Goal: Task Accomplishment & Management: Manage account settings

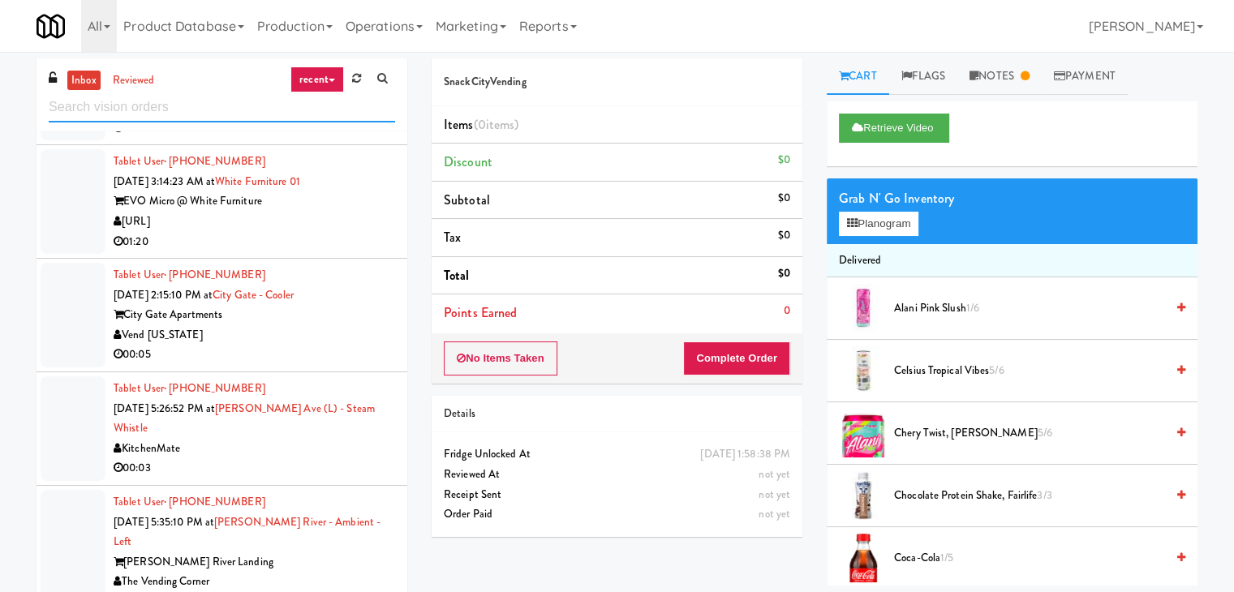
scroll to position [892, 0]
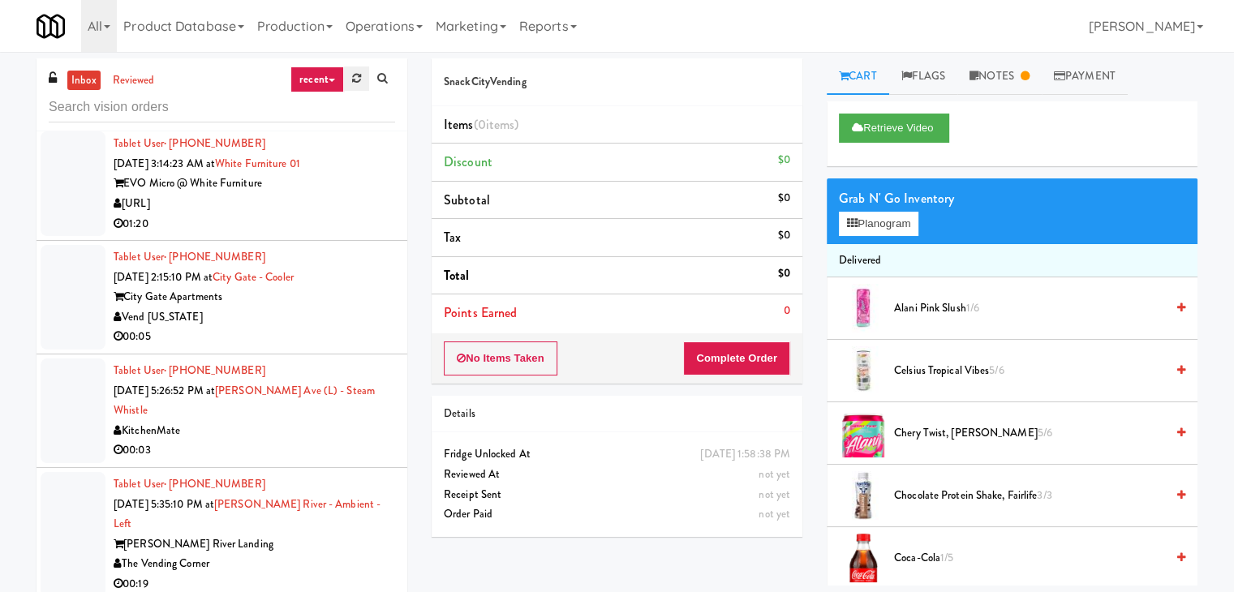
click at [350, 87] on link at bounding box center [356, 79] width 25 height 24
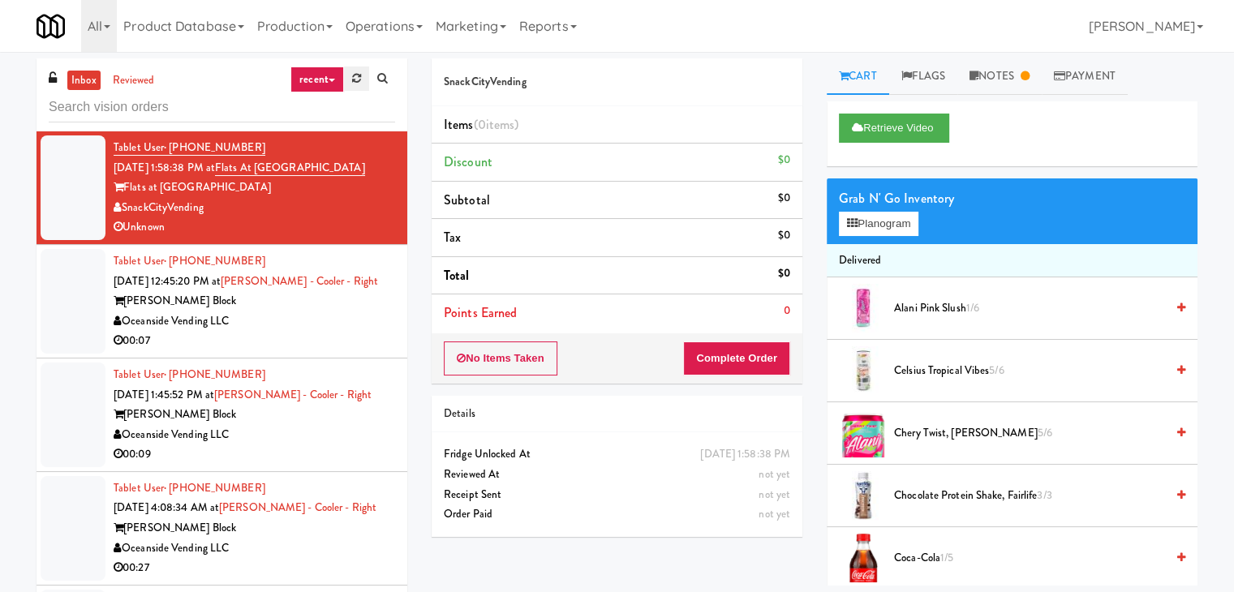
click at [359, 82] on icon at bounding box center [356, 78] width 9 height 11
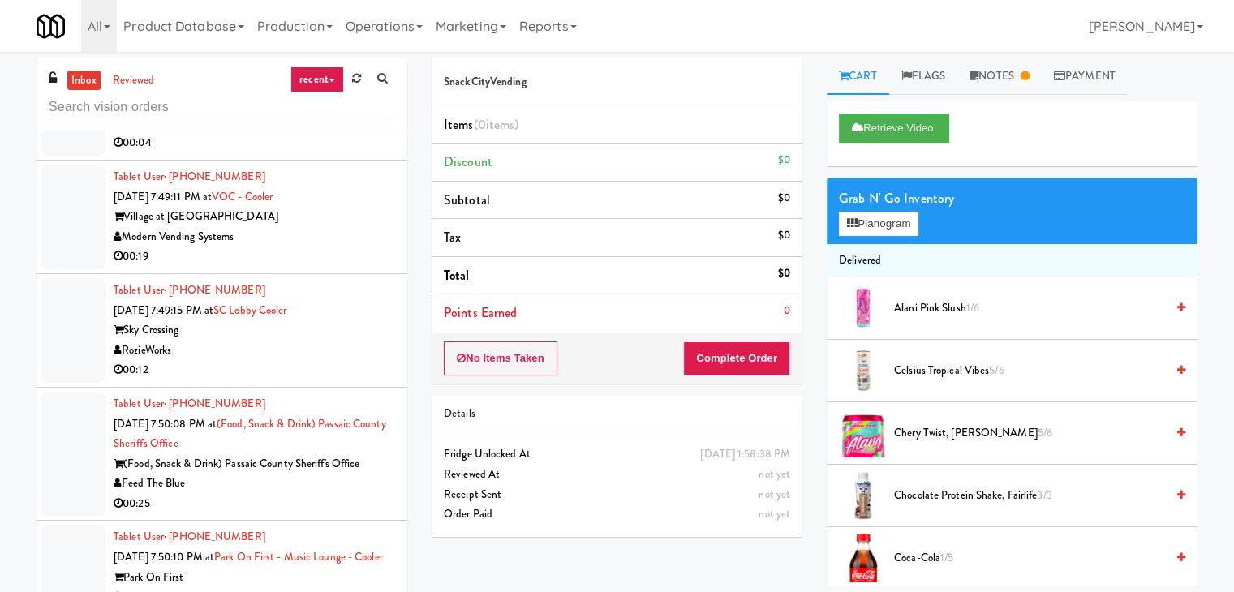
scroll to position [4314, 0]
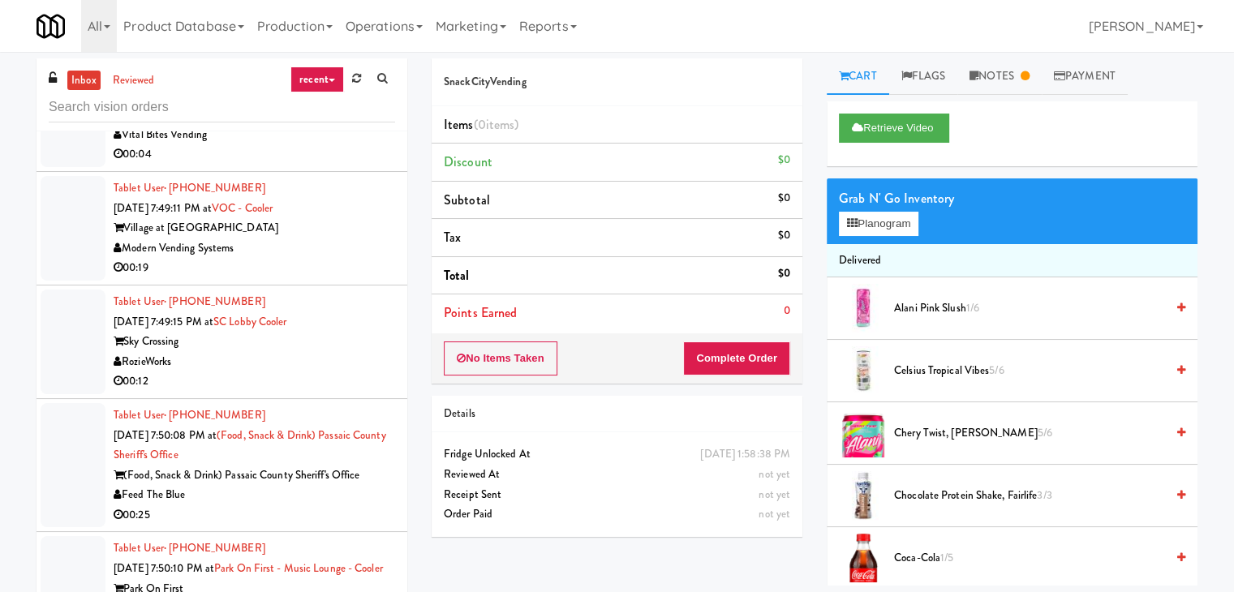
click at [293, 332] on div "Sky Crossing" at bounding box center [255, 342] width 282 height 20
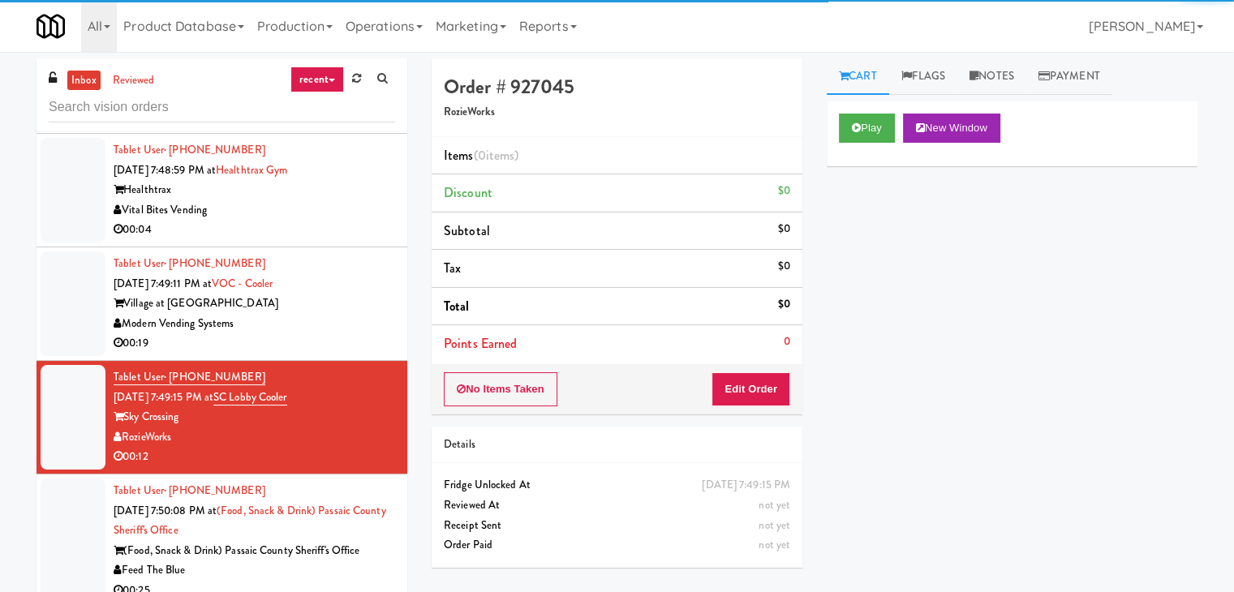
scroll to position [4152, 0]
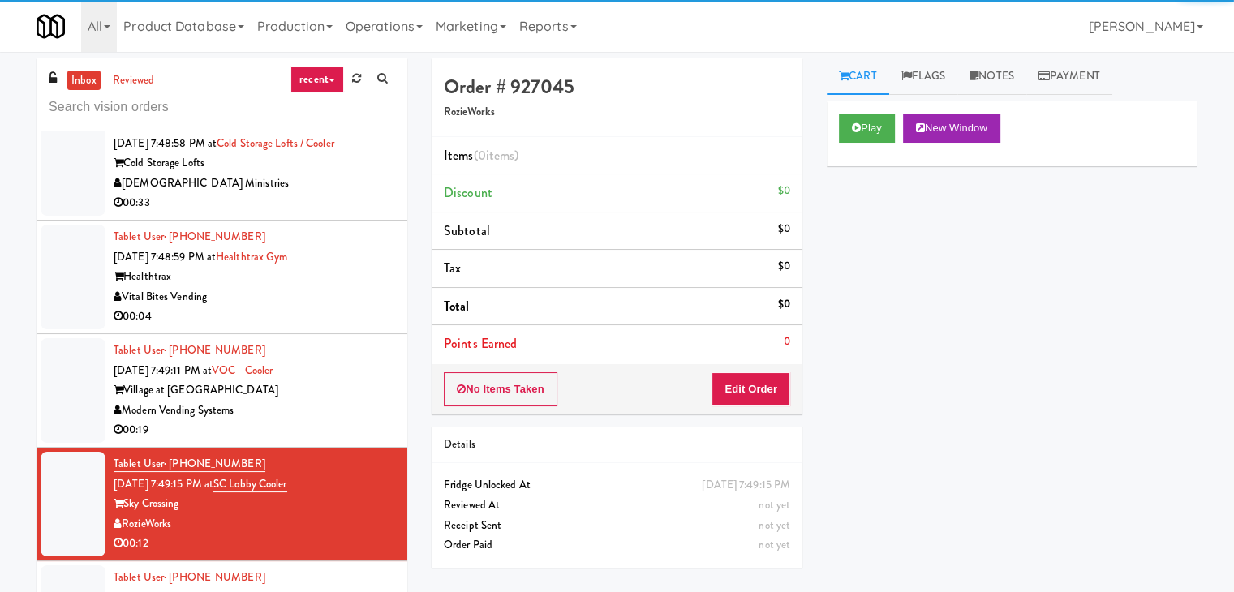
click at [305, 287] on div "Vital Bites Vending" at bounding box center [255, 297] width 282 height 20
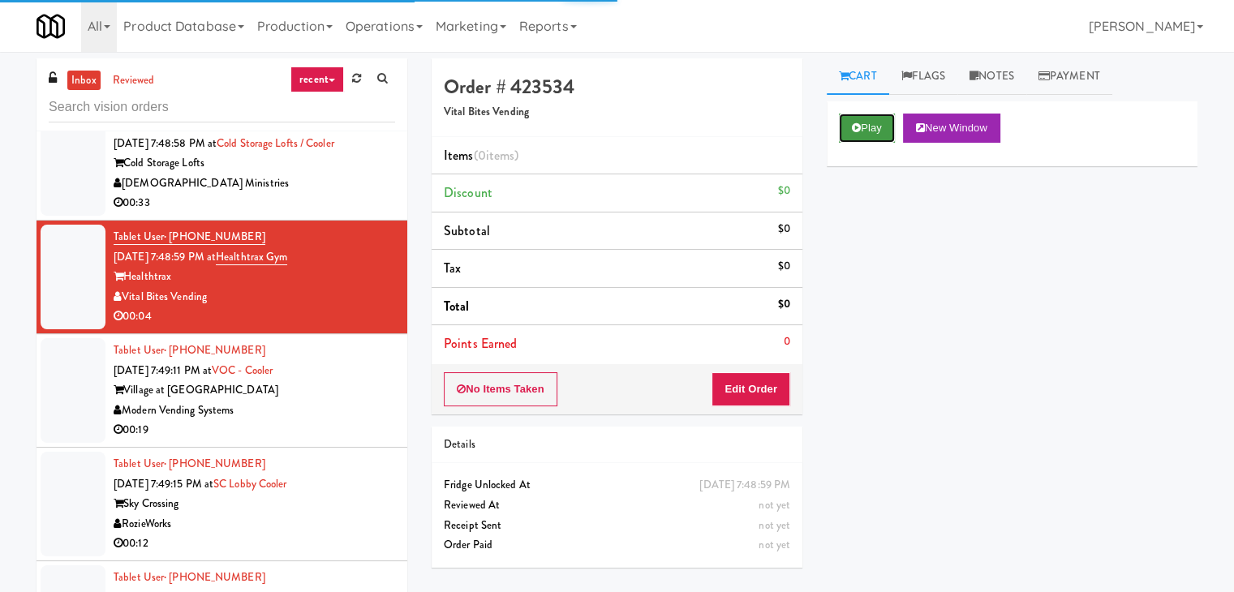
click at [858, 124] on icon at bounding box center [856, 128] width 9 height 11
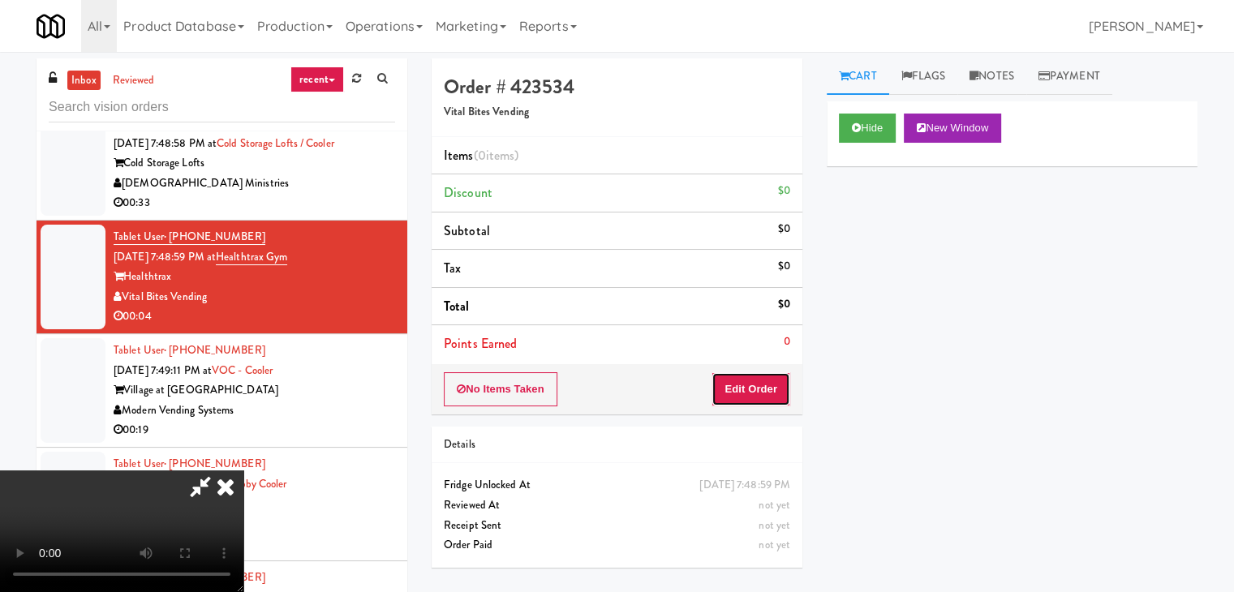
click at [741, 393] on button "Edit Order" at bounding box center [750, 389] width 79 height 34
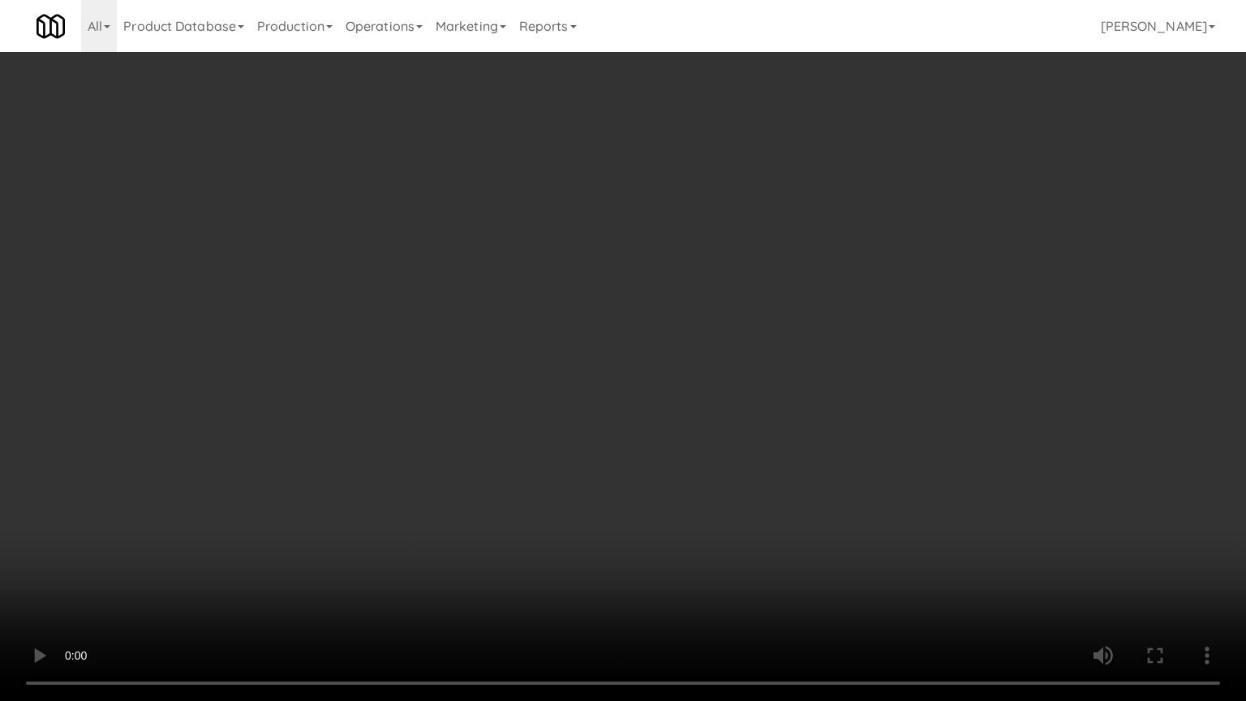
click at [629, 536] on video at bounding box center [623, 350] width 1246 height 701
drag, startPoint x: 604, startPoint y: 560, endPoint x: 600, endPoint y: 584, distance: 24.6
click at [605, 562] on video at bounding box center [623, 350] width 1246 height 701
click at [627, 536] on video at bounding box center [623, 350] width 1246 height 701
drag, startPoint x: 626, startPoint y: 537, endPoint x: 766, endPoint y: 171, distance: 391.6
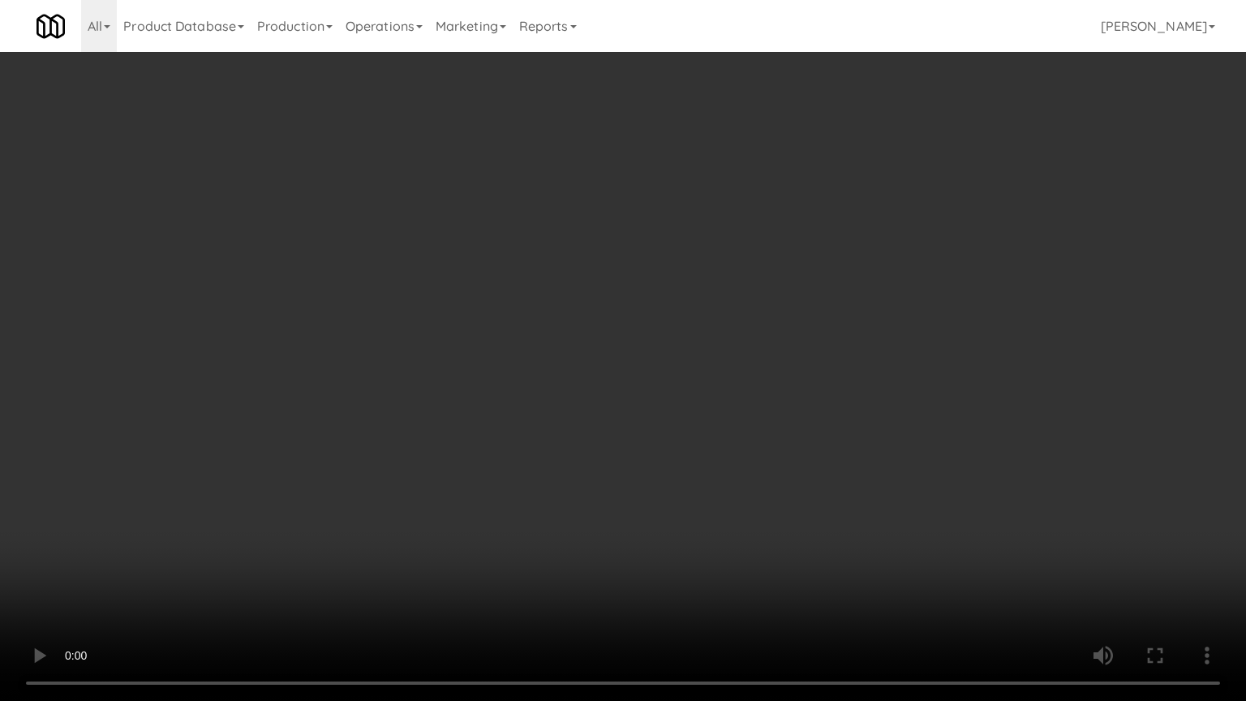
click at [641, 504] on video at bounding box center [623, 350] width 1246 height 701
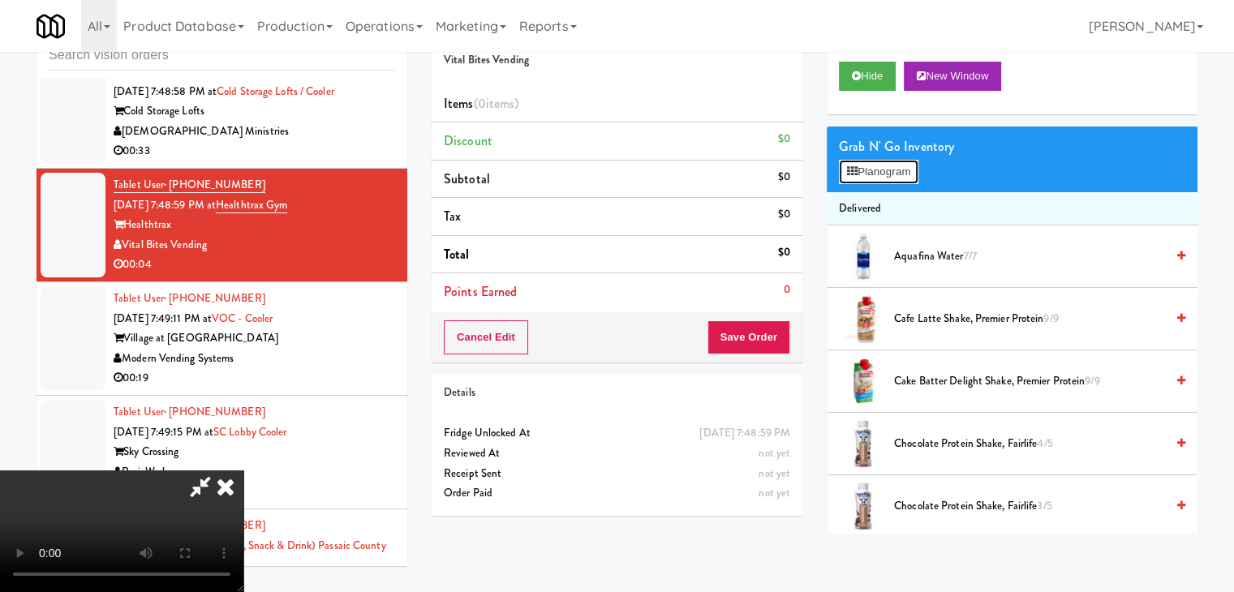
click at [866, 177] on button "Planogram" at bounding box center [879, 172] width 80 height 24
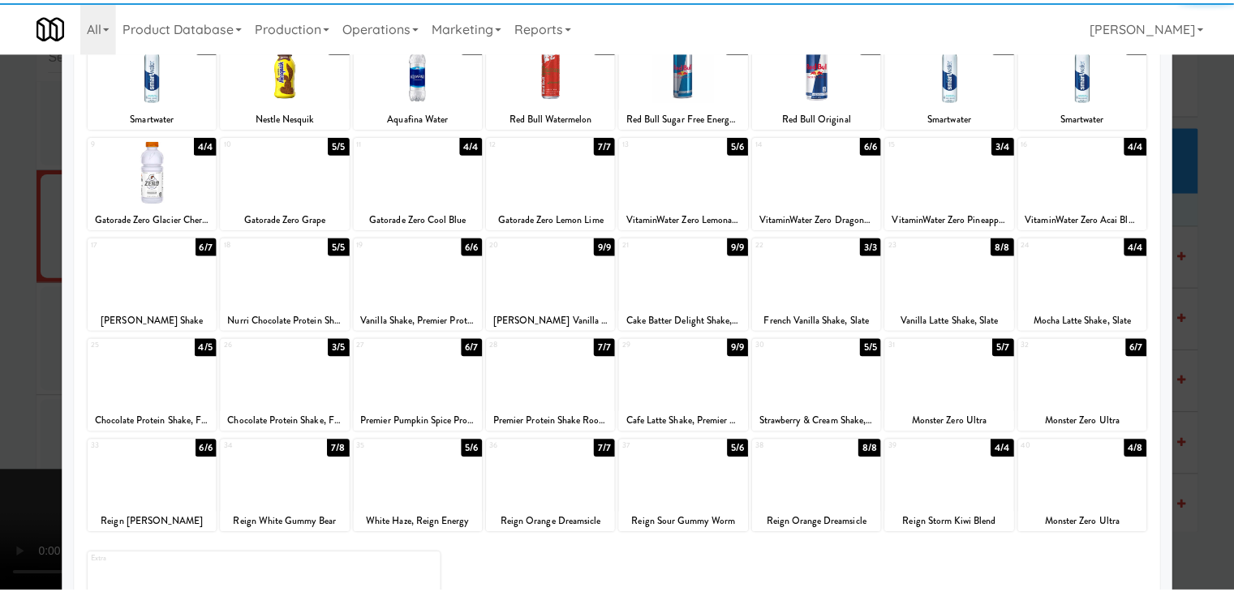
scroll to position [162, 0]
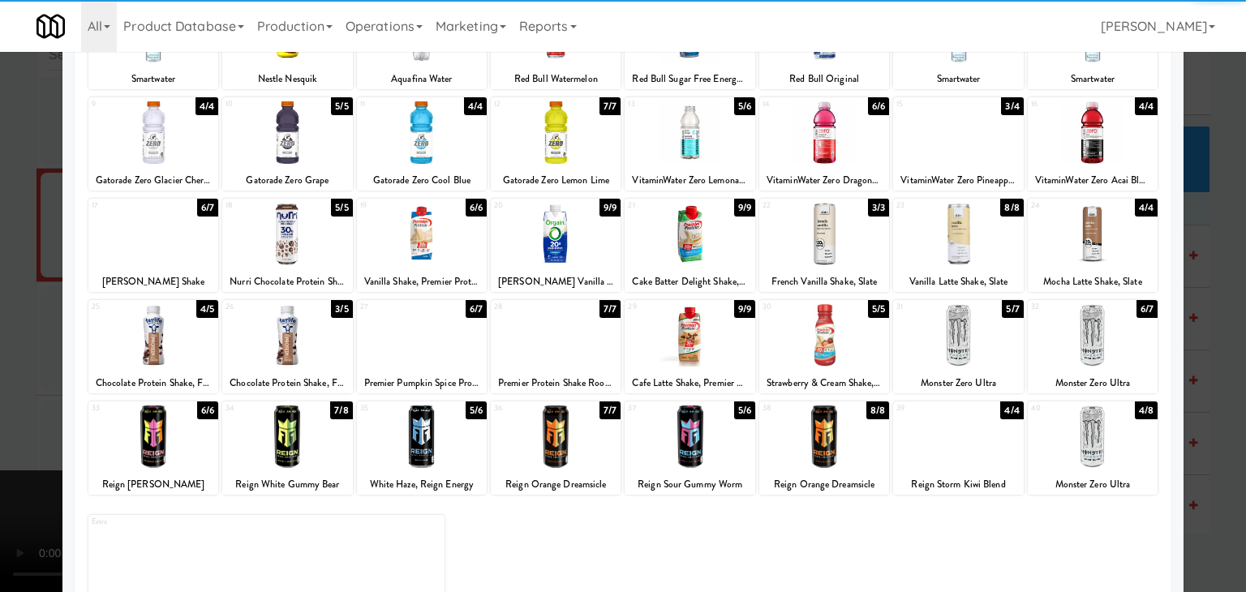
click at [285, 329] on div at bounding box center [287, 335] width 130 height 62
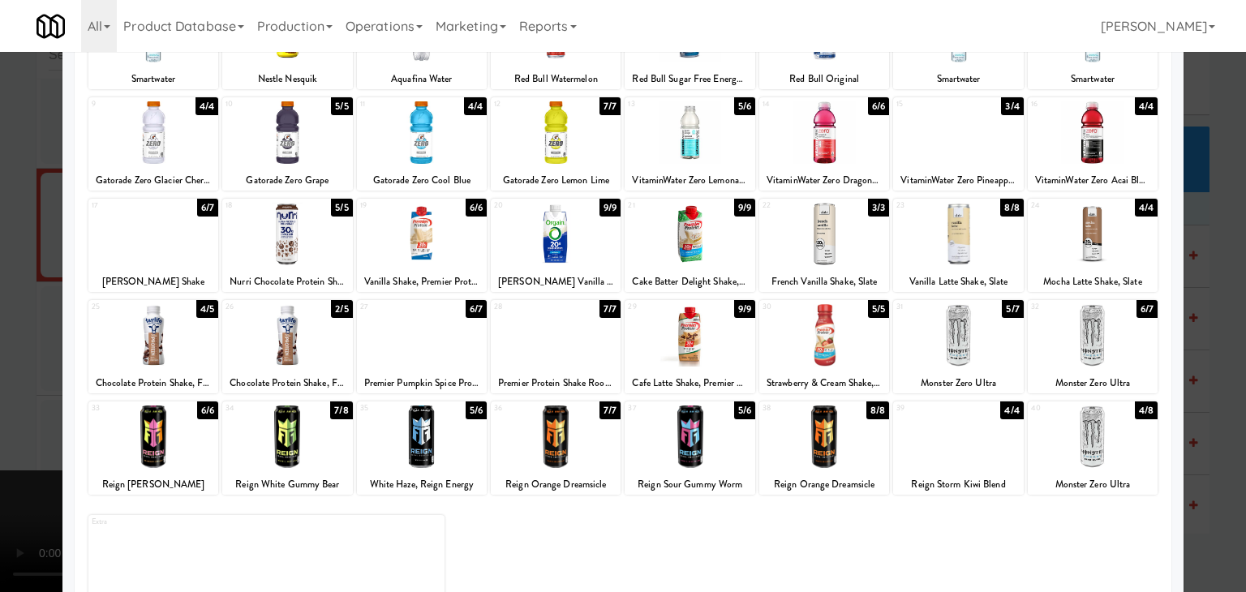
drag, startPoint x: 0, startPoint y: 351, endPoint x: 264, endPoint y: 348, distance: 264.5
click at [8, 351] on div at bounding box center [623, 296] width 1246 height 592
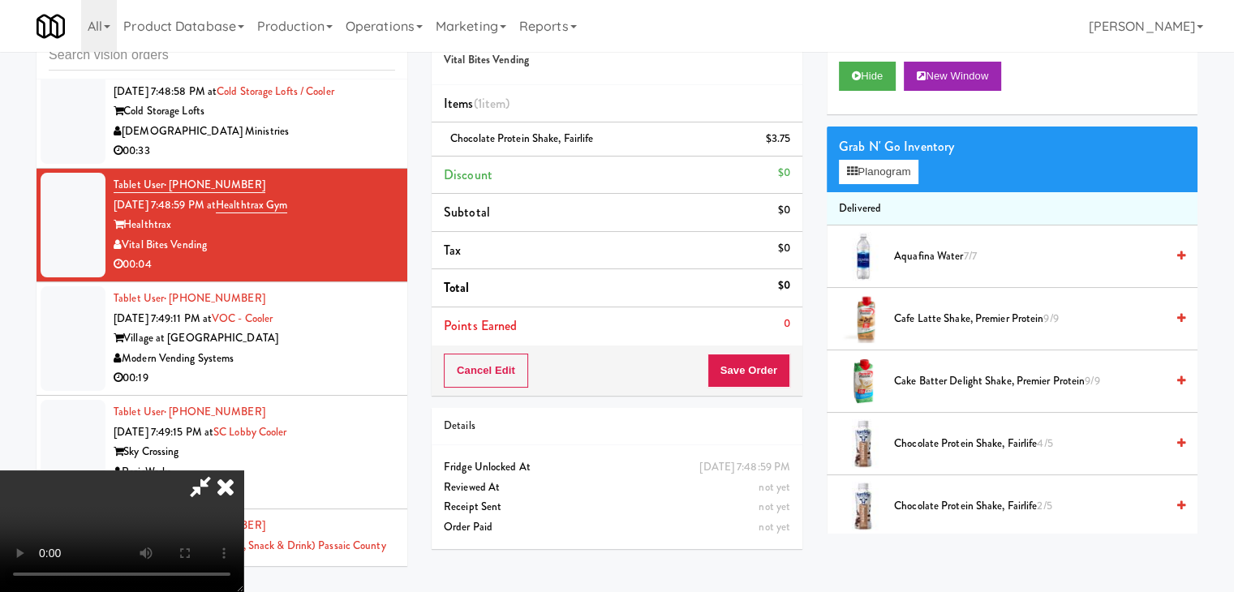
click at [243, 471] on video at bounding box center [121, 532] width 243 height 122
click at [755, 380] on button "Save Order" at bounding box center [748, 371] width 83 height 34
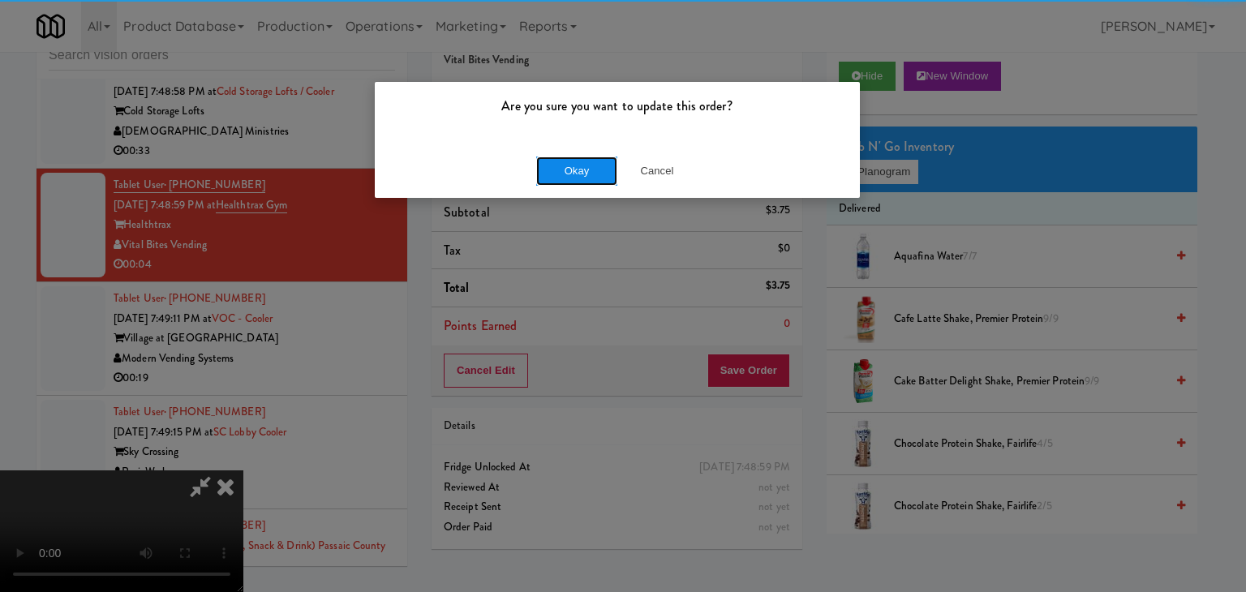
click at [568, 158] on button "Okay" at bounding box center [576, 171] width 81 height 29
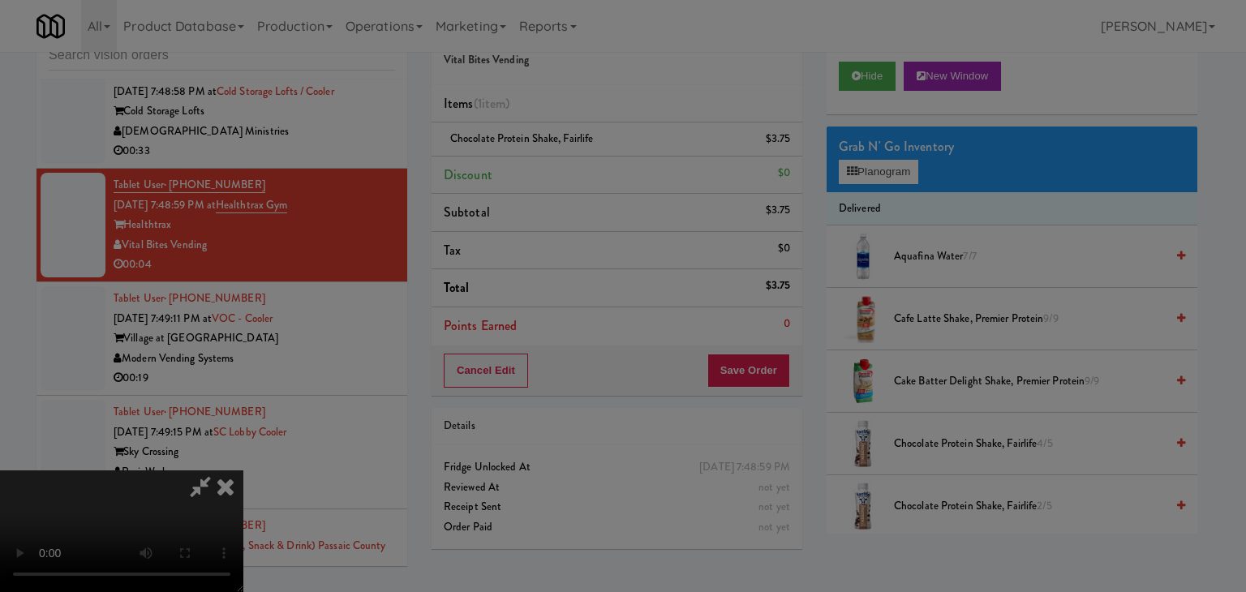
click at [567, 156] on button "Okay" at bounding box center [576, 141] width 81 height 29
click at [566, 165] on div at bounding box center [623, 296] width 1246 height 592
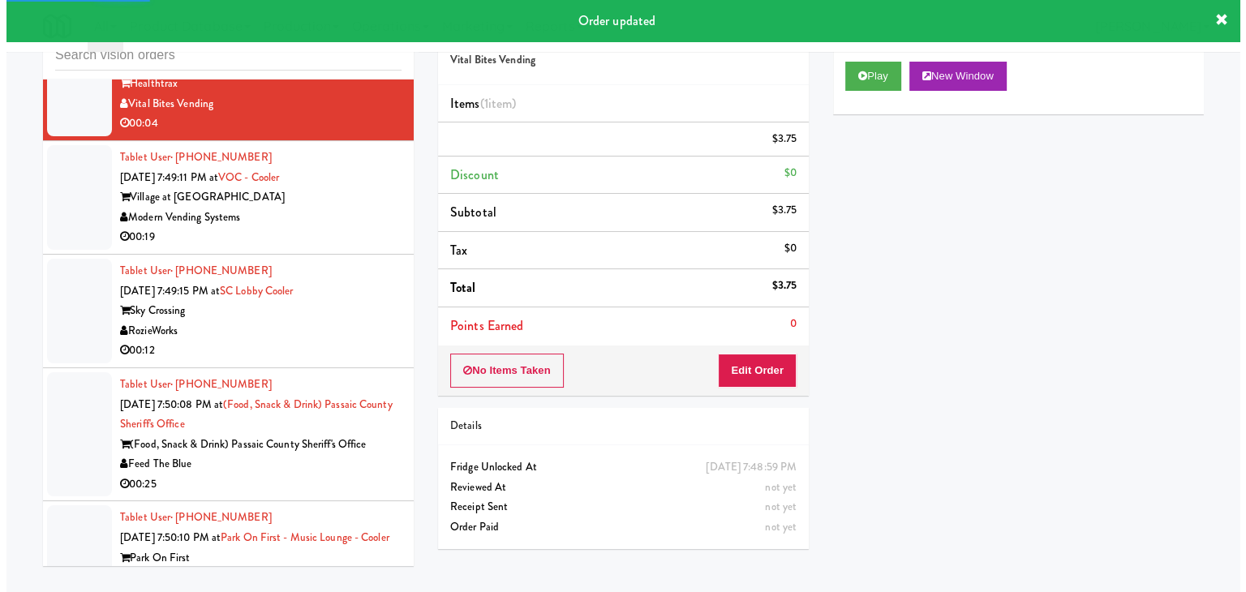
scroll to position [4314, 0]
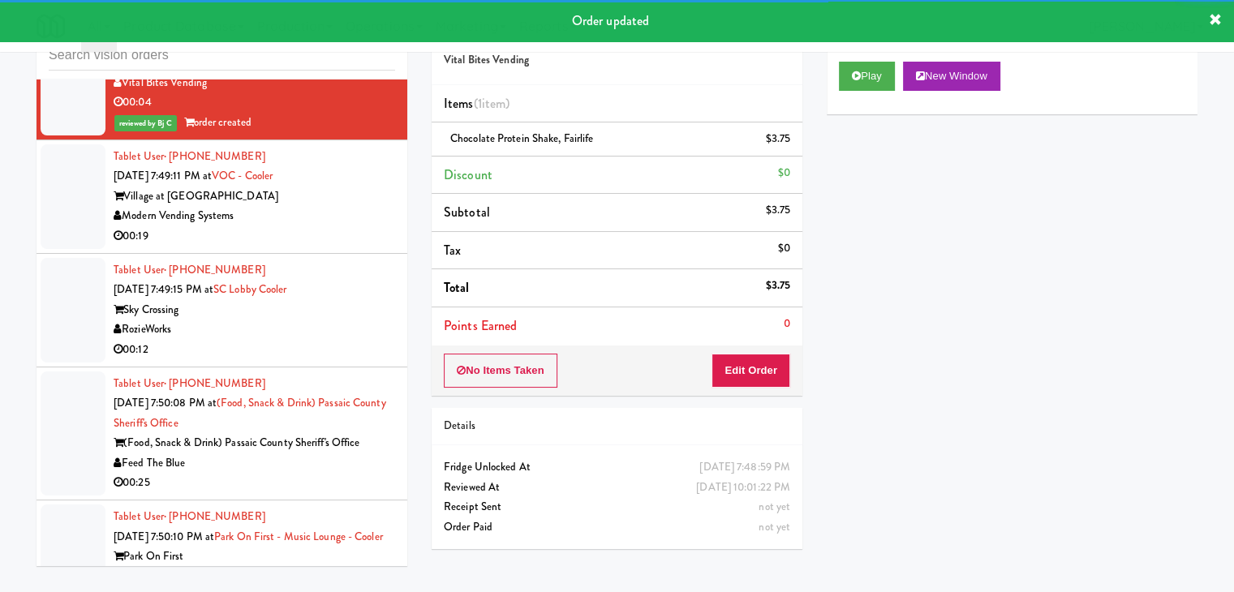
click at [355, 206] on div "Modern Vending Systems" at bounding box center [255, 216] width 282 height 20
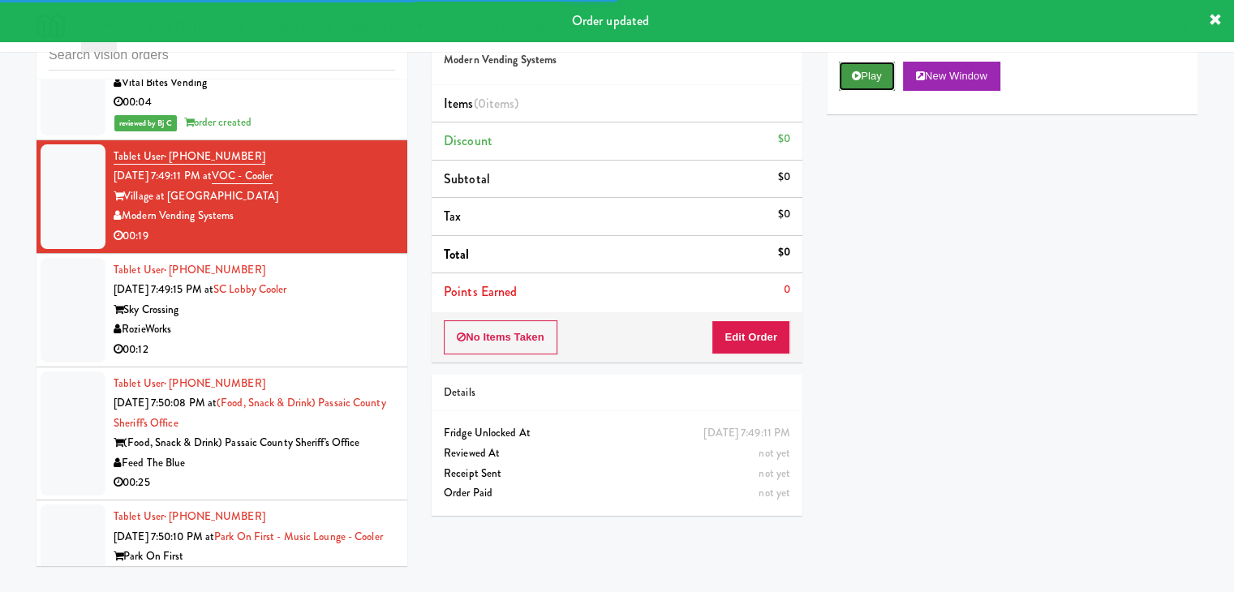
click at [850, 84] on button "Play" at bounding box center [867, 76] width 56 height 29
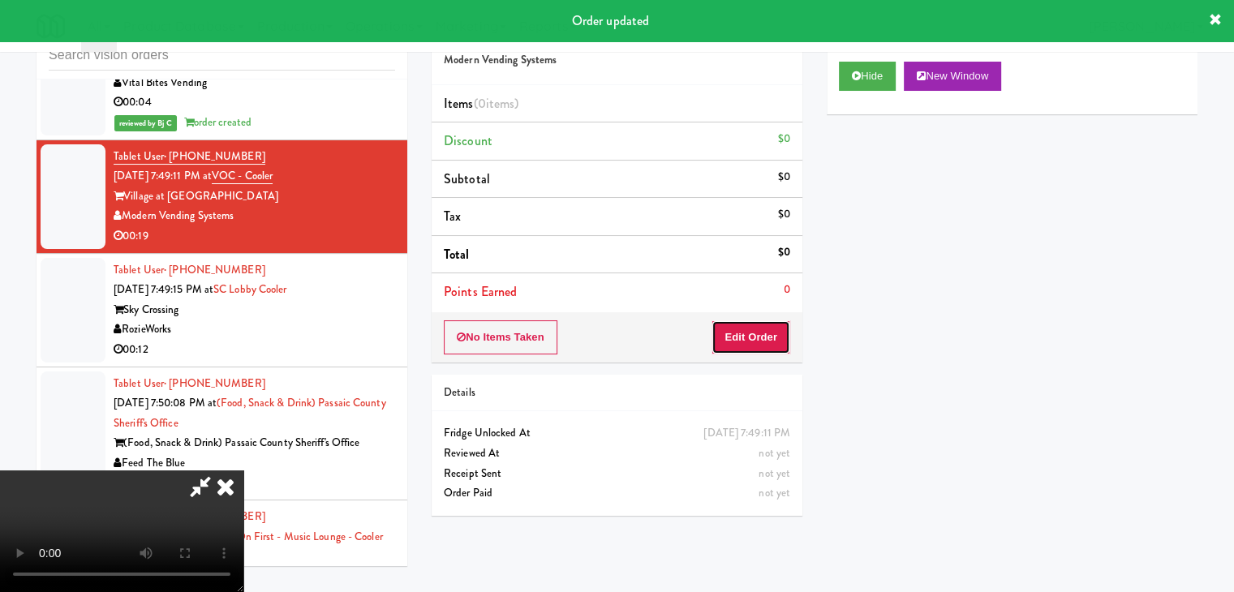
click at [737, 337] on button "Edit Order" at bounding box center [750, 337] width 79 height 34
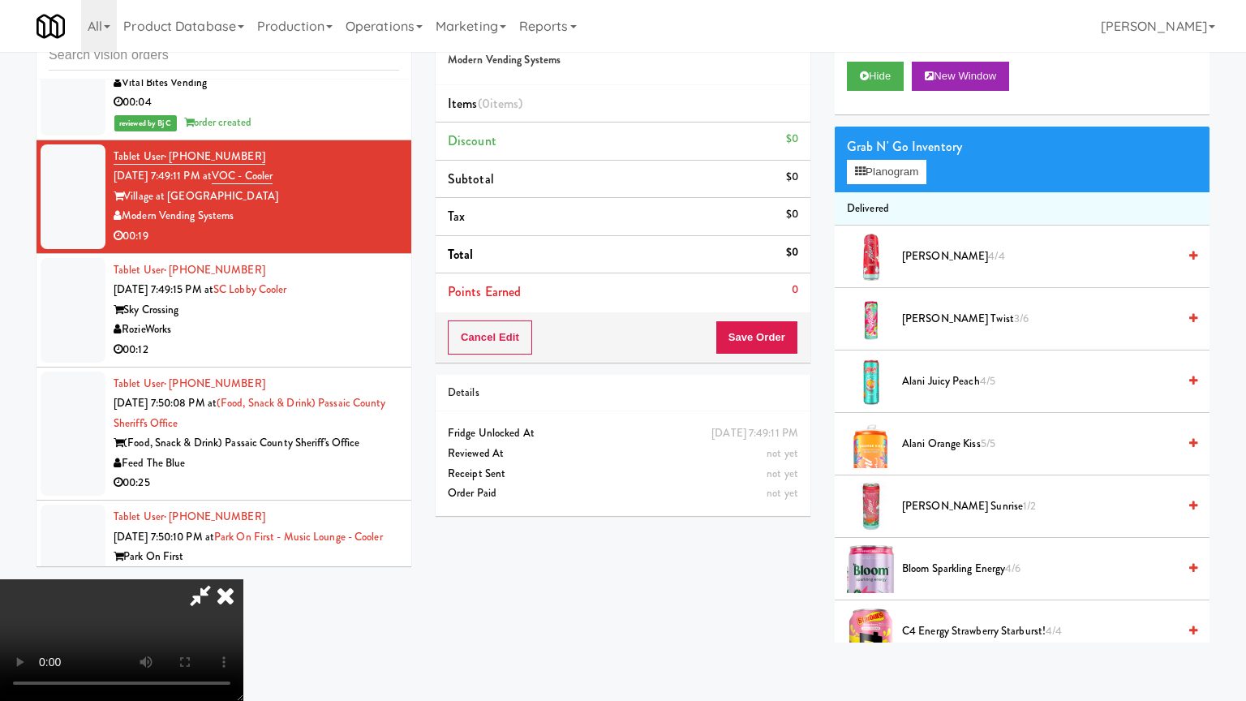
click at [243, 579] on video at bounding box center [121, 640] width 243 height 122
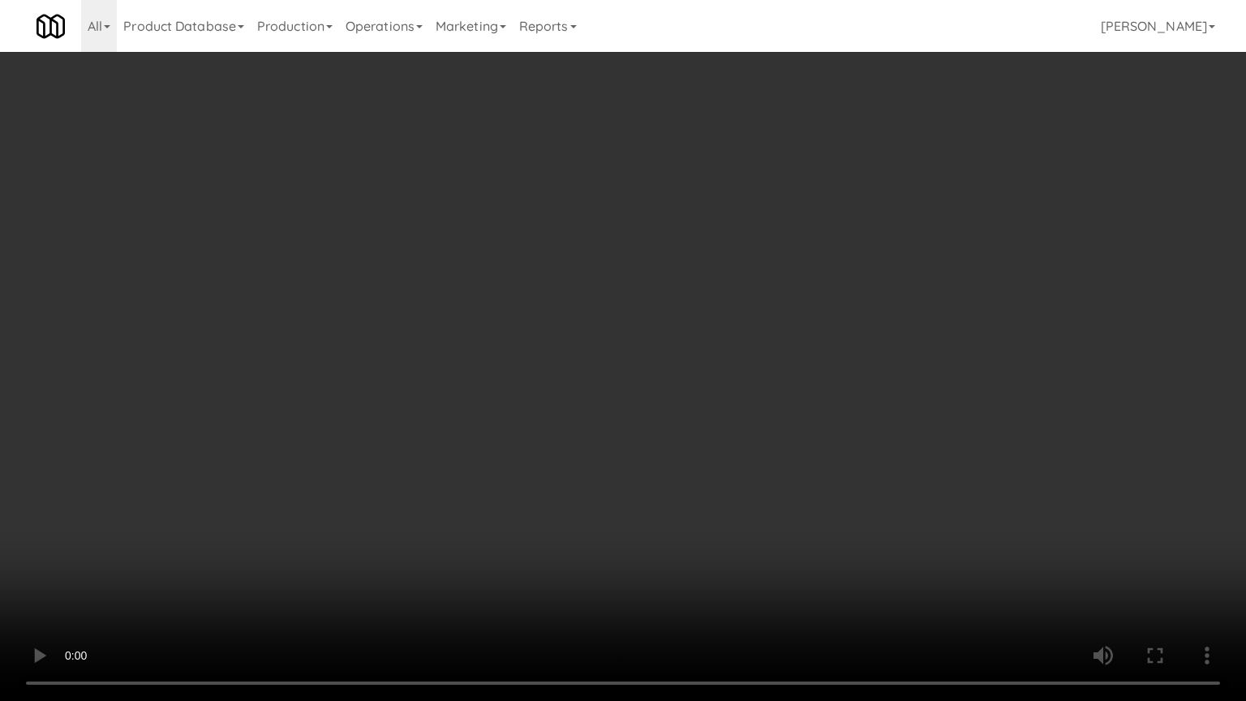
click at [769, 505] on video at bounding box center [623, 350] width 1246 height 701
click at [780, 490] on video at bounding box center [623, 350] width 1246 height 701
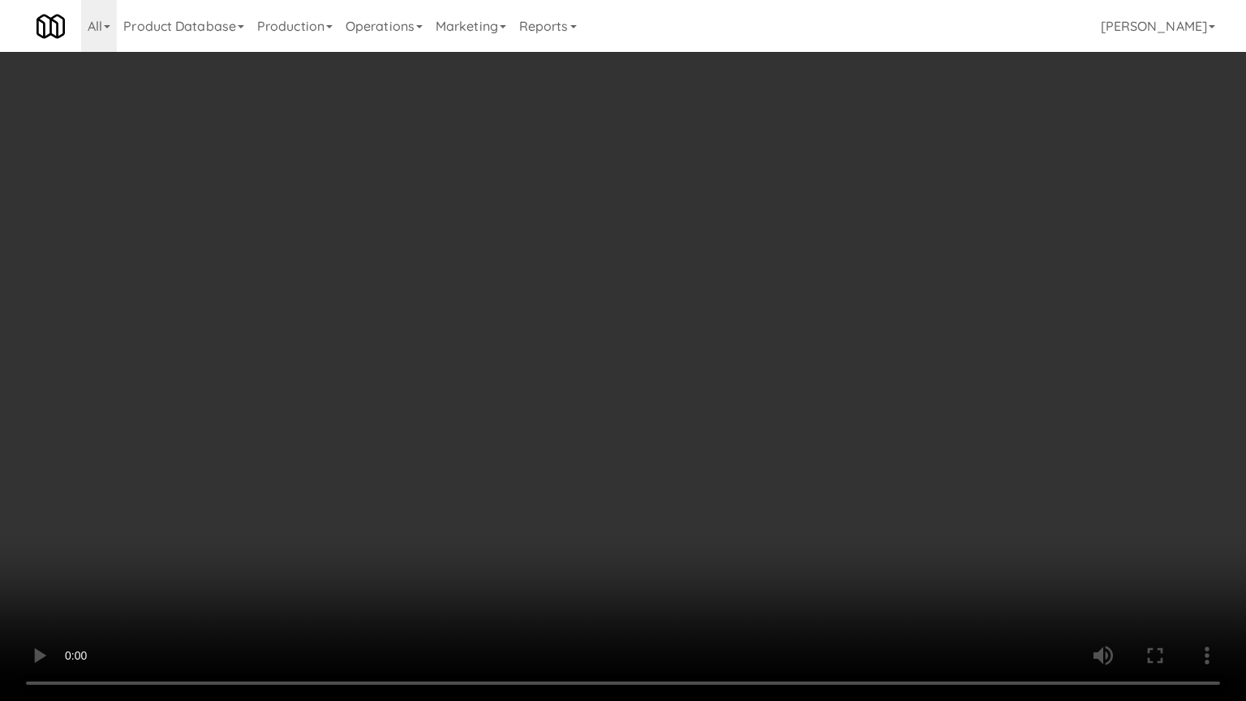
click at [787, 488] on video at bounding box center [623, 350] width 1246 height 701
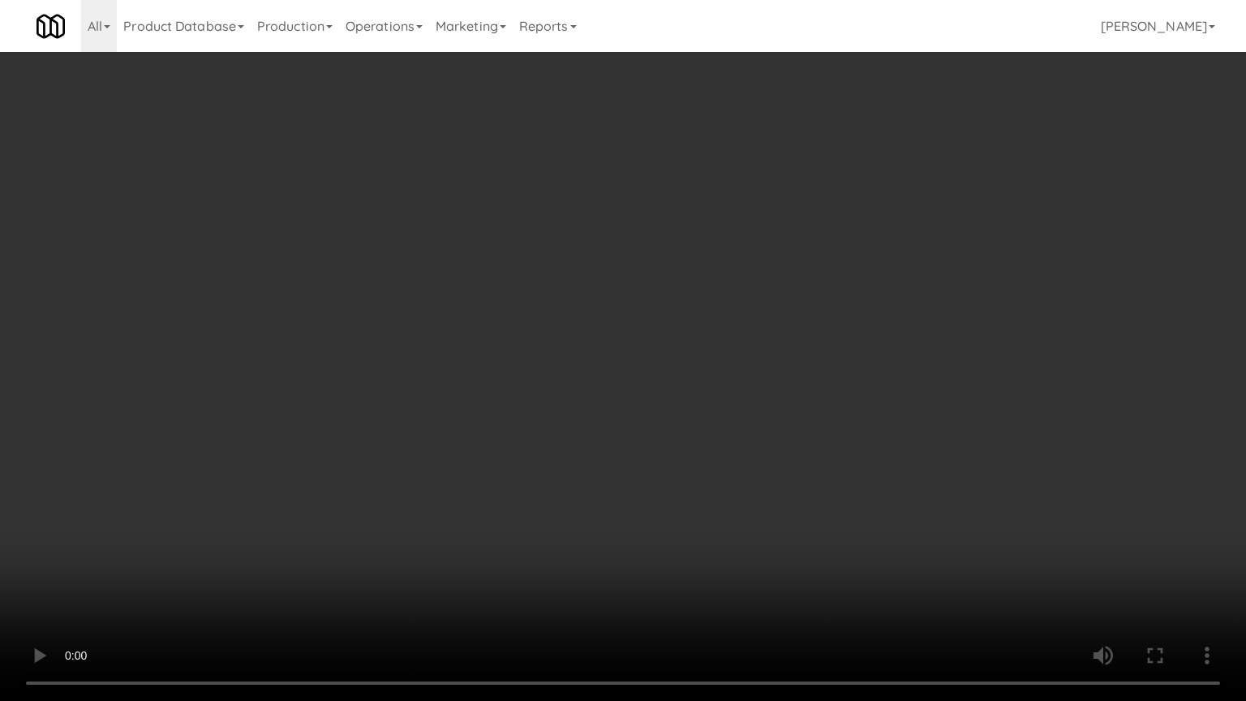
click at [556, 482] on video at bounding box center [623, 350] width 1246 height 701
click at [590, 480] on video at bounding box center [623, 350] width 1246 height 701
click at [595, 480] on video at bounding box center [623, 350] width 1246 height 701
click at [602, 486] on video at bounding box center [623, 350] width 1246 height 701
click at [605, 490] on video at bounding box center [623, 350] width 1246 height 701
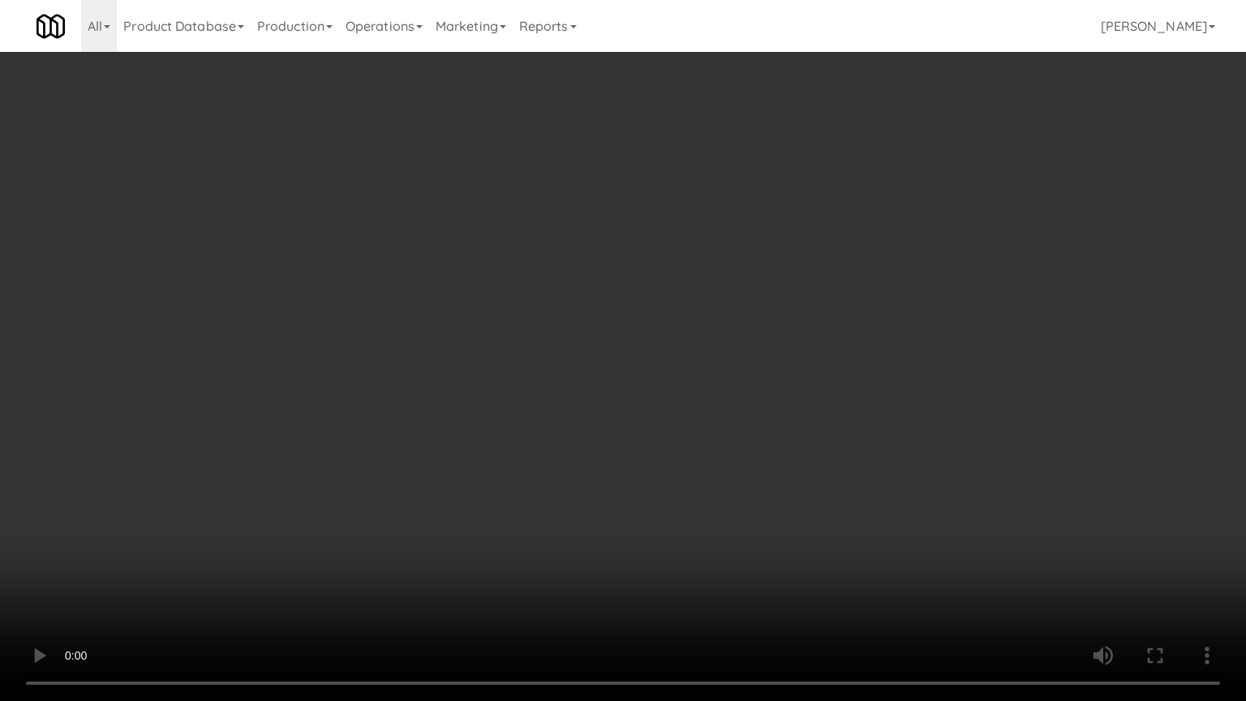
click at [669, 485] on video at bounding box center [623, 350] width 1246 height 701
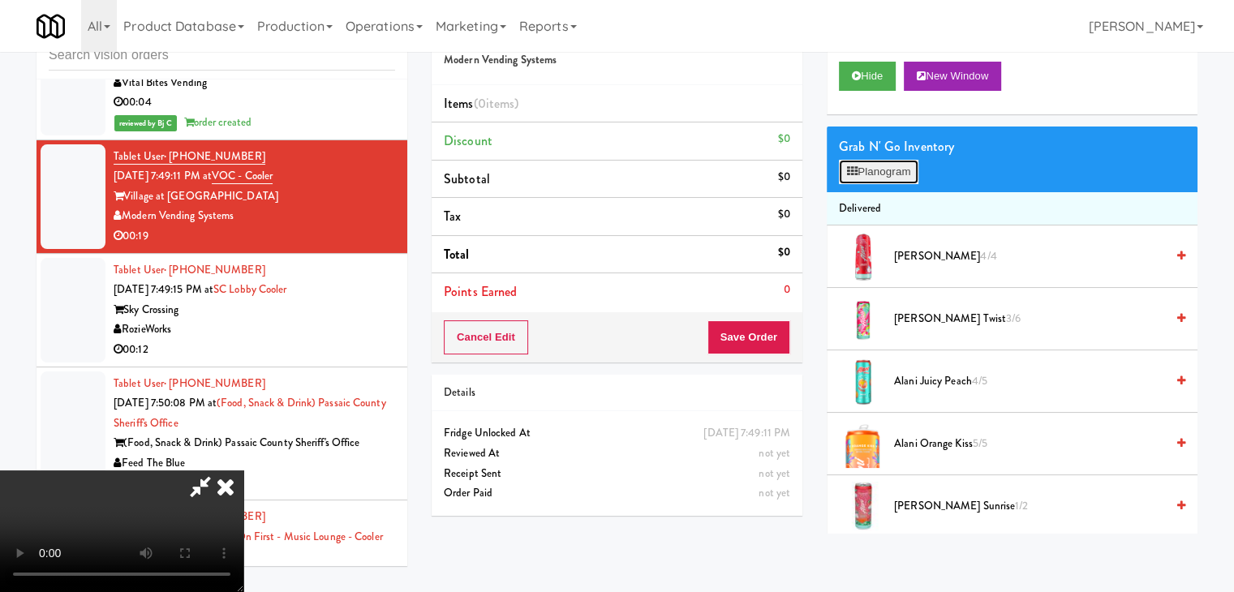
click at [909, 170] on button "Planogram" at bounding box center [879, 172] width 80 height 24
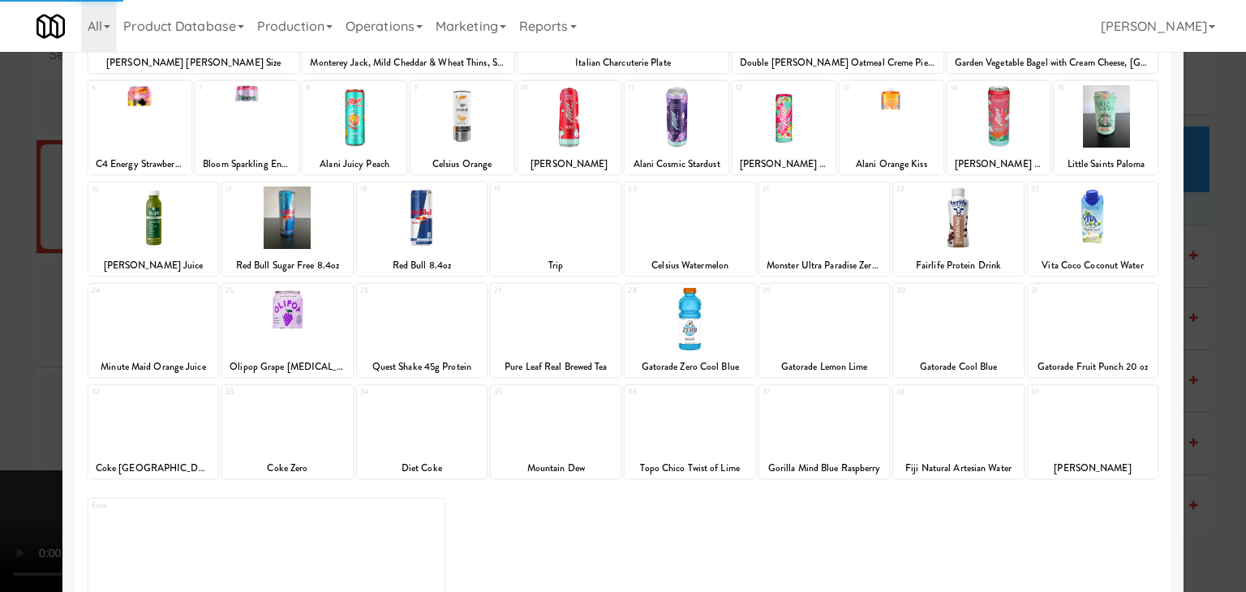
scroll to position [204, 0]
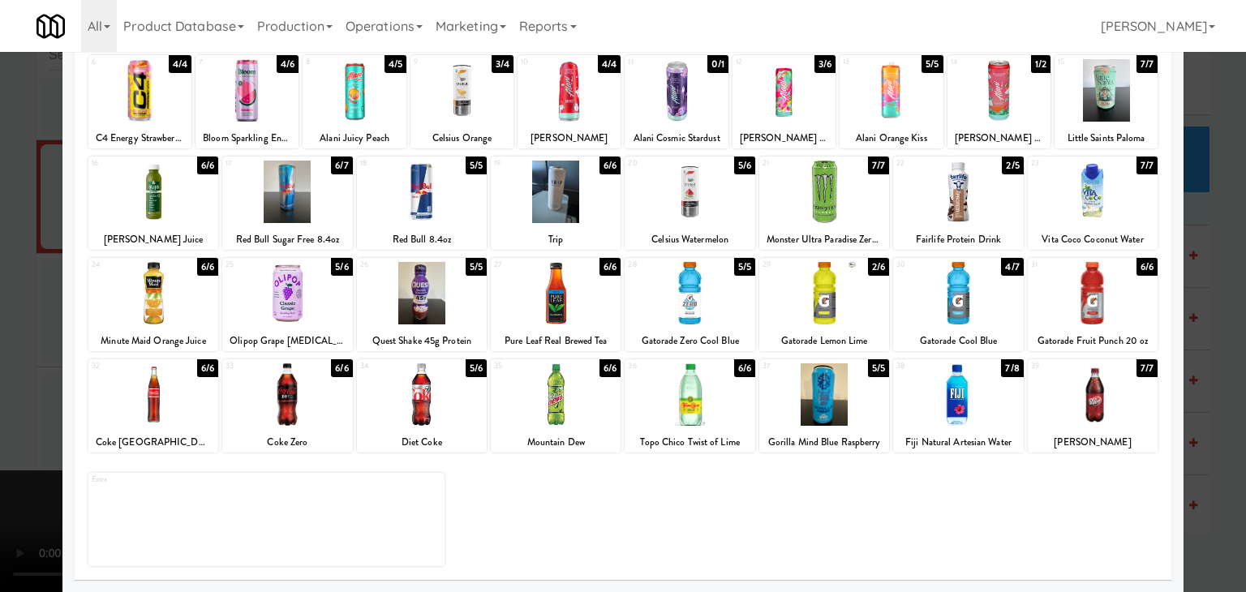
click at [570, 416] on div at bounding box center [556, 394] width 130 height 62
drag, startPoint x: 0, startPoint y: 415, endPoint x: 90, endPoint y: 410, distance: 90.1
click at [13, 412] on div at bounding box center [623, 296] width 1246 height 592
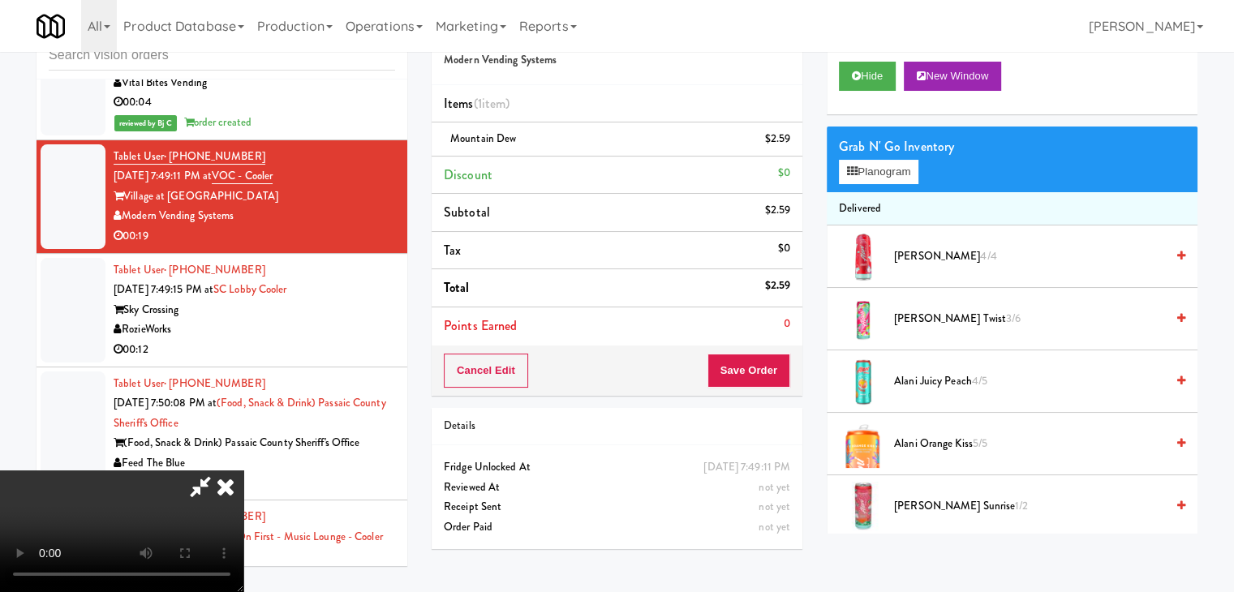
click at [243, 471] on video at bounding box center [121, 532] width 243 height 122
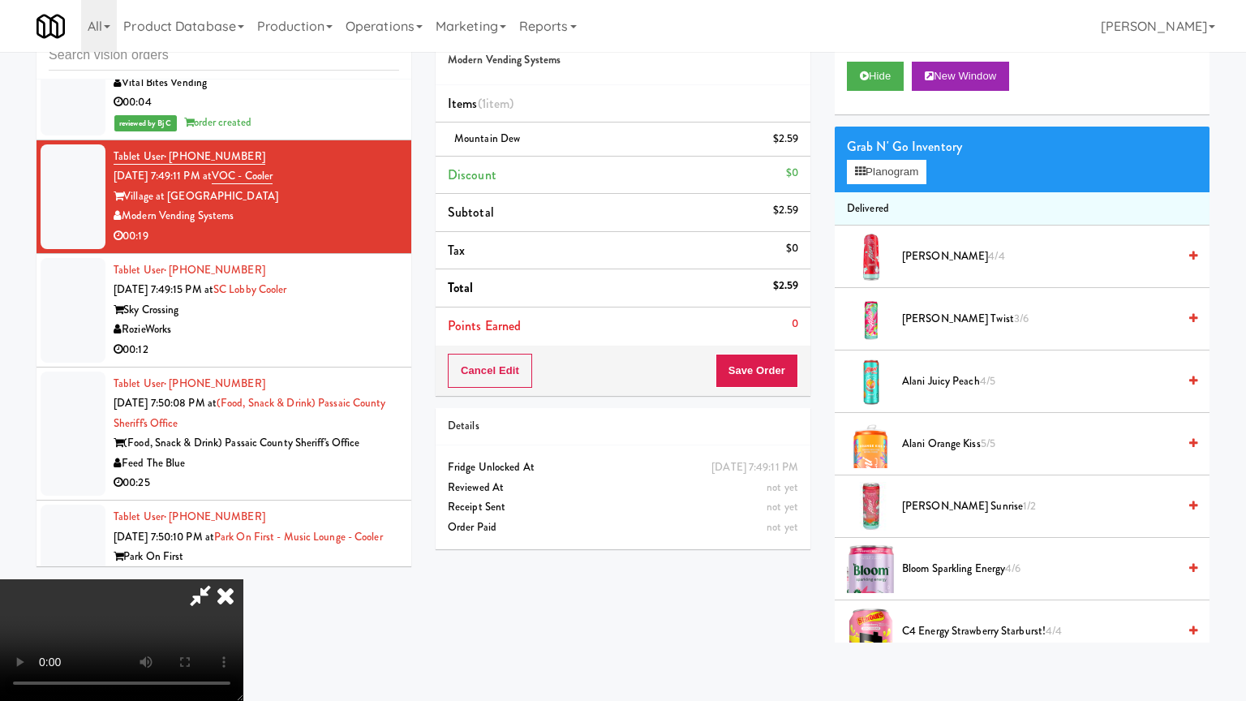
click at [243, 579] on video at bounding box center [121, 640] width 243 height 122
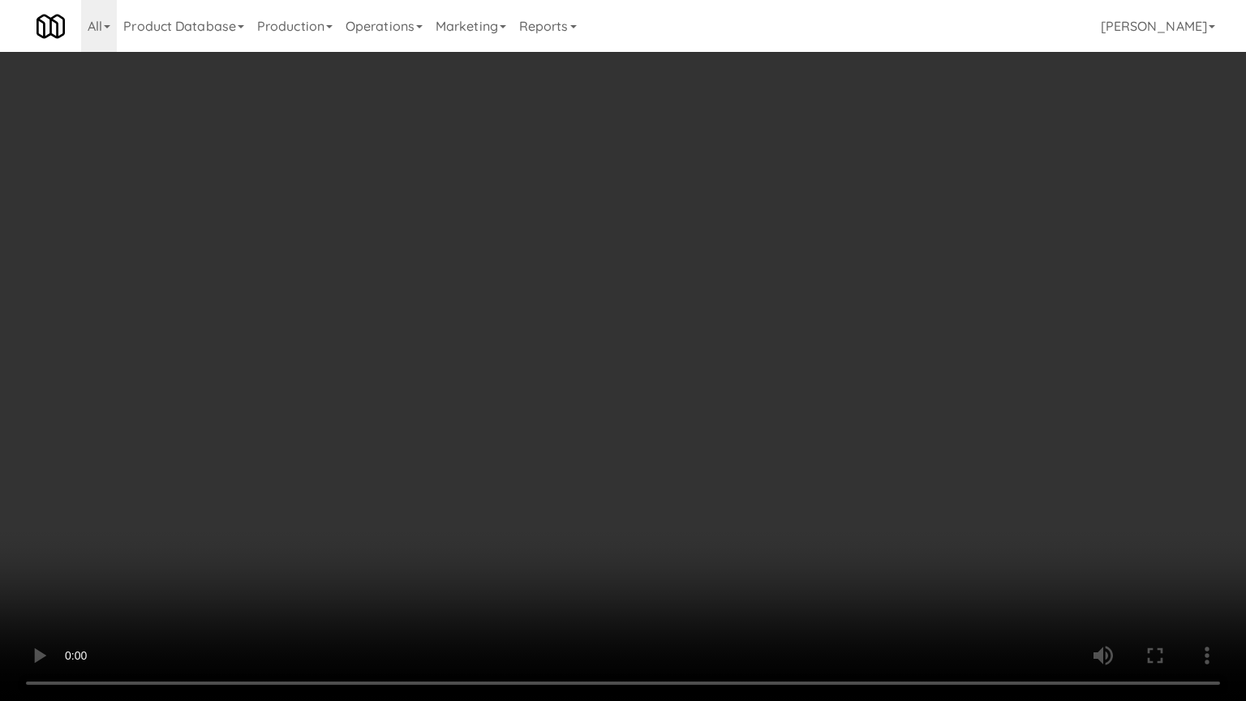
click at [484, 487] on video at bounding box center [623, 350] width 1246 height 701
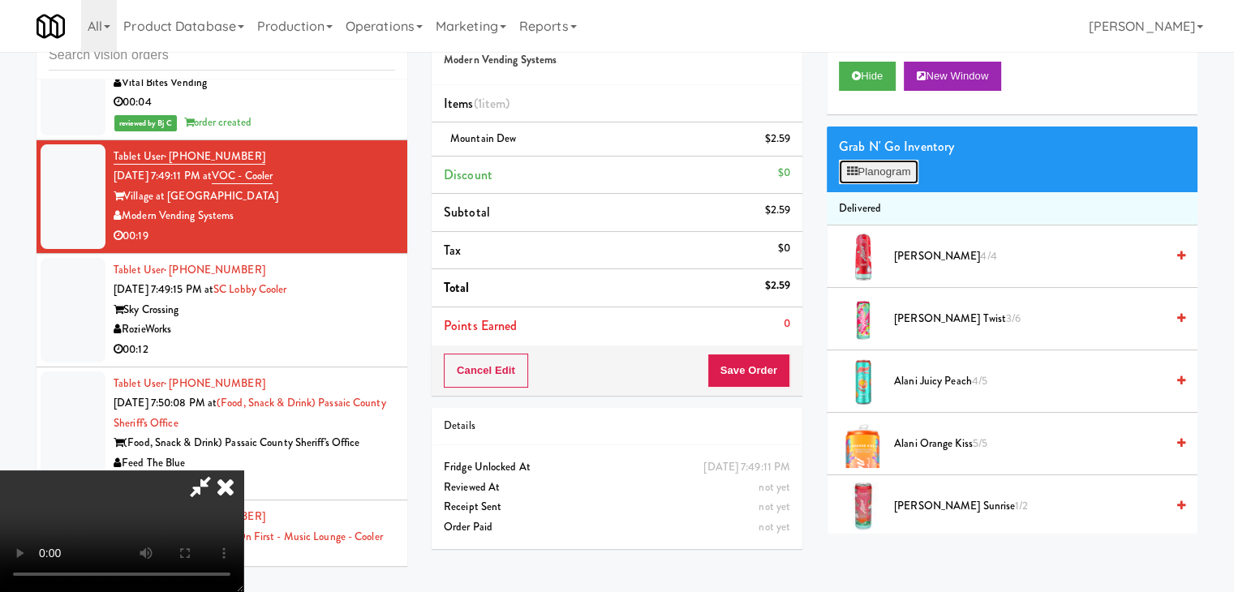
click at [880, 179] on button "Planogram" at bounding box center [879, 172] width 80 height 24
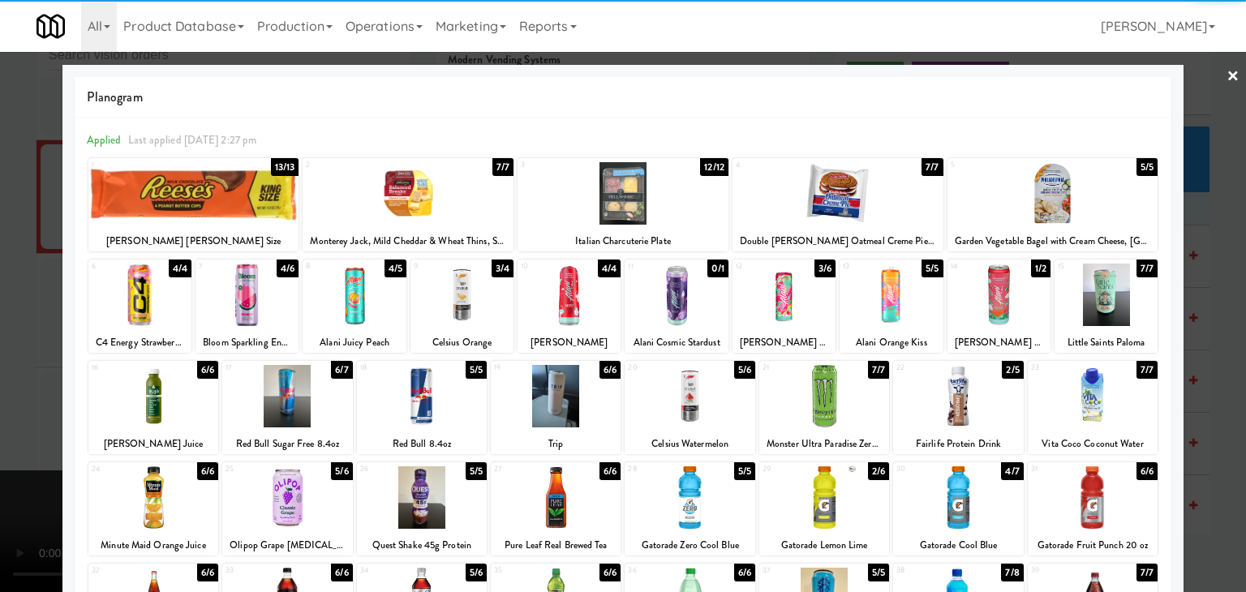
click at [143, 481] on div at bounding box center [153, 497] width 130 height 62
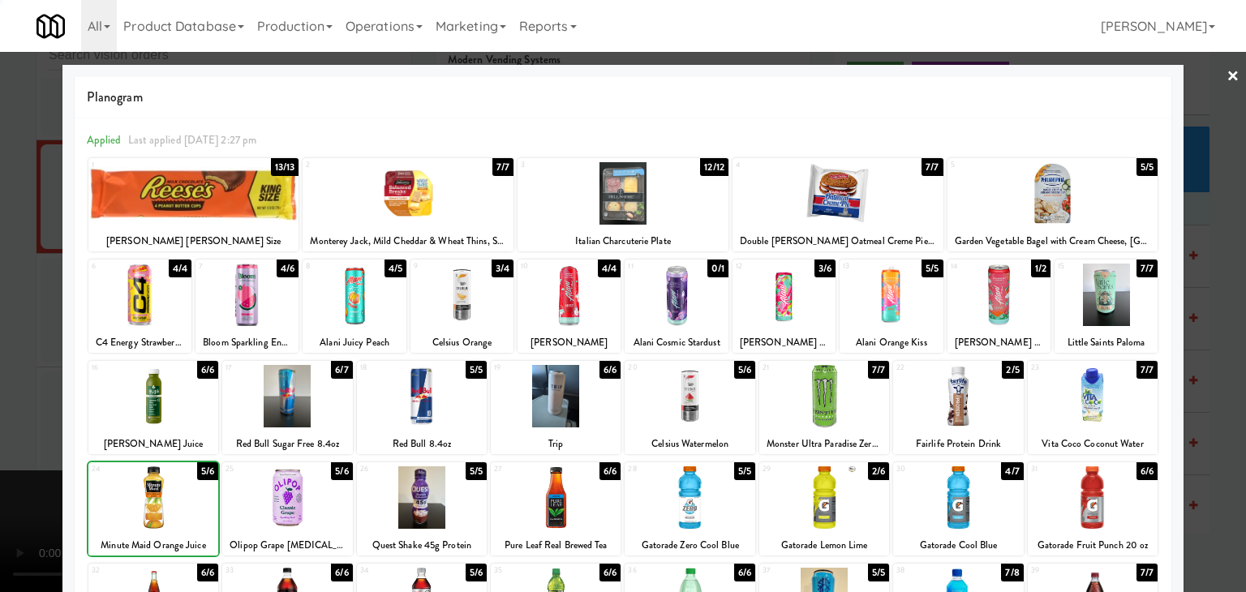
drag, startPoint x: 0, startPoint y: 468, endPoint x: 84, endPoint y: 466, distance: 84.4
click at [1, 468] on div at bounding box center [623, 296] width 1246 height 592
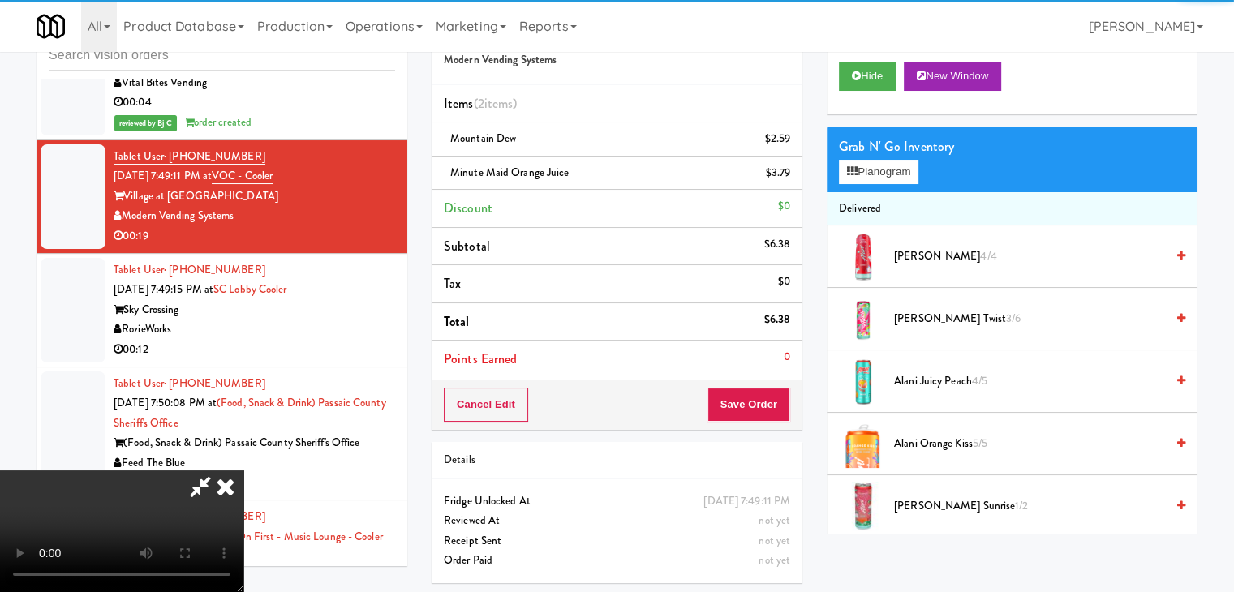
click at [243, 471] on video at bounding box center [121, 532] width 243 height 122
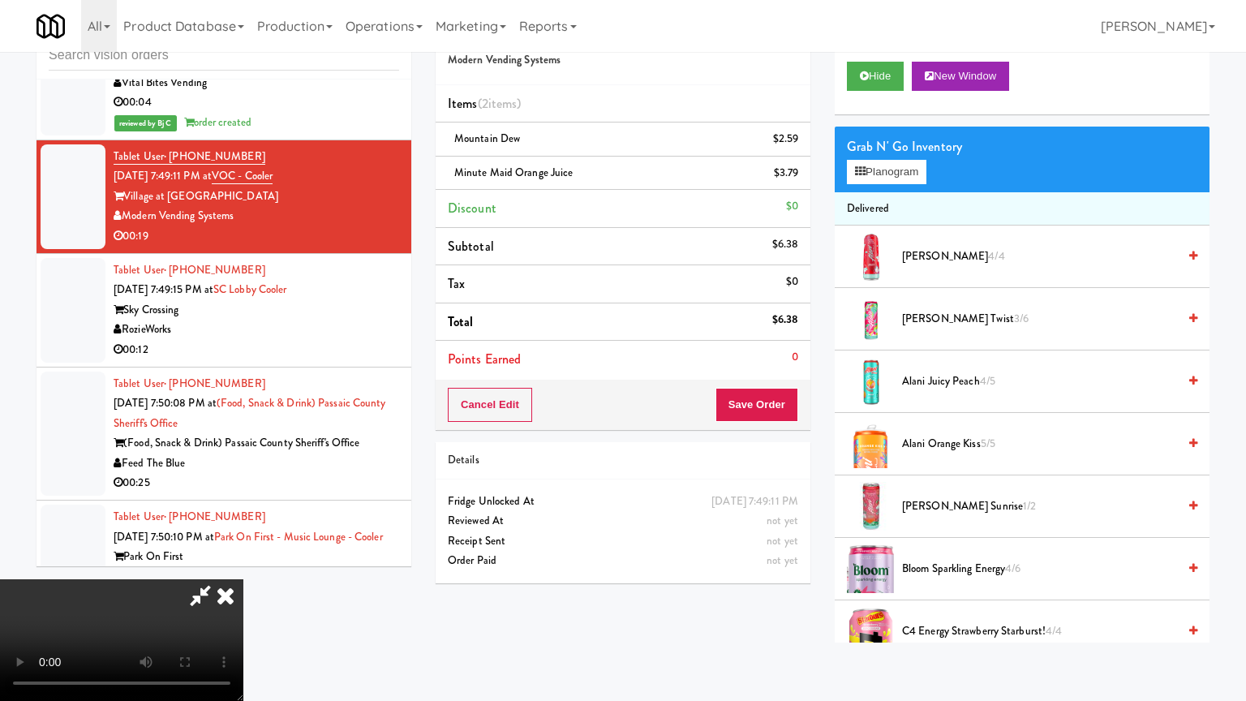
click at [243, 579] on video at bounding box center [121, 640] width 243 height 122
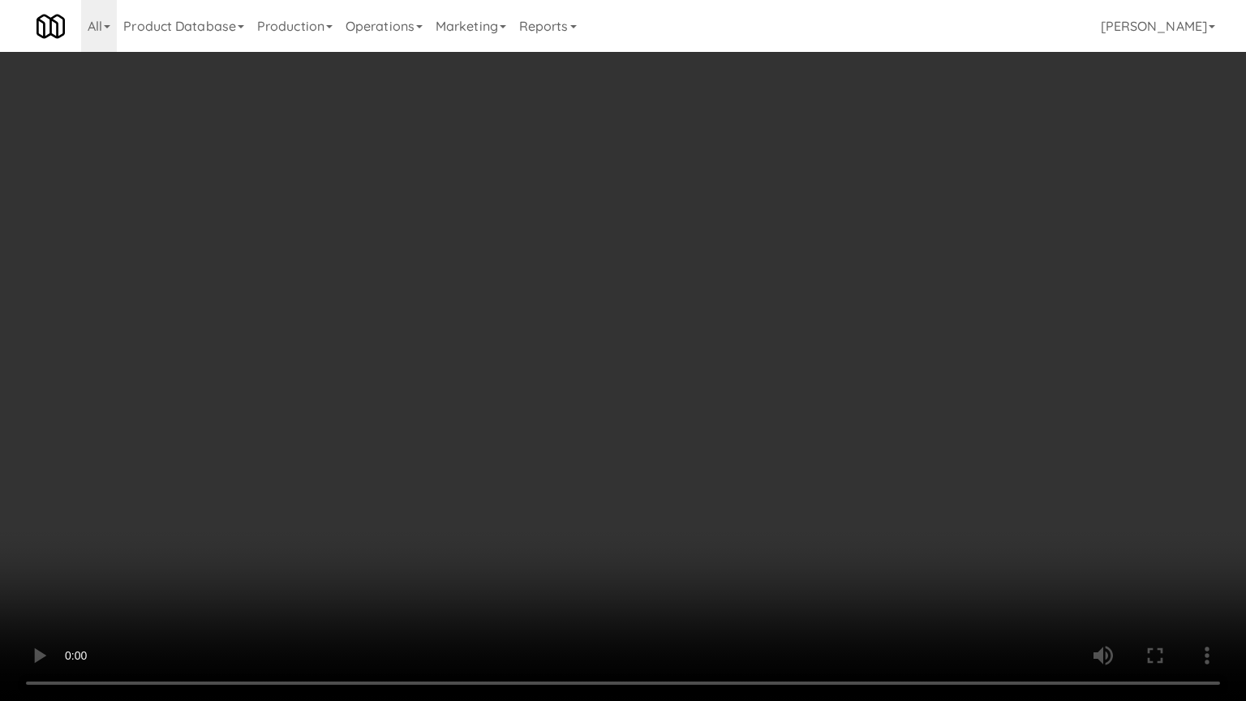
click at [759, 408] on video at bounding box center [623, 350] width 1246 height 701
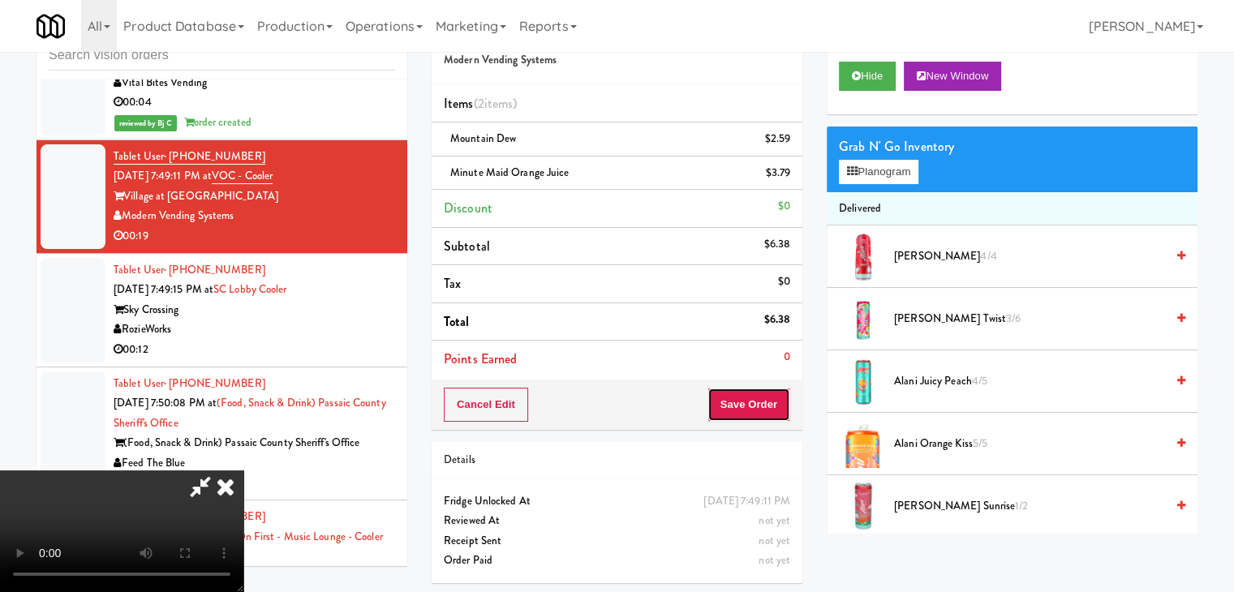
click at [782, 398] on button "Save Order" at bounding box center [748, 405] width 83 height 34
click at [776, 399] on button "Save Order" at bounding box center [748, 405] width 83 height 34
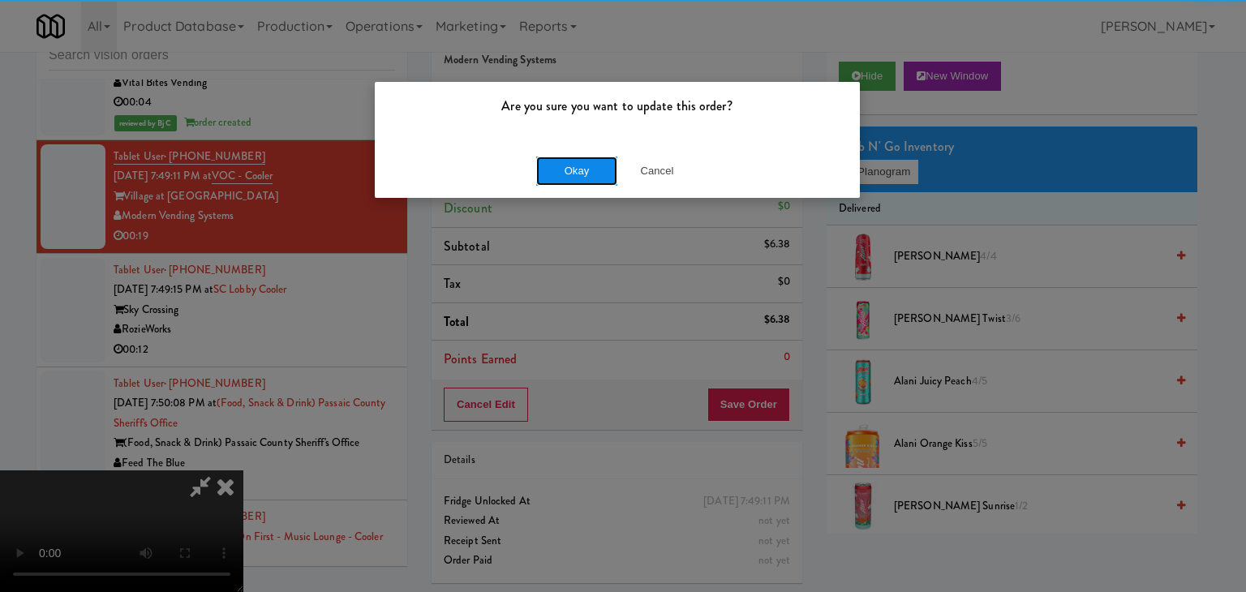
click at [584, 168] on button "Okay" at bounding box center [576, 171] width 81 height 29
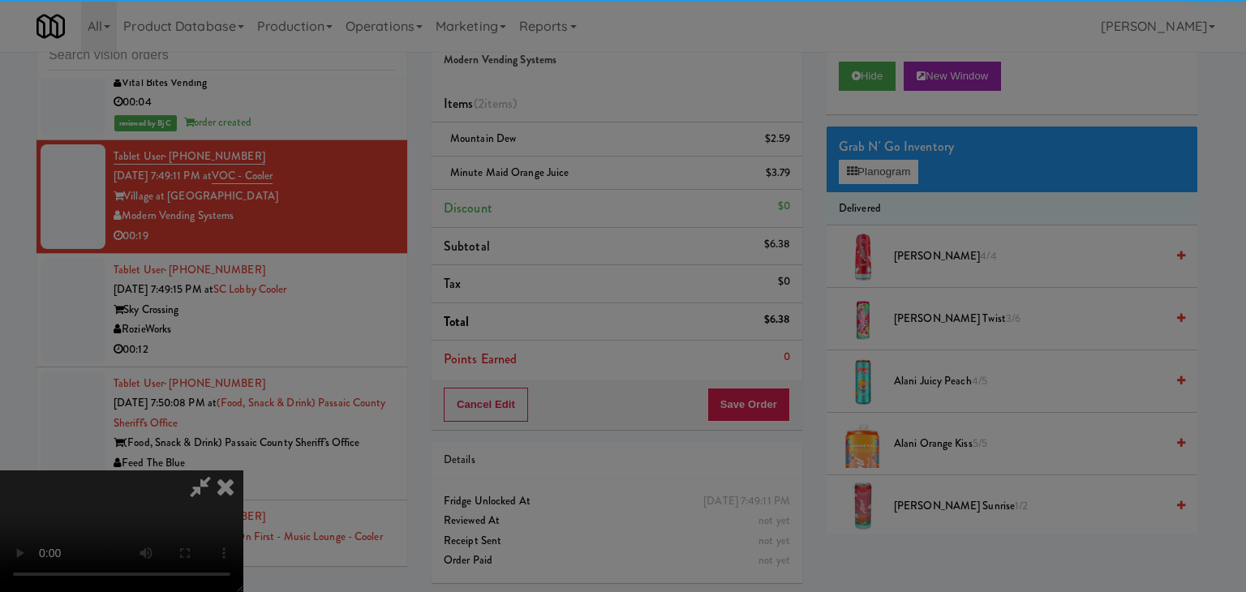
click at [584, 168] on div "Okay Cancel" at bounding box center [617, 141] width 485 height 54
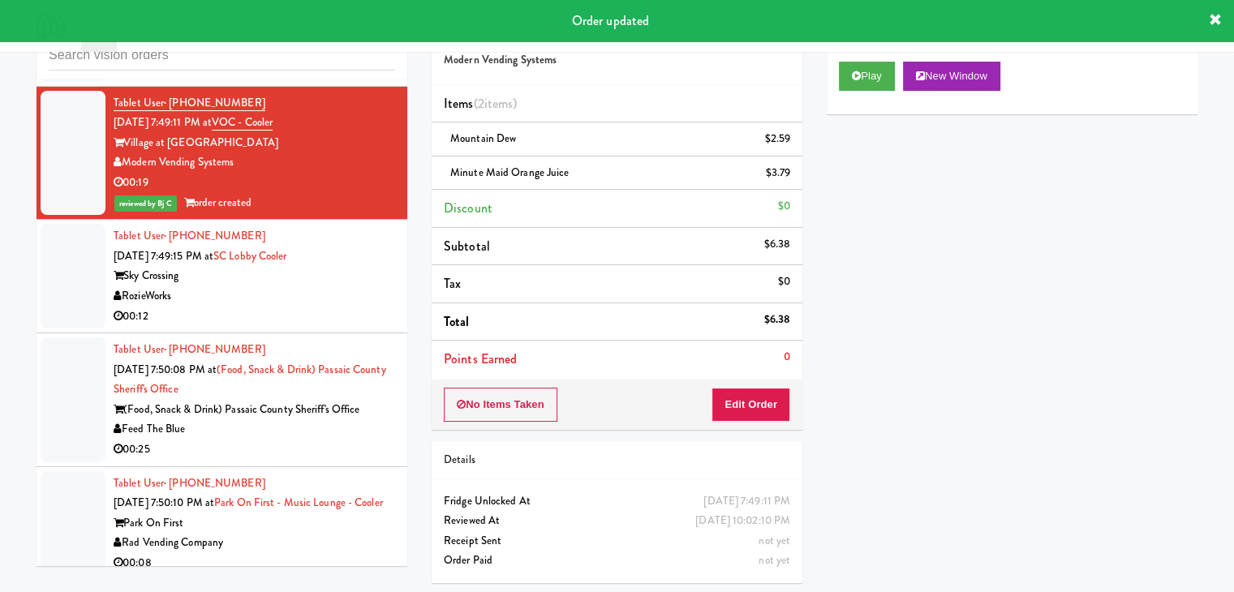
scroll to position [4395, 0]
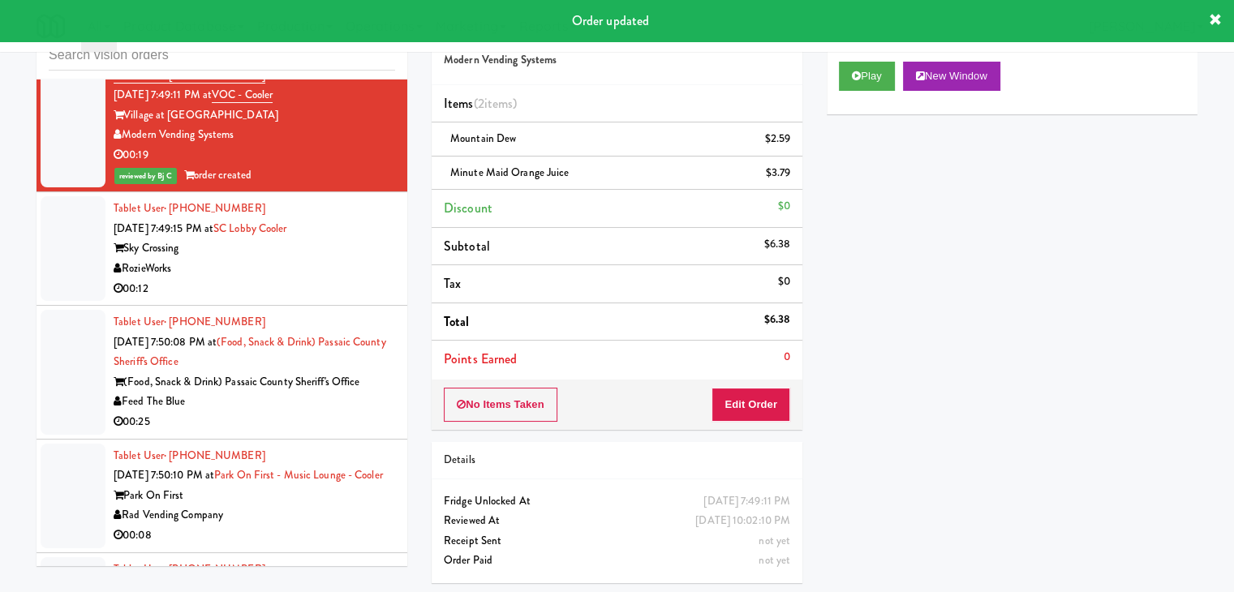
click at [328, 259] on div "RozieWorks" at bounding box center [255, 269] width 282 height 20
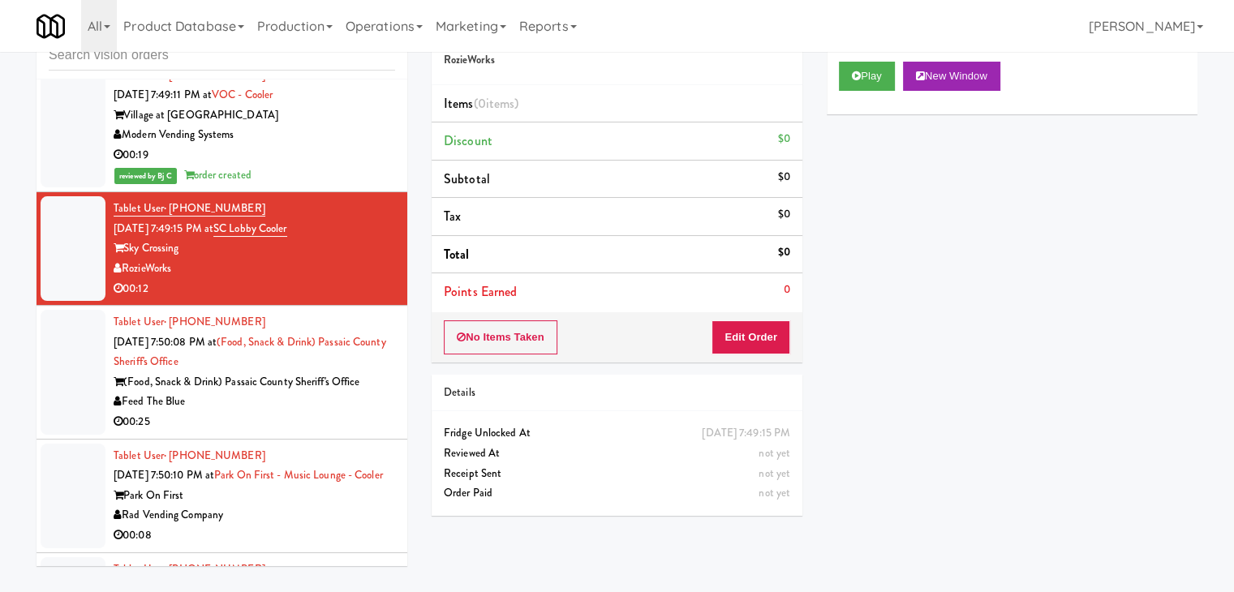
click at [878, 97] on div "Play New Window" at bounding box center [1012, 81] width 371 height 65
click at [881, 62] on div "Play New Window" at bounding box center [1012, 81] width 371 height 65
click at [870, 73] on button "Play" at bounding box center [867, 76] width 56 height 29
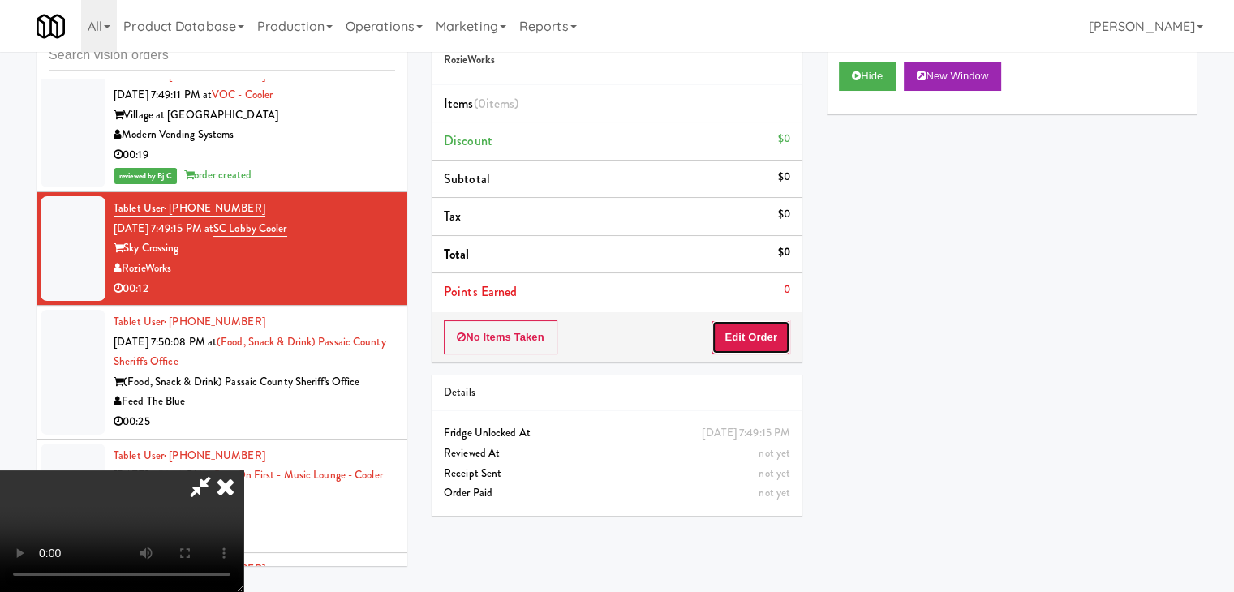
click at [772, 335] on button "Edit Order" at bounding box center [750, 337] width 79 height 34
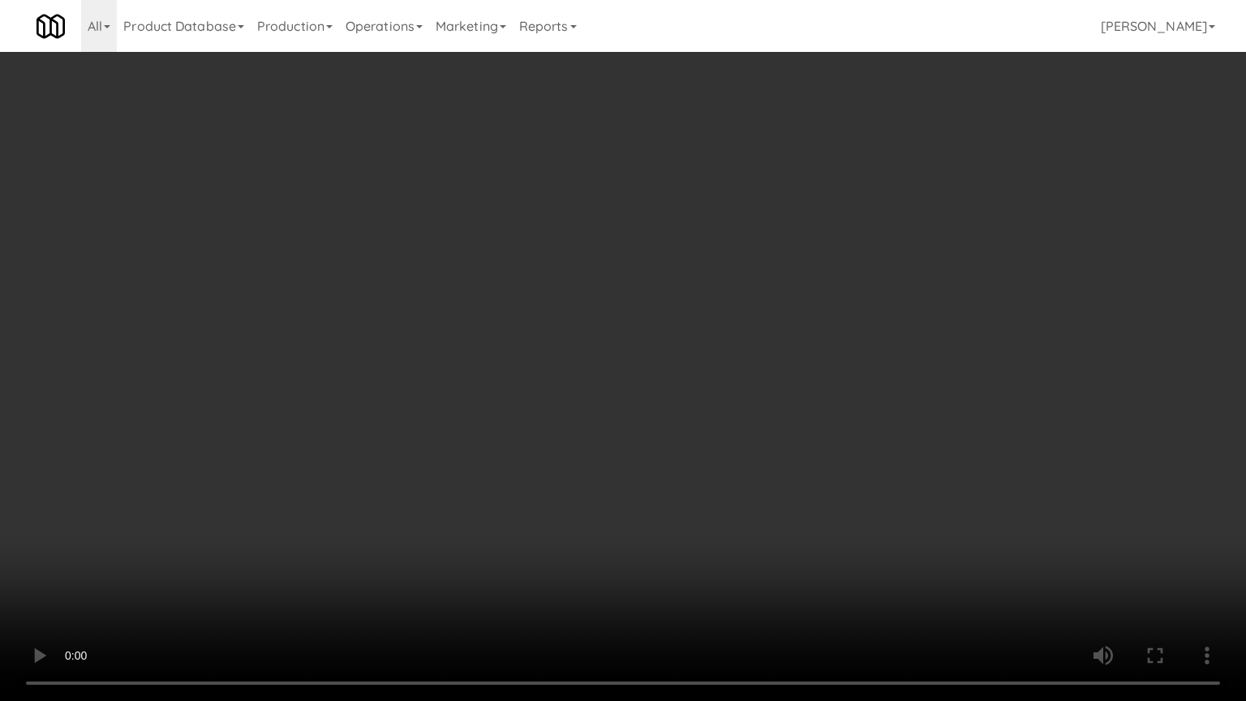
click at [733, 513] on video at bounding box center [623, 350] width 1246 height 701
click at [737, 512] on video at bounding box center [623, 350] width 1246 height 701
click at [529, 591] on video at bounding box center [623, 350] width 1246 height 701
click at [707, 523] on video at bounding box center [623, 350] width 1246 height 701
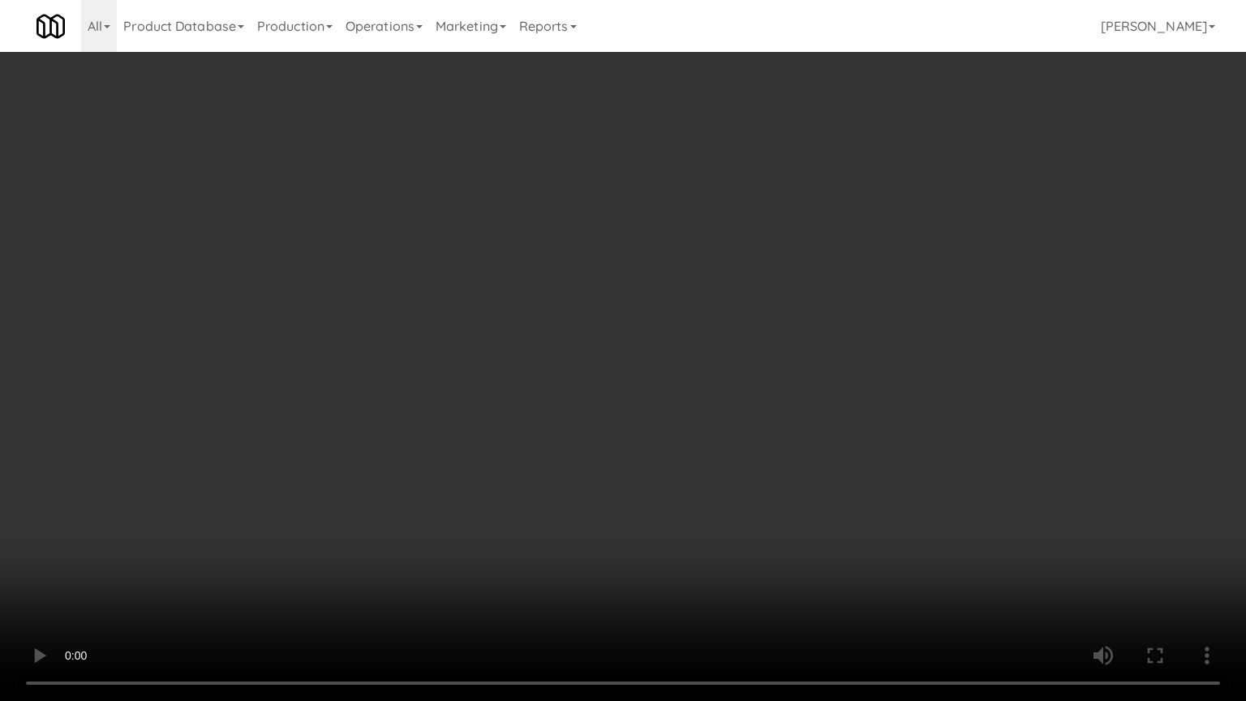
click at [721, 521] on video at bounding box center [623, 350] width 1246 height 701
click at [728, 496] on video at bounding box center [623, 350] width 1246 height 701
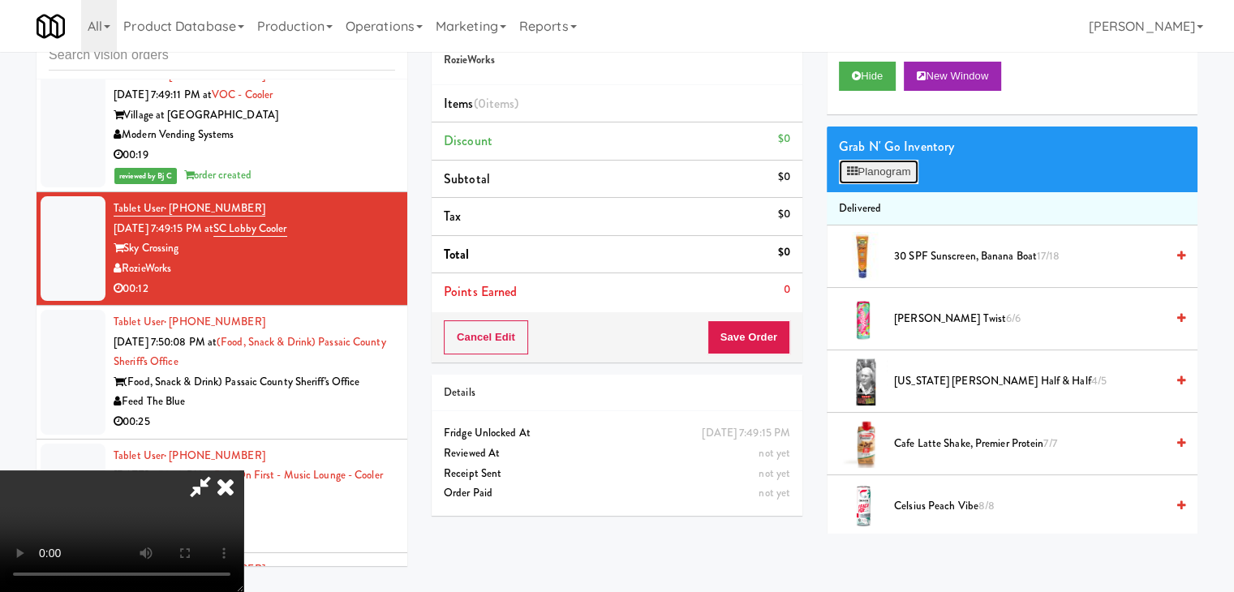
click at [904, 174] on button "Planogram" at bounding box center [879, 172] width 80 height 24
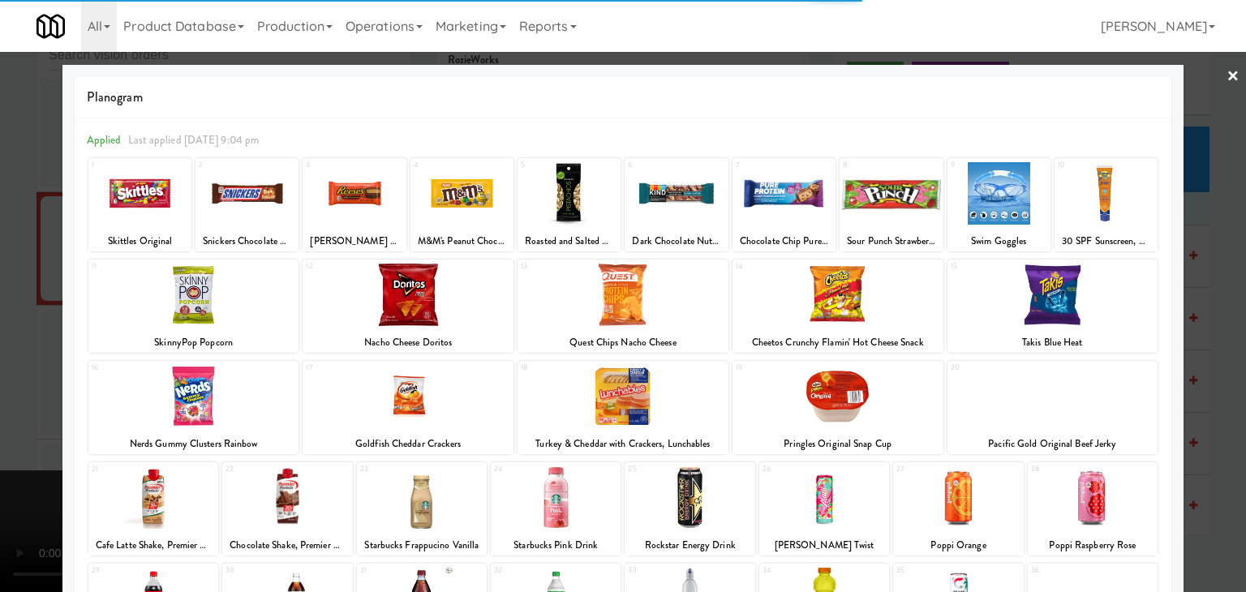
click at [1092, 491] on div at bounding box center [1093, 497] width 130 height 62
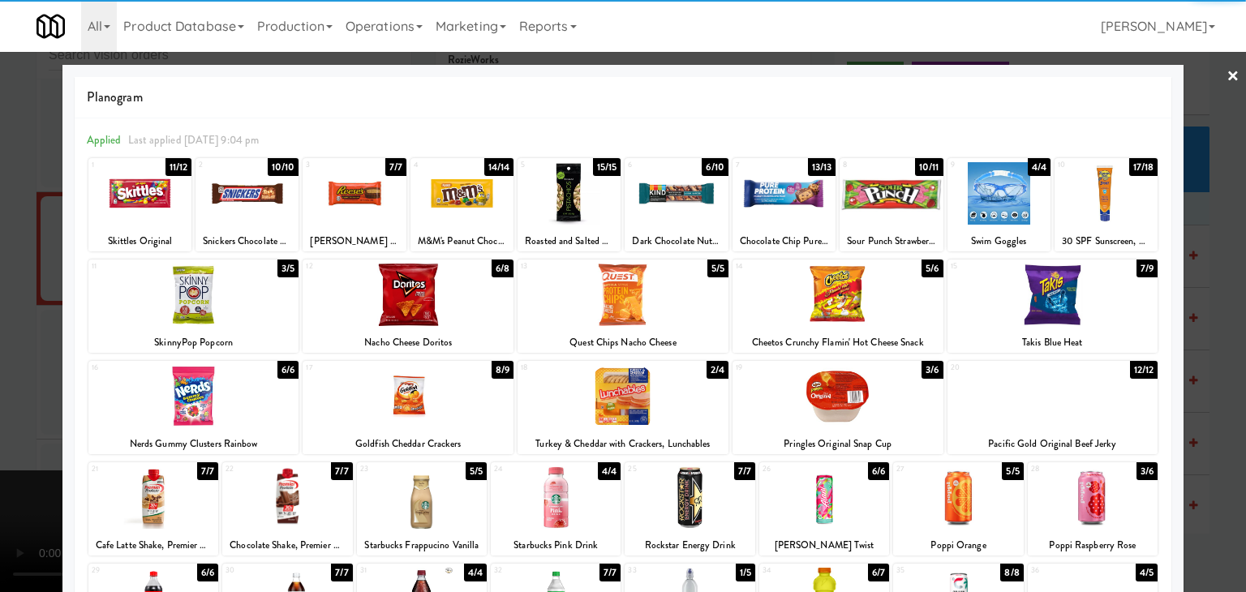
click at [208, 318] on div at bounding box center [193, 295] width 211 height 62
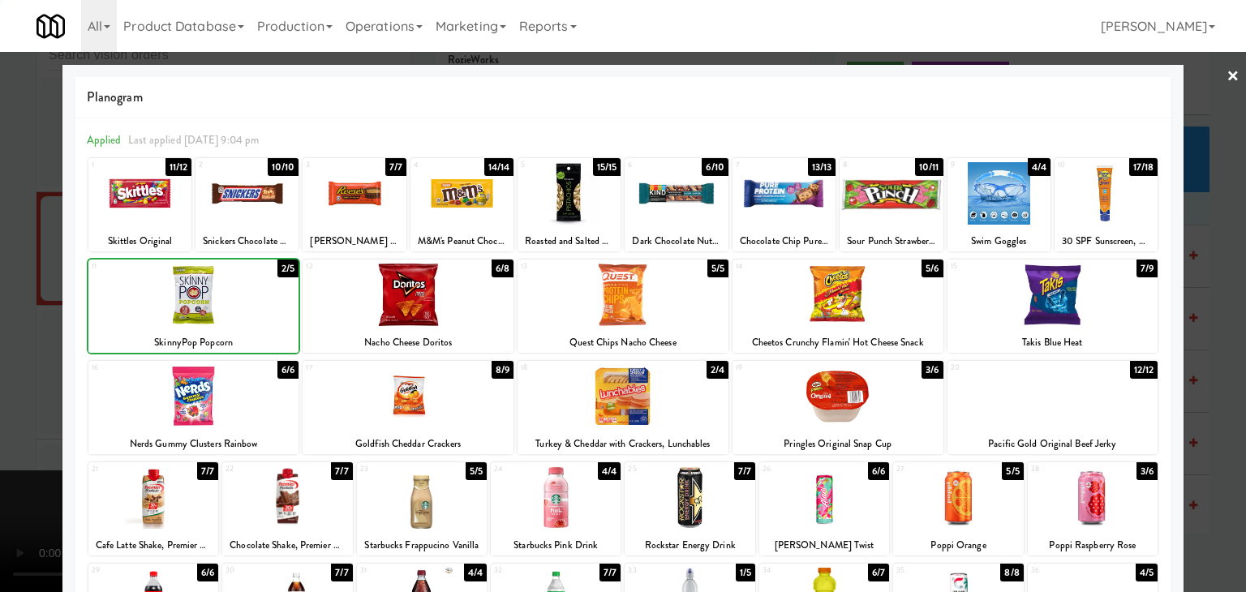
drag, startPoint x: 0, startPoint y: 348, endPoint x: 228, endPoint y: 346, distance: 228.0
click at [5, 345] on div at bounding box center [623, 296] width 1246 height 592
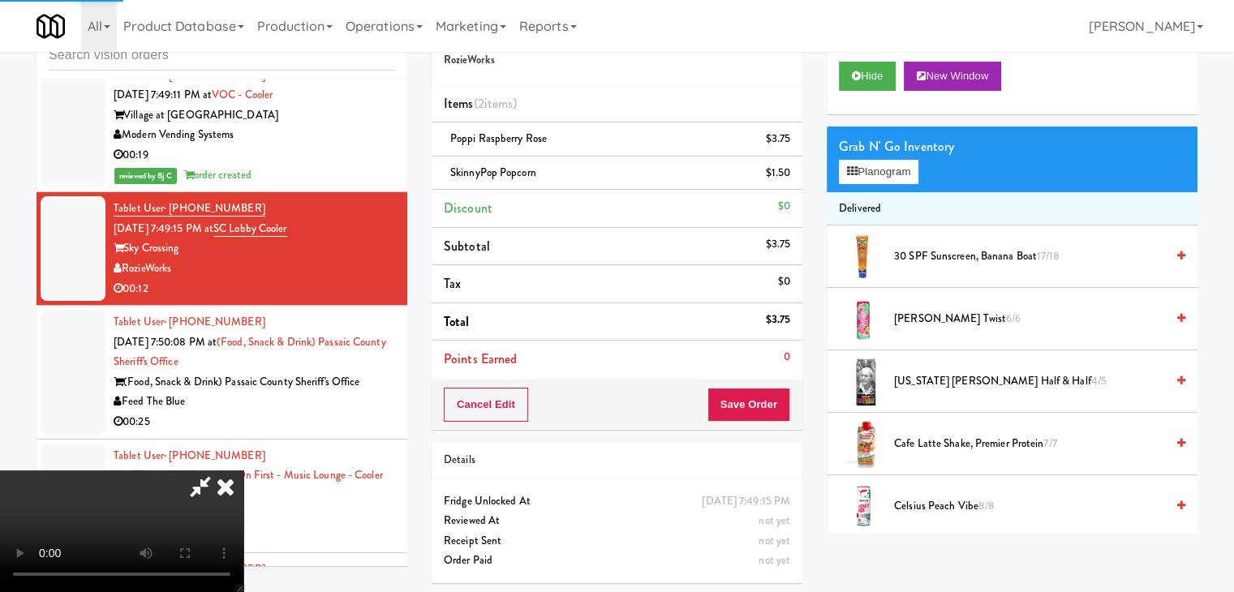
click at [243, 471] on video at bounding box center [121, 532] width 243 height 122
click at [755, 401] on button "Save Order" at bounding box center [748, 405] width 83 height 34
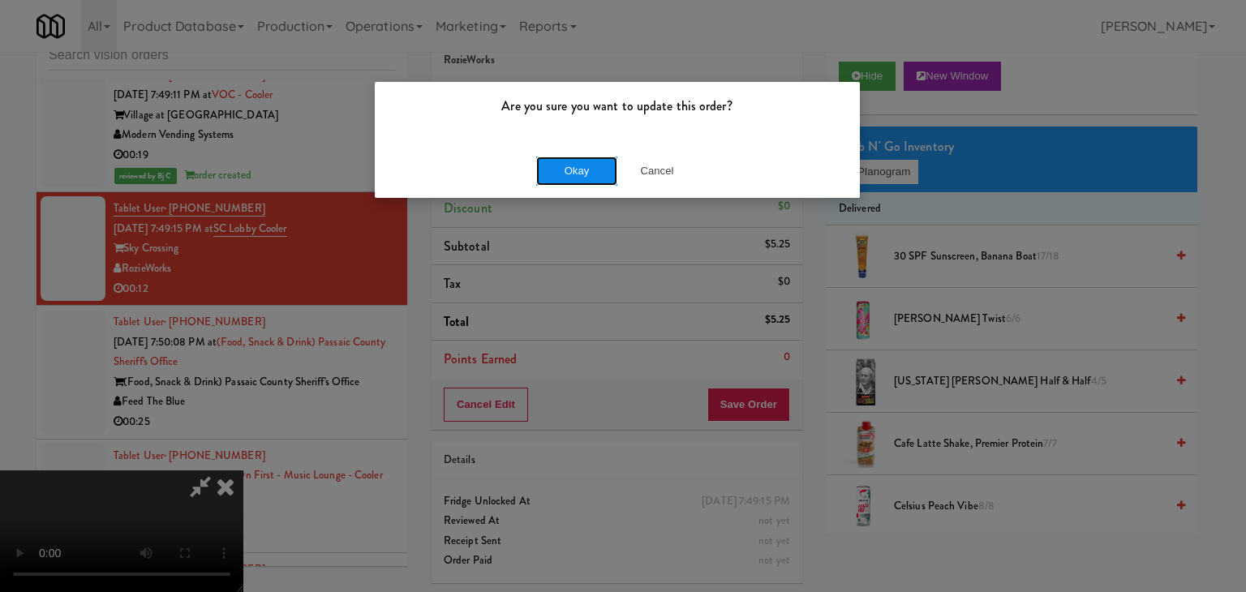
click at [571, 177] on button "Okay" at bounding box center [576, 171] width 81 height 29
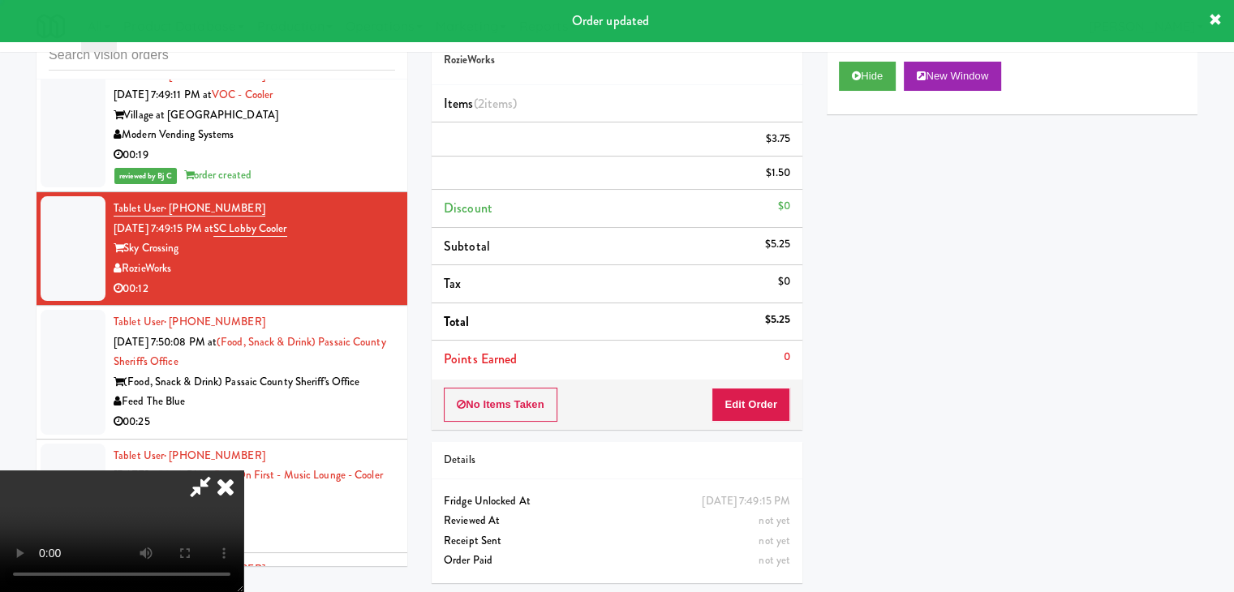
scroll to position [0, 0]
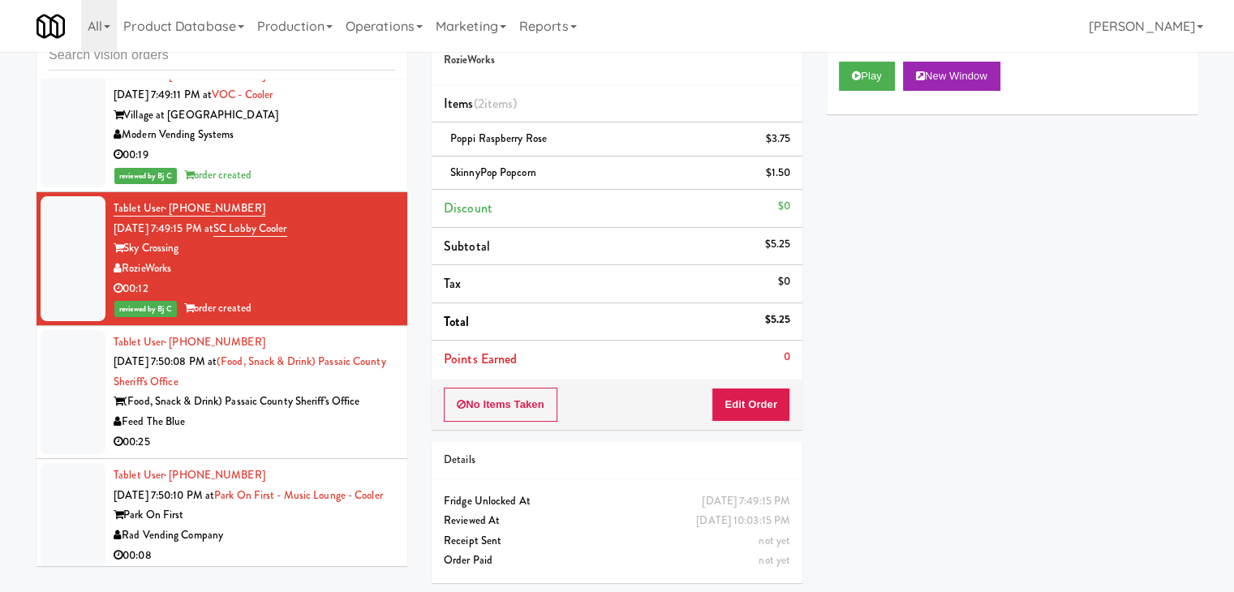
drag, startPoint x: 188, startPoint y: 227, endPoint x: 128, endPoint y: 225, distance: 60.1
click at [128, 239] on div "Sky Crossing" at bounding box center [255, 249] width 282 height 20
copy div "Sky Crossing"
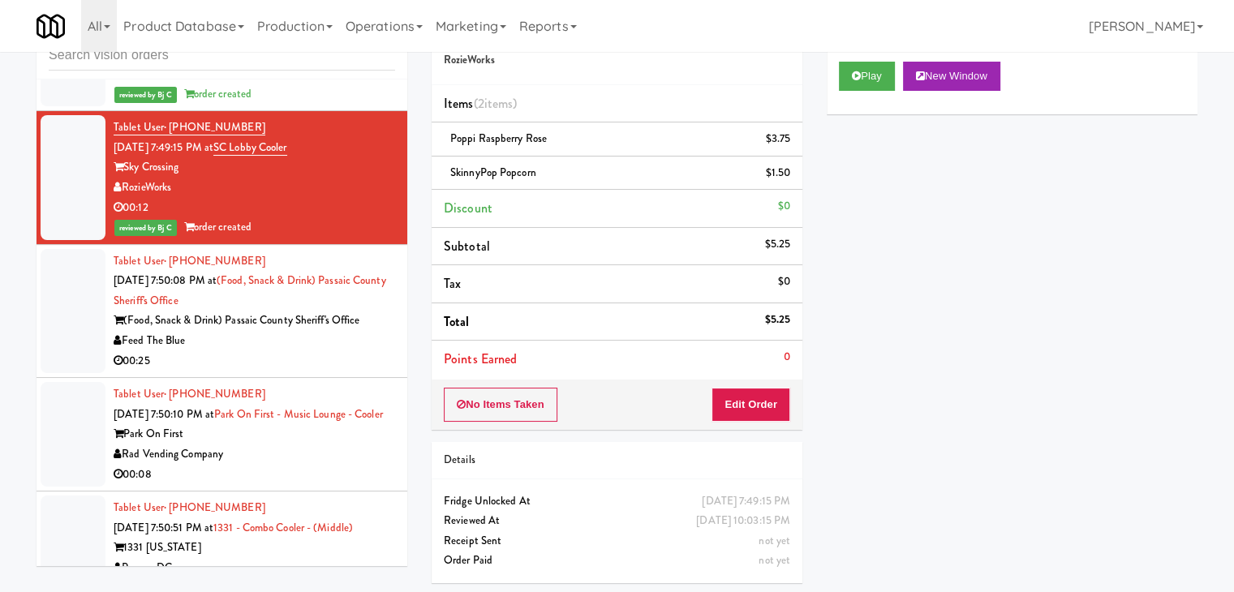
scroll to position [4558, 0]
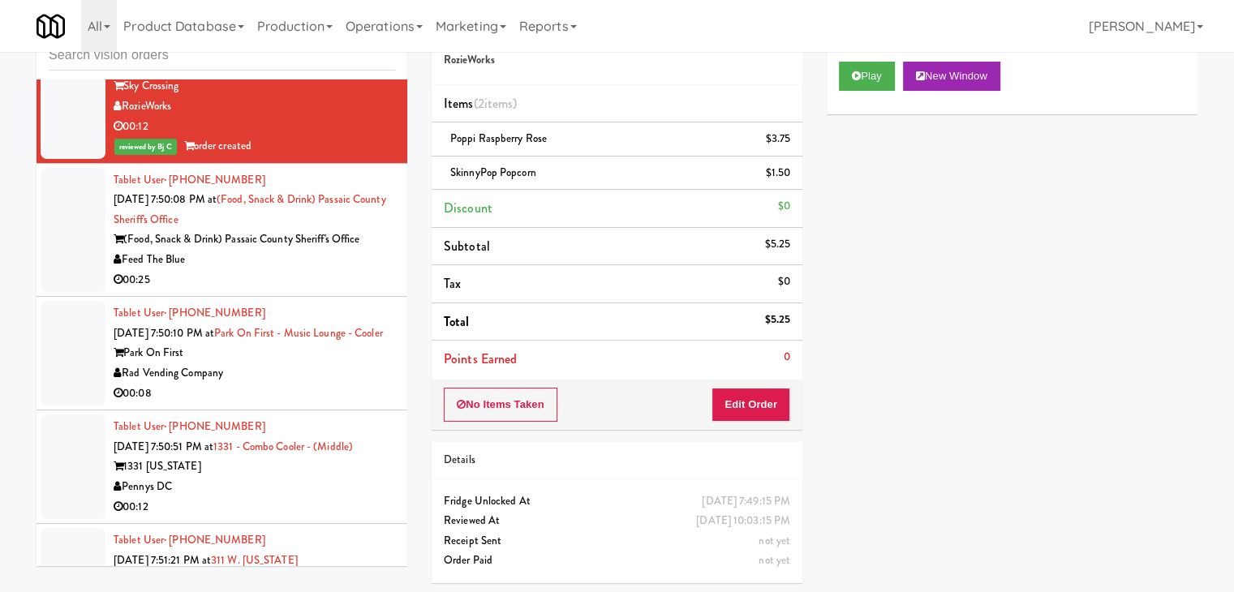
click at [267, 270] on div "00:25" at bounding box center [255, 280] width 282 height 20
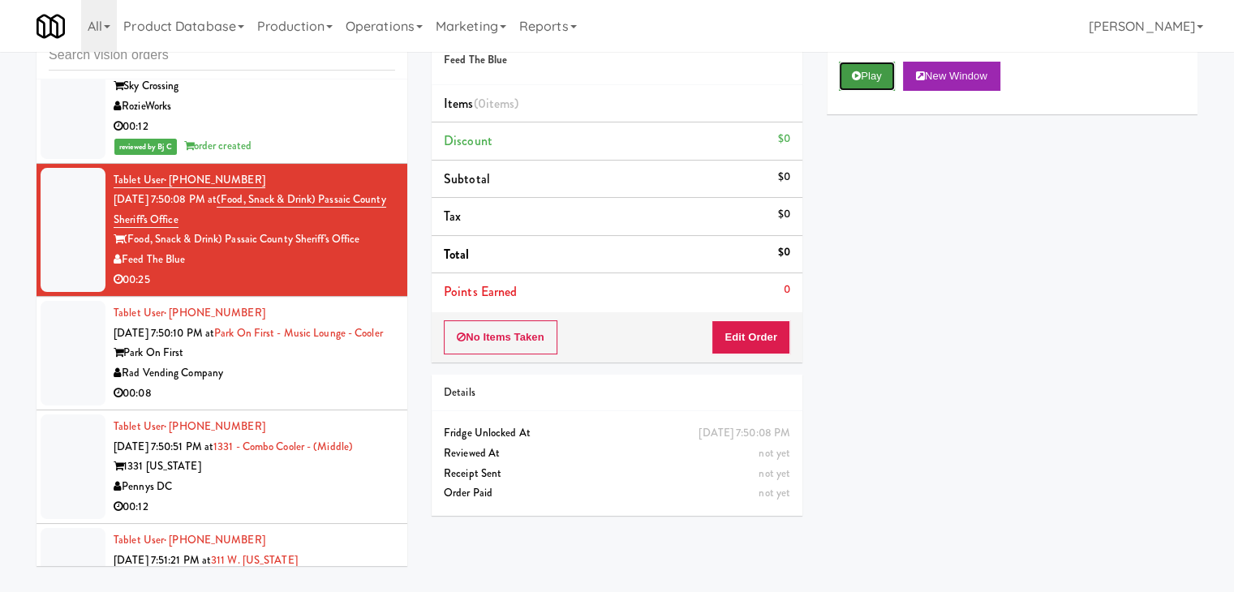
click at [882, 85] on button "Play" at bounding box center [867, 76] width 56 height 29
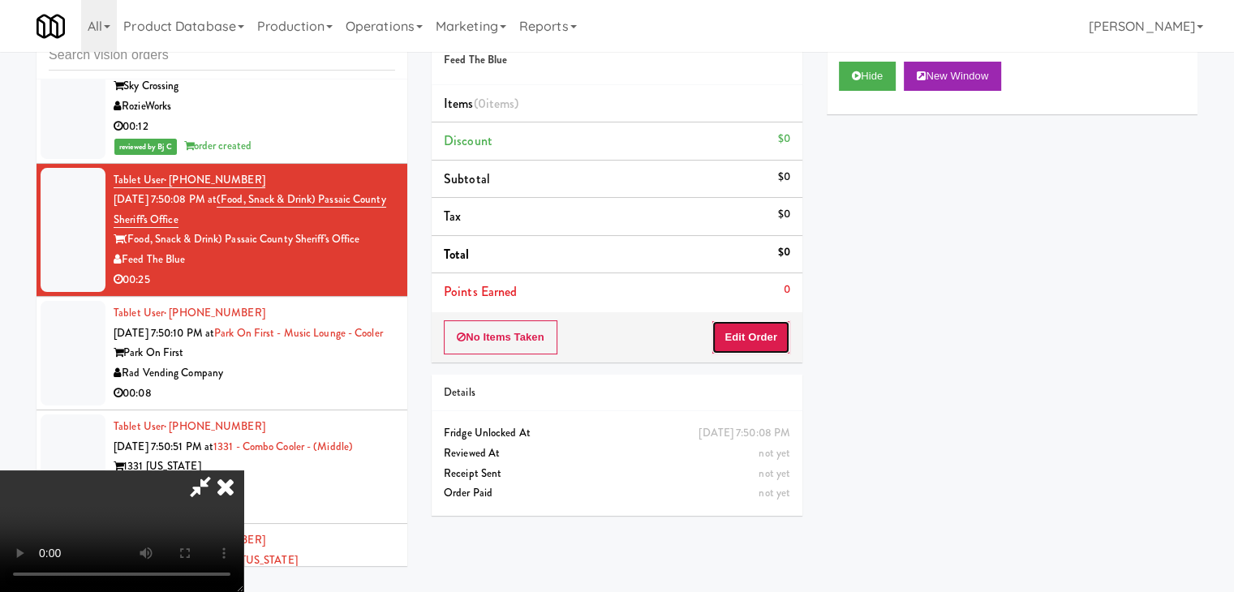
click at [764, 341] on button "Edit Order" at bounding box center [750, 337] width 79 height 34
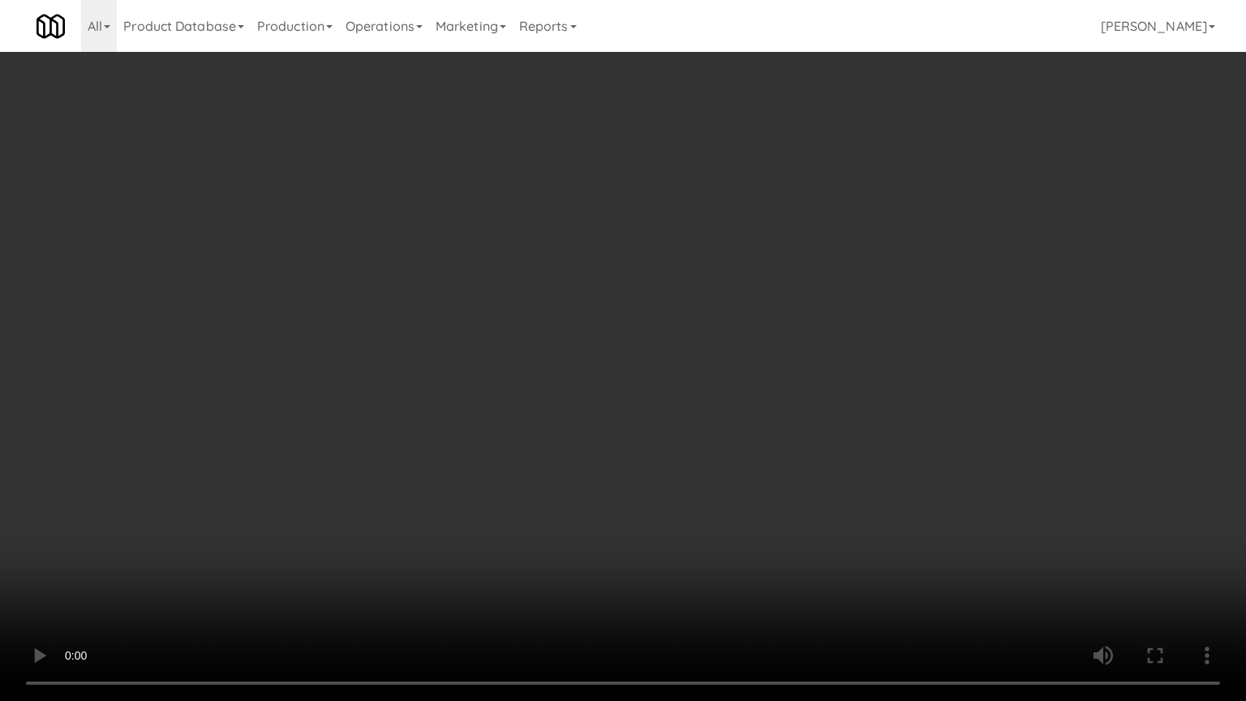
click at [822, 365] on video at bounding box center [623, 350] width 1246 height 701
click at [827, 351] on video at bounding box center [623, 350] width 1246 height 701
drag, startPoint x: 827, startPoint y: 351, endPoint x: 876, endPoint y: 174, distance: 184.4
click at [827, 347] on video at bounding box center [623, 350] width 1246 height 701
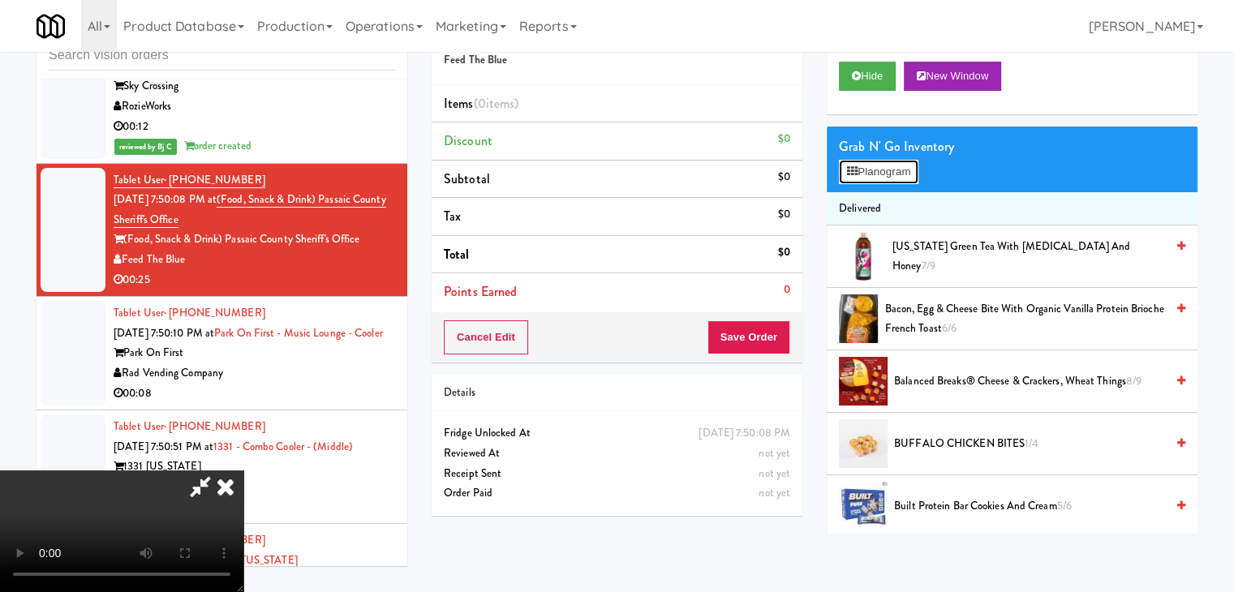
drag, startPoint x: 872, startPoint y: 163, endPoint x: 872, endPoint y: 176, distance: 13.0
click at [872, 172] on button "Planogram" at bounding box center [879, 172] width 80 height 24
click at [0, 0] on div at bounding box center [0, 0] width 0 height 0
click at [872, 177] on button "Planogram" at bounding box center [879, 172] width 80 height 24
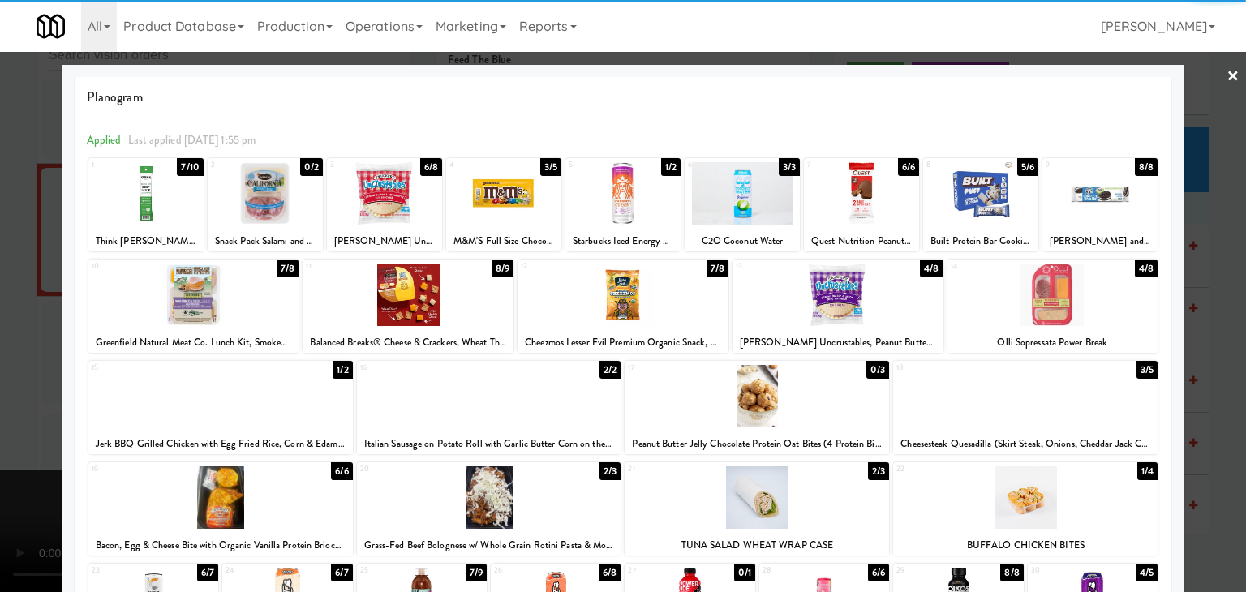
click at [1077, 312] on div at bounding box center [1053, 295] width 211 height 62
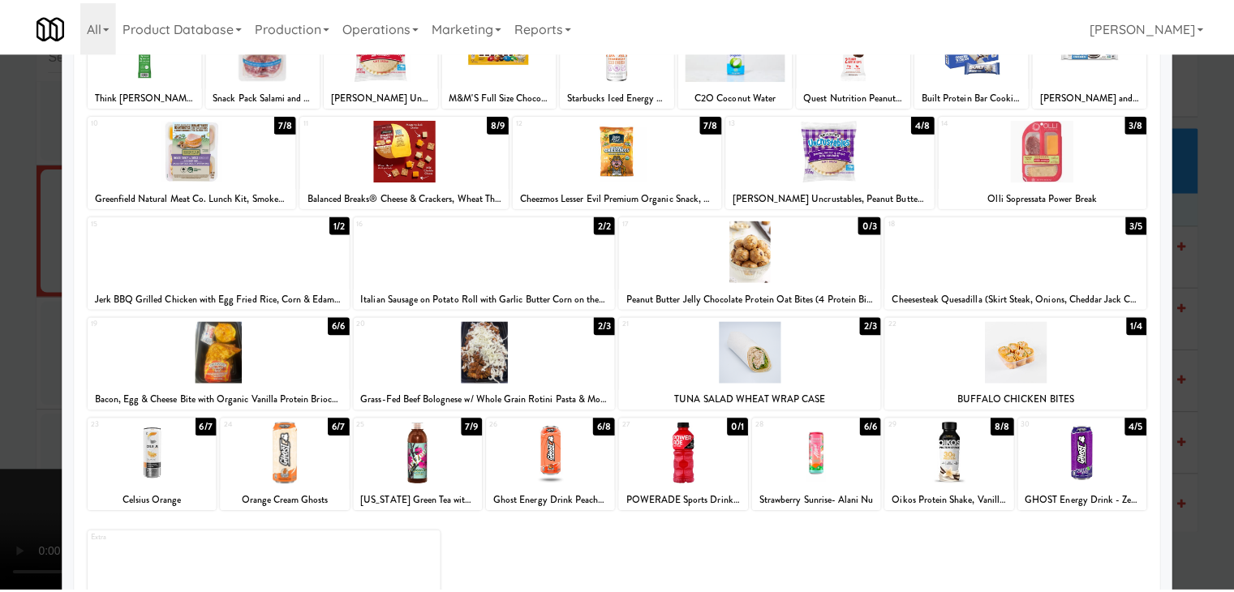
scroll to position [162, 0]
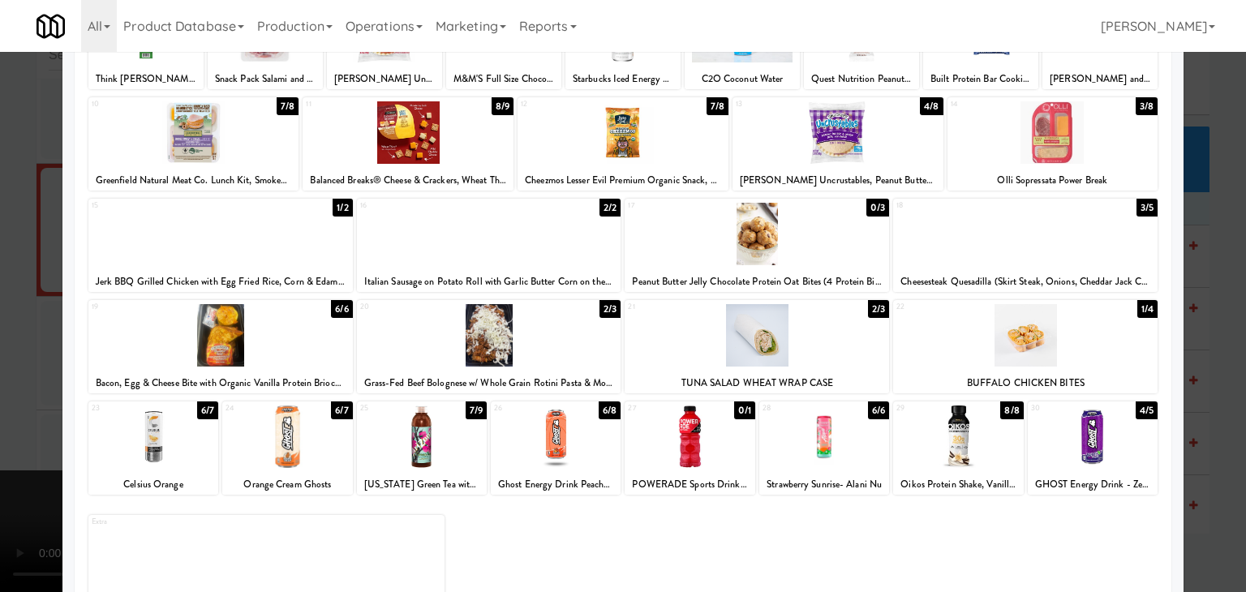
click at [1056, 244] on div at bounding box center [1025, 234] width 264 height 62
click at [0, 263] on div at bounding box center [623, 296] width 1246 height 592
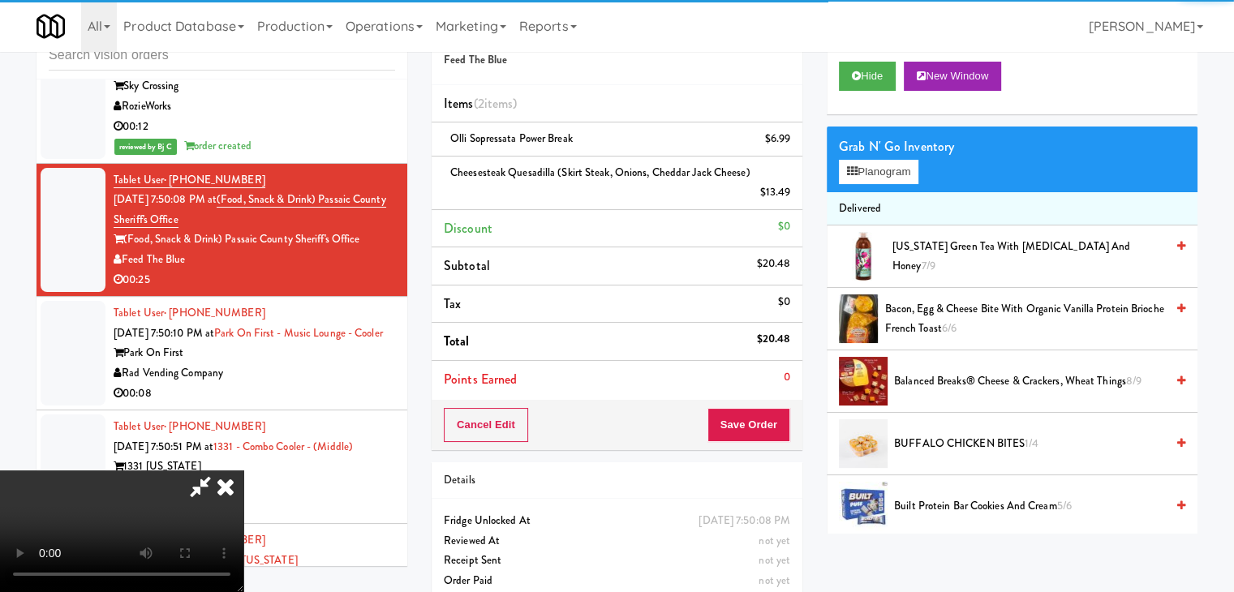
click at [243, 471] on video at bounding box center [121, 532] width 243 height 122
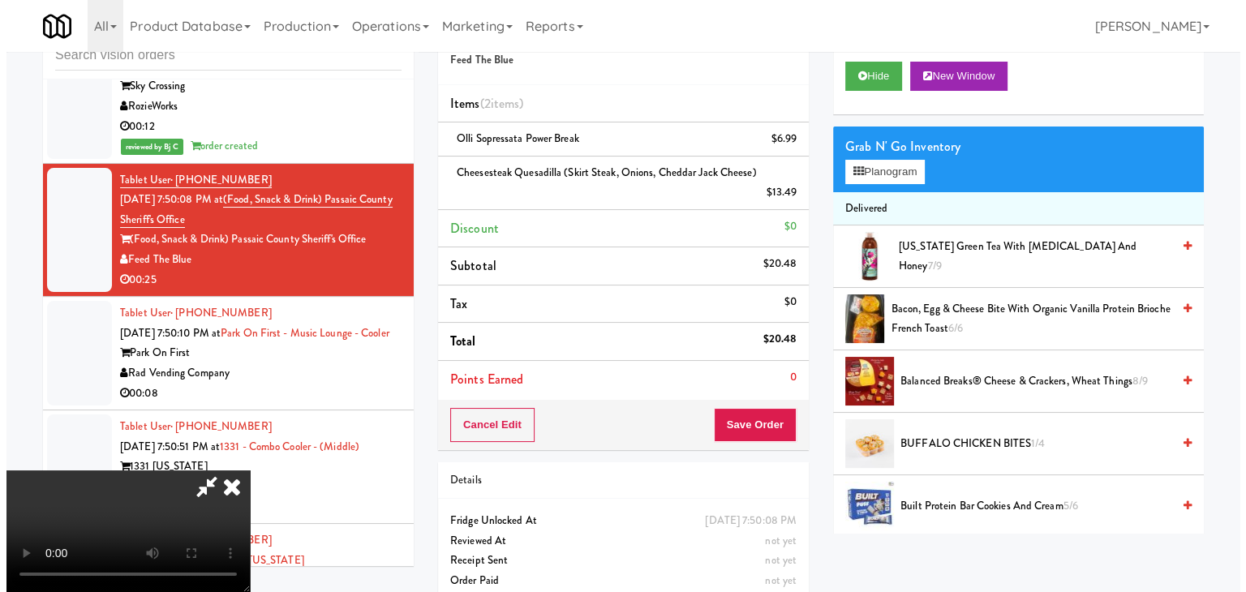
scroll to position [228, 0]
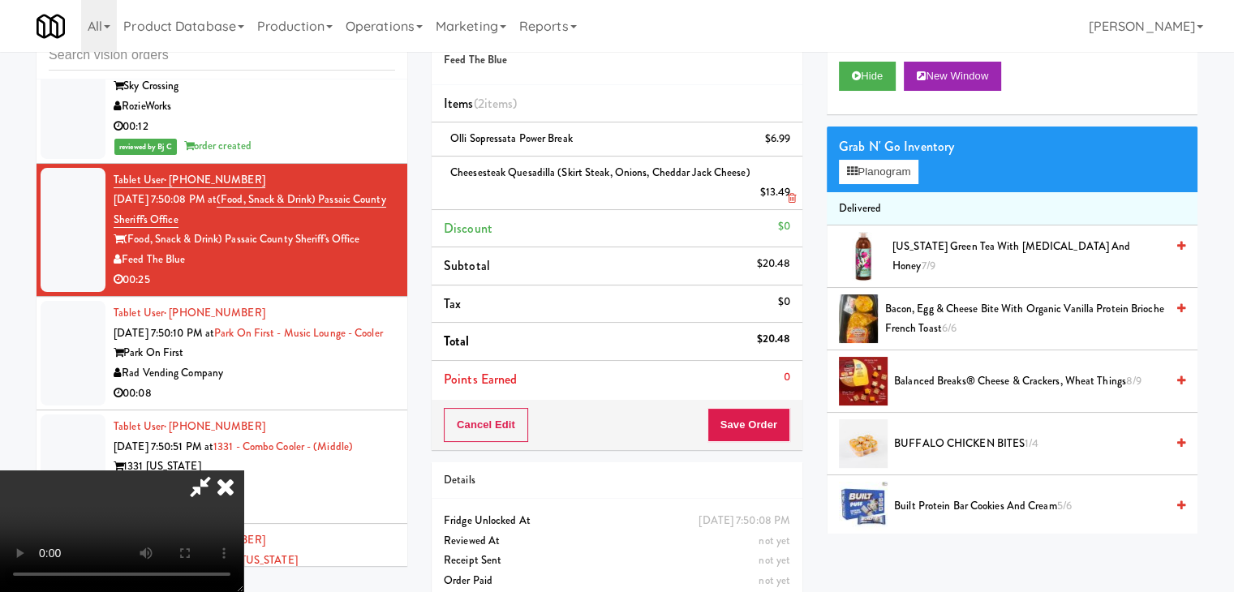
click at [790, 200] on icon at bounding box center [792, 198] width 8 height 11
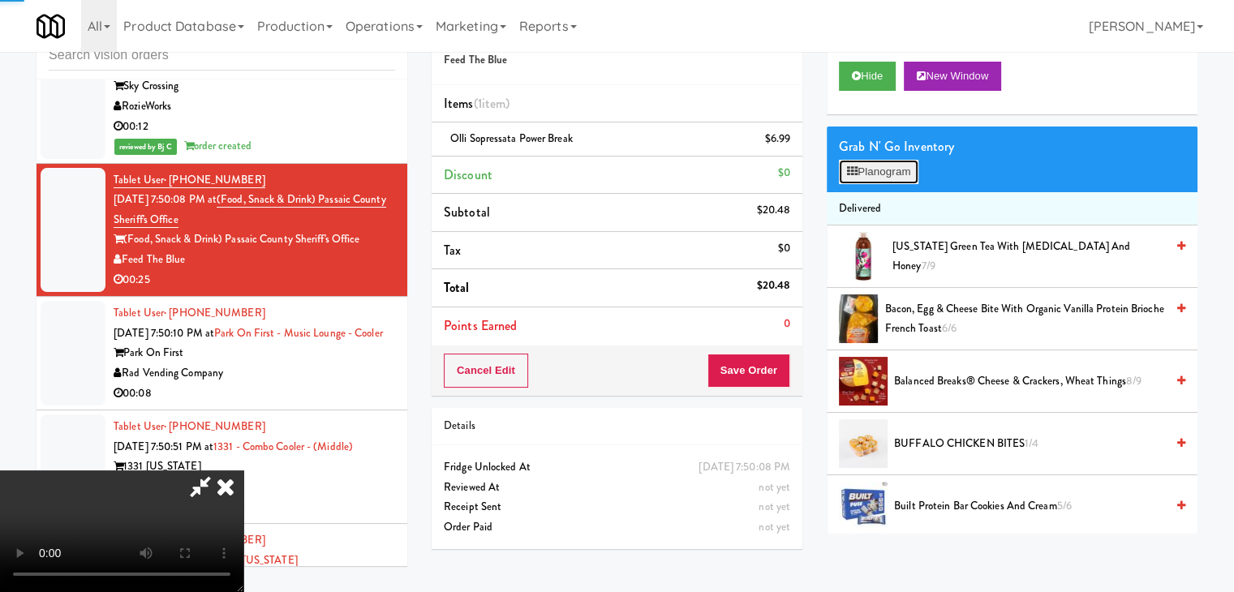
click at [862, 176] on button "Planogram" at bounding box center [879, 172] width 80 height 24
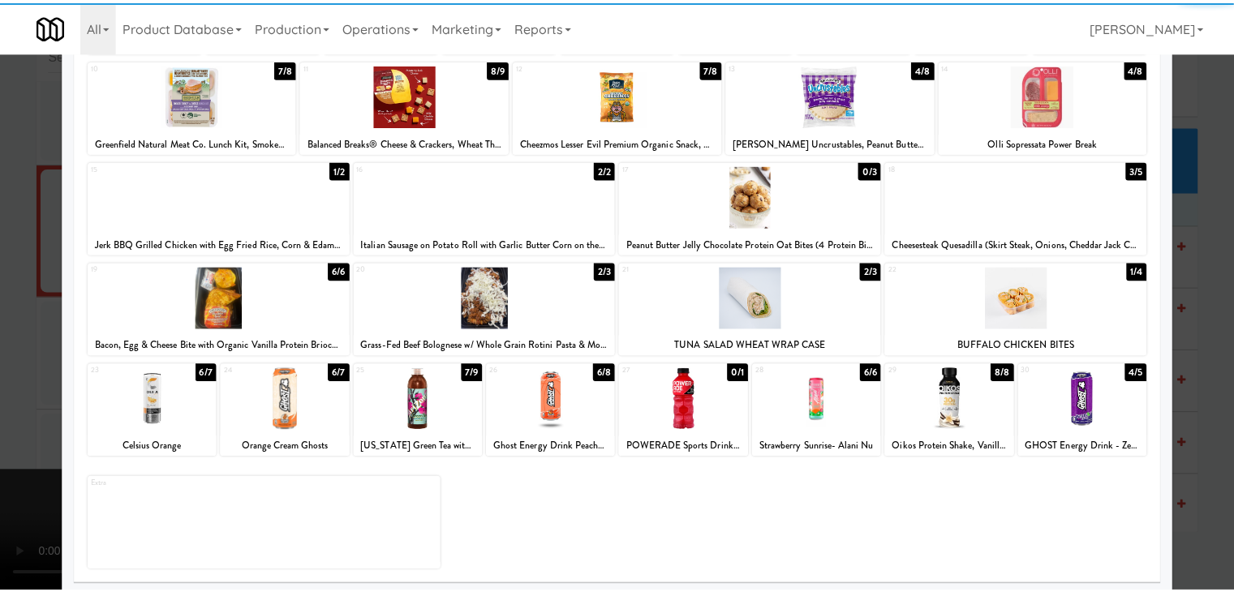
scroll to position [204, 0]
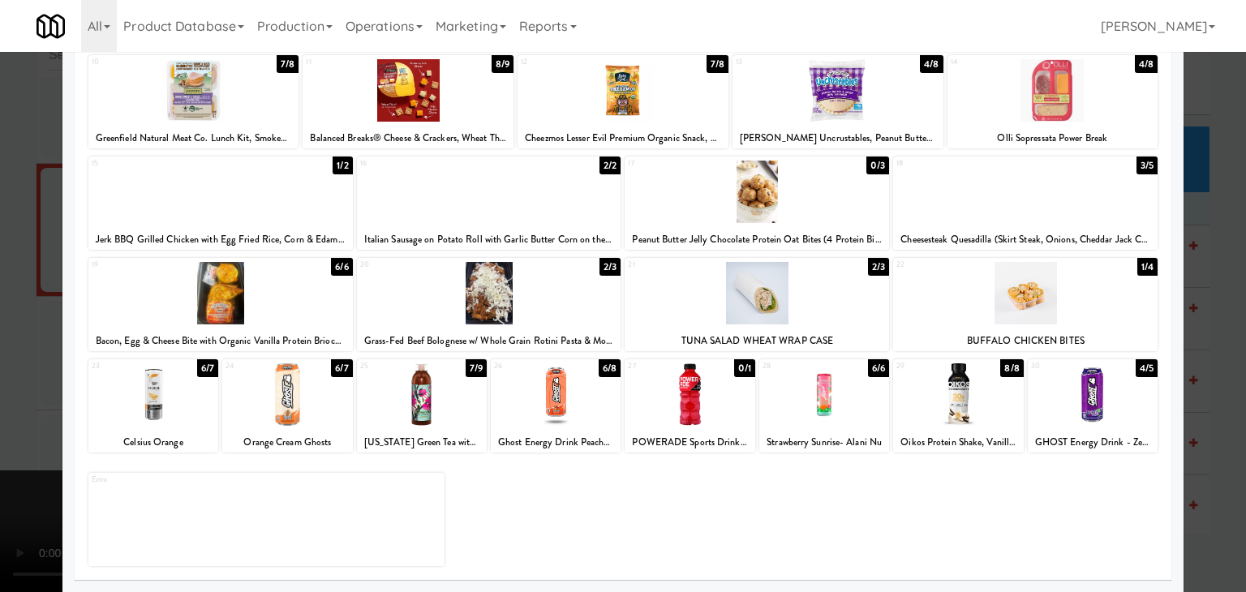
click at [1061, 322] on div at bounding box center [1025, 293] width 264 height 62
drag, startPoint x: 1197, startPoint y: 319, endPoint x: 1154, endPoint y: 333, distance: 45.9
click at [1204, 319] on div at bounding box center [623, 296] width 1246 height 592
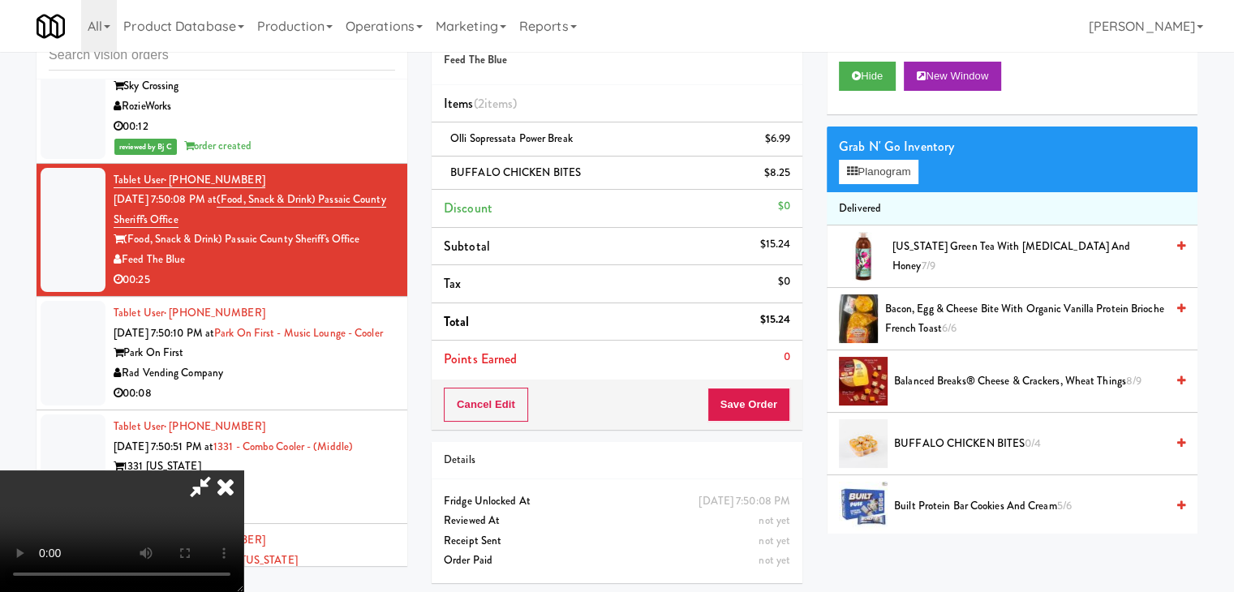
click at [782, 420] on div "Cancel Edit Save Order" at bounding box center [617, 405] width 371 height 50
click at [759, 402] on button "Save Order" at bounding box center [748, 405] width 83 height 34
click at [759, 400] on button "Save Order" at bounding box center [748, 405] width 83 height 34
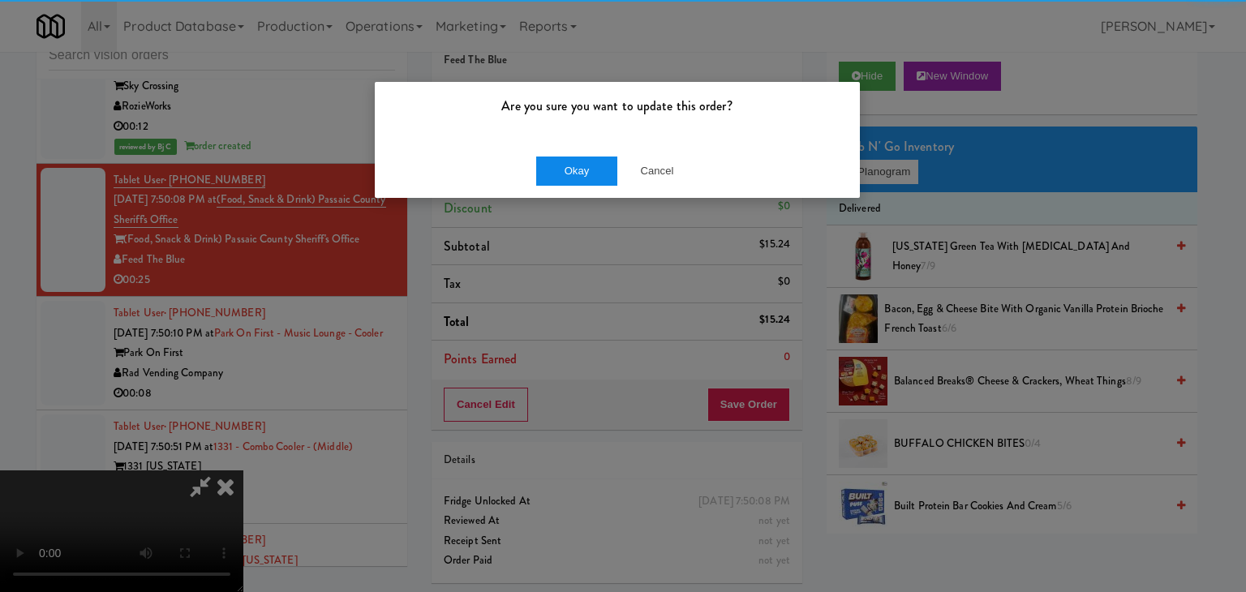
click at [581, 184] on div "Okay Cancel" at bounding box center [617, 171] width 485 height 54
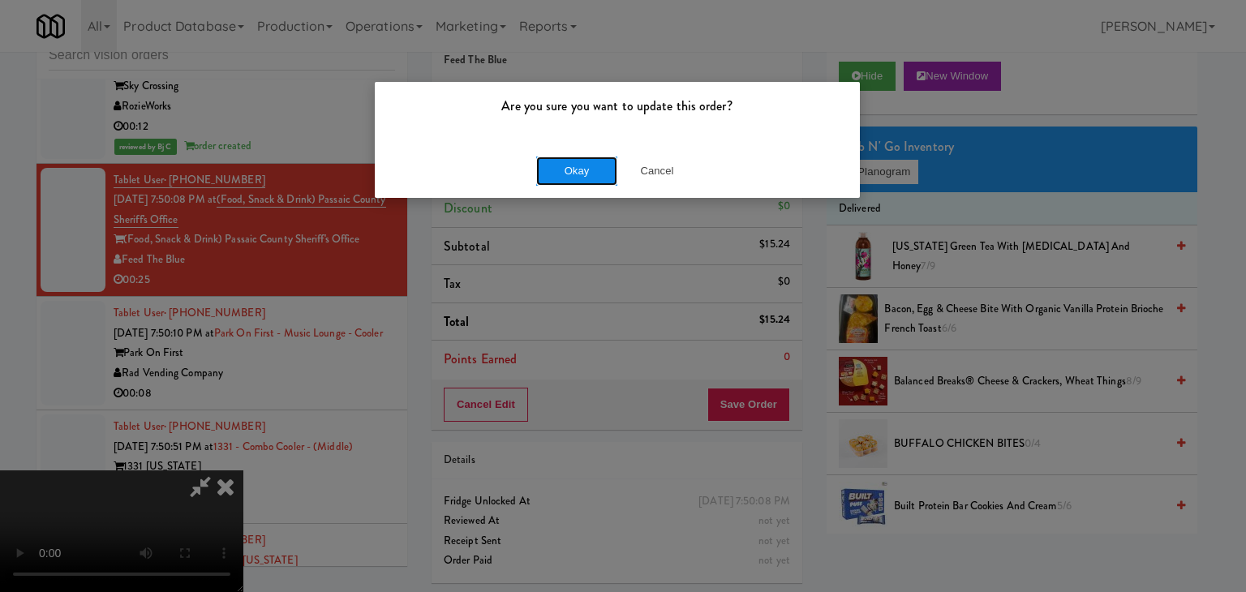
click at [583, 182] on button "Okay" at bounding box center [576, 171] width 81 height 29
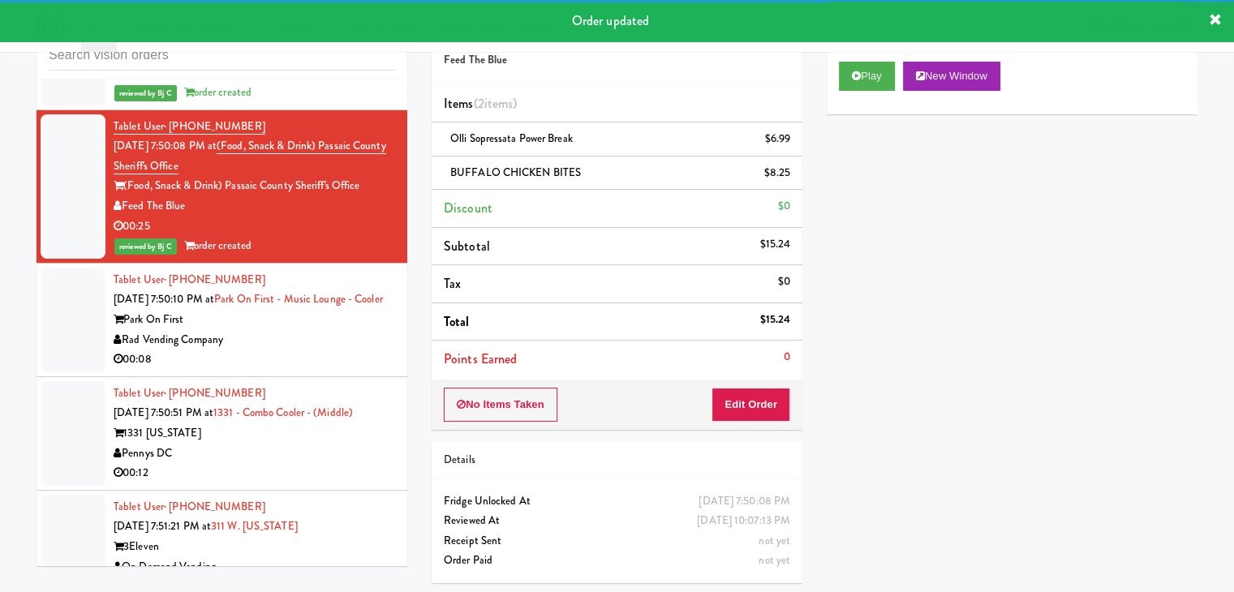
scroll to position [4639, 0]
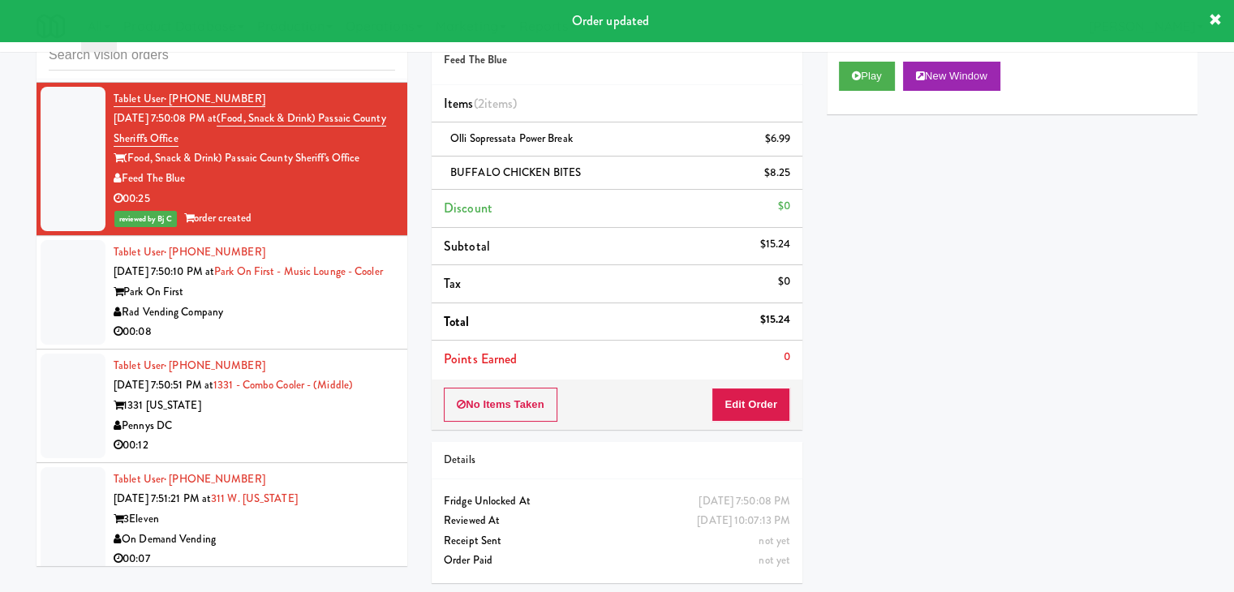
click at [305, 290] on div "Park On First" at bounding box center [255, 292] width 282 height 20
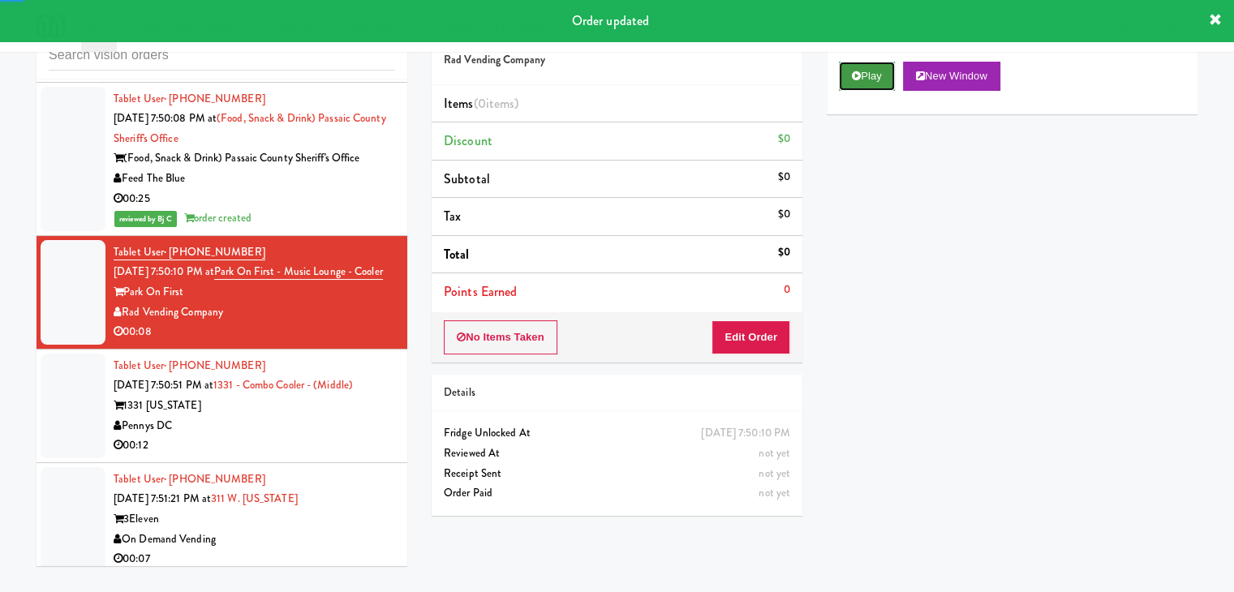
click at [869, 85] on button "Play" at bounding box center [867, 76] width 56 height 29
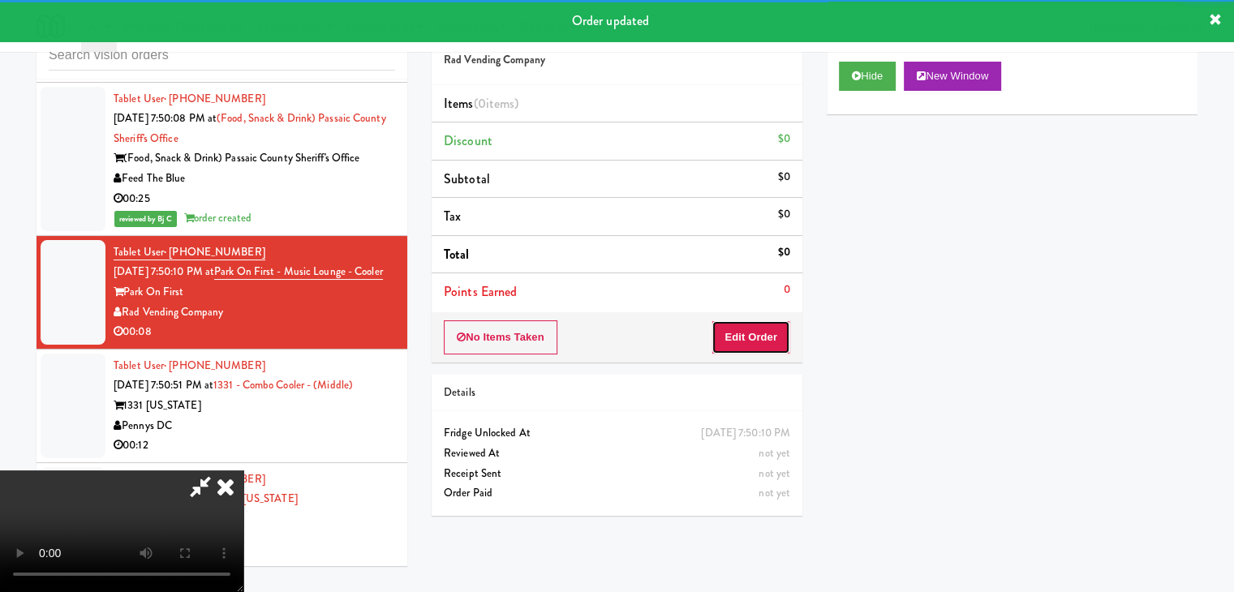
click at [759, 329] on button "Edit Order" at bounding box center [750, 337] width 79 height 34
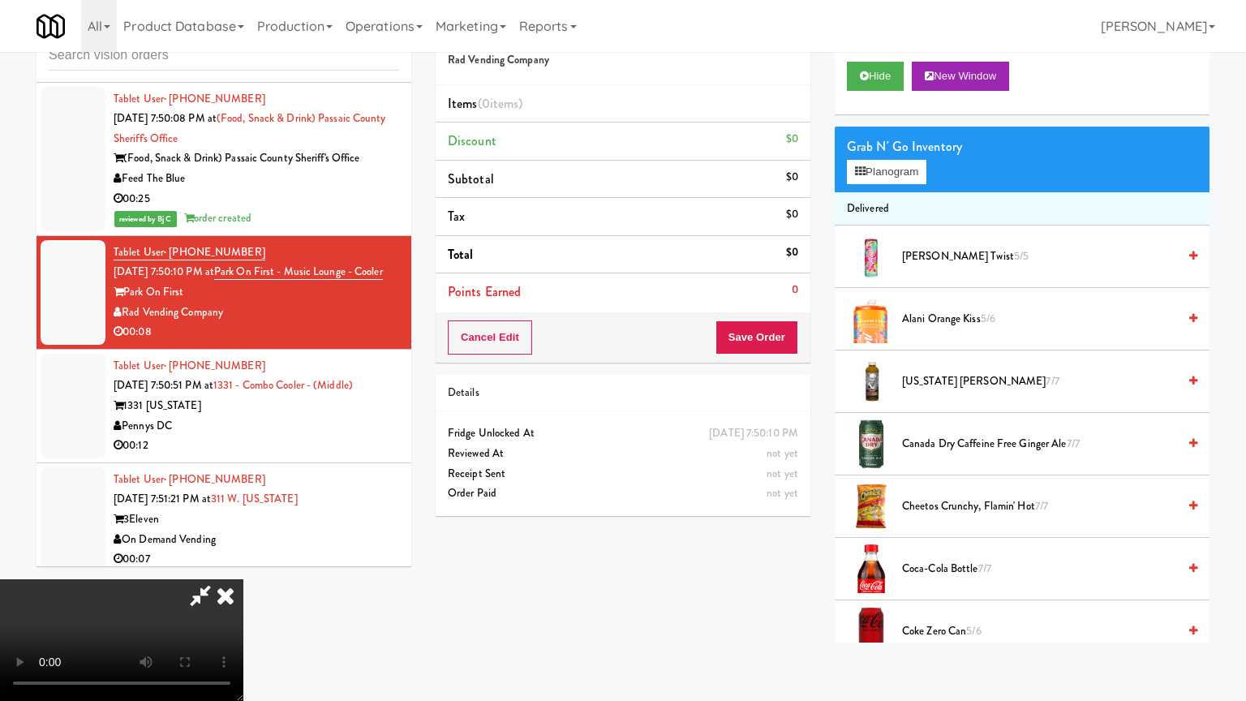
click at [243, 579] on video at bounding box center [121, 640] width 243 height 122
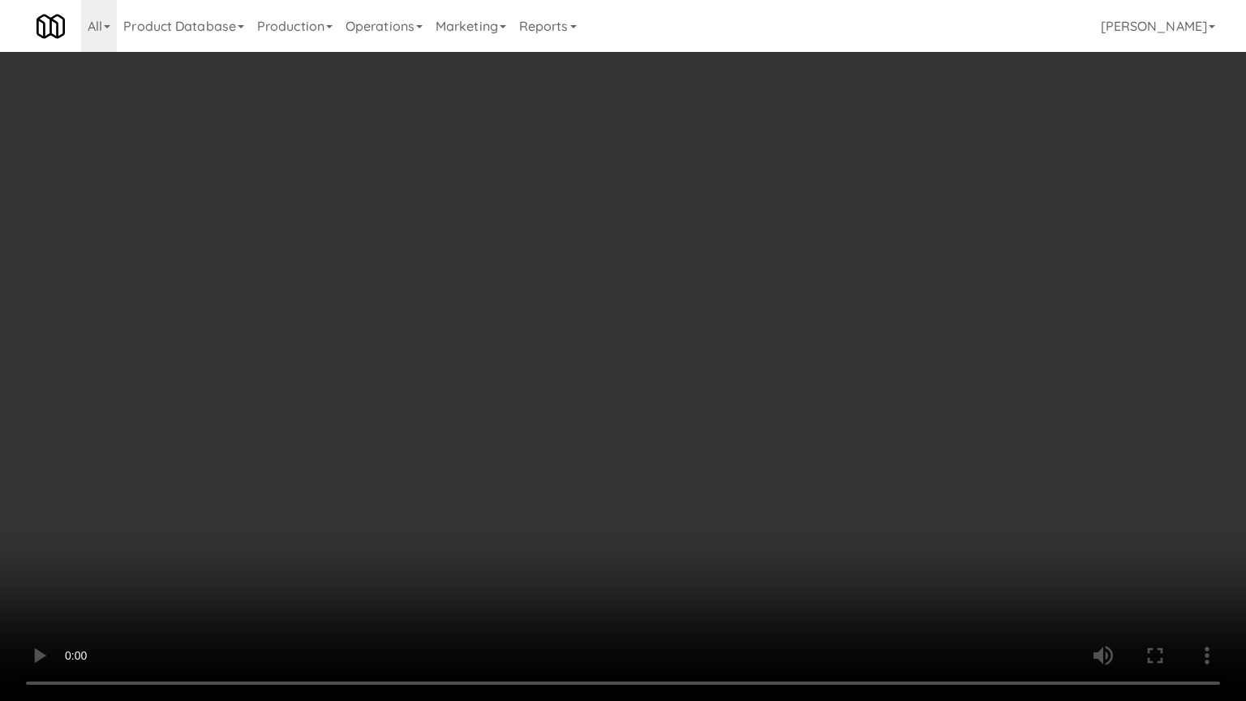
click at [698, 477] on video at bounding box center [623, 350] width 1246 height 701
click at [698, 475] on video at bounding box center [623, 350] width 1246 height 701
click at [720, 479] on video at bounding box center [623, 350] width 1246 height 701
click at [711, 483] on video at bounding box center [623, 350] width 1246 height 701
click at [695, 497] on video at bounding box center [623, 350] width 1246 height 701
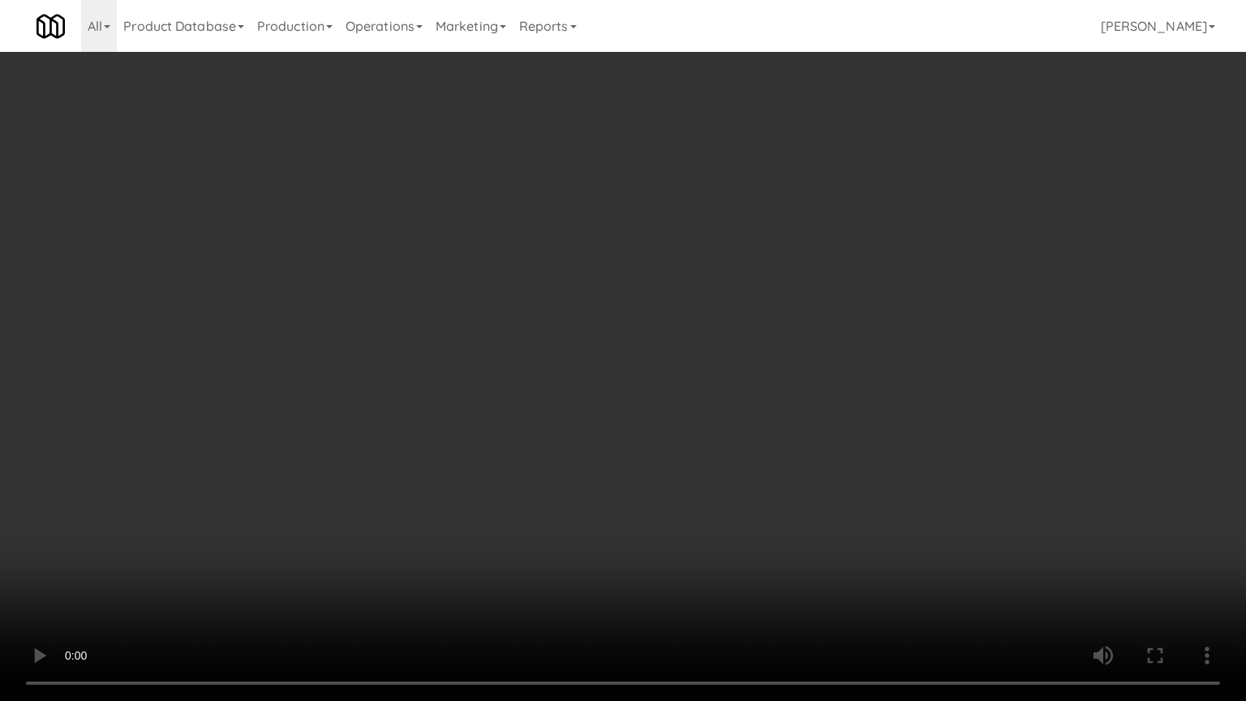
click at [728, 502] on video at bounding box center [623, 350] width 1246 height 701
click at [753, 507] on video at bounding box center [623, 350] width 1246 height 701
click at [783, 462] on video at bounding box center [623, 350] width 1246 height 701
click at [785, 462] on video at bounding box center [623, 350] width 1246 height 701
click at [794, 462] on video at bounding box center [623, 350] width 1246 height 701
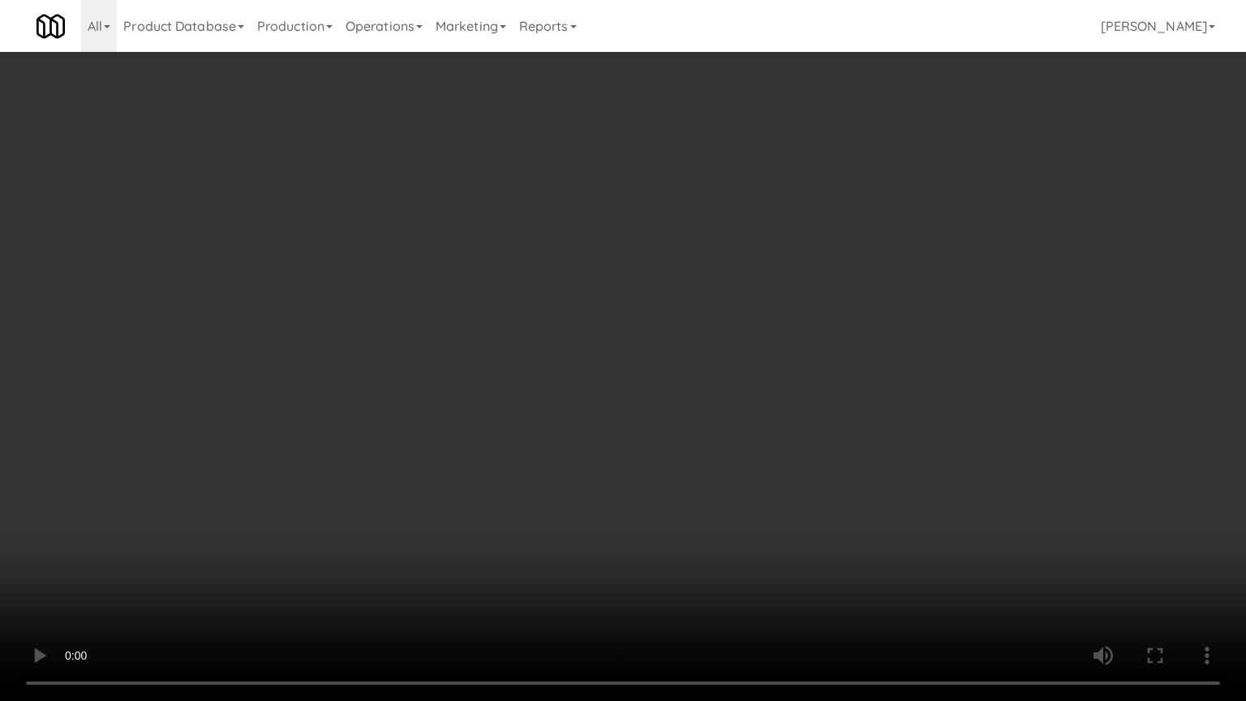
click at [794, 462] on video at bounding box center [623, 350] width 1246 height 701
drag, startPoint x: 794, startPoint y: 462, endPoint x: 789, endPoint y: 469, distance: 9.2
click at [794, 465] on video at bounding box center [623, 350] width 1246 height 701
click at [795, 462] on video at bounding box center [623, 350] width 1246 height 701
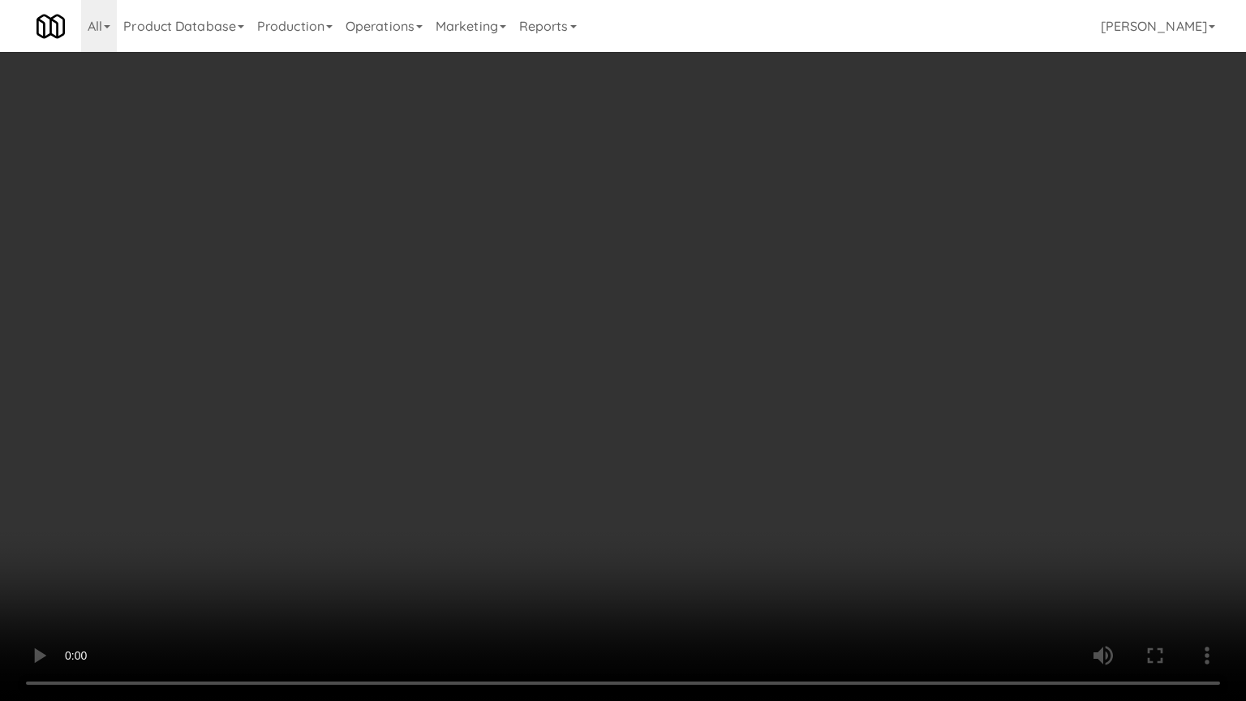
click at [795, 462] on video at bounding box center [623, 350] width 1246 height 701
click at [797, 461] on video at bounding box center [623, 350] width 1246 height 701
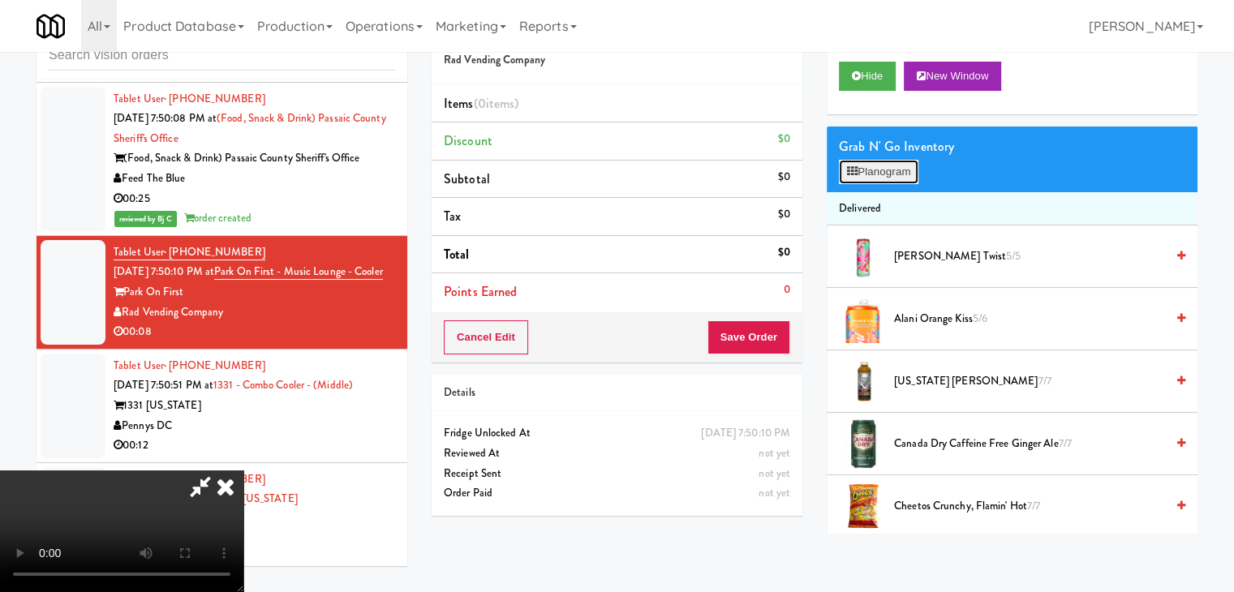
click at [899, 180] on button "Planogram" at bounding box center [879, 172] width 80 height 24
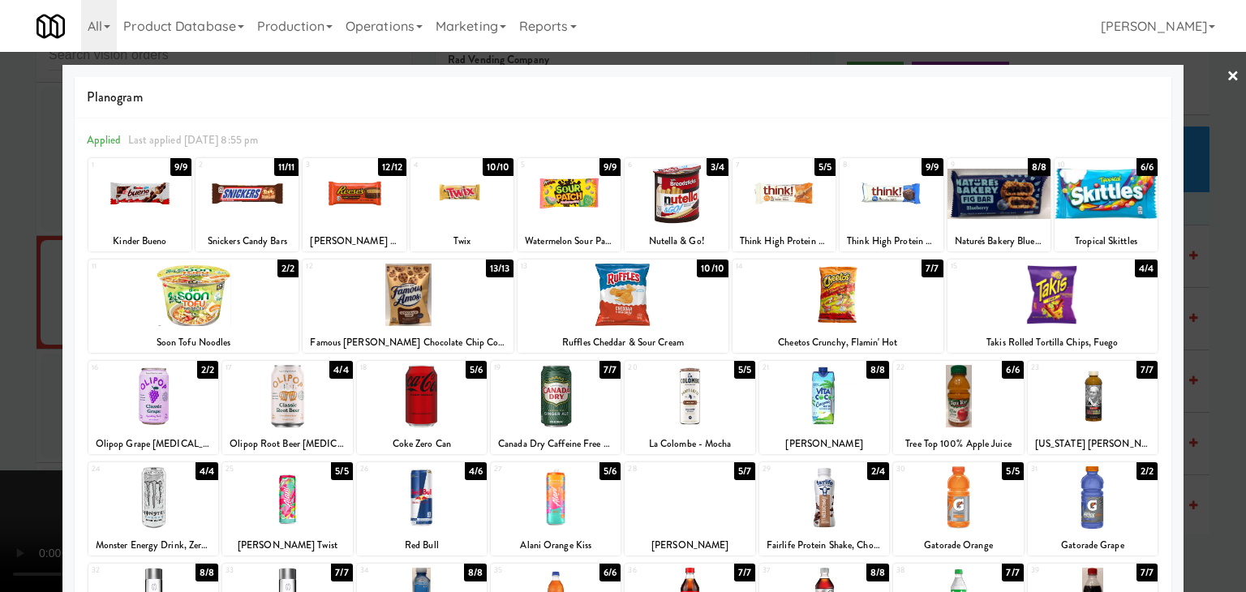
click at [974, 204] on div at bounding box center [999, 193] width 103 height 62
click at [1233, 288] on div at bounding box center [623, 296] width 1246 height 592
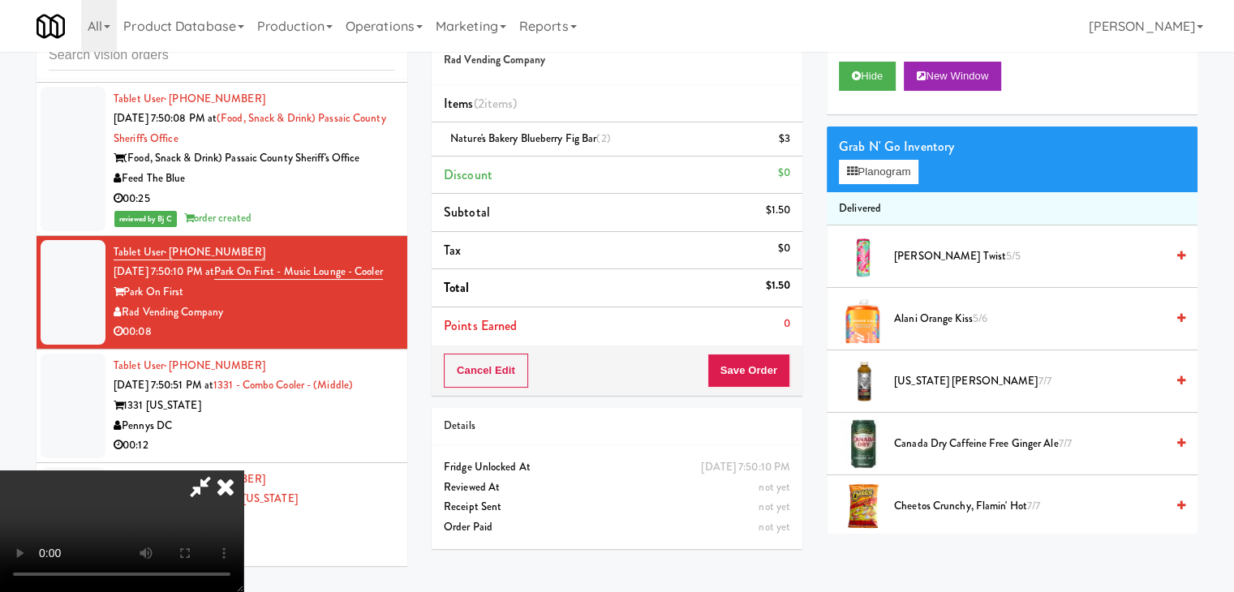
click at [243, 471] on video at bounding box center [121, 532] width 243 height 122
click at [745, 372] on button "Save Order" at bounding box center [748, 371] width 83 height 34
click at [750, 372] on button "Save Order" at bounding box center [748, 371] width 83 height 34
click at [750, 370] on button "Save Order" at bounding box center [748, 371] width 83 height 34
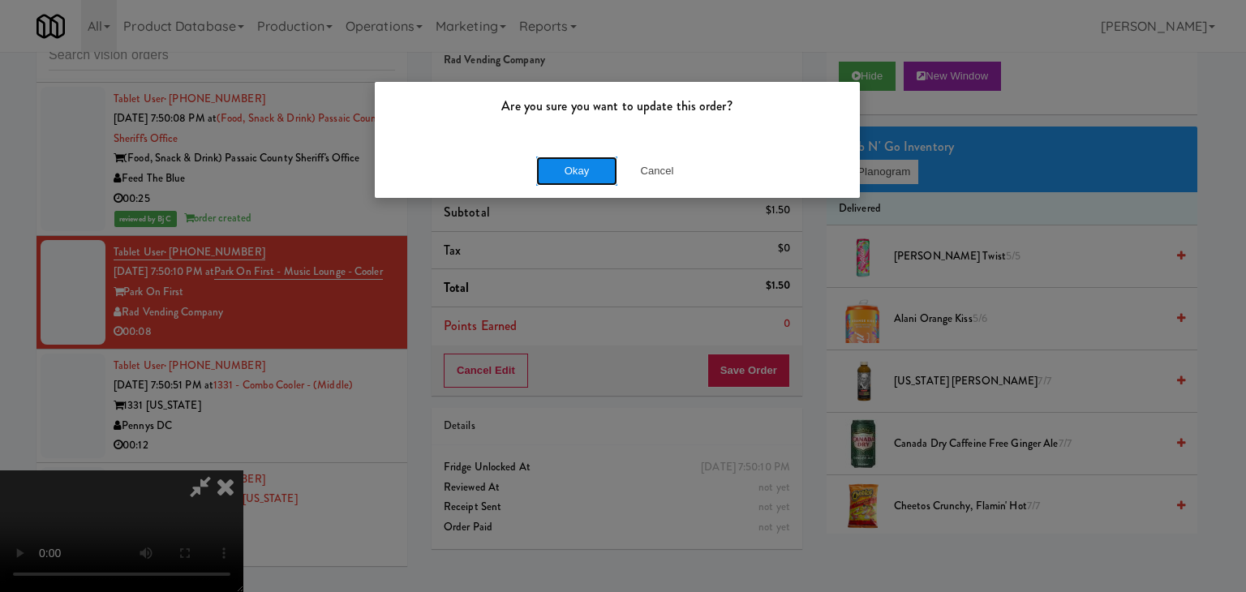
click at [596, 177] on button "Okay" at bounding box center [576, 171] width 81 height 29
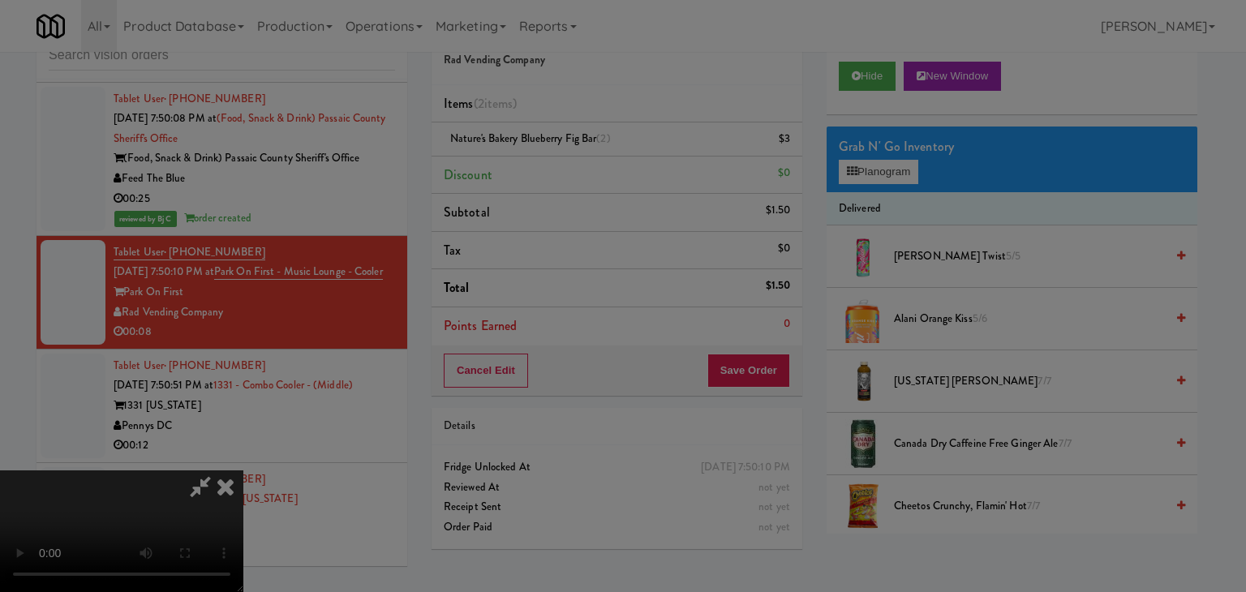
click at [596, 168] on div "Okay Cancel" at bounding box center [617, 141] width 485 height 54
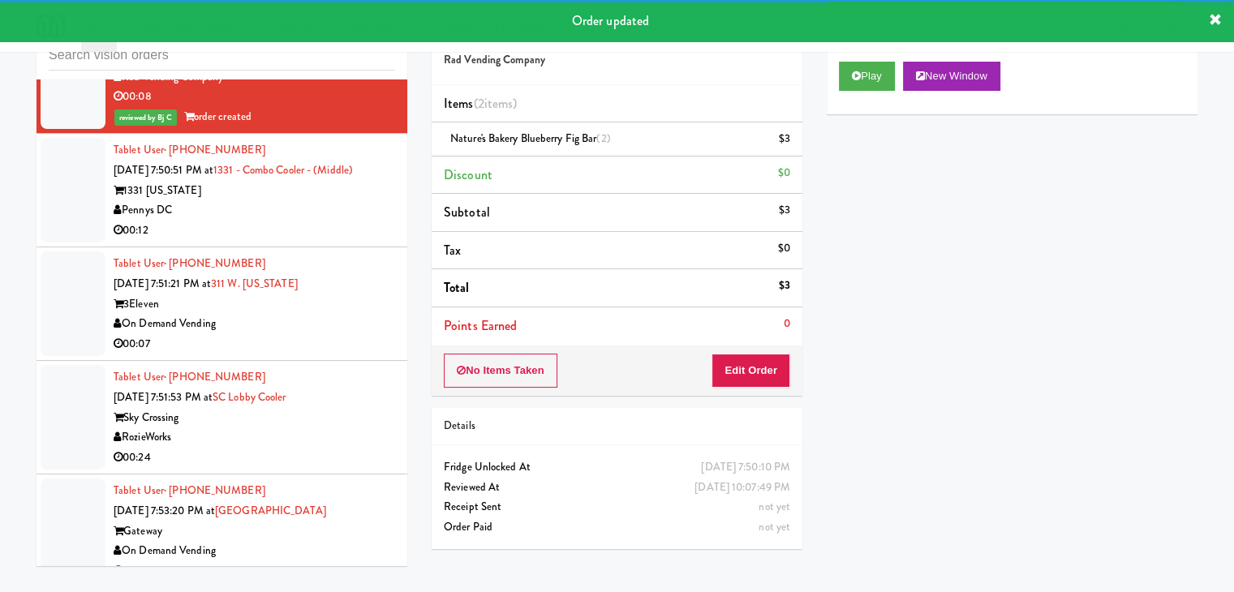
scroll to position [4882, 0]
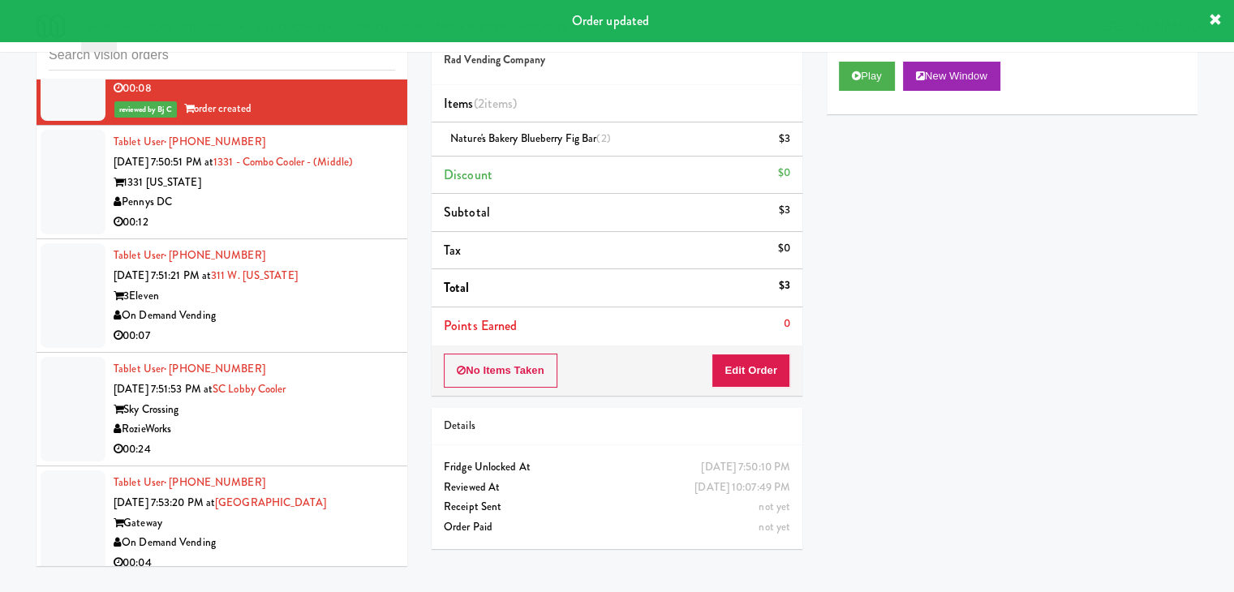
click at [318, 221] on div "00:12" at bounding box center [255, 223] width 282 height 20
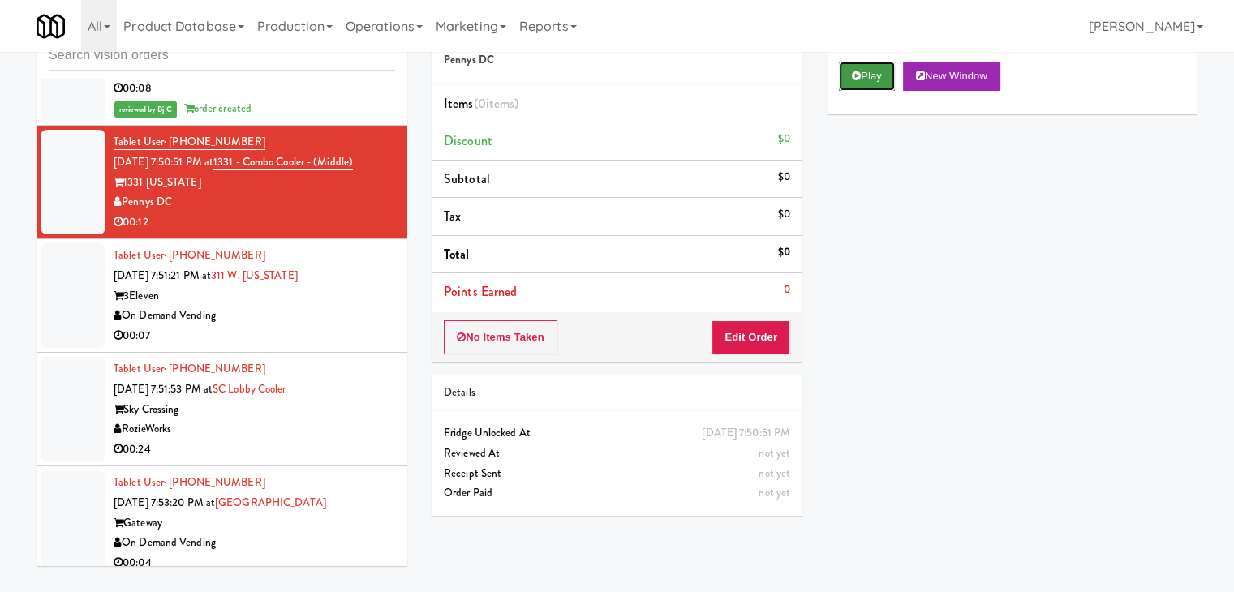
click at [878, 79] on button "Play" at bounding box center [867, 76] width 56 height 29
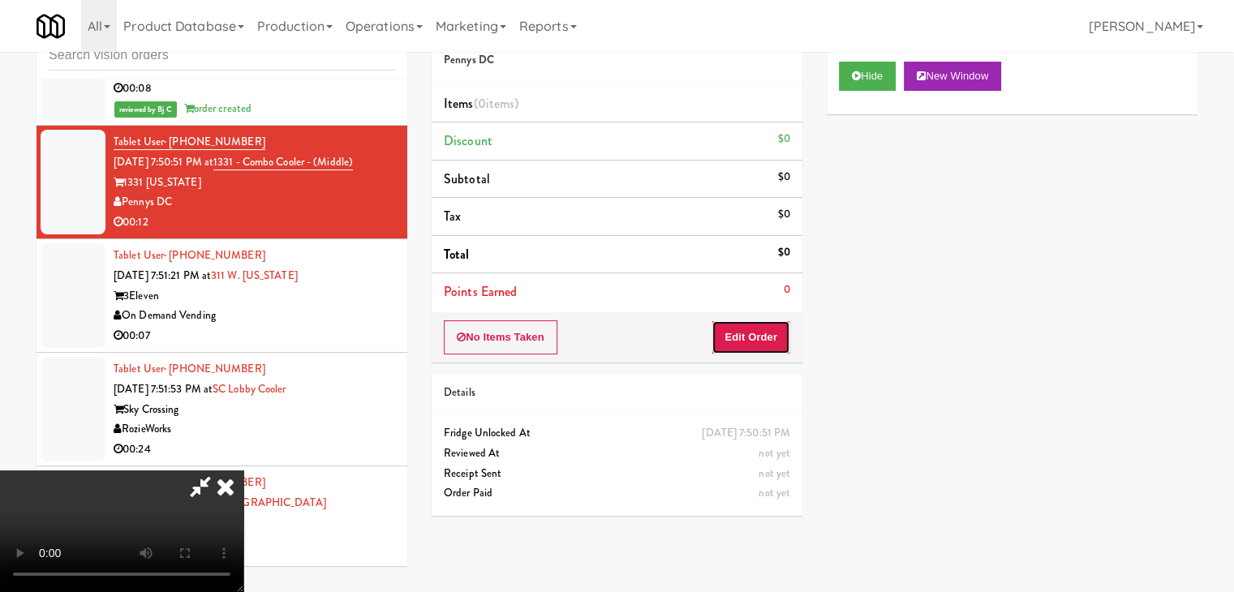
click at [759, 339] on button "Edit Order" at bounding box center [750, 337] width 79 height 34
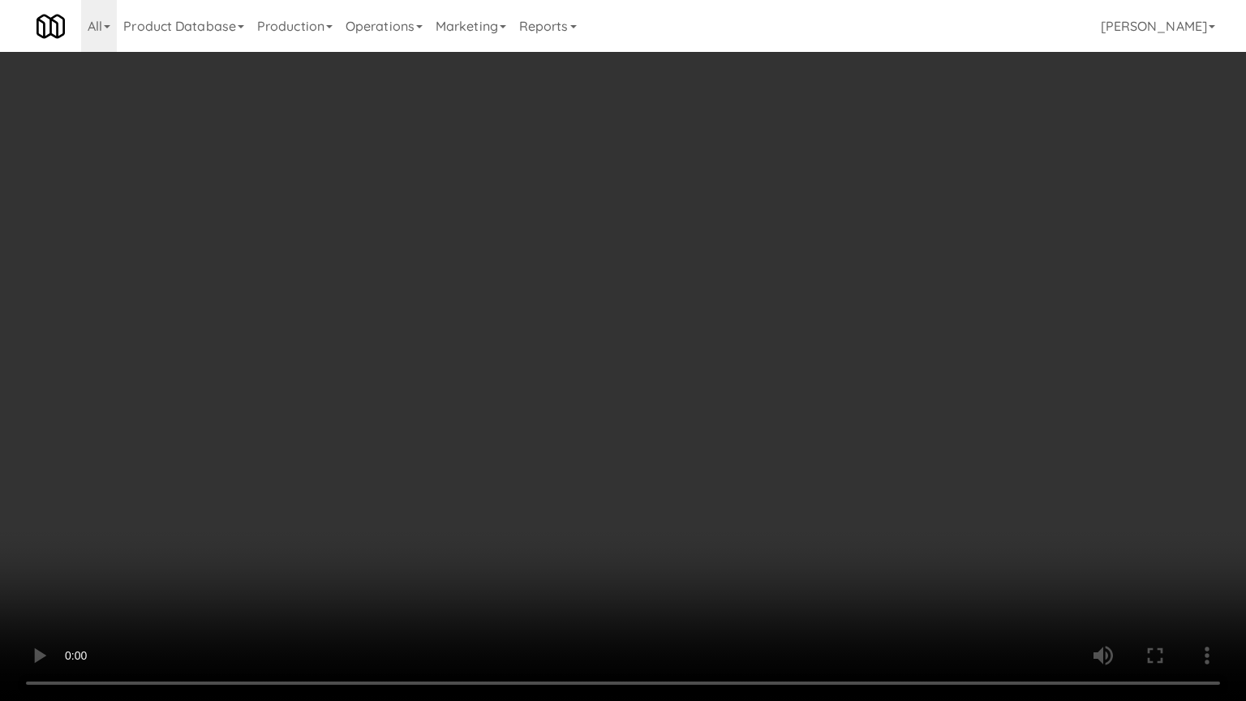
click at [736, 493] on video at bounding box center [623, 350] width 1246 height 701
click at [737, 497] on video at bounding box center [623, 350] width 1246 height 701
click at [780, 460] on video at bounding box center [623, 350] width 1246 height 701
click at [781, 460] on video at bounding box center [623, 350] width 1246 height 701
click at [792, 462] on video at bounding box center [623, 350] width 1246 height 701
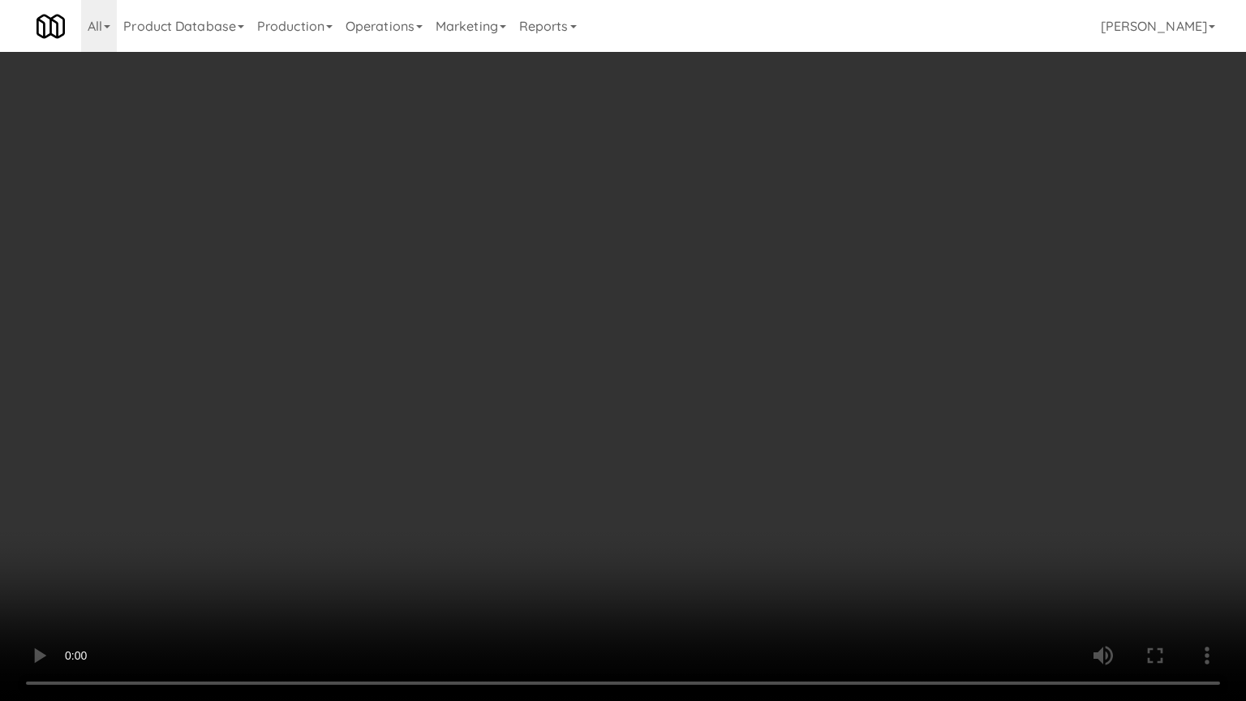
click at [774, 454] on video at bounding box center [623, 350] width 1246 height 701
click at [772, 454] on video at bounding box center [623, 350] width 1246 height 701
click at [772, 456] on video at bounding box center [623, 350] width 1246 height 701
click at [772, 452] on video at bounding box center [623, 350] width 1246 height 701
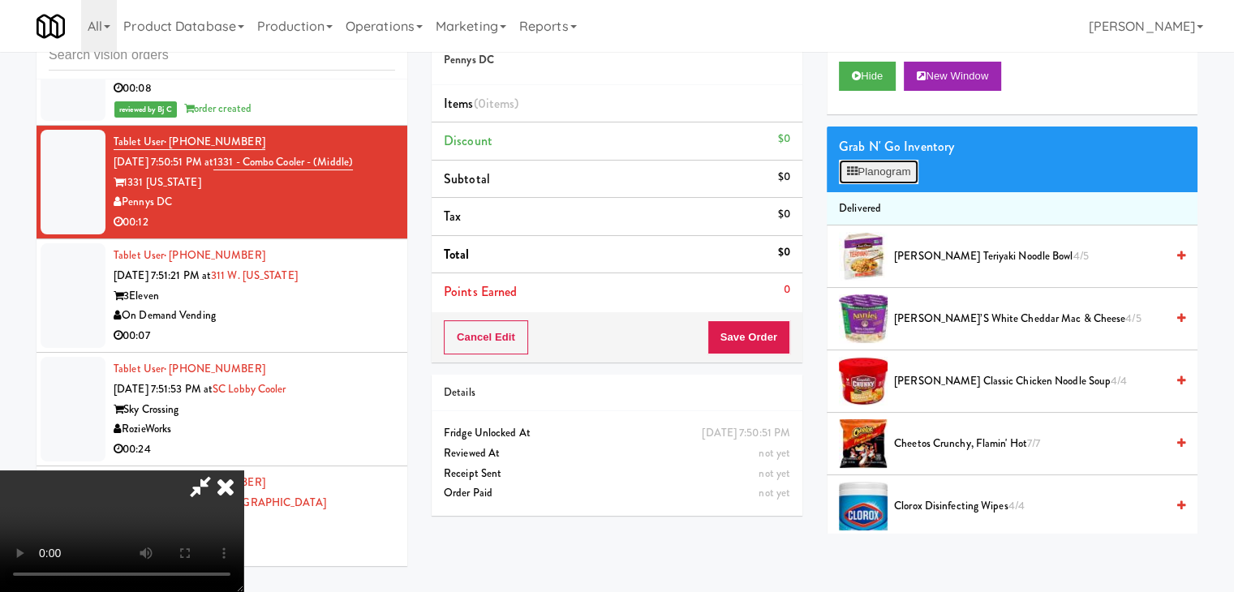
click at [879, 173] on button "Planogram" at bounding box center [879, 172] width 80 height 24
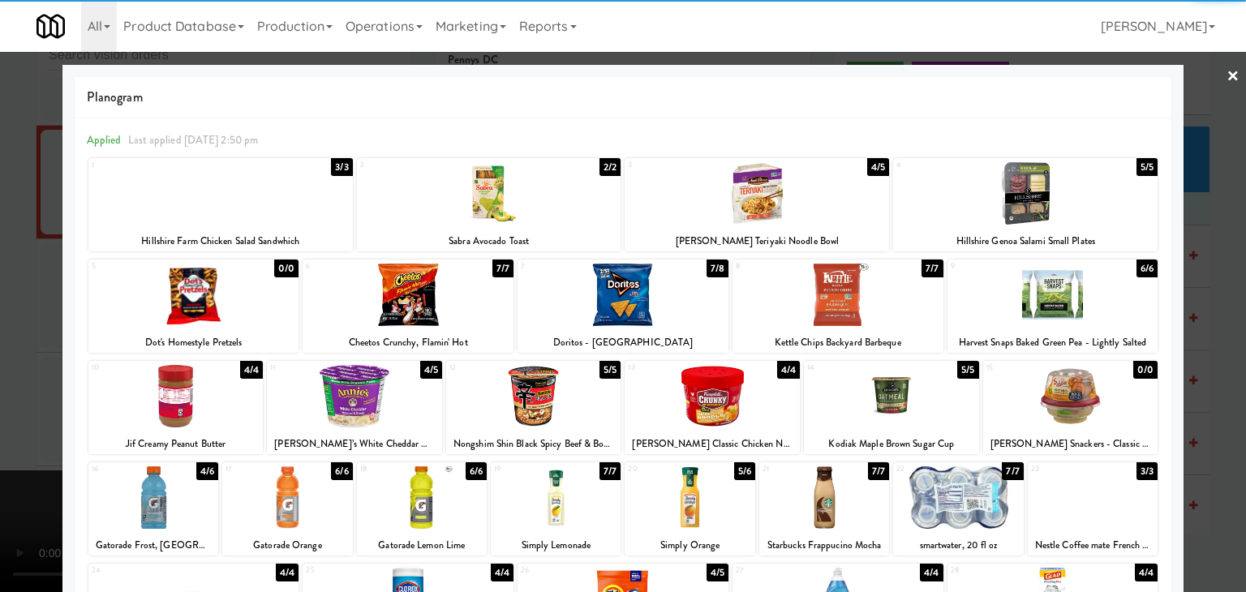
drag, startPoint x: 1051, startPoint y: 211, endPoint x: 1142, endPoint y: 225, distance: 91.9
click at [1053, 211] on div at bounding box center [1025, 193] width 264 height 62
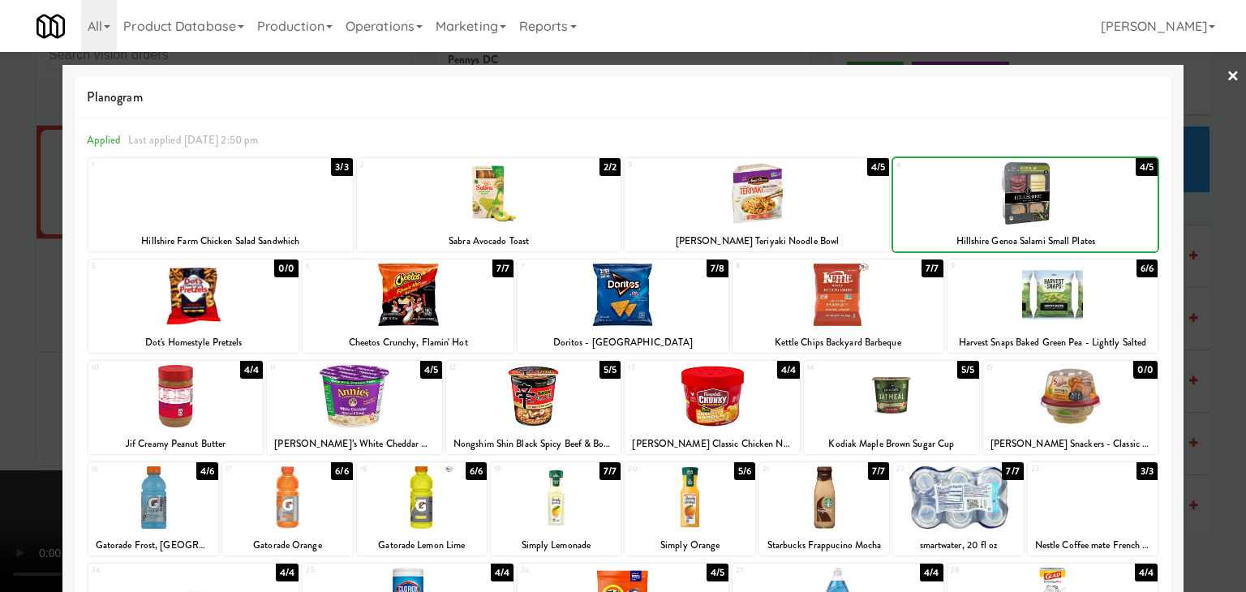
click at [1209, 240] on div at bounding box center [623, 296] width 1246 height 592
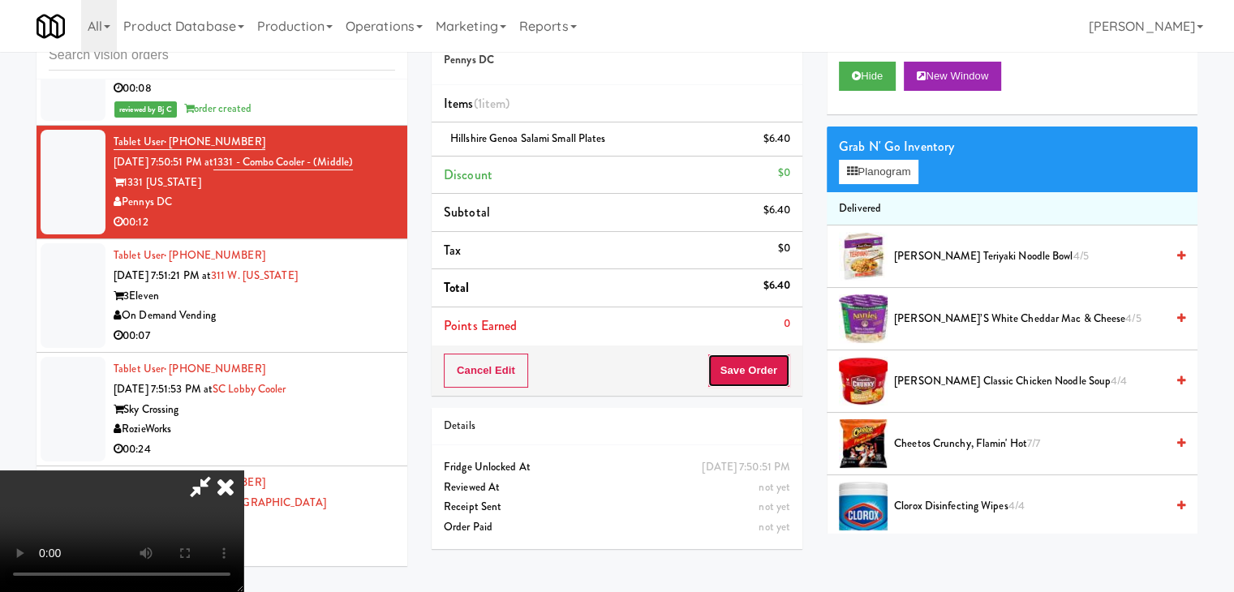
click at [780, 372] on button "Save Order" at bounding box center [748, 371] width 83 height 34
click at [779, 370] on button "Save Order" at bounding box center [748, 371] width 83 height 34
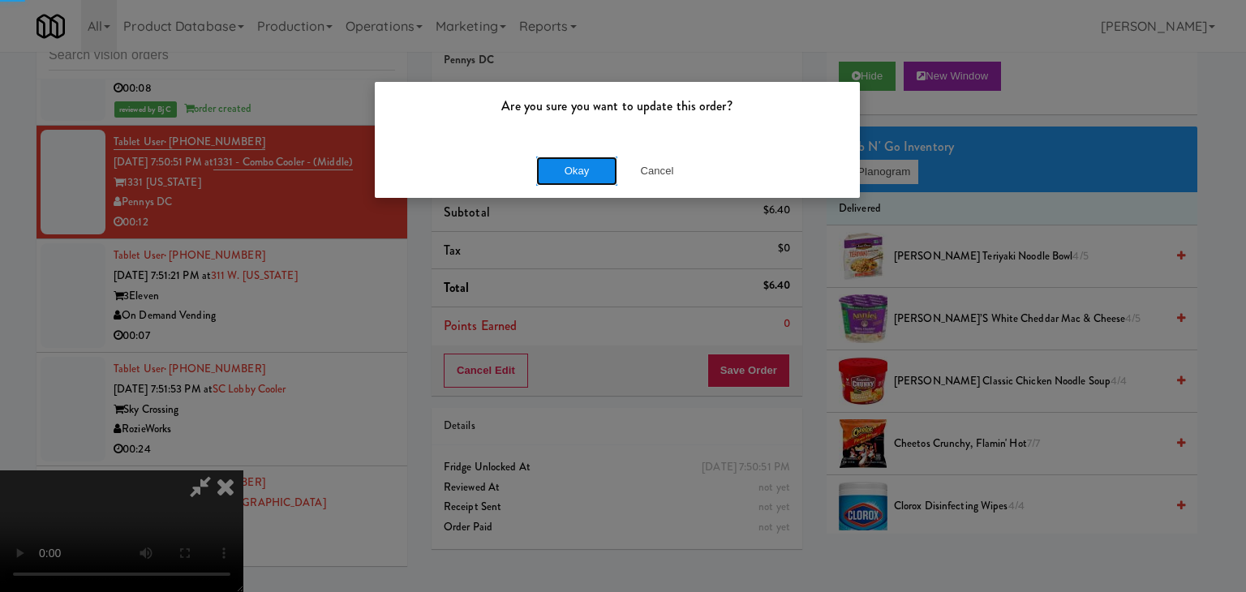
click at [570, 172] on button "Okay" at bounding box center [576, 171] width 81 height 29
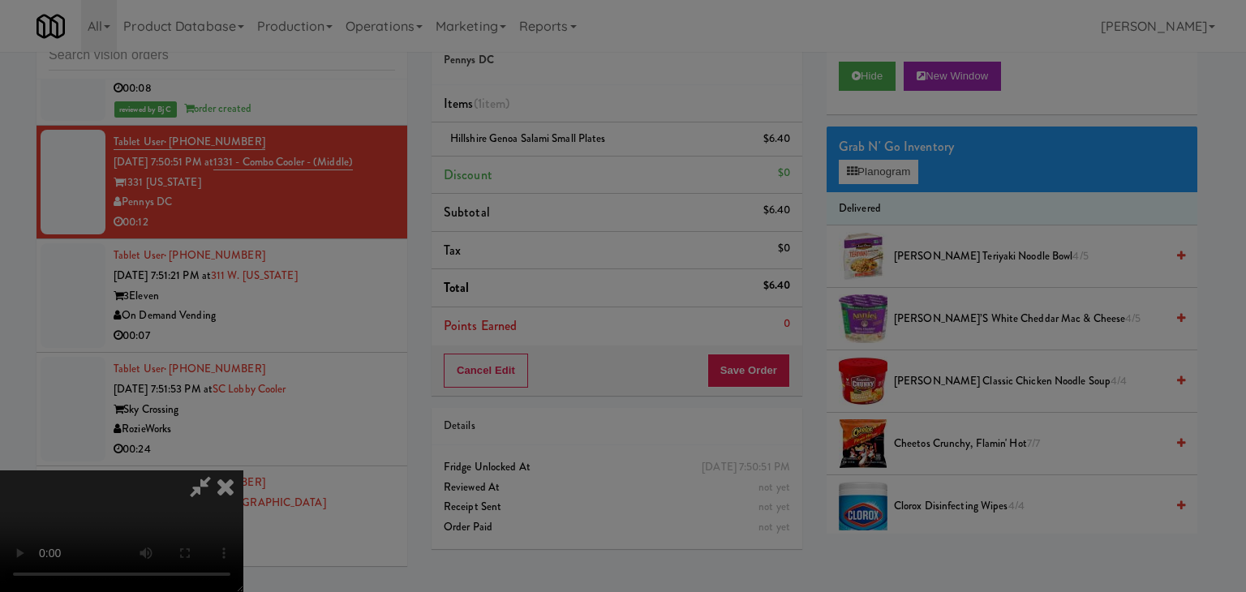
click at [570, 168] on div "Okay Cancel" at bounding box center [617, 141] width 485 height 54
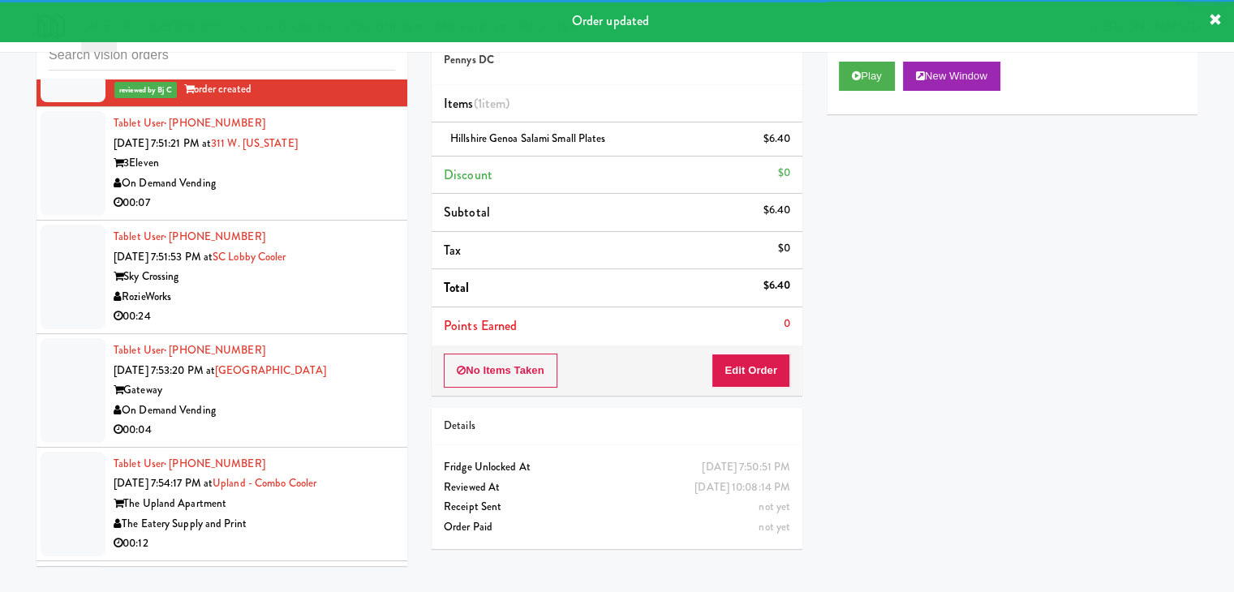
scroll to position [5044, 0]
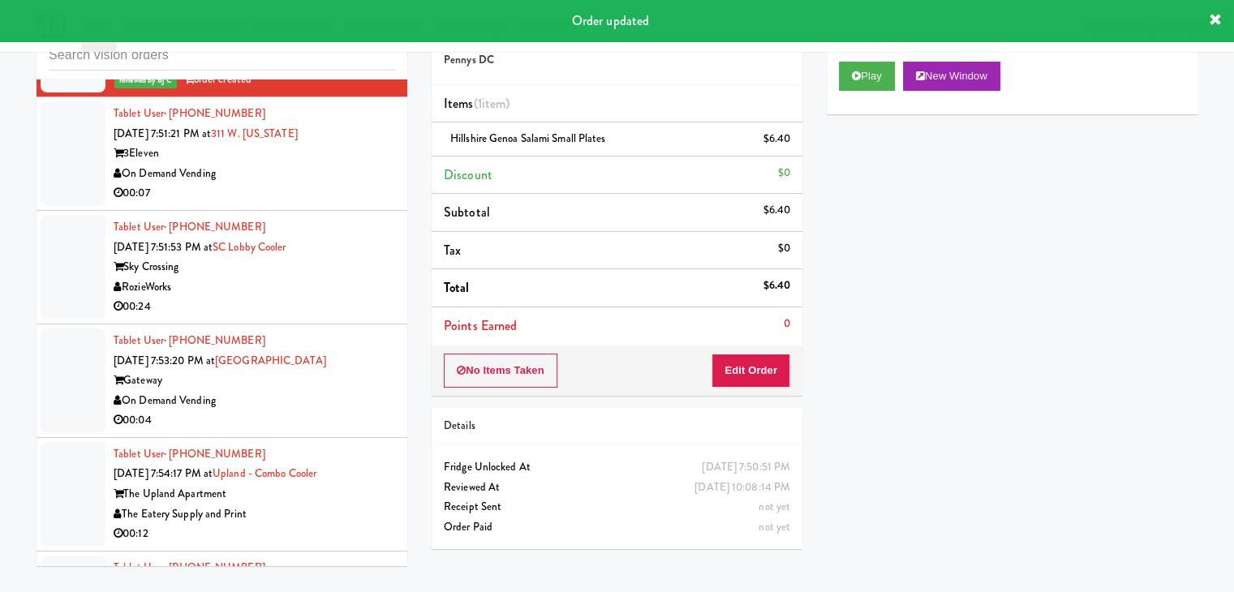
click at [333, 191] on div "00:07" at bounding box center [255, 193] width 282 height 20
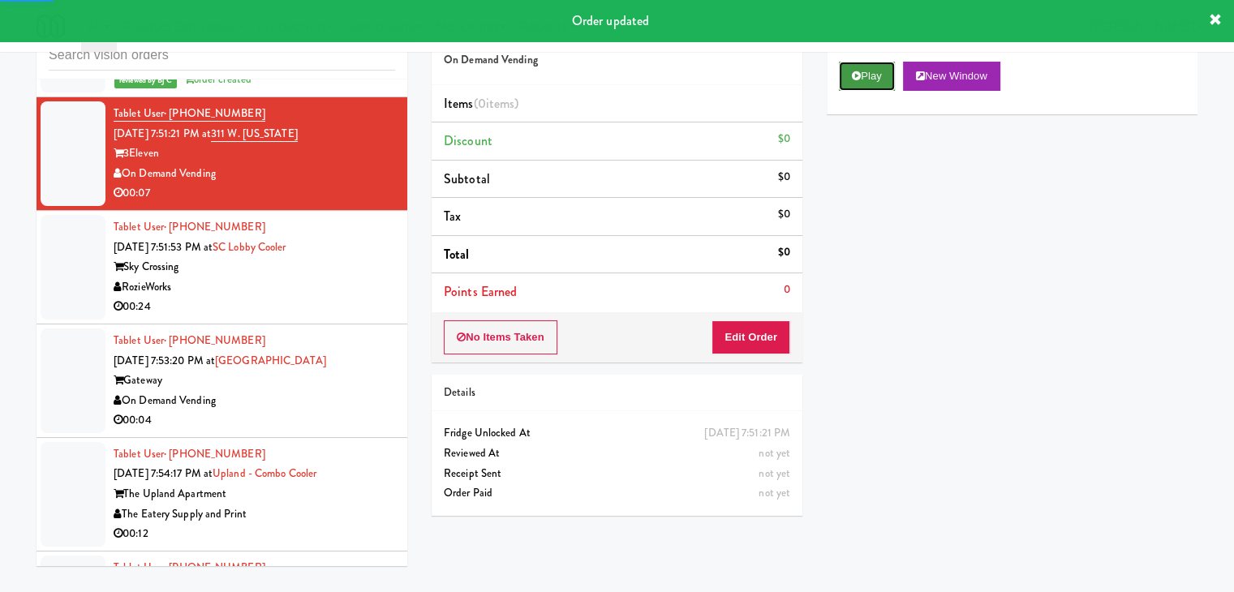
click at [883, 82] on button "Play" at bounding box center [867, 76] width 56 height 29
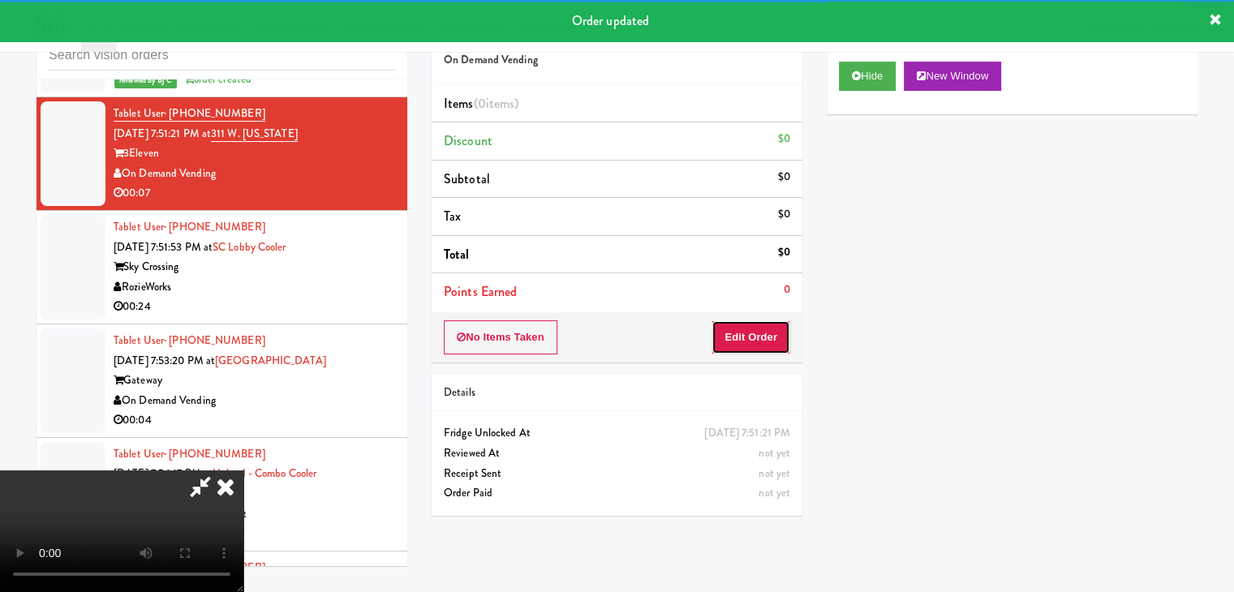
click at [768, 329] on button "Edit Order" at bounding box center [750, 337] width 79 height 34
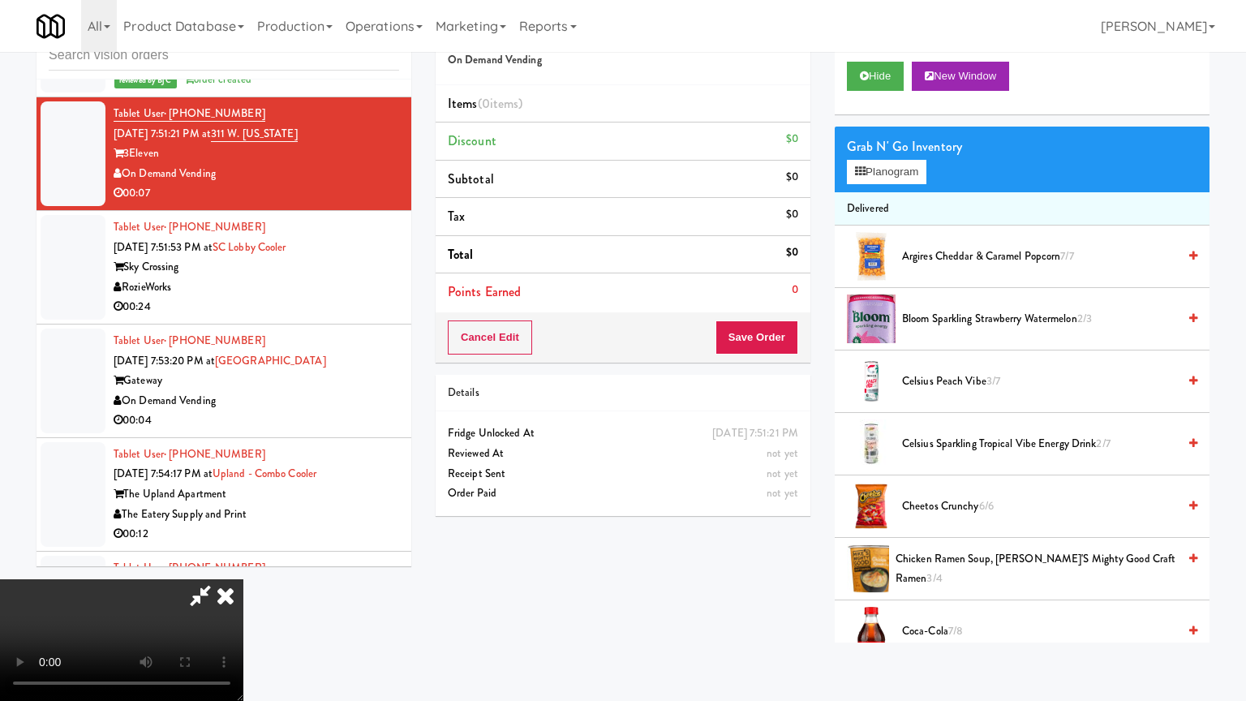
click at [243, 579] on video at bounding box center [121, 640] width 243 height 122
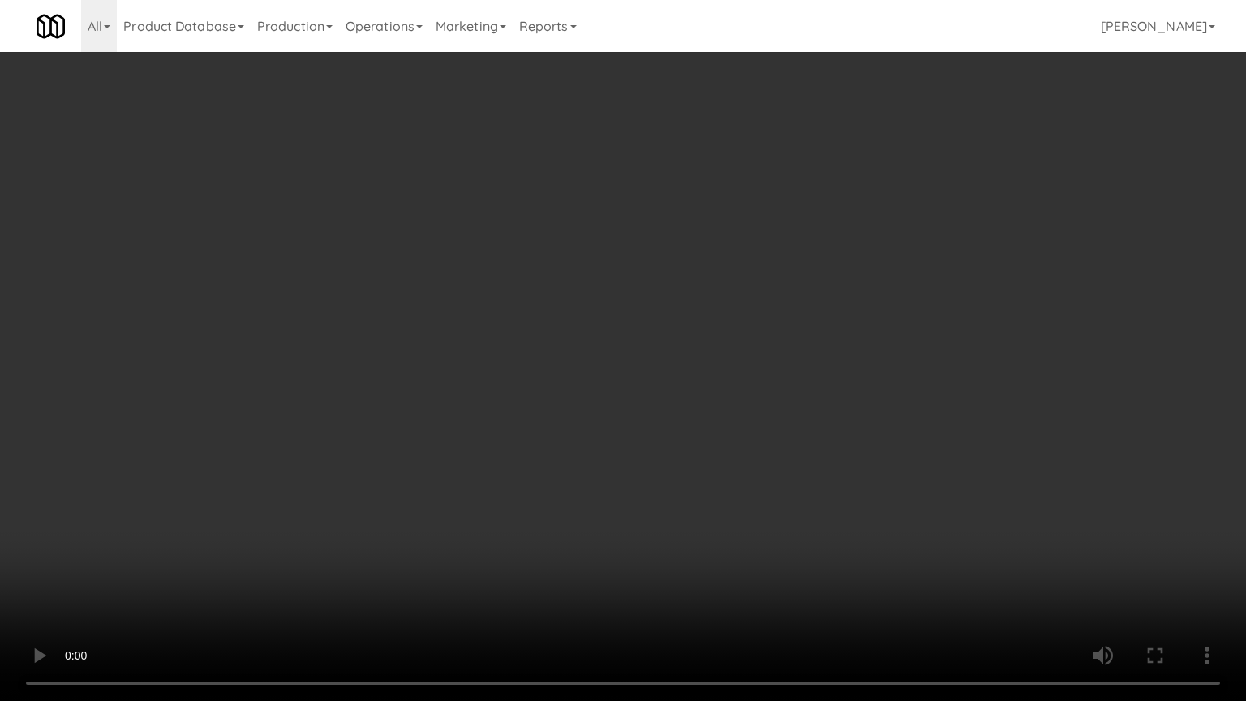
click at [798, 445] on video at bounding box center [623, 350] width 1246 height 701
click at [800, 449] on video at bounding box center [623, 350] width 1246 height 701
click at [802, 448] on video at bounding box center [623, 350] width 1246 height 701
click at [805, 445] on video at bounding box center [623, 350] width 1246 height 701
click at [807, 443] on video at bounding box center [623, 350] width 1246 height 701
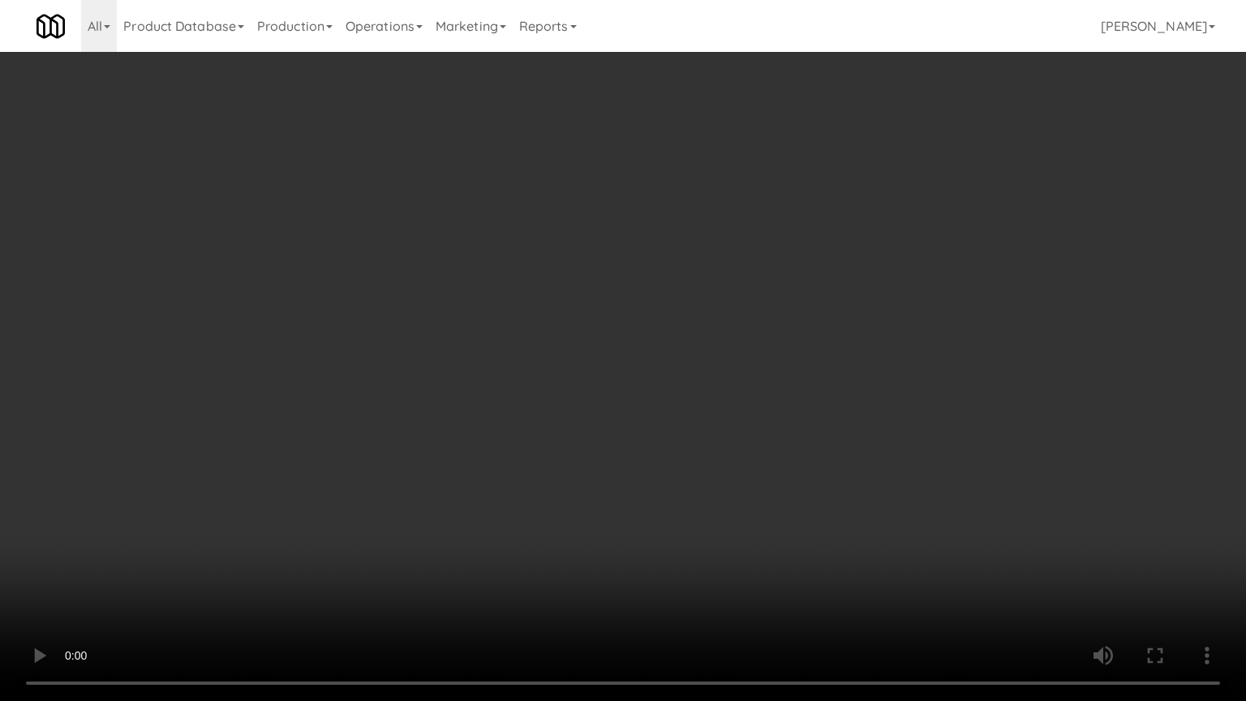
click at [811, 442] on video at bounding box center [623, 350] width 1246 height 701
click at [619, 591] on video at bounding box center [623, 350] width 1246 height 701
click at [620, 591] on video at bounding box center [623, 350] width 1246 height 701
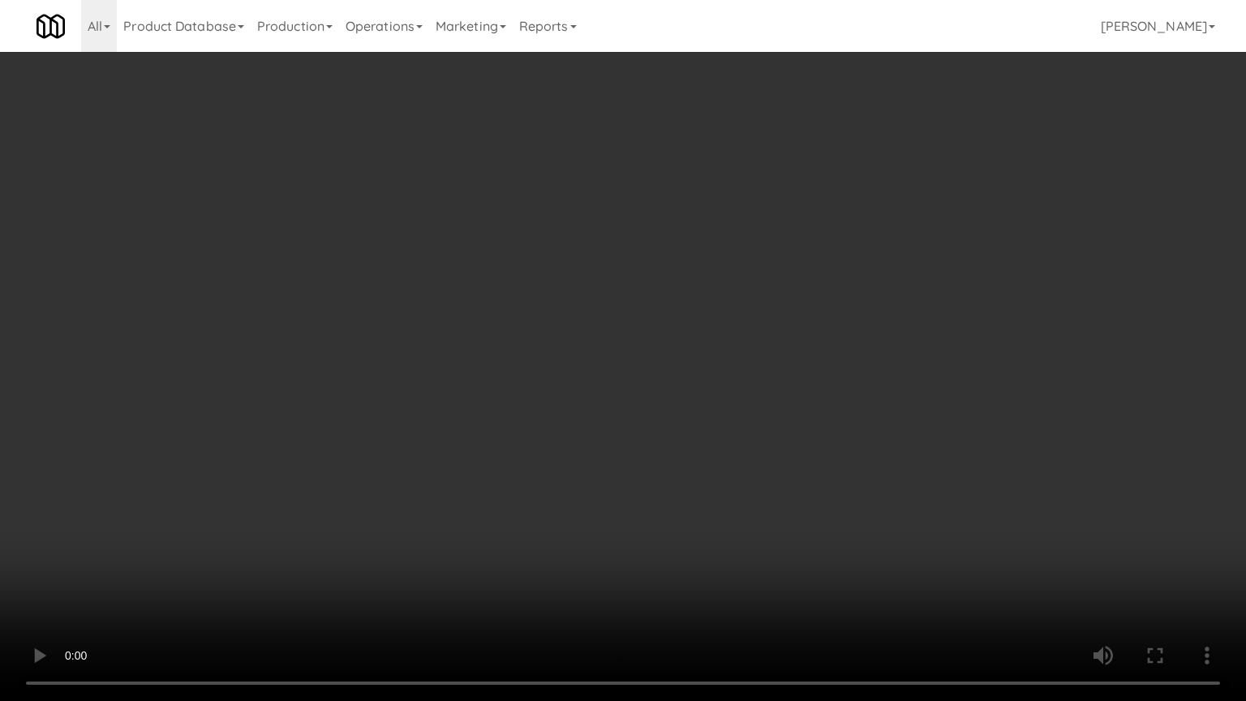
click at [643, 581] on video at bounding box center [623, 350] width 1246 height 701
click at [741, 569] on video at bounding box center [623, 350] width 1246 height 701
click at [743, 568] on video at bounding box center [623, 350] width 1246 height 701
click at [822, 435] on video at bounding box center [623, 350] width 1246 height 701
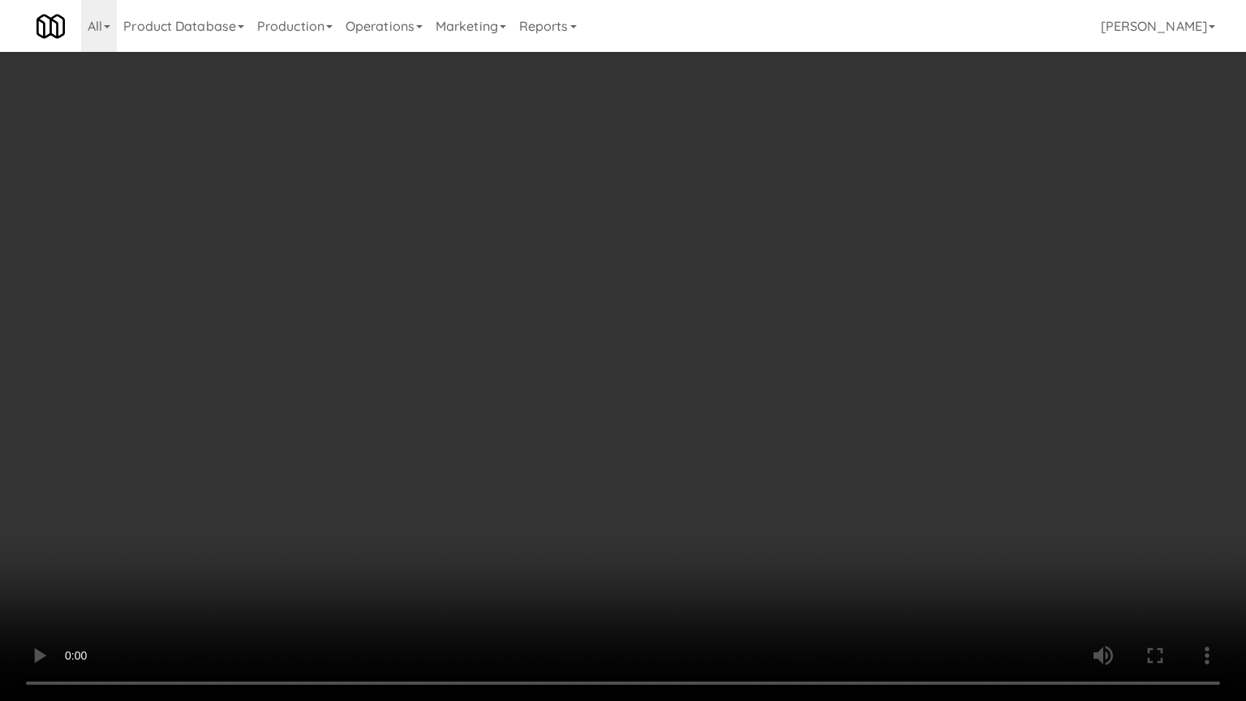
click at [821, 435] on video at bounding box center [623, 350] width 1246 height 701
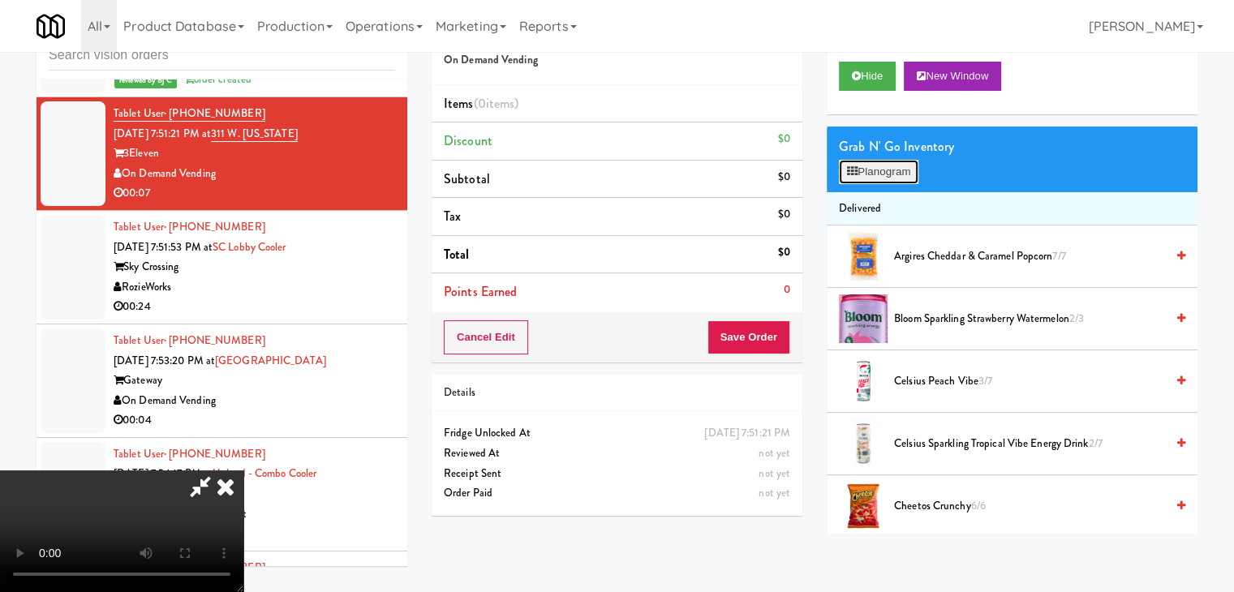
click at [899, 160] on button "Planogram" at bounding box center [879, 172] width 80 height 24
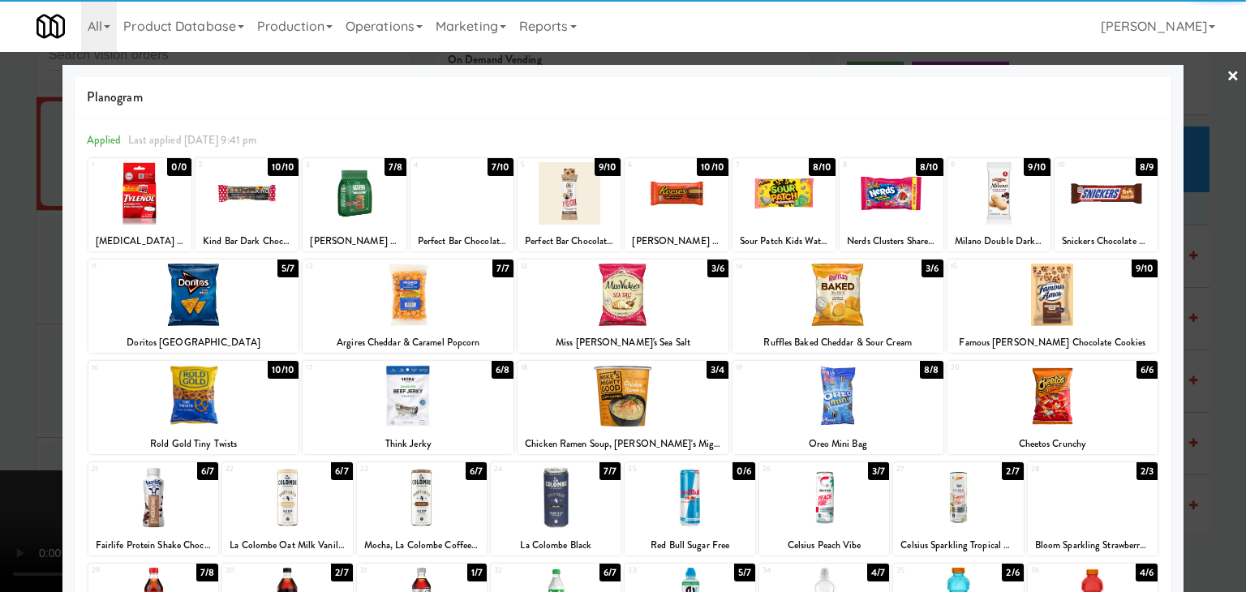
click at [1043, 301] on div at bounding box center [1053, 295] width 211 height 62
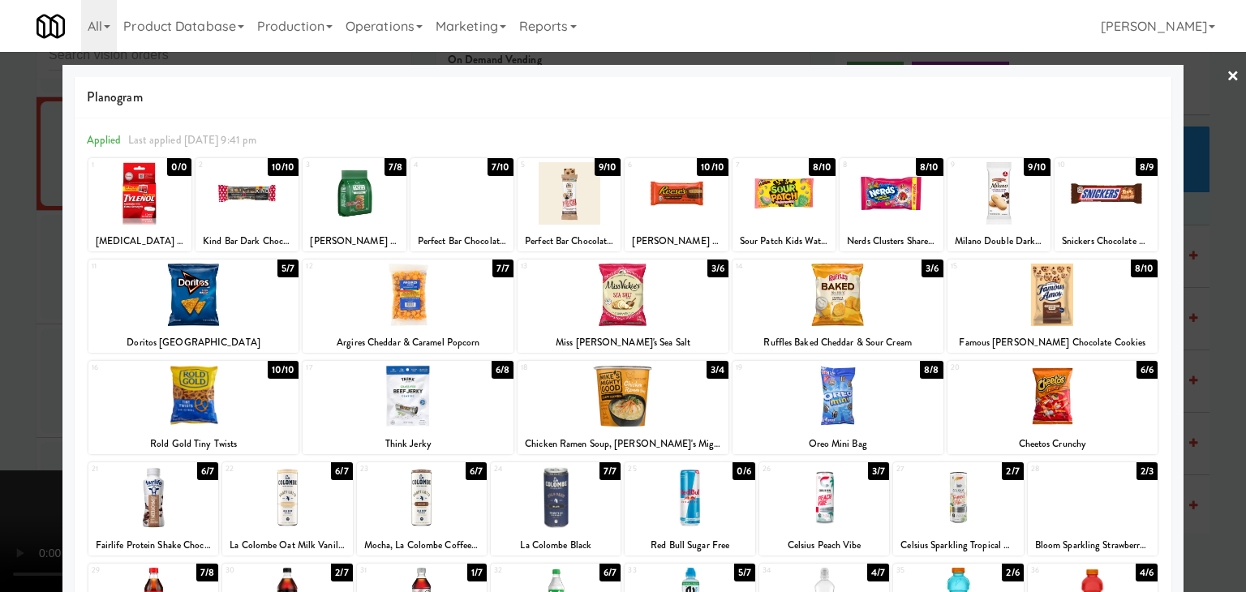
click at [165, 307] on div at bounding box center [193, 295] width 211 height 62
drag, startPoint x: 0, startPoint y: 317, endPoint x: 219, endPoint y: 319, distance: 219.0
click at [1, 317] on div at bounding box center [623, 296] width 1246 height 592
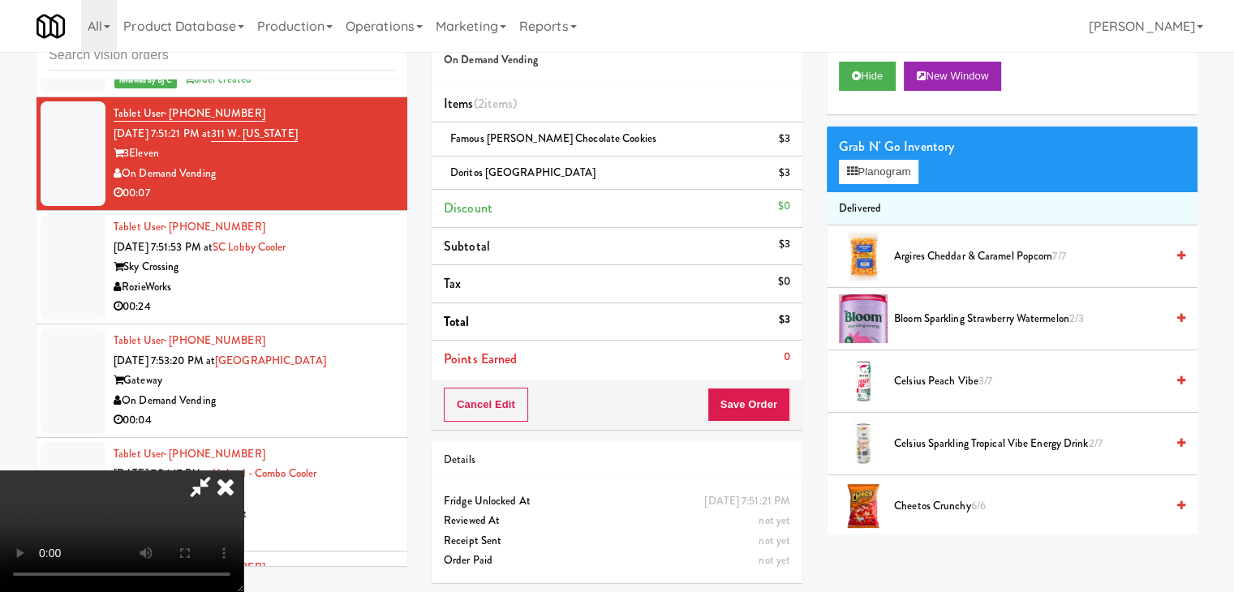
click at [243, 471] on video at bounding box center [121, 532] width 243 height 122
drag, startPoint x: 643, startPoint y: 373, endPoint x: 641, endPoint y: 450, distance: 77.1
click at [243, 471] on video at bounding box center [121, 532] width 243 height 122
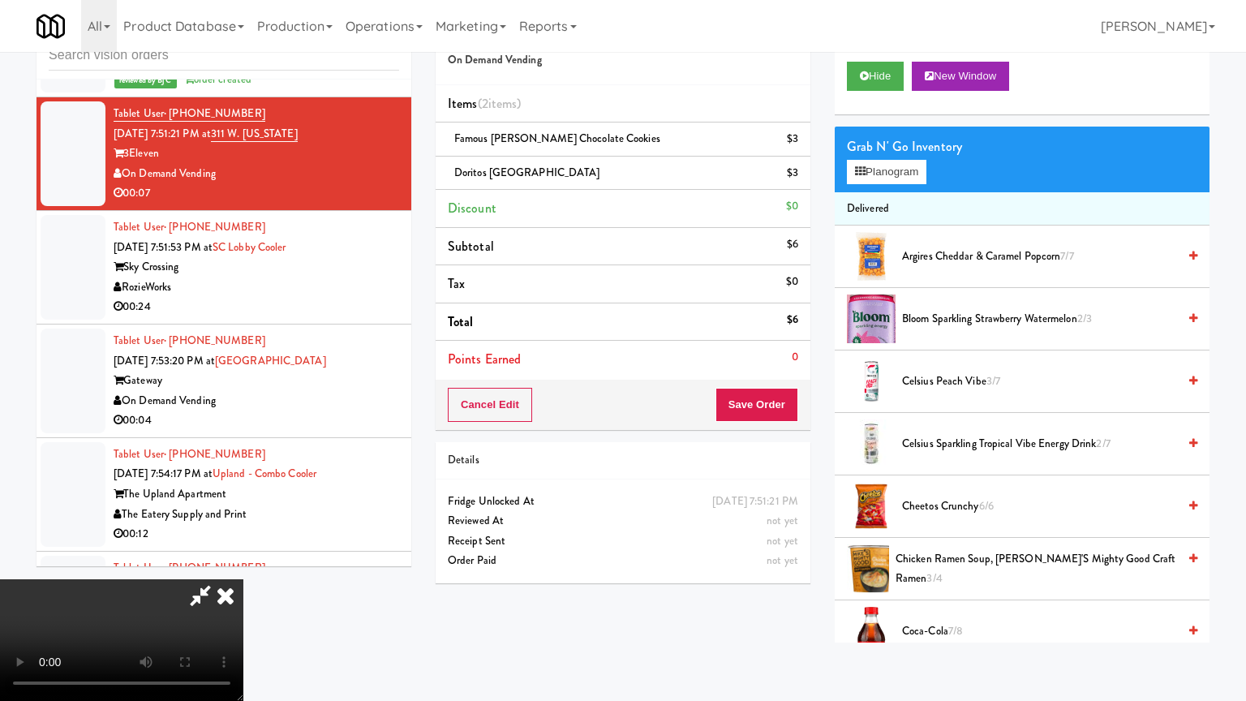
click at [243, 579] on video at bounding box center [121, 640] width 243 height 122
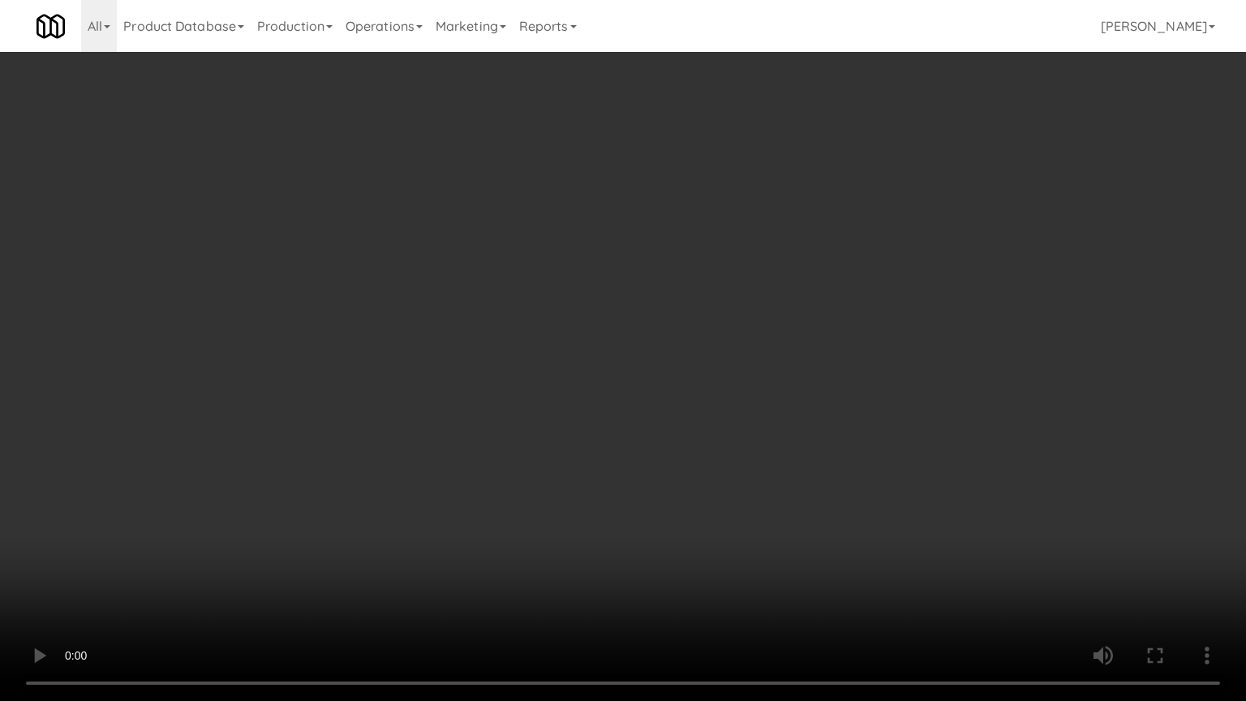
click at [832, 466] on video at bounding box center [623, 350] width 1246 height 701
click at [880, 433] on video at bounding box center [623, 350] width 1246 height 701
click at [877, 431] on video at bounding box center [623, 350] width 1246 height 701
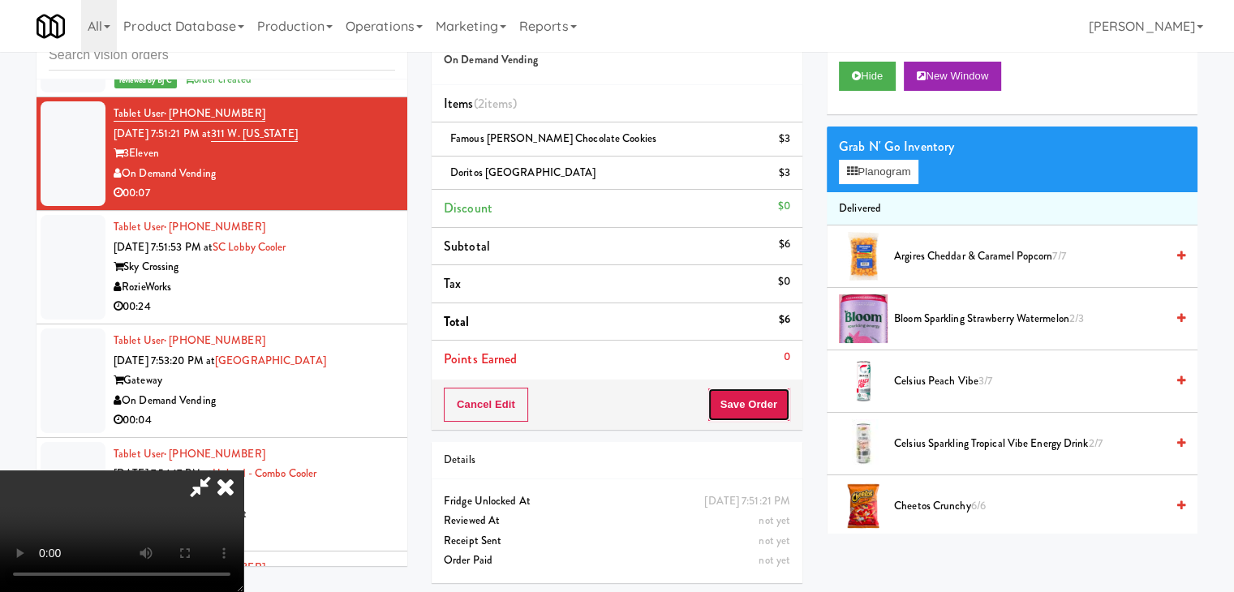
click at [742, 413] on button "Save Order" at bounding box center [748, 405] width 83 height 34
click at [749, 406] on button "Save Order" at bounding box center [748, 405] width 83 height 34
click at [751, 406] on button "Save Order" at bounding box center [748, 405] width 83 height 34
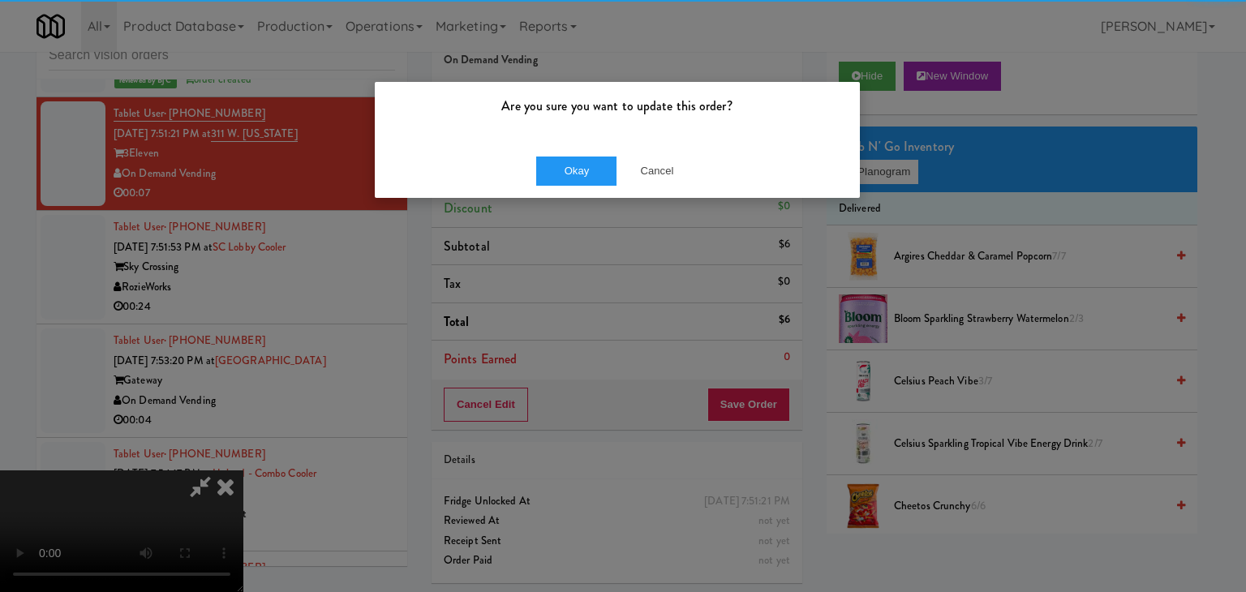
click at [579, 153] on div "Okay Cancel" at bounding box center [617, 171] width 485 height 54
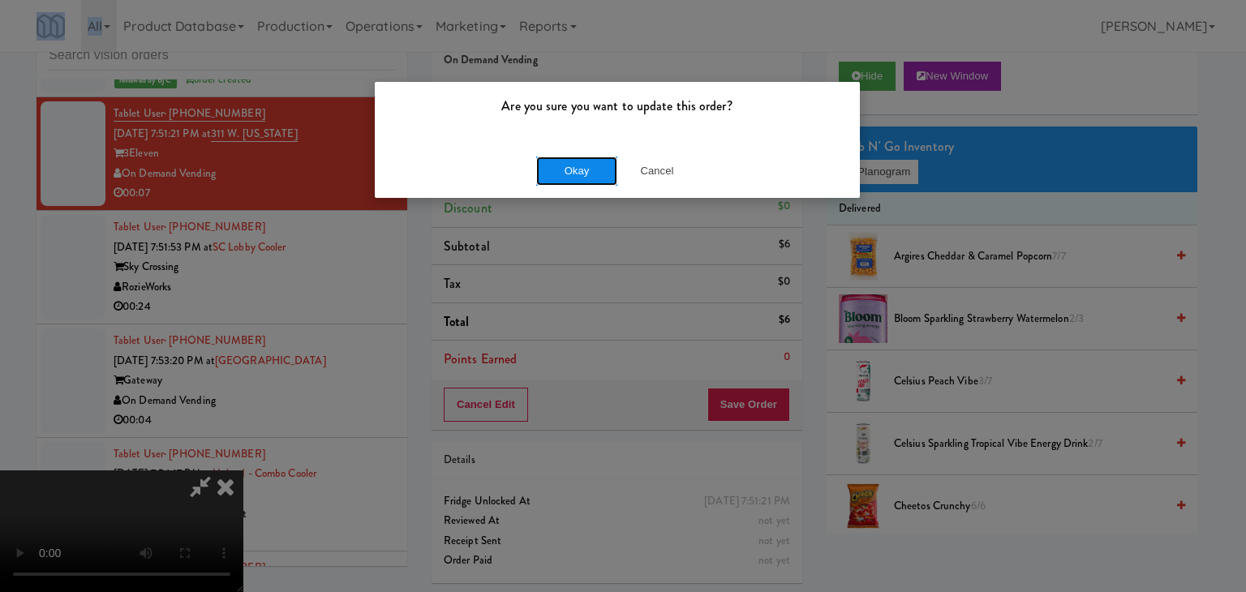
click at [577, 157] on button "Okay" at bounding box center [576, 171] width 81 height 29
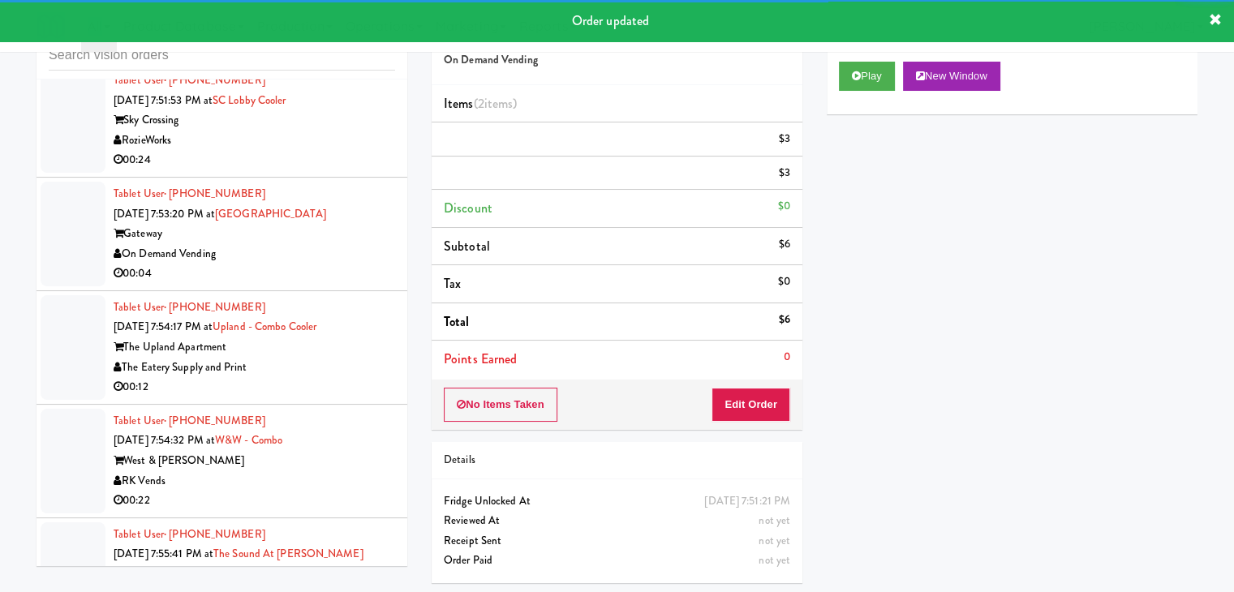
scroll to position [5227, 0]
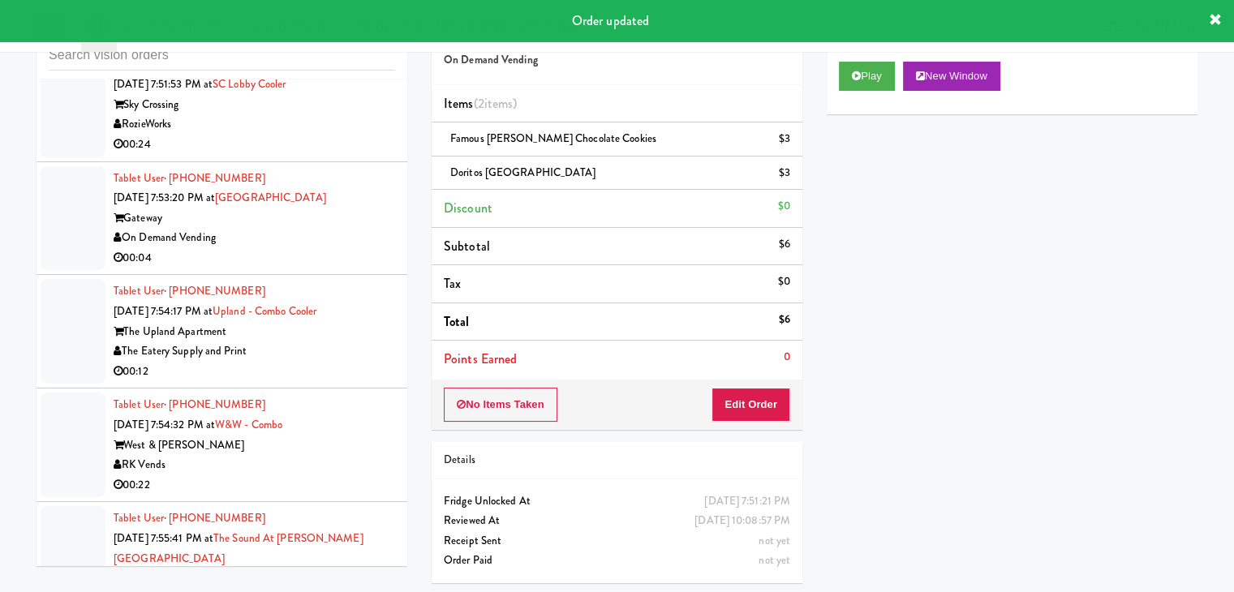
click at [329, 129] on div "Tablet User · (701) 652-5161 [DATE] 7:51:53 PM at SC Lobby Cooler Sky Crossing …" at bounding box center [255, 105] width 282 height 100
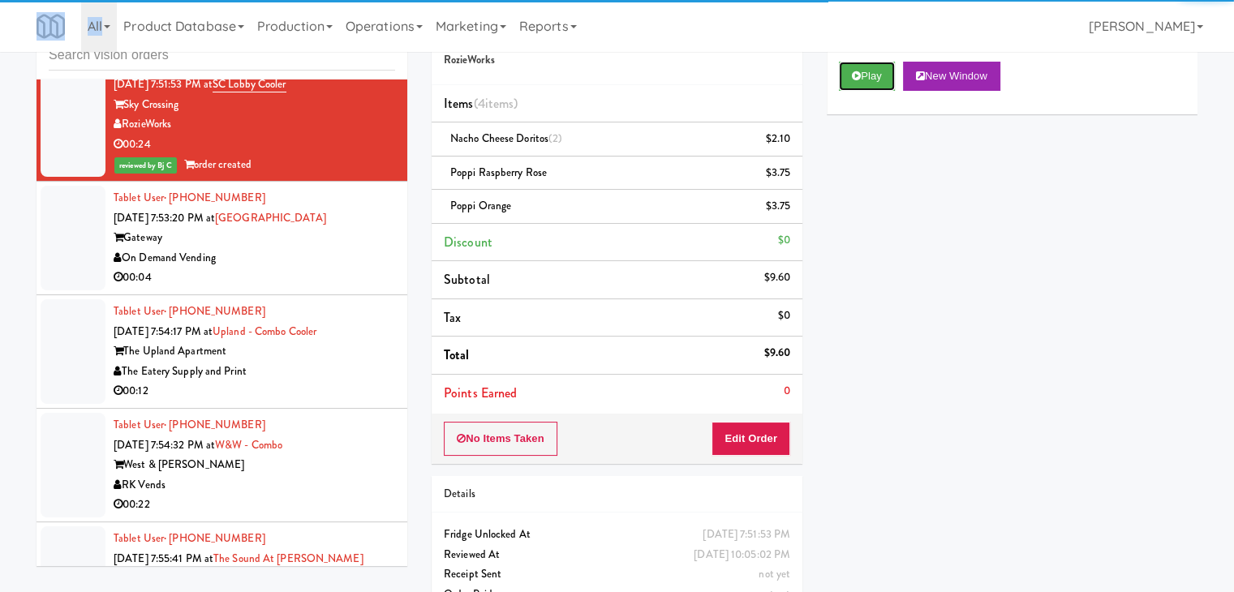
drag, startPoint x: 874, startPoint y: 75, endPoint x: 372, endPoint y: 234, distance: 526.7
click at [372, 236] on div "inbox reviewed recent all unclear take inventory issue suspicious failed recent…" at bounding box center [616, 317] width 1185 height 623
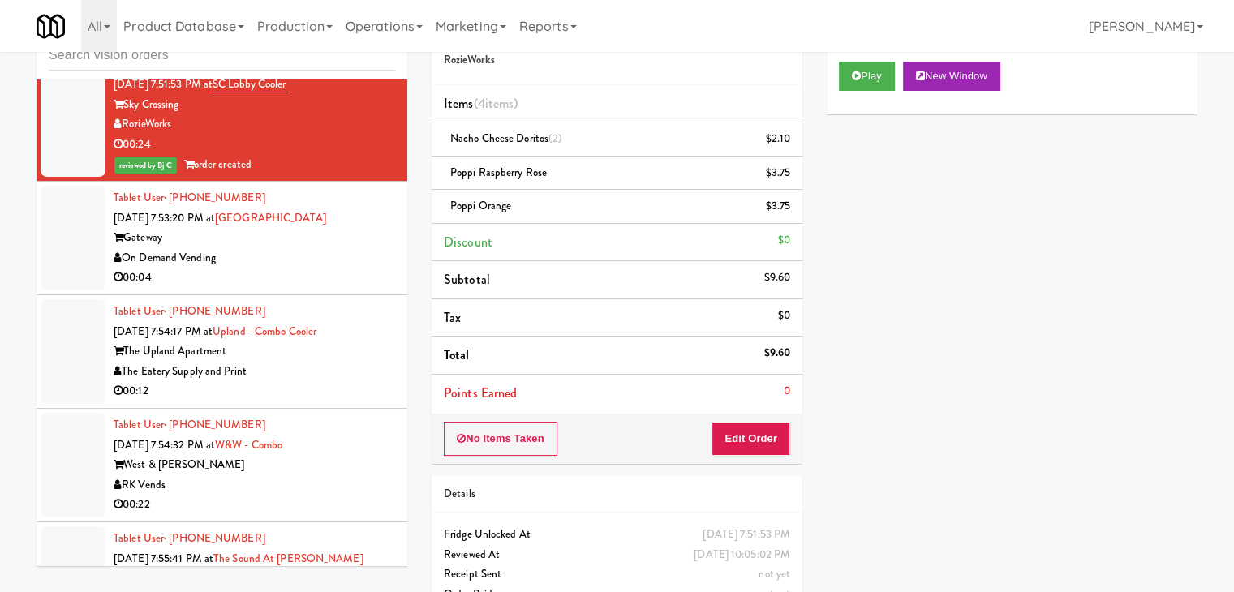
click at [352, 242] on div "Gateway" at bounding box center [255, 238] width 282 height 20
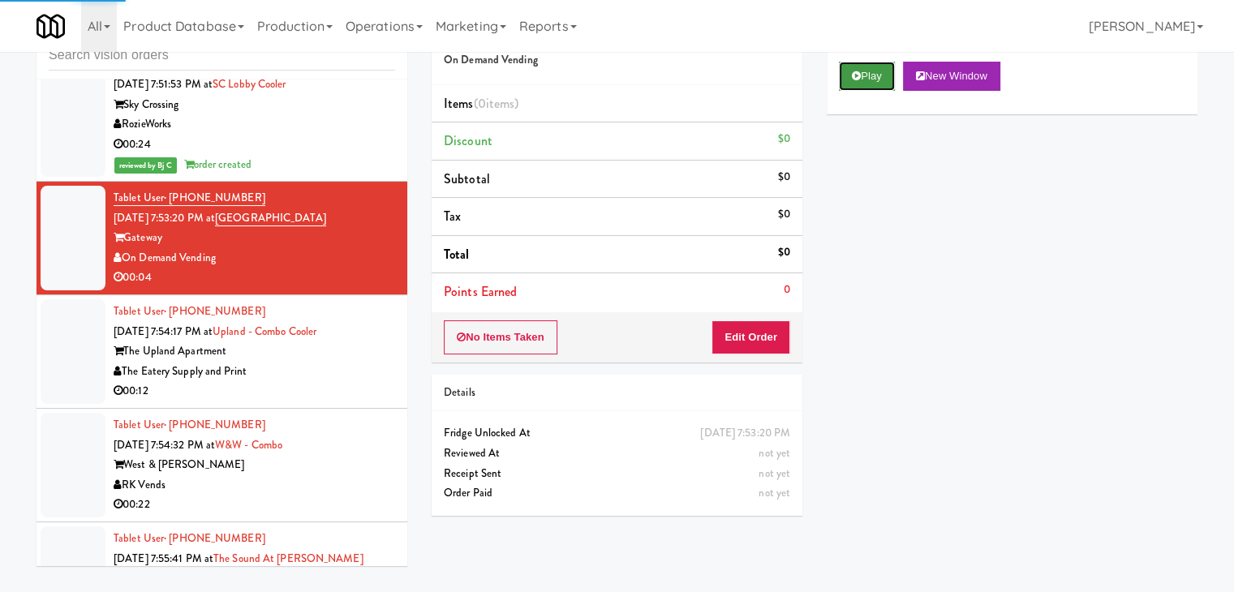
click at [865, 74] on button "Play" at bounding box center [867, 76] width 56 height 29
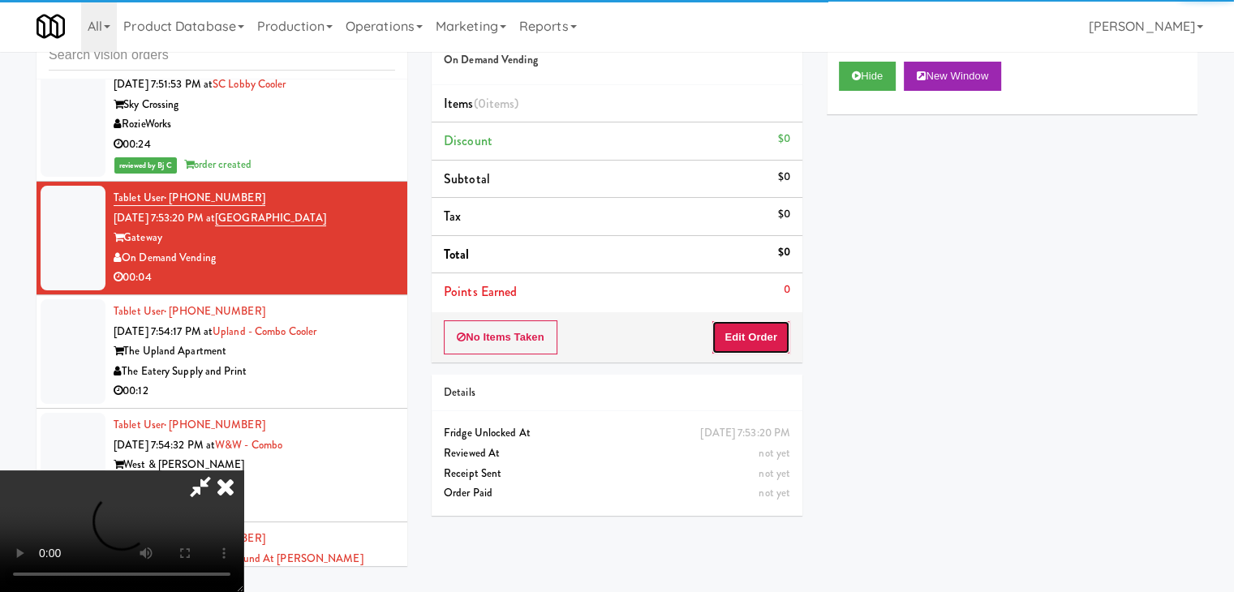
click at [759, 341] on button "Edit Order" at bounding box center [750, 337] width 79 height 34
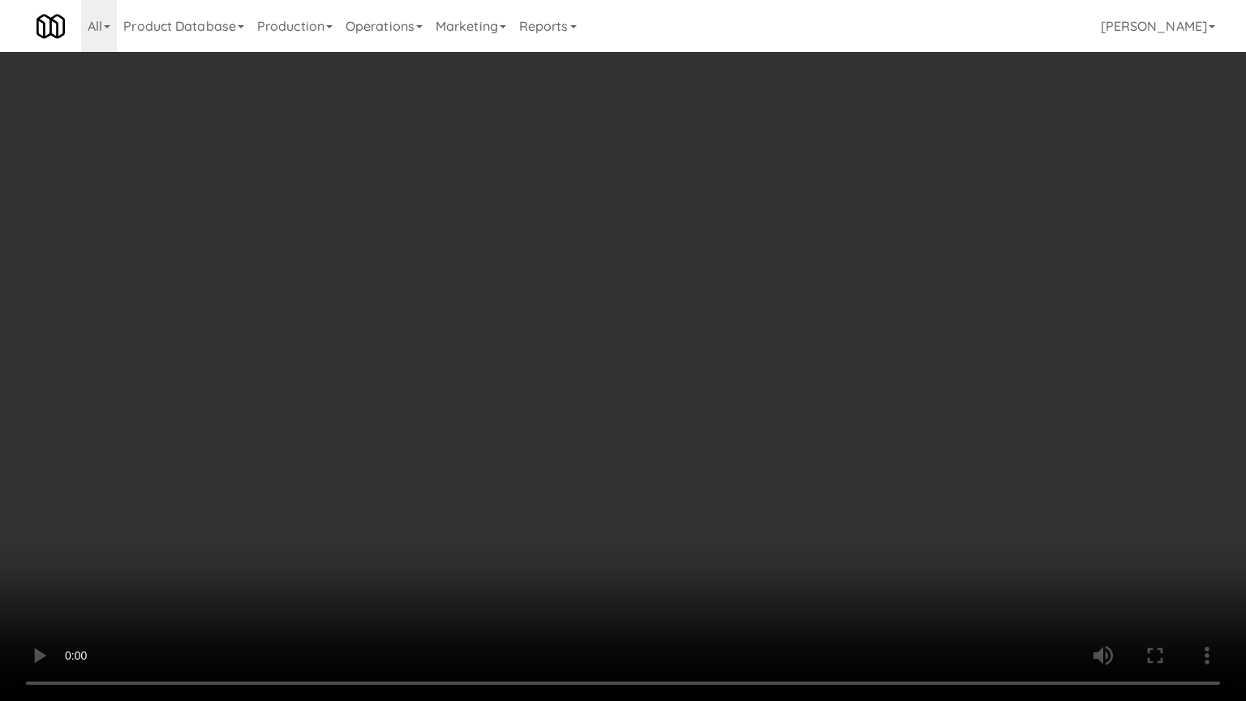
click at [724, 483] on video at bounding box center [623, 350] width 1246 height 701
click at [733, 466] on video at bounding box center [623, 350] width 1246 height 701
drag, startPoint x: 733, startPoint y: 466, endPoint x: 769, endPoint y: 349, distance: 122.4
click at [733, 464] on video at bounding box center [623, 350] width 1246 height 701
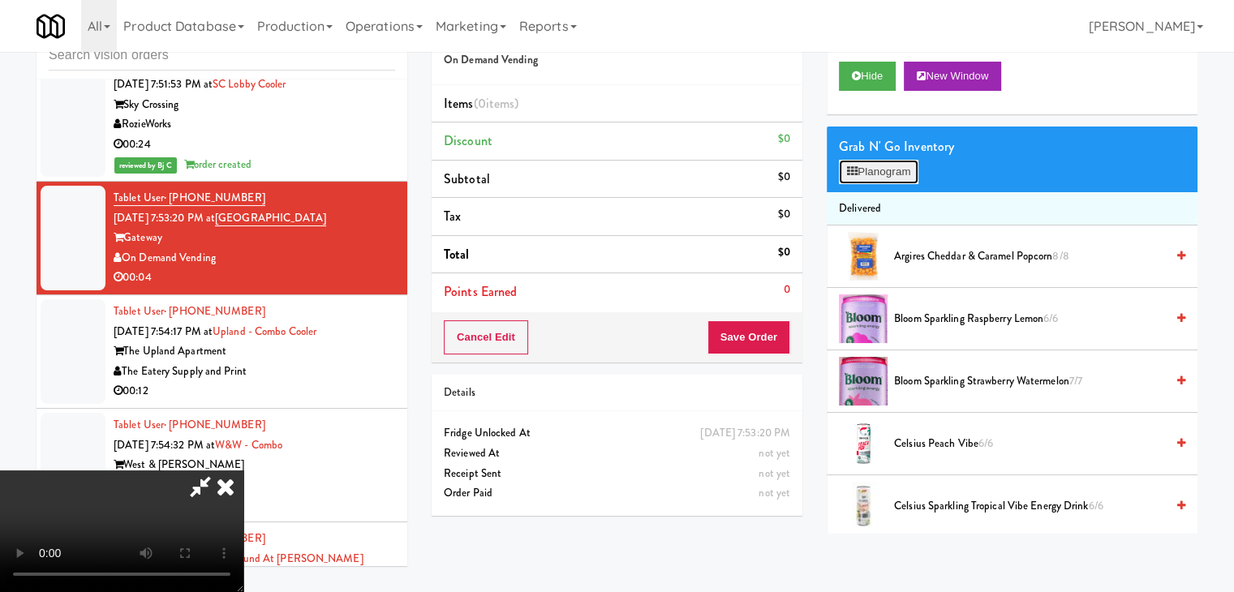
click at [868, 176] on button "Planogram" at bounding box center [879, 172] width 80 height 24
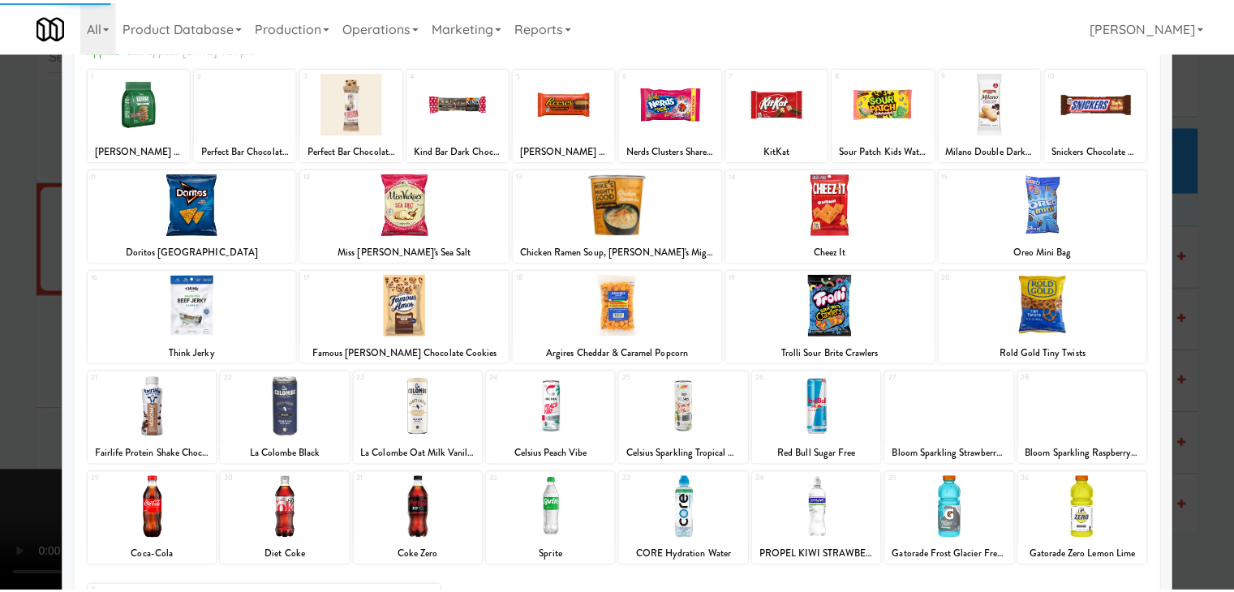
scroll to position [204, 0]
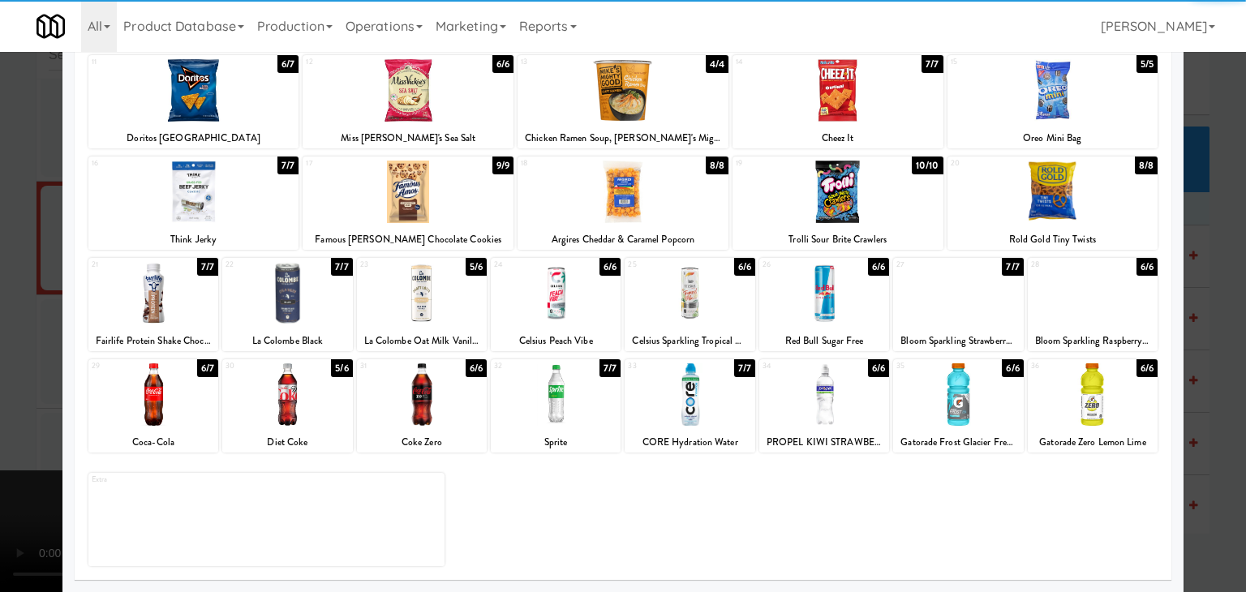
click at [554, 390] on div at bounding box center [556, 394] width 130 height 62
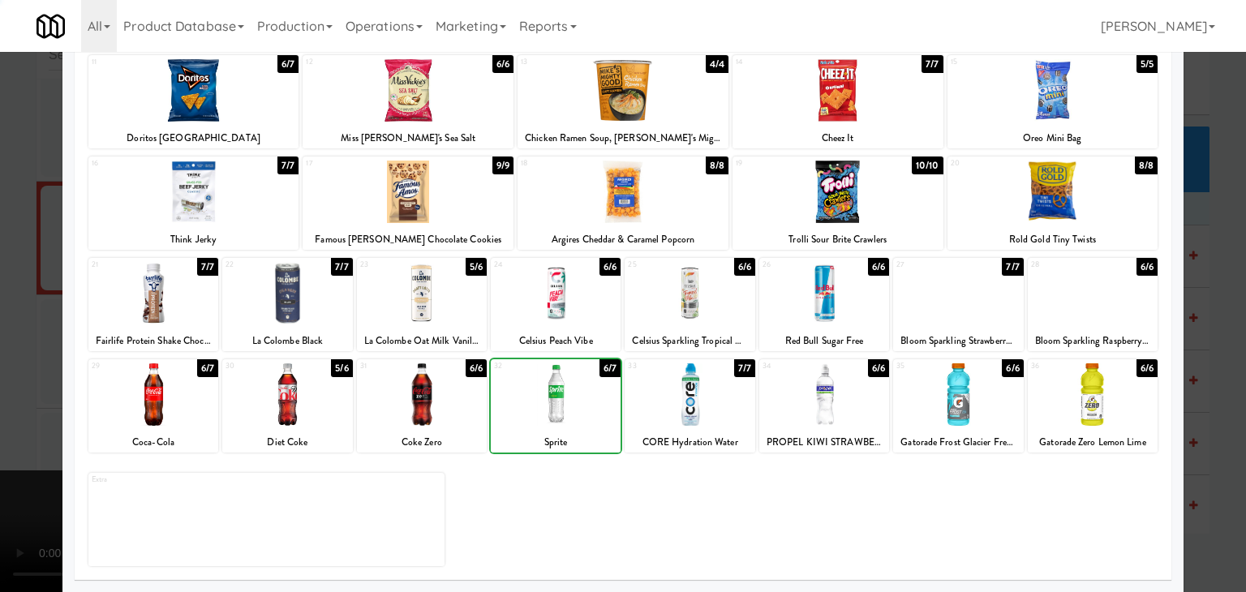
click at [22, 388] on div at bounding box center [623, 296] width 1246 height 592
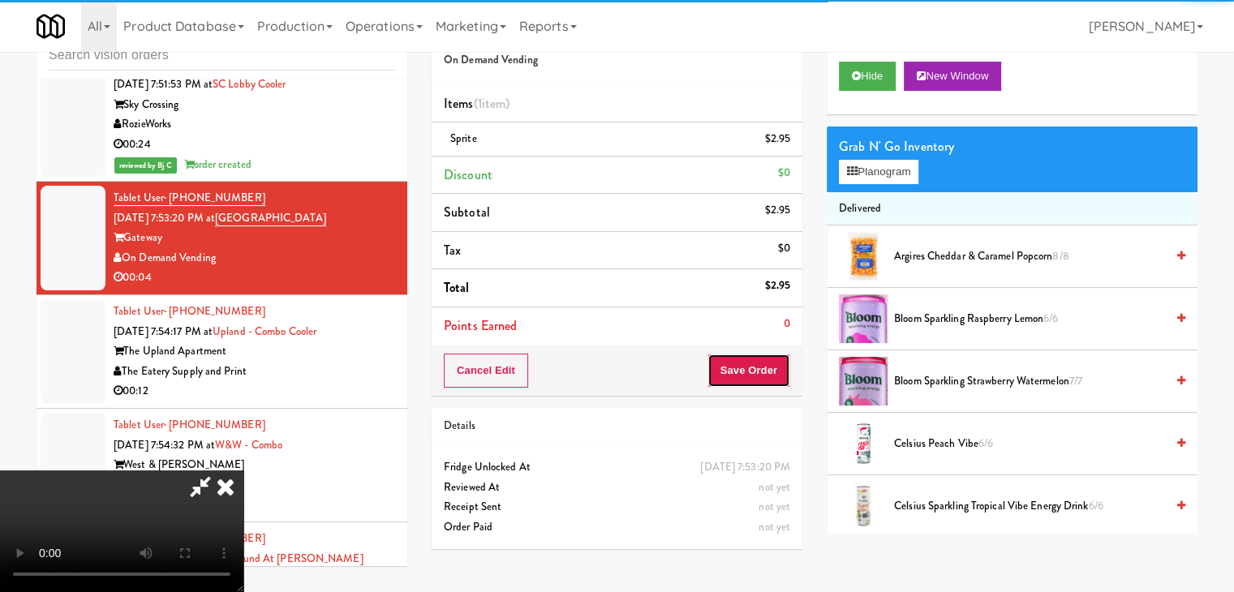
click at [750, 372] on button "Save Order" at bounding box center [748, 371] width 83 height 34
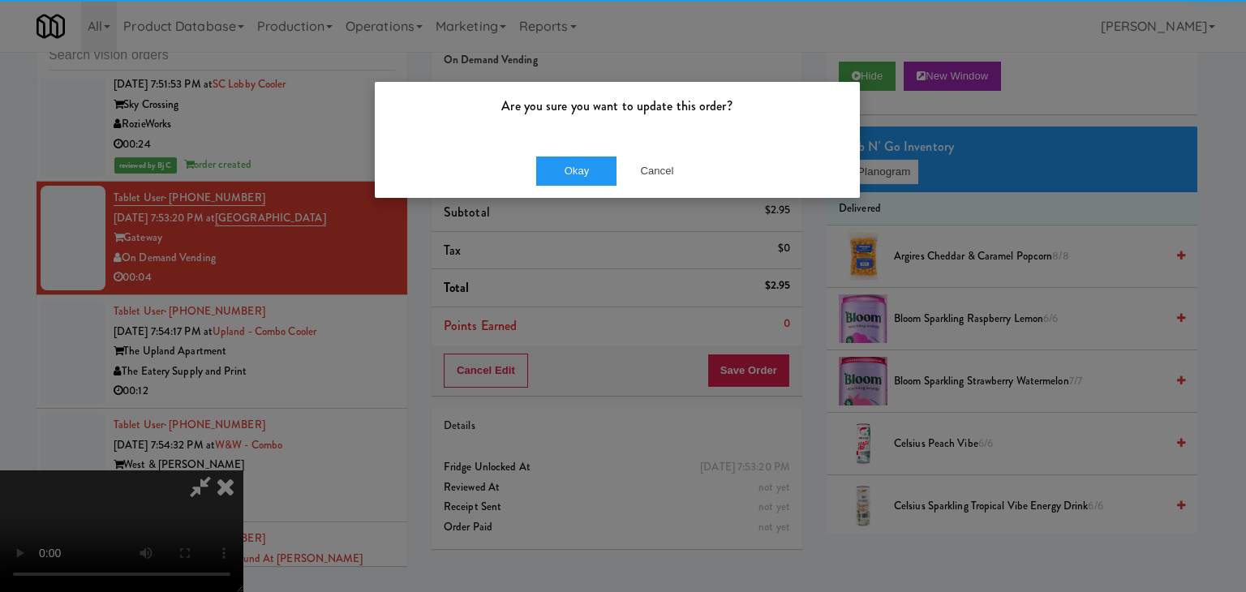
click at [600, 153] on div "Okay Cancel" at bounding box center [617, 171] width 485 height 54
click at [594, 161] on button "Okay" at bounding box center [576, 171] width 81 height 29
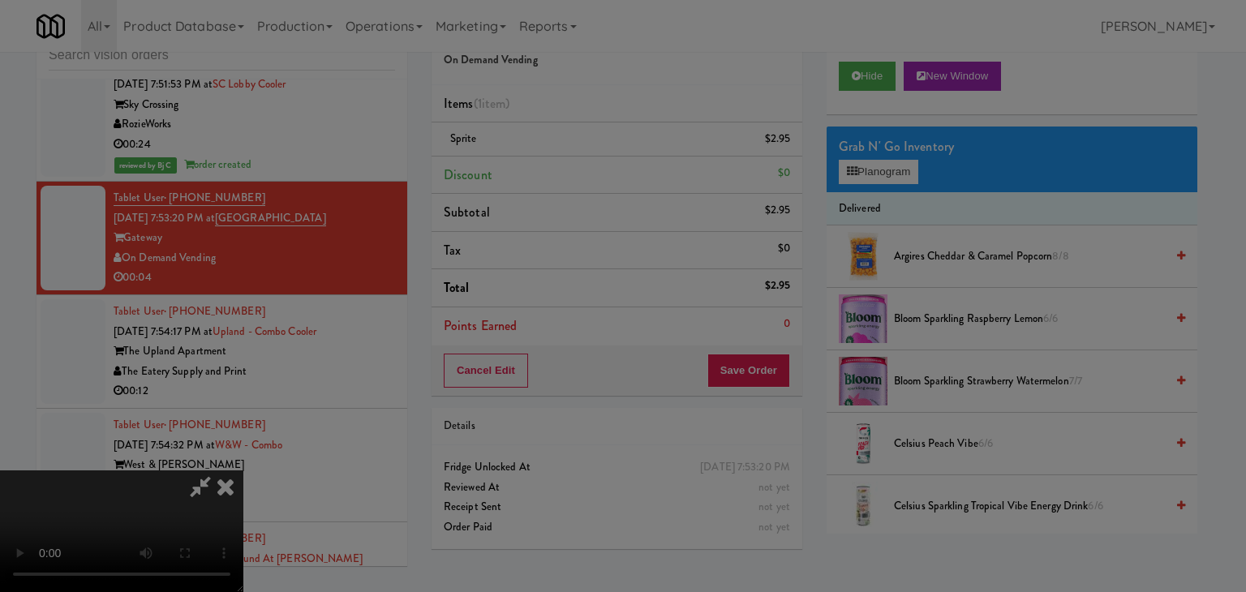
click at [594, 156] on button "Okay" at bounding box center [576, 141] width 81 height 29
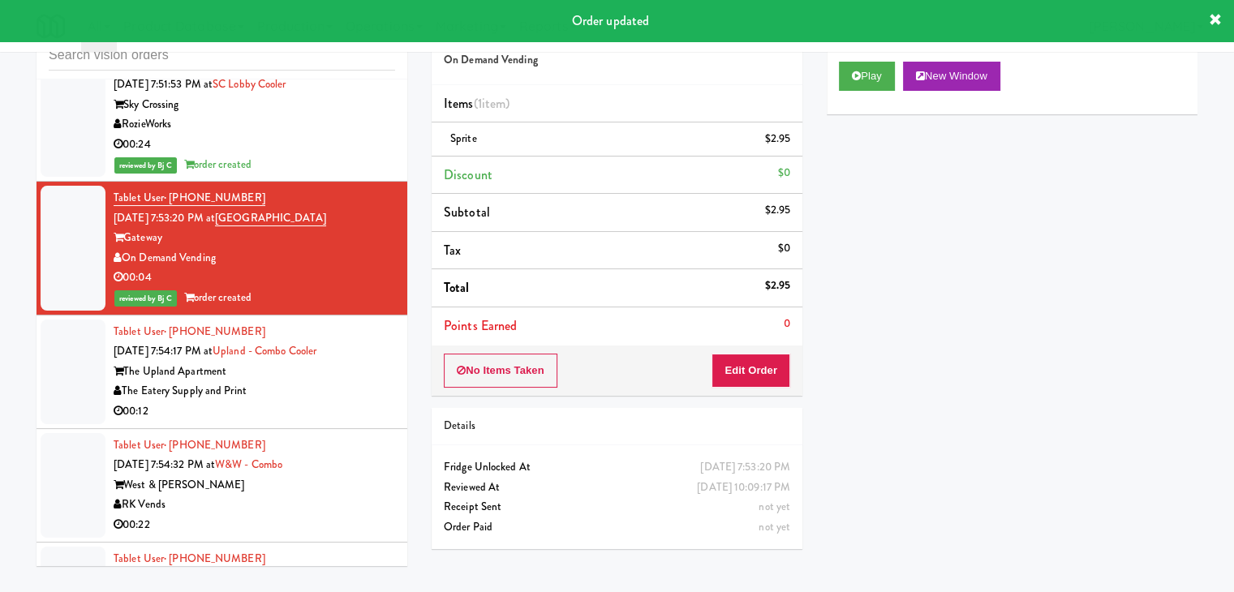
click at [357, 368] on div "The Upland Apartment" at bounding box center [255, 372] width 282 height 20
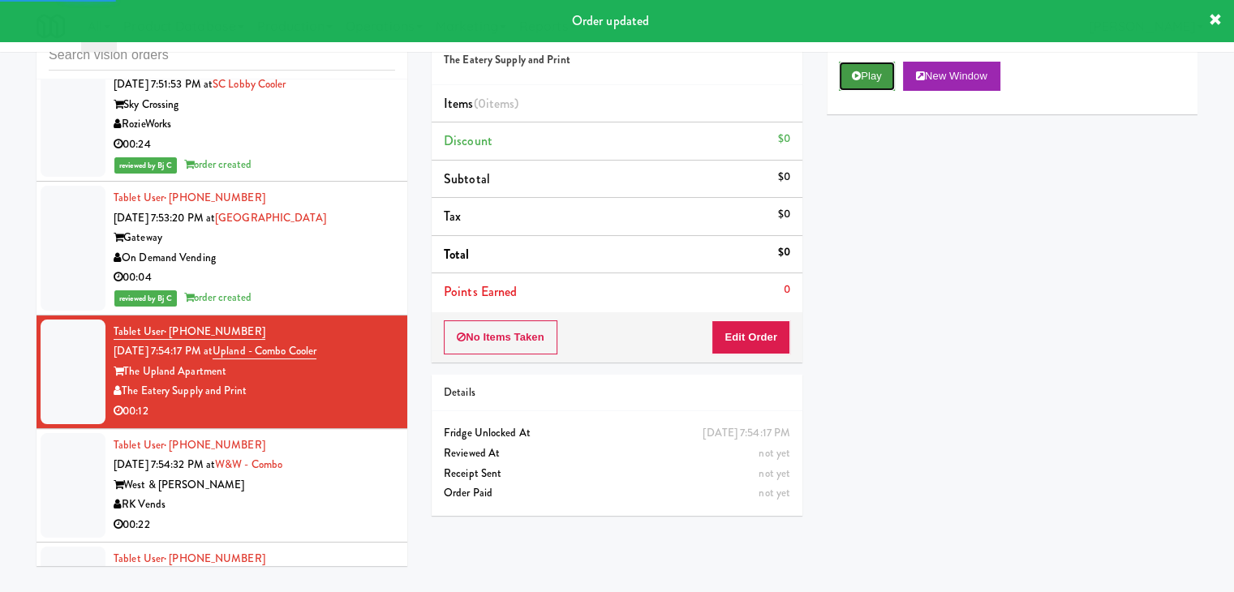
click at [857, 80] on button "Play" at bounding box center [867, 76] width 56 height 29
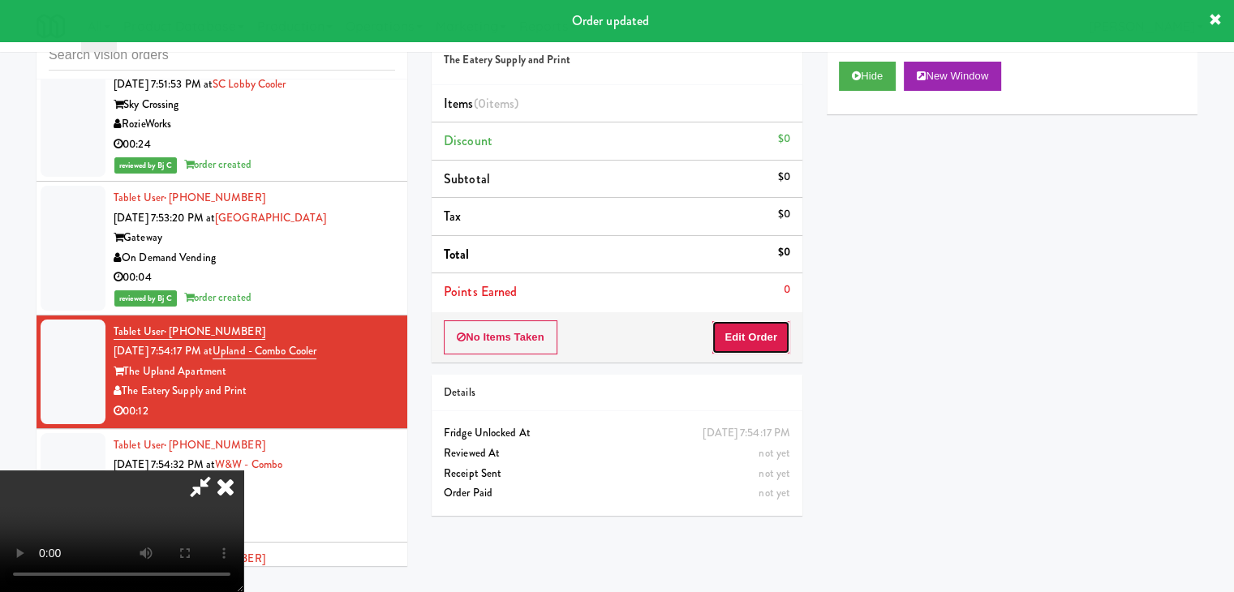
click at [755, 342] on button "Edit Order" at bounding box center [750, 337] width 79 height 34
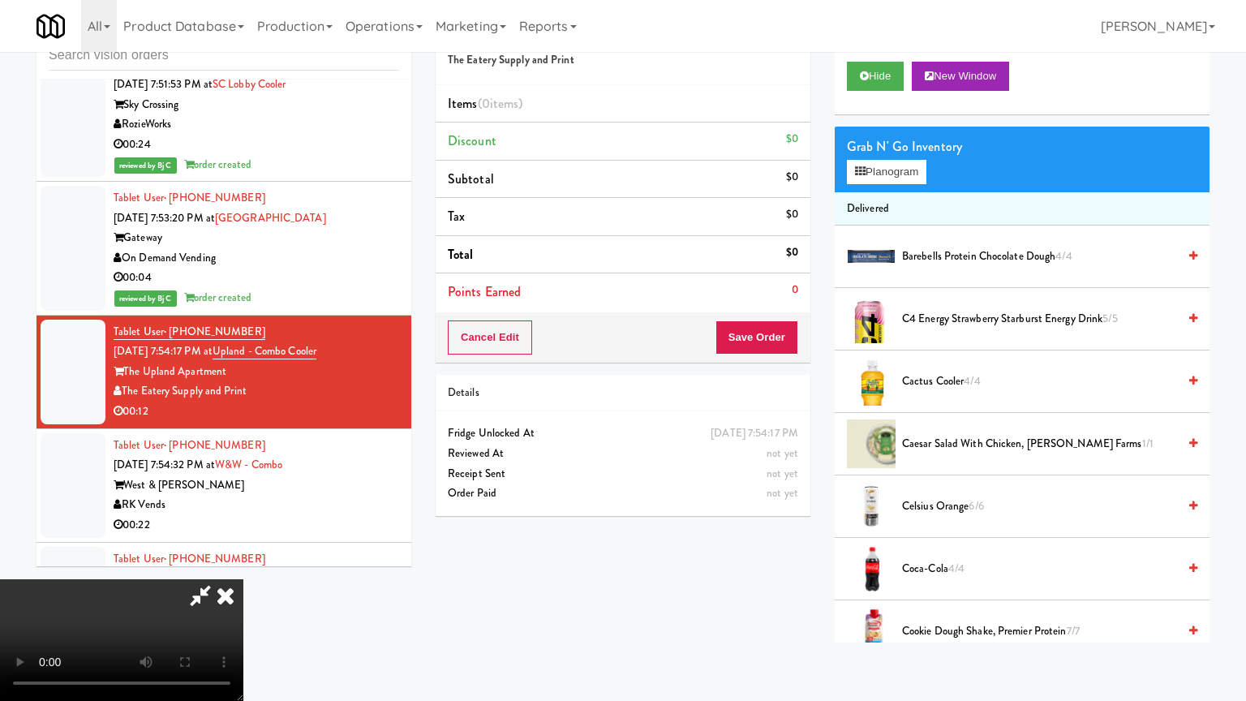
click at [243, 579] on video at bounding box center [121, 640] width 243 height 122
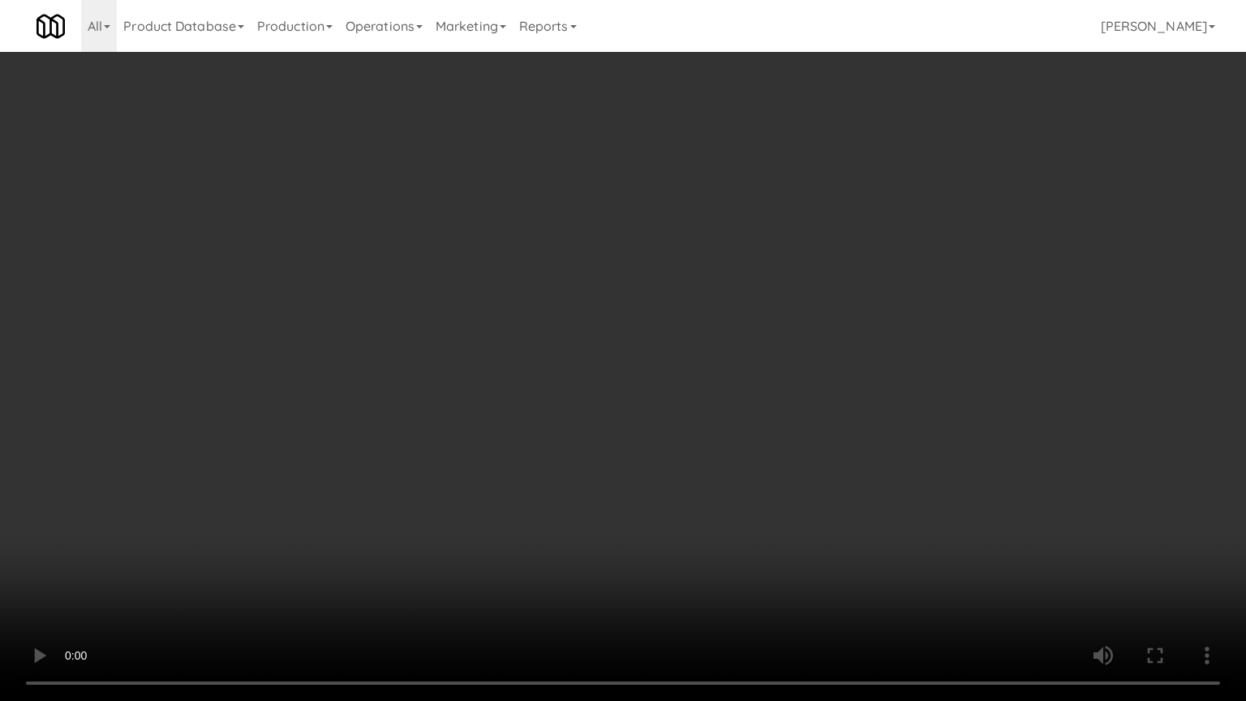
click at [786, 492] on video at bounding box center [623, 350] width 1246 height 701
click at [790, 493] on video at bounding box center [623, 350] width 1246 height 701
click at [797, 493] on video at bounding box center [623, 350] width 1246 height 701
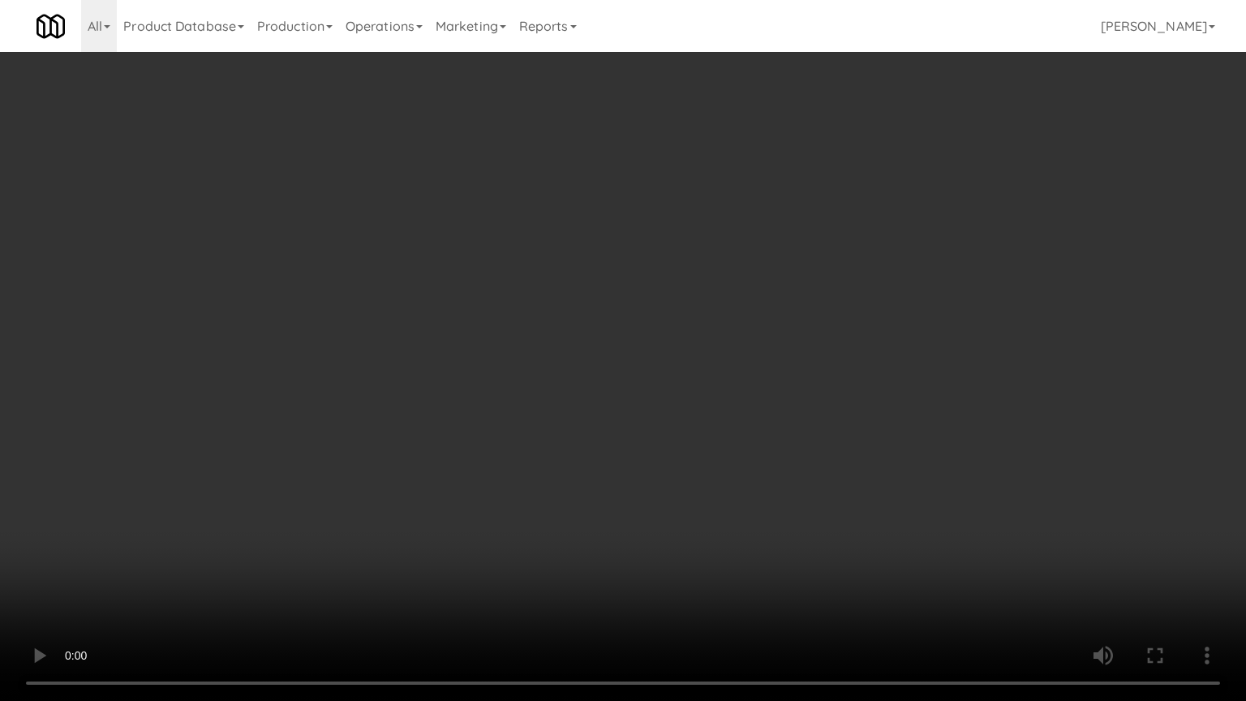
click at [832, 488] on video at bounding box center [623, 350] width 1246 height 701
click at [766, 457] on video at bounding box center [623, 350] width 1246 height 701
click at [808, 484] on video at bounding box center [623, 350] width 1246 height 701
click at [799, 473] on video at bounding box center [623, 350] width 1246 height 701
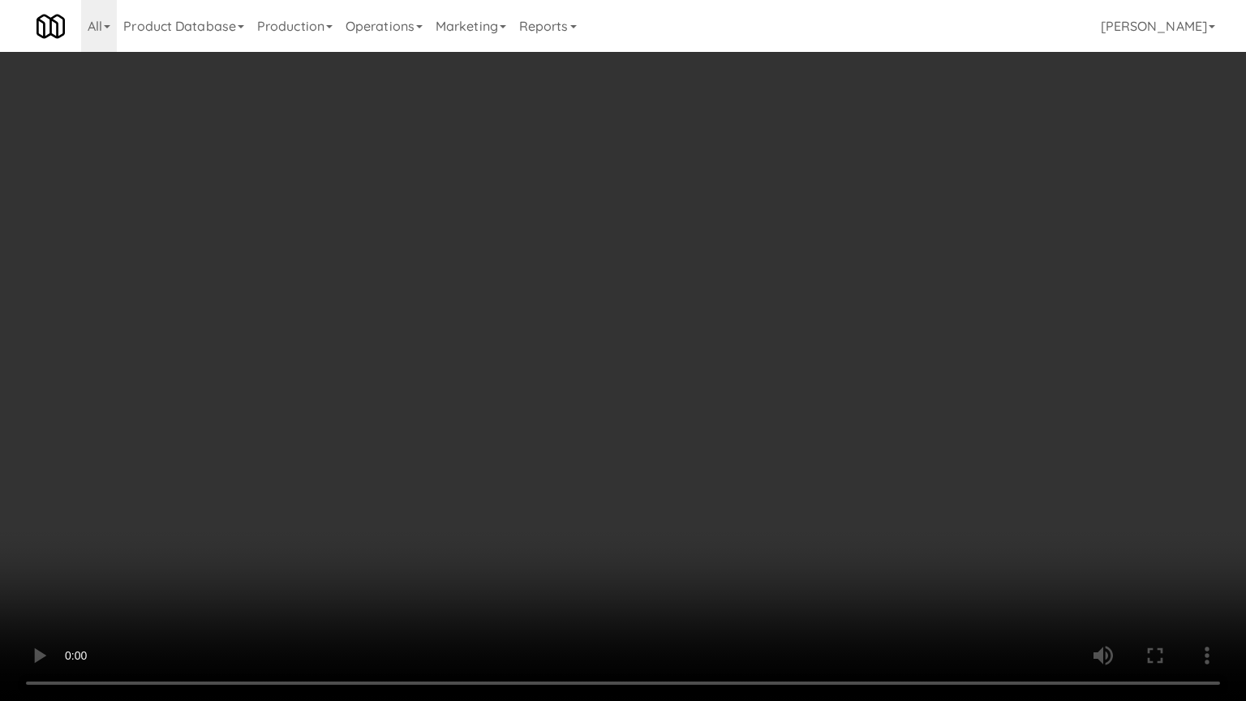
click at [772, 457] on video at bounding box center [623, 350] width 1246 height 701
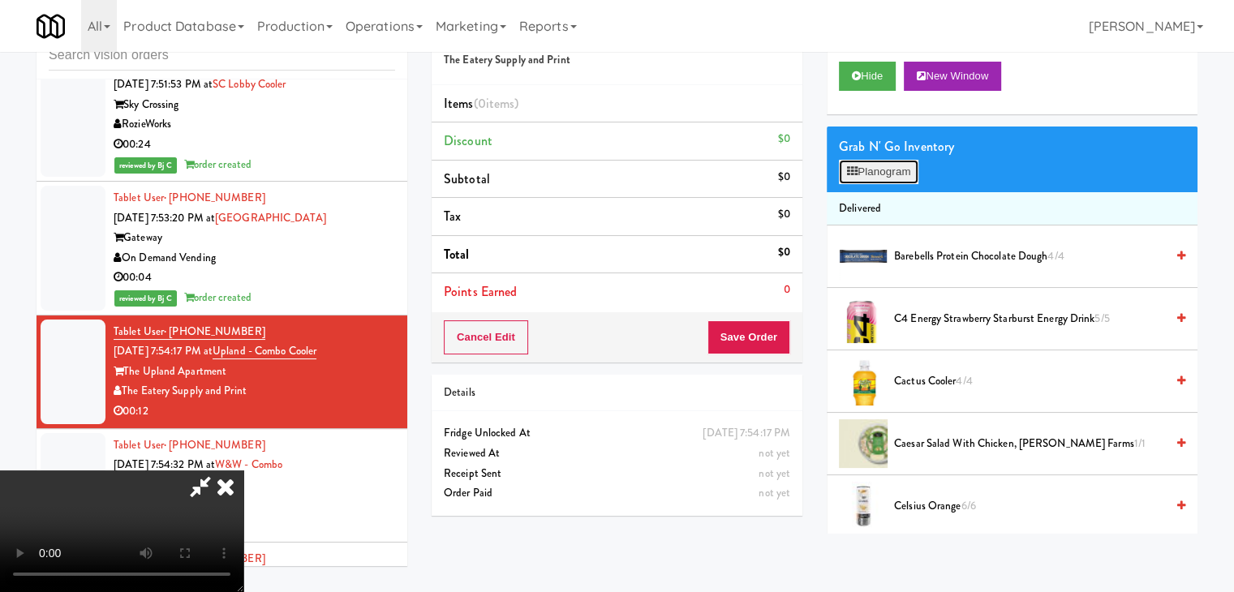
click at [889, 173] on button "Planogram" at bounding box center [879, 172] width 80 height 24
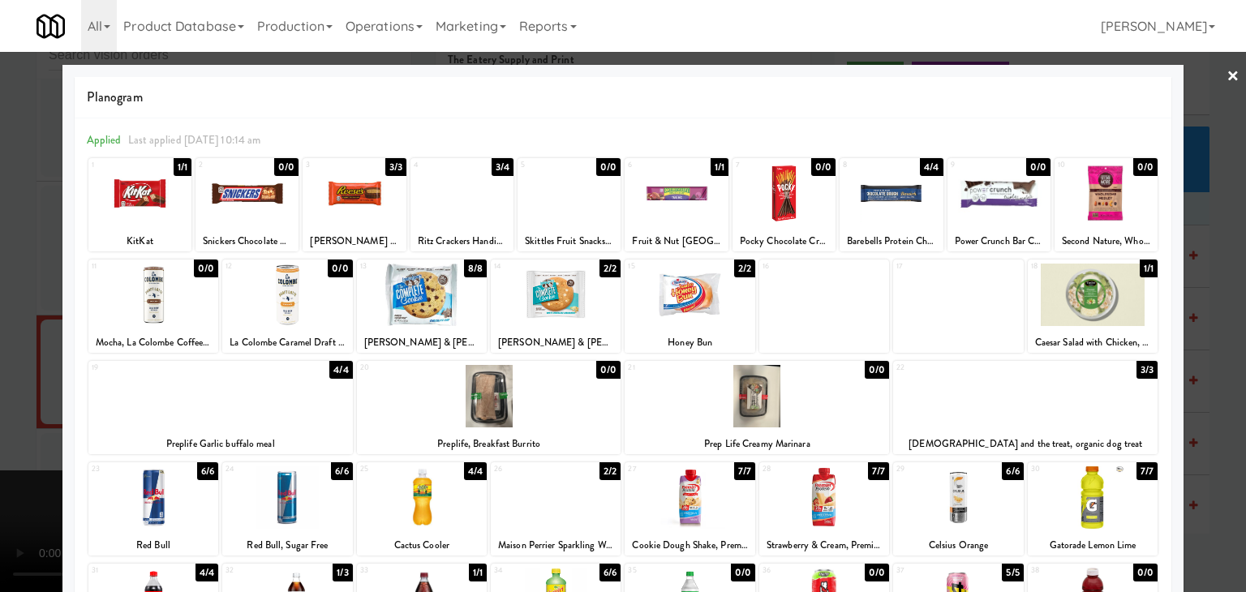
click at [230, 200] on div at bounding box center [247, 193] width 103 height 62
click at [344, 196] on div at bounding box center [354, 193] width 103 height 62
click at [0, 230] on div at bounding box center [623, 296] width 1246 height 592
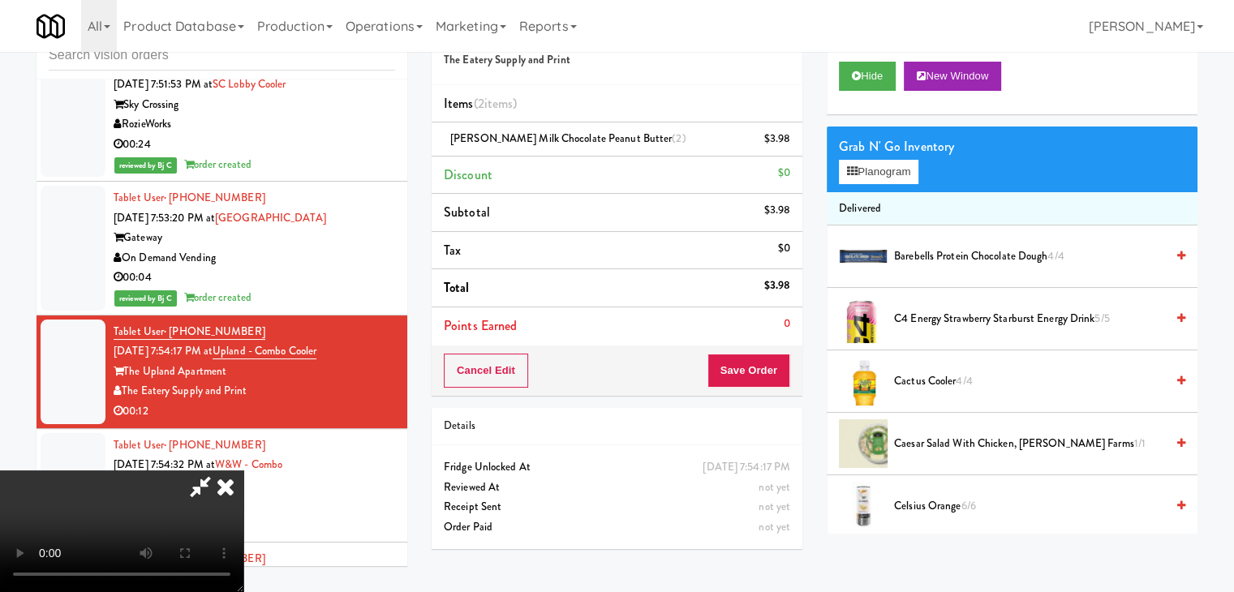
click at [243, 471] on video at bounding box center [121, 532] width 243 height 122
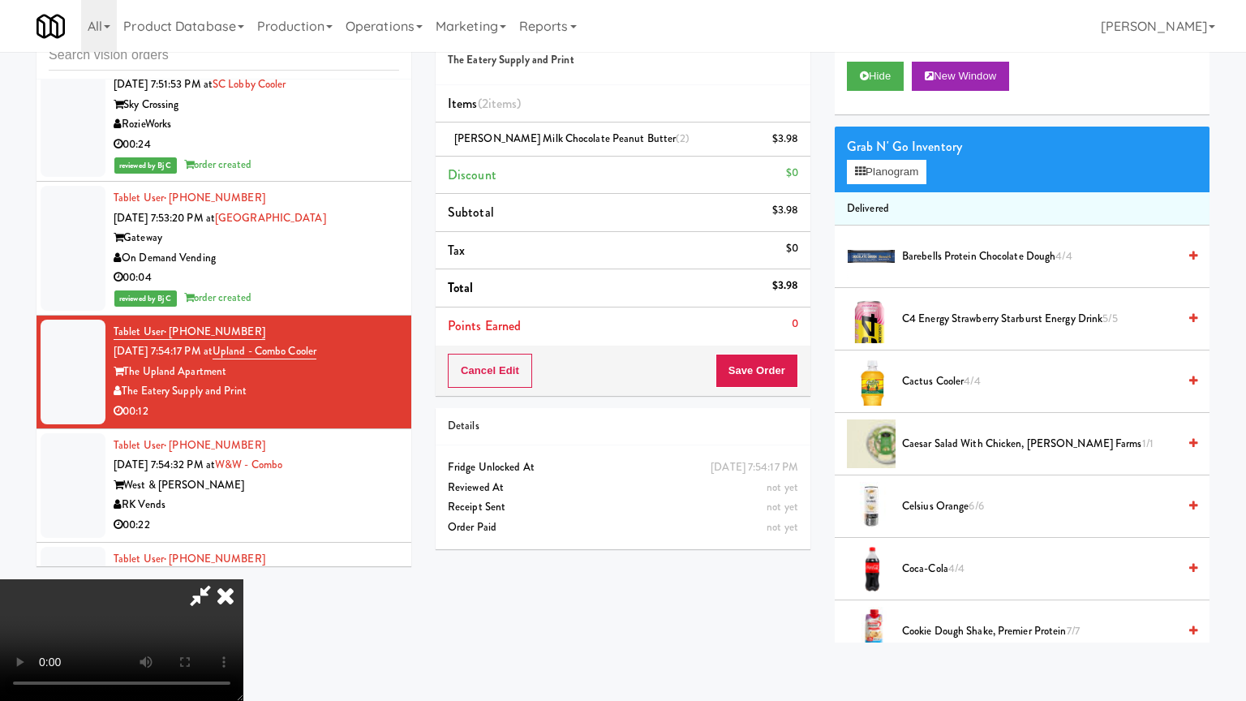
click at [243, 579] on video at bounding box center [121, 640] width 243 height 122
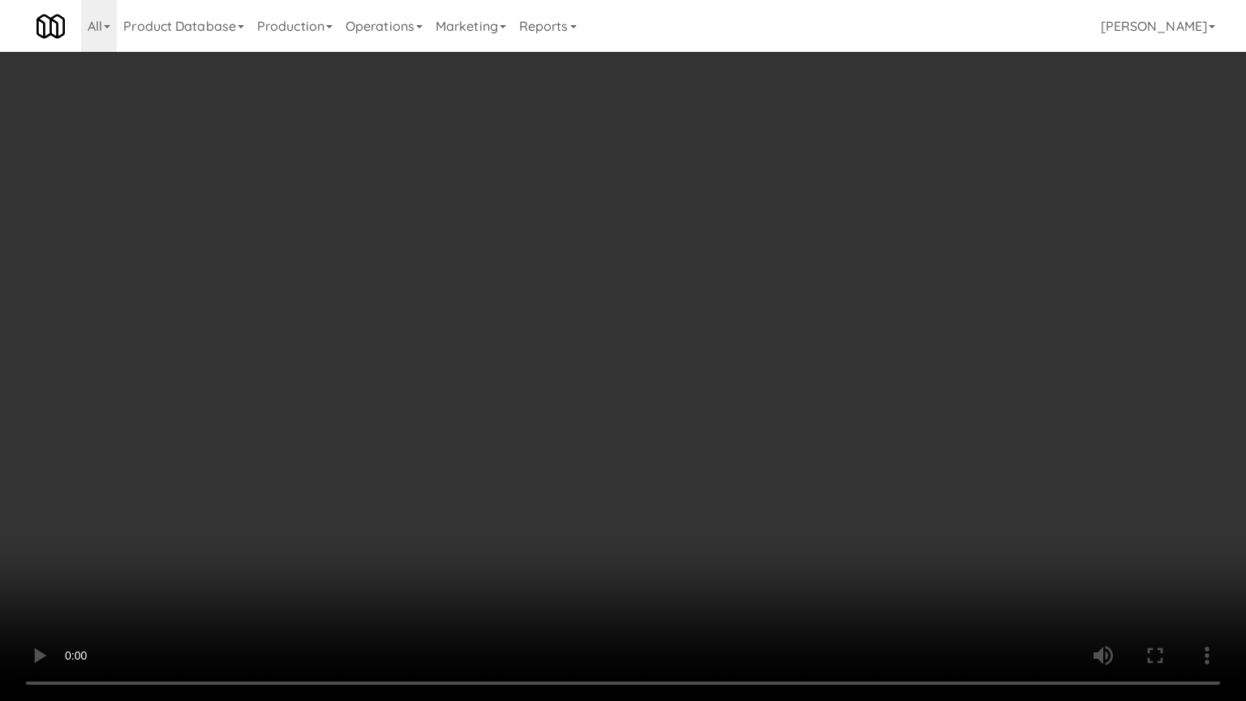
click at [610, 364] on video at bounding box center [623, 350] width 1246 height 701
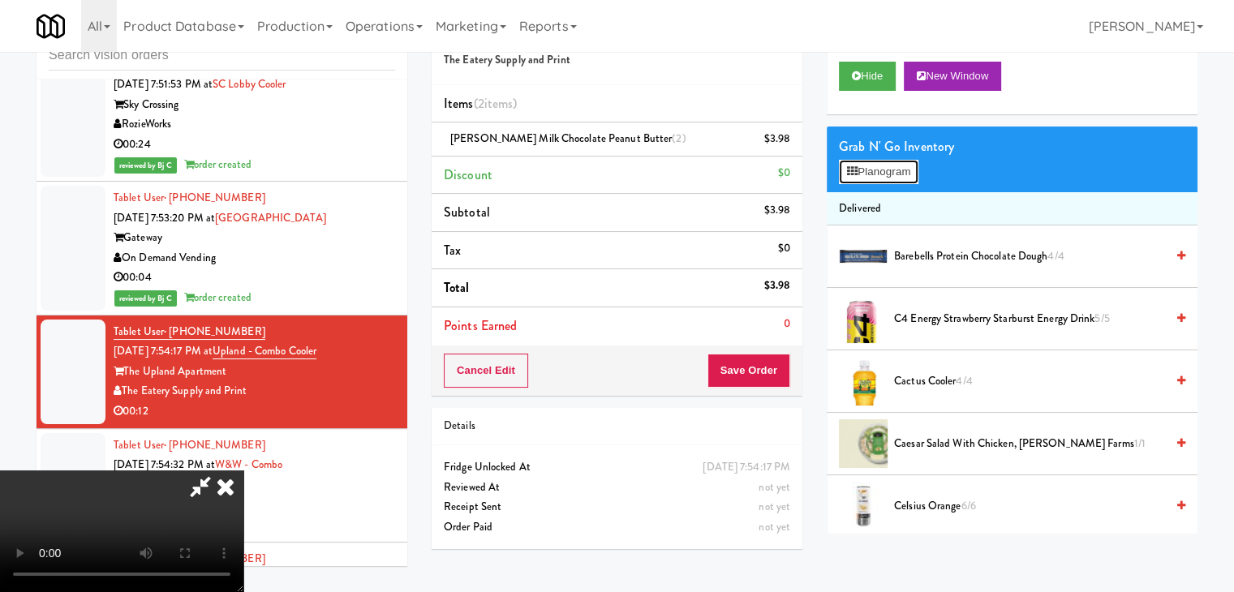
click at [880, 165] on button "Planogram" at bounding box center [879, 172] width 80 height 24
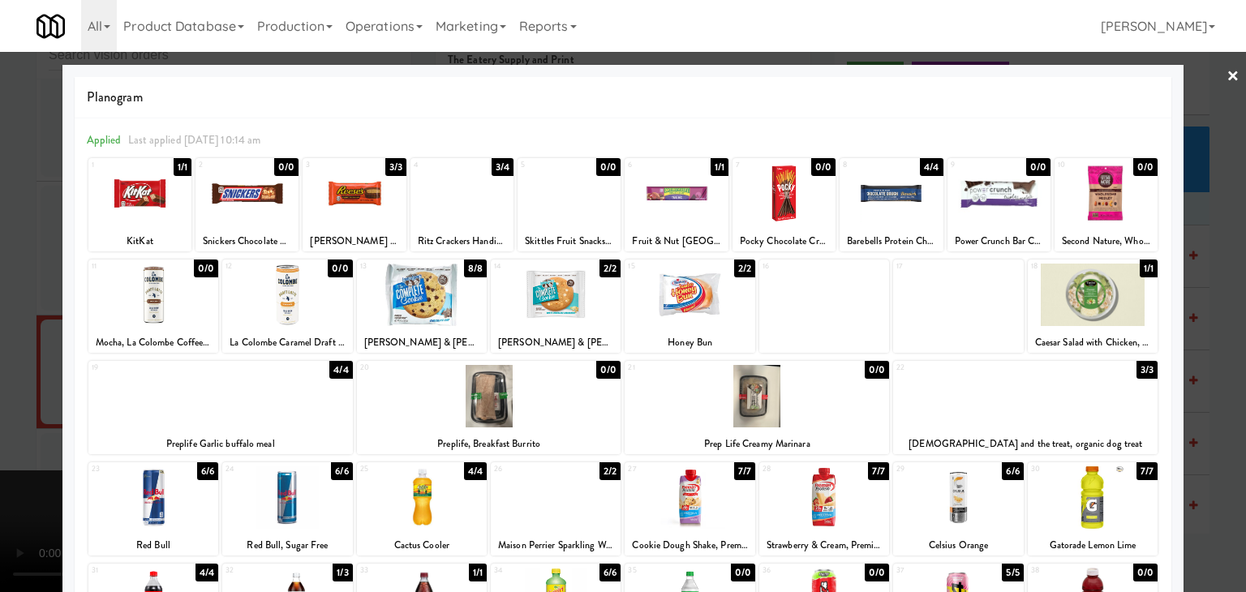
click at [0, 222] on div at bounding box center [623, 296] width 1246 height 592
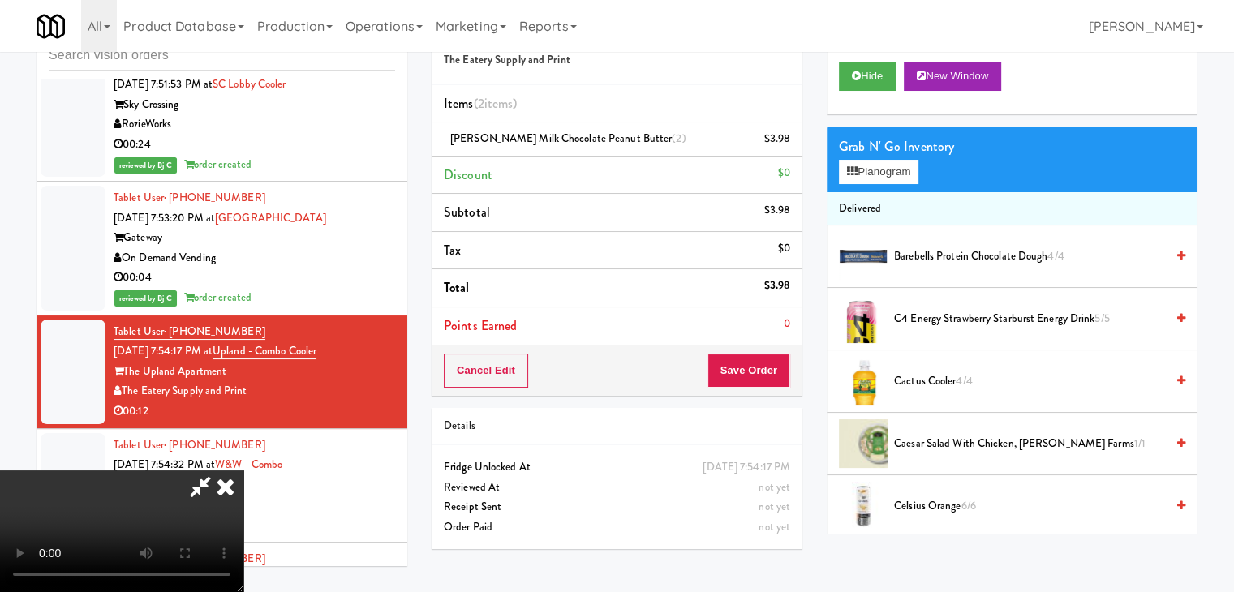
click at [243, 471] on video at bounding box center [121, 532] width 243 height 122
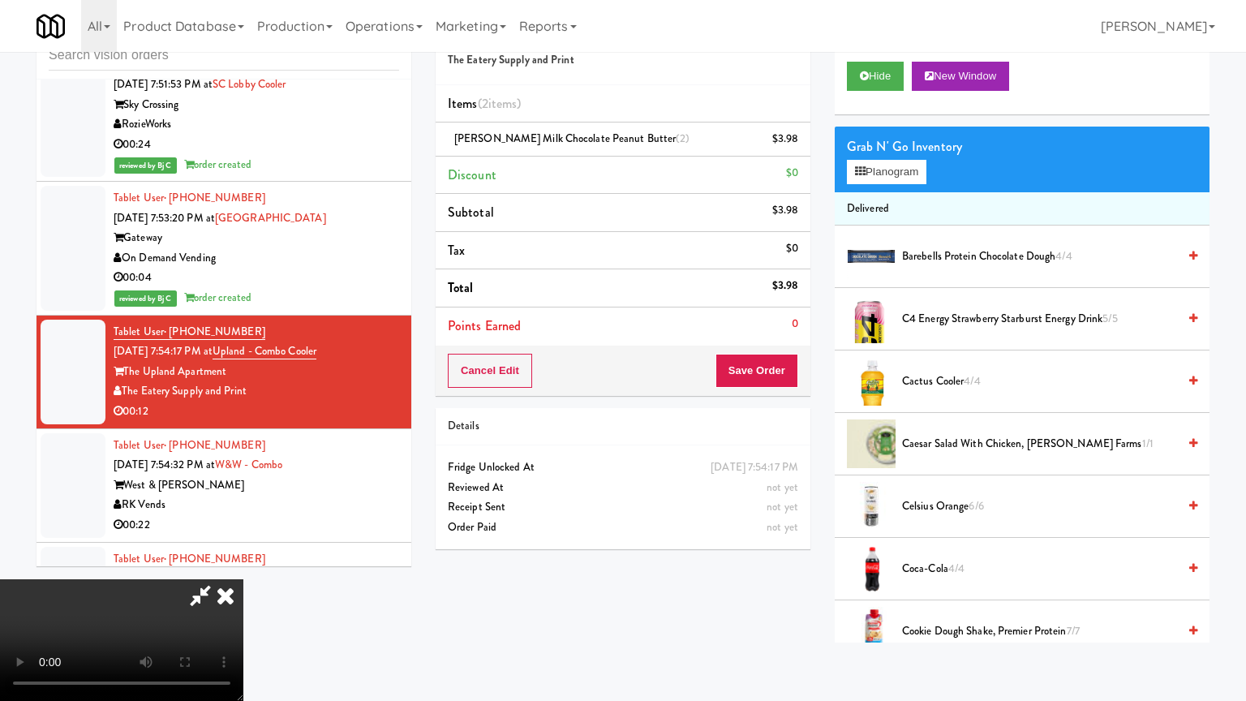
click at [243, 579] on video at bounding box center [121, 640] width 243 height 122
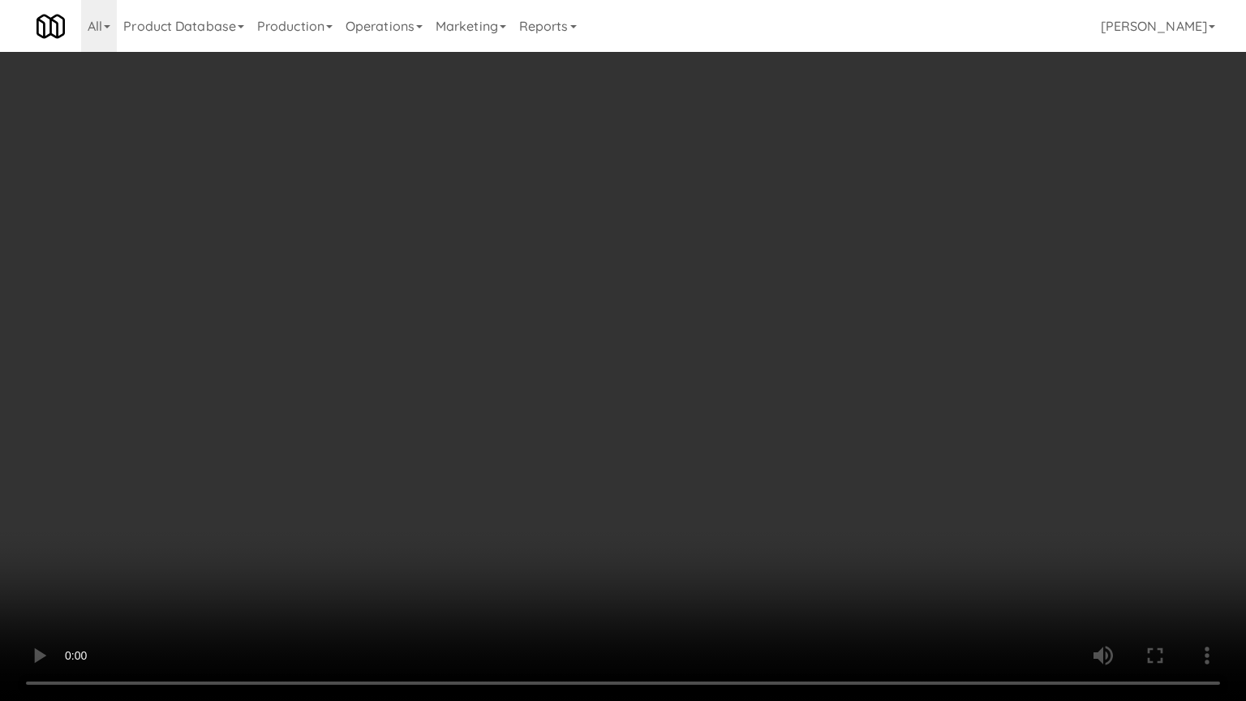
click at [629, 499] on video at bounding box center [623, 350] width 1246 height 701
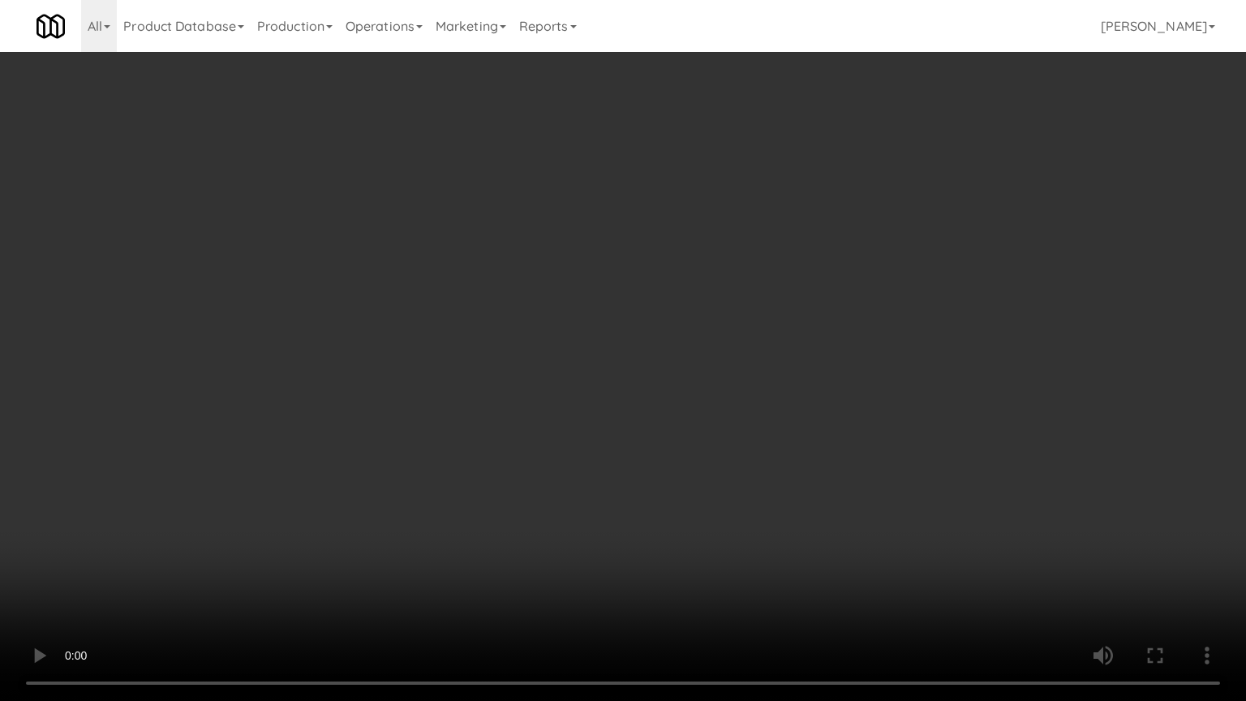
click at [629, 499] on video at bounding box center [623, 350] width 1246 height 701
click at [634, 496] on video at bounding box center [623, 350] width 1246 height 701
click at [643, 493] on video at bounding box center [623, 350] width 1246 height 701
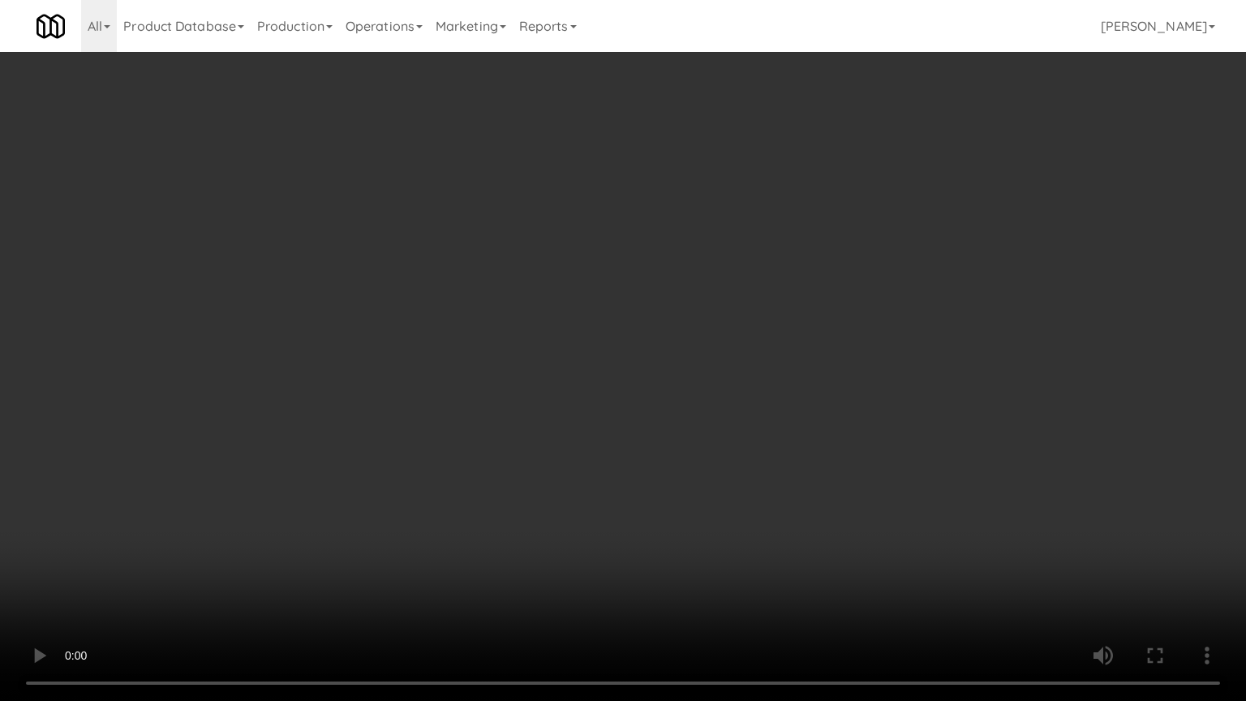
click at [646, 492] on video at bounding box center [623, 350] width 1246 height 701
click at [670, 468] on video at bounding box center [623, 350] width 1246 height 701
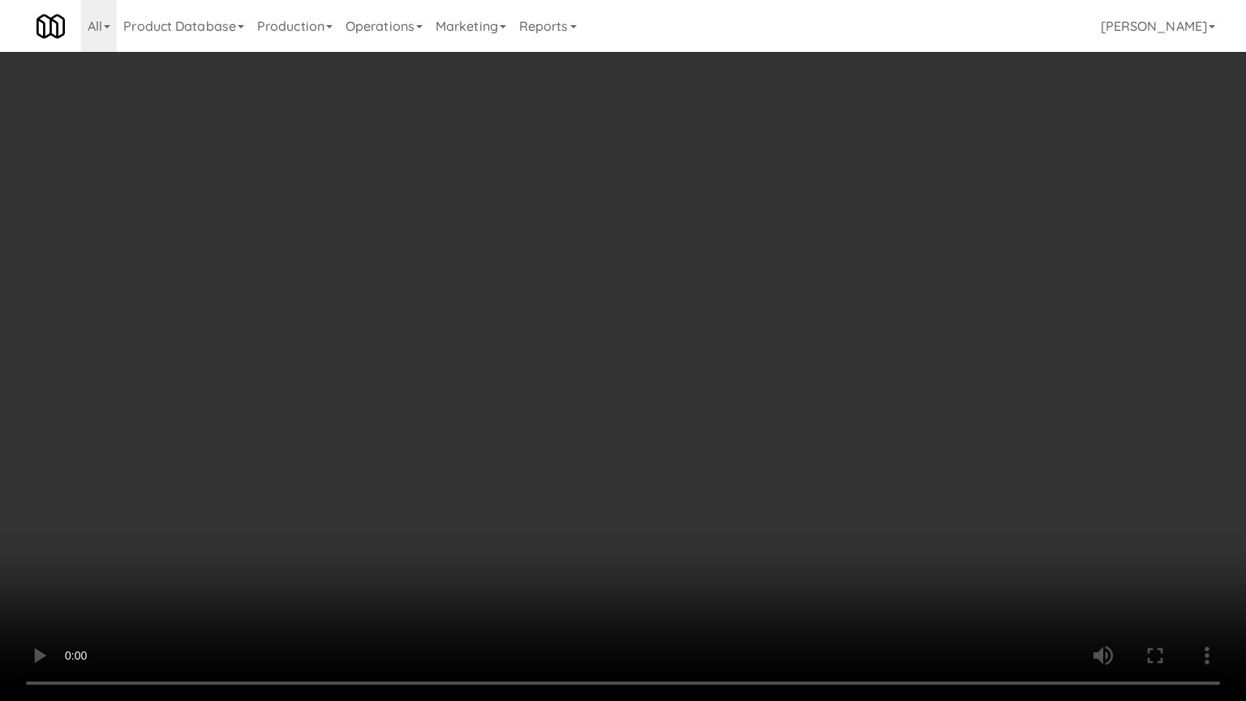
click at [670, 468] on video at bounding box center [623, 350] width 1246 height 701
click at [672, 468] on video at bounding box center [623, 350] width 1246 height 701
click at [681, 466] on video at bounding box center [623, 350] width 1246 height 701
click at [681, 464] on video at bounding box center [623, 350] width 1246 height 701
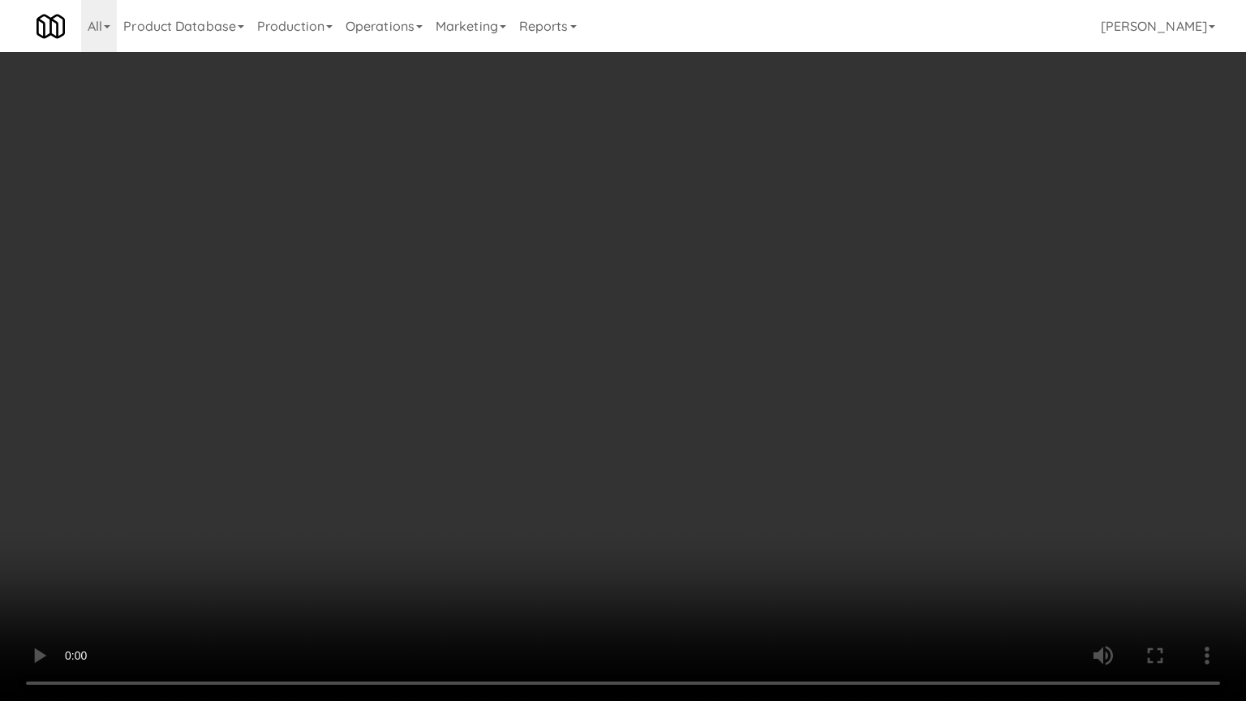
click at [681, 464] on video at bounding box center [623, 350] width 1246 height 701
click at [668, 440] on video at bounding box center [623, 350] width 1246 height 701
click at [664, 446] on video at bounding box center [623, 350] width 1246 height 701
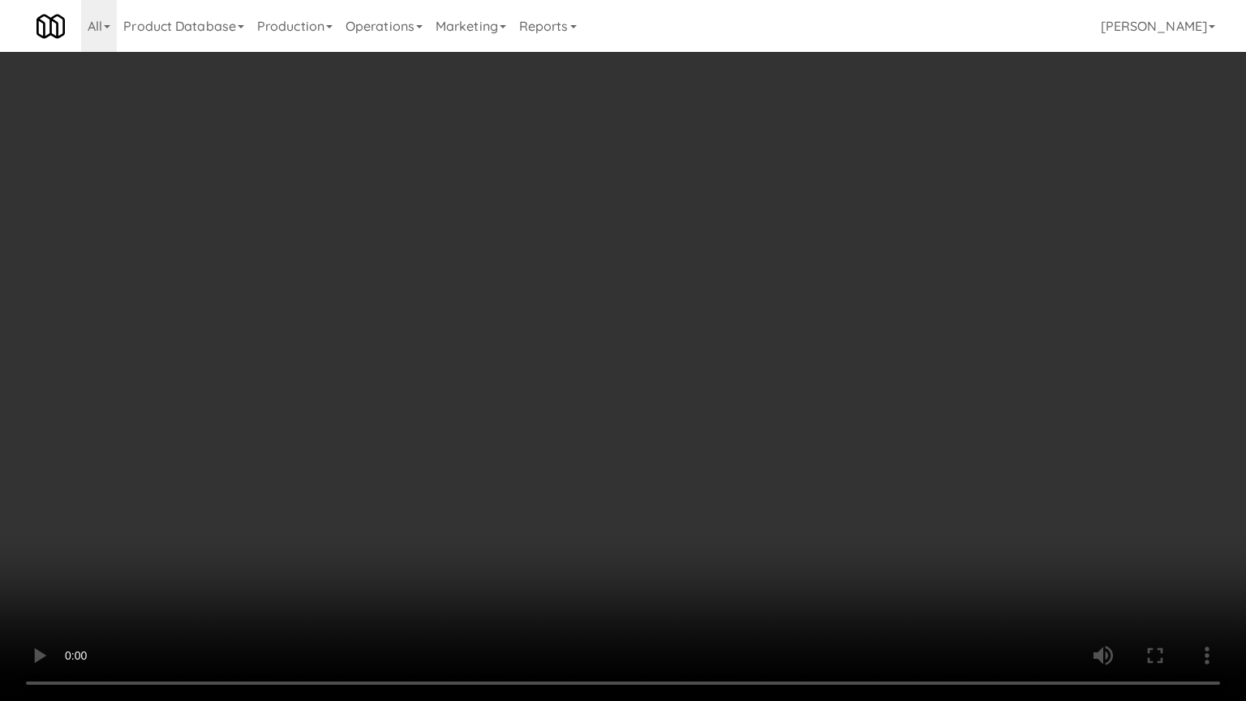
click at [664, 446] on video at bounding box center [623, 350] width 1246 height 701
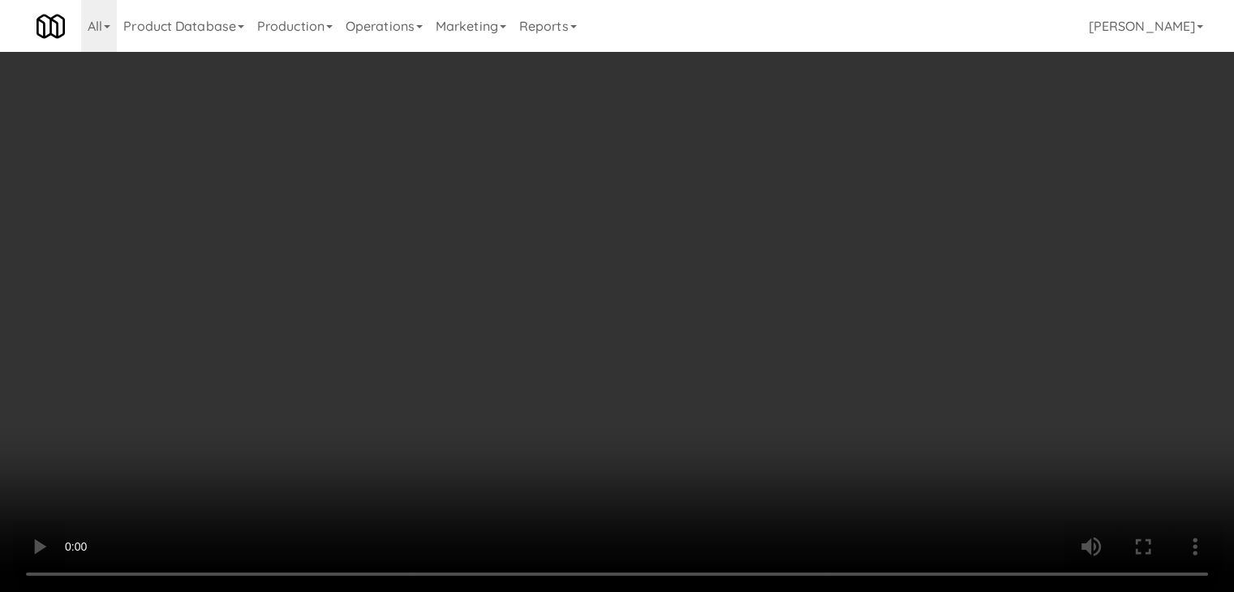
click at [788, 140] on link at bounding box center [788, 145] width 15 height 20
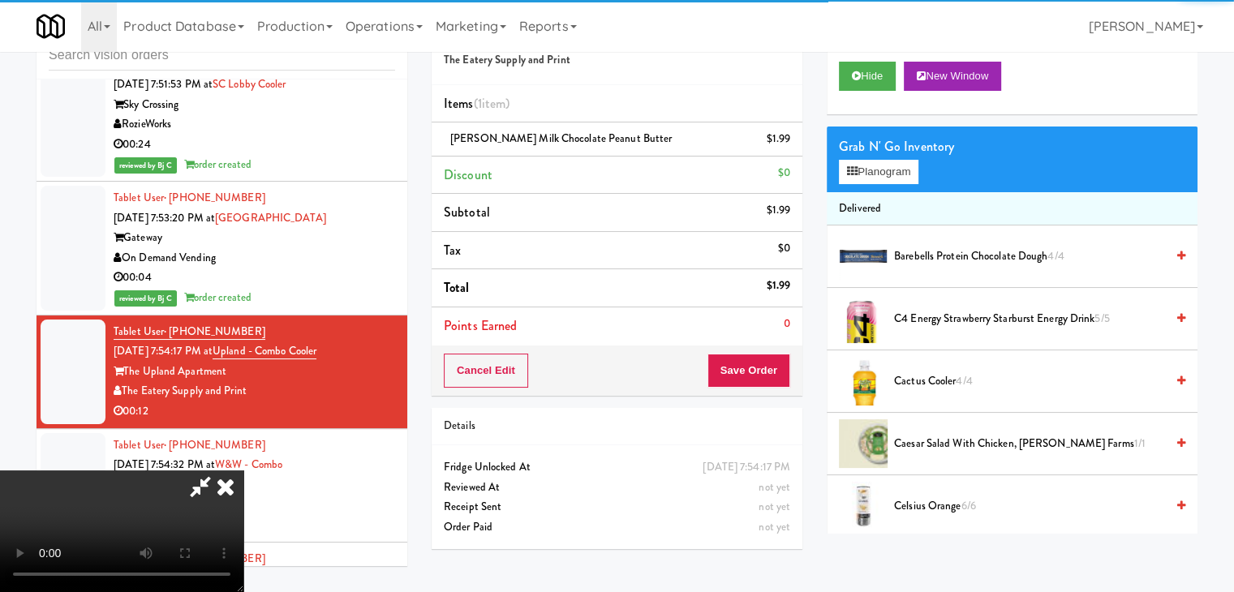
click at [788, 141] on link at bounding box center [788, 145] width 15 height 20
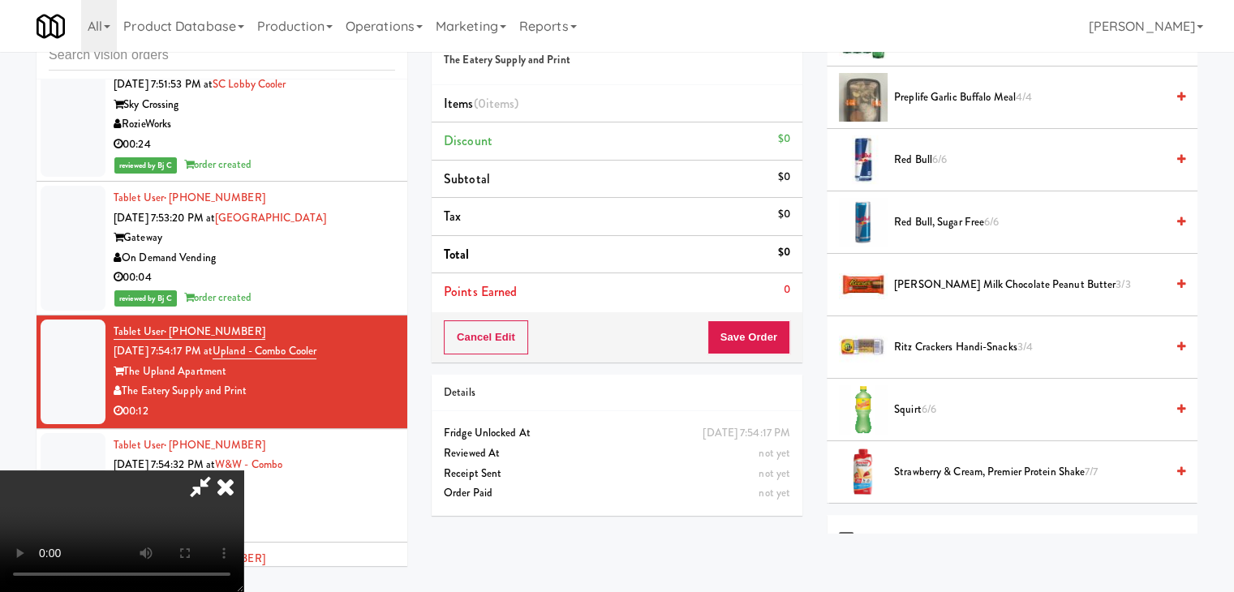
scroll to position [1374, 0]
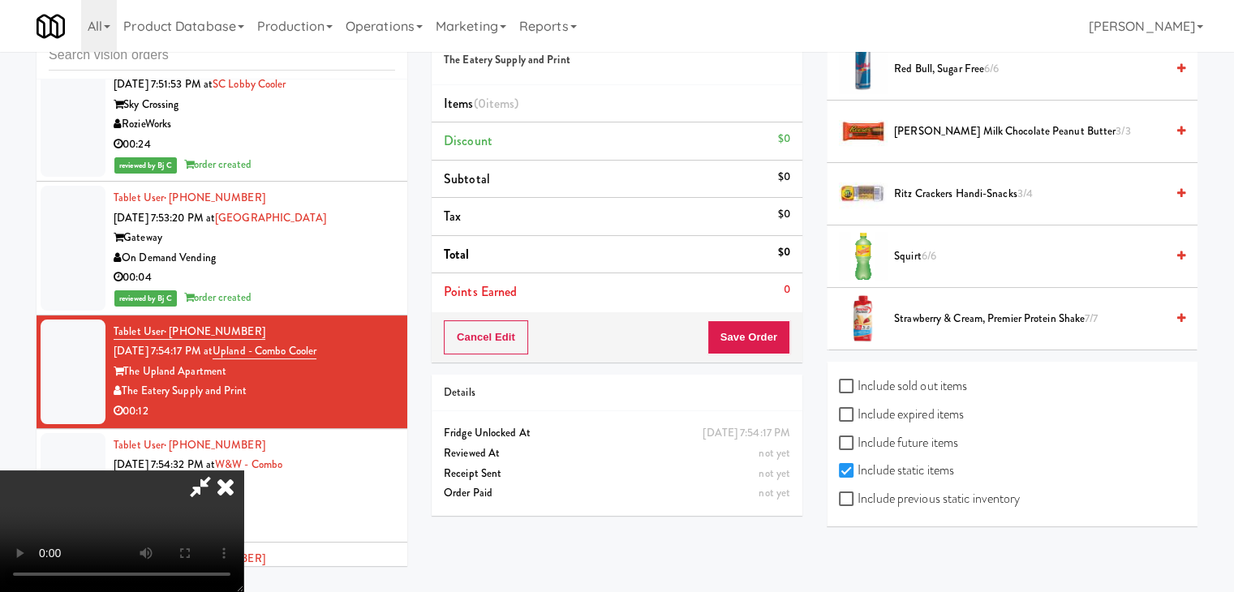
drag, startPoint x: 966, startPoint y: 497, endPoint x: 963, endPoint y: 483, distance: 15.0
click at [966, 496] on label "Include previous static inventory" at bounding box center [929, 499] width 181 height 24
click at [858, 496] on input "Include previous static inventory" at bounding box center [848, 499] width 19 height 13
checkbox input "true"
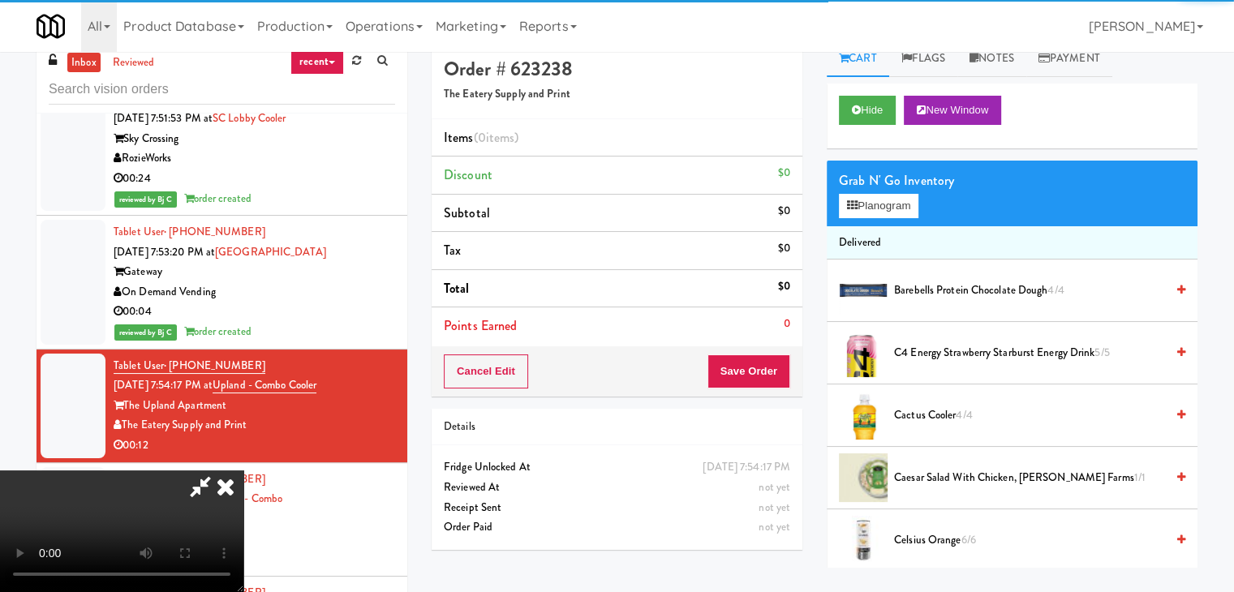
scroll to position [0, 0]
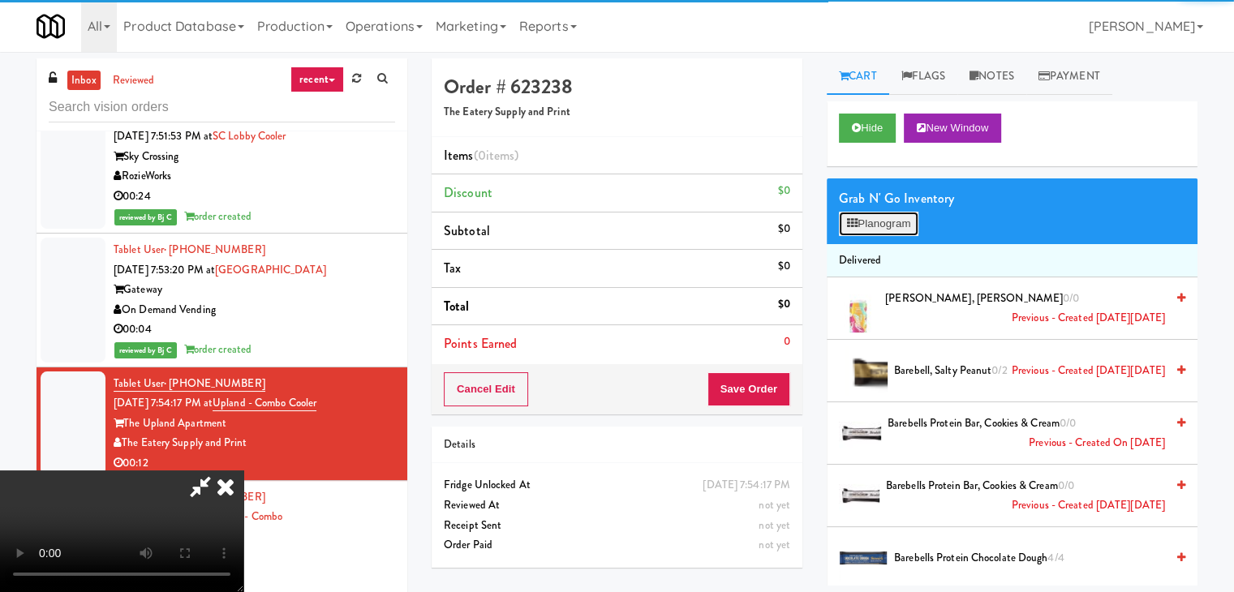
click at [884, 213] on button "Planogram" at bounding box center [879, 224] width 80 height 24
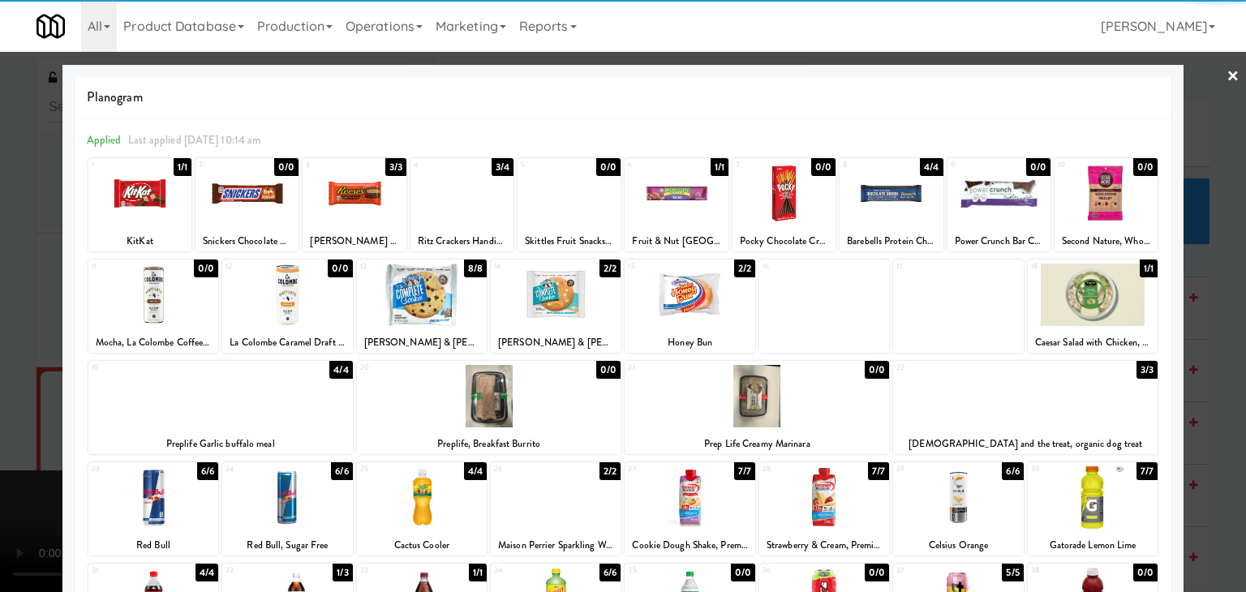
click at [432, 517] on div at bounding box center [422, 497] width 130 height 62
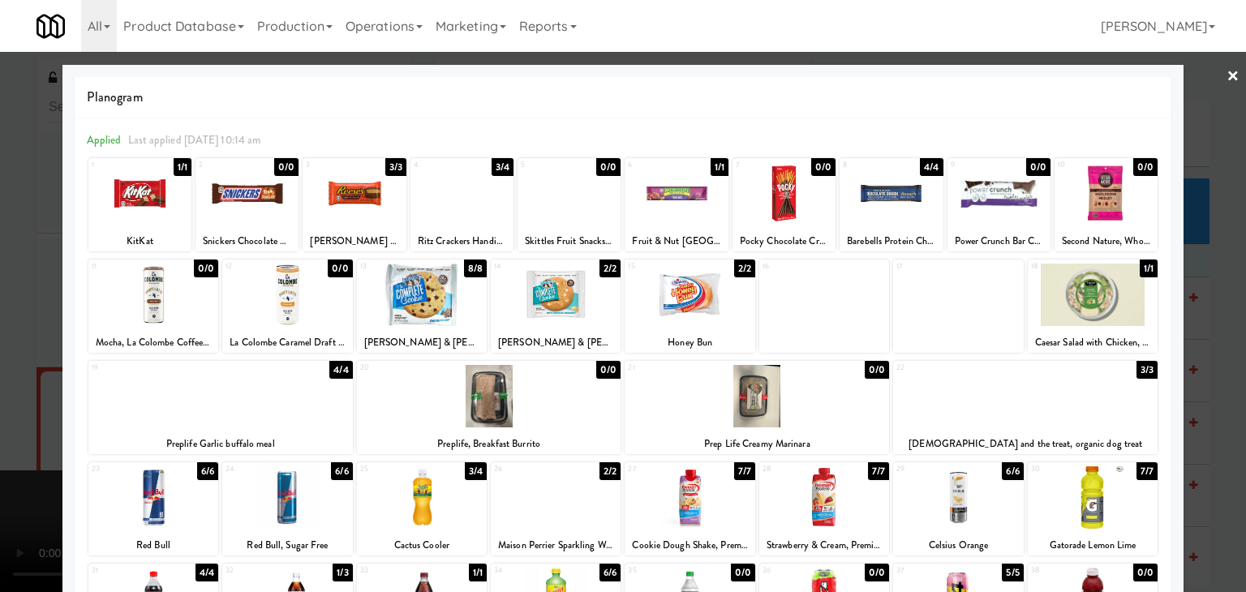
click at [552, 188] on div at bounding box center [569, 193] width 103 height 62
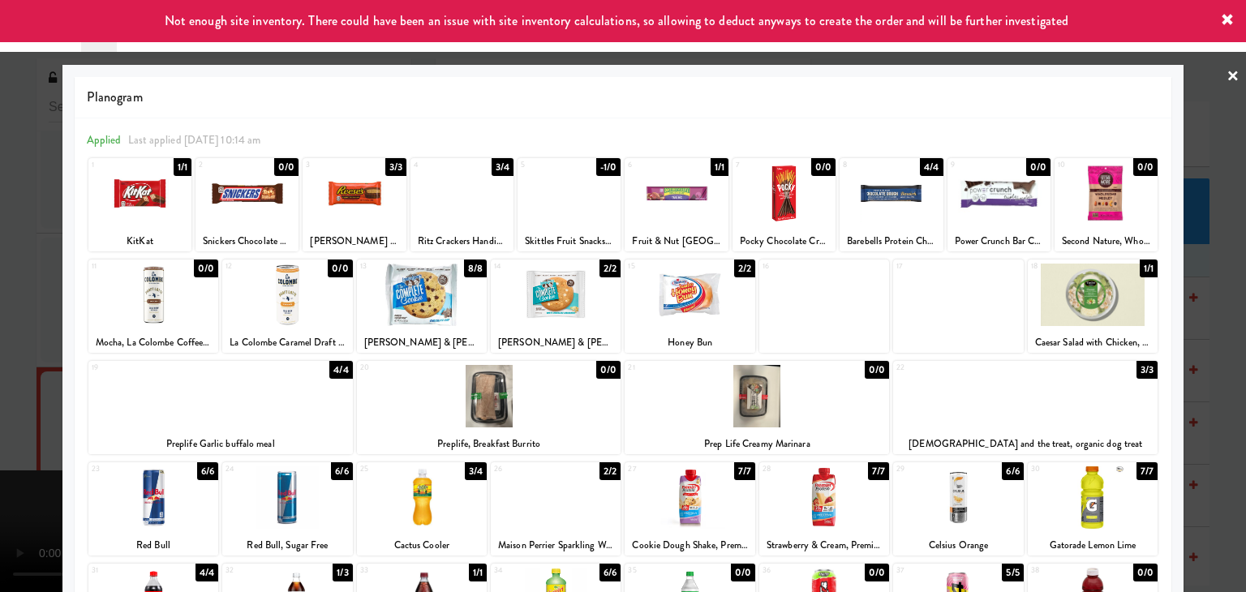
click at [263, 203] on div at bounding box center [247, 193] width 103 height 62
click at [339, 190] on div at bounding box center [354, 193] width 103 height 62
click at [4, 264] on div at bounding box center [623, 296] width 1246 height 592
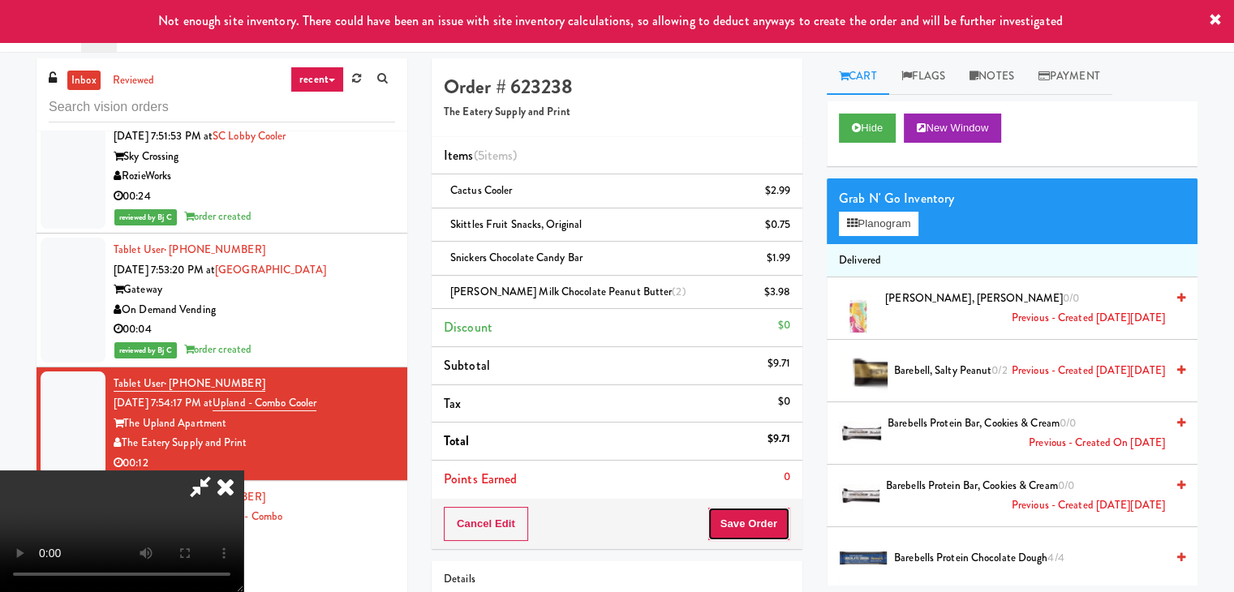
drag, startPoint x: 763, startPoint y: 522, endPoint x: 759, endPoint y: 514, distance: 9.1
click at [763, 520] on button "Save Order" at bounding box center [748, 524] width 83 height 34
click at [762, 520] on button "Save Order" at bounding box center [748, 524] width 83 height 34
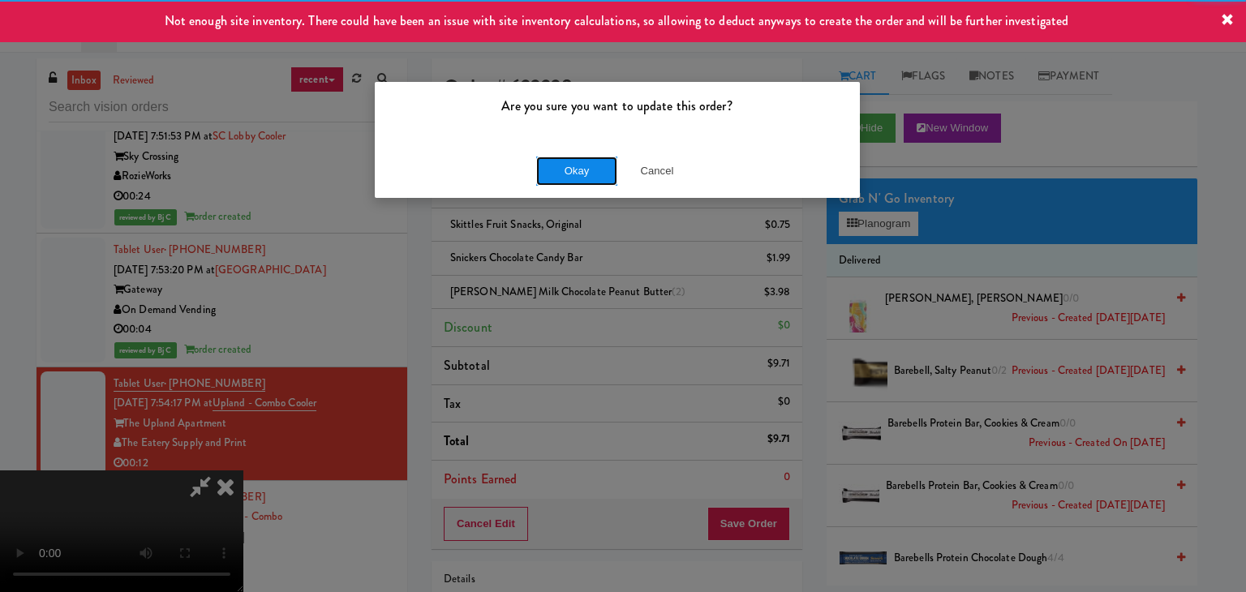
click at [562, 176] on button "Okay" at bounding box center [576, 171] width 81 height 29
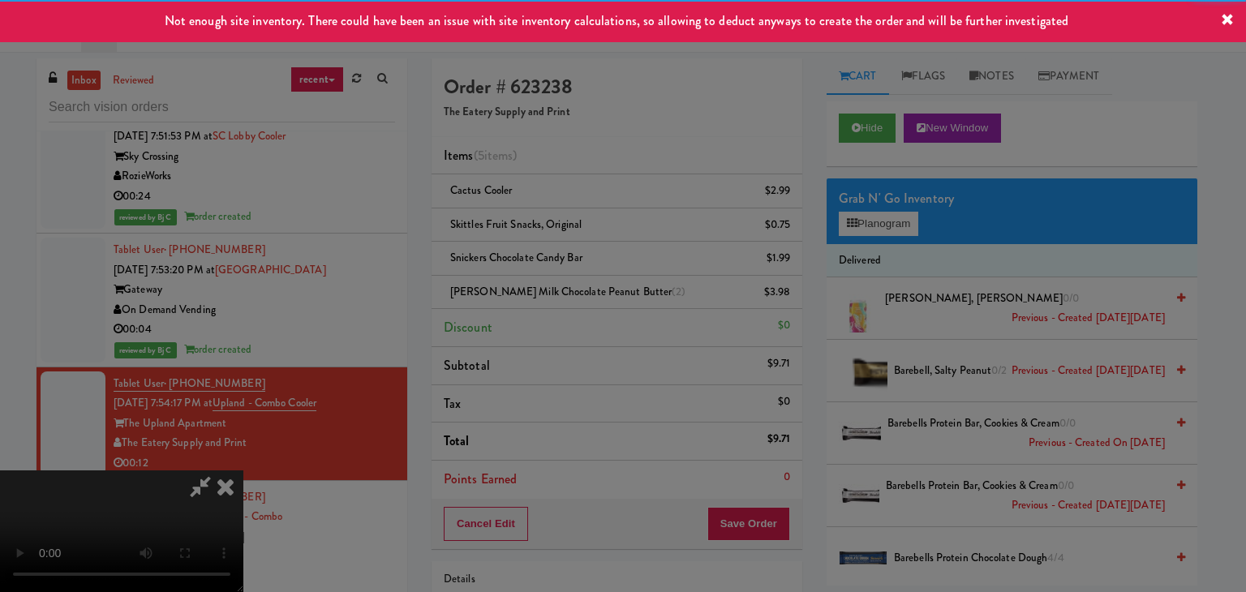
click at [562, 168] on div "Okay Cancel" at bounding box center [617, 141] width 485 height 54
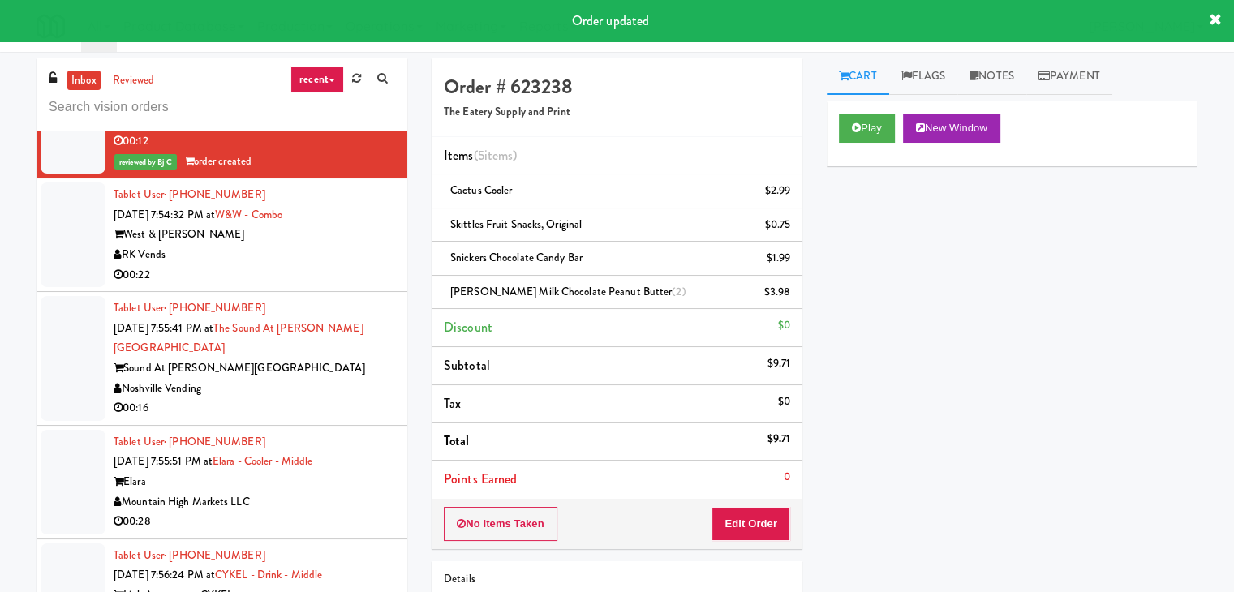
scroll to position [5551, 0]
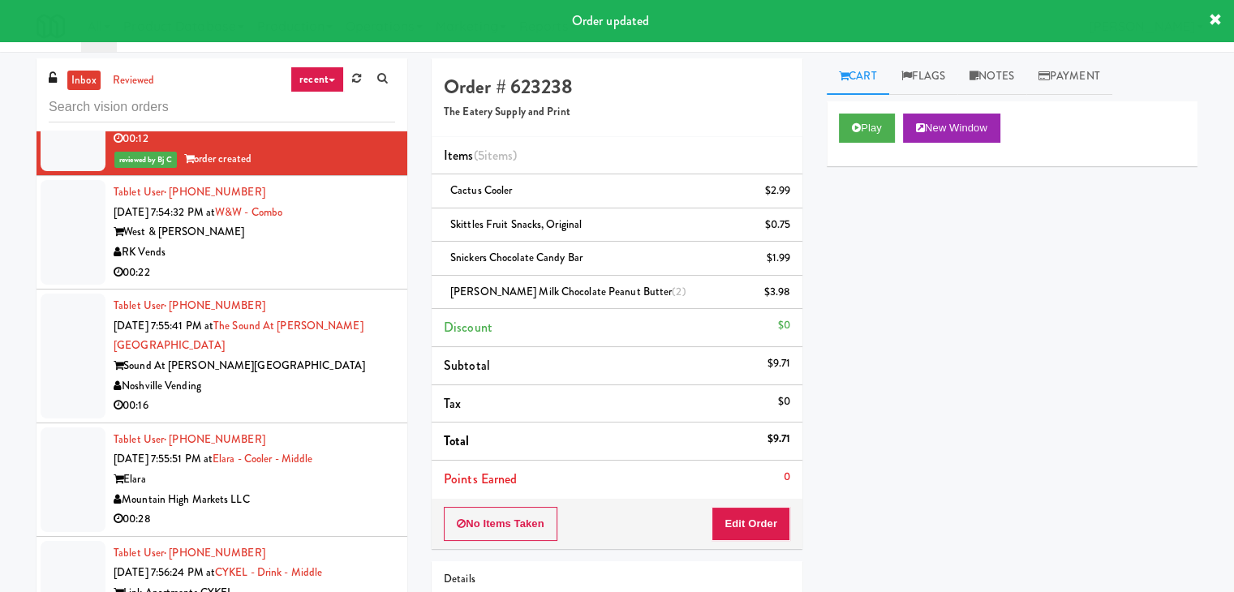
click at [341, 254] on div "RK Vends" at bounding box center [255, 253] width 282 height 20
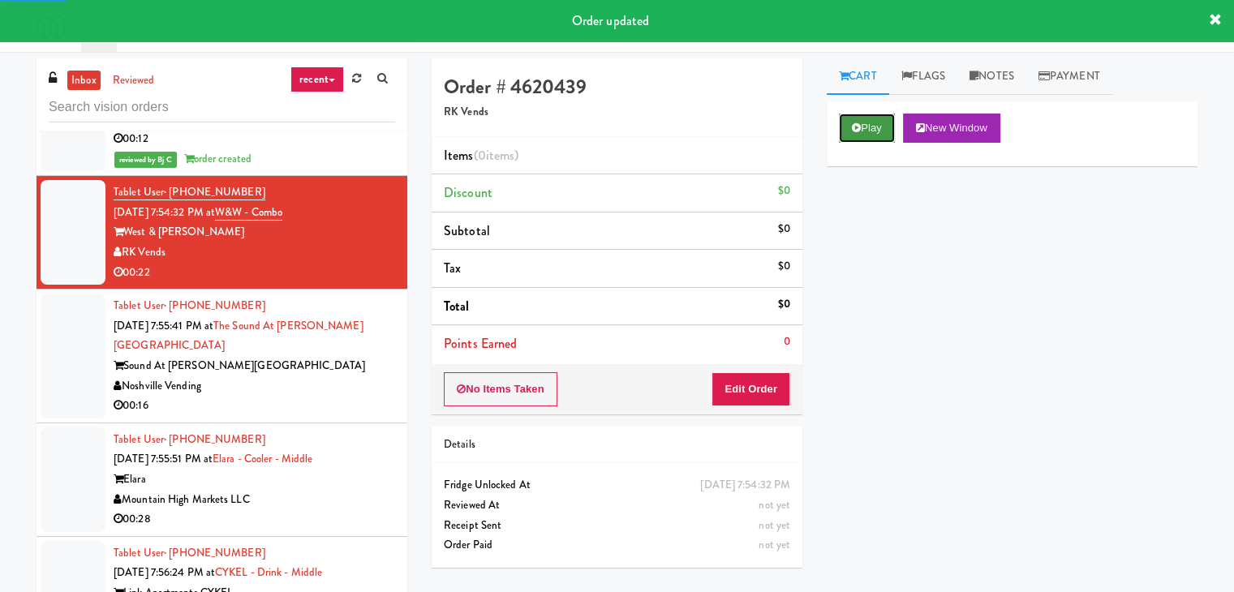
click at [870, 123] on button "Play" at bounding box center [867, 128] width 56 height 29
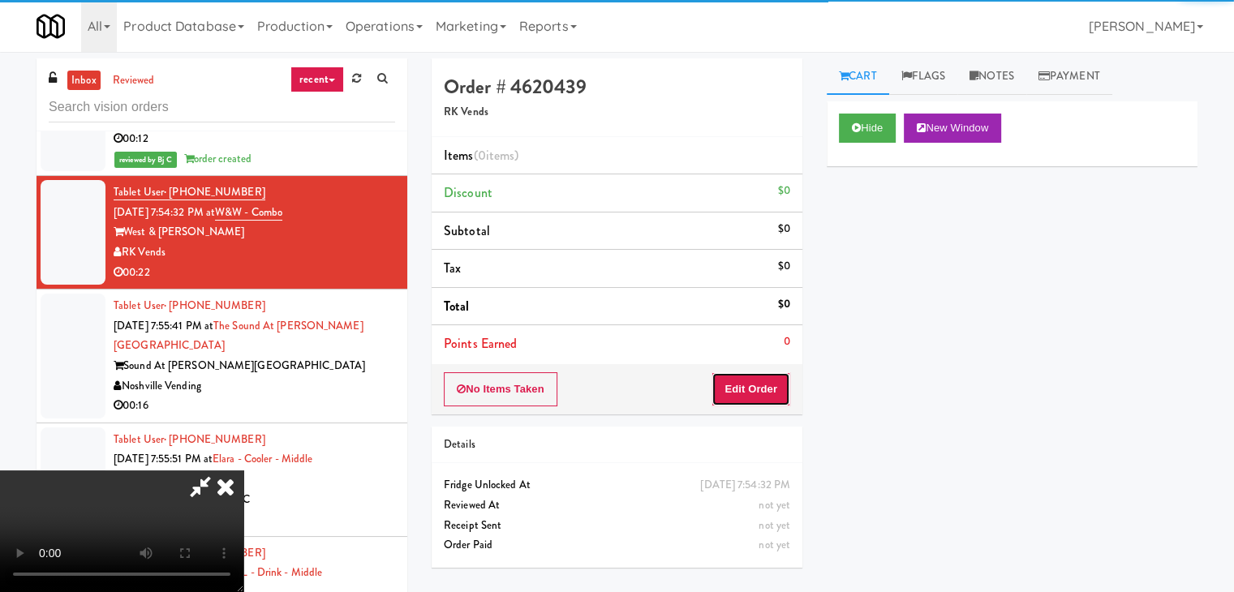
click at [754, 399] on button "Edit Order" at bounding box center [750, 389] width 79 height 34
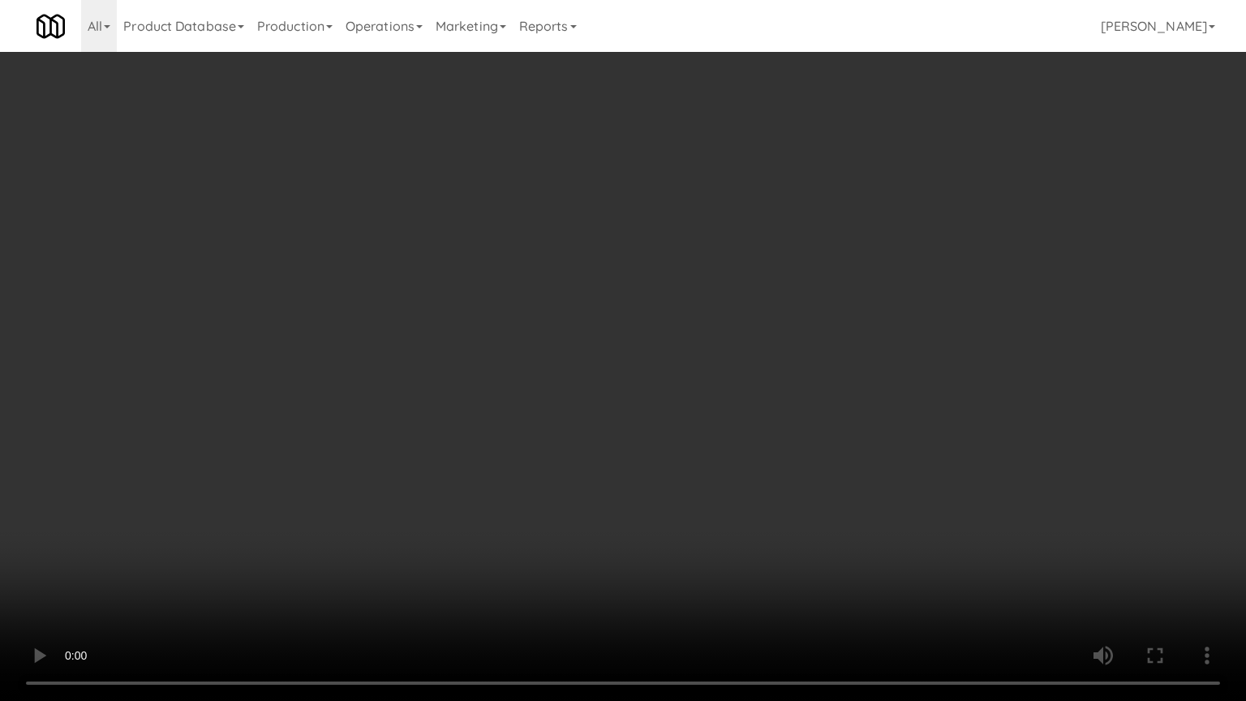
click at [772, 425] on video at bounding box center [623, 350] width 1246 height 701
click at [786, 378] on video at bounding box center [623, 350] width 1246 height 701
click at [802, 370] on video at bounding box center [623, 350] width 1246 height 701
click at [829, 381] on video at bounding box center [623, 350] width 1246 height 701
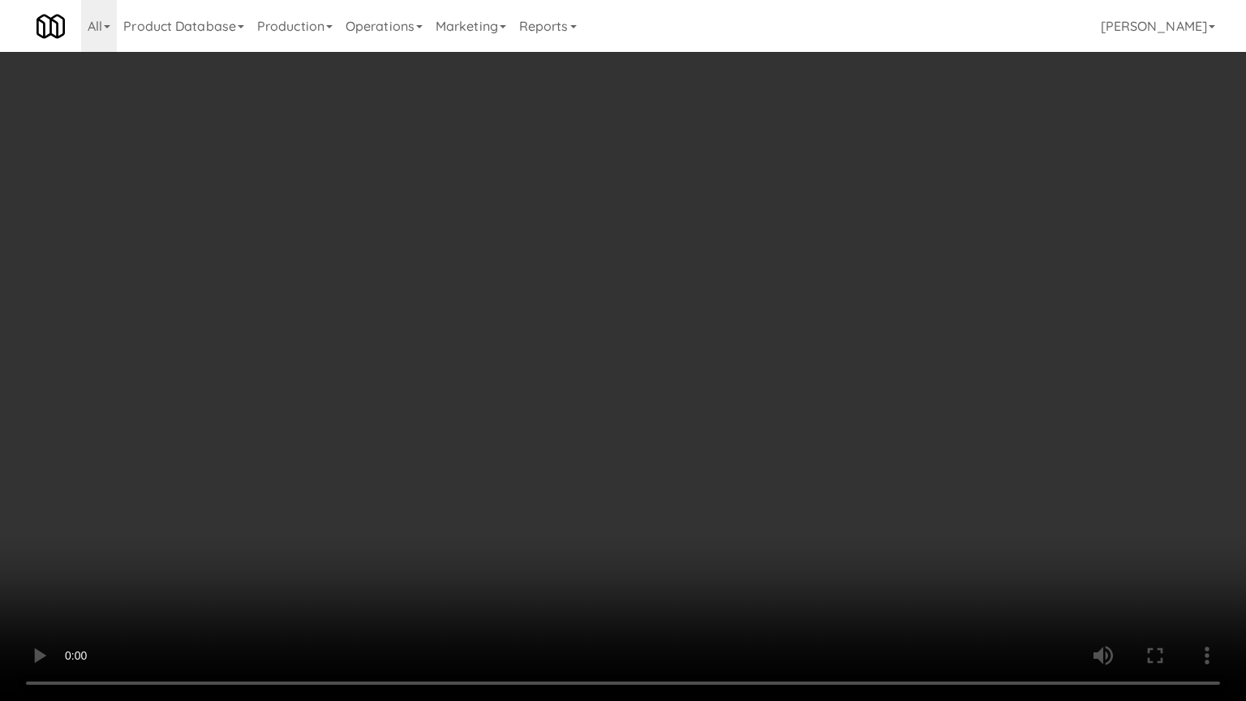
click at [829, 383] on video at bounding box center [623, 350] width 1246 height 701
click at [756, 458] on video at bounding box center [623, 350] width 1246 height 701
click at [794, 465] on video at bounding box center [623, 350] width 1246 height 701
click at [790, 467] on video at bounding box center [623, 350] width 1246 height 701
click at [792, 467] on video at bounding box center [623, 350] width 1246 height 701
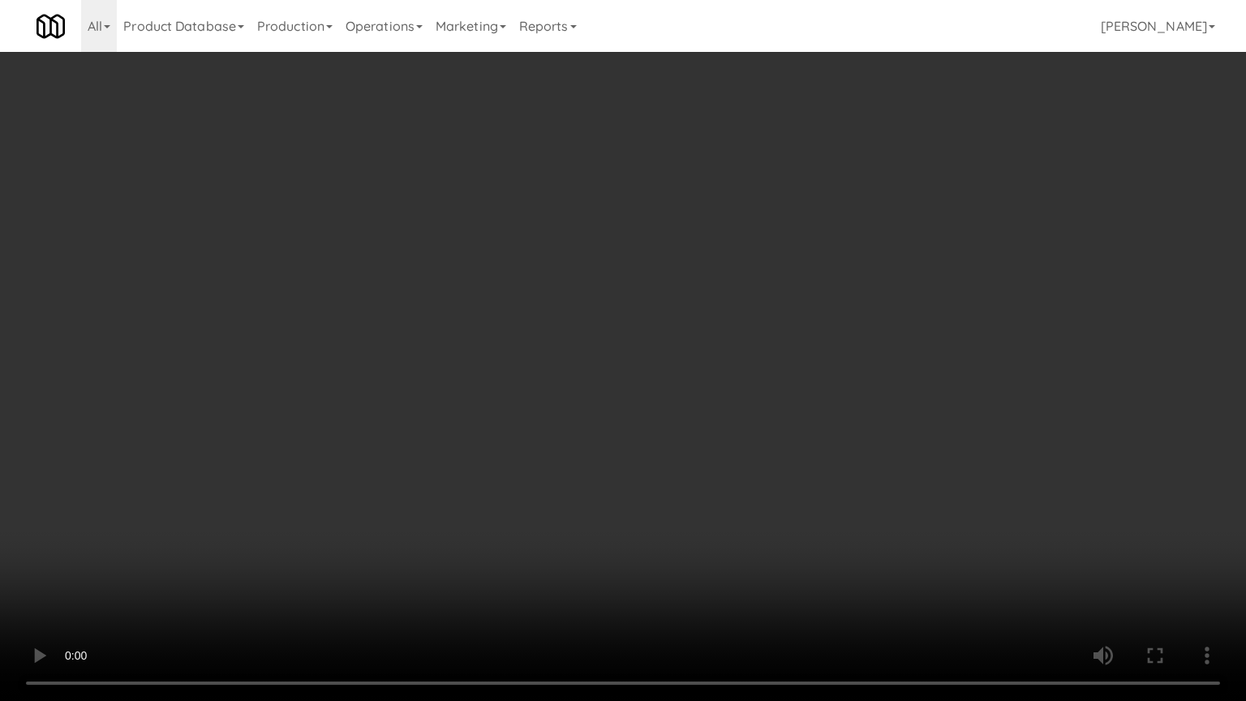
click at [792, 467] on video at bounding box center [623, 350] width 1246 height 701
click at [633, 477] on video at bounding box center [623, 350] width 1246 height 701
click at [641, 476] on video at bounding box center [623, 350] width 1246 height 701
click at [668, 471] on video at bounding box center [623, 350] width 1246 height 701
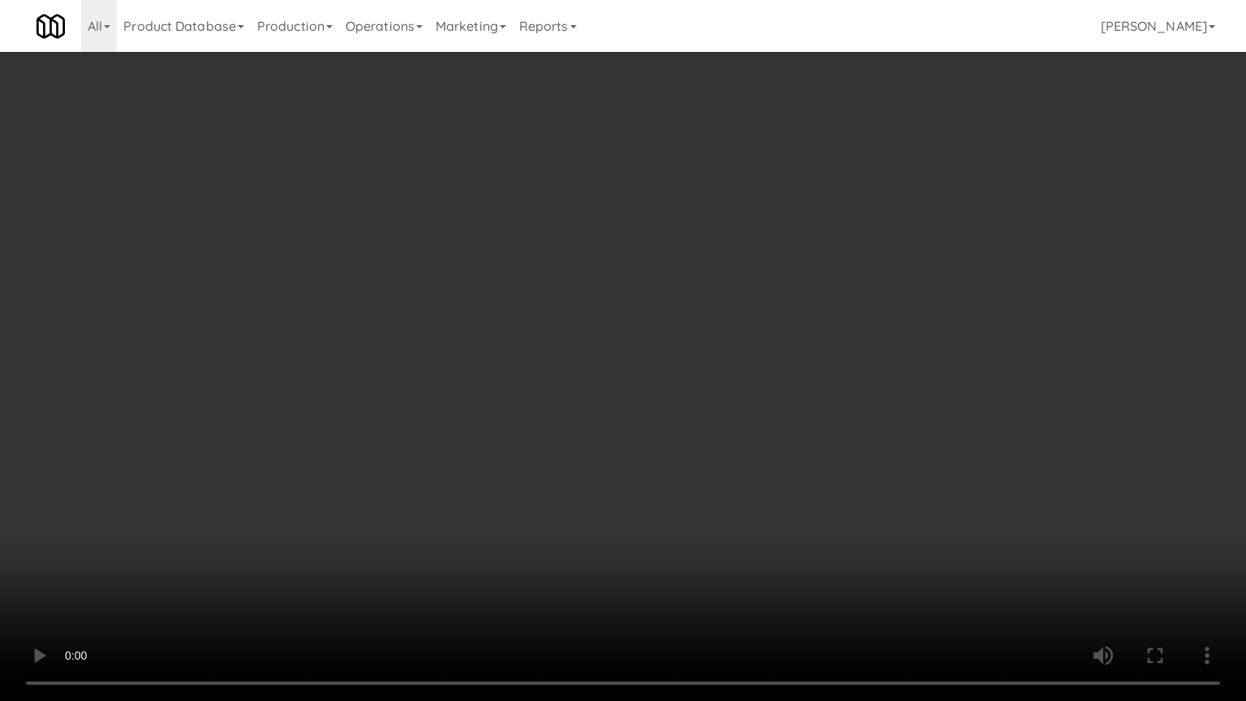
click at [668, 471] on video at bounding box center [623, 350] width 1246 height 701
click at [821, 383] on video at bounding box center [623, 350] width 1246 height 701
click at [825, 381] on video at bounding box center [623, 350] width 1246 height 701
click at [825, 383] on video at bounding box center [623, 350] width 1246 height 701
click at [824, 386] on video at bounding box center [623, 350] width 1246 height 701
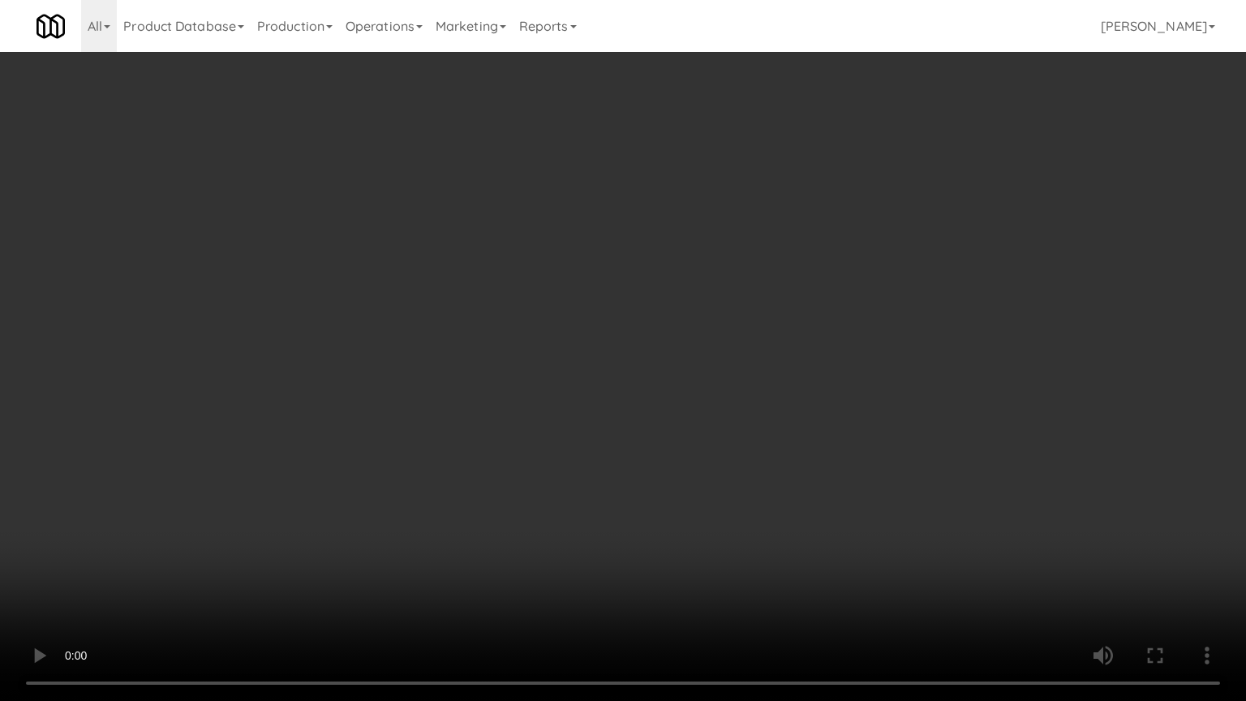
click at [824, 388] on video at bounding box center [623, 350] width 1246 height 701
click at [822, 392] on video at bounding box center [623, 350] width 1246 height 701
click at [832, 335] on video at bounding box center [623, 350] width 1246 height 701
click at [834, 334] on video at bounding box center [623, 350] width 1246 height 701
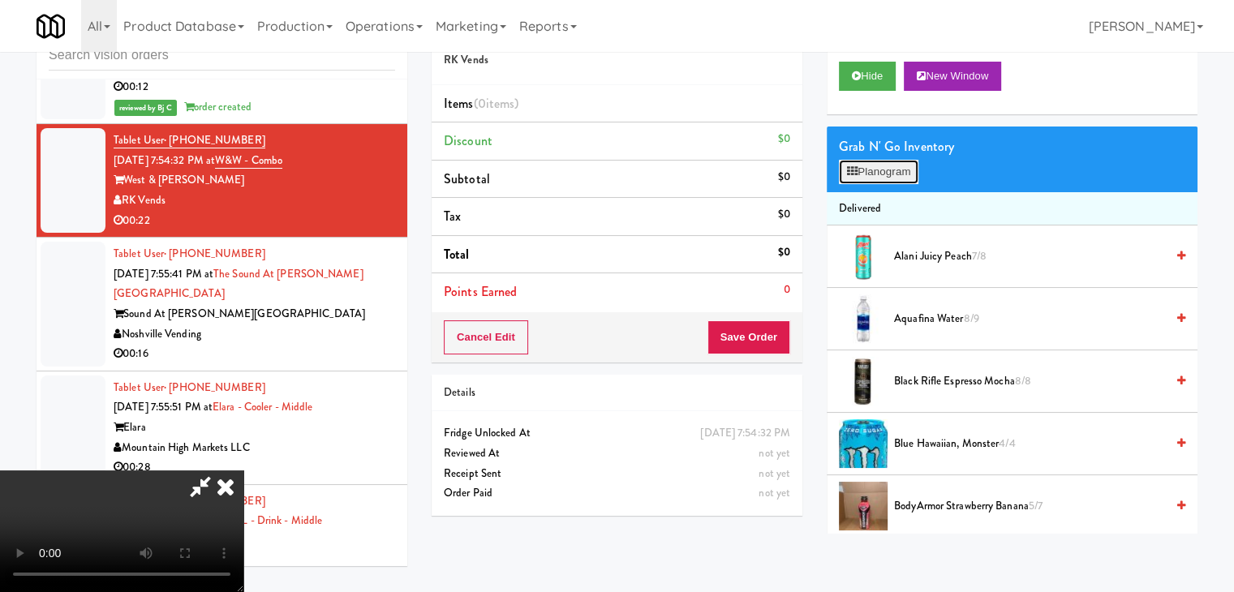
click at [894, 167] on button "Planogram" at bounding box center [879, 172] width 80 height 24
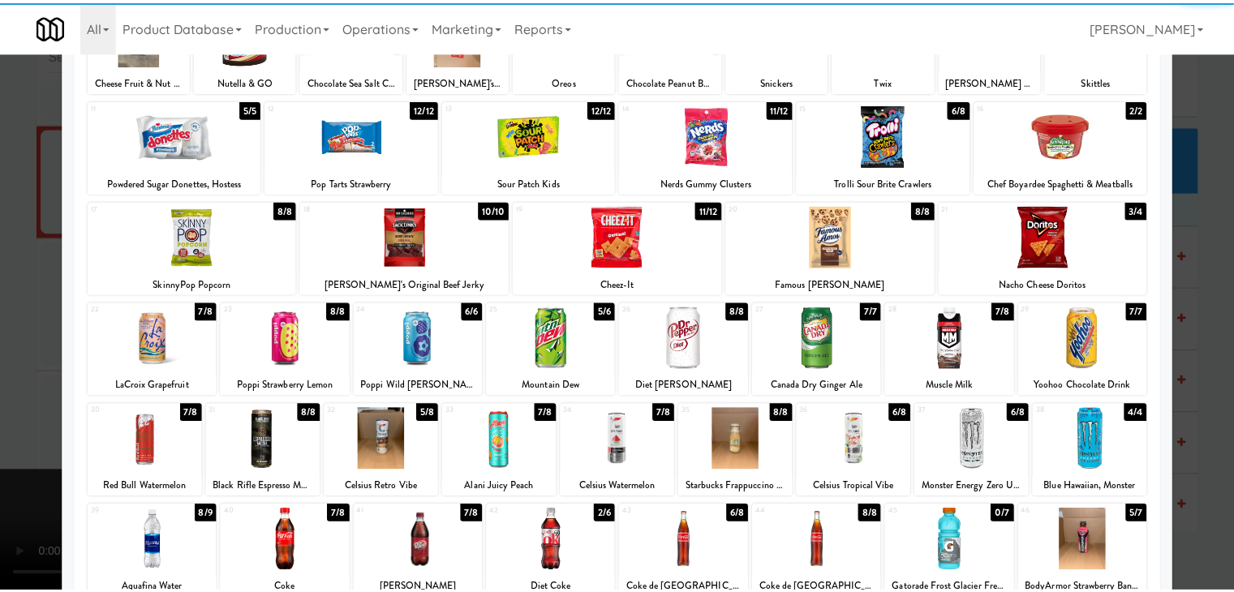
scroll to position [162, 0]
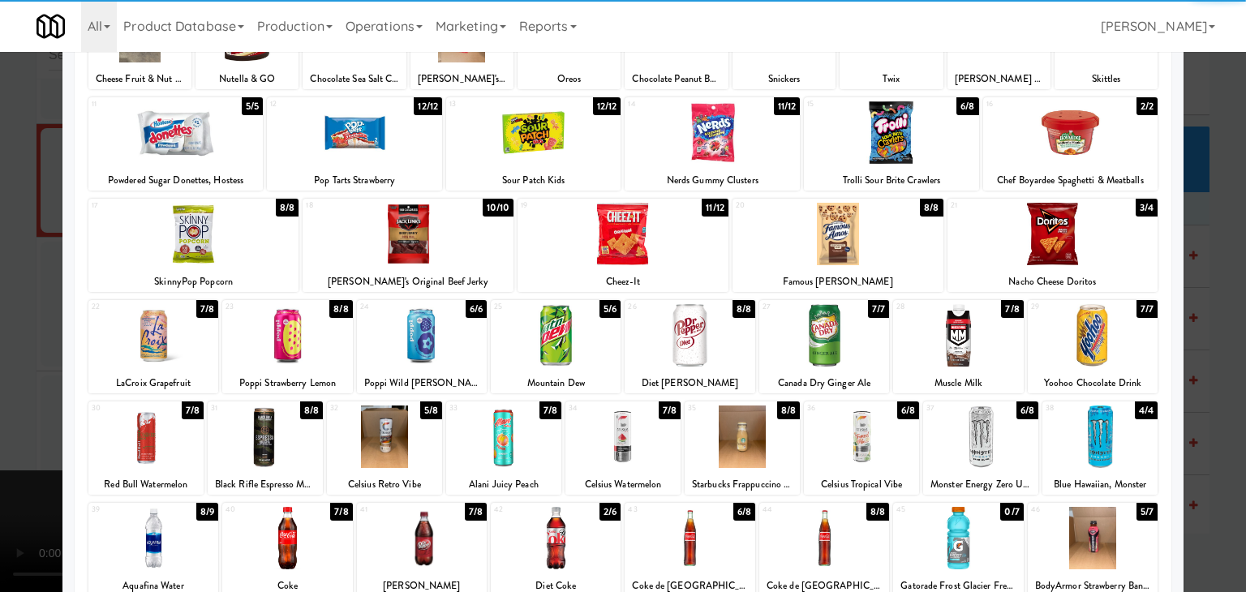
click at [308, 348] on div at bounding box center [287, 335] width 130 height 62
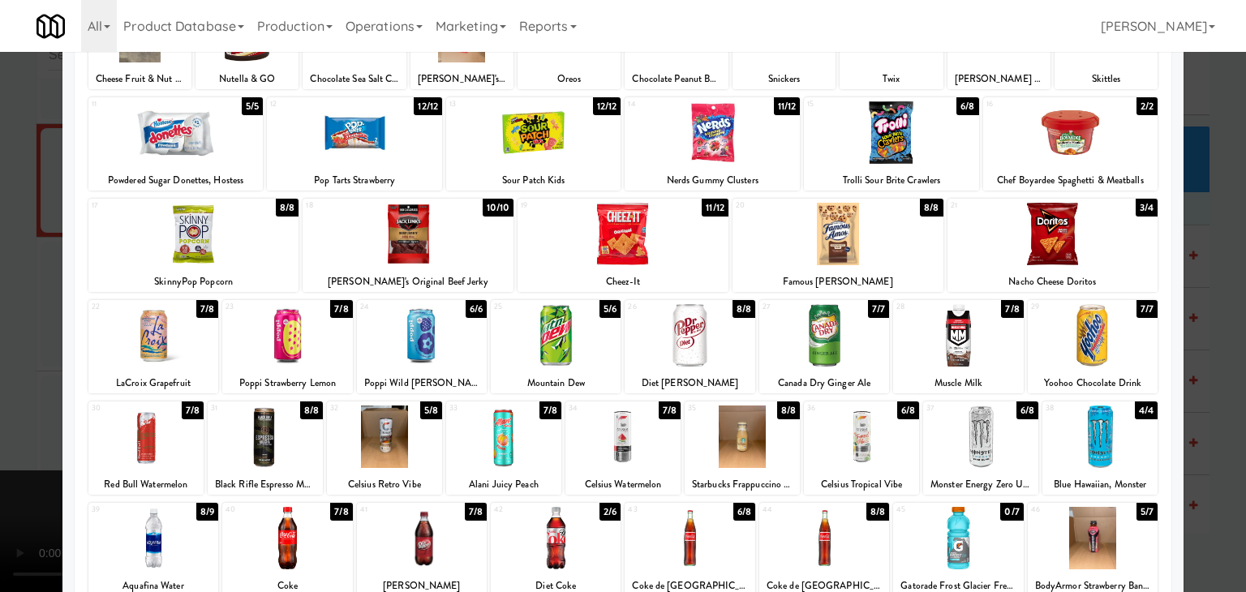
click at [142, 448] on div at bounding box center [145, 437] width 115 height 62
drag, startPoint x: 0, startPoint y: 442, endPoint x: 436, endPoint y: 426, distance: 435.9
click at [3, 439] on div at bounding box center [623, 296] width 1246 height 592
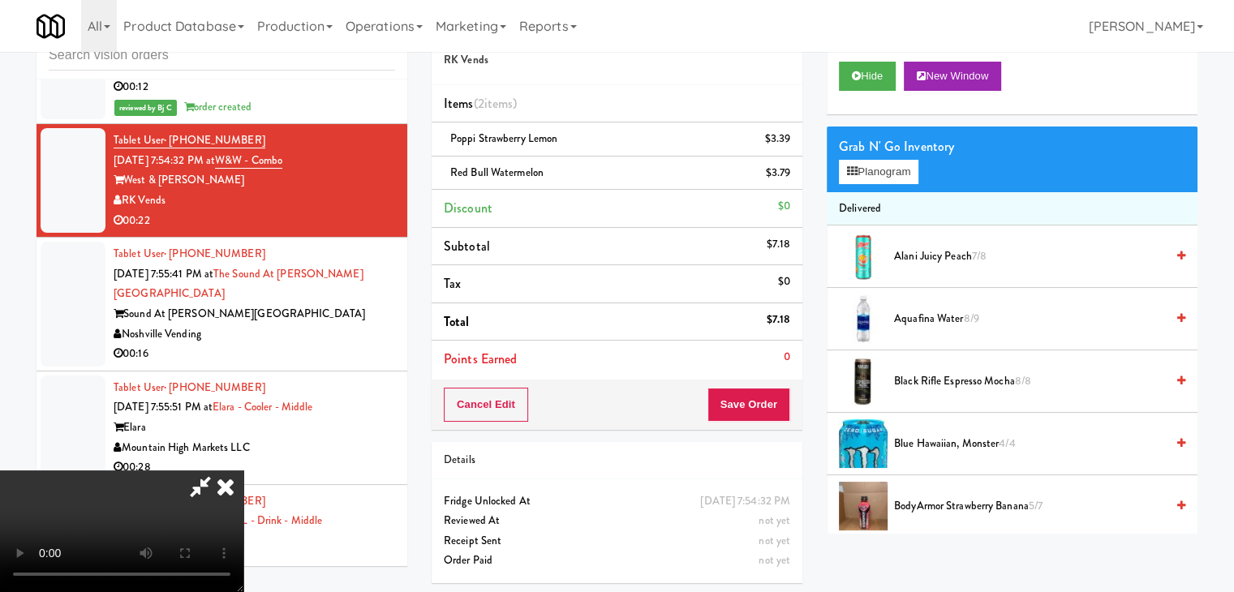
drag, startPoint x: 795, startPoint y: 410, endPoint x: 782, endPoint y: 410, distance: 13.0
click at [787, 410] on div "Cancel Edit Save Order" at bounding box center [617, 405] width 371 height 50
click at [782, 410] on button "Save Order" at bounding box center [748, 405] width 83 height 34
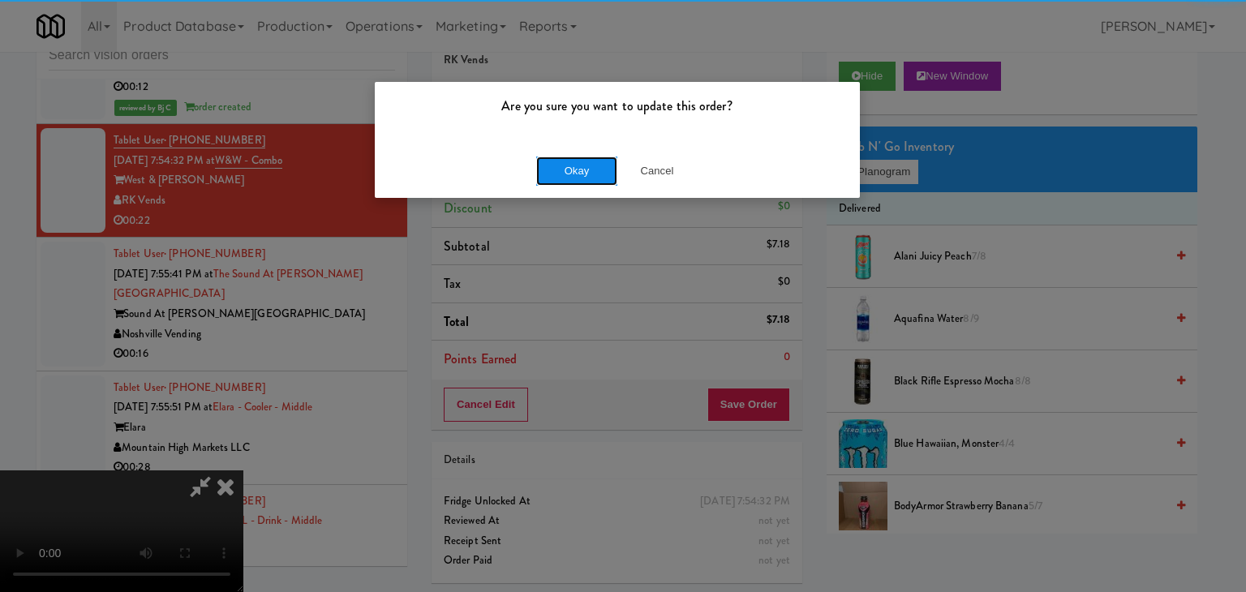
click at [570, 174] on button "Okay" at bounding box center [576, 171] width 81 height 29
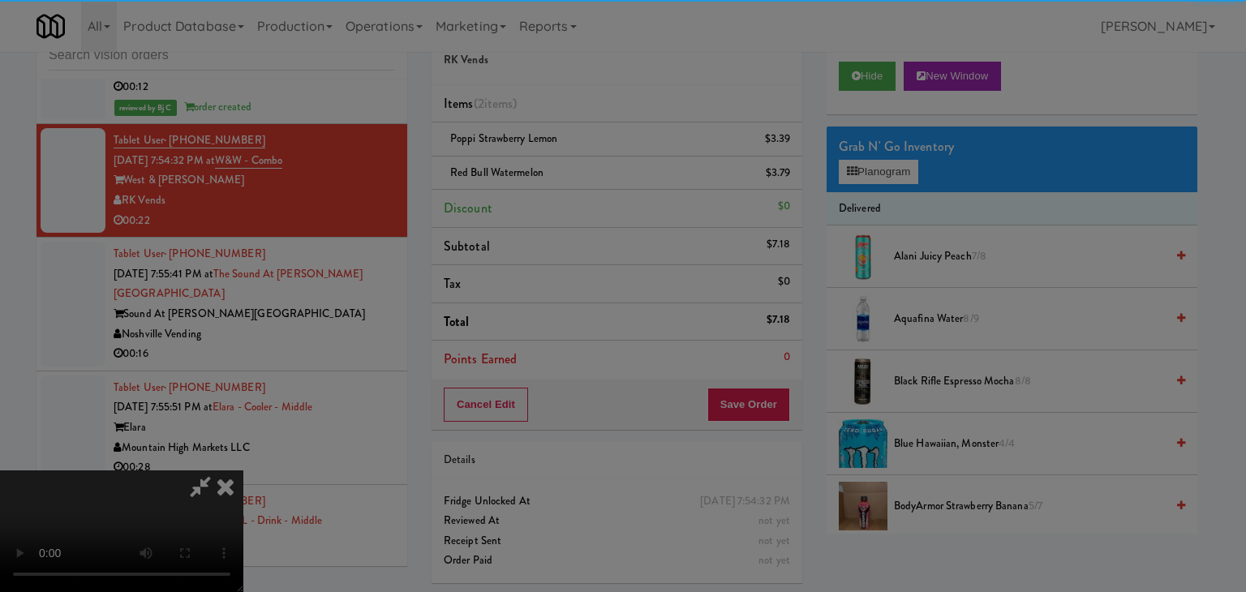
click at [570, 168] on div "Okay Cancel" at bounding box center [617, 141] width 485 height 54
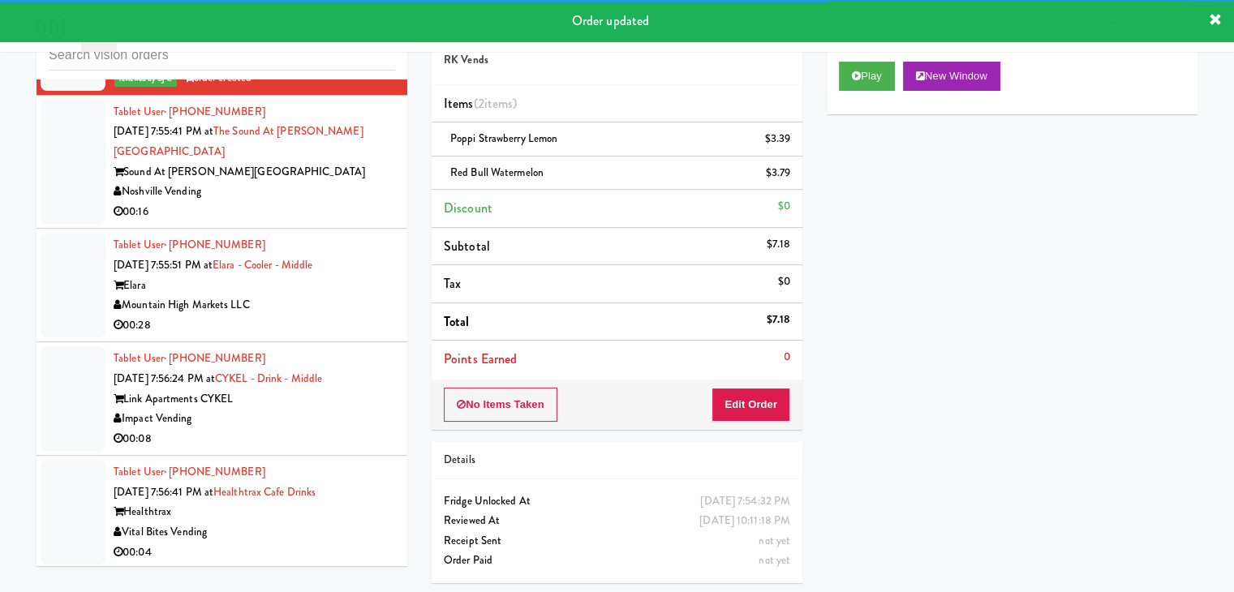
scroll to position [5733, 0]
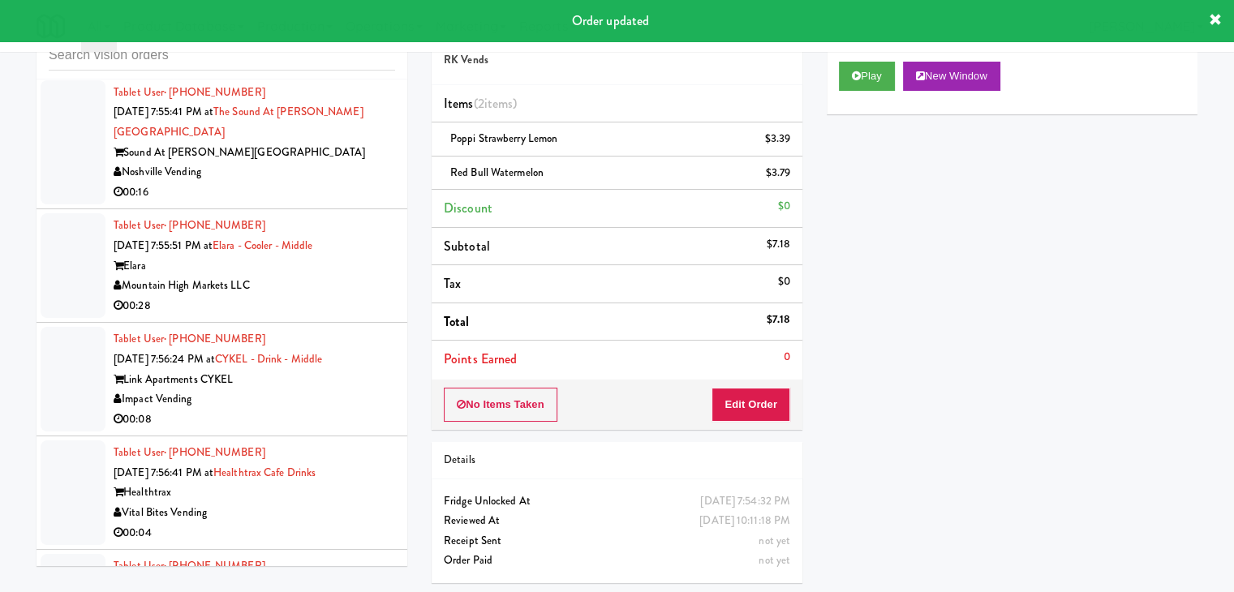
click at [342, 162] on div "Noshville Vending" at bounding box center [255, 172] width 282 height 20
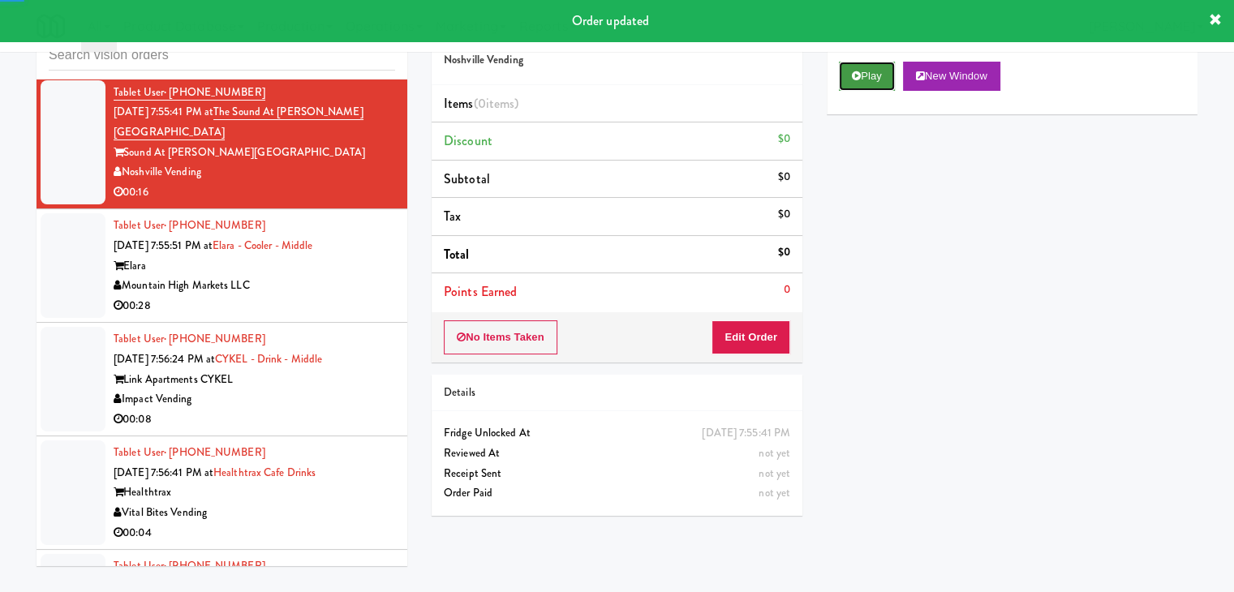
click at [879, 84] on button "Play" at bounding box center [867, 76] width 56 height 29
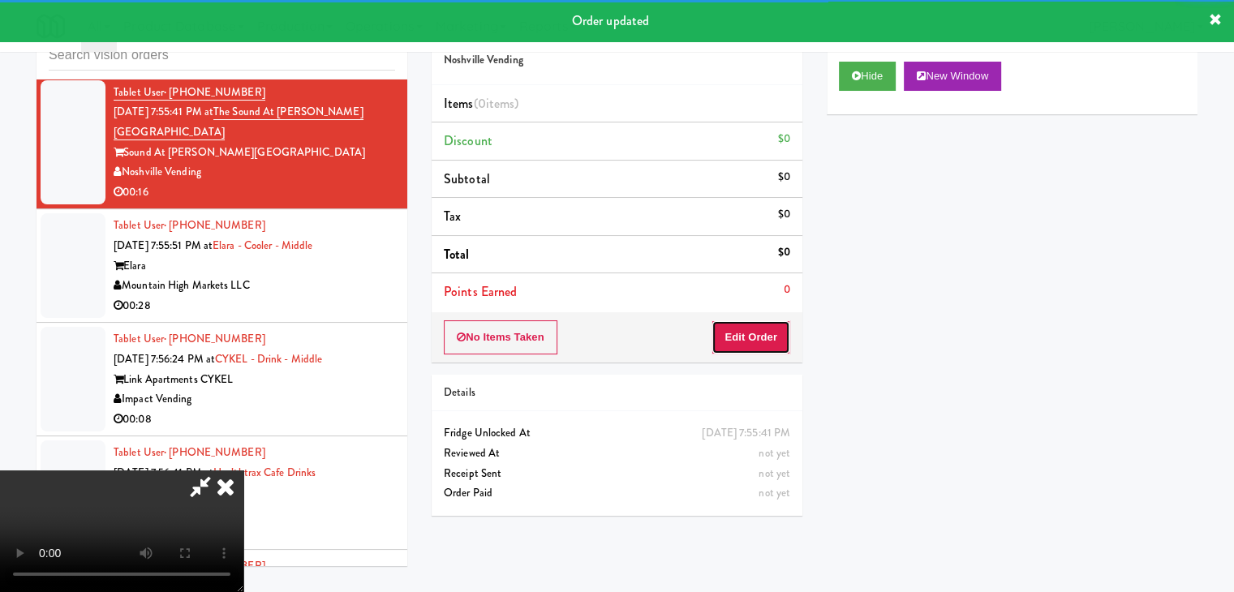
click at [764, 321] on button "Edit Order" at bounding box center [750, 337] width 79 height 34
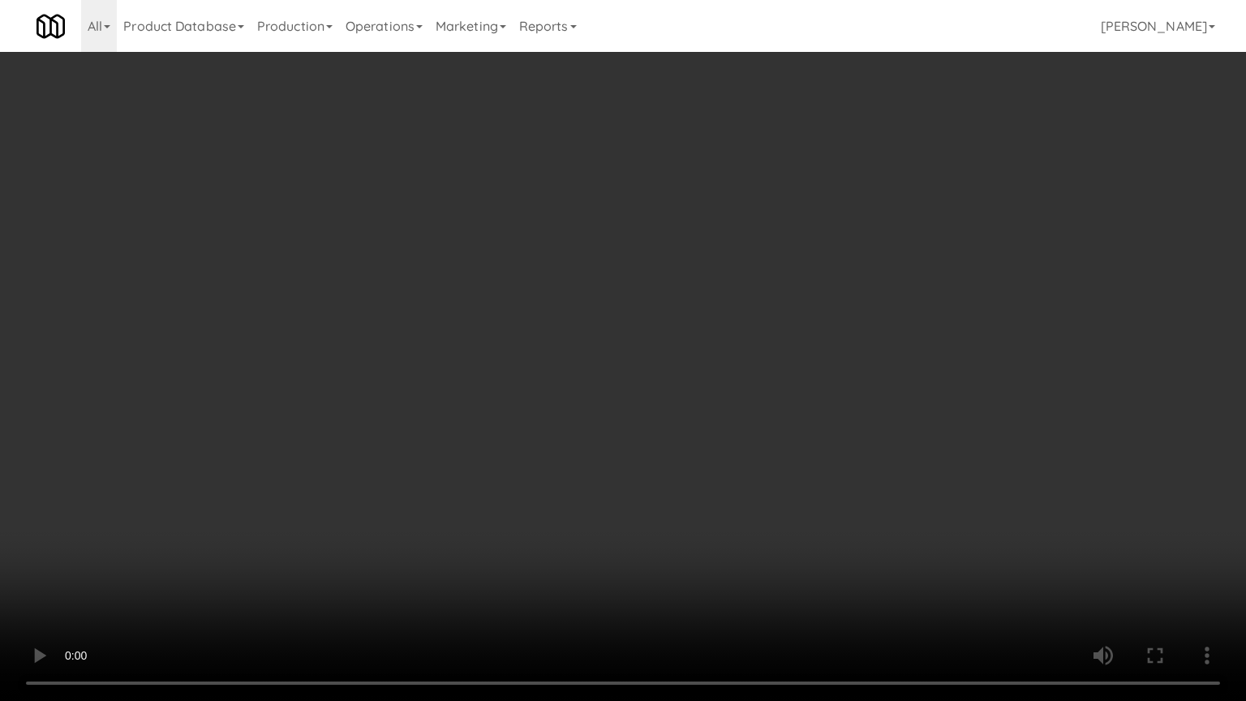
click at [857, 393] on video at bounding box center [623, 350] width 1246 height 701
click at [871, 380] on video at bounding box center [623, 350] width 1246 height 701
click at [883, 378] on video at bounding box center [623, 350] width 1246 height 701
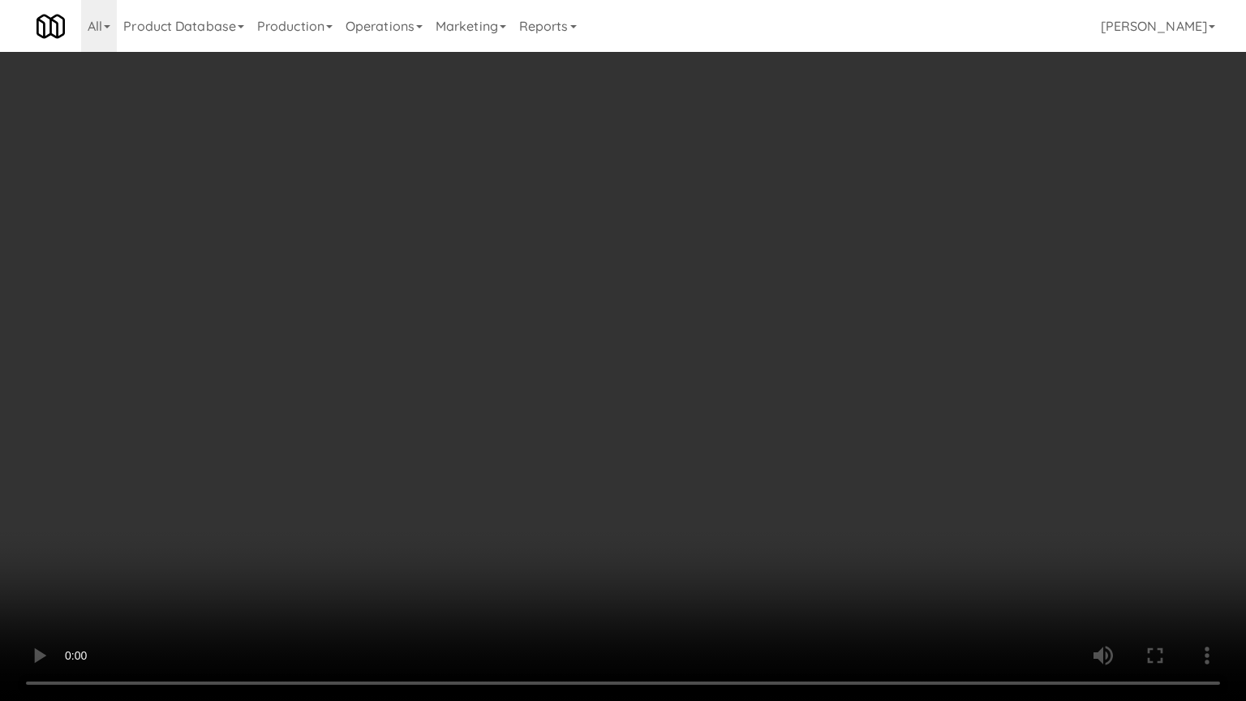
click at [885, 376] on video at bounding box center [623, 350] width 1246 height 701
click at [918, 341] on video at bounding box center [623, 350] width 1246 height 701
drag, startPoint x: 918, startPoint y: 341, endPoint x: 901, endPoint y: 184, distance: 157.5
click at [918, 337] on video at bounding box center [623, 350] width 1246 height 701
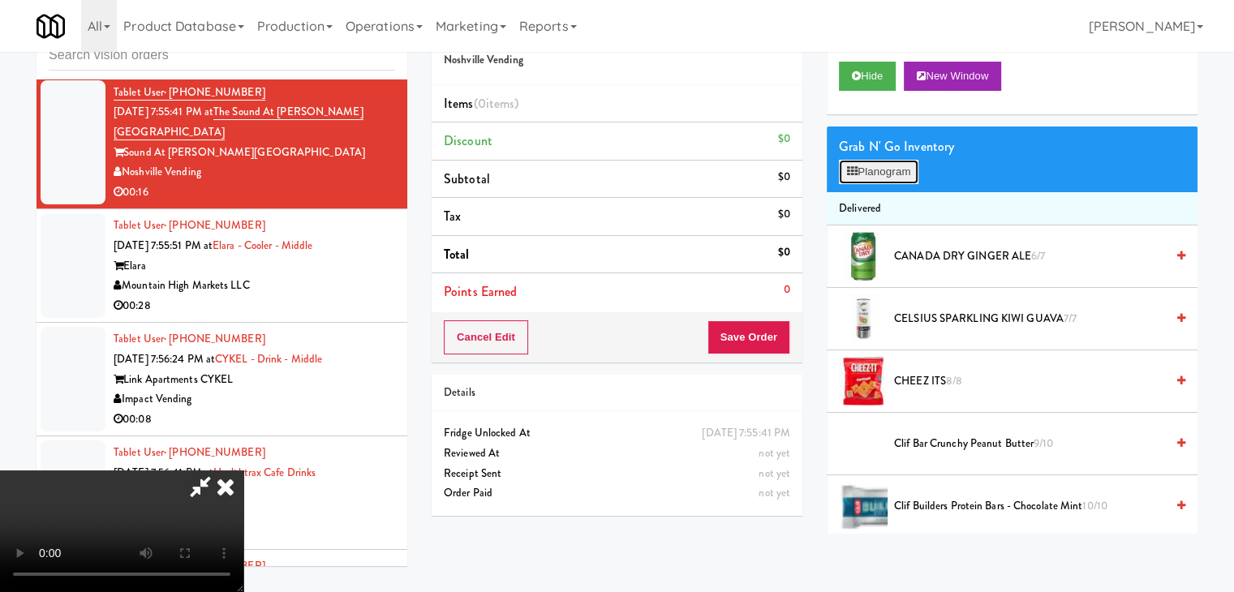
click at [873, 177] on button "Planogram" at bounding box center [879, 172] width 80 height 24
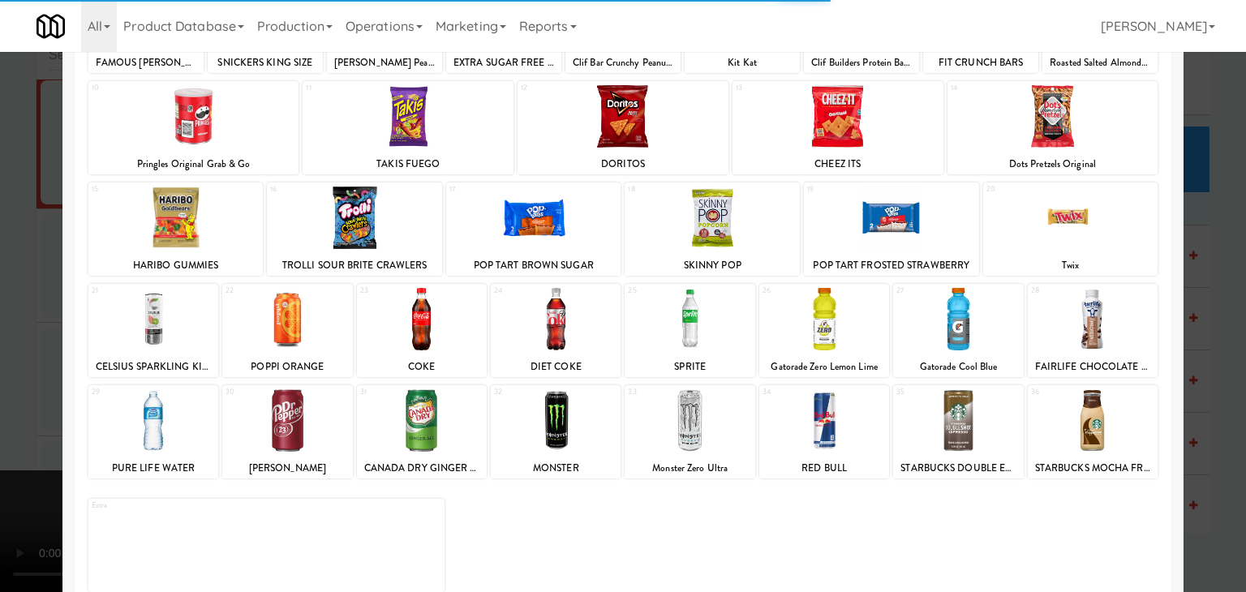
scroll to position [204, 0]
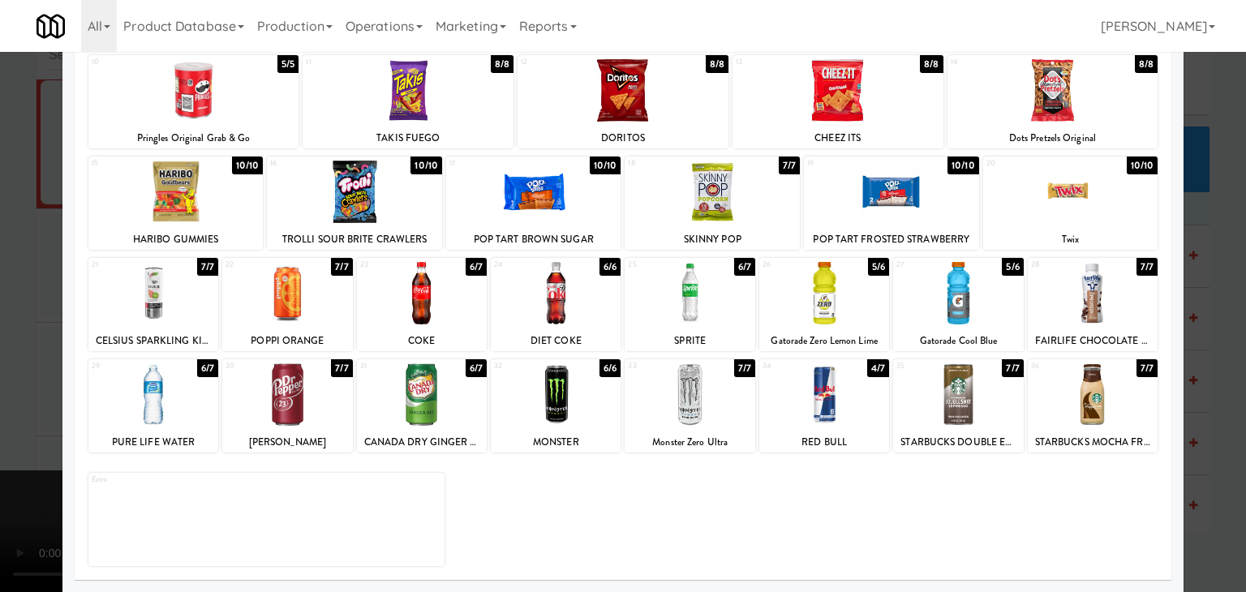
click at [425, 309] on div at bounding box center [422, 293] width 130 height 62
click at [1077, 389] on div at bounding box center [1093, 394] width 130 height 62
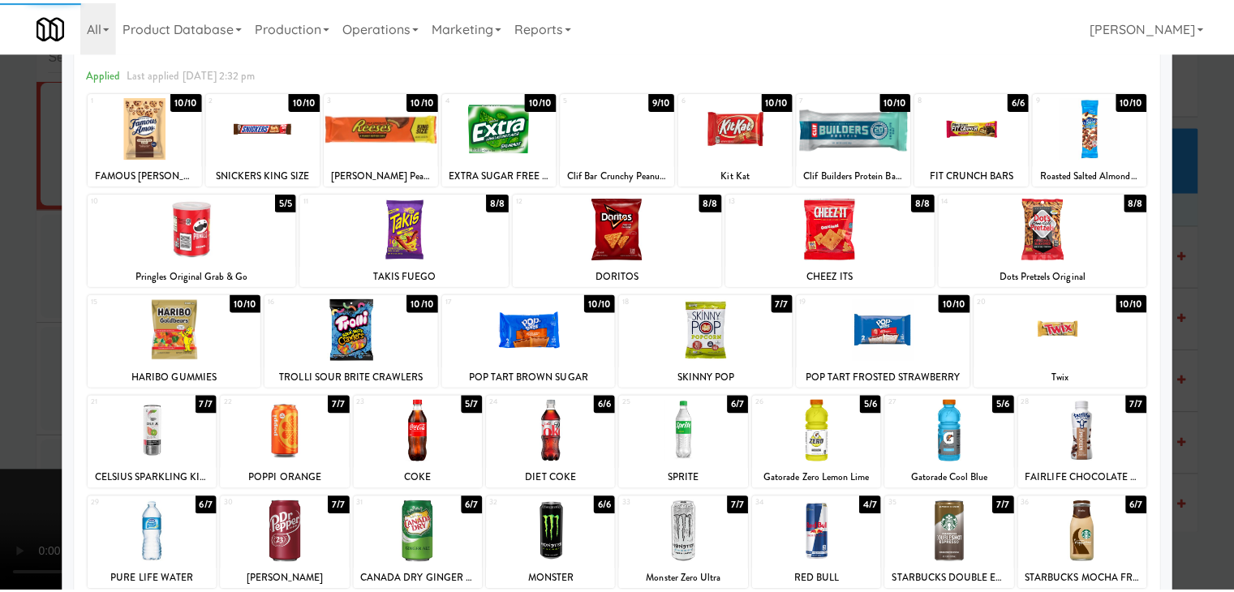
scroll to position [0, 0]
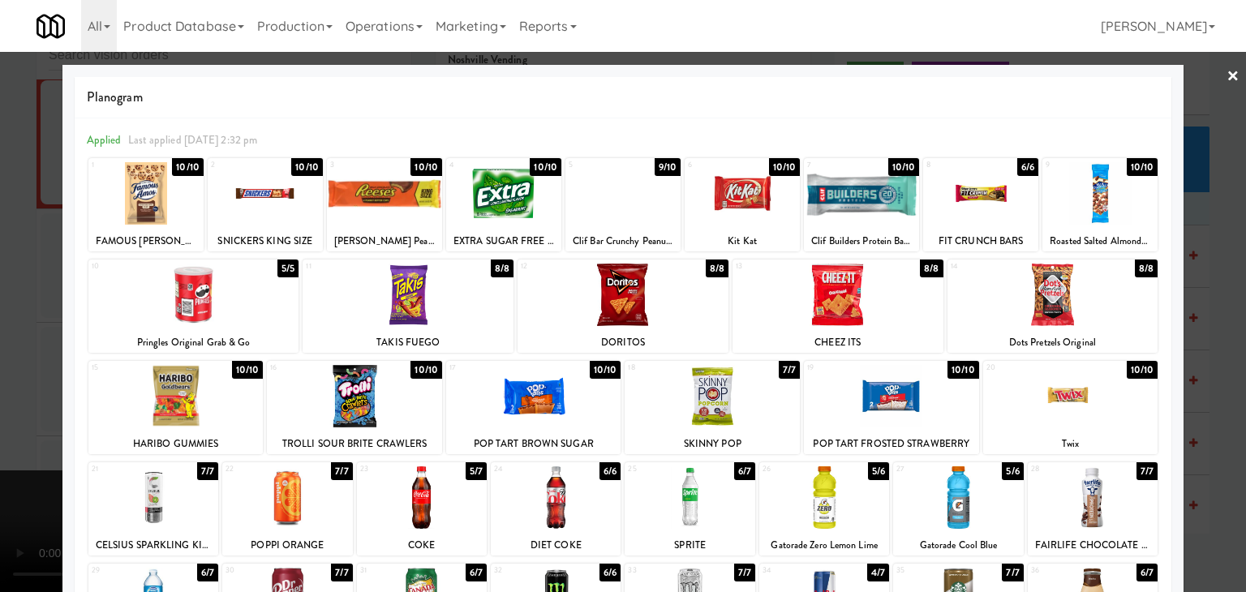
click at [153, 199] on div at bounding box center [145, 193] width 115 height 62
drag, startPoint x: 0, startPoint y: 226, endPoint x: 474, endPoint y: 277, distance: 476.4
click at [4, 226] on div at bounding box center [623, 296] width 1246 height 592
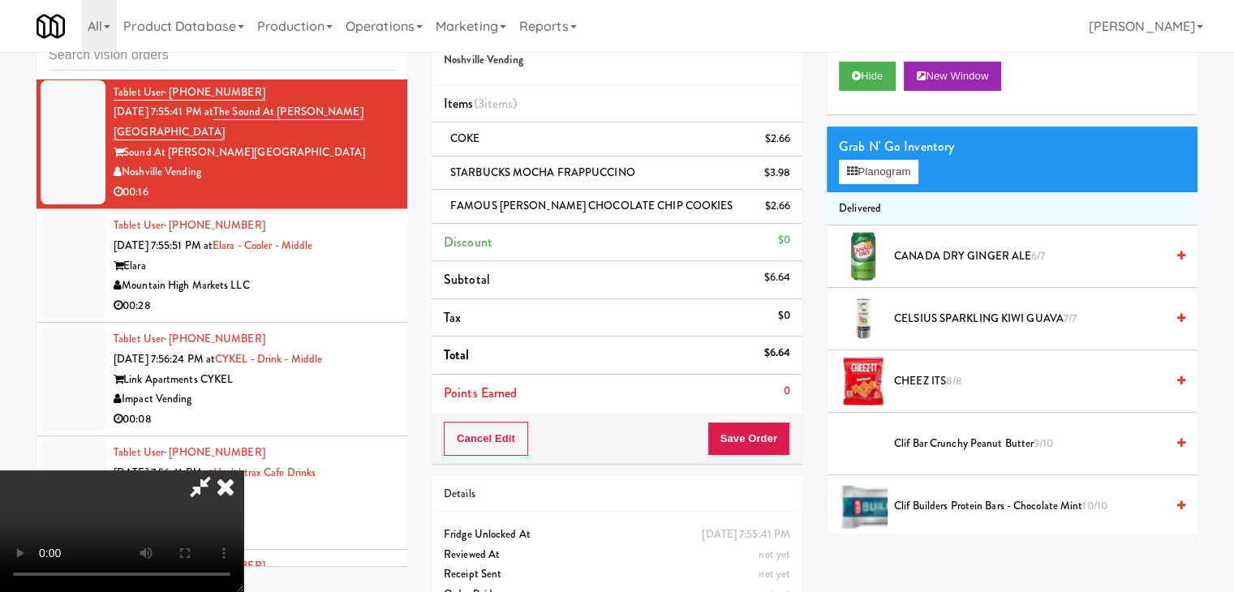
click at [243, 471] on video at bounding box center [121, 532] width 243 height 122
drag, startPoint x: 509, startPoint y: 286, endPoint x: 510, endPoint y: 359, distance: 73.0
click at [243, 471] on video at bounding box center [121, 532] width 243 height 122
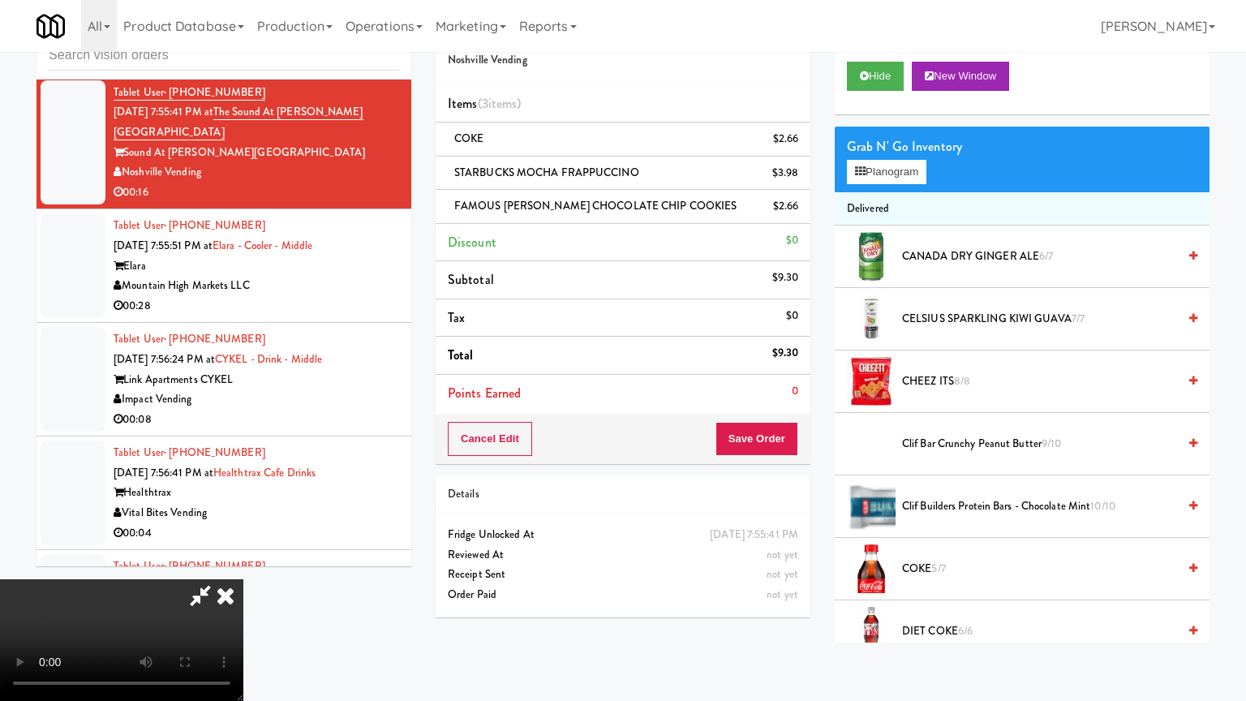
click at [243, 579] on video at bounding box center [121, 640] width 243 height 122
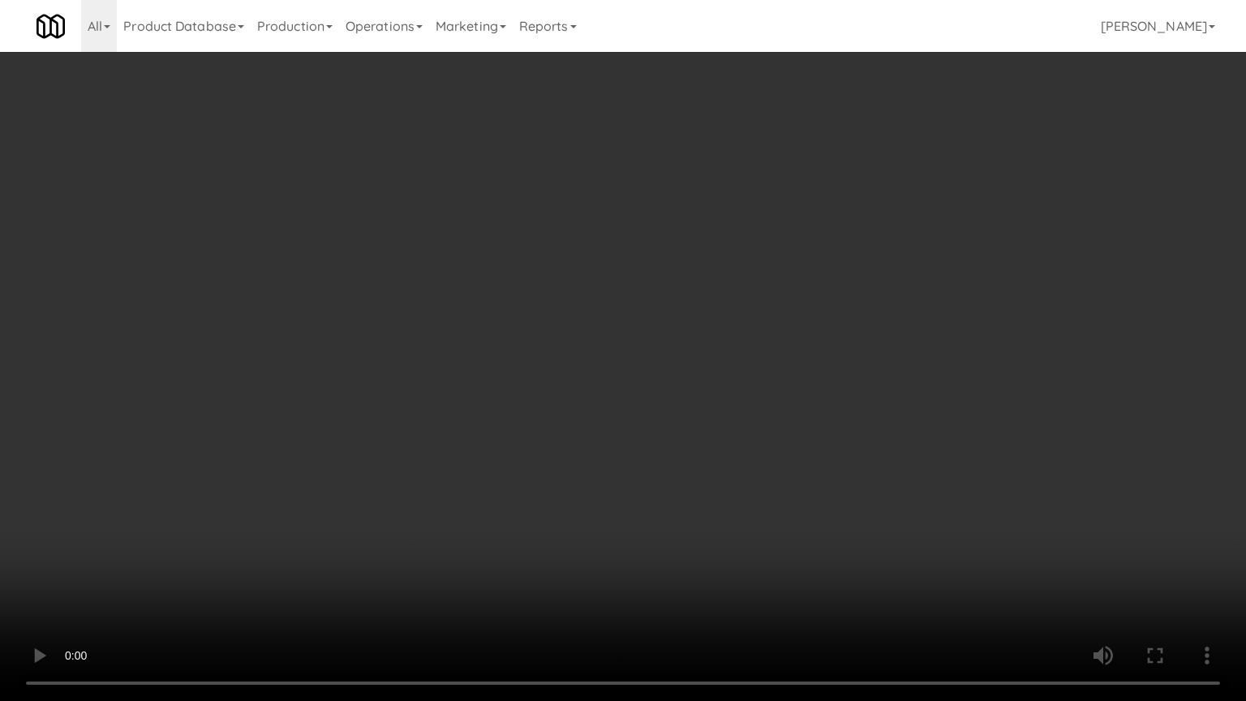
click at [913, 591] on video at bounding box center [623, 350] width 1246 height 701
click at [858, 591] on video at bounding box center [623, 350] width 1246 height 701
click at [849, 588] on video at bounding box center [623, 350] width 1246 height 701
click at [851, 583] on video at bounding box center [623, 350] width 1246 height 701
click at [853, 582] on video at bounding box center [623, 350] width 1246 height 701
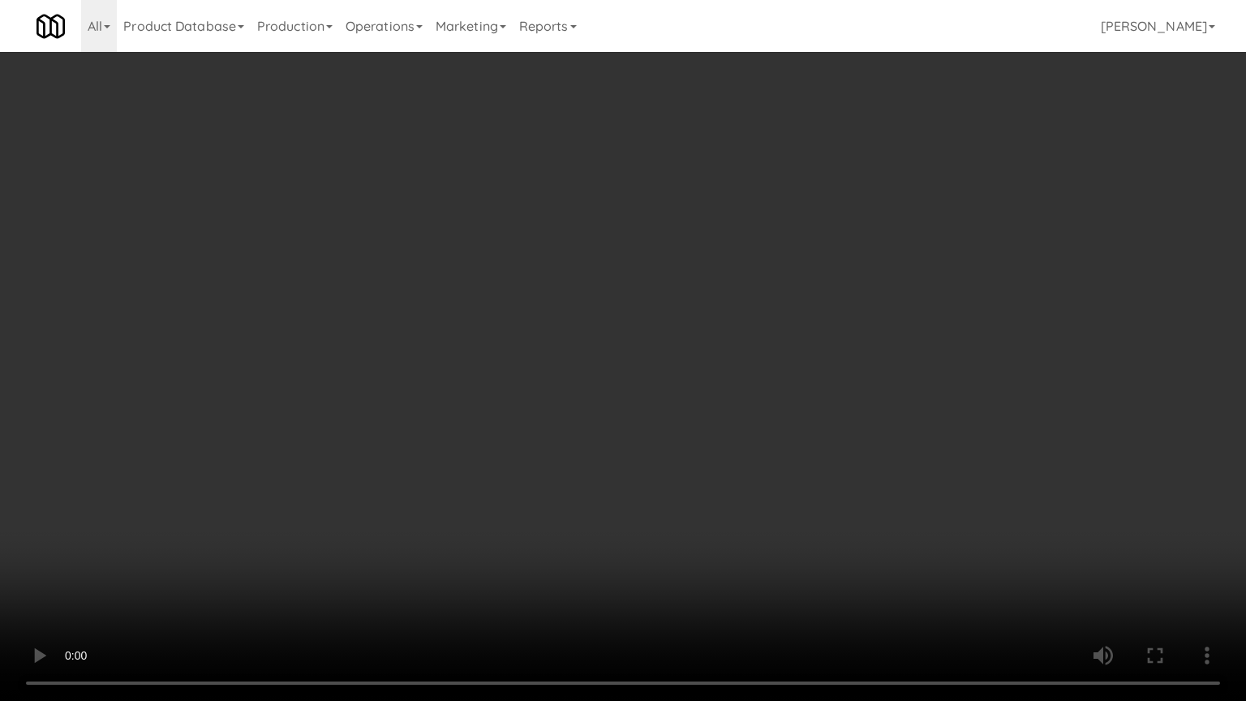
click at [854, 581] on video at bounding box center [623, 350] width 1246 height 701
click at [854, 549] on video at bounding box center [623, 350] width 1246 height 701
click at [853, 549] on video at bounding box center [623, 350] width 1246 height 701
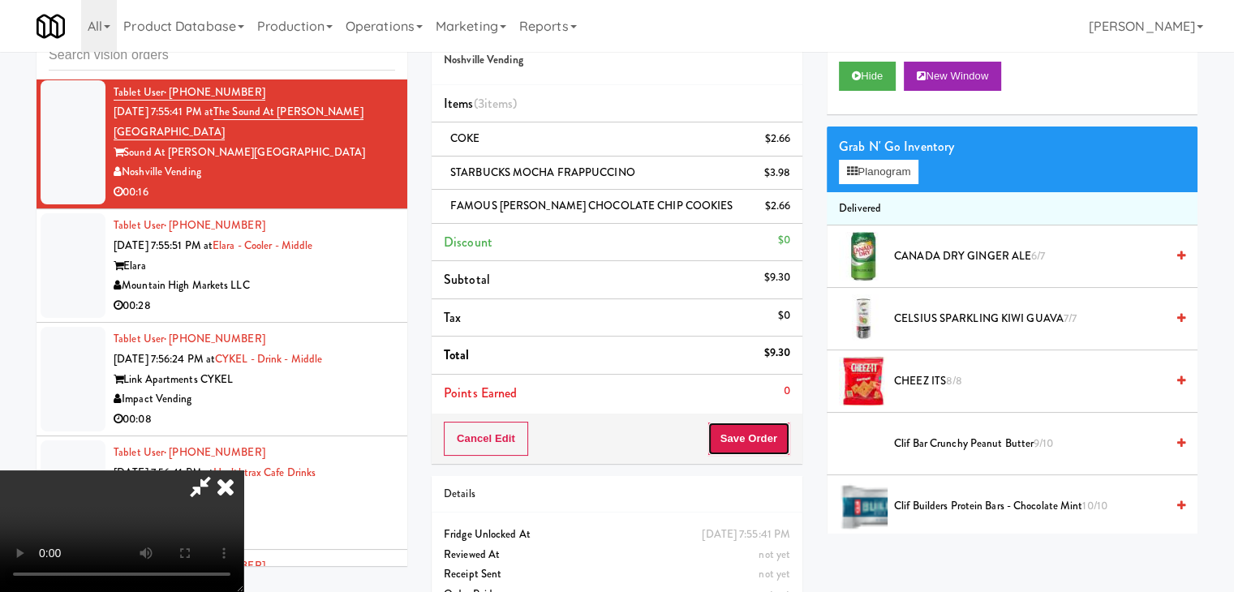
click at [772, 429] on button "Save Order" at bounding box center [748, 439] width 83 height 34
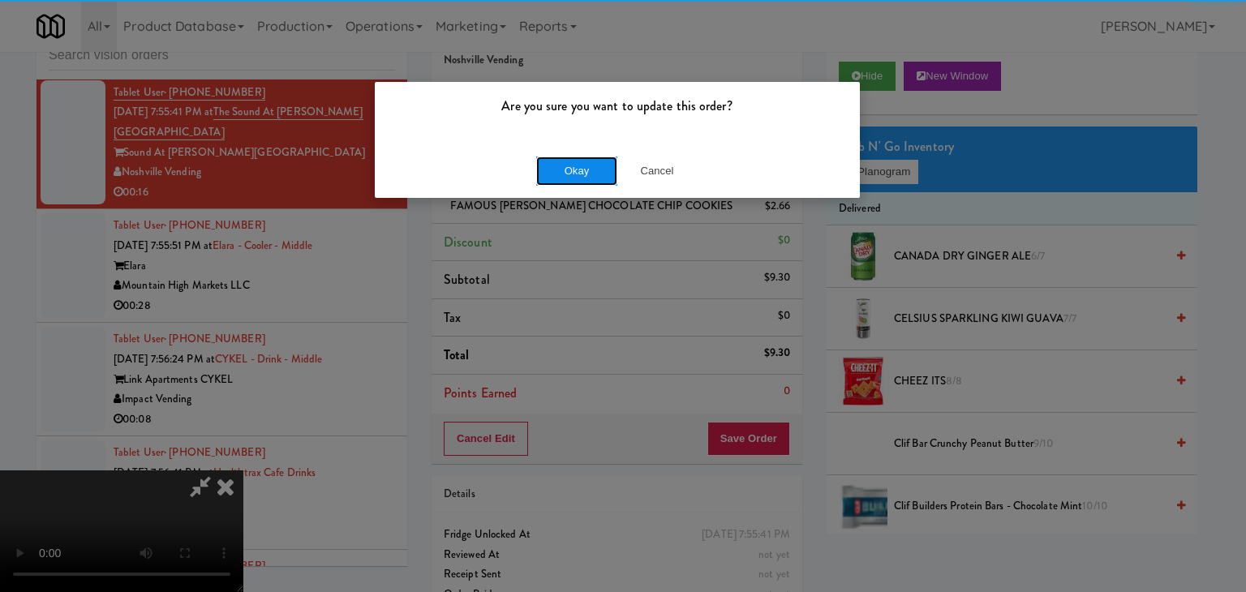
click at [573, 170] on button "Okay" at bounding box center [576, 171] width 81 height 29
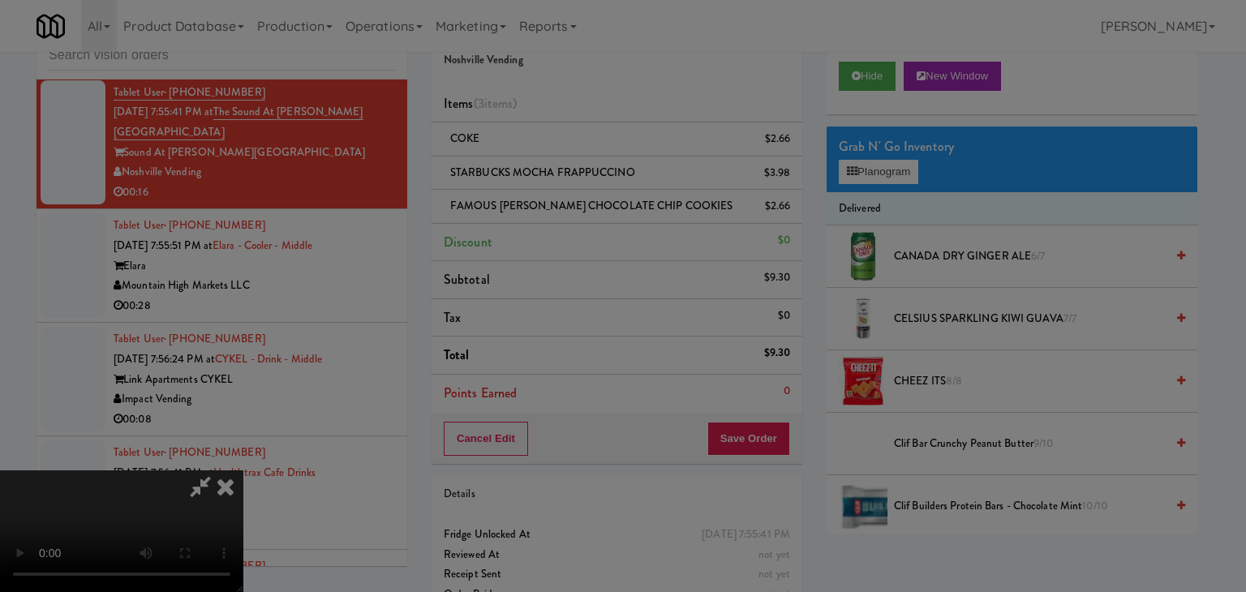
click at [573, 168] on div "Okay Cancel" at bounding box center [617, 141] width 485 height 54
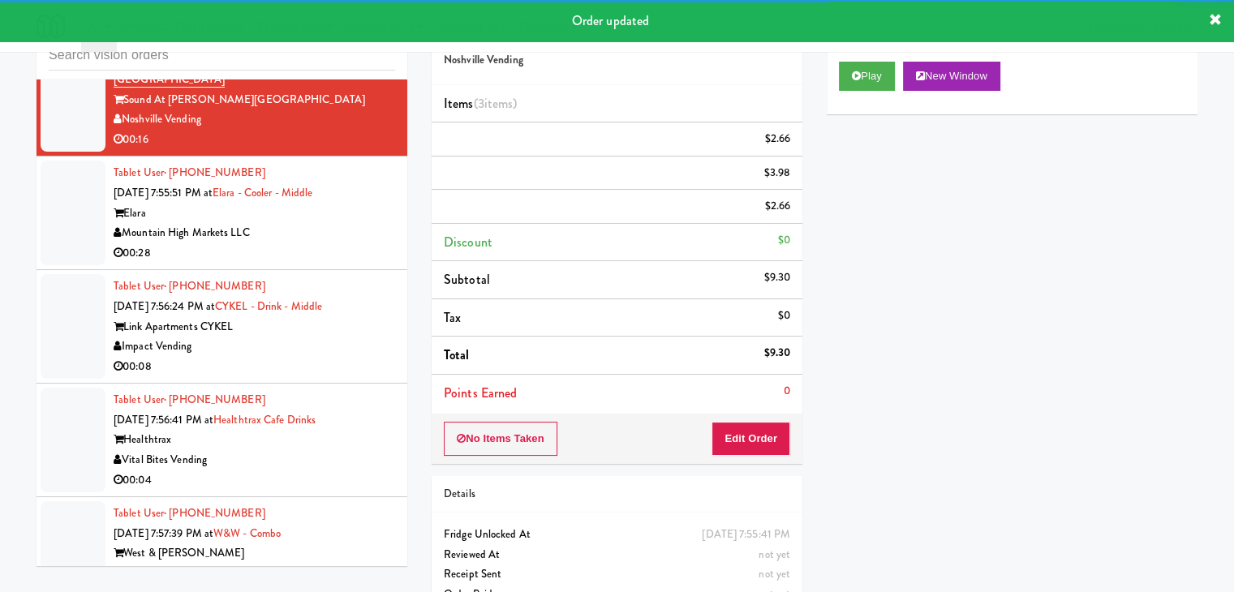
scroll to position [5814, 0]
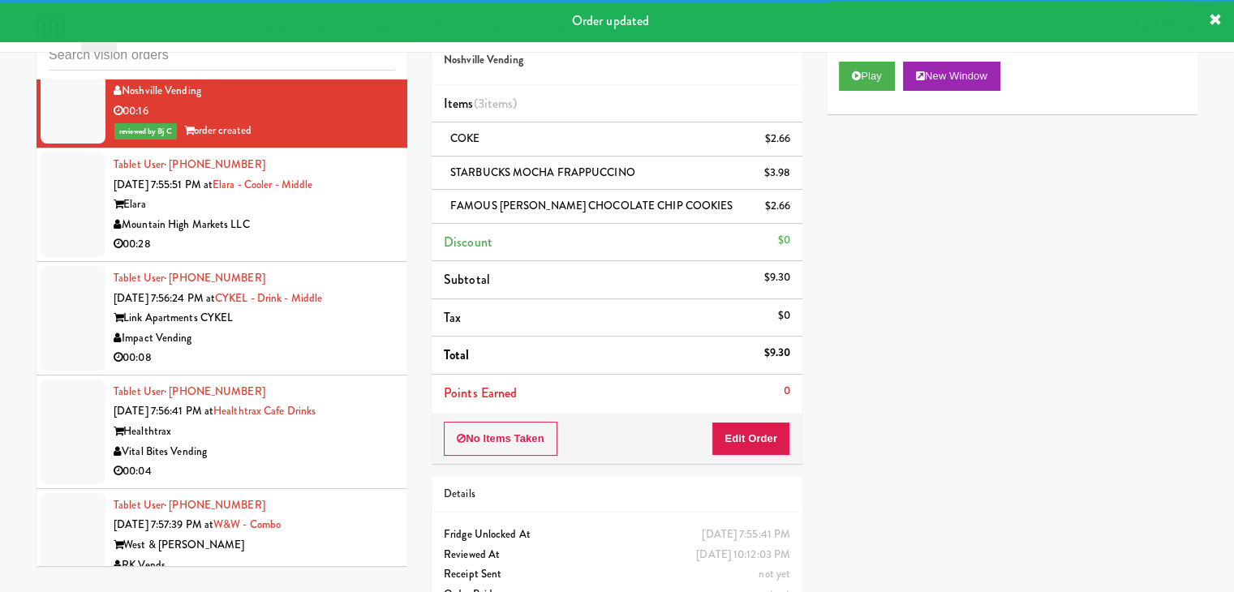
click at [312, 189] on div "Tablet User · (480) 594-7570 [DATE] 7:55:51 PM at [GEOGRAPHIC_DATA] - Cooler - …" at bounding box center [255, 205] width 282 height 100
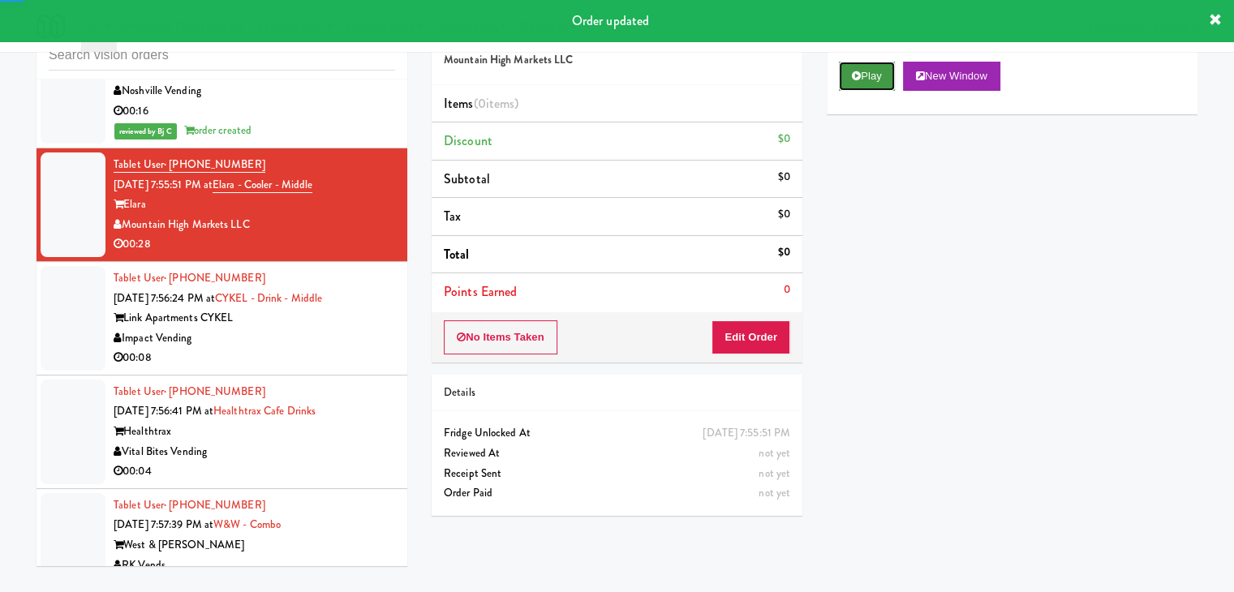
click at [853, 75] on icon at bounding box center [856, 76] width 9 height 11
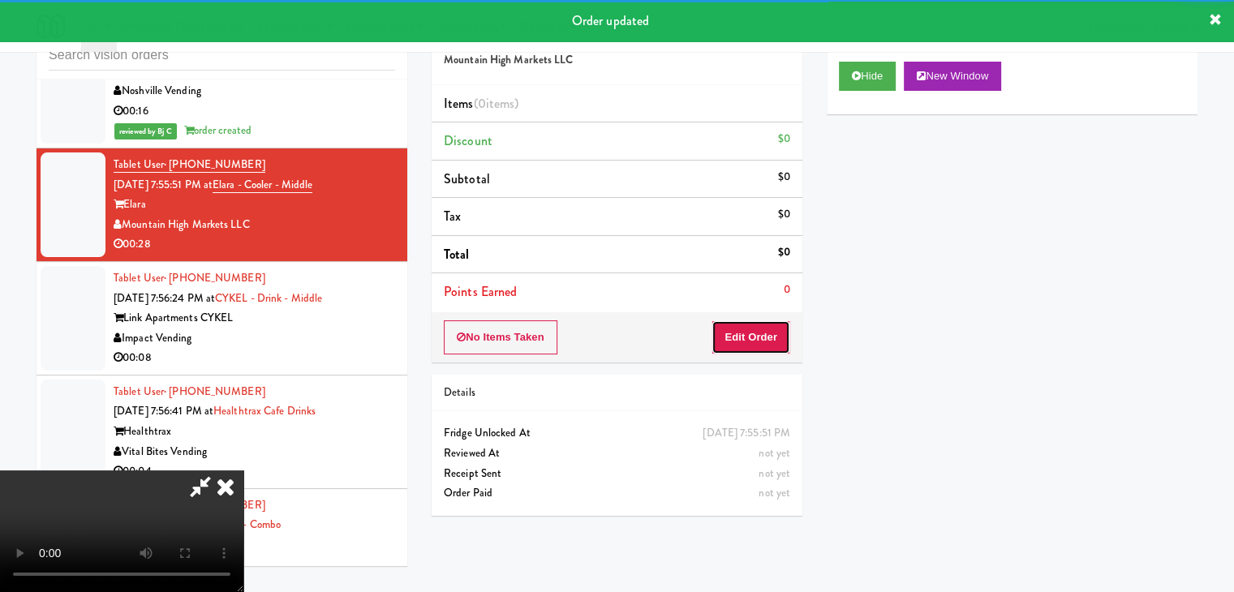
click at [784, 345] on button "Edit Order" at bounding box center [750, 337] width 79 height 34
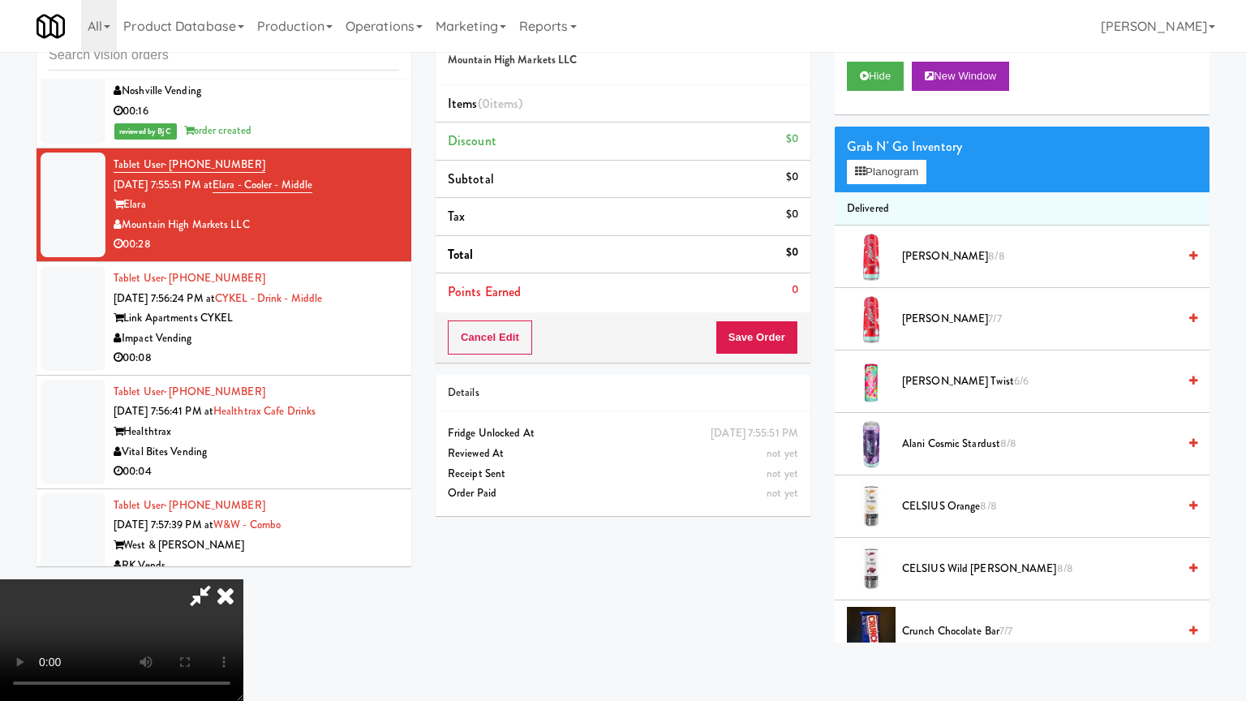
click at [243, 579] on video at bounding box center [121, 640] width 243 height 122
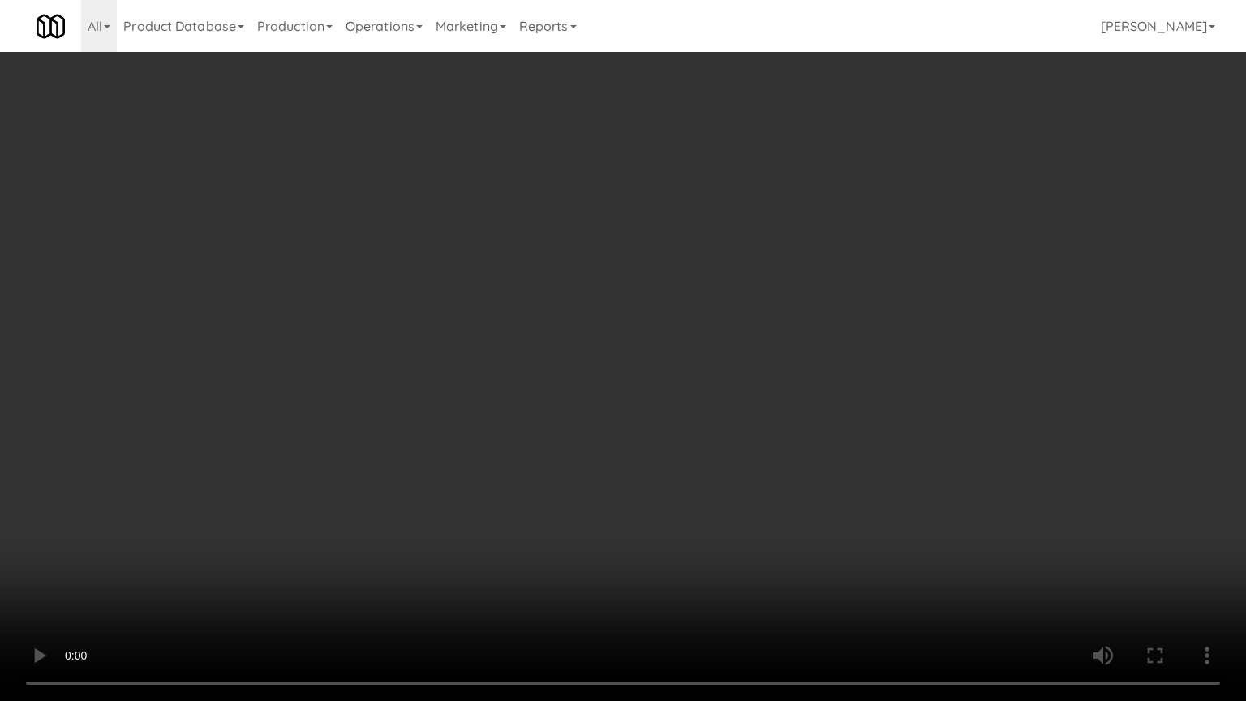
click at [694, 476] on video at bounding box center [623, 350] width 1246 height 701
click at [751, 482] on video at bounding box center [623, 350] width 1246 height 701
drag, startPoint x: 751, startPoint y: 482, endPoint x: 825, endPoint y: 249, distance: 244.3
click at [754, 475] on video at bounding box center [623, 350] width 1246 height 701
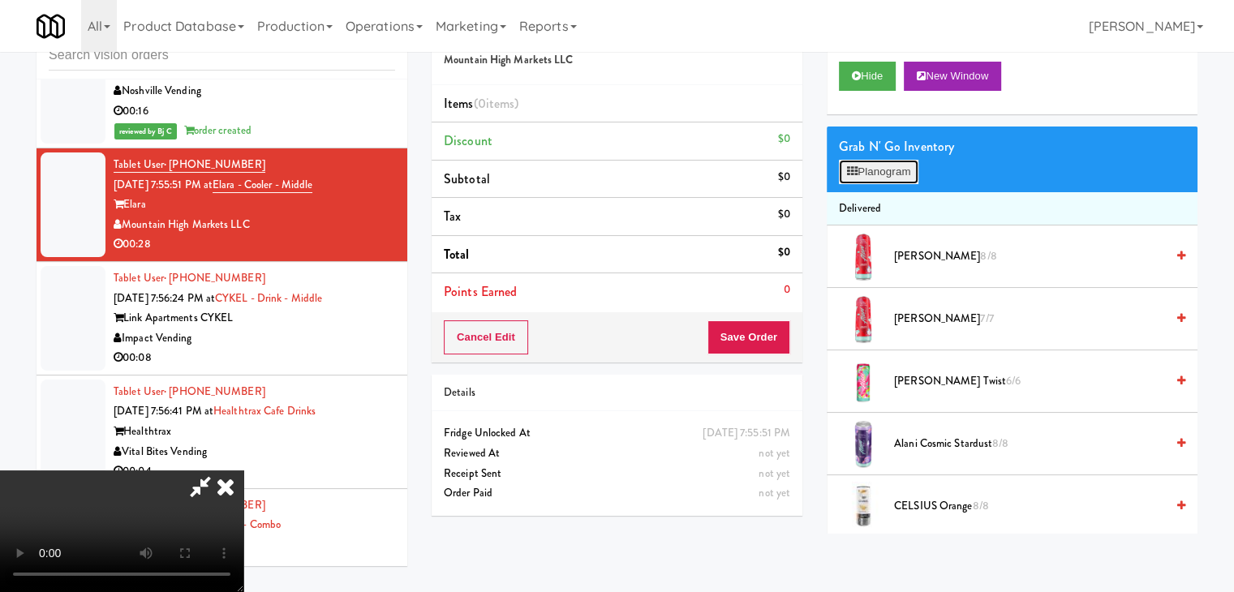
click at [888, 177] on button "Planogram" at bounding box center [879, 172] width 80 height 24
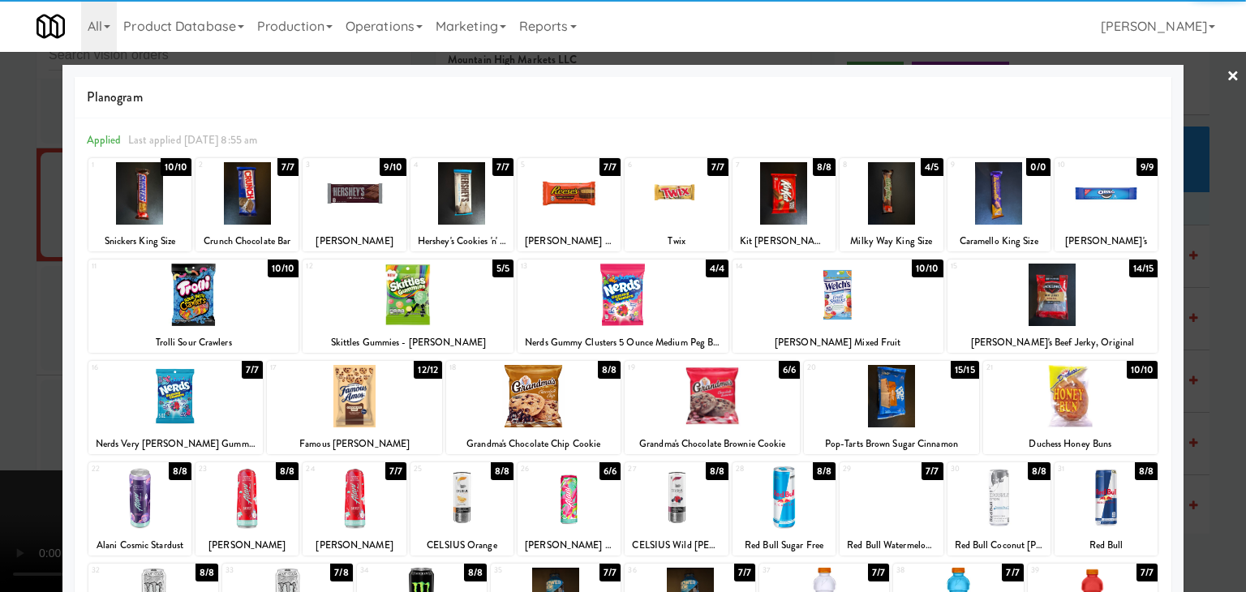
click at [177, 392] on div at bounding box center [175, 396] width 175 height 62
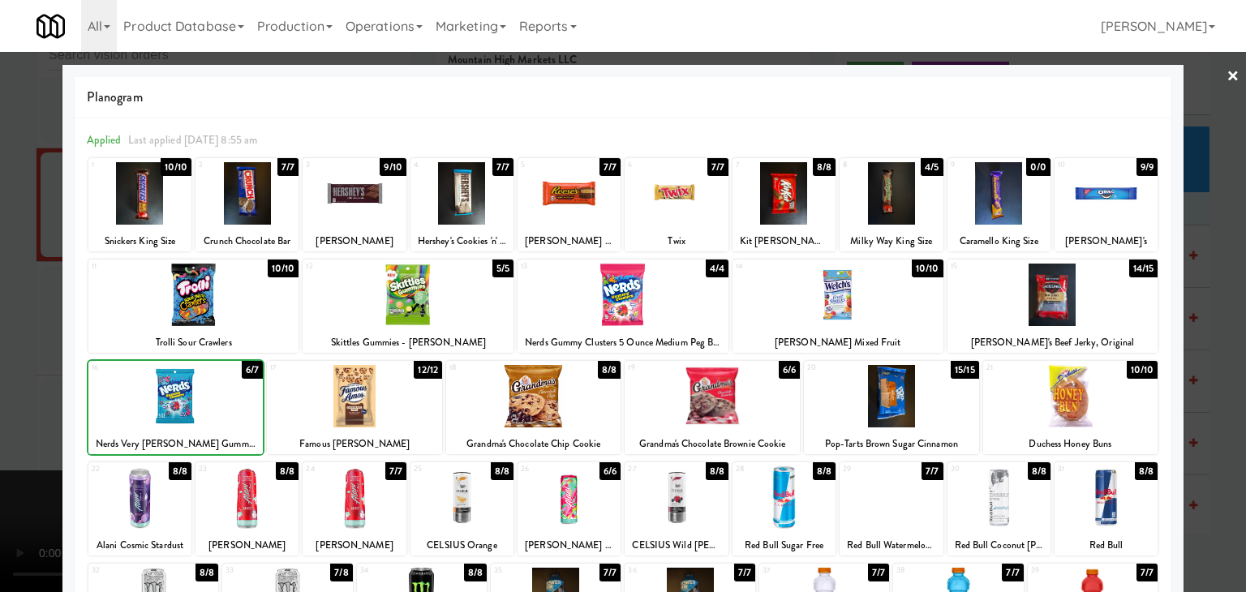
click at [177, 392] on div at bounding box center [175, 396] width 175 height 62
click at [19, 393] on div at bounding box center [623, 296] width 1246 height 592
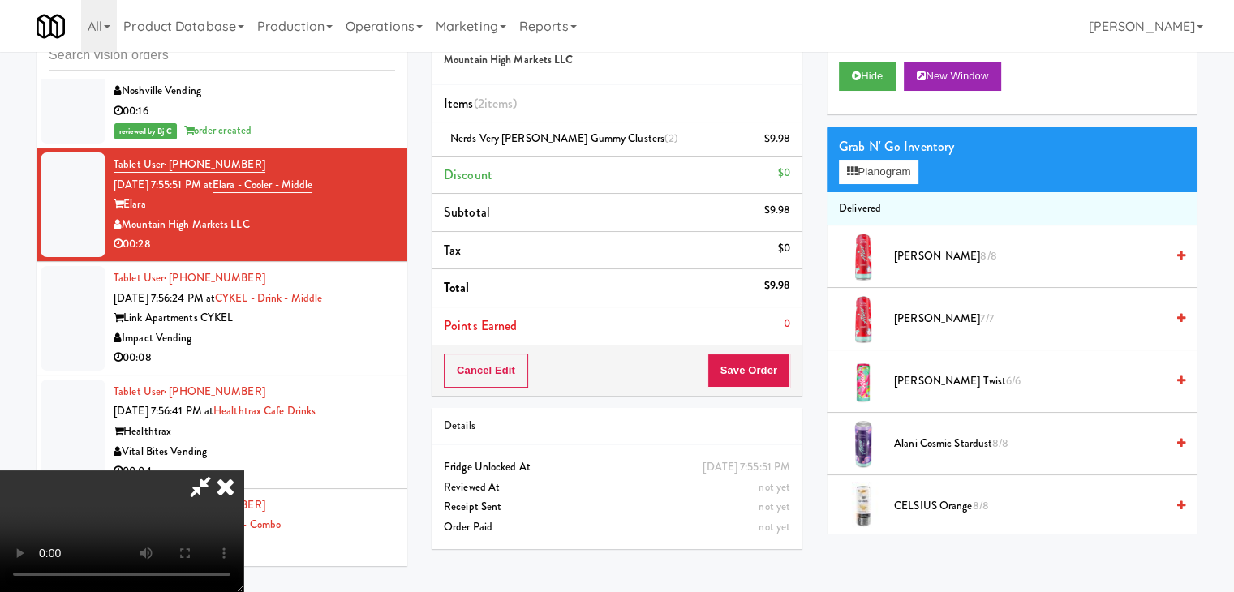
click at [243, 471] on video at bounding box center [121, 532] width 243 height 122
click at [792, 147] on icon at bounding box center [792, 145] width 8 height 11
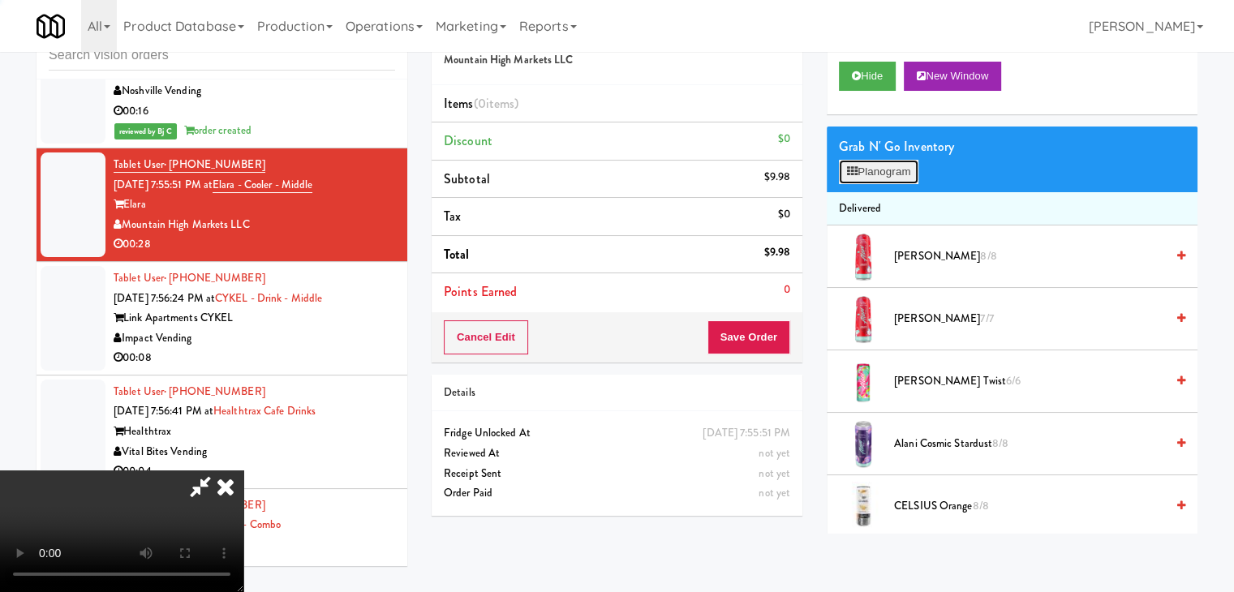
click at [885, 163] on button "Planogram" at bounding box center [879, 172] width 80 height 24
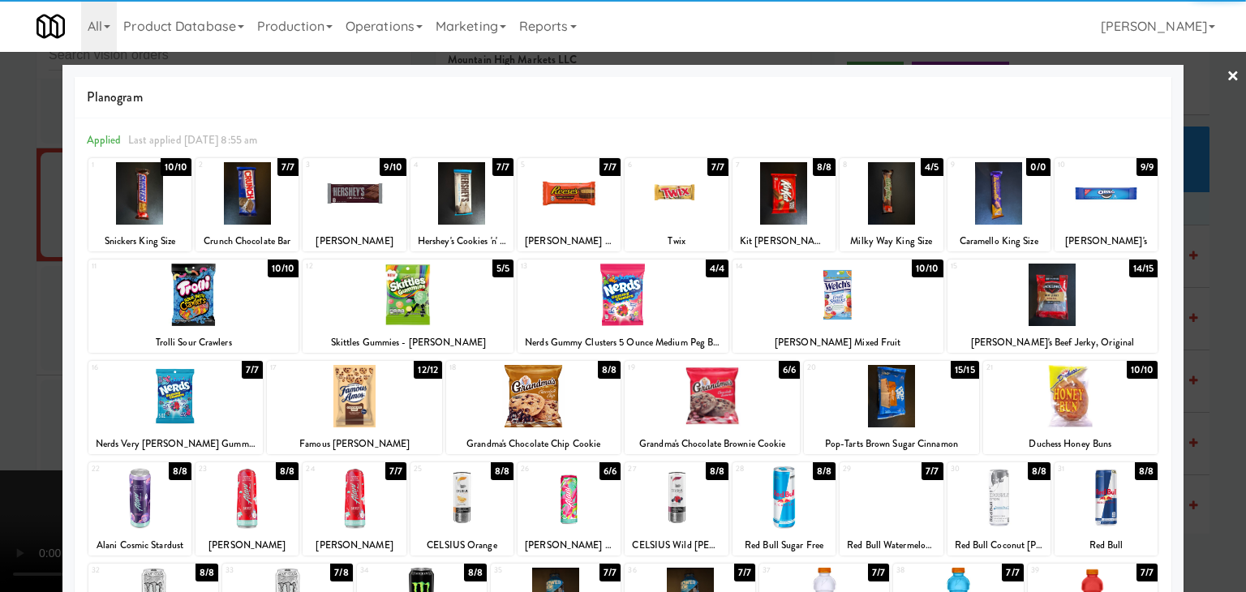
click at [174, 284] on div at bounding box center [193, 295] width 211 height 62
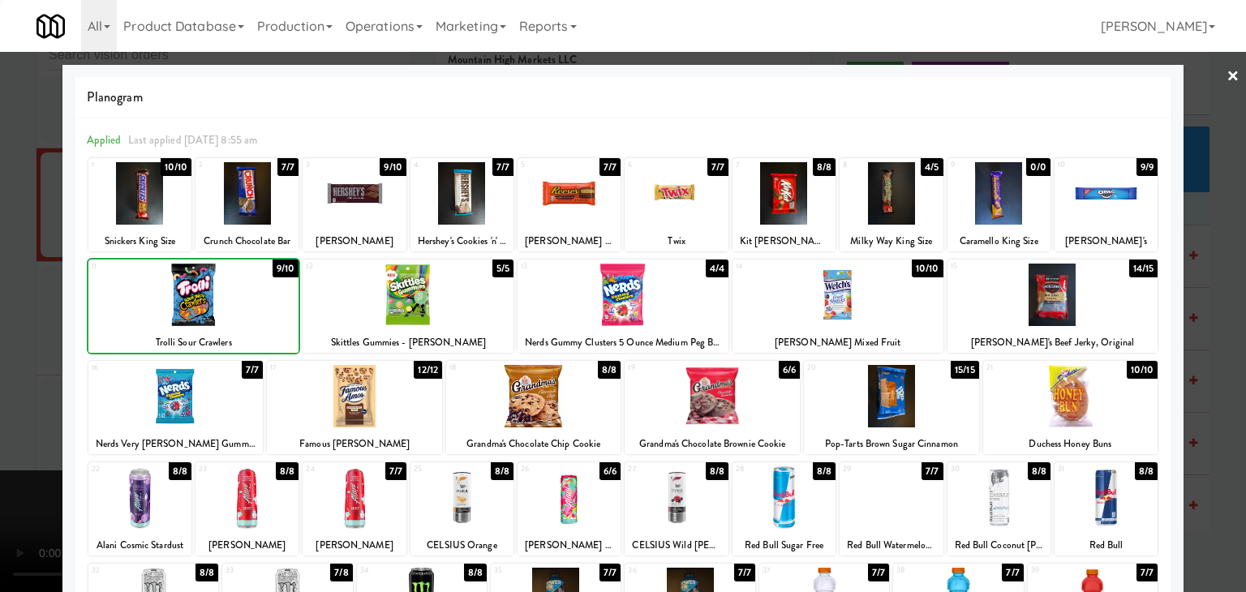
click at [174, 284] on div at bounding box center [193, 295] width 211 height 62
click at [6, 311] on div at bounding box center [623, 296] width 1246 height 592
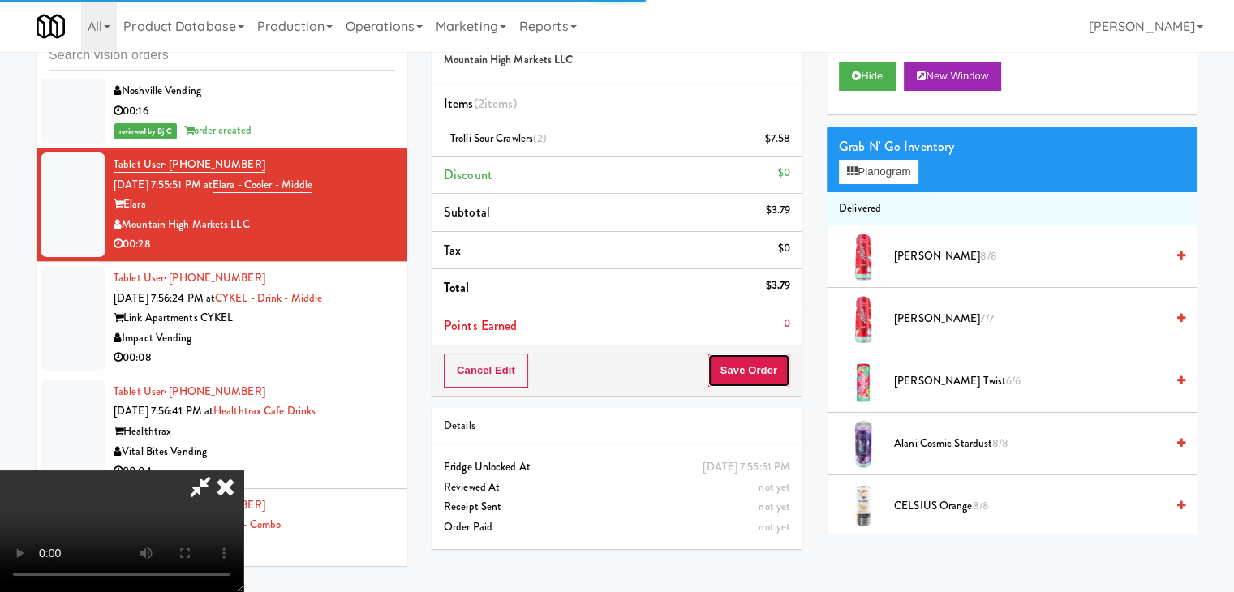
click at [779, 358] on button "Save Order" at bounding box center [748, 371] width 83 height 34
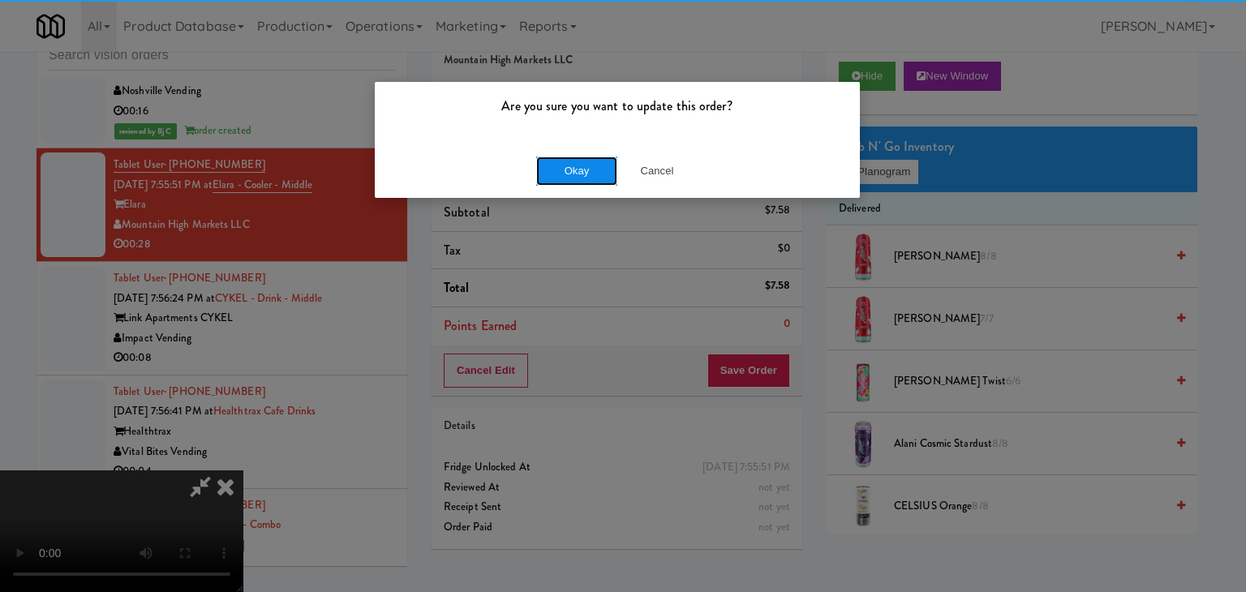
click at [549, 170] on button "Okay" at bounding box center [576, 171] width 81 height 29
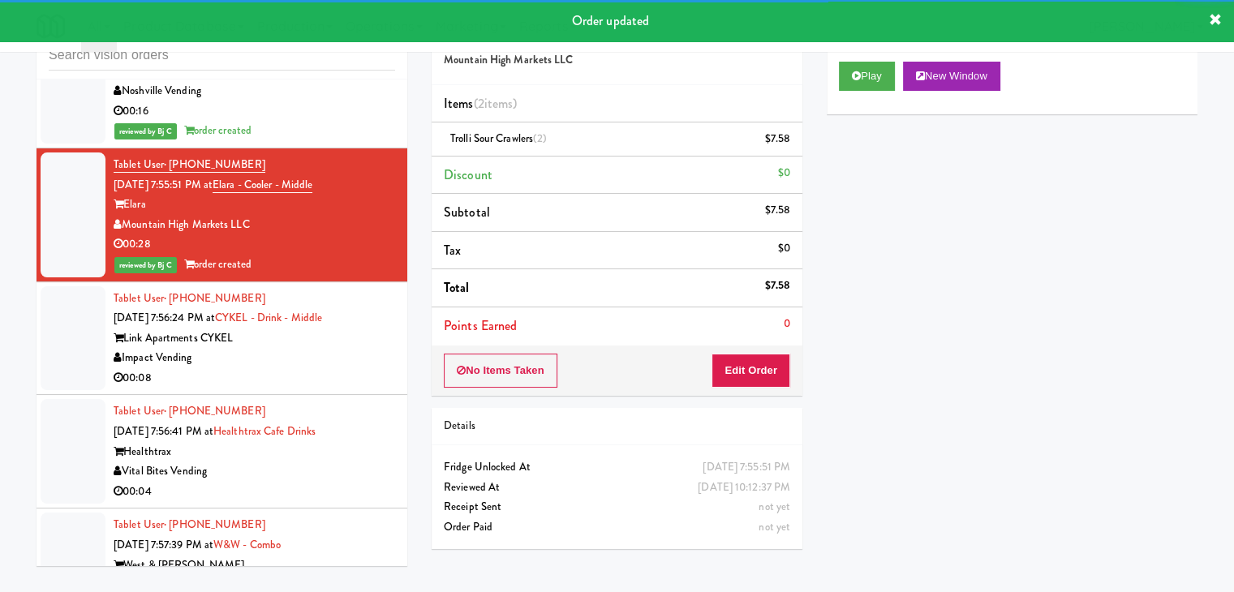
scroll to position [5895, 0]
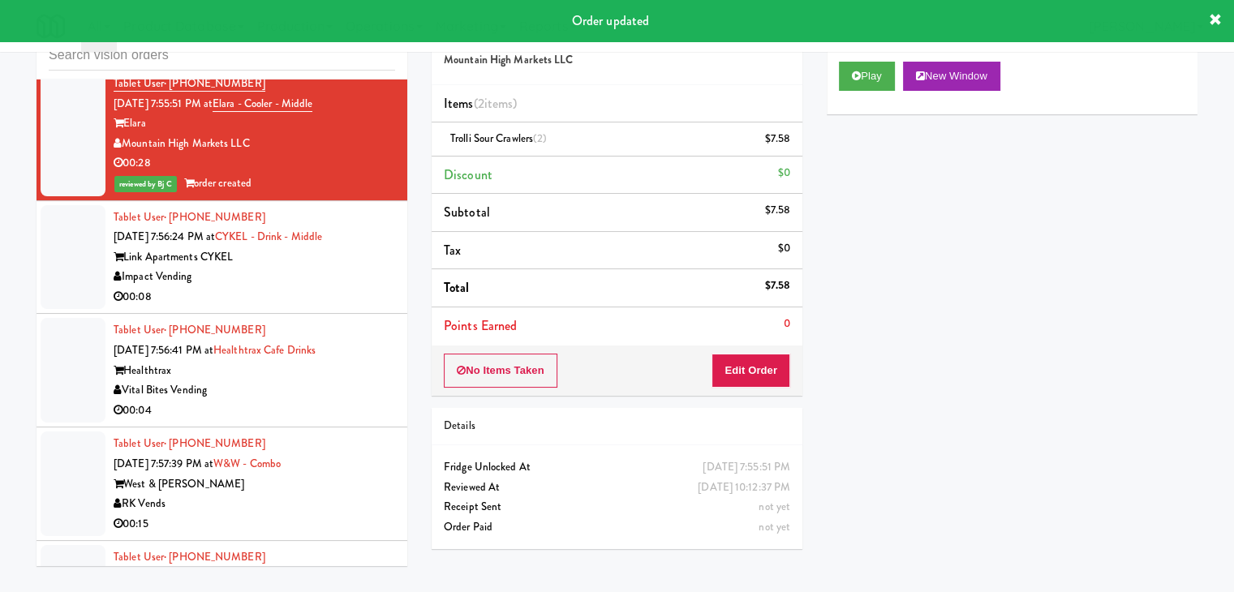
click at [312, 267] on div "Impact Vending" at bounding box center [255, 277] width 282 height 20
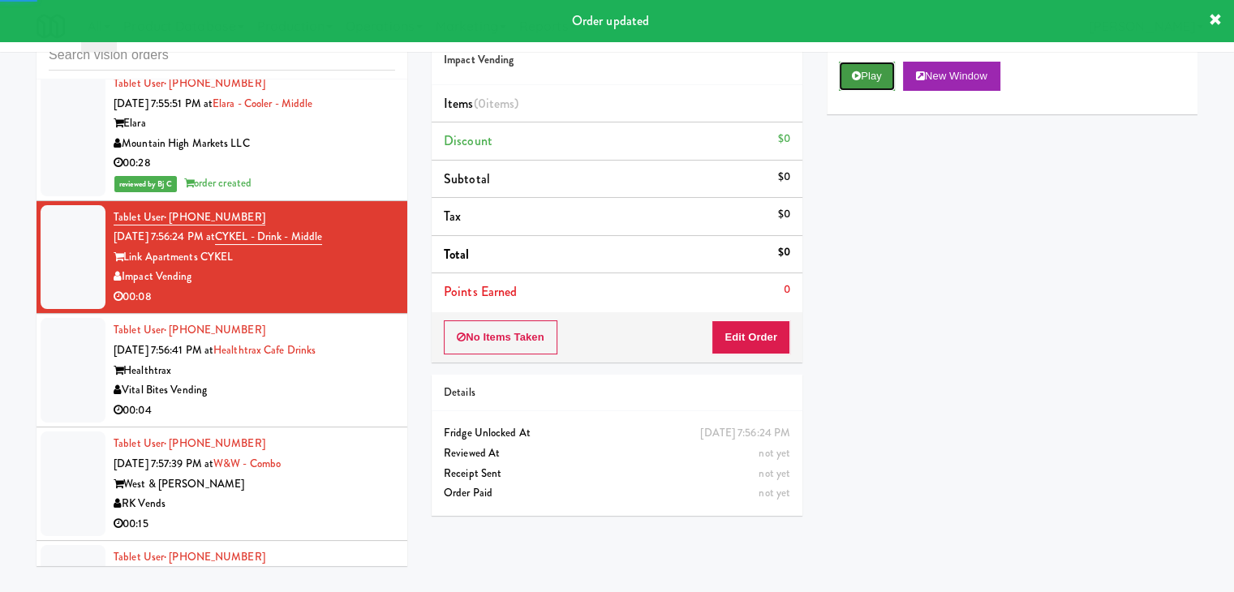
click at [863, 79] on button "Play" at bounding box center [867, 76] width 56 height 29
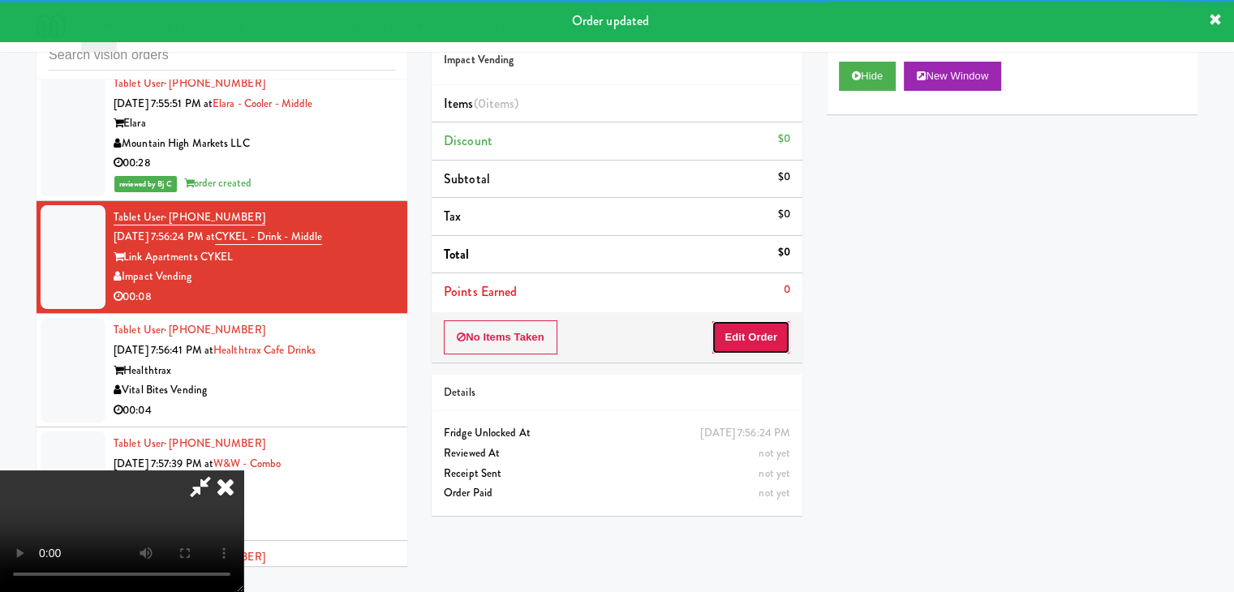
click at [764, 335] on button "Edit Order" at bounding box center [750, 337] width 79 height 34
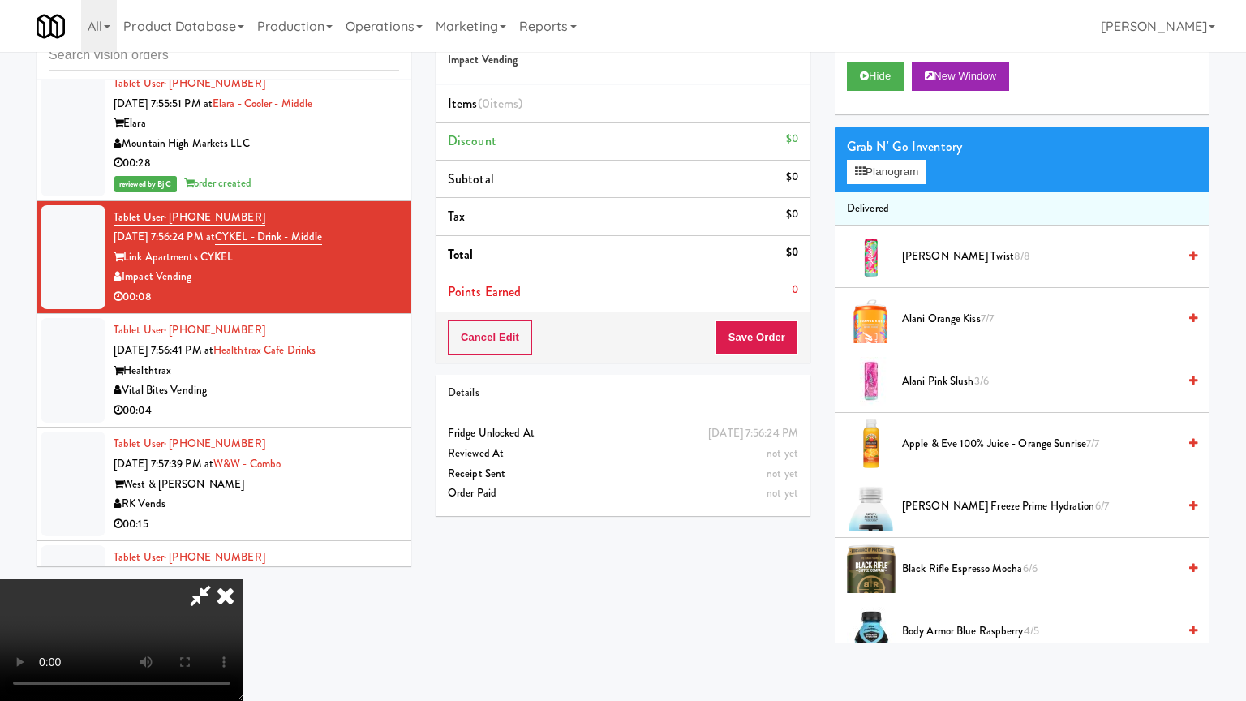
click at [243, 579] on video at bounding box center [121, 640] width 243 height 122
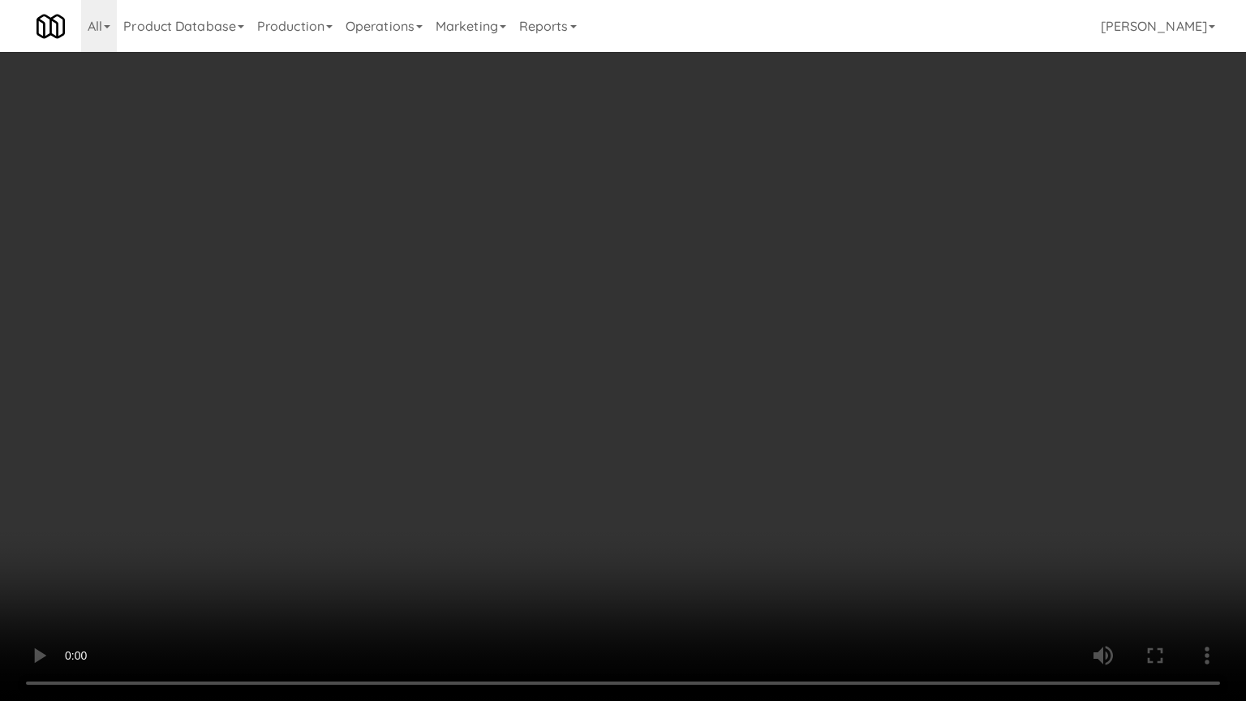
click at [822, 438] on video at bounding box center [623, 350] width 1246 height 701
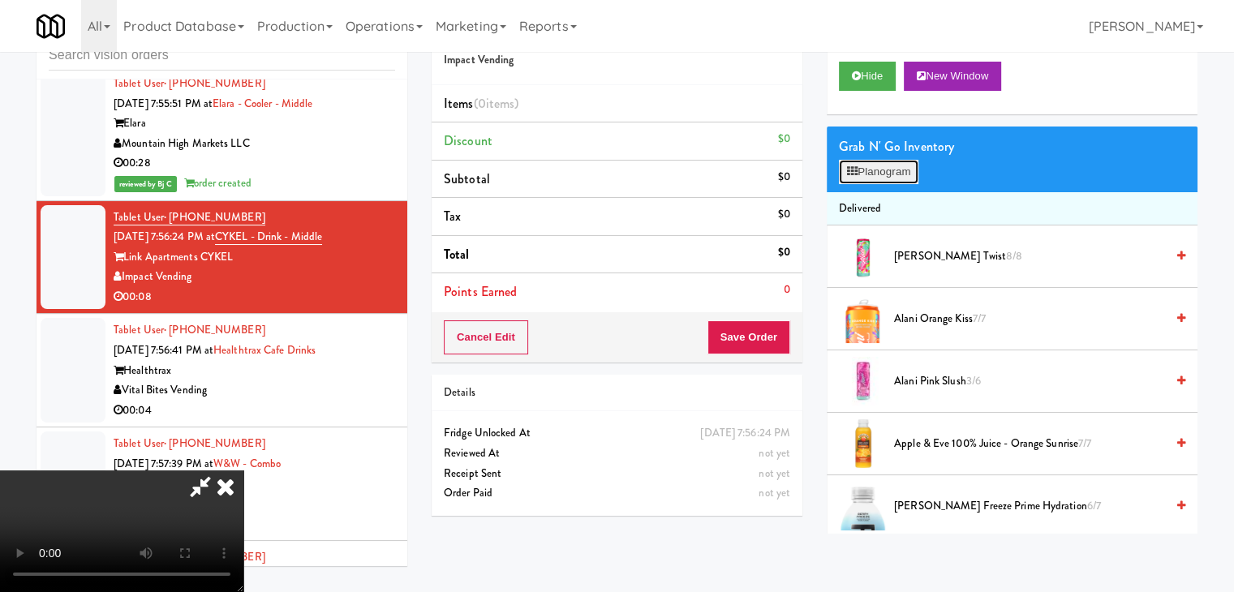
click at [903, 170] on button "Planogram" at bounding box center [879, 172] width 80 height 24
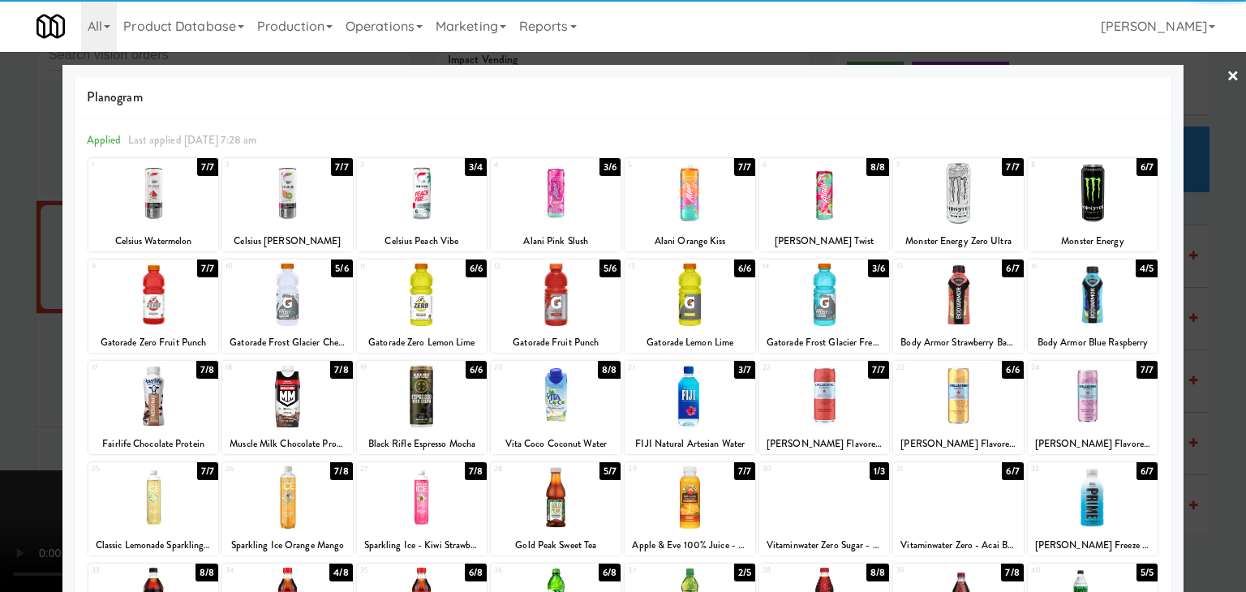
click at [148, 299] on div at bounding box center [153, 295] width 130 height 62
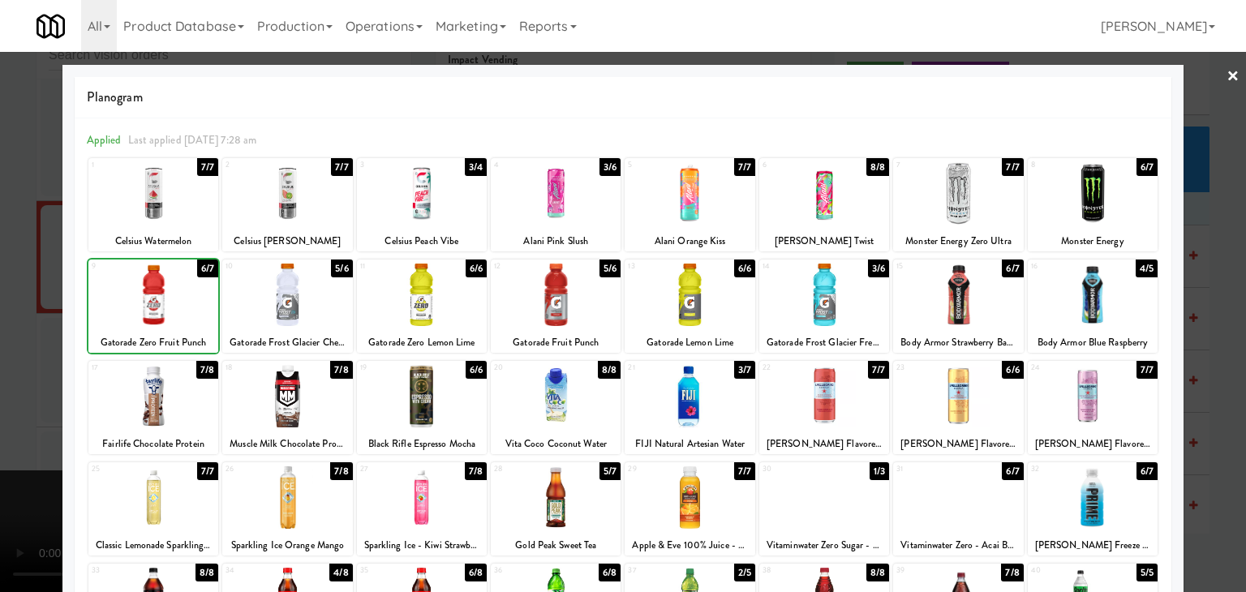
drag, startPoint x: 0, startPoint y: 319, endPoint x: 302, endPoint y: 333, distance: 302.1
click at [7, 319] on div at bounding box center [623, 296] width 1246 height 592
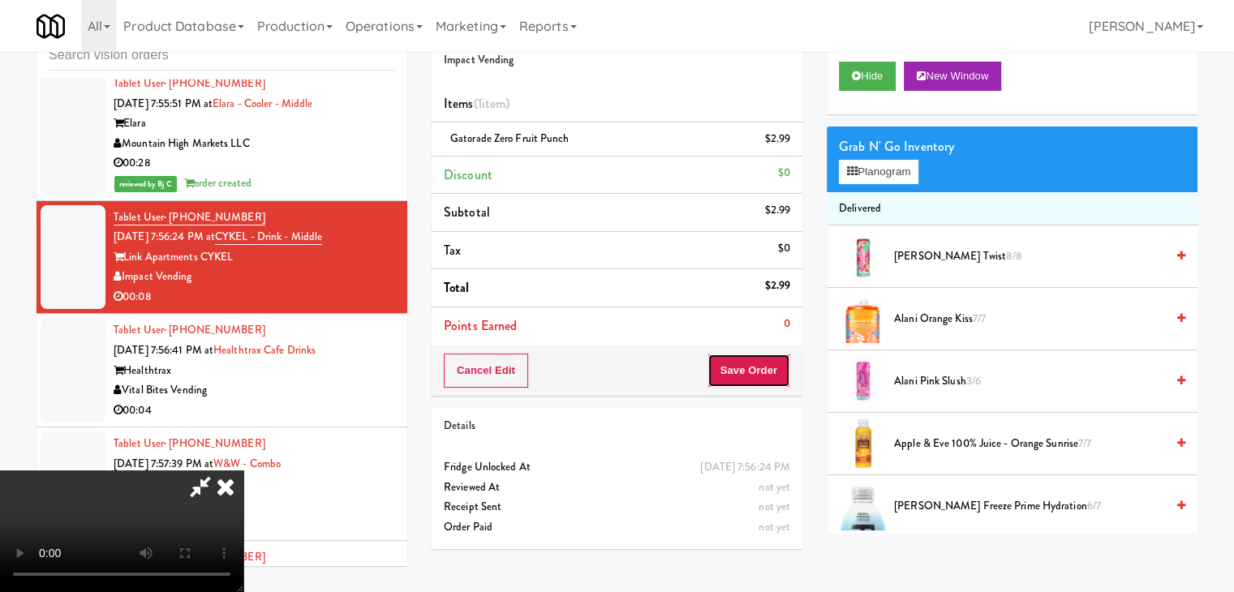
click at [772, 369] on button "Save Order" at bounding box center [748, 371] width 83 height 34
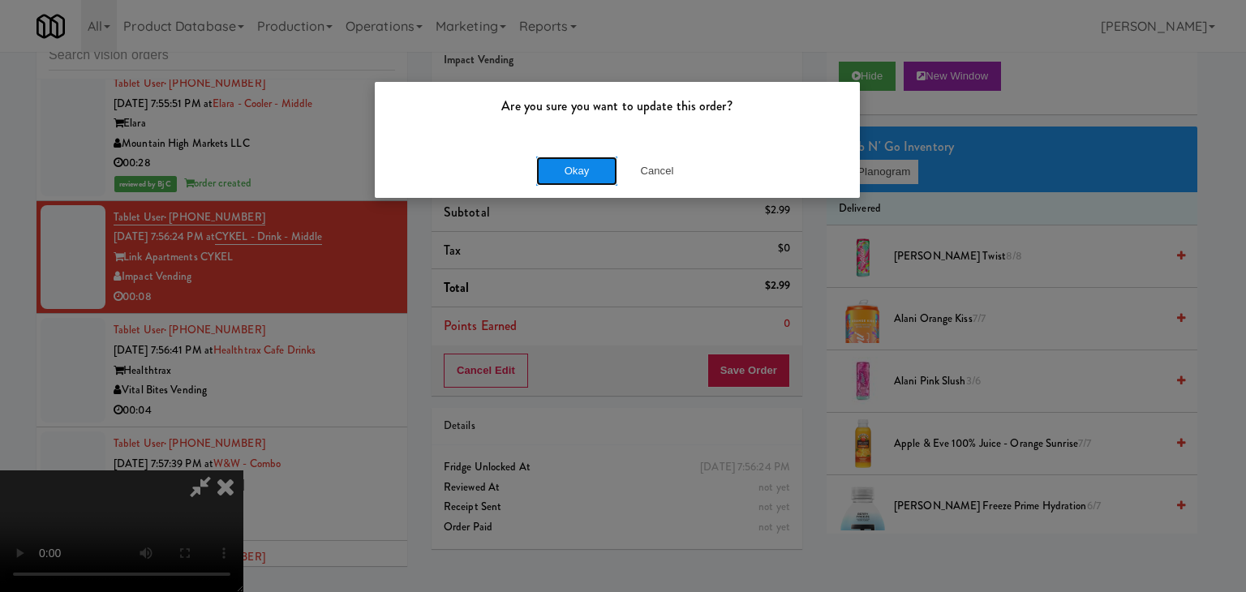
click at [553, 173] on button "Okay" at bounding box center [576, 171] width 81 height 29
click at [553, 173] on div "Okay Cancel" at bounding box center [617, 171] width 485 height 54
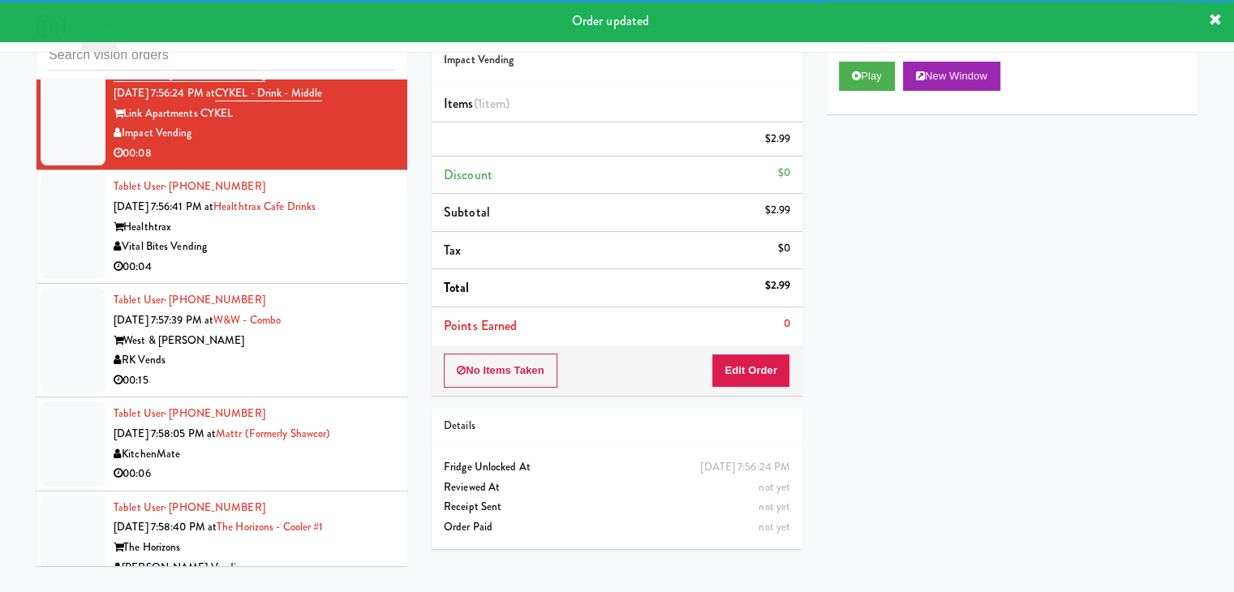
scroll to position [6058, 0]
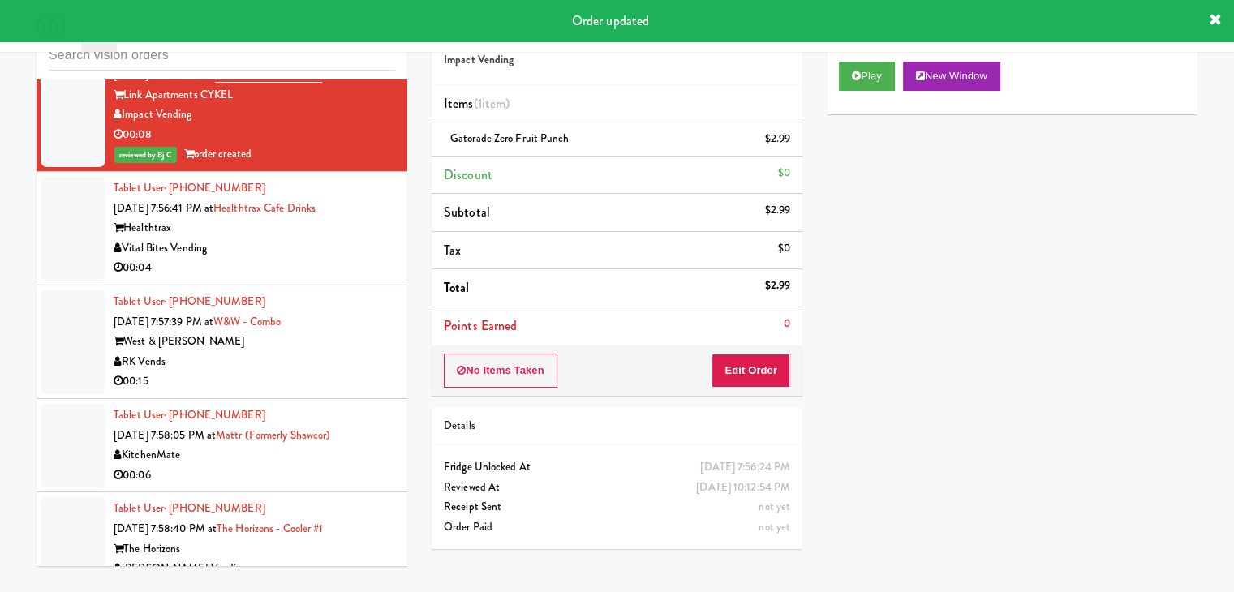
click at [300, 231] on div "Tablet User · (856) 430-4199 [DATE] 7:56:41 PM at [GEOGRAPHIC_DATA] Drinks Heal…" at bounding box center [255, 228] width 282 height 100
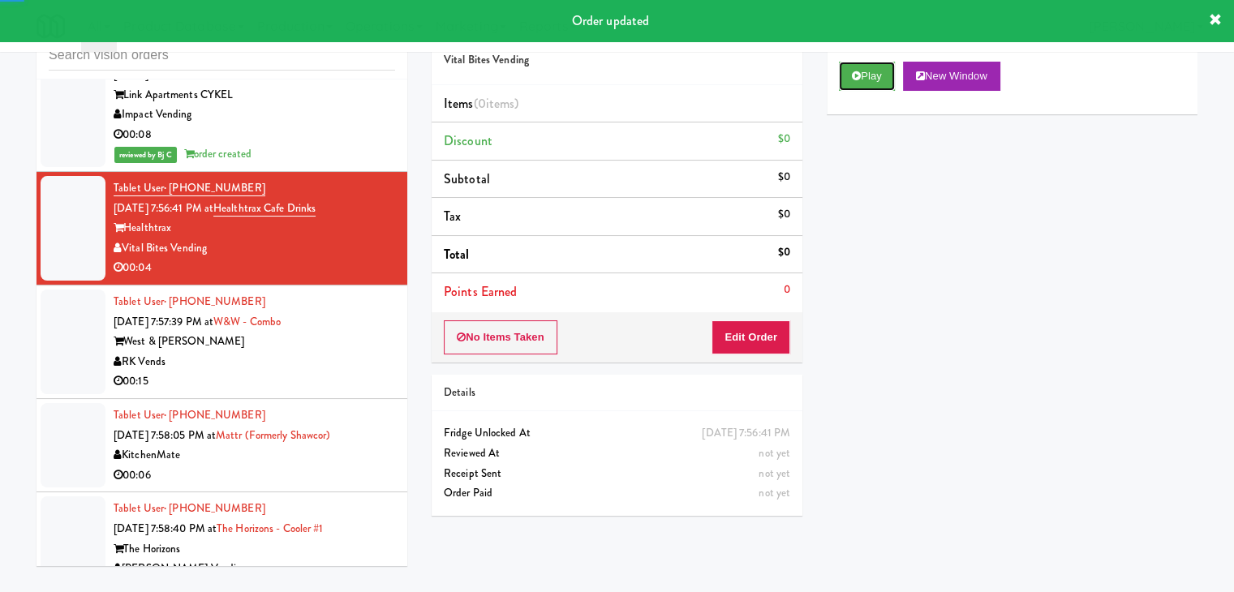
drag, startPoint x: 866, startPoint y: 75, endPoint x: 821, endPoint y: 180, distance: 114.1
click at [864, 75] on button "Play" at bounding box center [867, 76] width 56 height 29
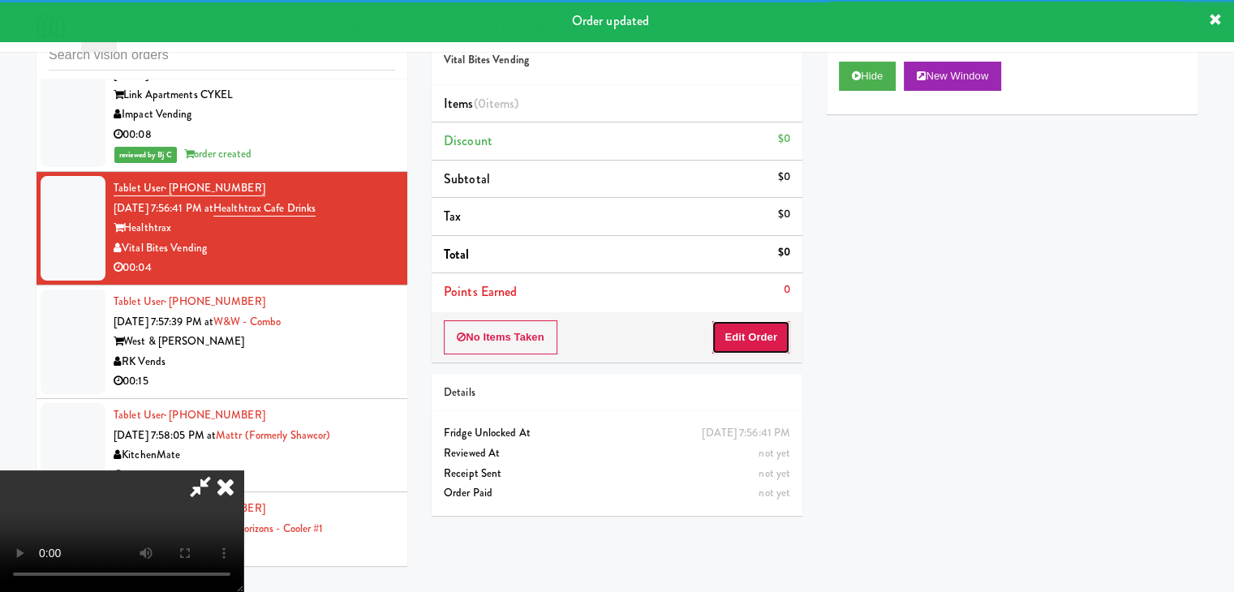
click at [774, 343] on button "Edit Order" at bounding box center [750, 337] width 79 height 34
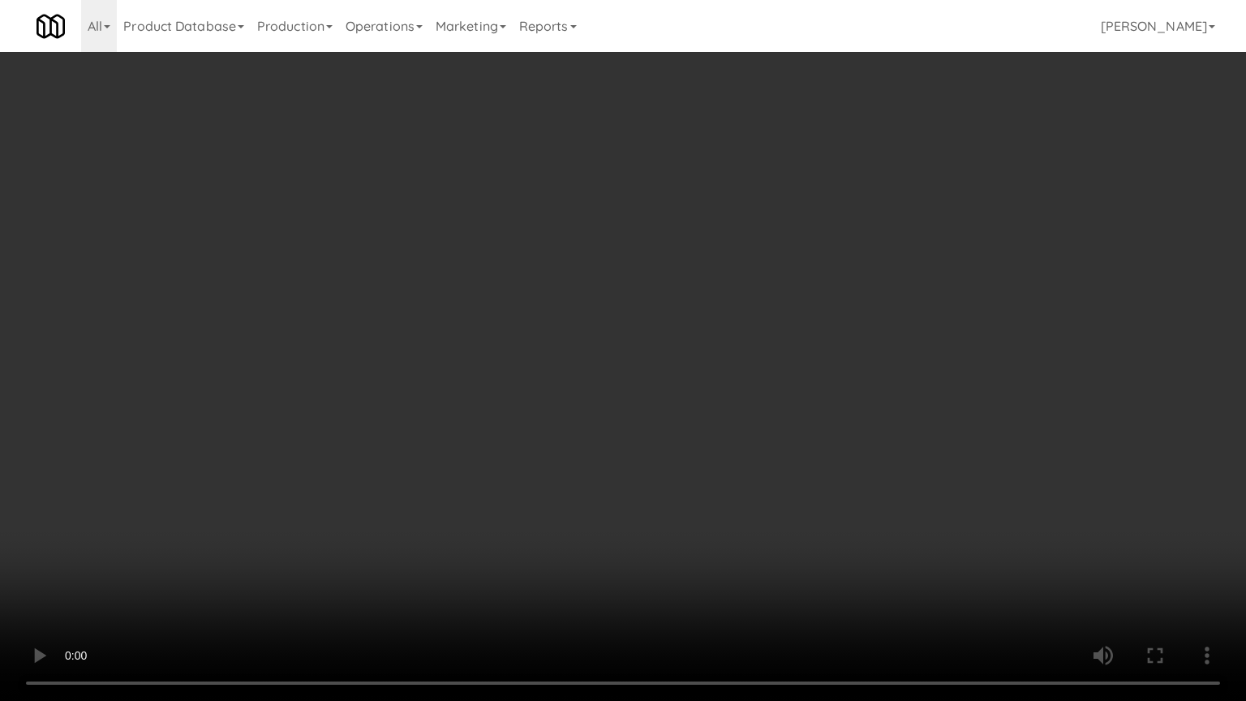
click at [690, 522] on video at bounding box center [623, 350] width 1246 height 701
click at [720, 477] on video at bounding box center [623, 350] width 1246 height 701
drag, startPoint x: 720, startPoint y: 477, endPoint x: 766, endPoint y: 260, distance: 221.3
click at [720, 471] on video at bounding box center [623, 350] width 1246 height 701
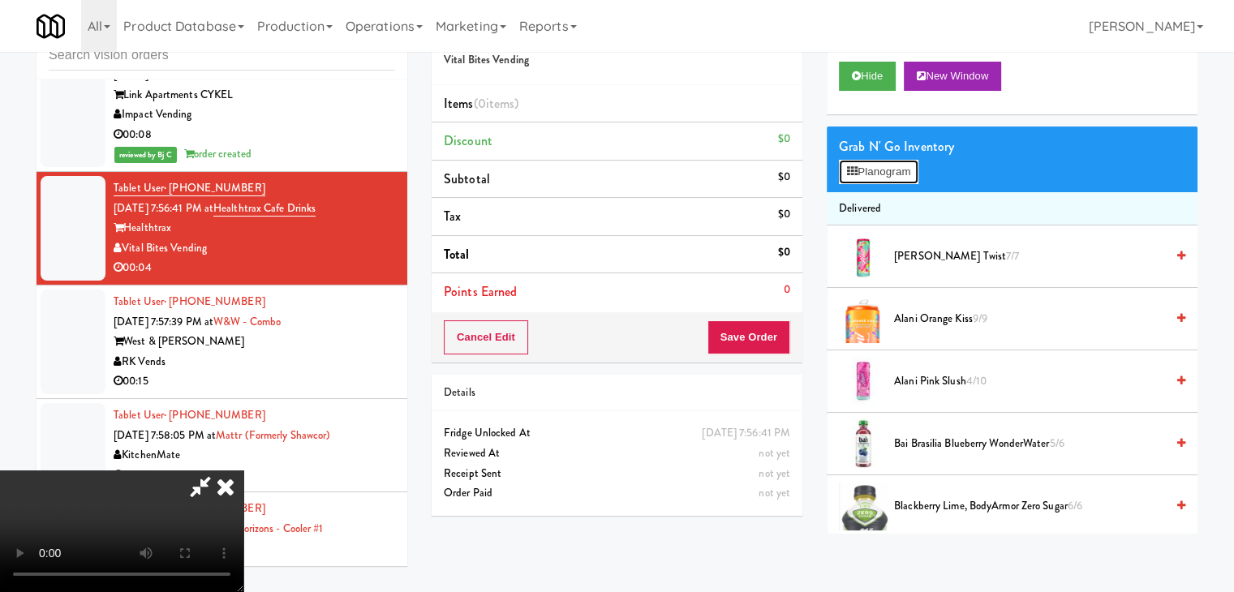
click at [868, 171] on button "Planogram" at bounding box center [879, 172] width 80 height 24
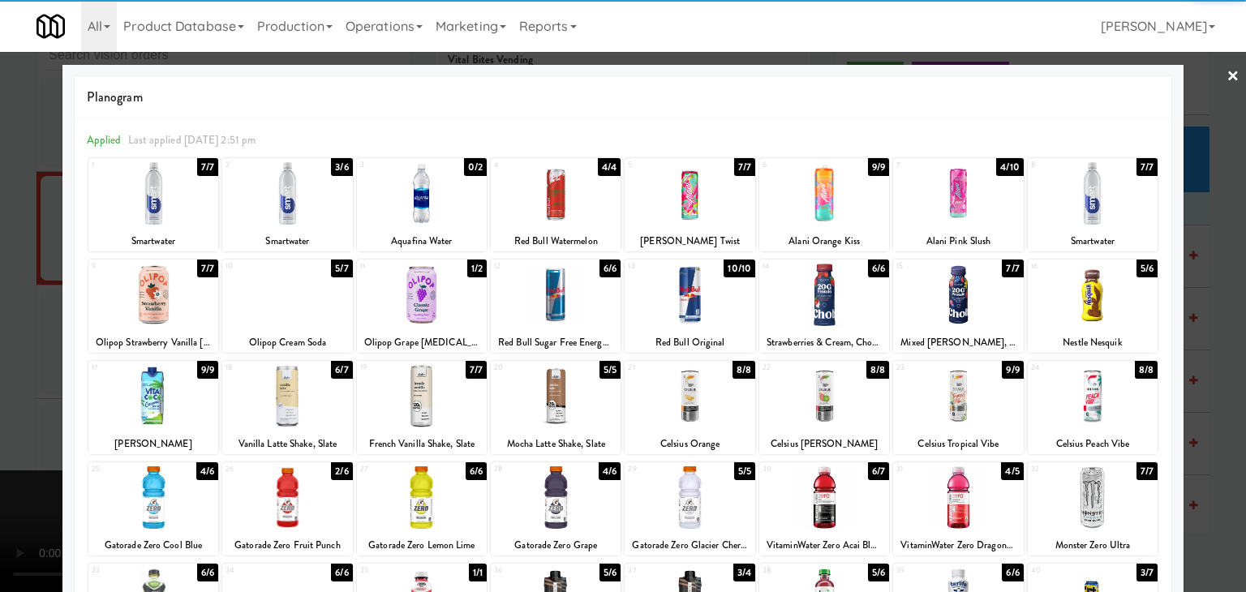
click at [318, 211] on div at bounding box center [287, 193] width 130 height 62
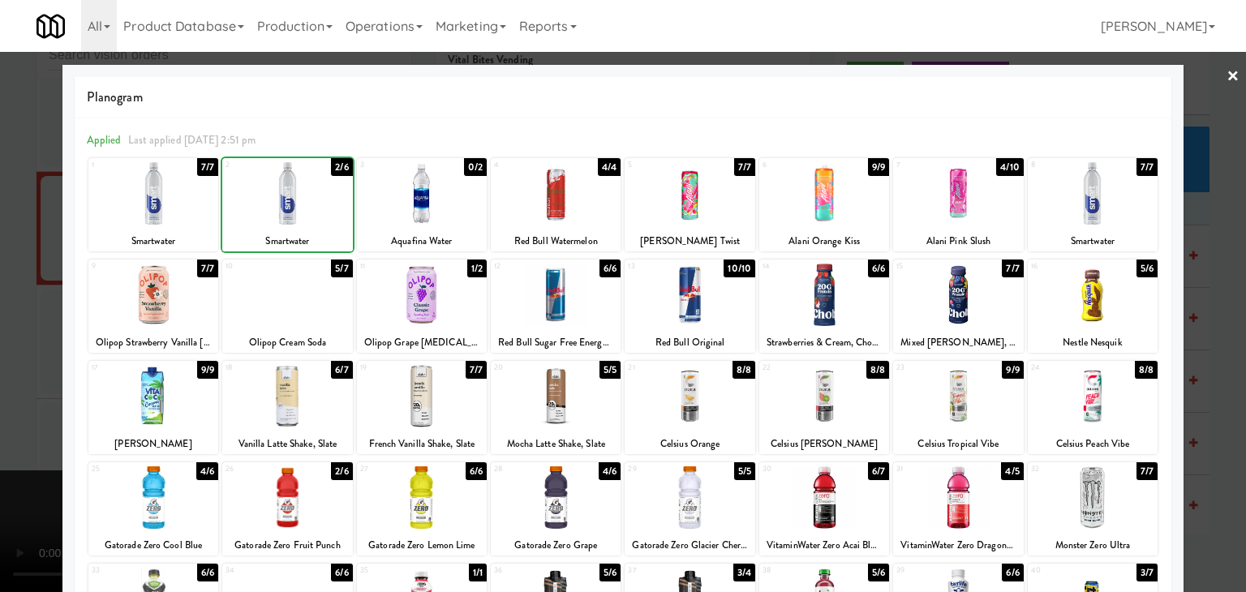
click at [5, 277] on div at bounding box center [623, 296] width 1246 height 592
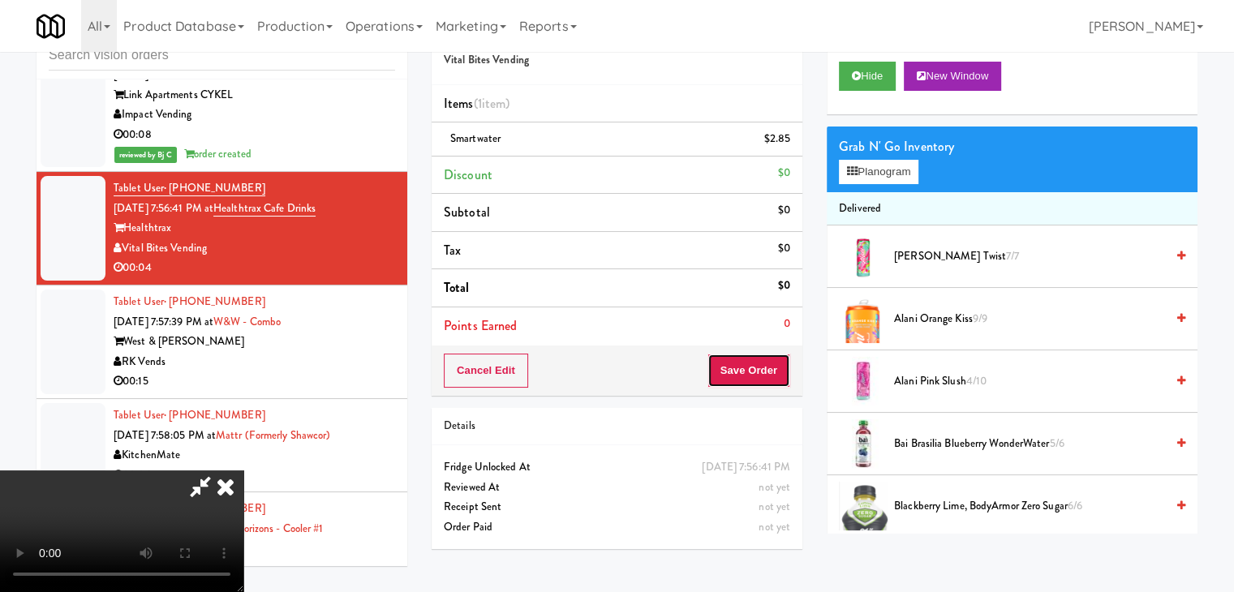
click at [756, 368] on button "Save Order" at bounding box center [748, 371] width 83 height 34
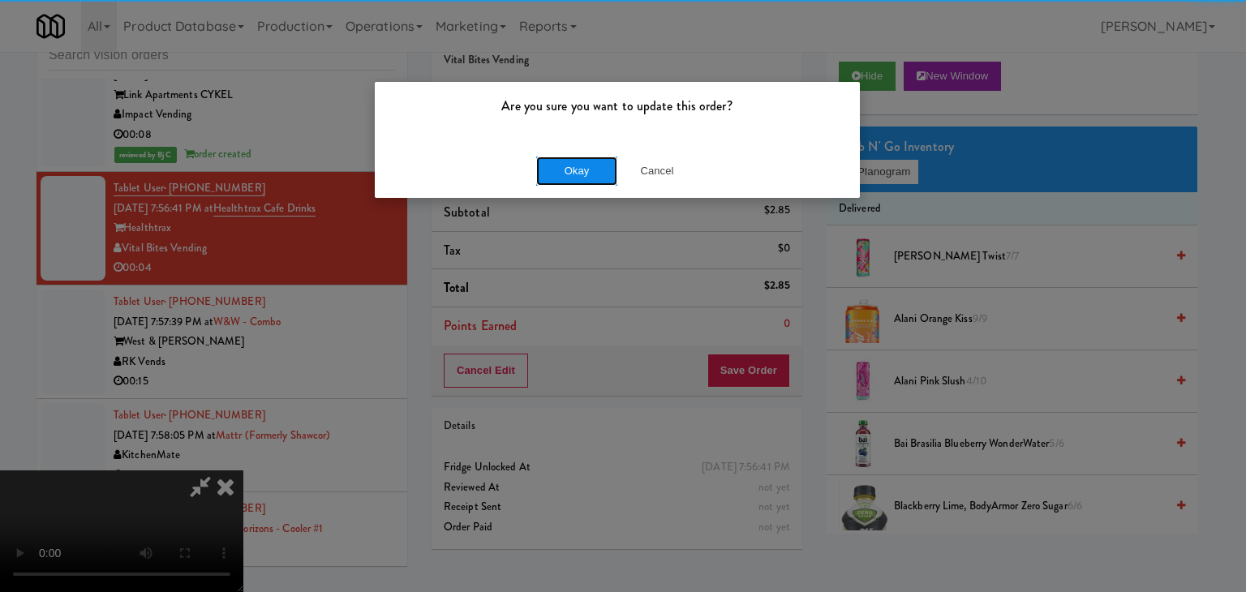
click at [576, 166] on button "Okay" at bounding box center [576, 171] width 81 height 29
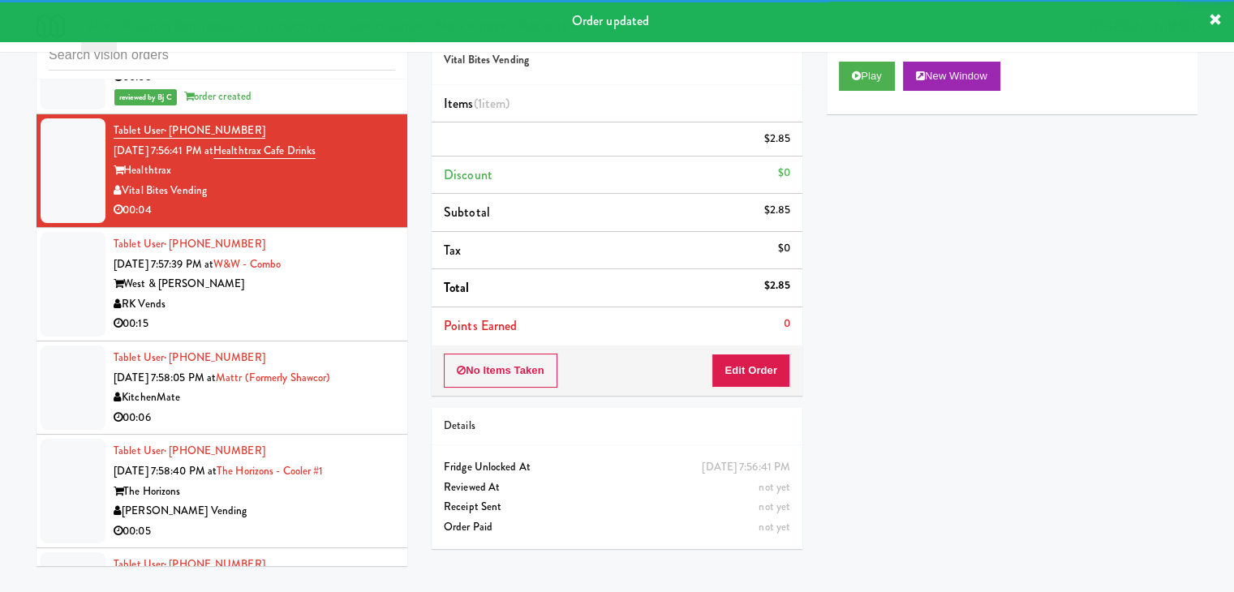
scroll to position [6220, 0]
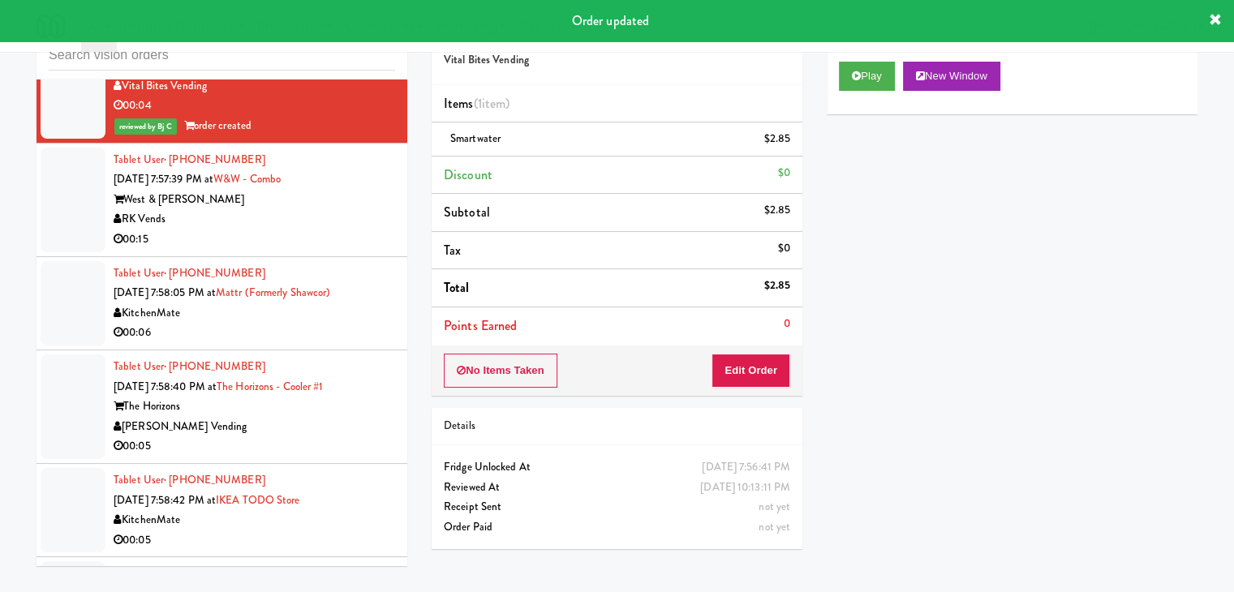
click at [328, 209] on div "RK Vends" at bounding box center [255, 219] width 282 height 20
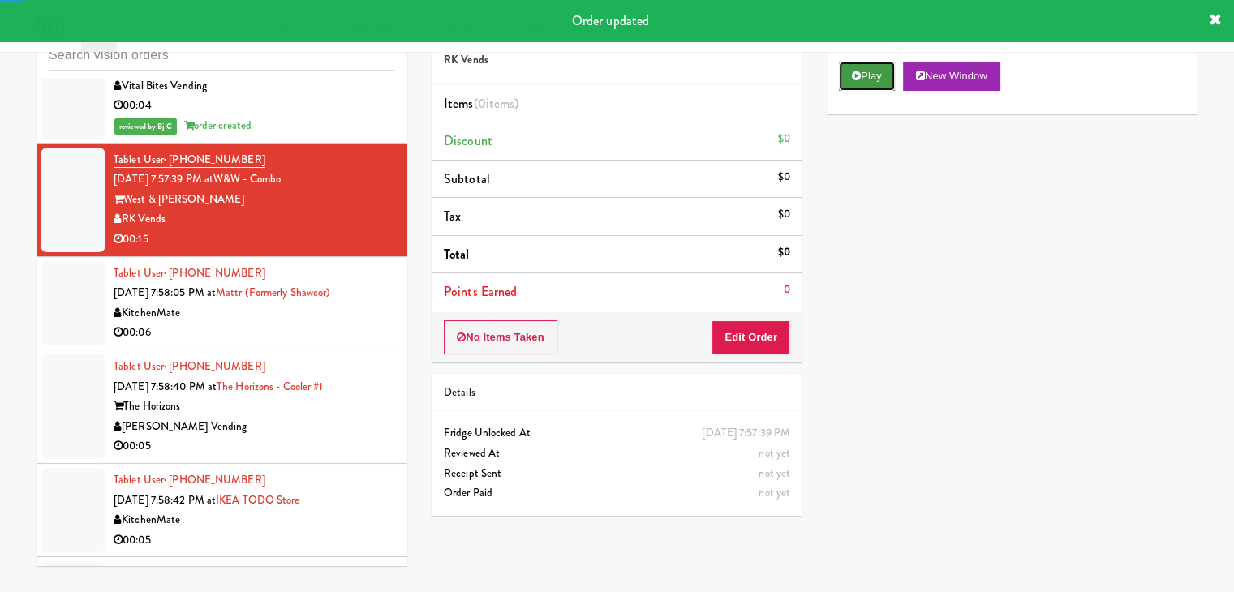
click at [875, 64] on button "Play" at bounding box center [867, 76] width 56 height 29
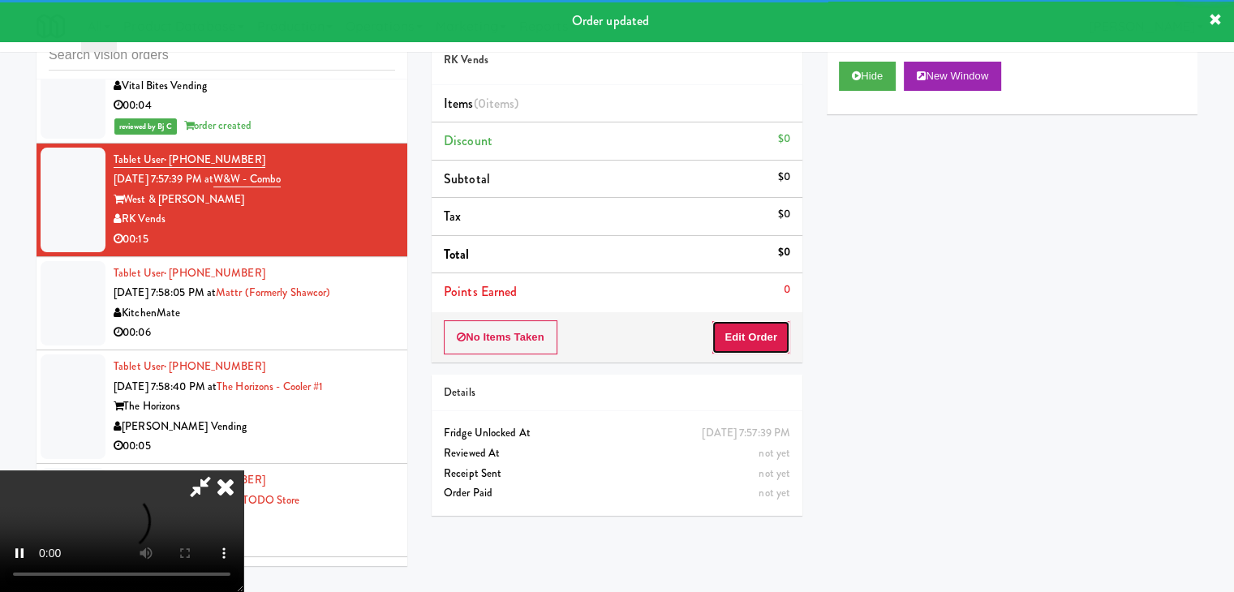
click at [780, 340] on button "Edit Order" at bounding box center [750, 337] width 79 height 34
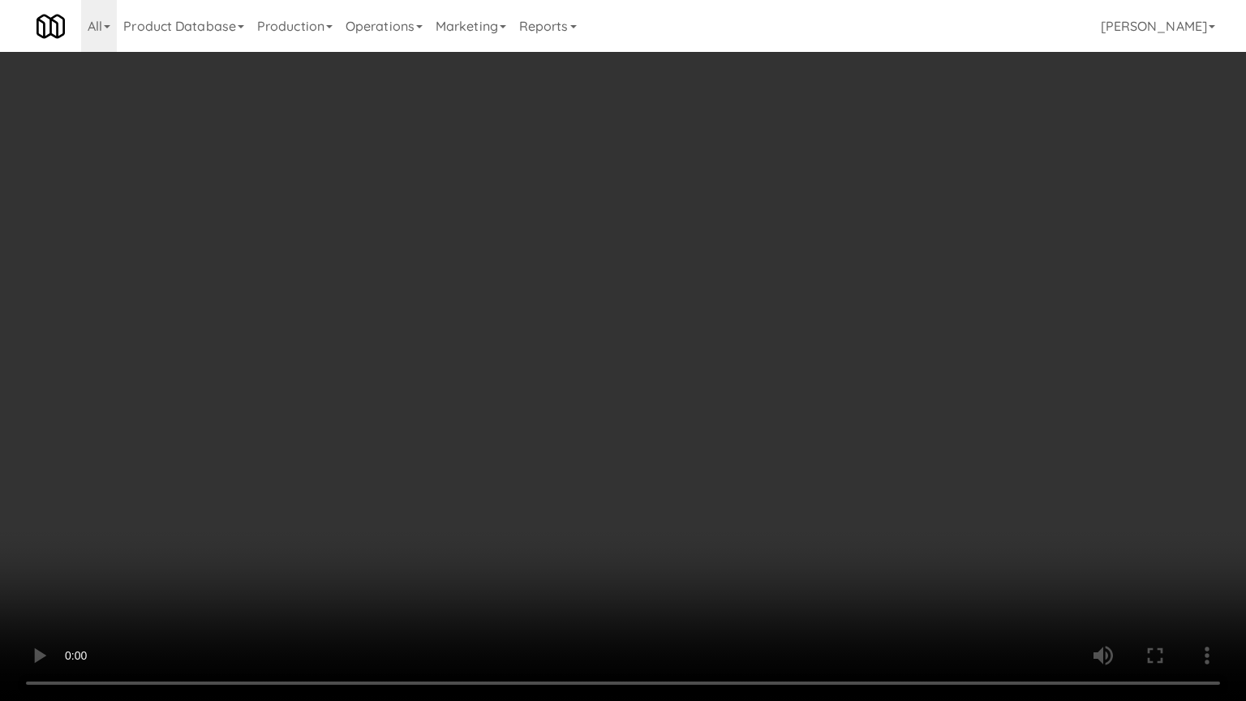
click at [784, 496] on video at bounding box center [623, 350] width 1246 height 701
drag, startPoint x: 796, startPoint y: 503, endPoint x: 789, endPoint y: 508, distance: 8.8
click at [795, 506] on video at bounding box center [623, 350] width 1246 height 701
click at [811, 494] on video at bounding box center [623, 350] width 1246 height 701
click at [810, 496] on video at bounding box center [623, 350] width 1246 height 701
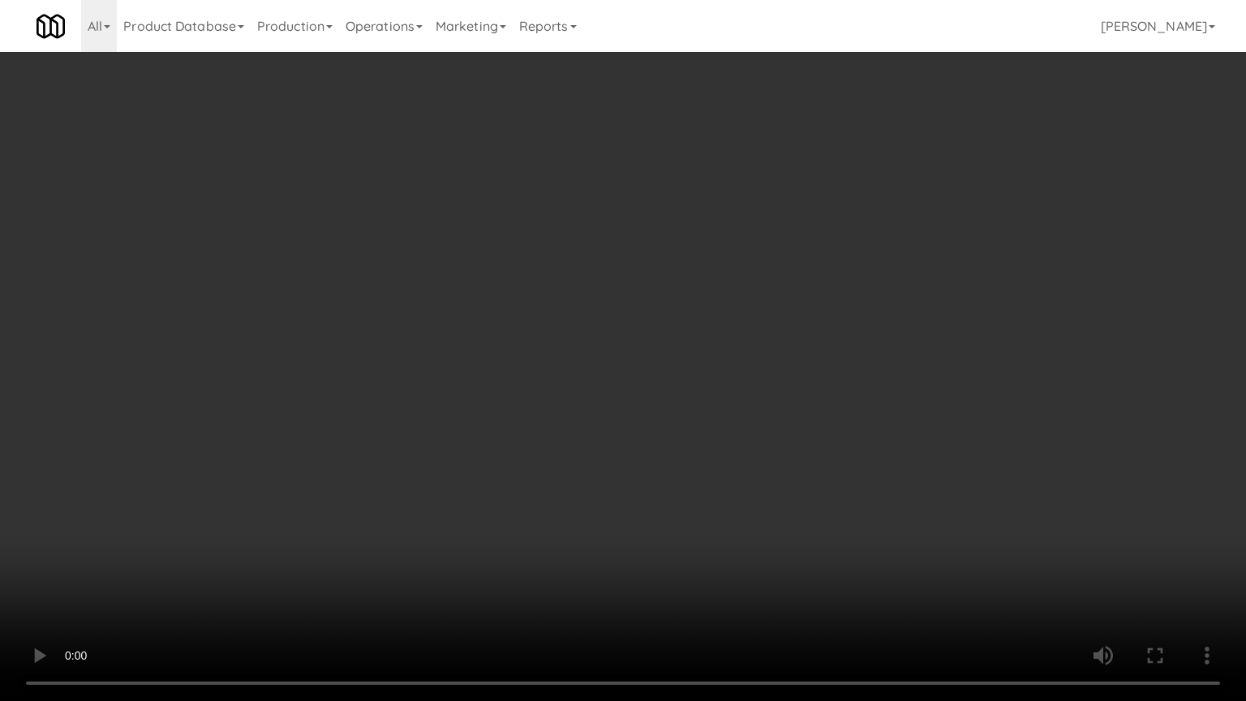
click at [815, 502] on video at bounding box center [623, 350] width 1246 height 701
click at [821, 501] on video at bounding box center [623, 350] width 1246 height 701
click at [819, 505] on video at bounding box center [623, 350] width 1246 height 701
click at [834, 531] on video at bounding box center [623, 350] width 1246 height 701
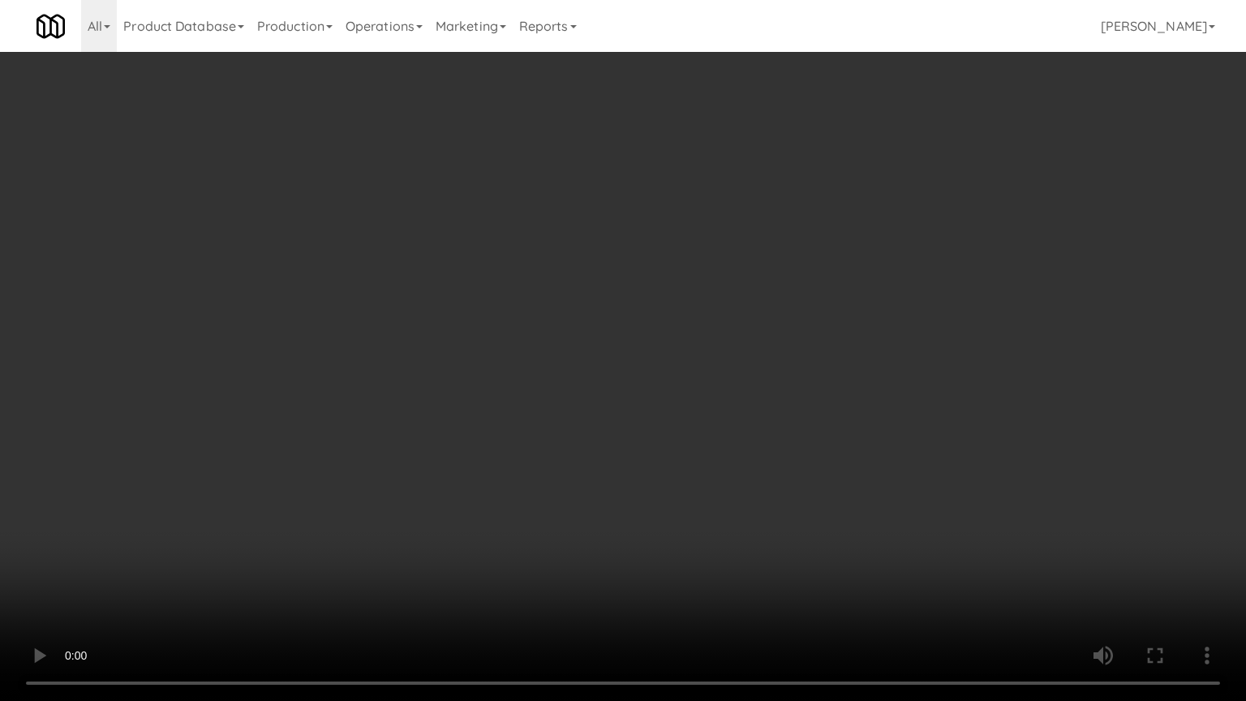
click at [834, 526] on video at bounding box center [623, 350] width 1246 height 701
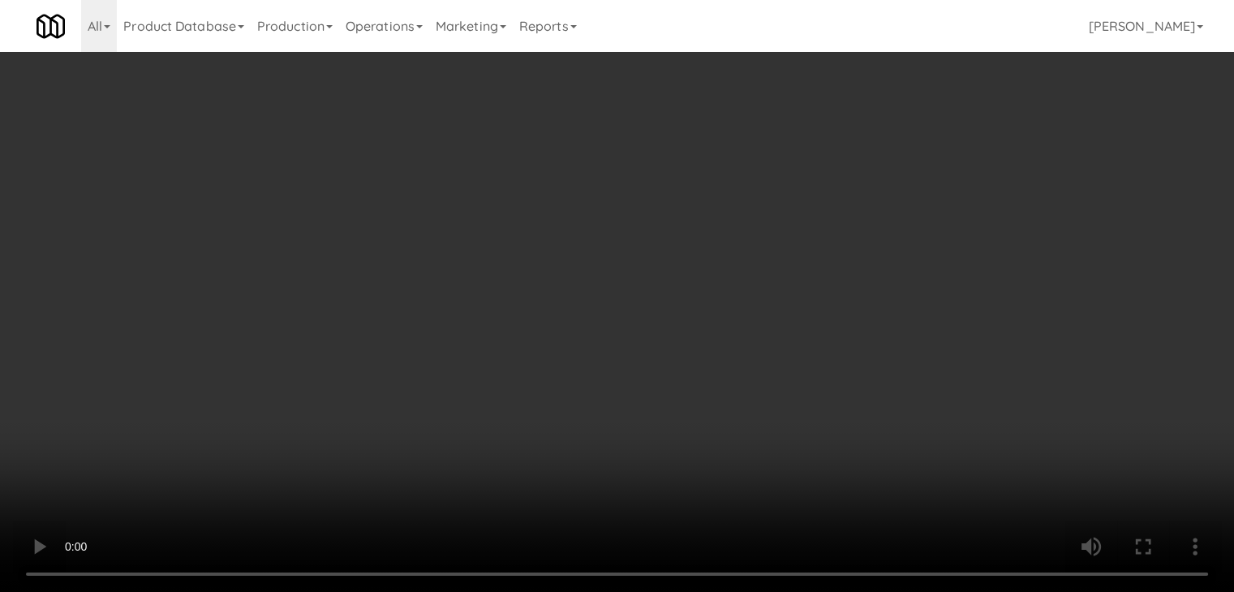
click at [904, 178] on button "Planogram" at bounding box center [879, 172] width 80 height 24
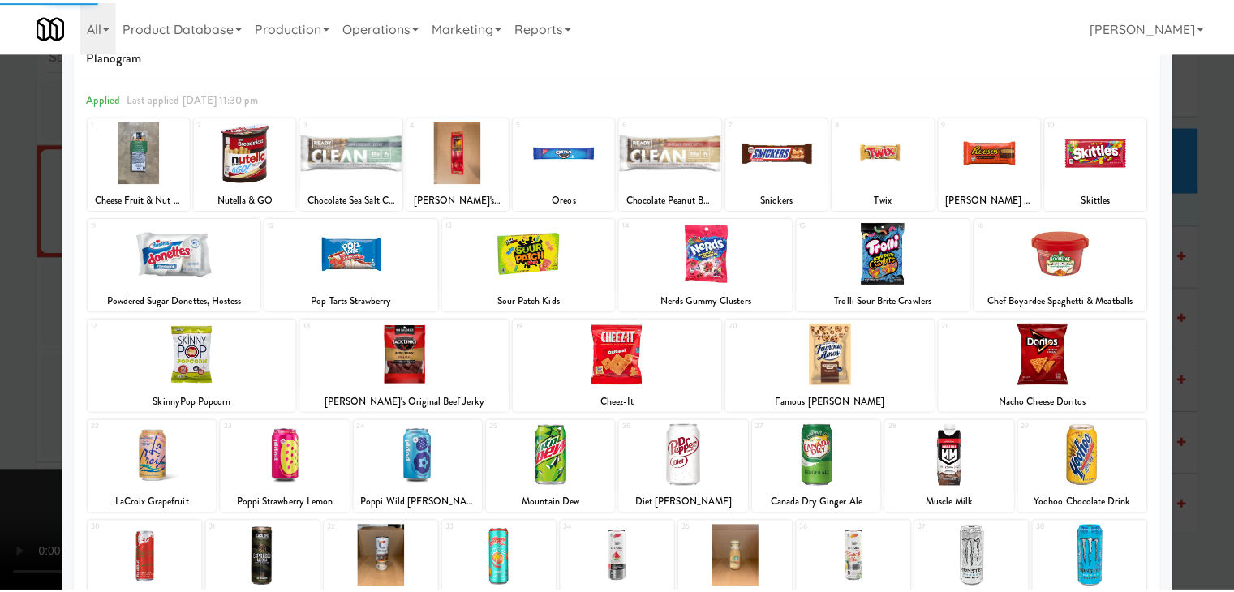
scroll to position [162, 0]
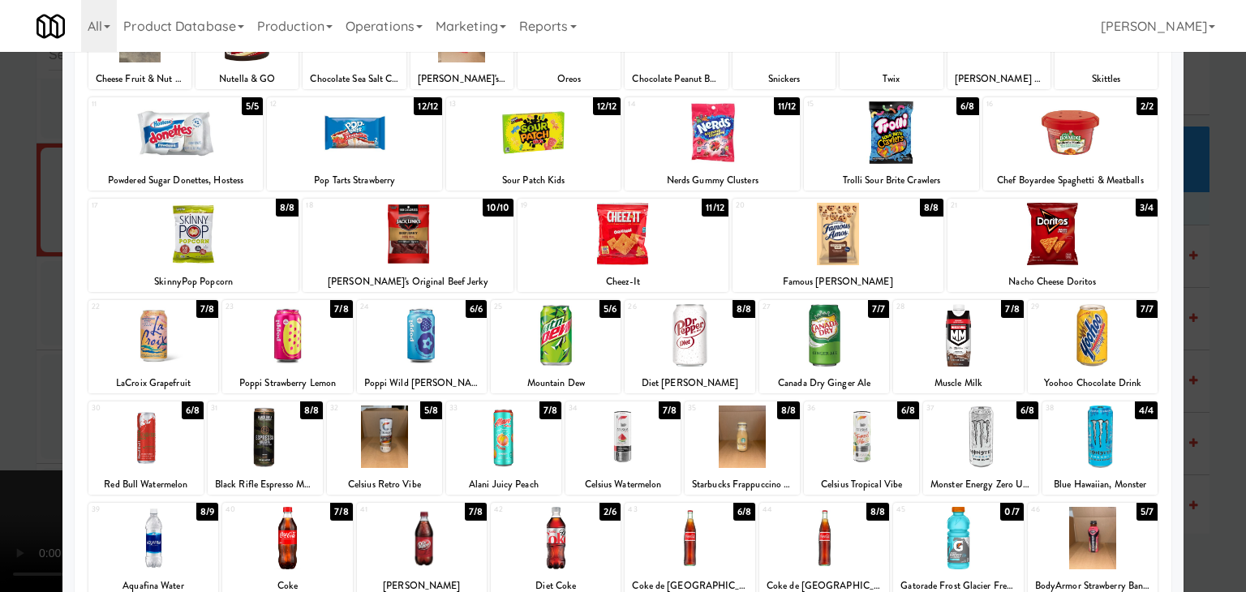
click at [837, 454] on div at bounding box center [861, 437] width 115 height 62
click at [0, 437] on div at bounding box center [623, 296] width 1246 height 592
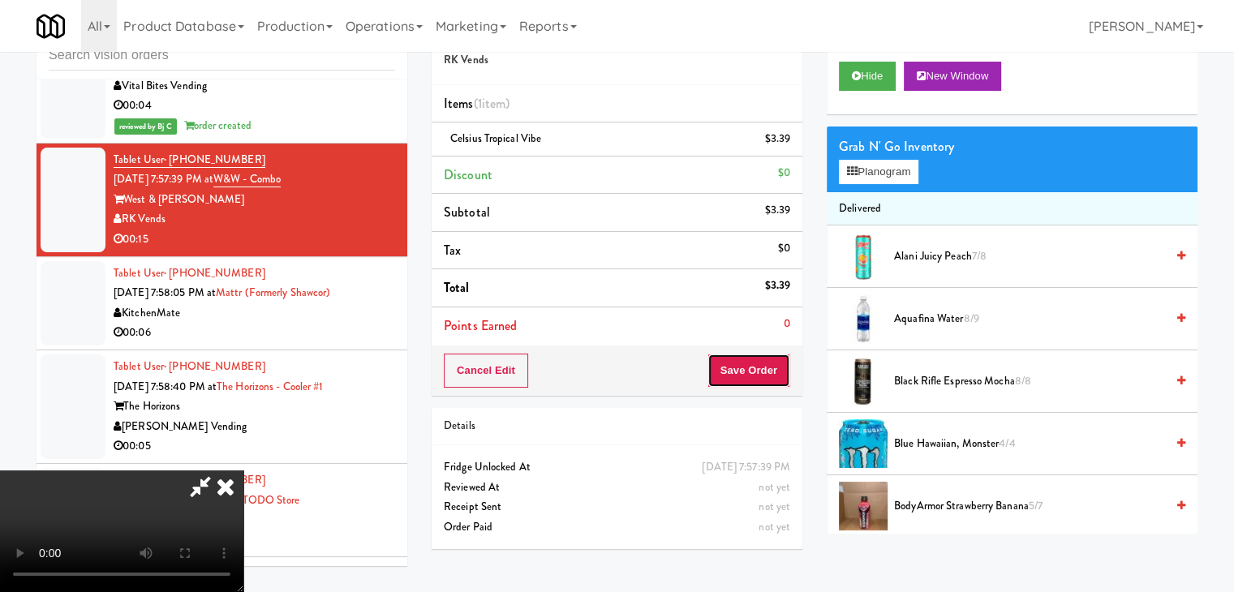
click at [776, 375] on button "Save Order" at bounding box center [748, 371] width 83 height 34
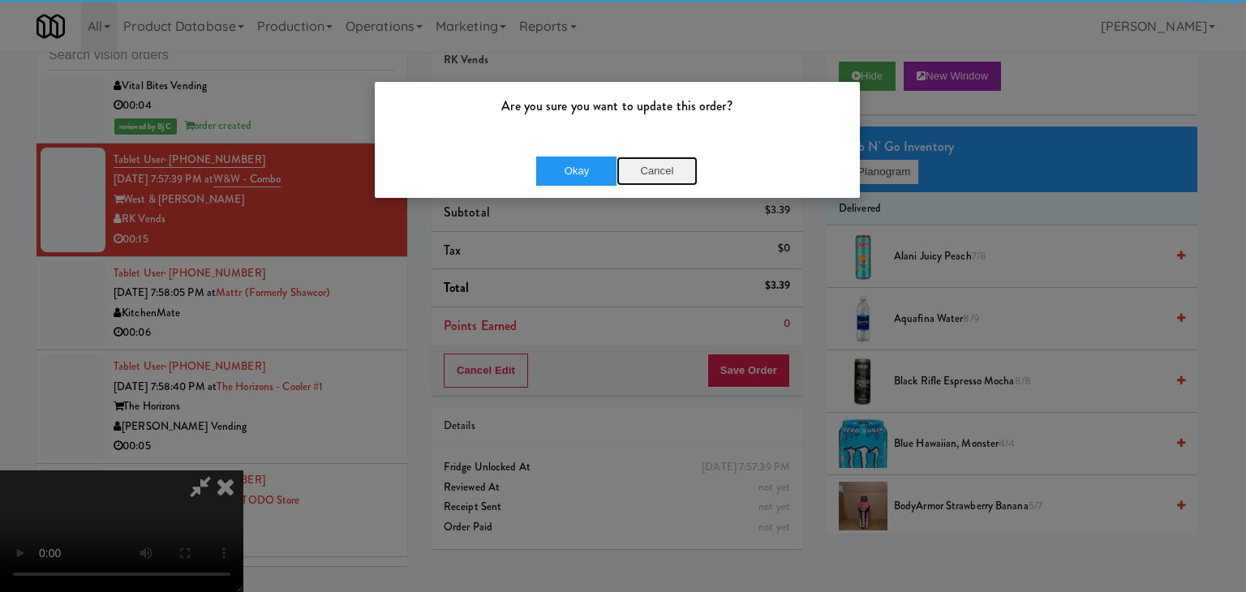
drag, startPoint x: 630, startPoint y: 161, endPoint x: 619, endPoint y: 166, distance: 11.6
click at [622, 165] on button "Cancel" at bounding box center [657, 171] width 81 height 29
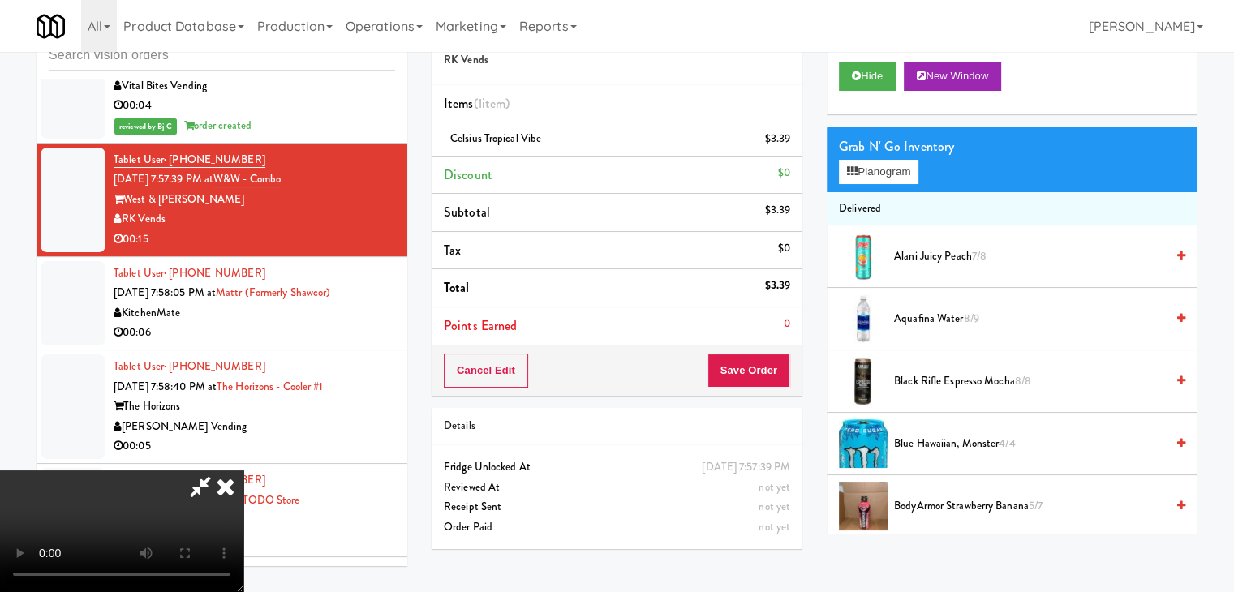
drag, startPoint x: 616, startPoint y: 168, endPoint x: 758, endPoint y: 168, distance: 142.0
click at [629, 166] on body "Are you sure you want to update this order? Okay Cancel Okay Are you sure you w…" at bounding box center [617, 296] width 1234 height 592
click at [763, 368] on button "Save Order" at bounding box center [748, 371] width 83 height 34
click at [763, 367] on button "Save Order" at bounding box center [748, 371] width 83 height 34
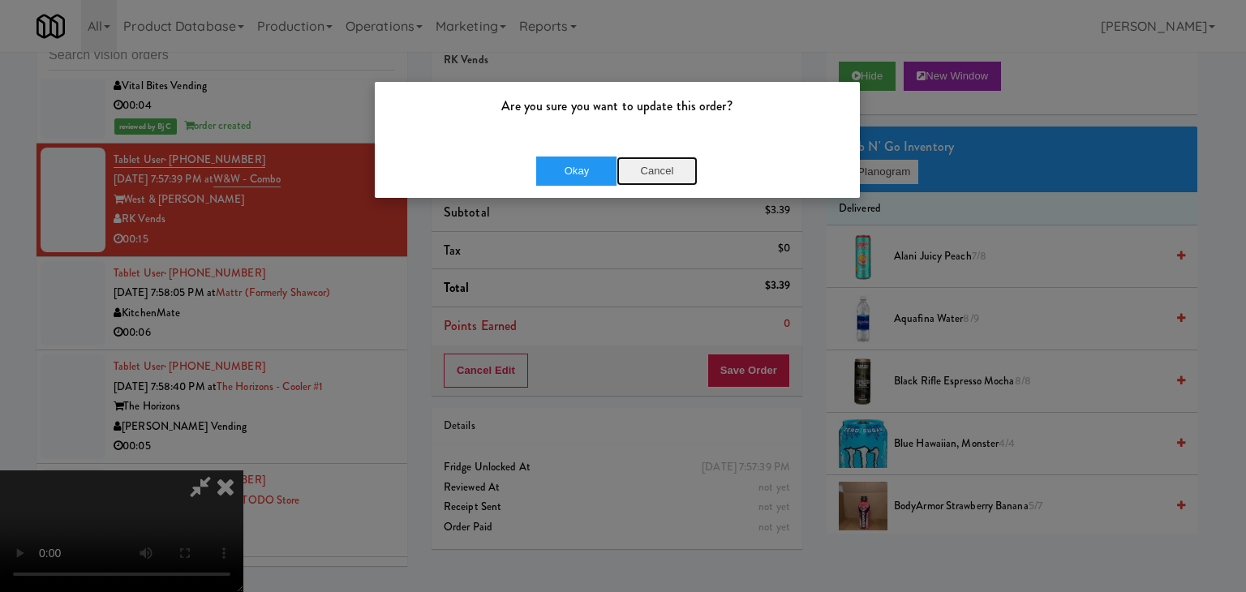
click at [657, 166] on button "Cancel" at bounding box center [657, 171] width 81 height 29
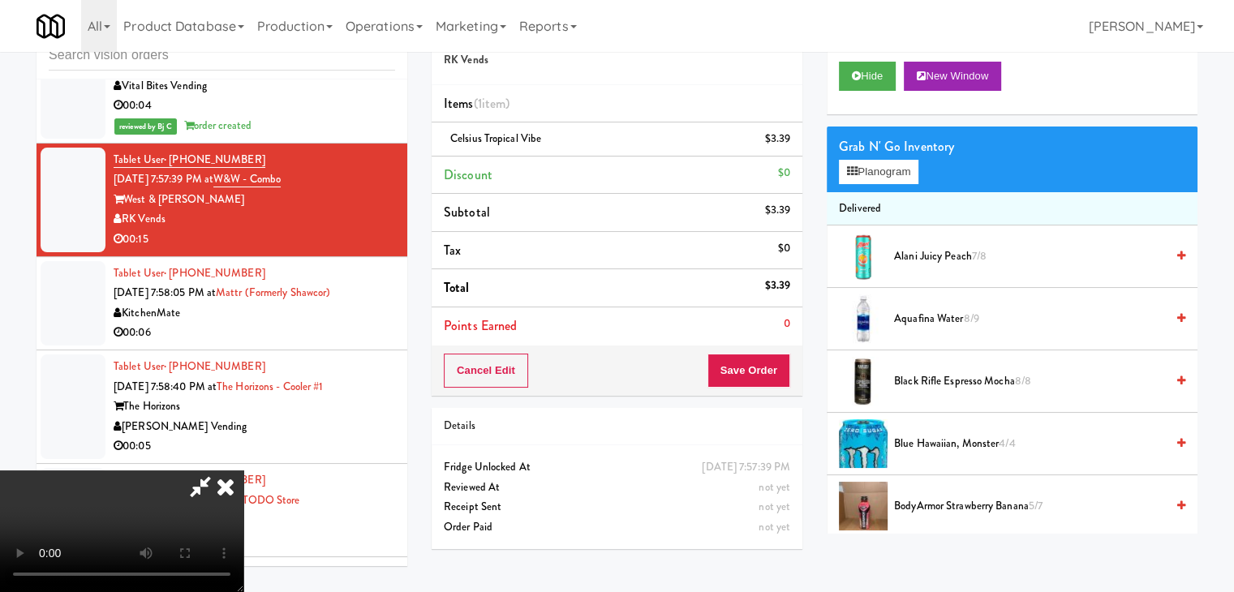
click at [243, 471] on video at bounding box center [121, 532] width 243 height 122
click at [764, 372] on button "Save Order" at bounding box center [748, 371] width 83 height 34
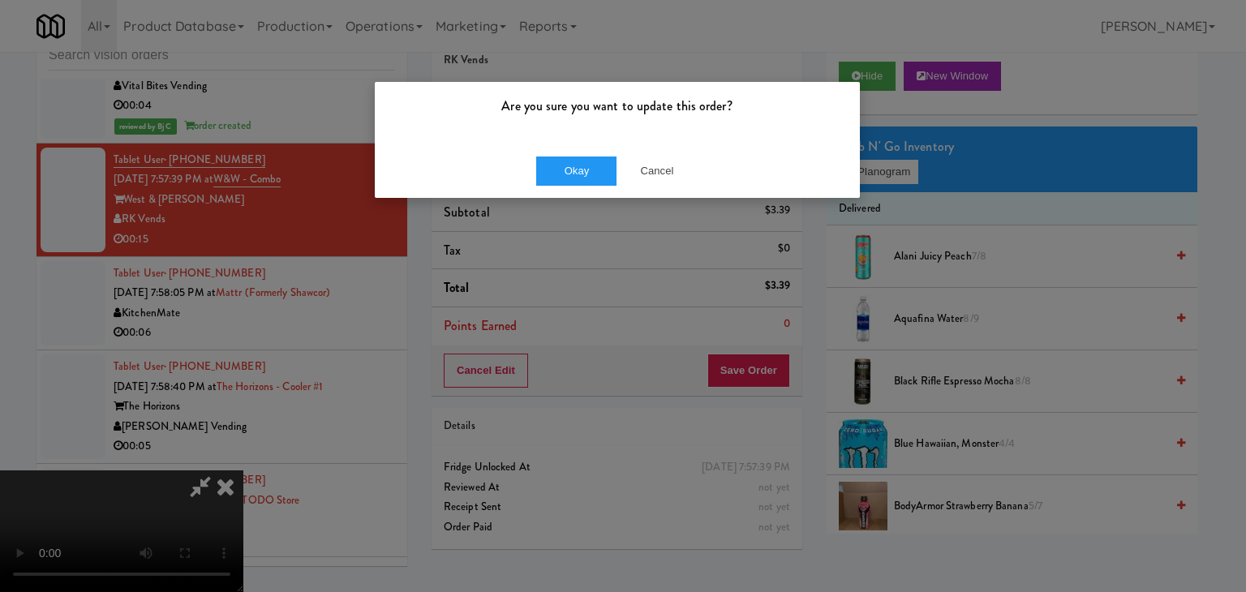
click at [576, 150] on div "Okay Cancel" at bounding box center [617, 171] width 485 height 54
click at [572, 164] on button "Okay" at bounding box center [576, 171] width 81 height 29
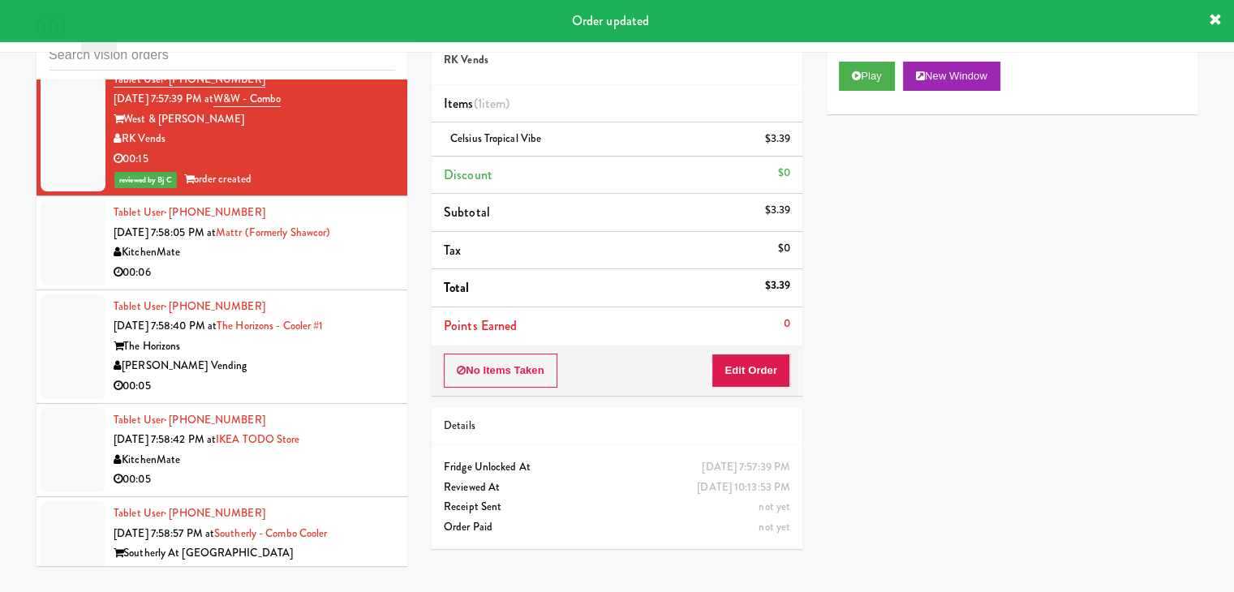
scroll to position [6301, 0]
click at [294, 242] on div "KitchenMate" at bounding box center [255, 252] width 282 height 20
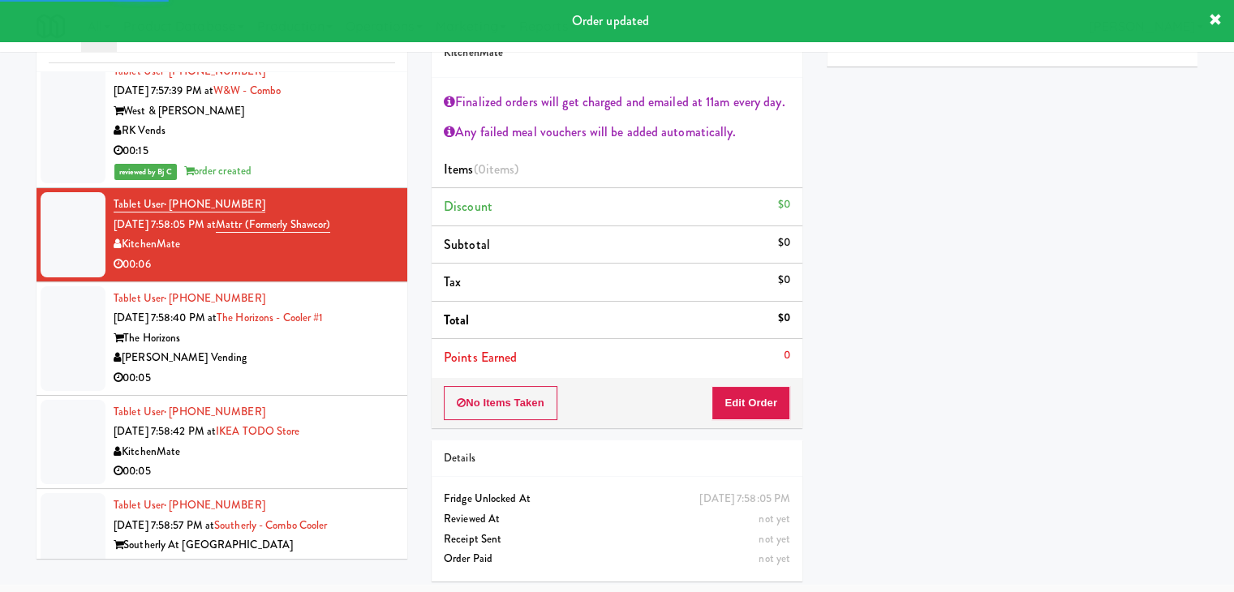
click at [321, 348] on div "[PERSON_NAME] Vending" at bounding box center [255, 358] width 282 height 20
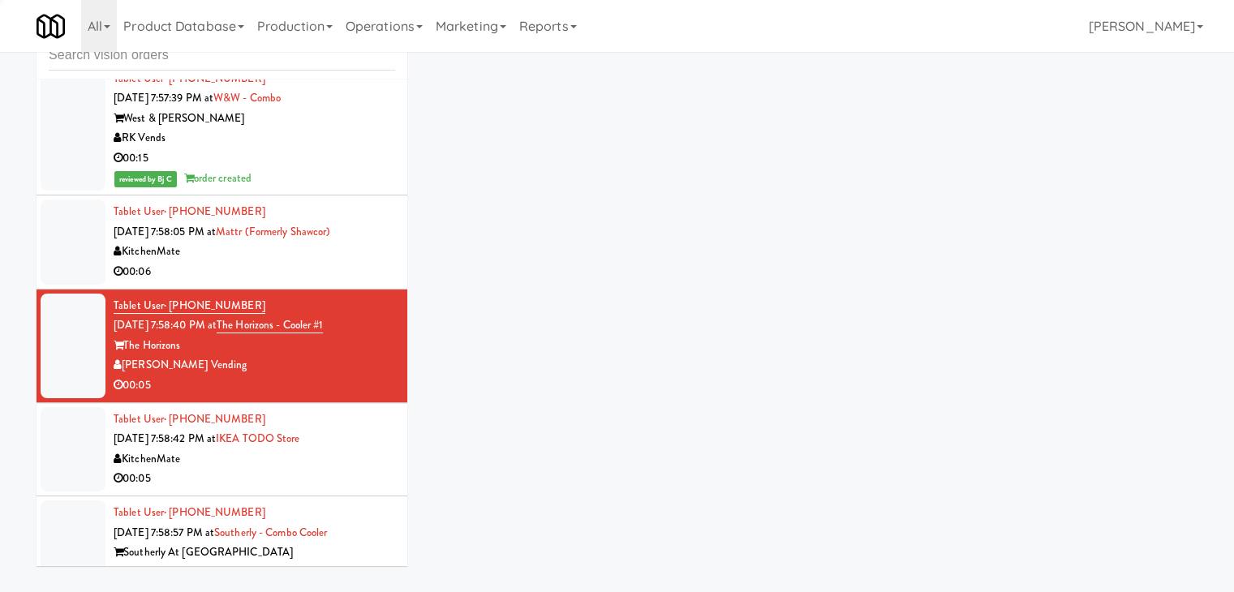
scroll to position [52, 0]
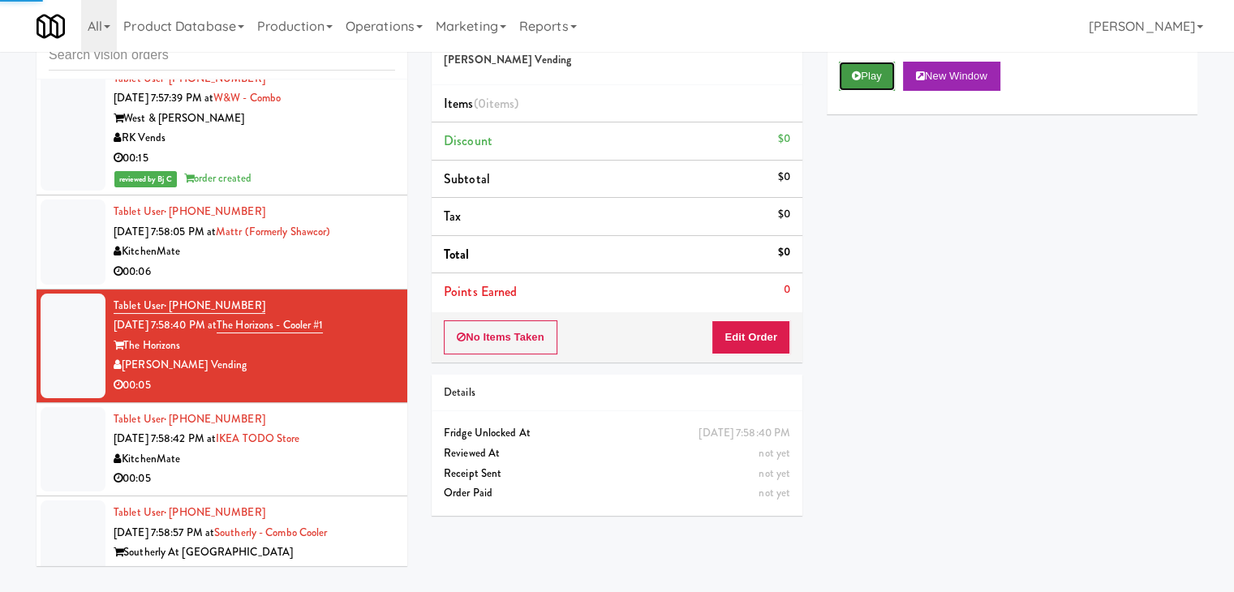
click at [849, 69] on button "Play" at bounding box center [867, 76] width 56 height 29
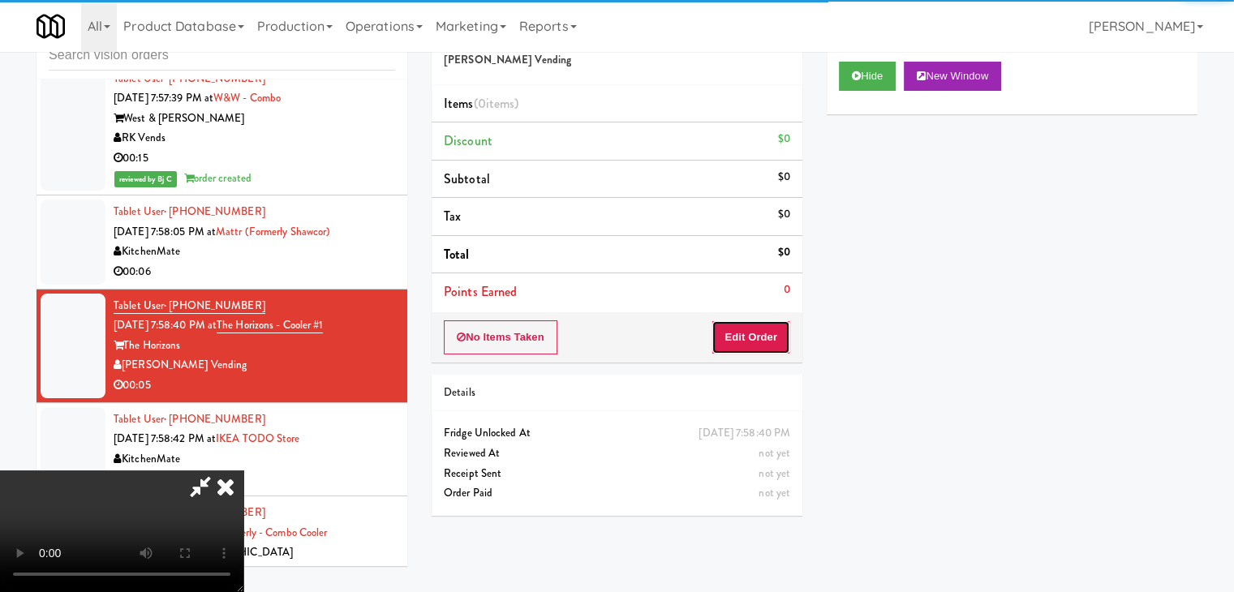
click at [752, 332] on button "Edit Order" at bounding box center [750, 337] width 79 height 34
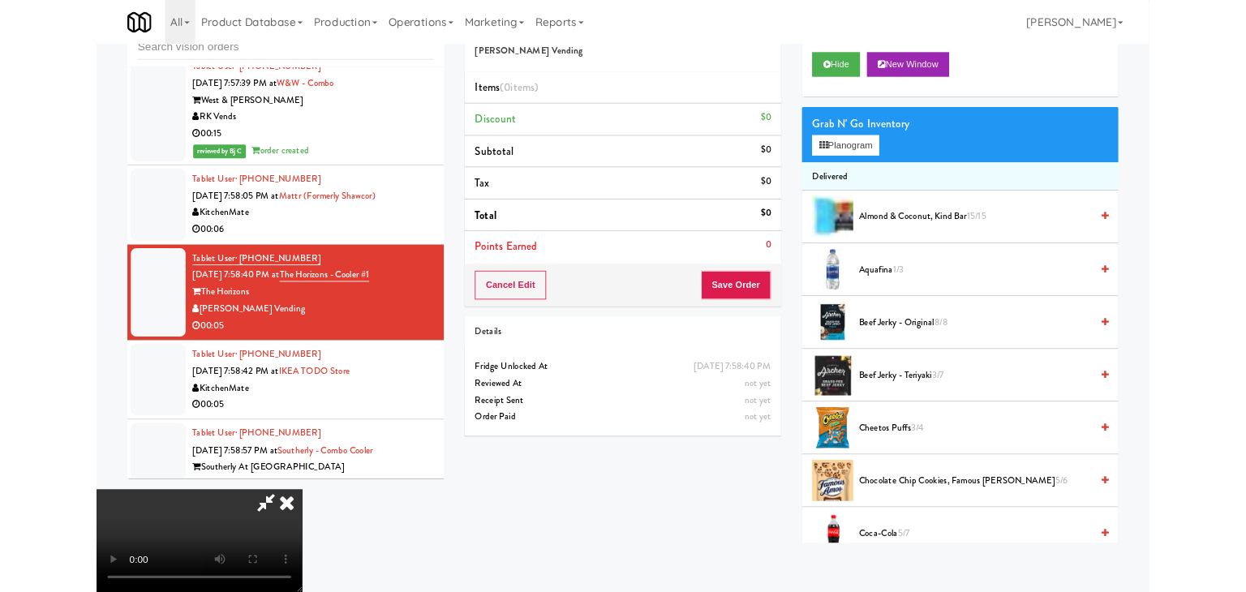
scroll to position [0, 0]
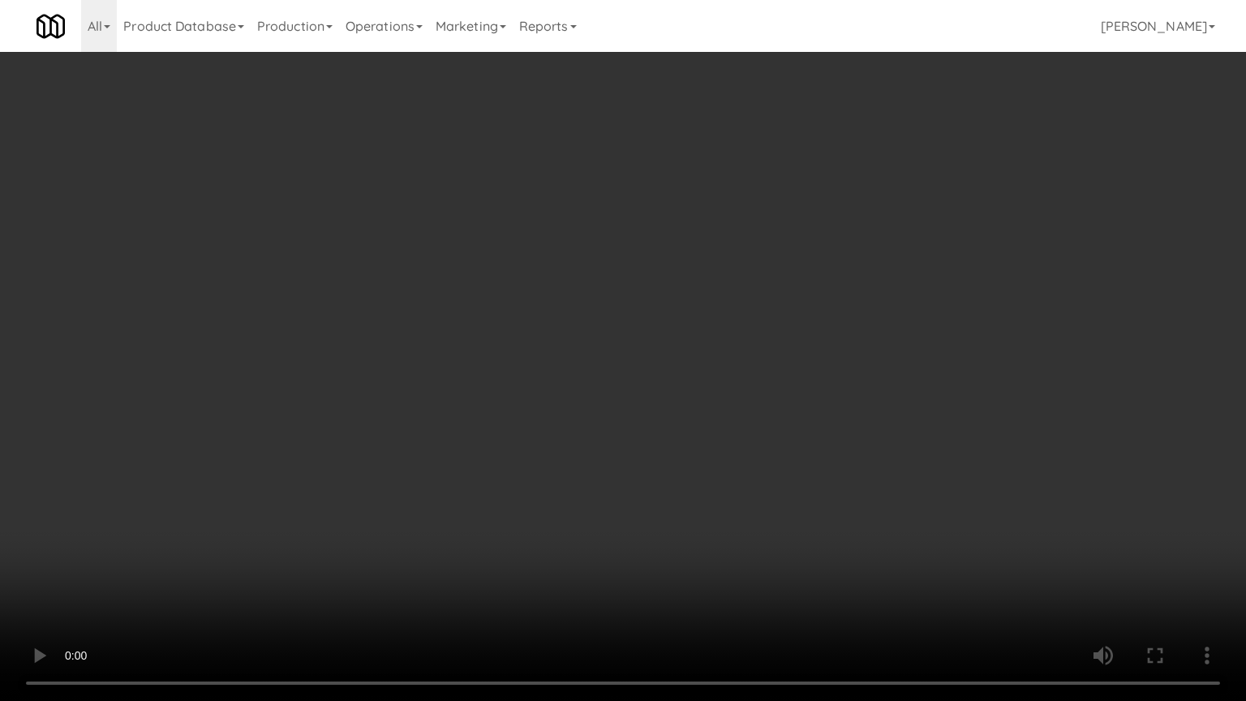
click at [746, 419] on video at bounding box center [623, 350] width 1246 height 701
click at [744, 420] on video at bounding box center [623, 350] width 1246 height 701
click at [767, 393] on video at bounding box center [623, 350] width 1246 height 701
drag, startPoint x: 767, startPoint y: 393, endPoint x: 844, endPoint y: 185, distance: 221.2
click at [770, 389] on video at bounding box center [623, 350] width 1246 height 701
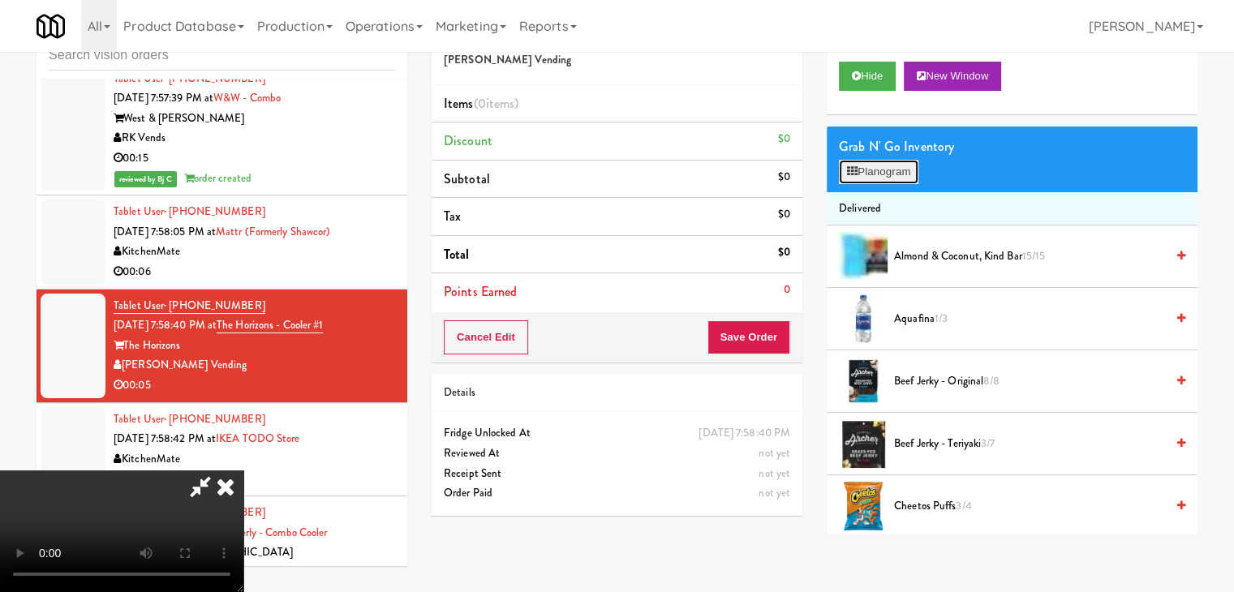
click at [877, 165] on button "Planogram" at bounding box center [879, 172] width 80 height 24
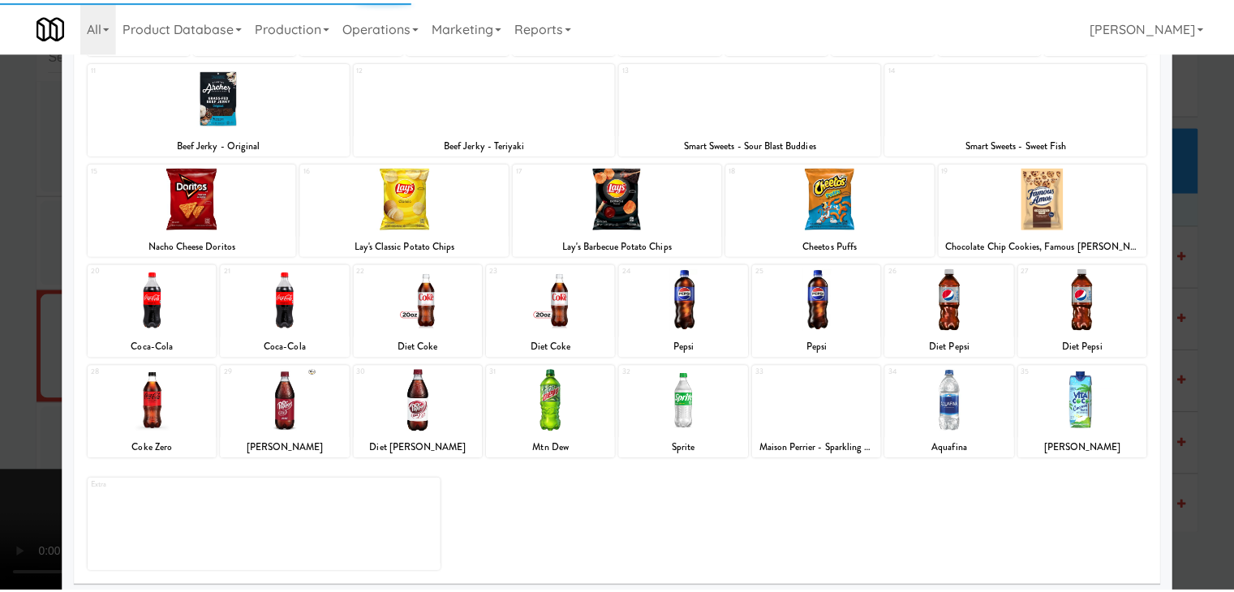
scroll to position [204, 0]
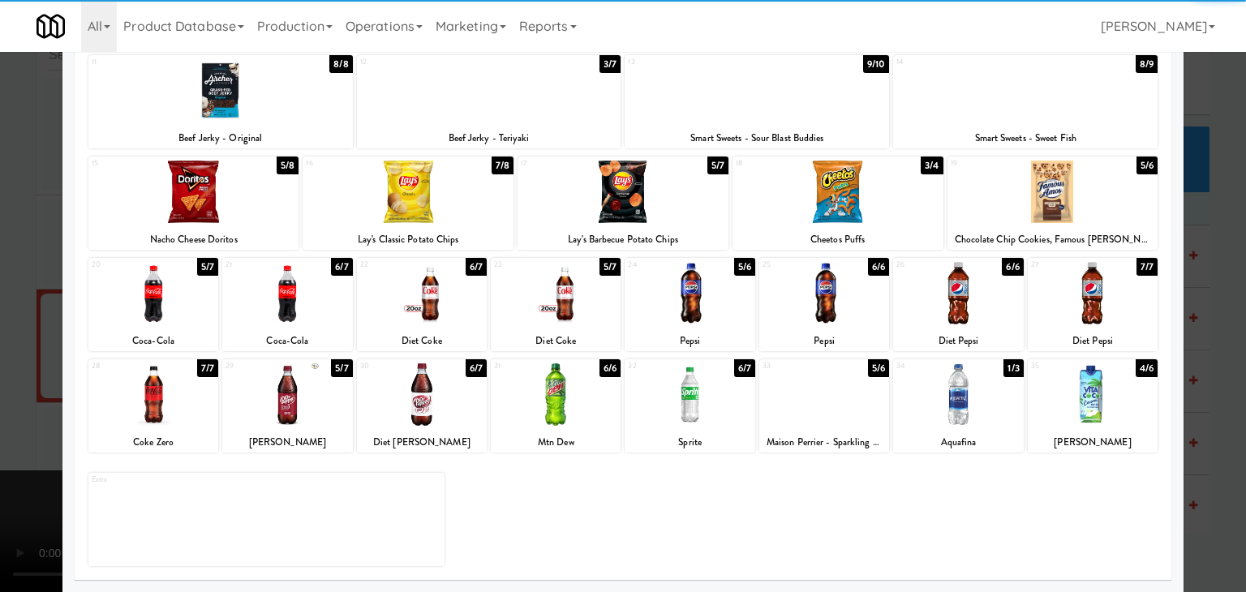
click at [172, 297] on div at bounding box center [153, 293] width 130 height 62
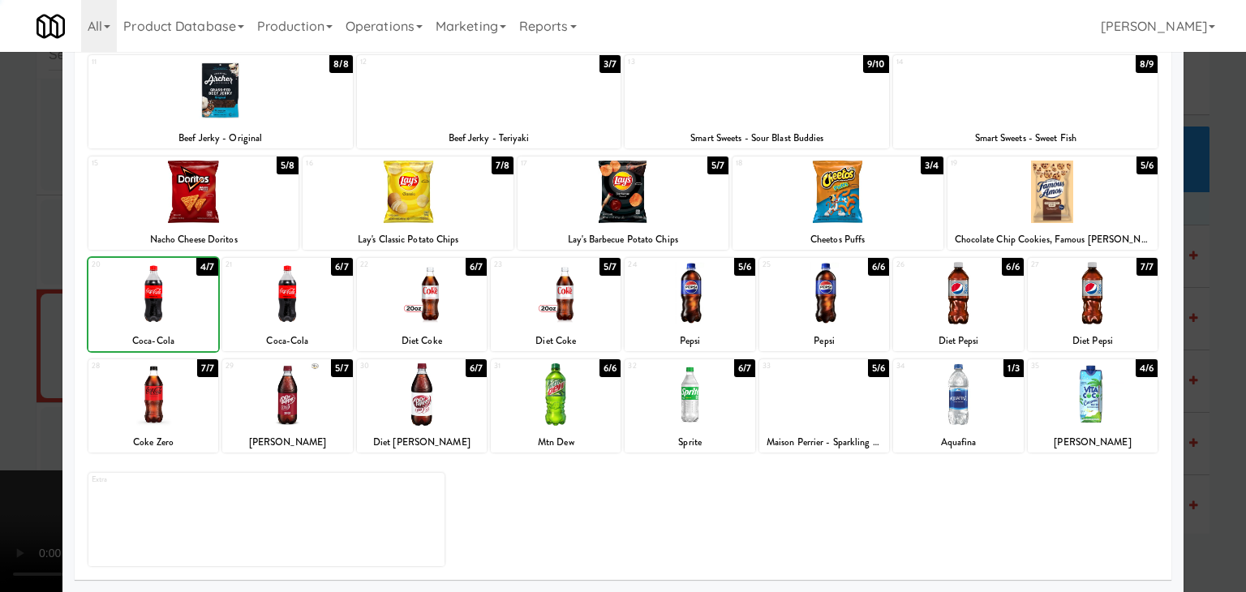
click at [12, 306] on div at bounding box center [623, 296] width 1246 height 592
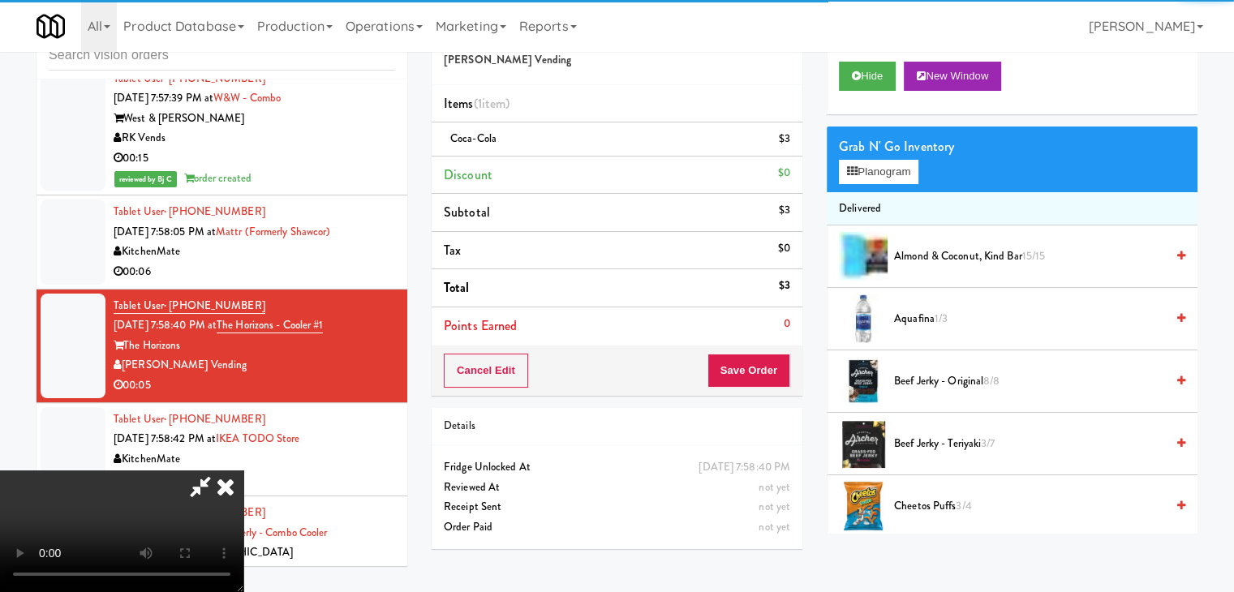
click at [769, 358] on div "Cancel Edit Save Order" at bounding box center [617, 371] width 371 height 50
click at [767, 361] on button "Save Order" at bounding box center [748, 371] width 83 height 34
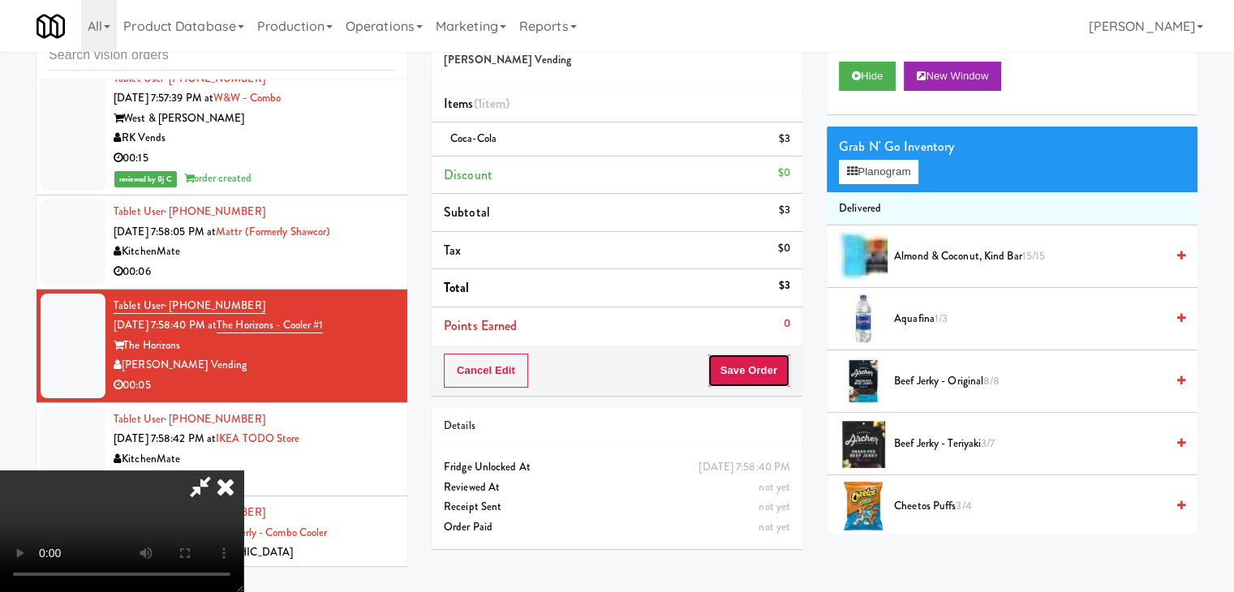
click at [766, 362] on button "Save Order" at bounding box center [748, 371] width 83 height 34
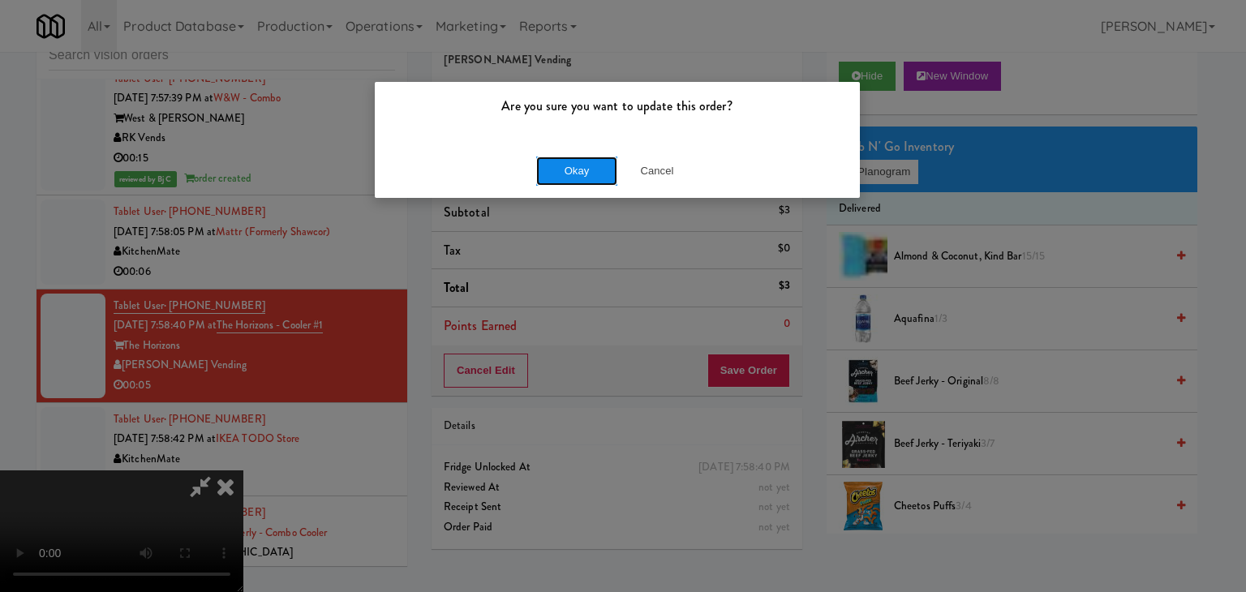
click at [600, 165] on button "Okay" at bounding box center [576, 171] width 81 height 29
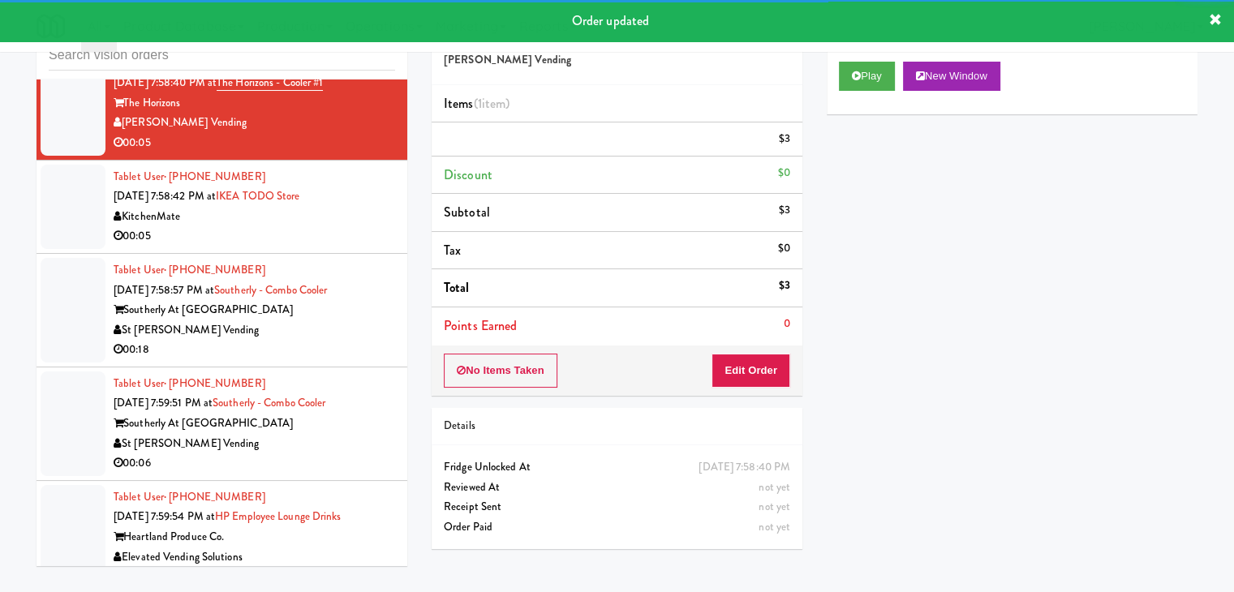
scroll to position [6544, 0]
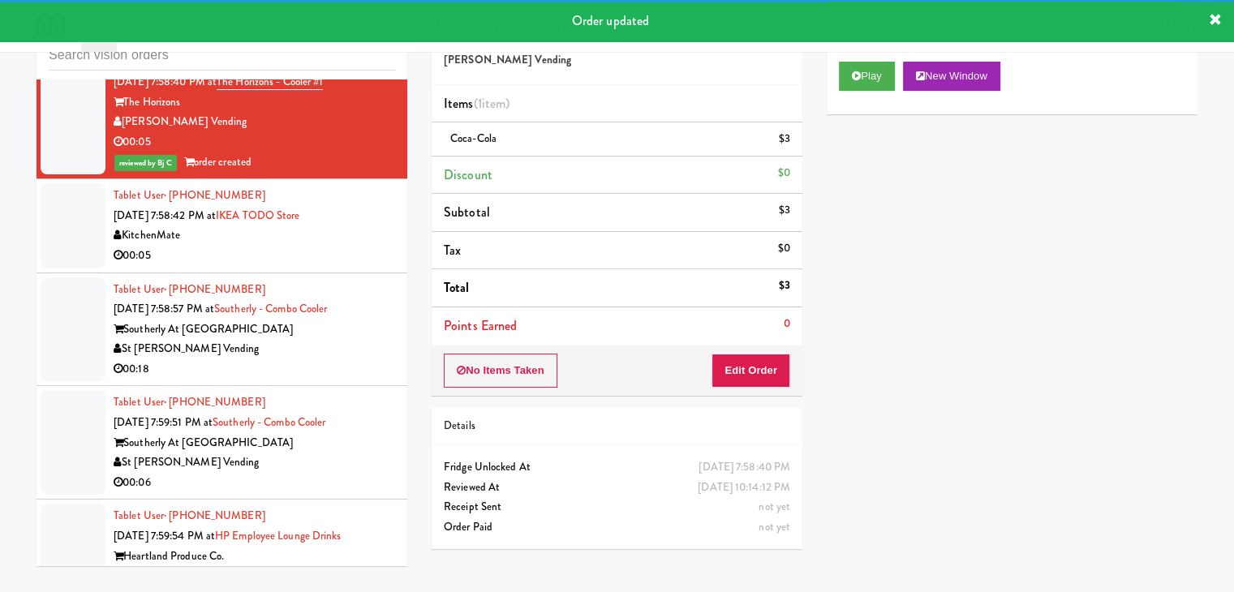
click at [333, 243] on li "Tablet User · (647) 838-6719 [DATE] 7:58:42 PM at IKEA TODO Store KitchenMate 0…" at bounding box center [222, 225] width 371 height 93
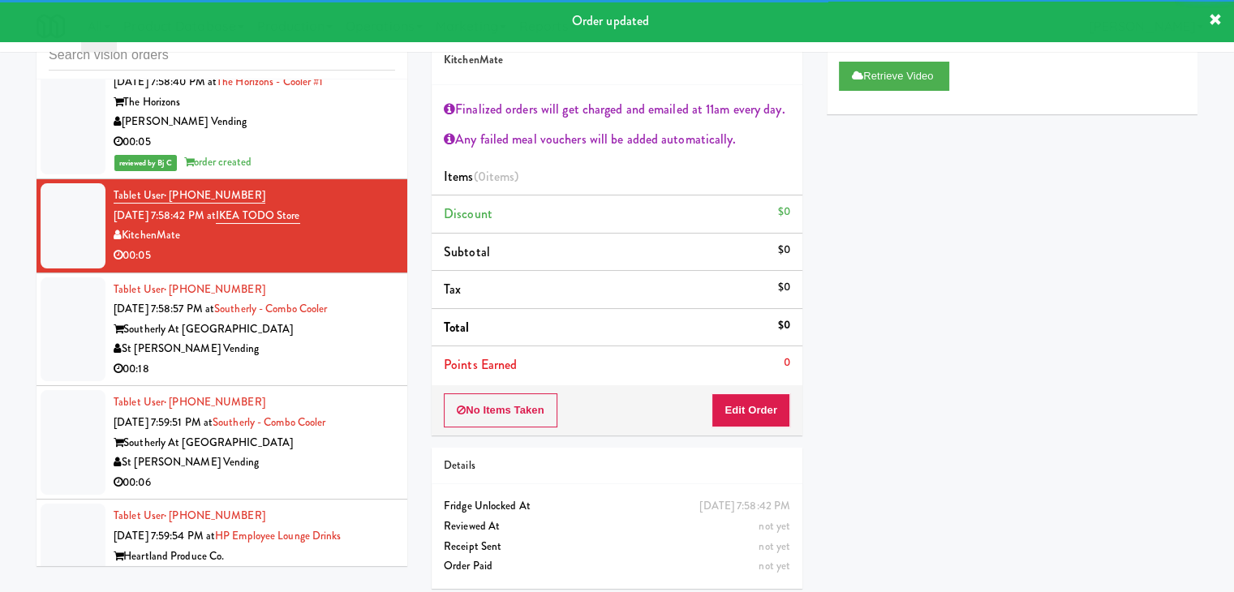
click at [350, 320] on div "Southerly At [GEOGRAPHIC_DATA]" at bounding box center [255, 330] width 282 height 20
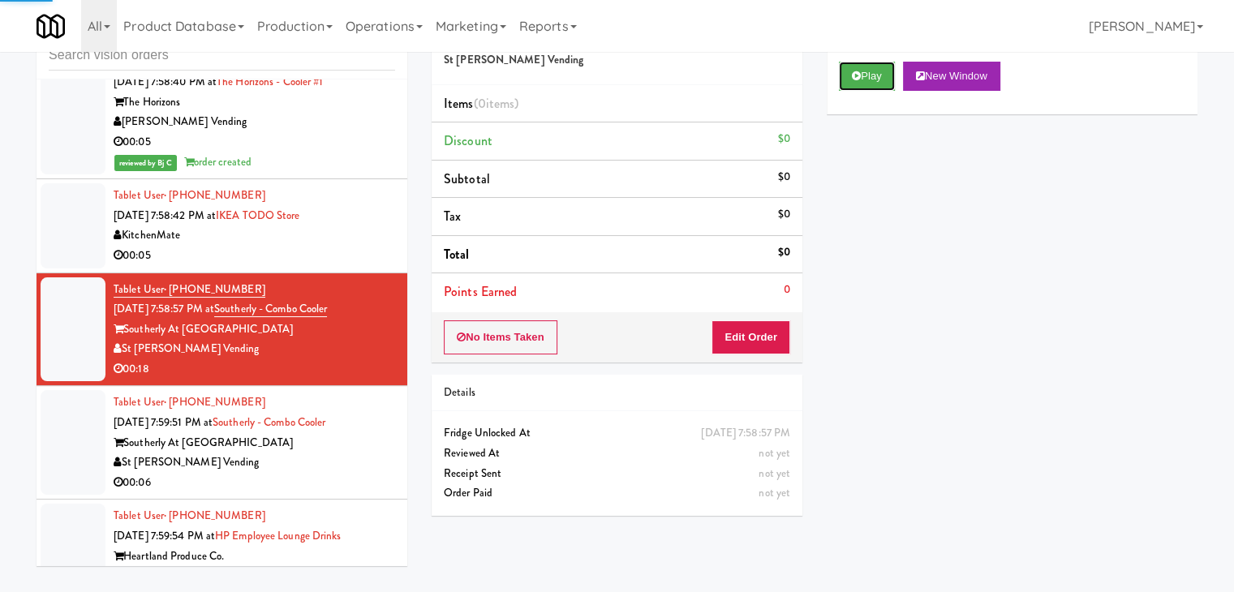
drag, startPoint x: 871, startPoint y: 81, endPoint x: 819, endPoint y: 211, distance: 140.1
click at [871, 82] on button "Play" at bounding box center [867, 76] width 56 height 29
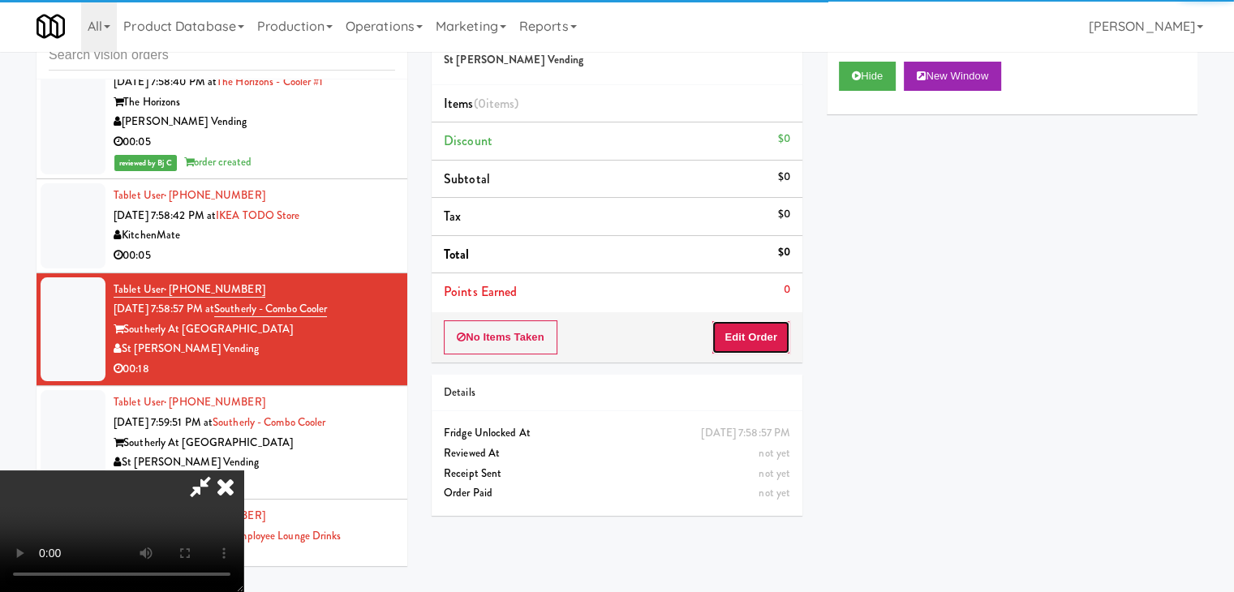
click at [750, 334] on button "Edit Order" at bounding box center [750, 337] width 79 height 34
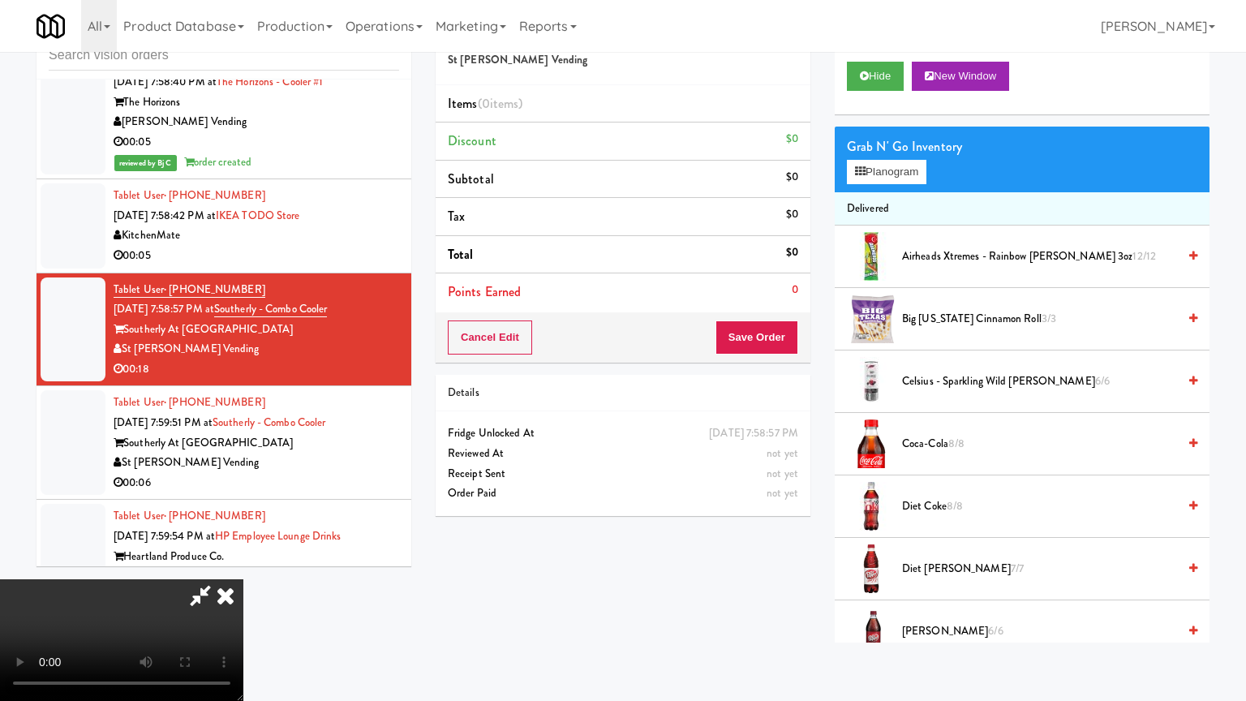
click at [243, 579] on video at bounding box center [121, 640] width 243 height 122
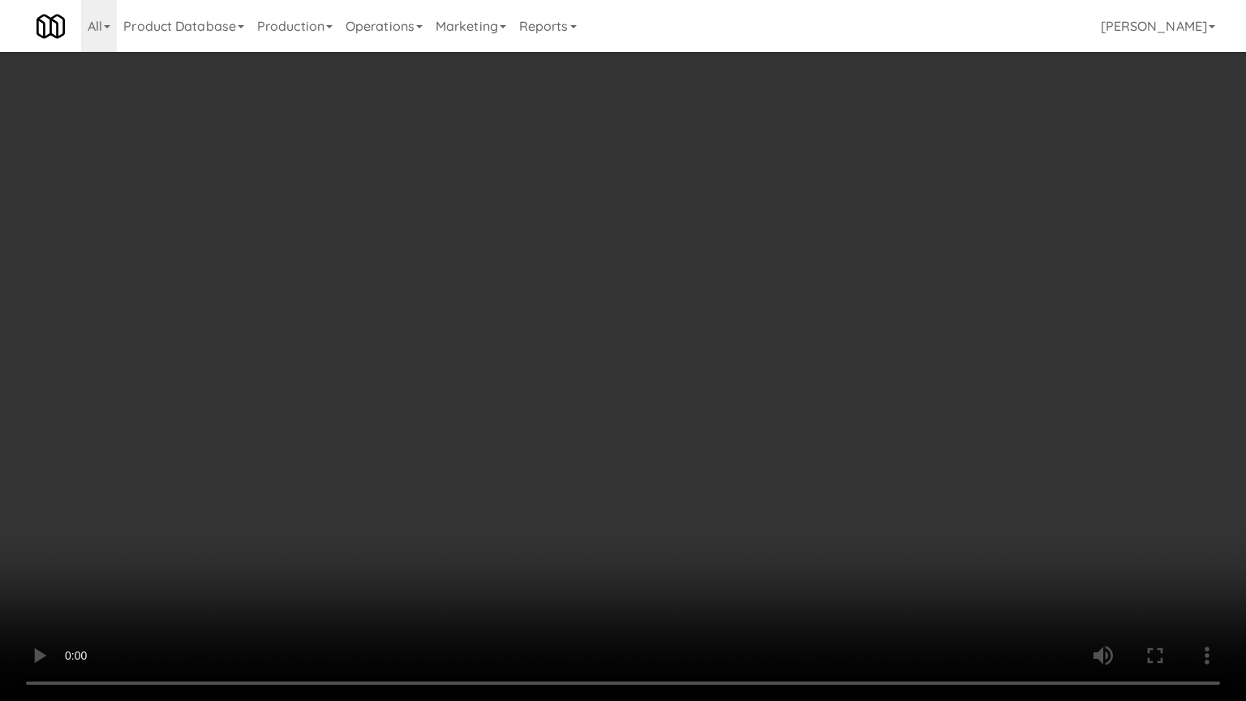
click at [743, 431] on video at bounding box center [623, 350] width 1246 height 701
click at [743, 414] on video at bounding box center [623, 350] width 1246 height 701
click at [741, 414] on video at bounding box center [623, 350] width 1246 height 701
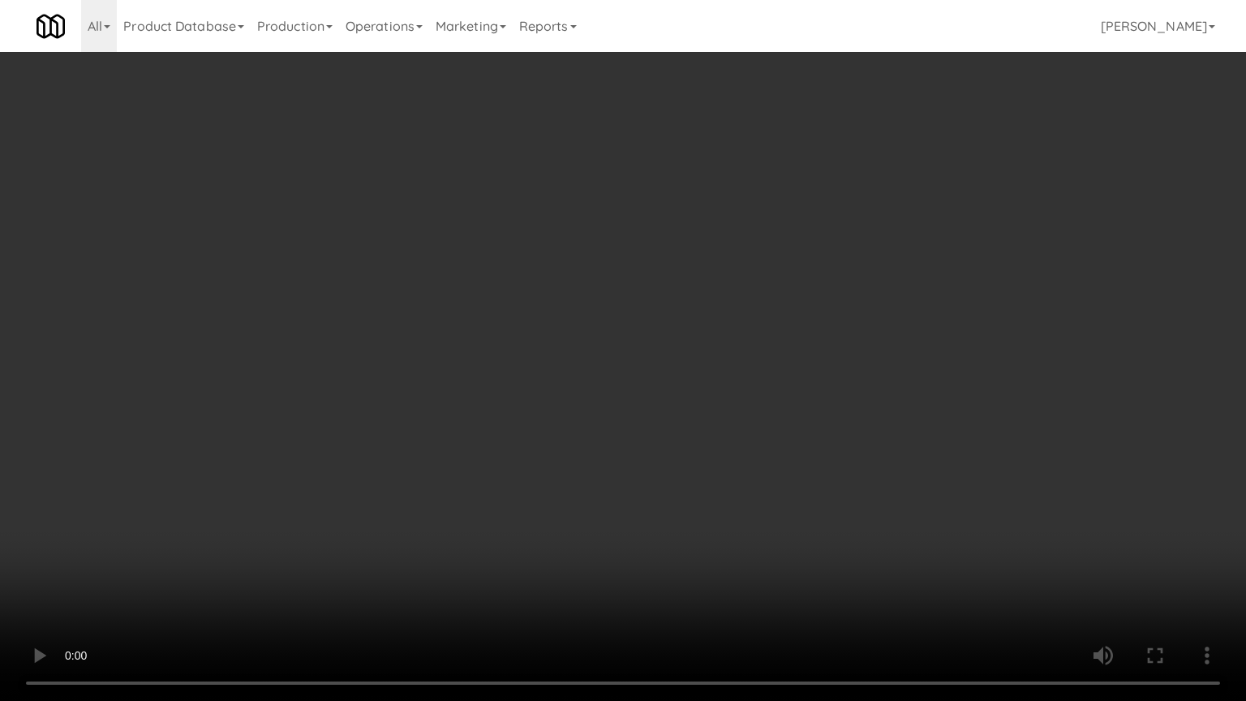
click at [737, 409] on video at bounding box center [623, 350] width 1246 height 701
click at [743, 406] on video at bounding box center [623, 350] width 1246 height 701
click at [708, 400] on video at bounding box center [623, 350] width 1246 height 701
click at [719, 399] on video at bounding box center [623, 350] width 1246 height 701
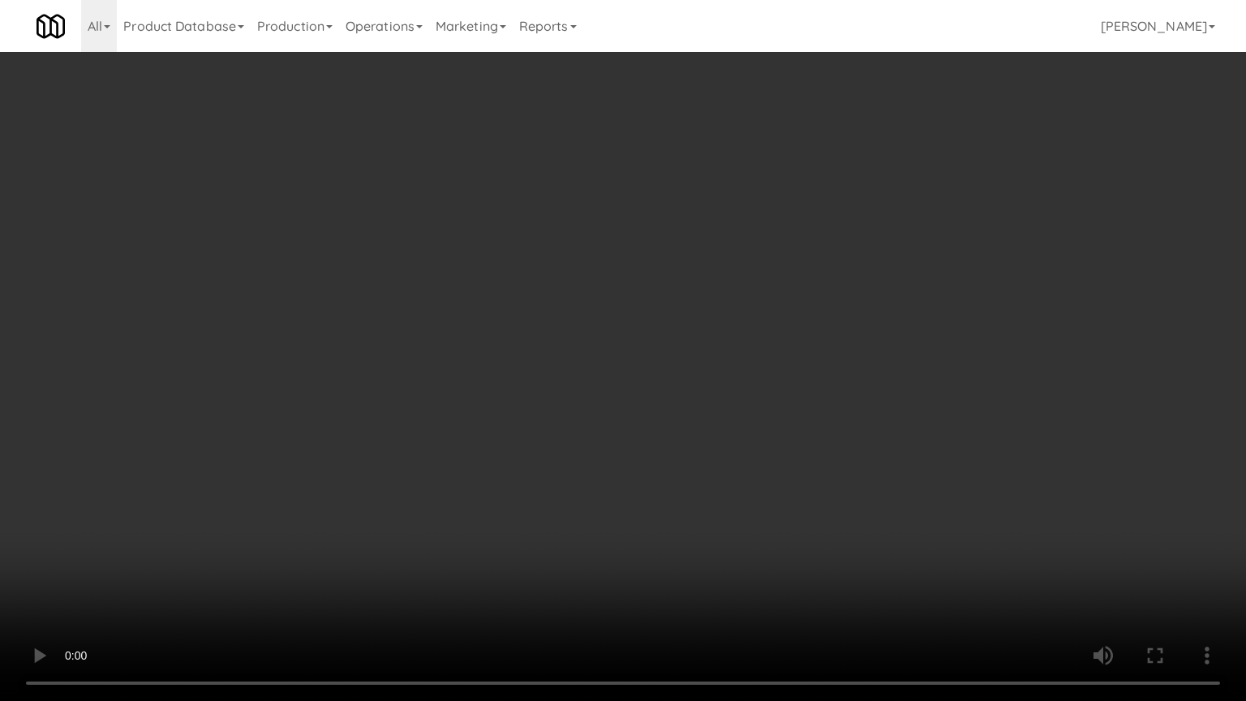
click at [718, 398] on video at bounding box center [623, 350] width 1246 height 701
click at [717, 387] on video at bounding box center [623, 350] width 1246 height 701
click at [713, 384] on video at bounding box center [623, 350] width 1246 height 701
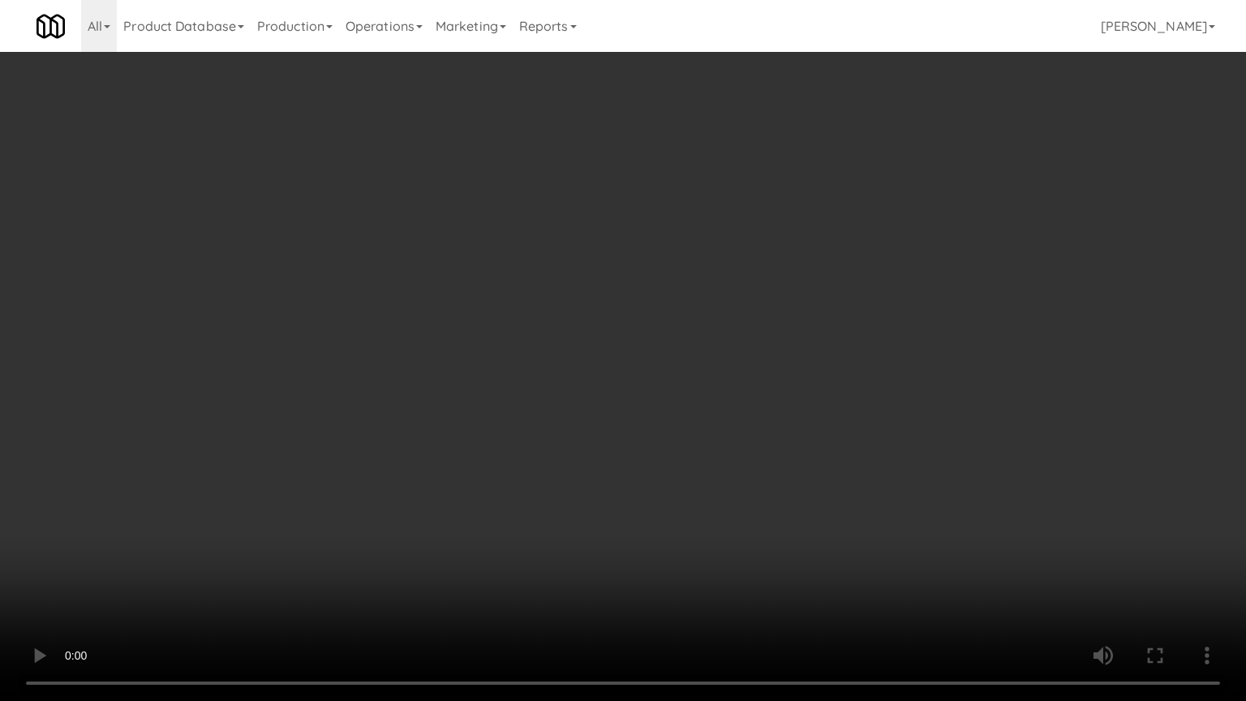
click at [627, 429] on video at bounding box center [623, 350] width 1246 height 701
click at [626, 429] on video at bounding box center [623, 350] width 1246 height 701
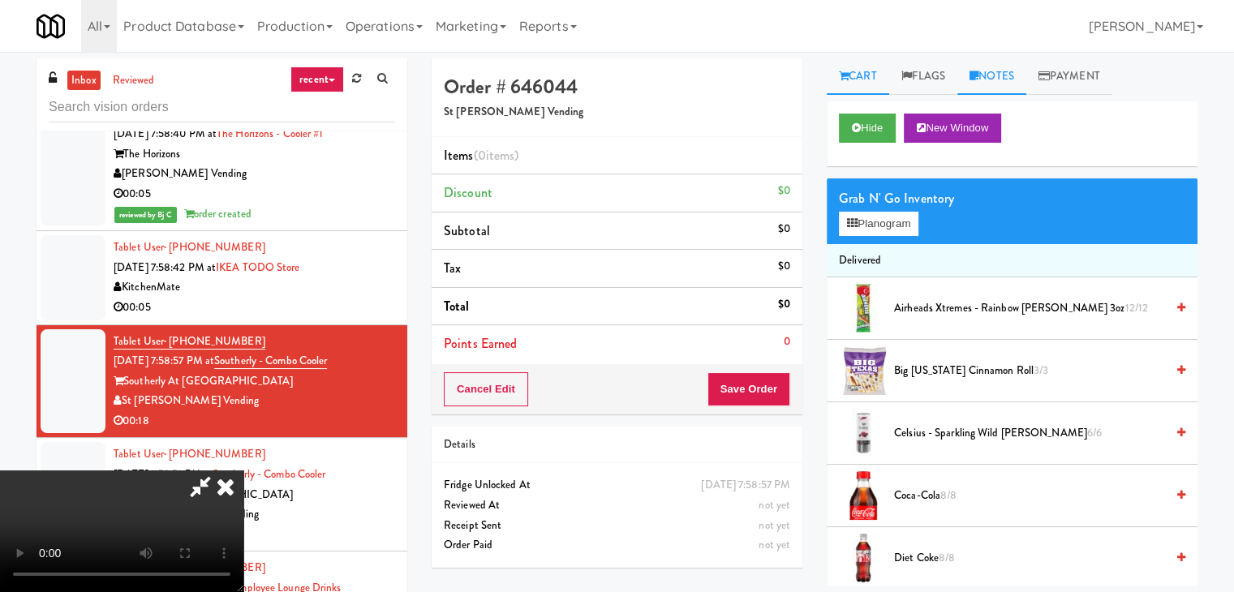
click at [997, 80] on link "Notes" at bounding box center [991, 76] width 69 height 37
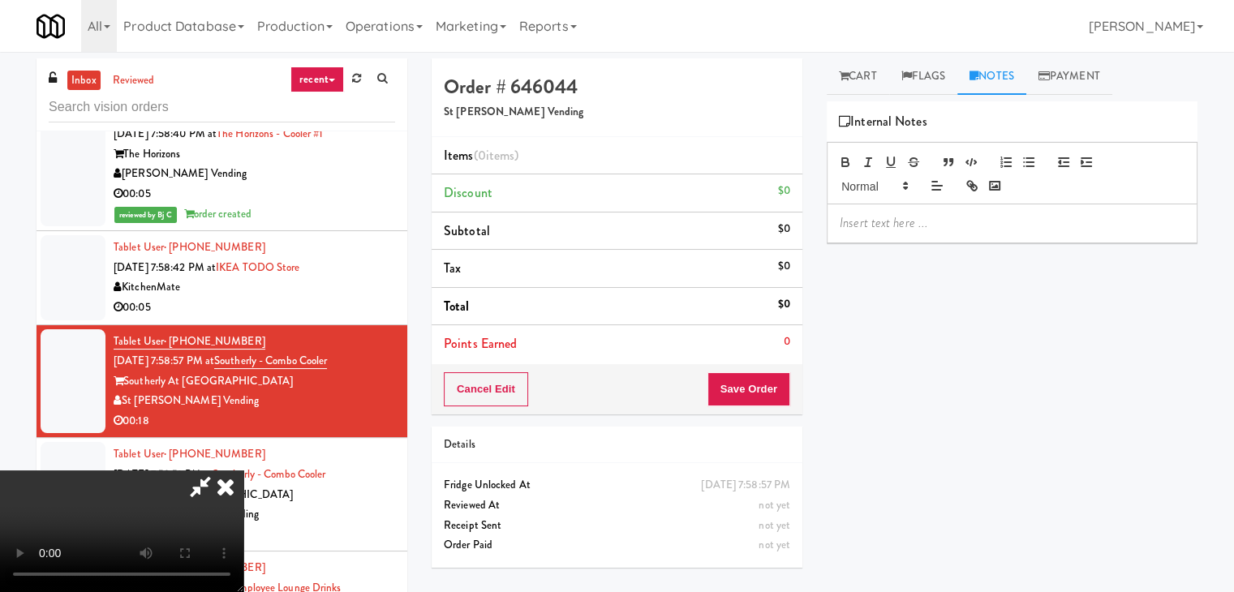
click at [888, 218] on p at bounding box center [1012, 223] width 345 height 18
click at [243, 471] on icon at bounding box center [226, 487] width 36 height 32
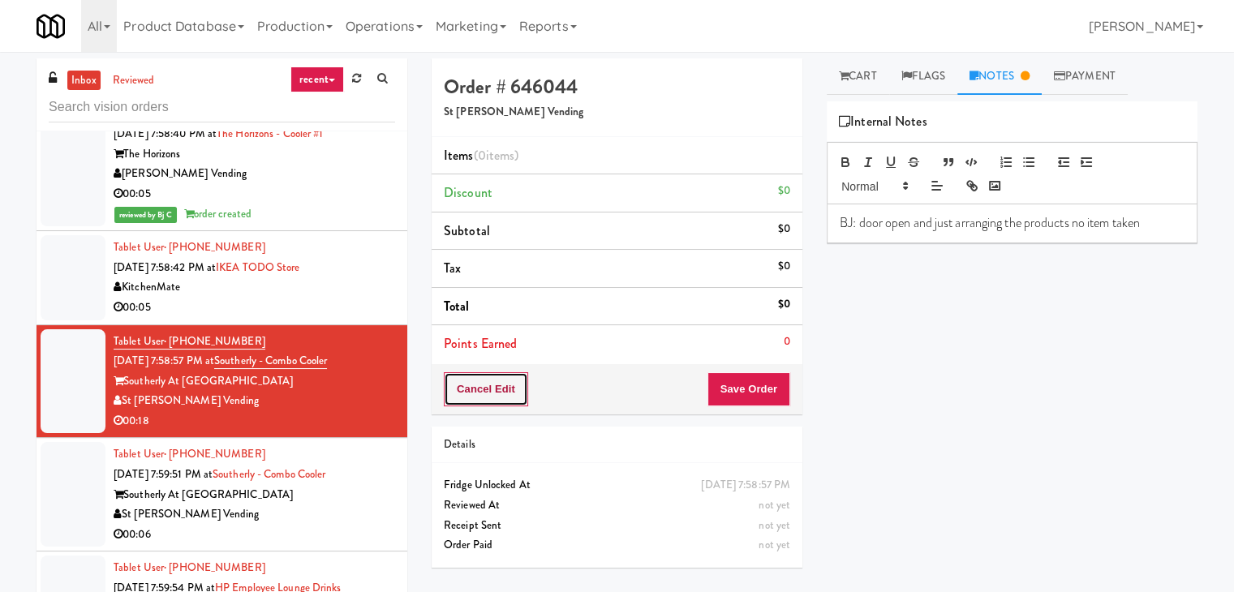
click at [493, 393] on button "Cancel Edit" at bounding box center [486, 389] width 84 height 34
click at [494, 393] on button "No Items Taken" at bounding box center [501, 389] width 114 height 34
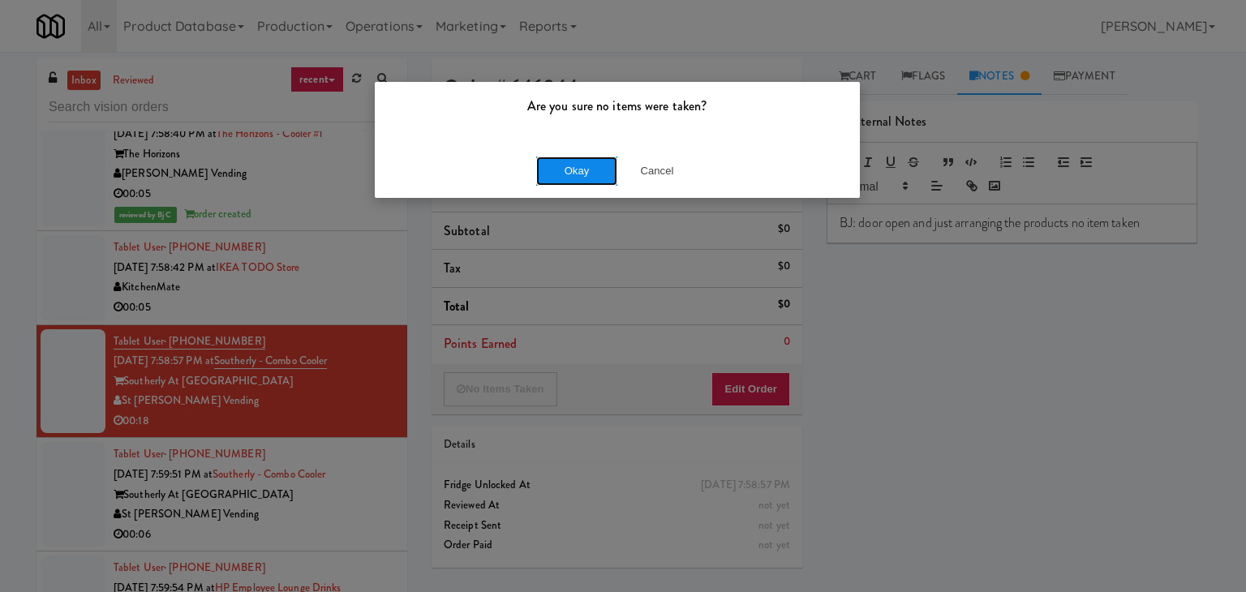
click at [597, 162] on button "Okay" at bounding box center [576, 171] width 81 height 29
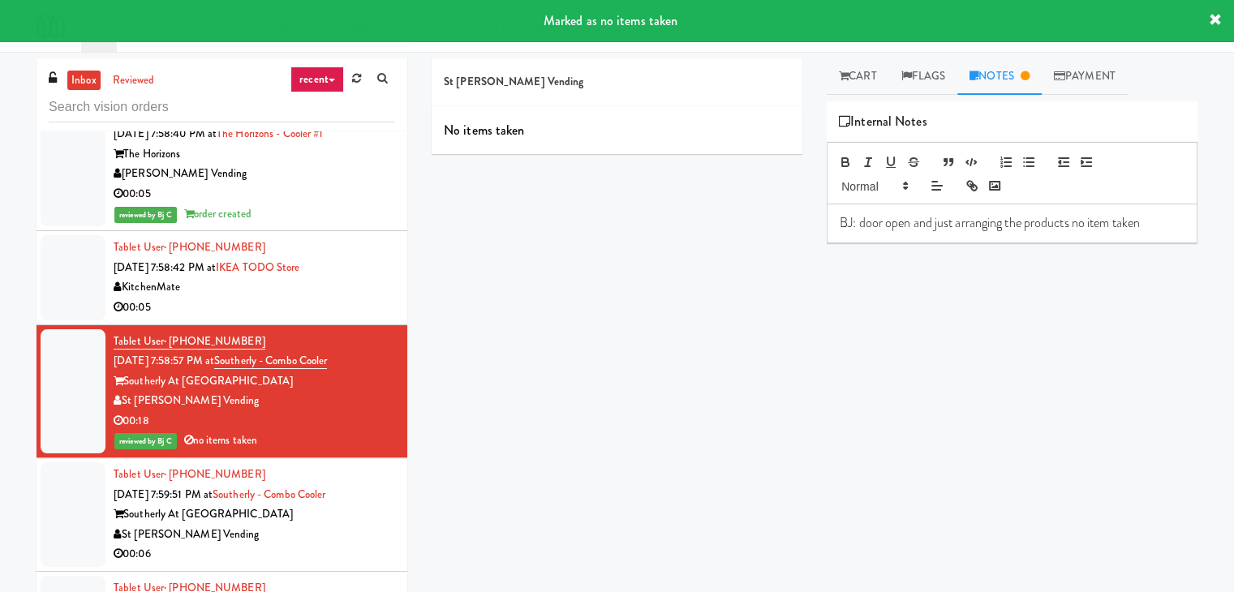
click at [316, 525] on div "St [PERSON_NAME] Vending" at bounding box center [255, 535] width 282 height 20
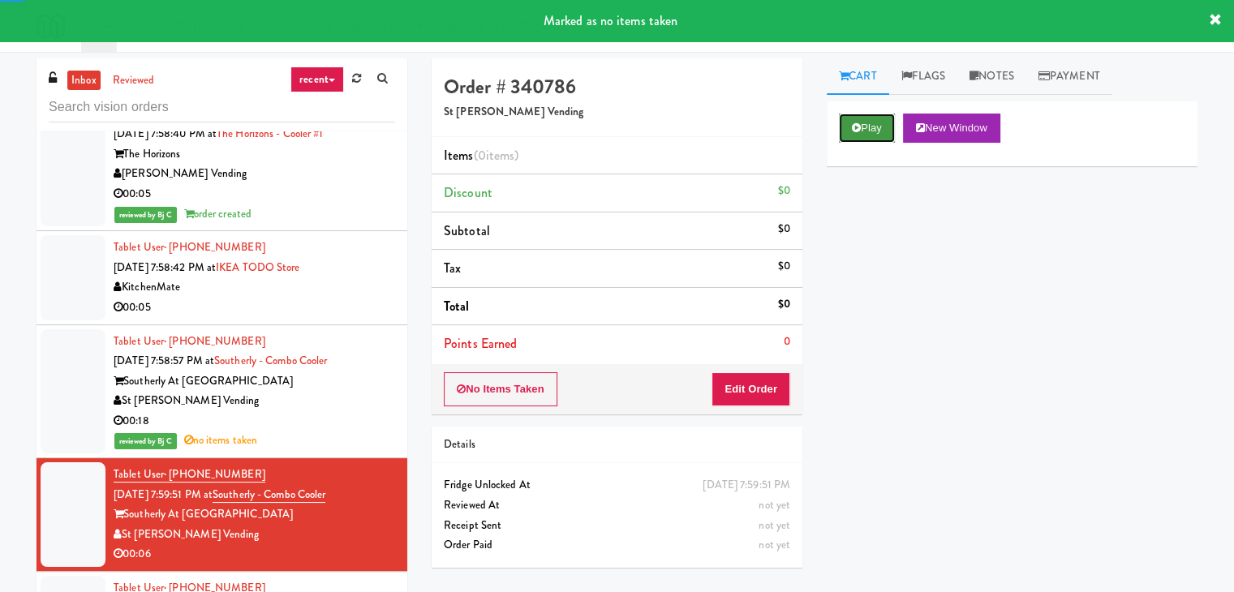
click at [875, 114] on button "Play" at bounding box center [867, 128] width 56 height 29
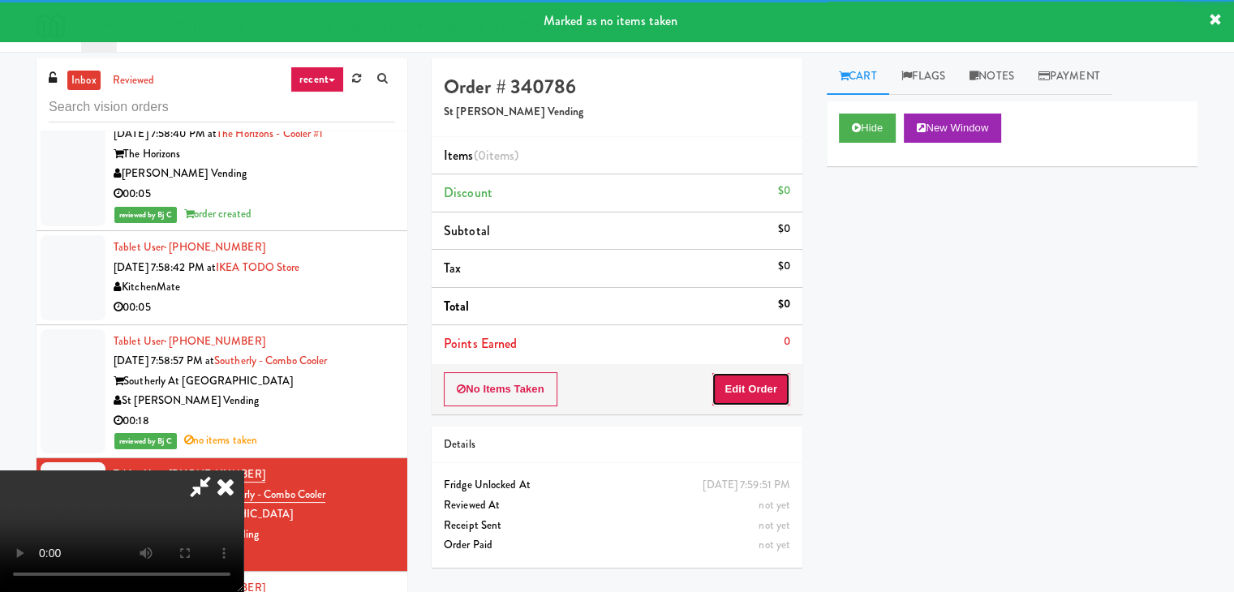
click at [759, 397] on button "Edit Order" at bounding box center [750, 389] width 79 height 34
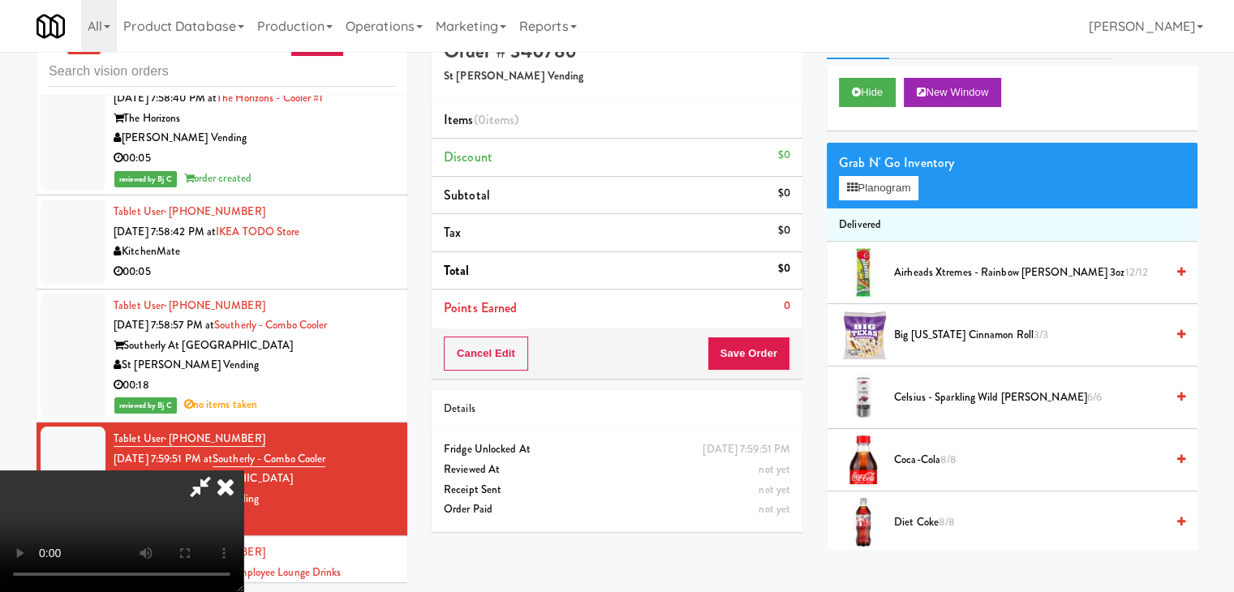
scroll to position [52, 0]
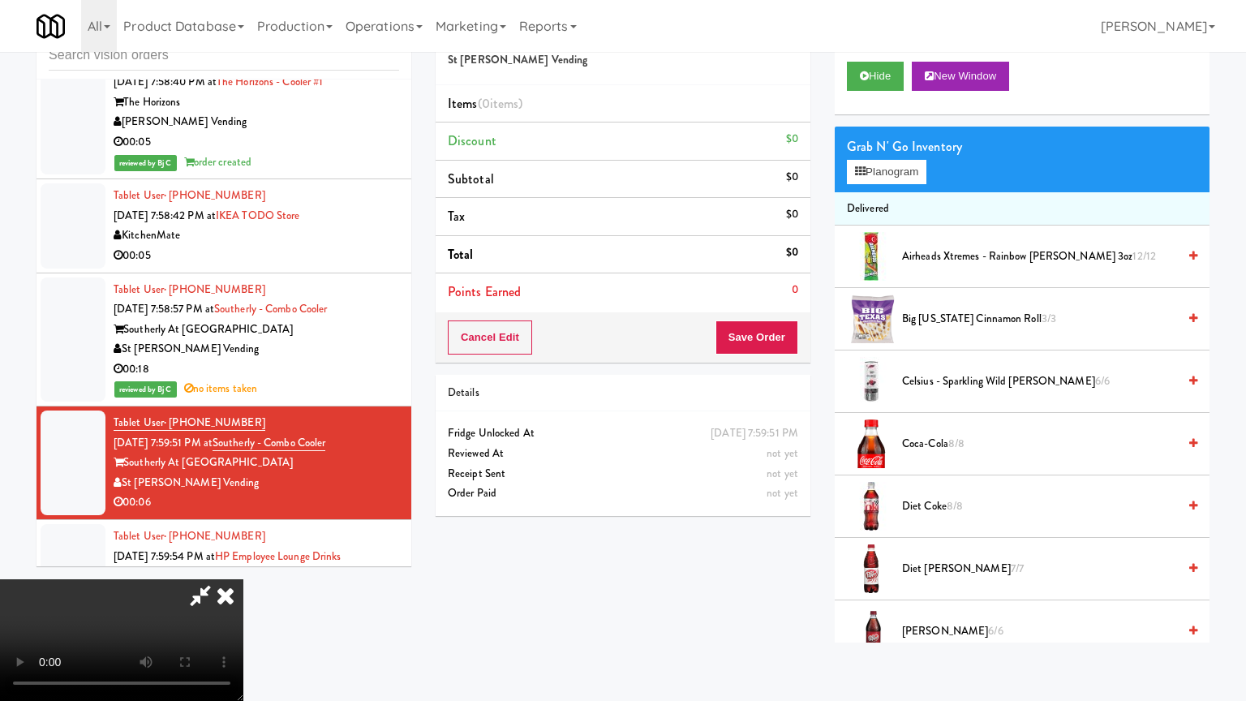
click at [243, 579] on video at bounding box center [121, 640] width 243 height 122
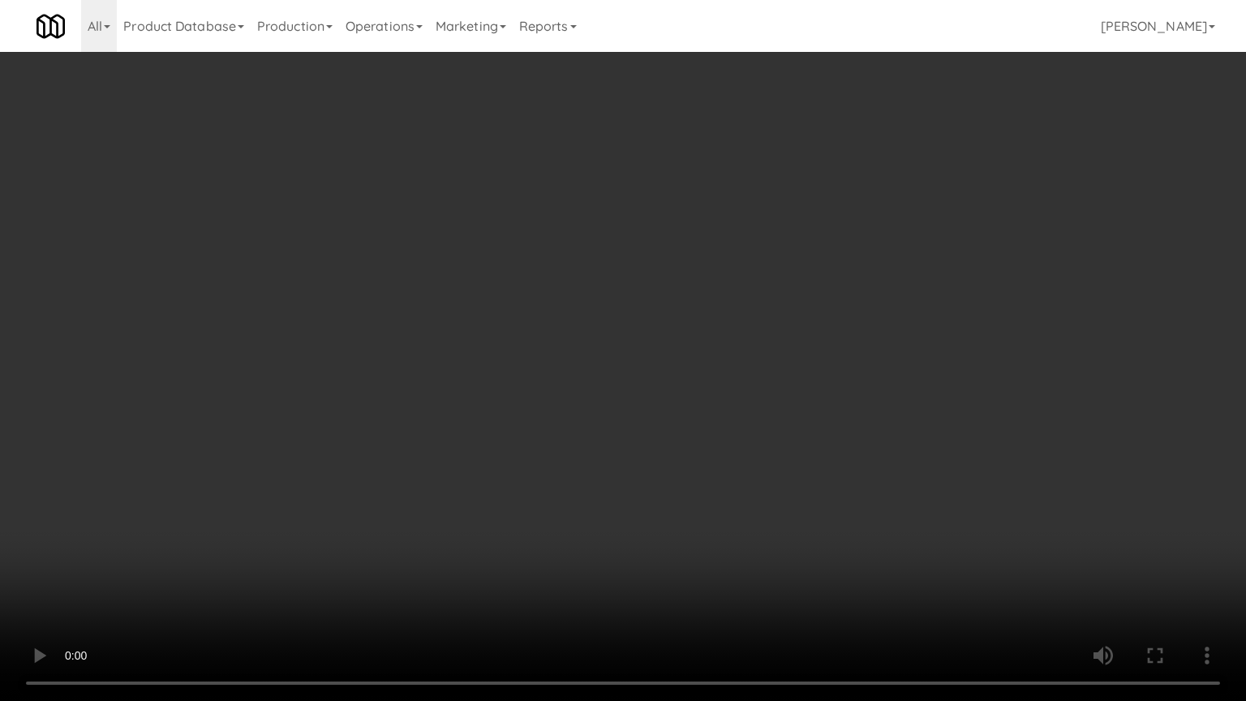
click at [810, 523] on video at bounding box center [623, 350] width 1246 height 701
click at [811, 524] on video at bounding box center [623, 350] width 1246 height 701
click at [781, 485] on video at bounding box center [623, 350] width 1246 height 701
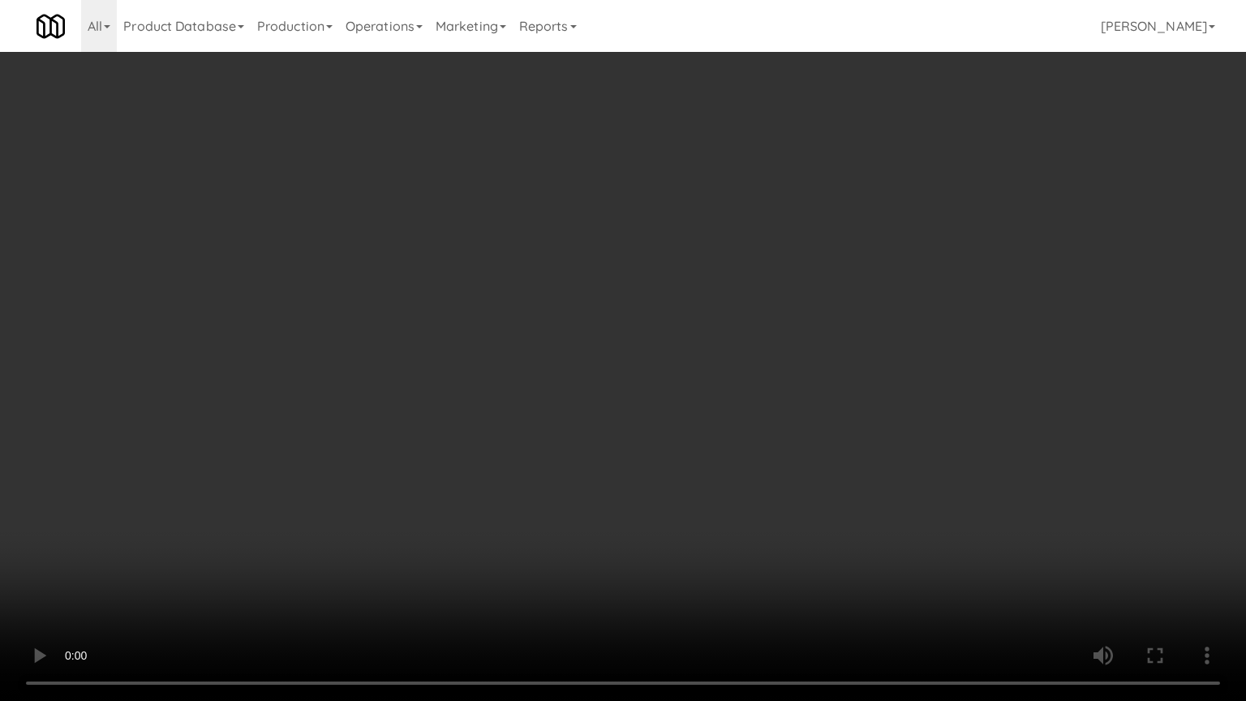
click at [781, 485] on video at bounding box center [623, 350] width 1246 height 701
click at [782, 484] on video at bounding box center [623, 350] width 1246 height 701
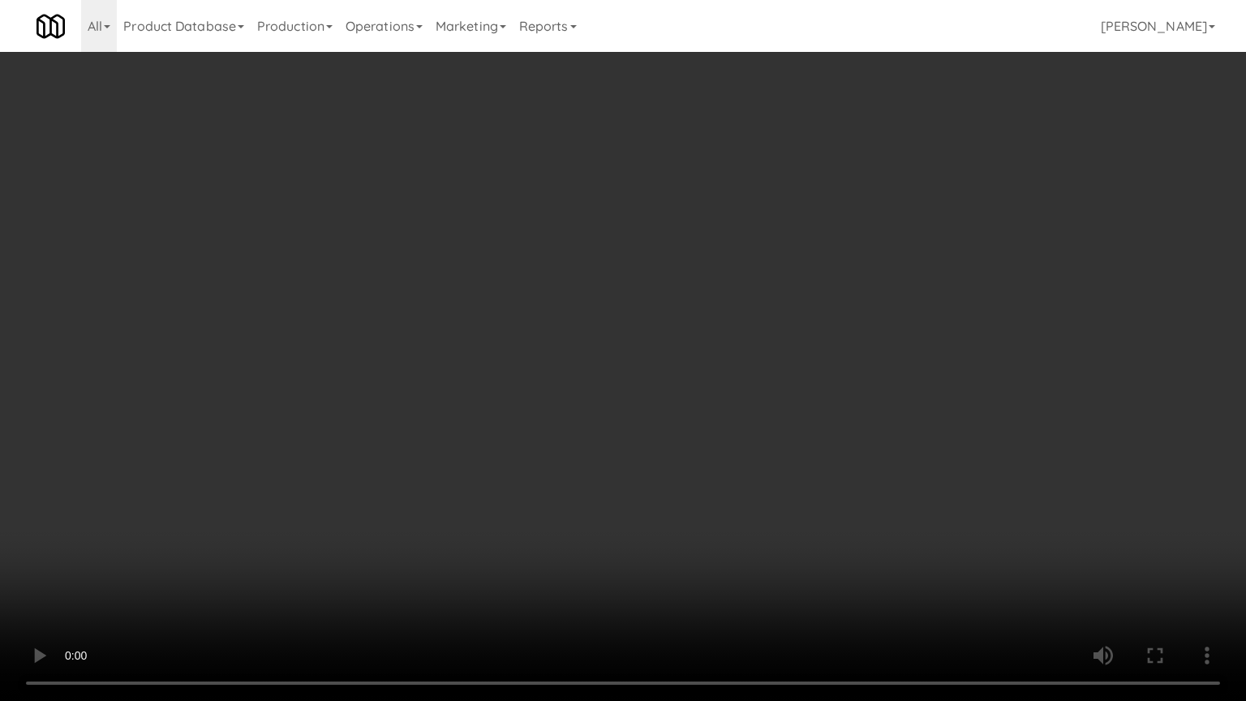
click at [782, 484] on video at bounding box center [623, 350] width 1246 height 701
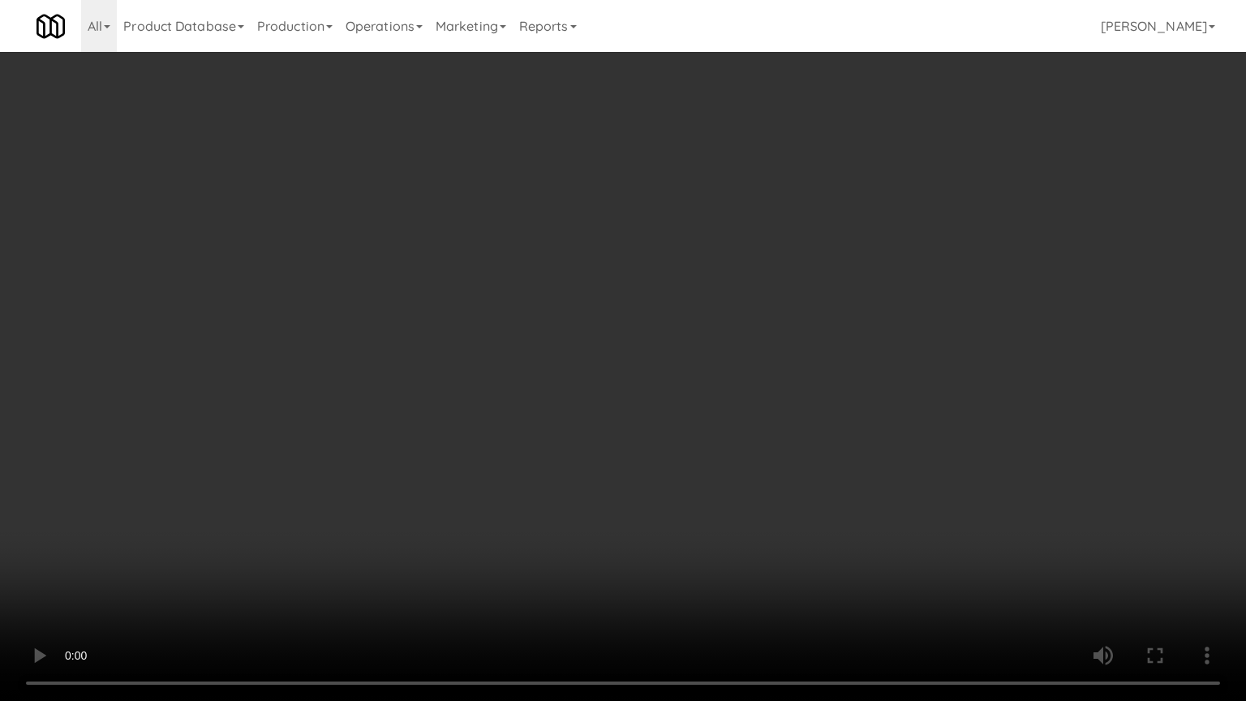
click at [798, 467] on video at bounding box center [623, 350] width 1246 height 701
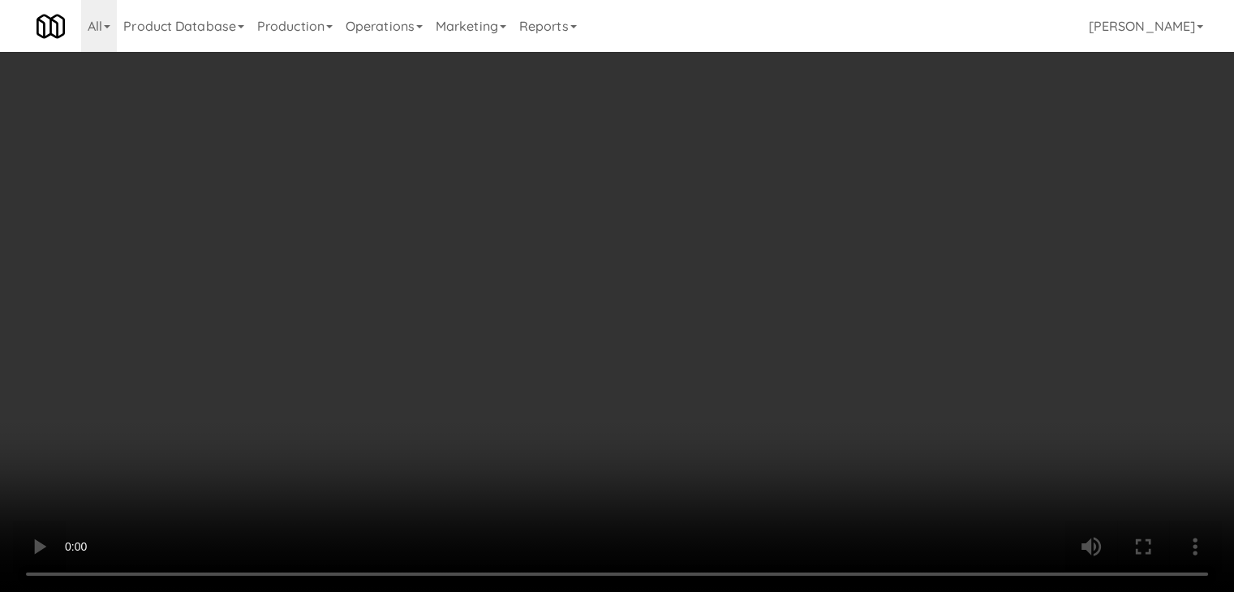
scroll to position [0, 0]
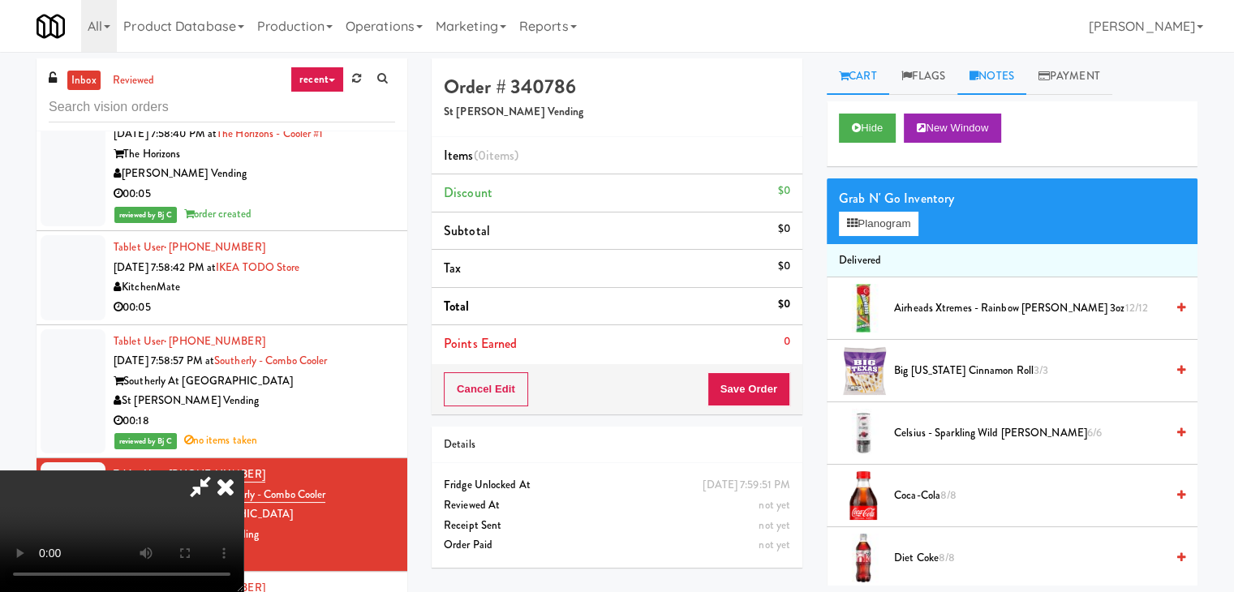
click at [986, 79] on link "Notes" at bounding box center [991, 76] width 69 height 37
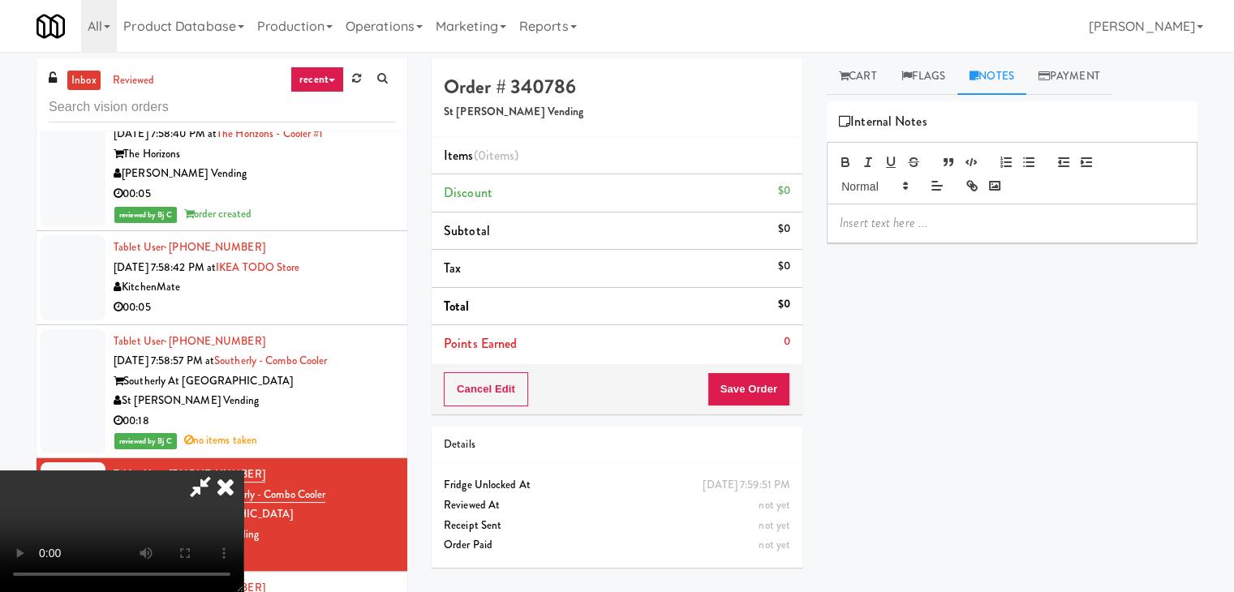
click at [909, 228] on p at bounding box center [1012, 223] width 345 height 18
click at [243, 471] on icon at bounding box center [226, 487] width 36 height 32
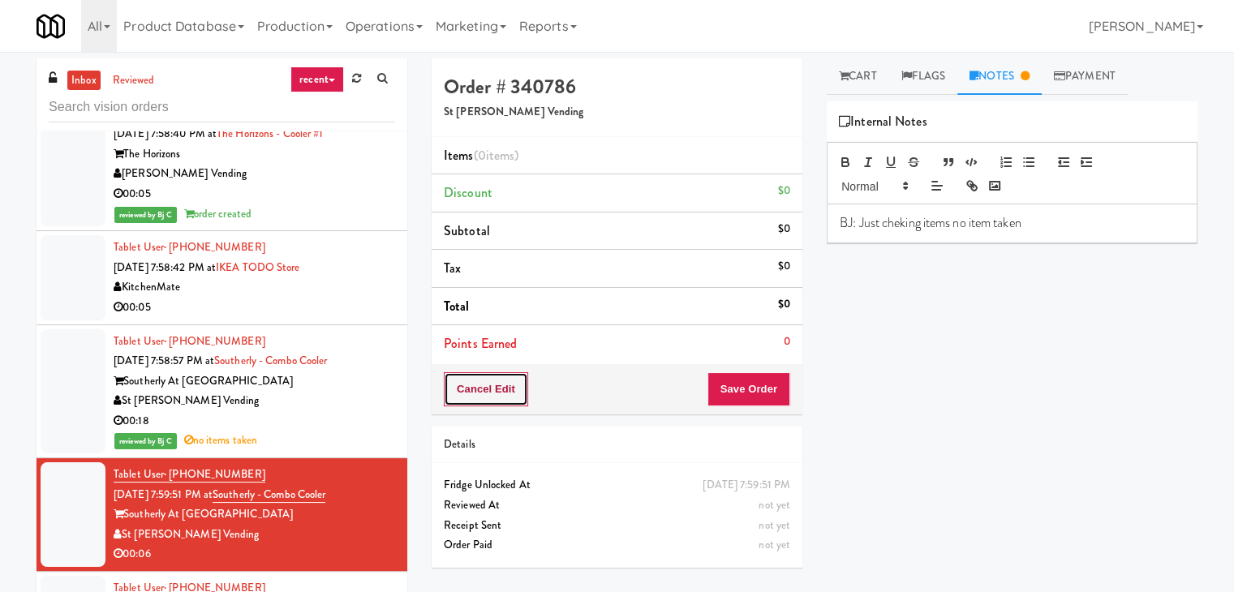
click at [500, 388] on button "Cancel Edit" at bounding box center [486, 389] width 84 height 34
click at [500, 388] on button "No Items Taken" at bounding box center [501, 389] width 114 height 34
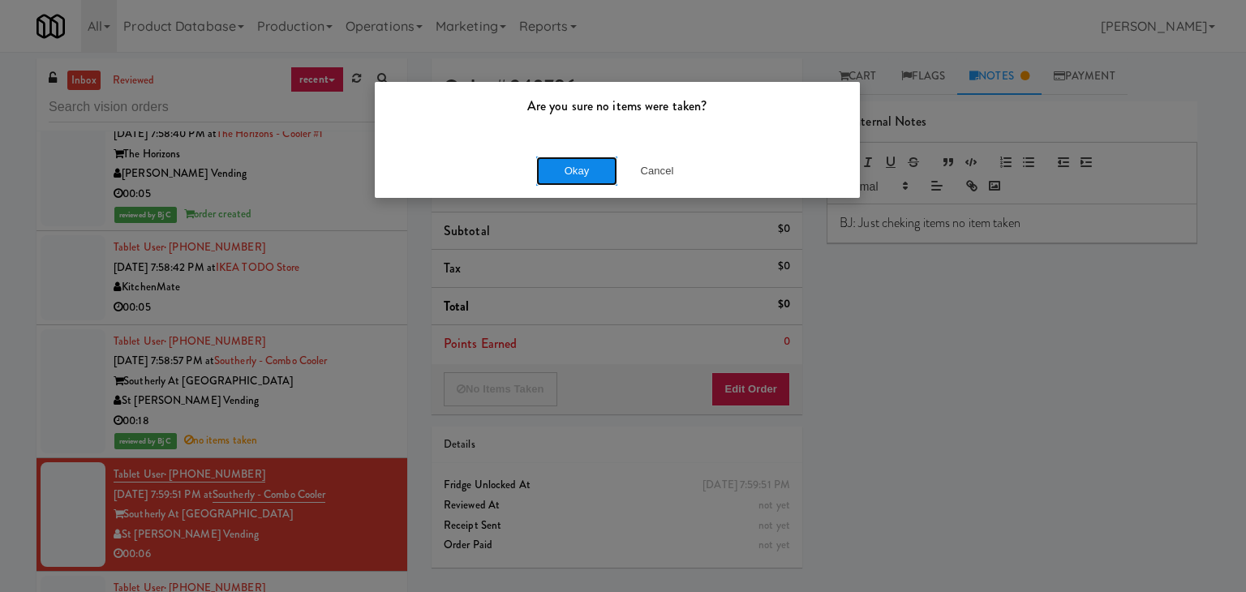
click at [590, 184] on button "Okay" at bounding box center [576, 171] width 81 height 29
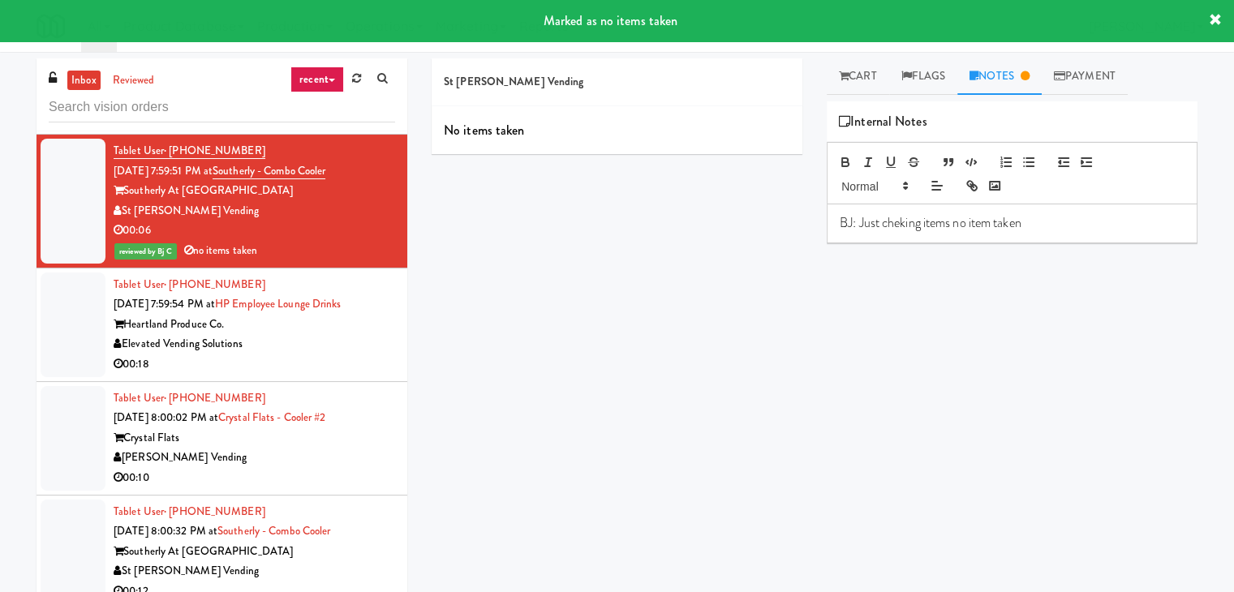
scroll to position [6869, 0]
click at [327, 354] on div "00:18" at bounding box center [255, 364] width 282 height 20
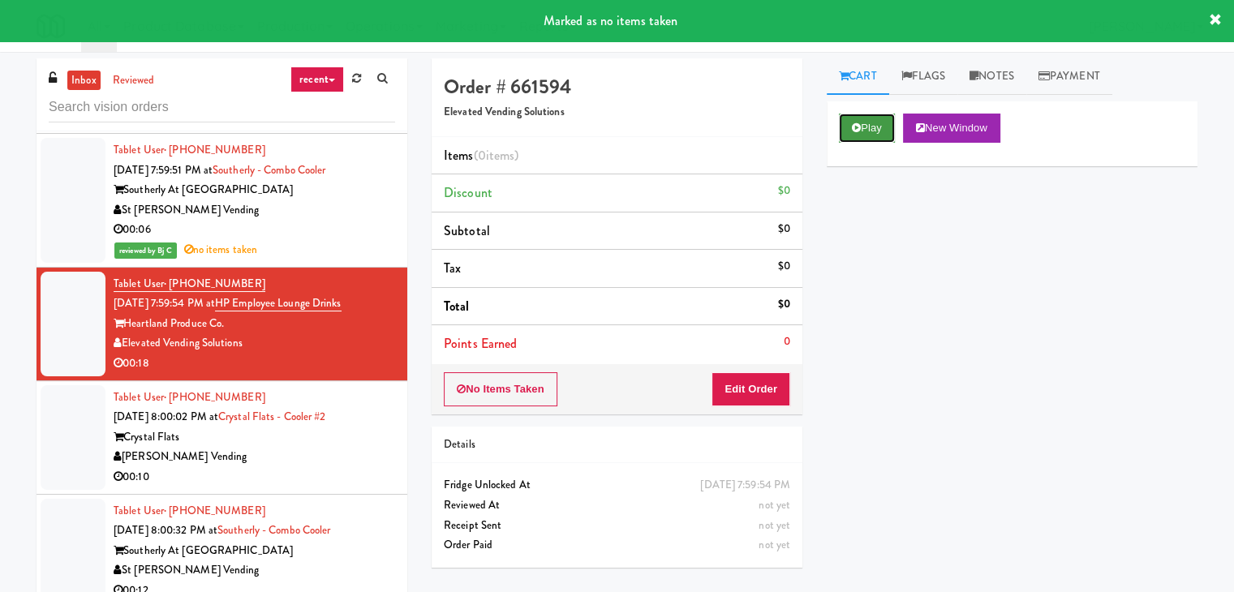
click at [870, 119] on button "Play" at bounding box center [867, 128] width 56 height 29
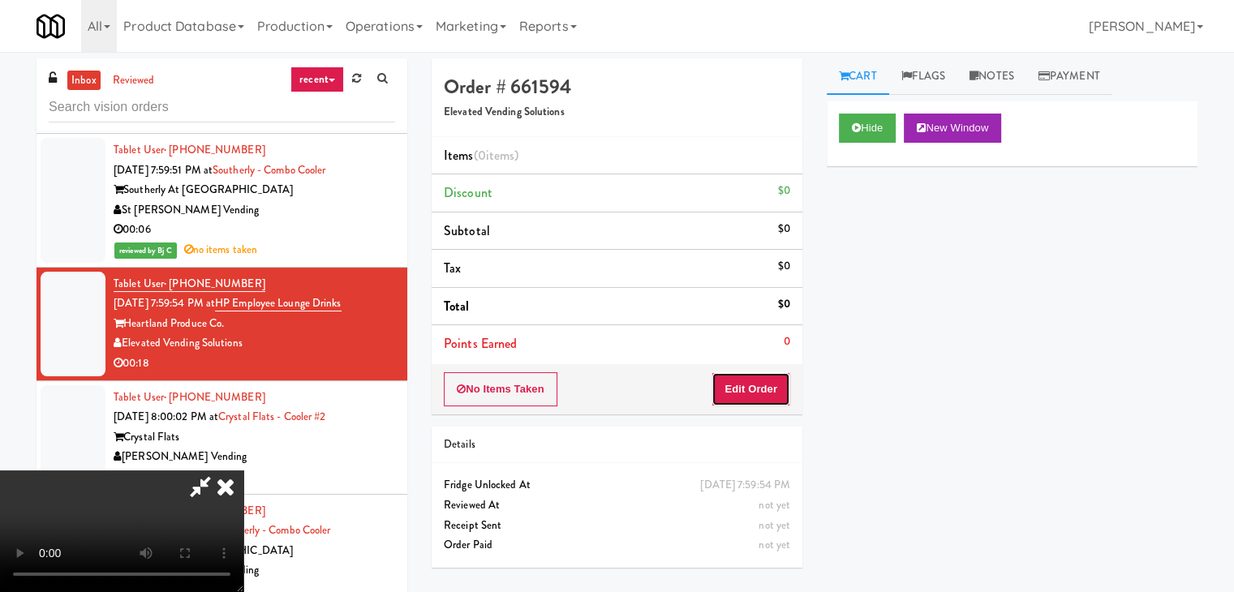
click at [762, 386] on button "Edit Order" at bounding box center [750, 389] width 79 height 34
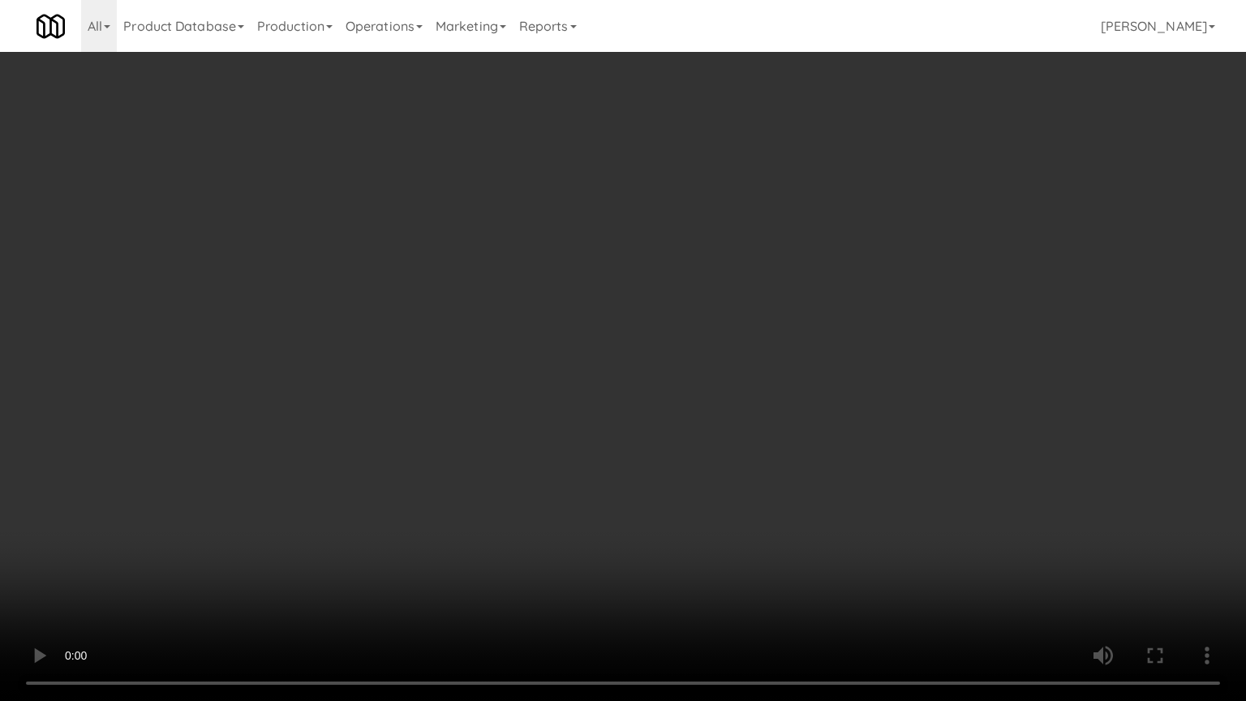
click at [668, 436] on video at bounding box center [623, 350] width 1246 height 701
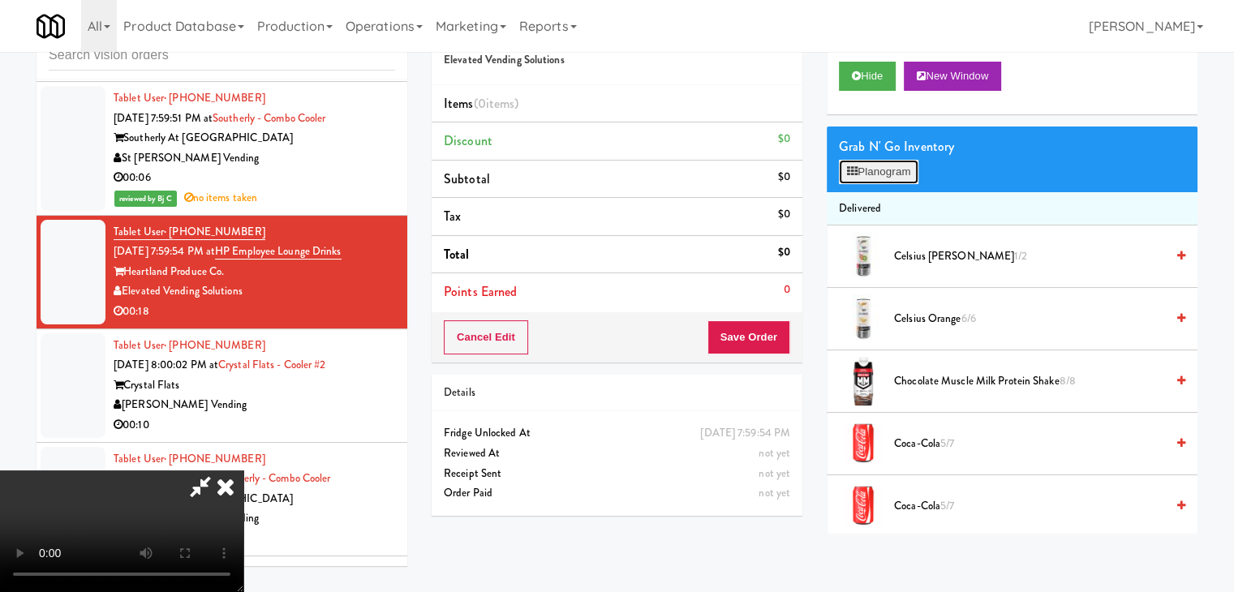
click at [866, 175] on button "Planogram" at bounding box center [879, 172] width 80 height 24
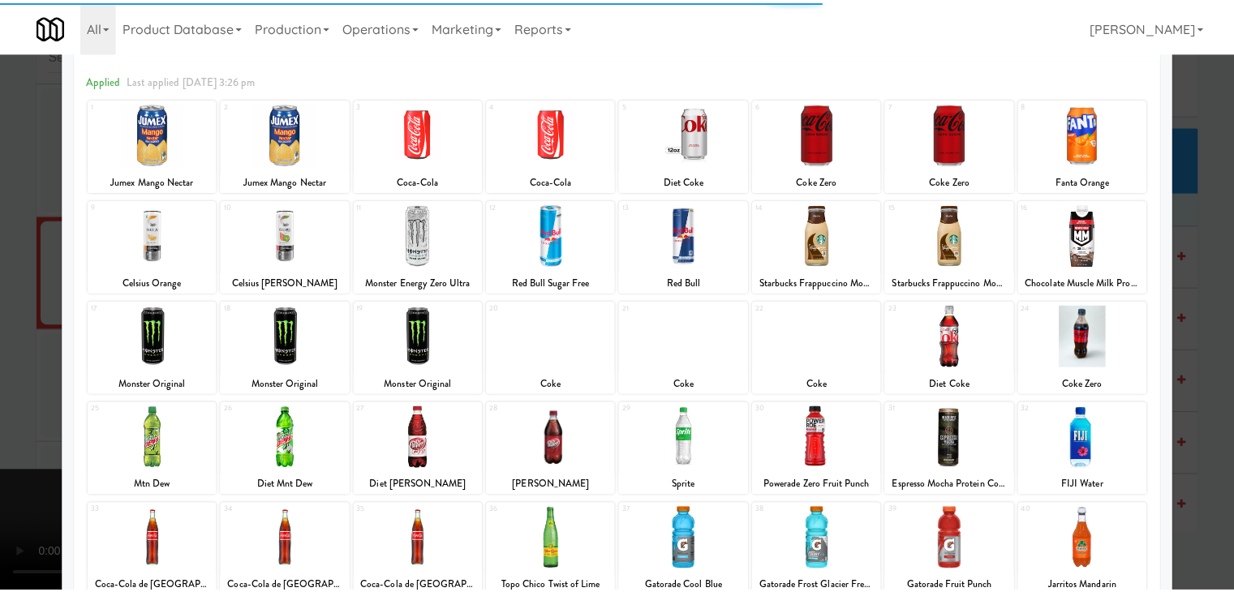
scroll to position [162, 0]
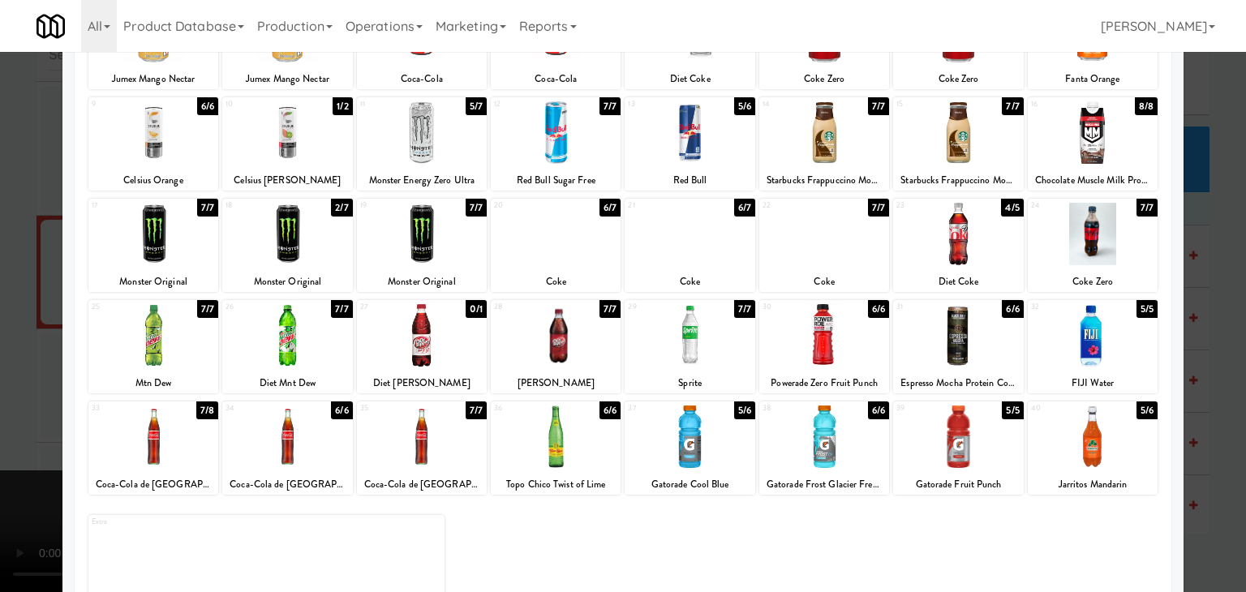
click at [797, 257] on div at bounding box center [824, 234] width 130 height 62
click at [600, 262] on div at bounding box center [556, 234] width 130 height 62
drag, startPoint x: 0, startPoint y: 287, endPoint x: 123, endPoint y: 281, distance: 123.5
click at [3, 287] on div at bounding box center [623, 296] width 1246 height 592
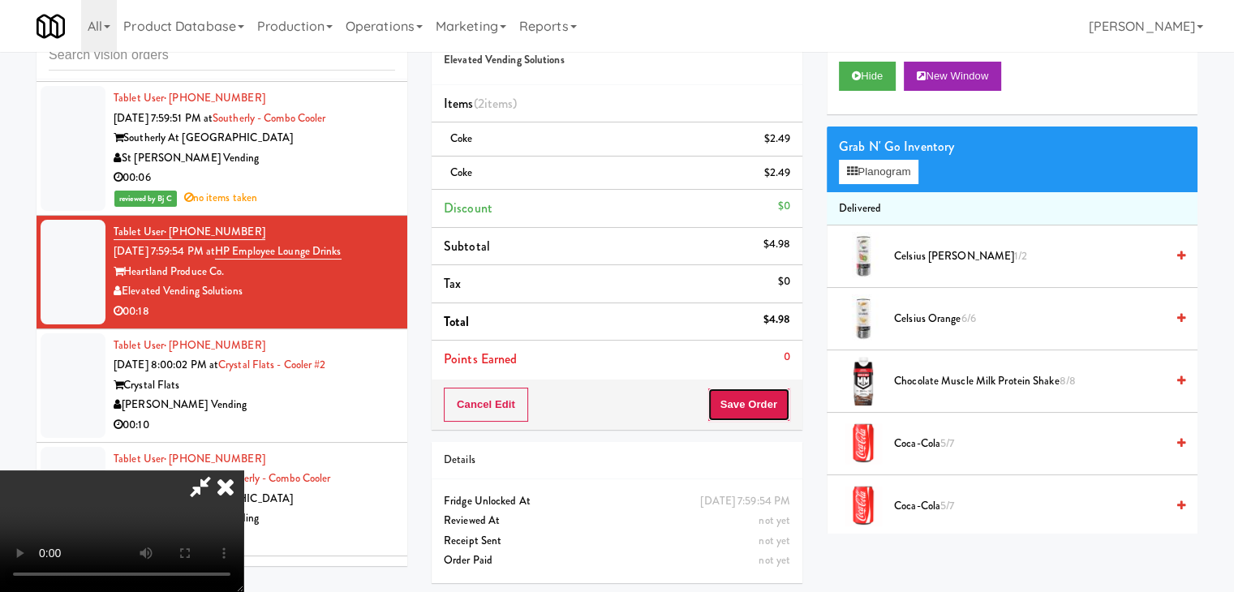
click at [773, 400] on button "Save Order" at bounding box center [748, 405] width 83 height 34
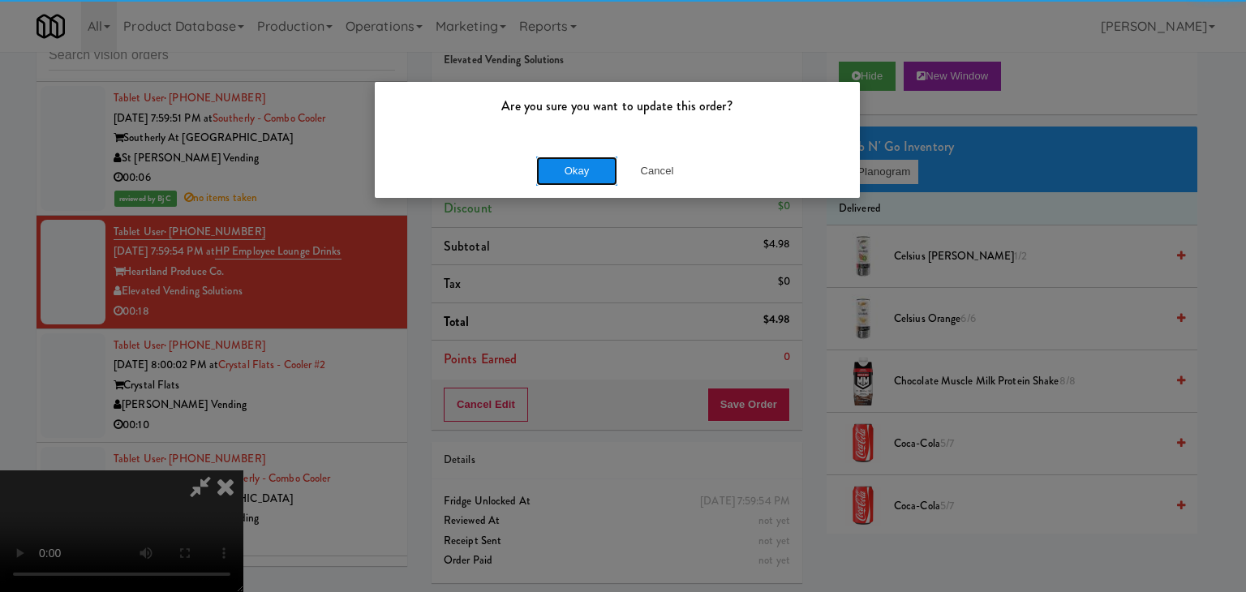
click at [563, 177] on button "Okay" at bounding box center [576, 171] width 81 height 29
click at [565, 176] on body "Are you sure you want to update this order? Okay Cancel Okay Are you sure you w…" at bounding box center [623, 296] width 1246 height 592
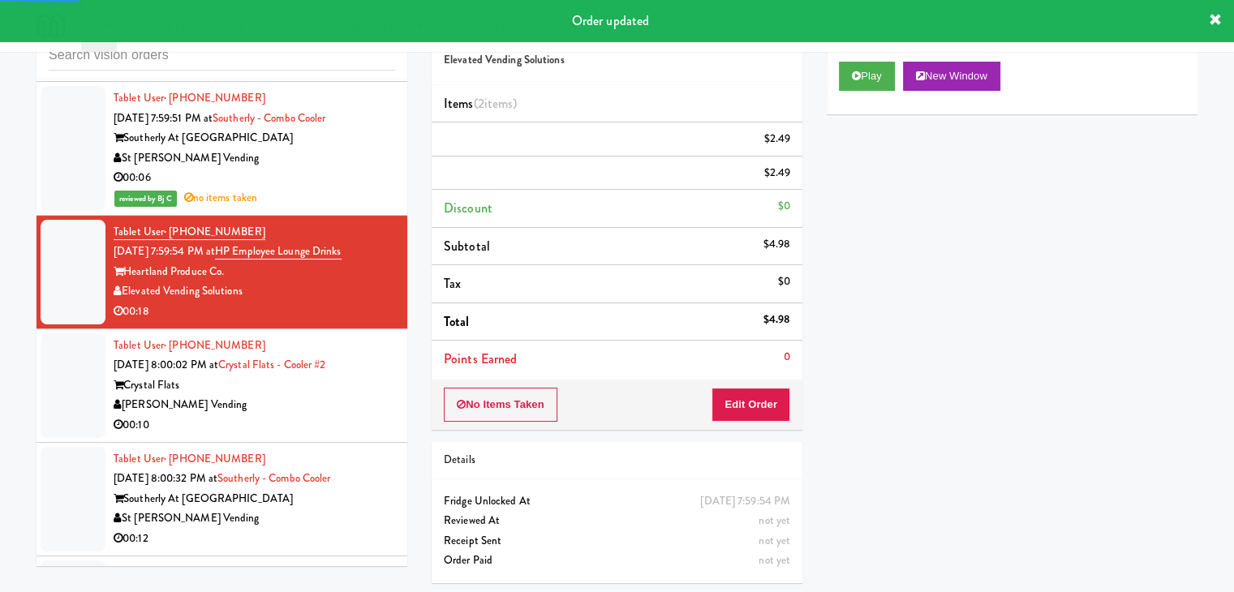
scroll to position [7031, 0]
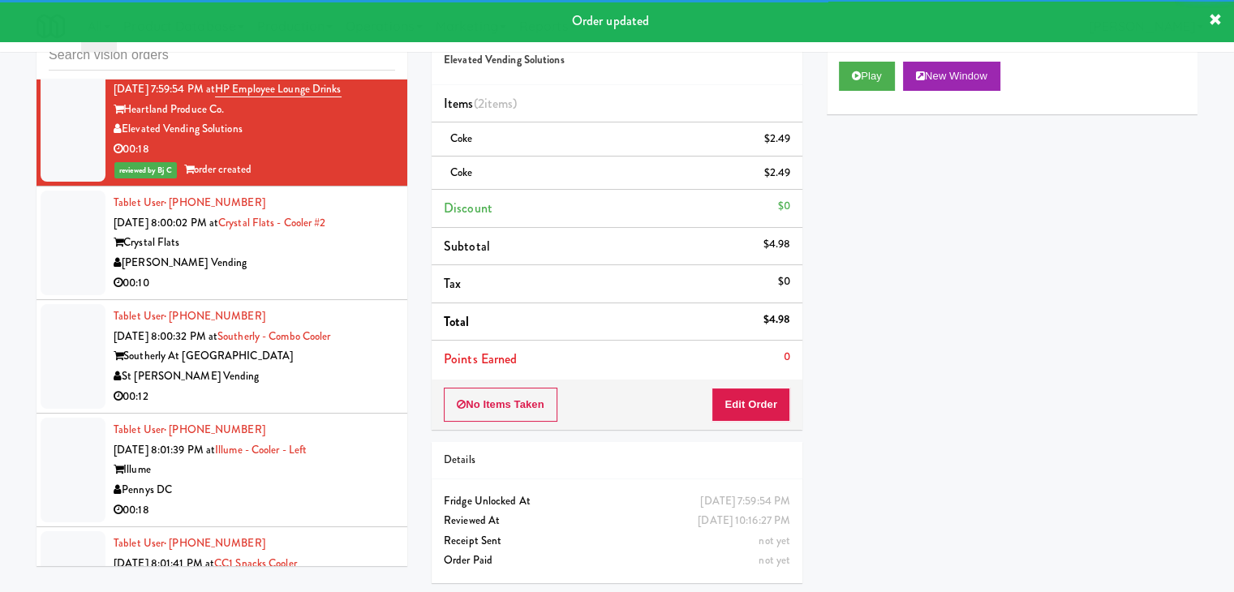
click at [342, 253] on div "[PERSON_NAME] Vending" at bounding box center [255, 263] width 282 height 20
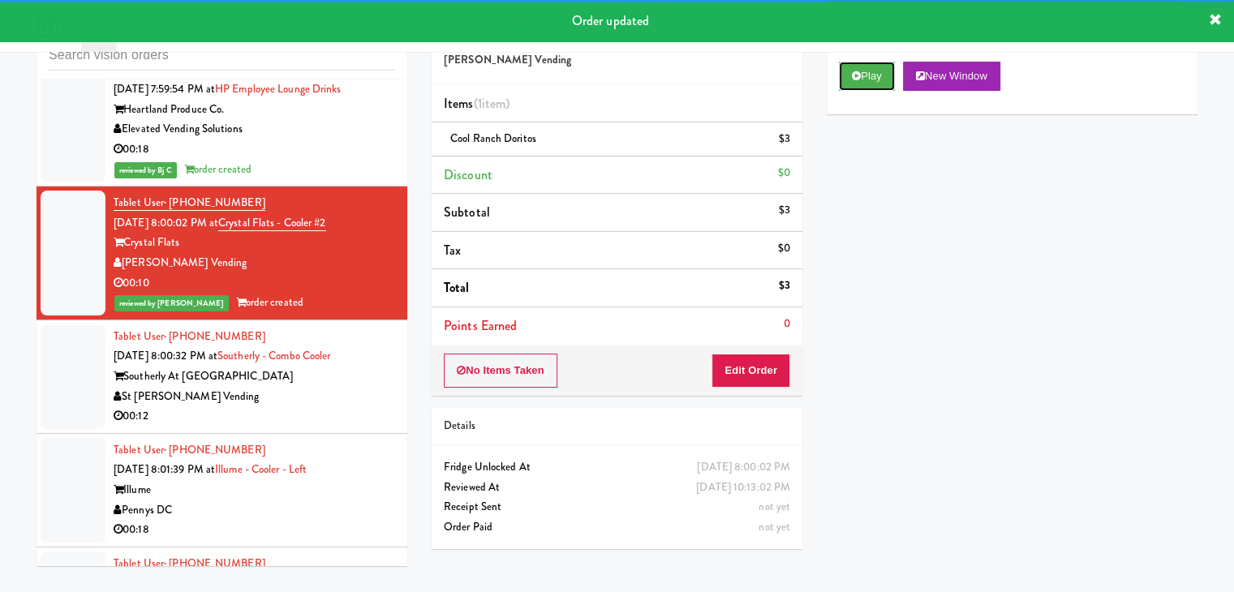
drag, startPoint x: 859, startPoint y: 81, endPoint x: 562, endPoint y: 242, distance: 337.6
click at [766, 234] on div "Order # 333039 [PERSON_NAME] Vending Items (1 item ) Cool Ranch Doritos $3 Disc…" at bounding box center [814, 283] width 790 height 555
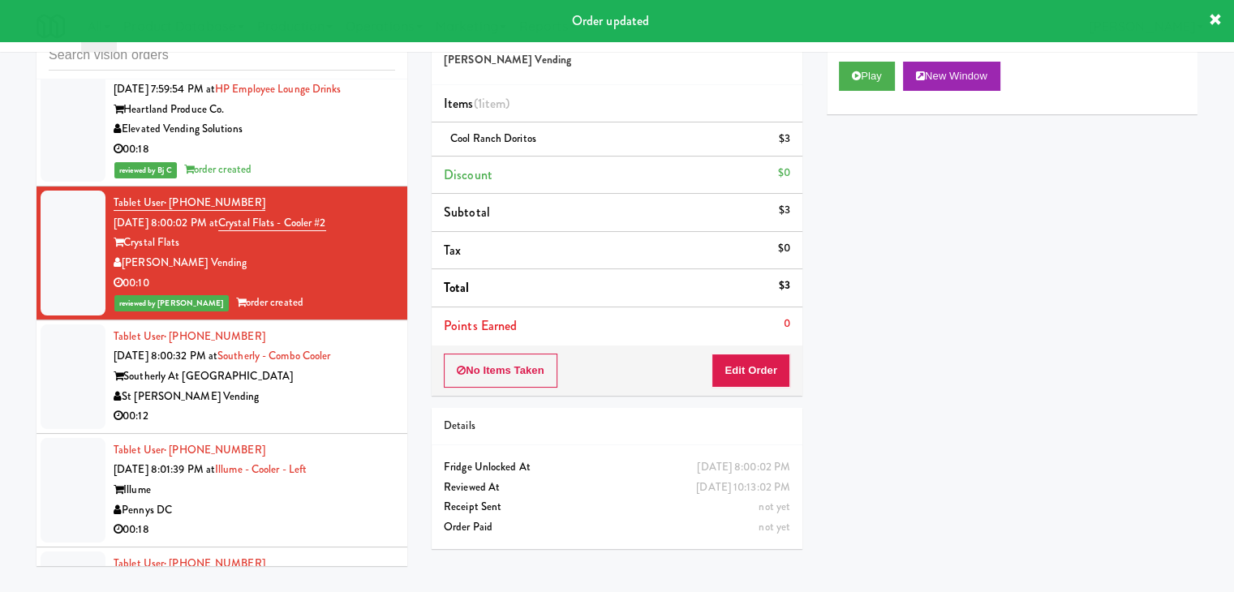
drag, startPoint x: 339, startPoint y: 355, endPoint x: 333, endPoint y: 361, distance: 9.2
click at [334, 367] on div "Southerly At [GEOGRAPHIC_DATA]" at bounding box center [255, 377] width 282 height 20
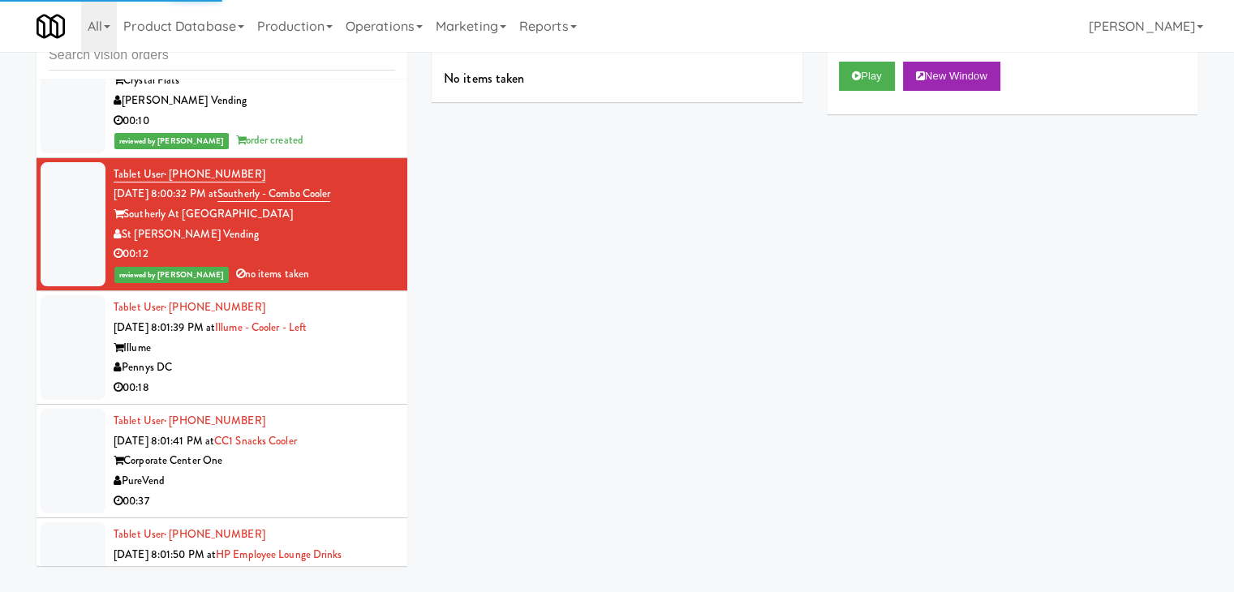
scroll to position [7275, 0]
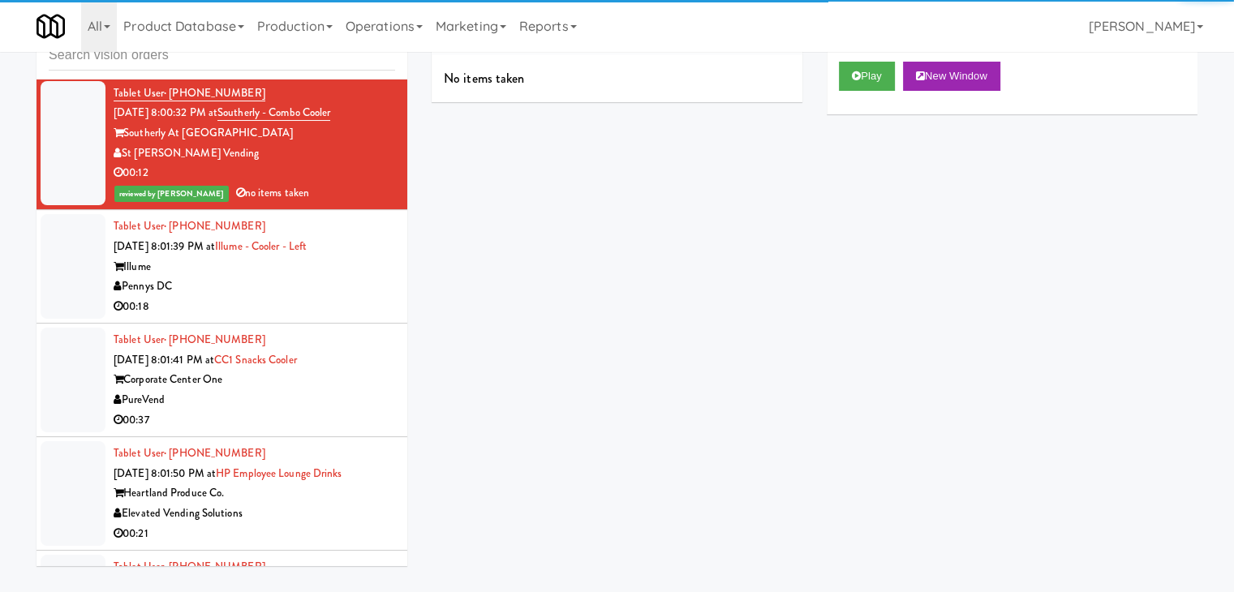
drag, startPoint x: 326, startPoint y: 293, endPoint x: 333, endPoint y: 282, distance: 12.8
click at [333, 287] on li "Tablet User · (805) 535-0687 [DATE] 8:01:39 PM at [GEOGRAPHIC_DATA] - Cooler - …" at bounding box center [222, 267] width 371 height 114
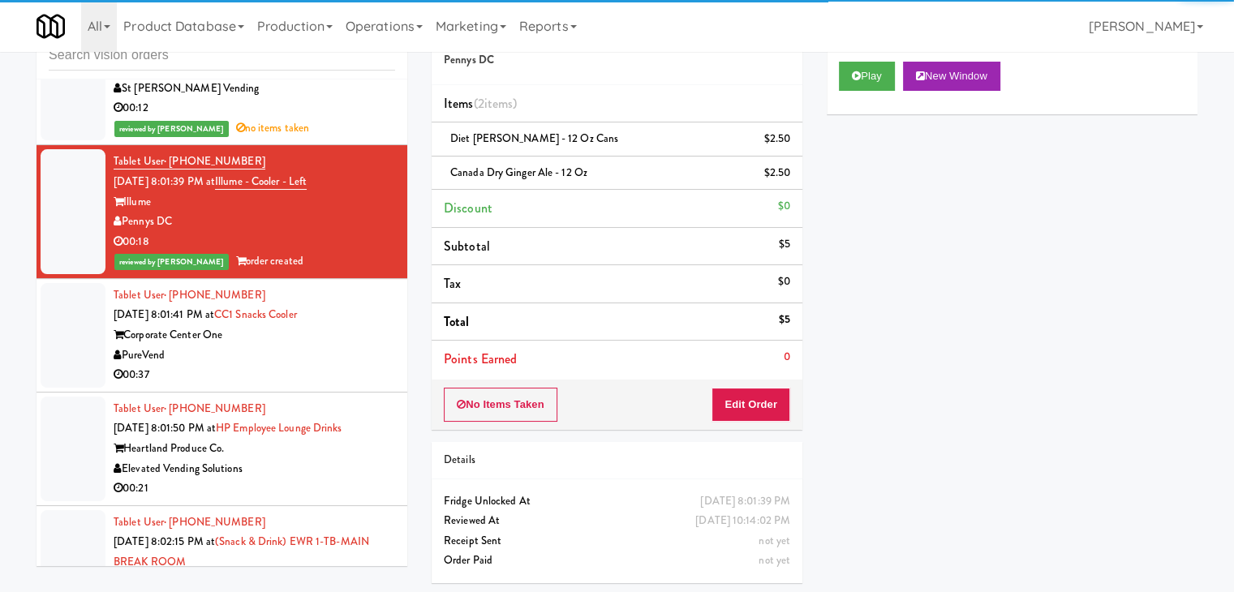
scroll to position [7437, 0]
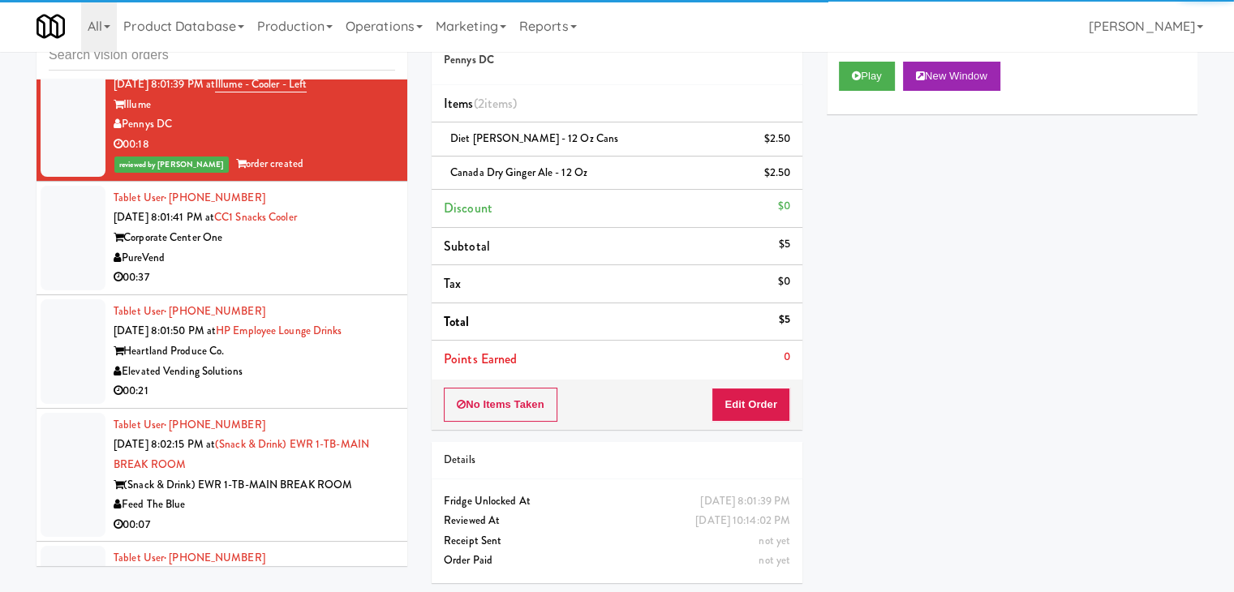
click at [347, 248] on div "PureVend" at bounding box center [255, 258] width 282 height 20
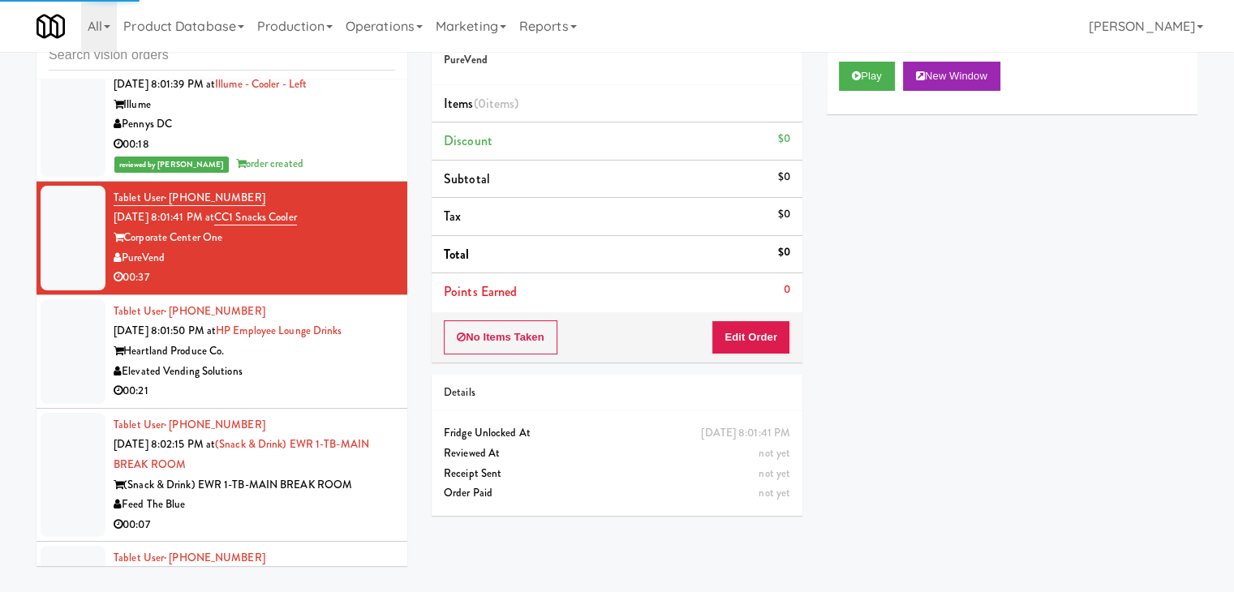
scroll to position [7518, 0]
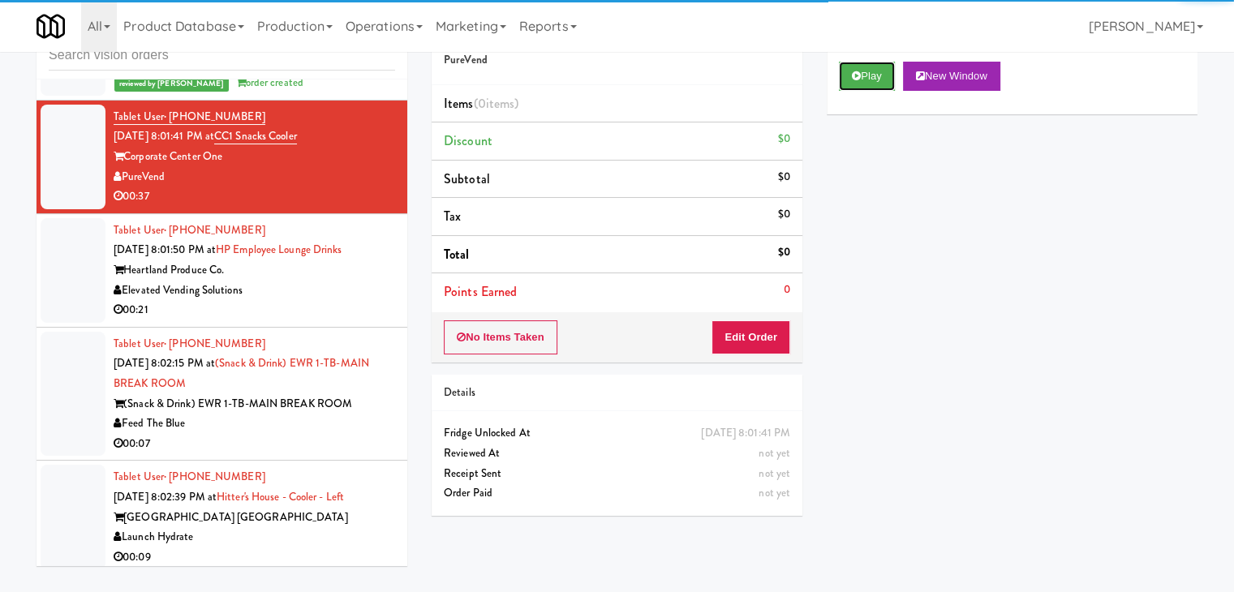
drag, startPoint x: 867, startPoint y: 78, endPoint x: 801, endPoint y: 194, distance: 133.7
click at [866, 79] on button "Play" at bounding box center [867, 76] width 56 height 29
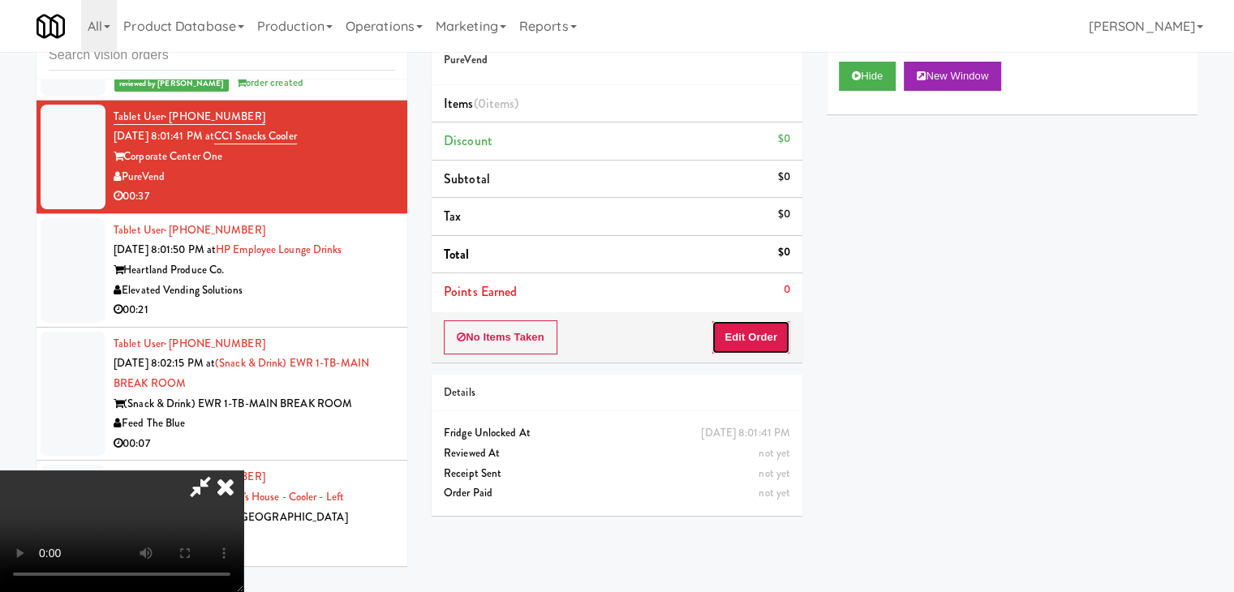
click at [754, 329] on button "Edit Order" at bounding box center [750, 337] width 79 height 34
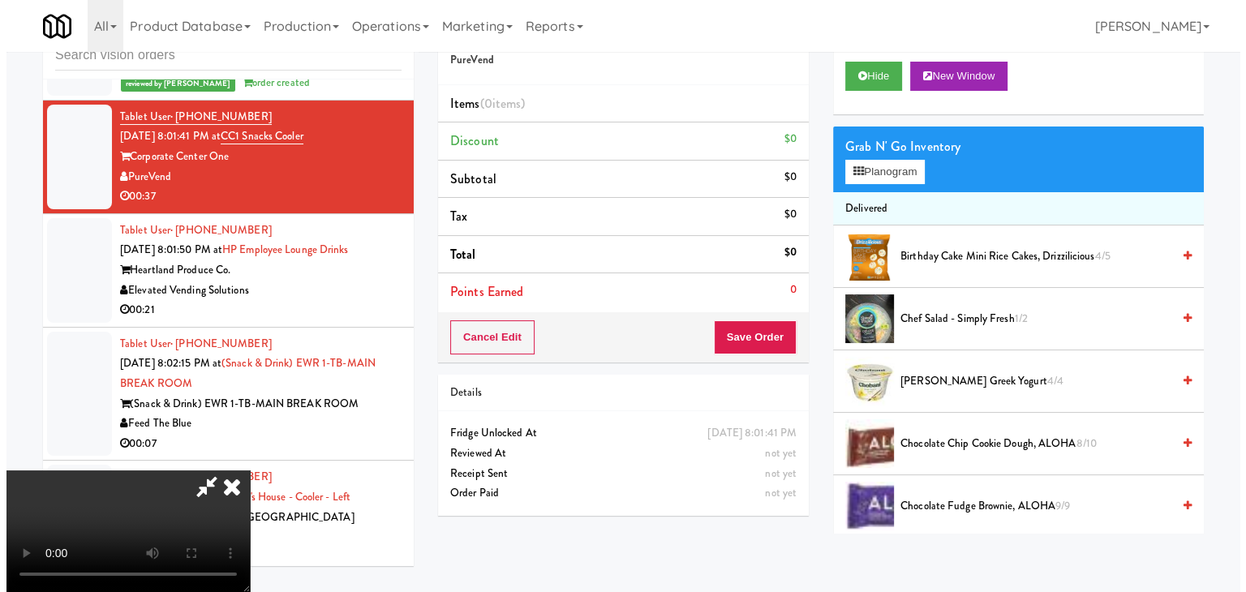
scroll to position [0, 0]
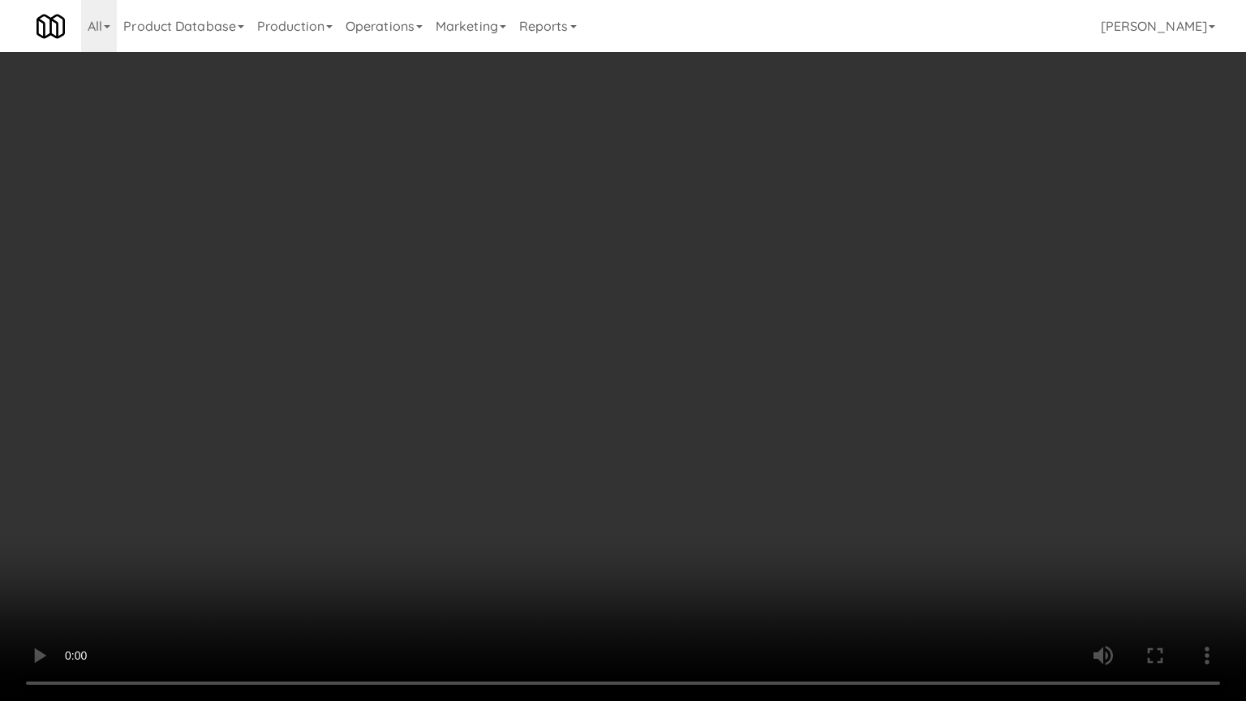
click at [762, 458] on video at bounding box center [623, 350] width 1246 height 701
click at [763, 458] on video at bounding box center [623, 350] width 1246 height 701
click at [767, 465] on video at bounding box center [623, 350] width 1246 height 701
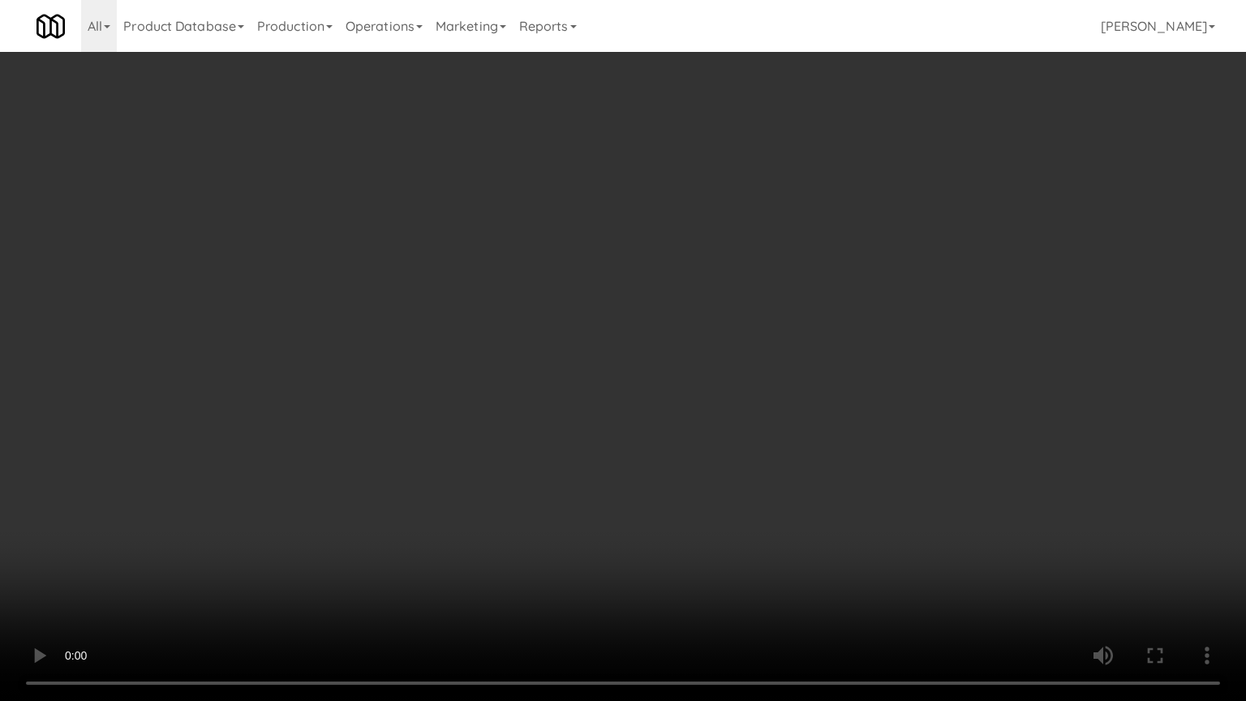
click at [767, 465] on video at bounding box center [623, 350] width 1246 height 701
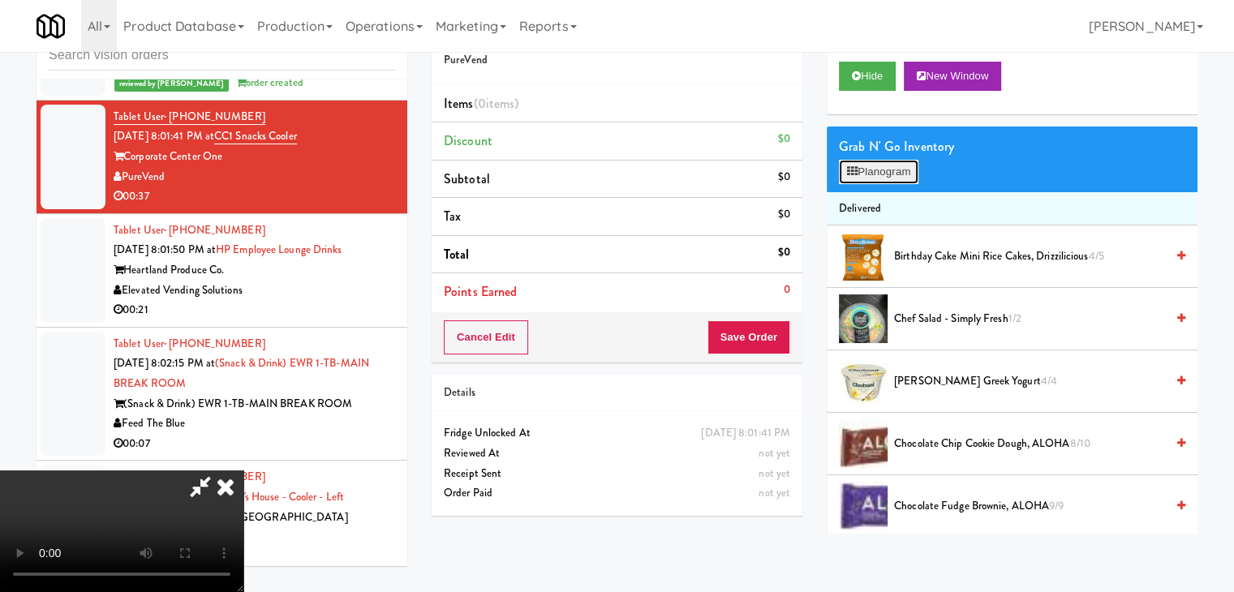
click at [887, 173] on button "Planogram" at bounding box center [879, 172] width 80 height 24
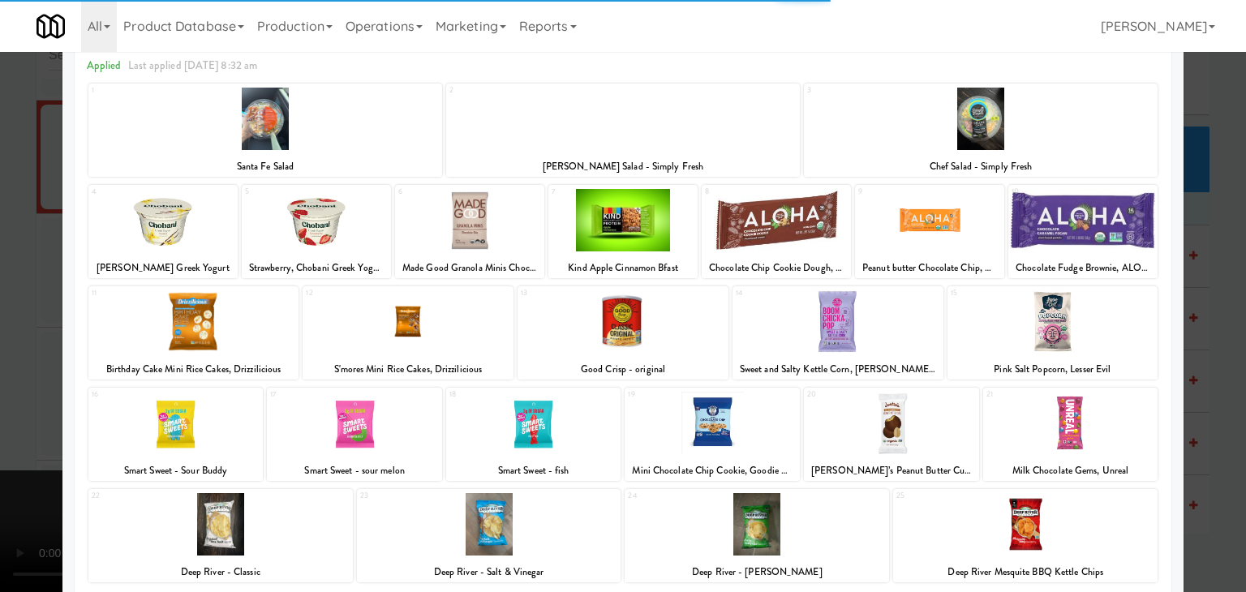
scroll to position [162, 0]
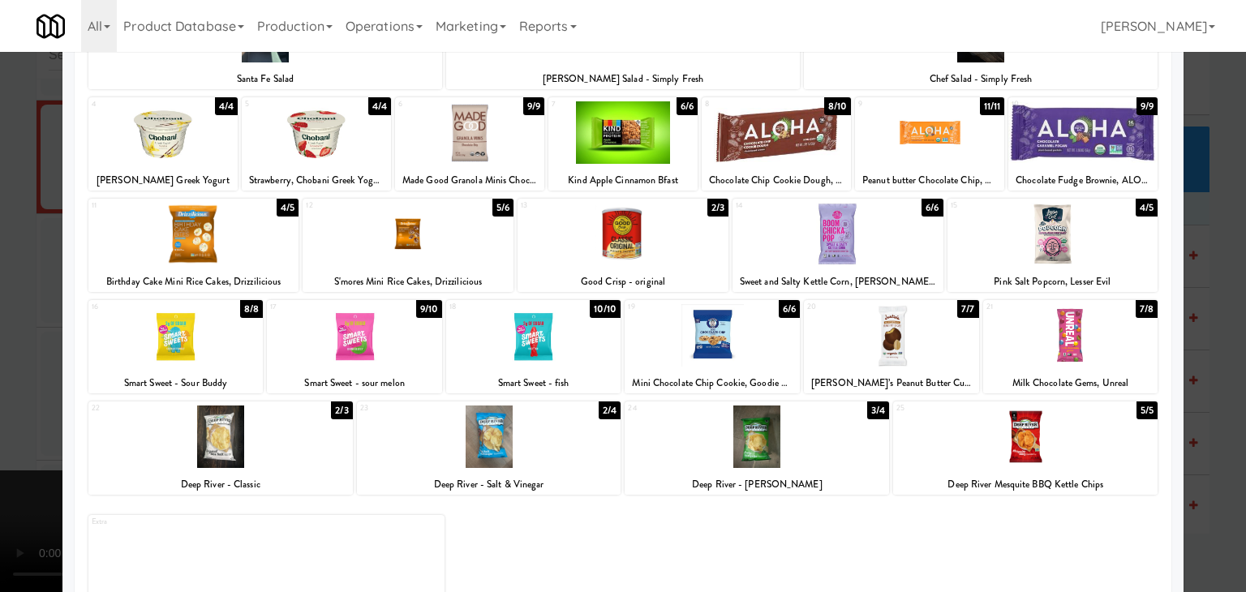
click at [260, 447] on div at bounding box center [220, 437] width 264 height 62
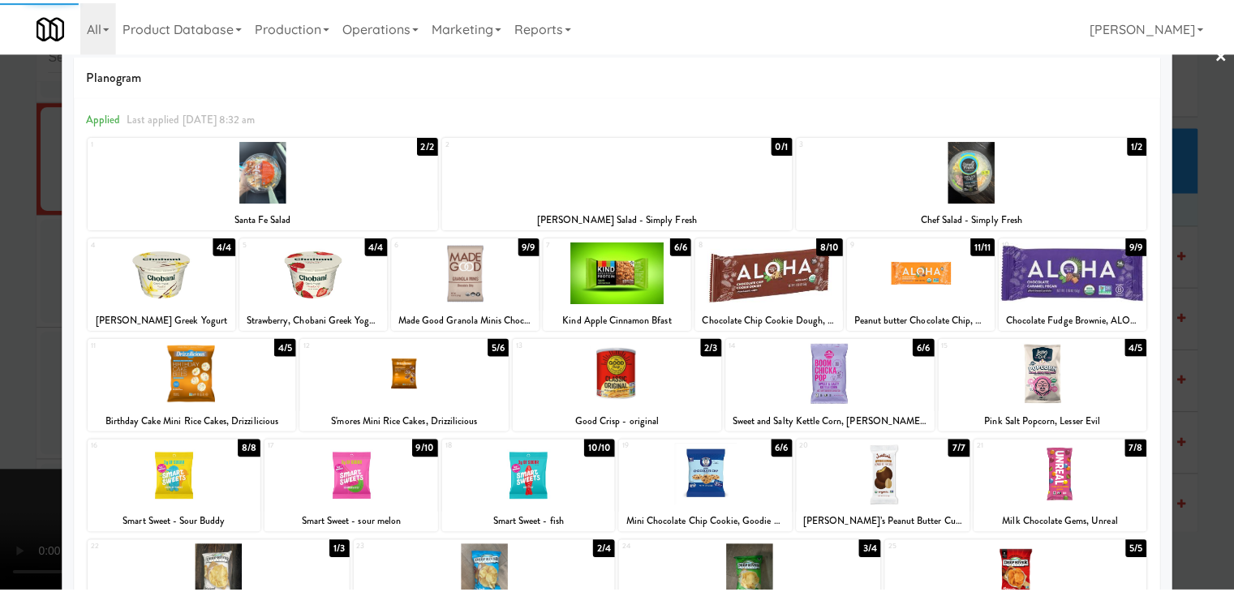
scroll to position [0, 0]
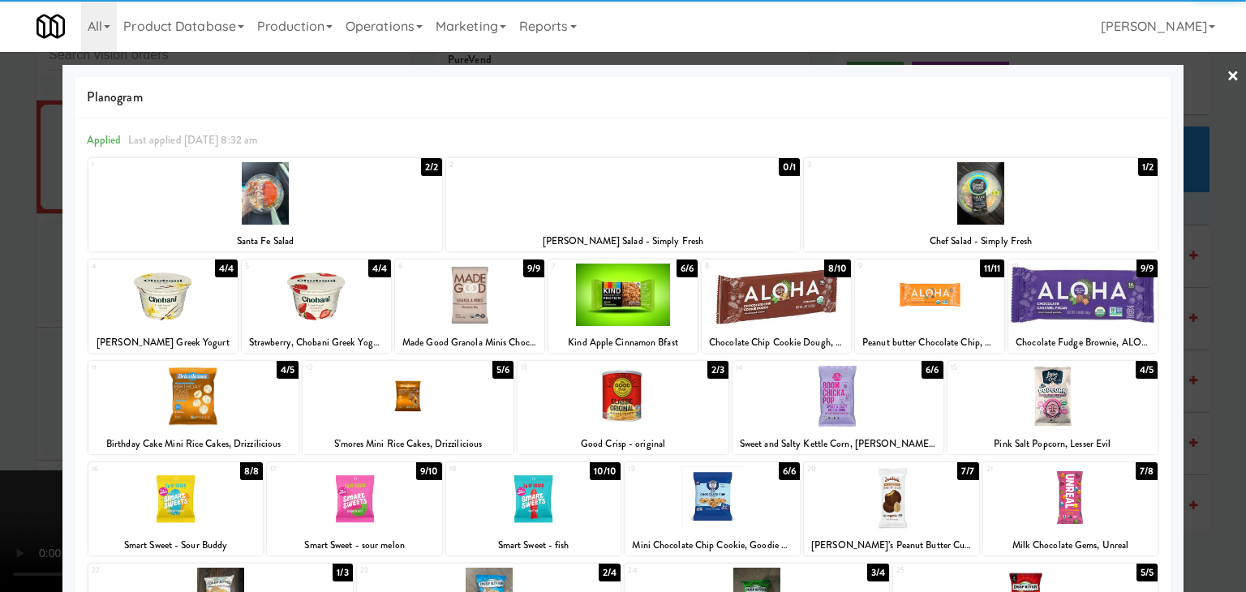
click at [312, 218] on div at bounding box center [265, 193] width 354 height 62
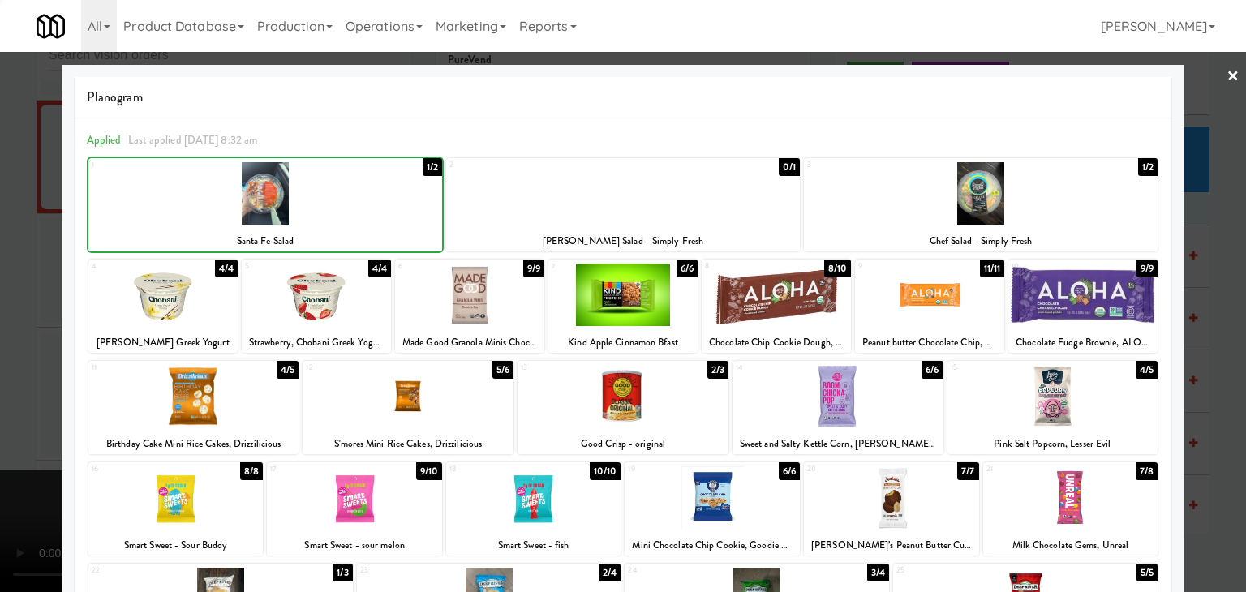
drag, startPoint x: 0, startPoint y: 310, endPoint x: 148, endPoint y: 319, distance: 147.9
click at [6, 310] on div at bounding box center [623, 296] width 1246 height 592
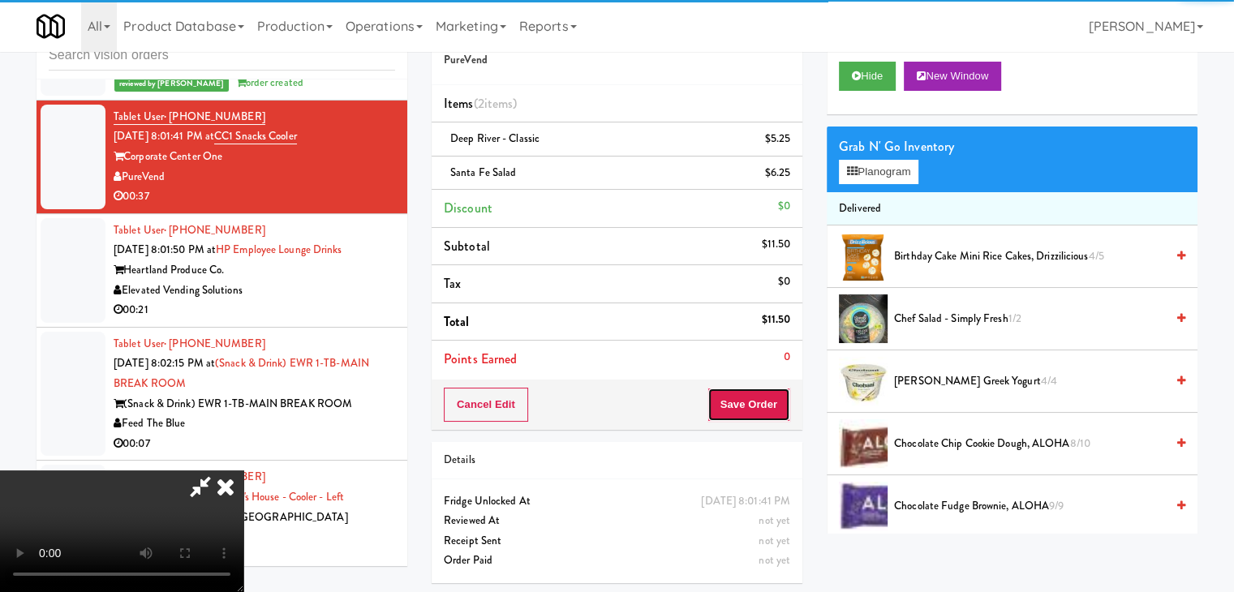
click at [761, 396] on button "Save Order" at bounding box center [748, 405] width 83 height 34
click at [759, 397] on button "Save Order" at bounding box center [748, 405] width 83 height 34
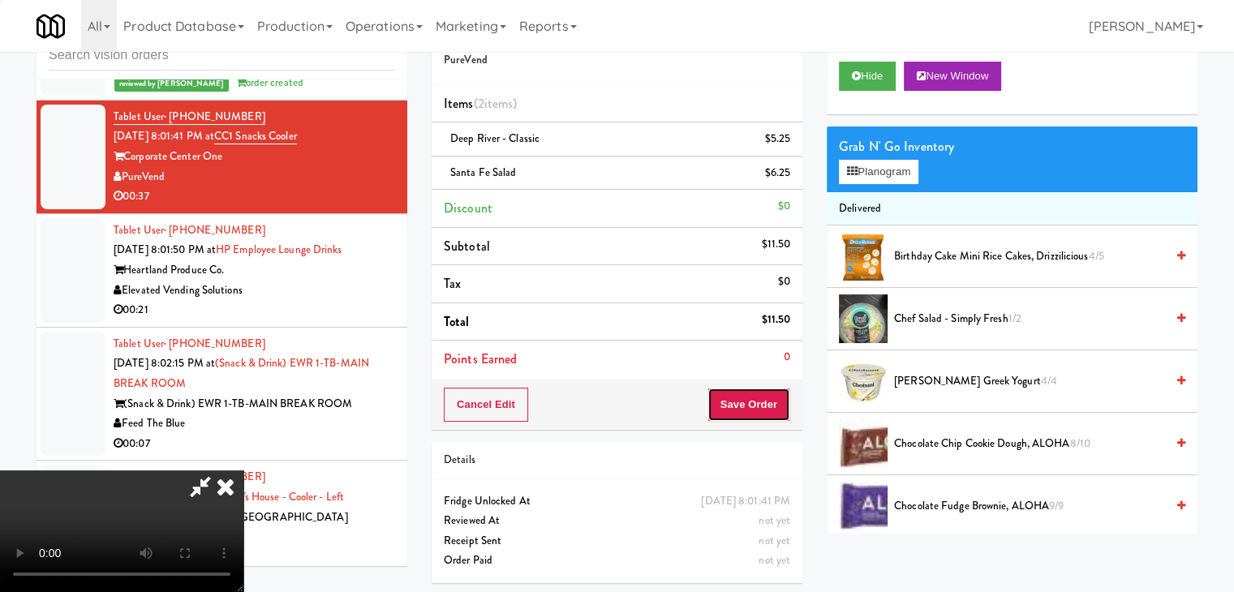
drag, startPoint x: 758, startPoint y: 397, endPoint x: 733, endPoint y: 397, distance: 25.1
click at [754, 395] on button "Save Order" at bounding box center [748, 405] width 83 height 34
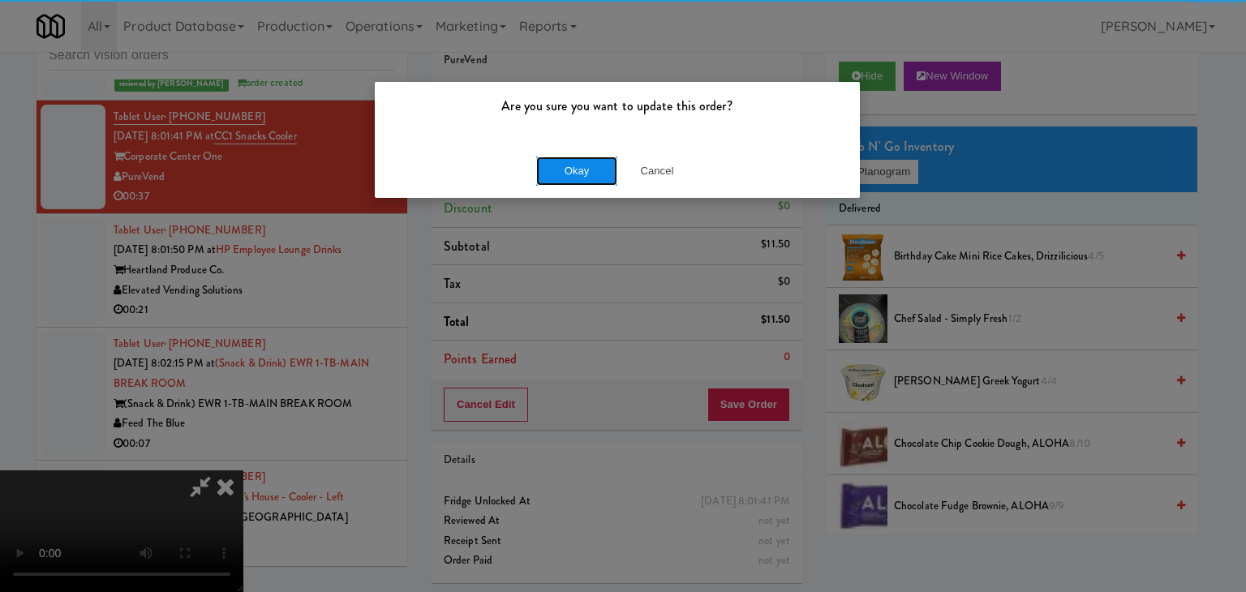
click at [565, 173] on button "Okay" at bounding box center [576, 171] width 81 height 29
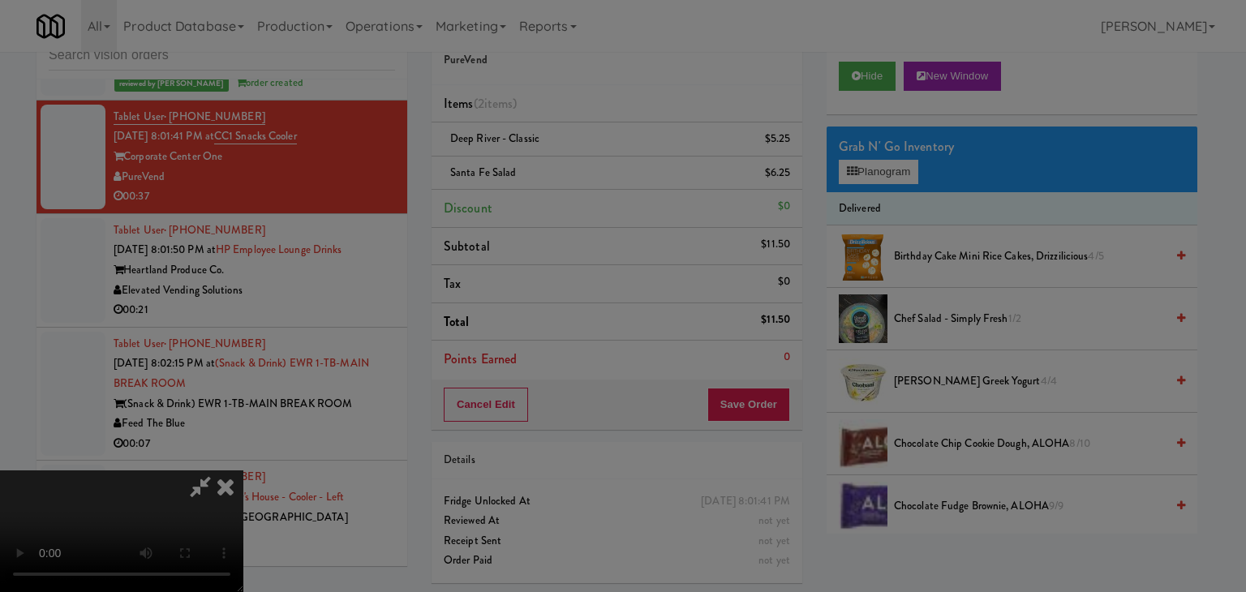
click at [565, 168] on div "Okay Cancel" at bounding box center [617, 141] width 485 height 54
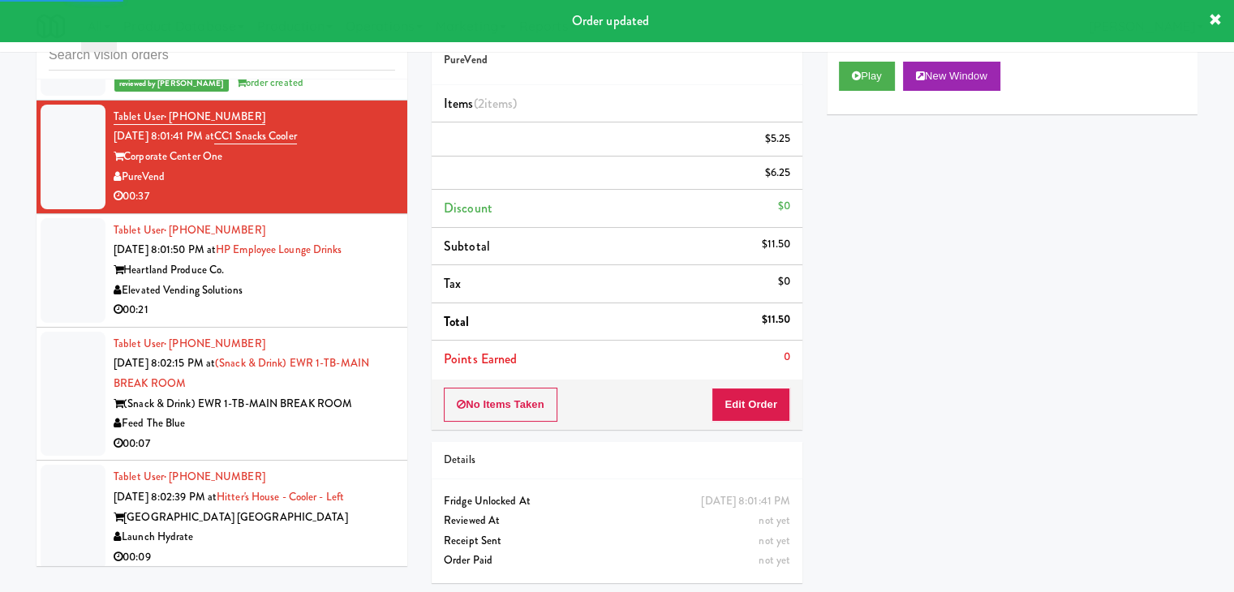
scroll to position [7599, 0]
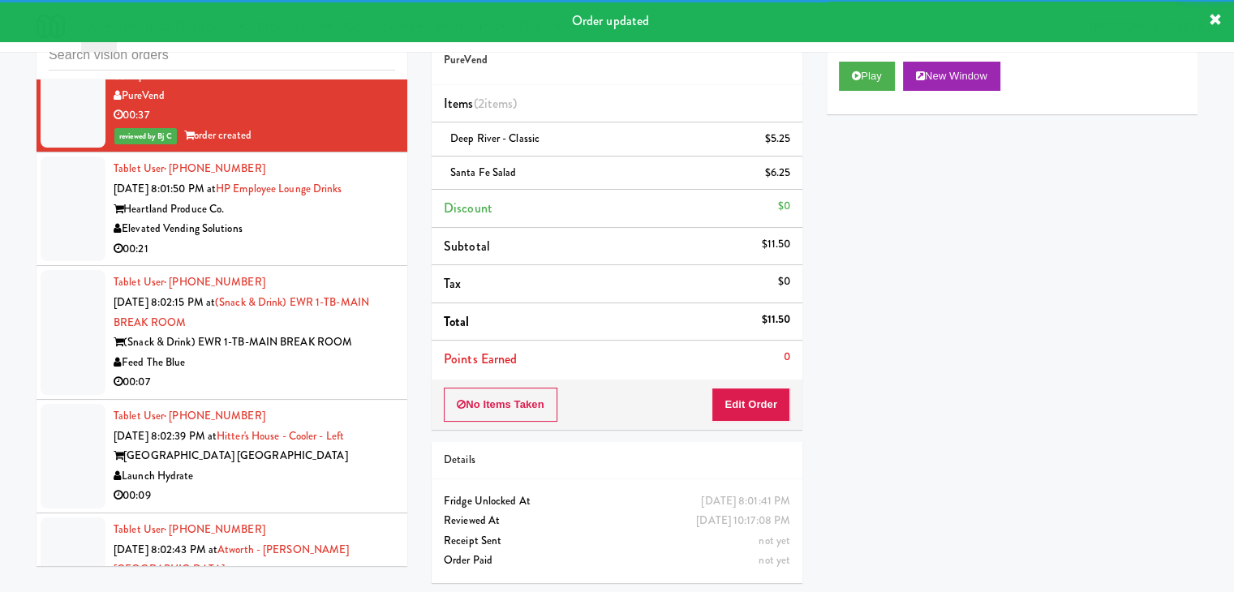
click at [341, 200] on div "Heartland Produce Co." at bounding box center [255, 210] width 282 height 20
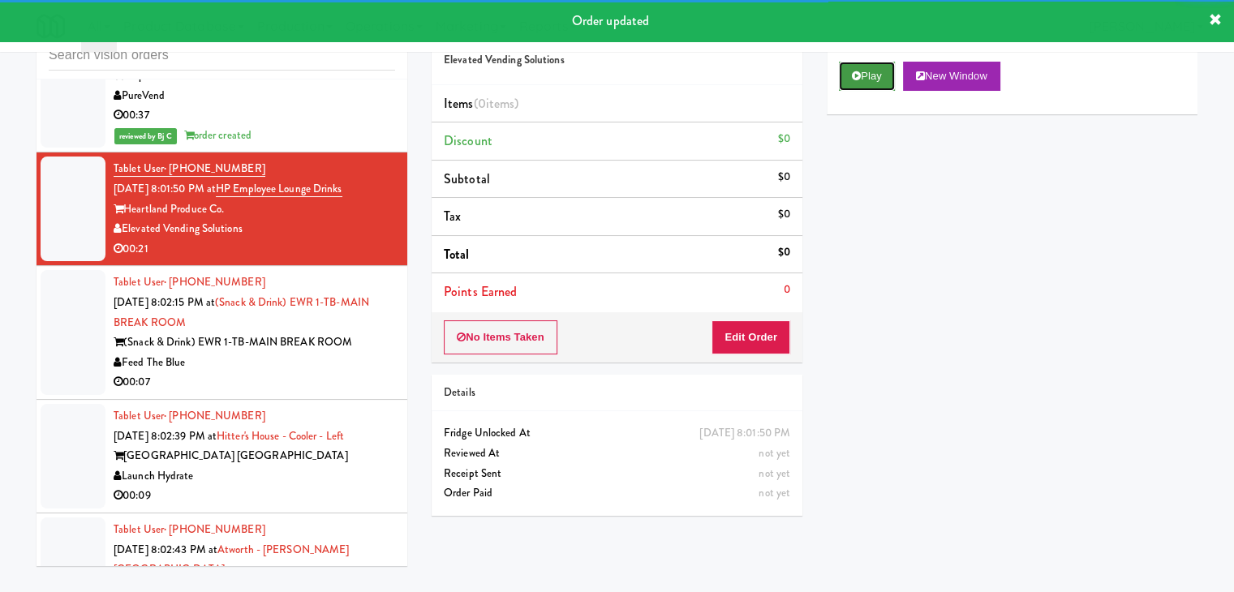
click at [887, 74] on button "Play" at bounding box center [867, 76] width 56 height 29
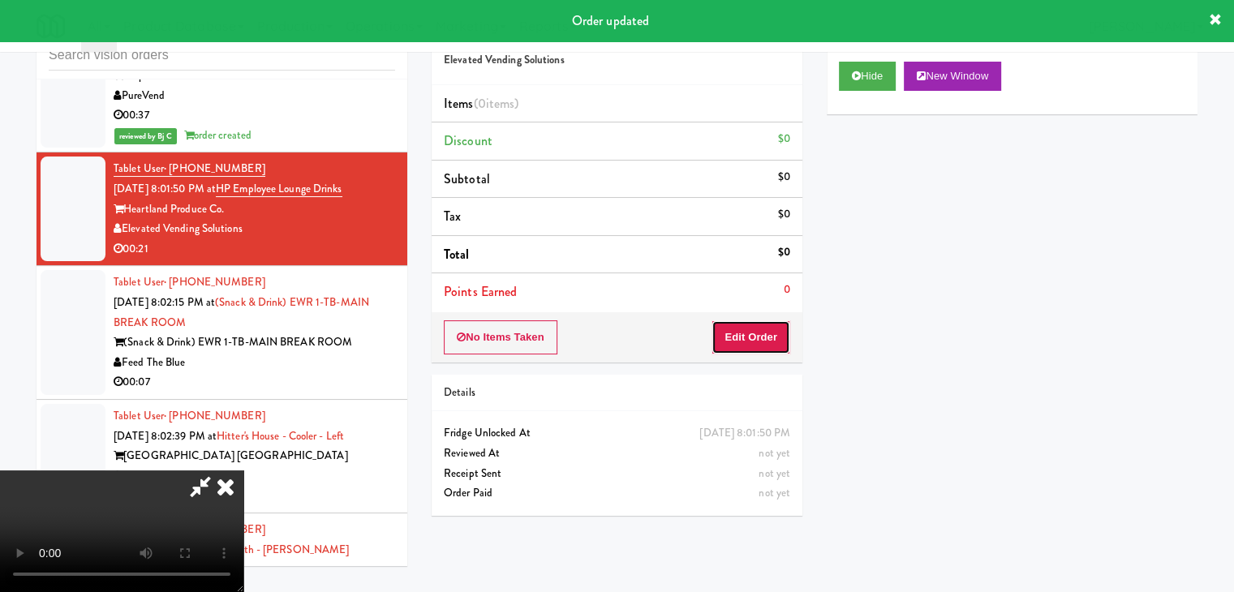
click at [759, 331] on button "Edit Order" at bounding box center [750, 337] width 79 height 34
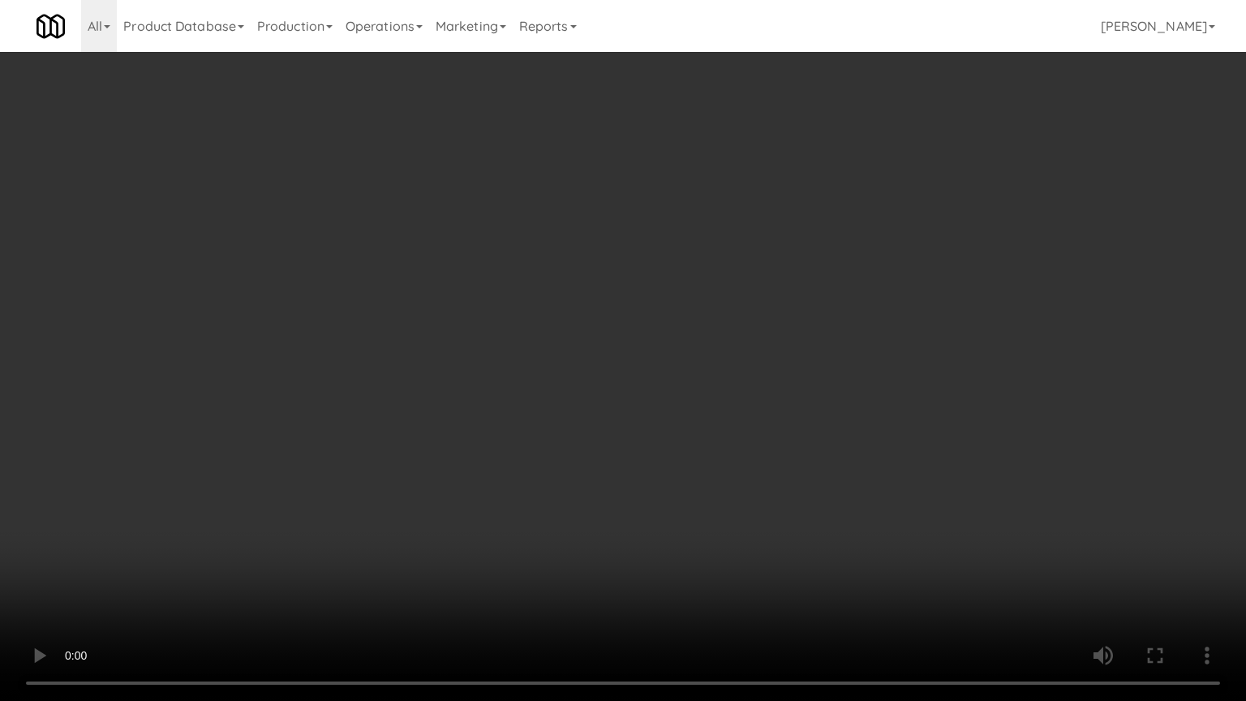
click at [819, 419] on video at bounding box center [623, 350] width 1246 height 701
click at [814, 419] on video at bounding box center [623, 350] width 1246 height 701
click at [825, 410] on video at bounding box center [623, 350] width 1246 height 701
click at [805, 406] on video at bounding box center [623, 350] width 1246 height 701
click at [818, 360] on video at bounding box center [623, 350] width 1246 height 701
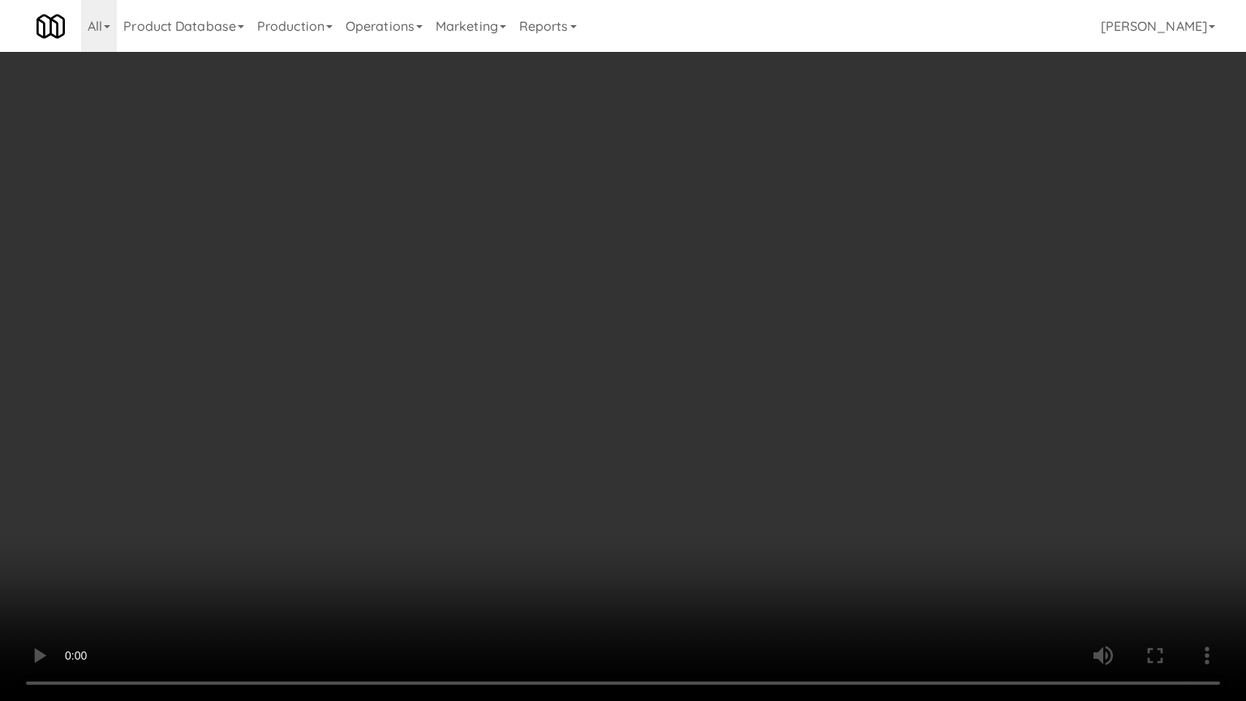
drag, startPoint x: 818, startPoint y: 360, endPoint x: 873, endPoint y: 161, distance: 207.1
click at [818, 357] on video at bounding box center [623, 350] width 1246 height 701
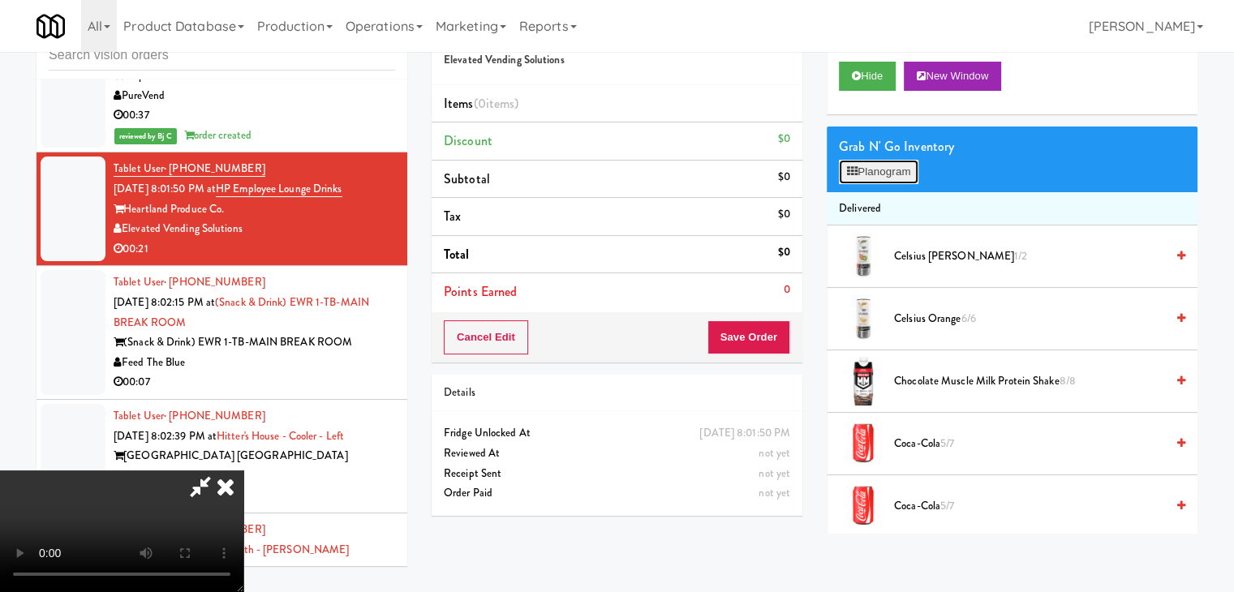
click at [883, 173] on button "Planogram" at bounding box center [879, 172] width 80 height 24
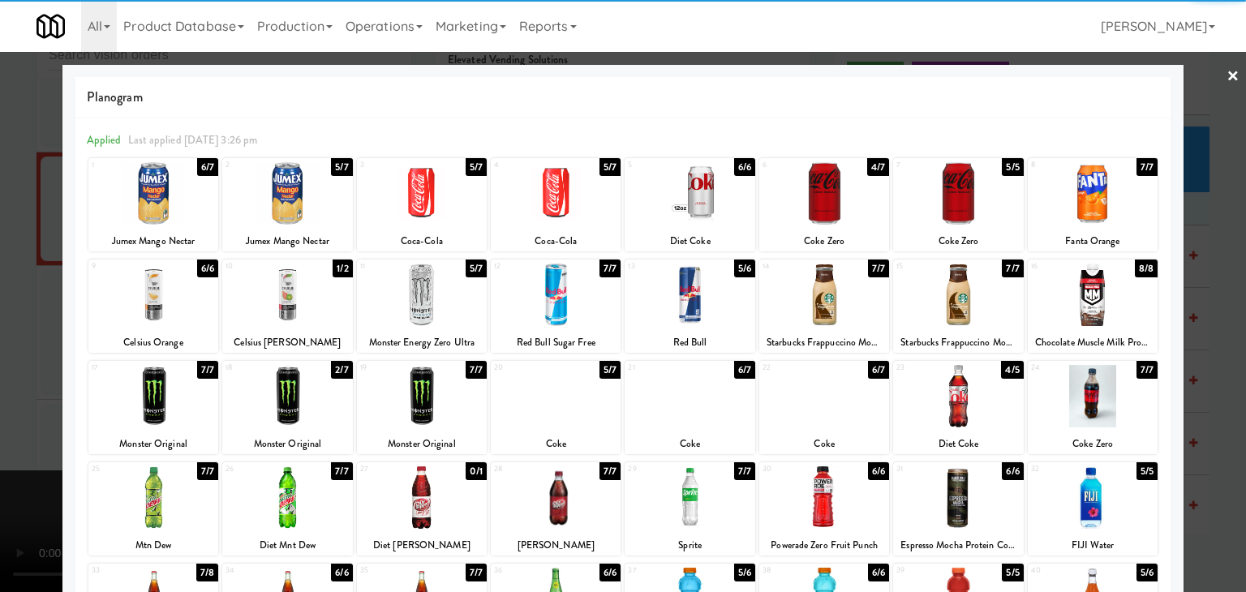
click at [295, 213] on div at bounding box center [287, 193] width 130 height 62
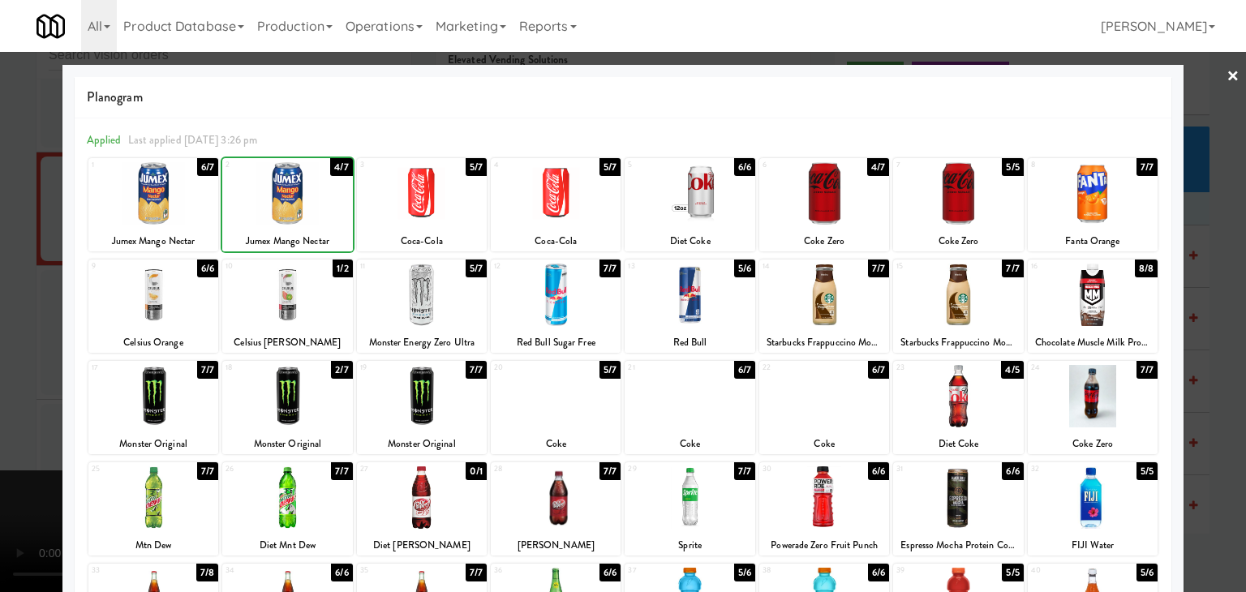
click at [295, 213] on div at bounding box center [287, 193] width 130 height 62
drag, startPoint x: 0, startPoint y: 277, endPoint x: 399, endPoint y: 286, distance: 399.3
click at [20, 271] on div at bounding box center [623, 296] width 1246 height 592
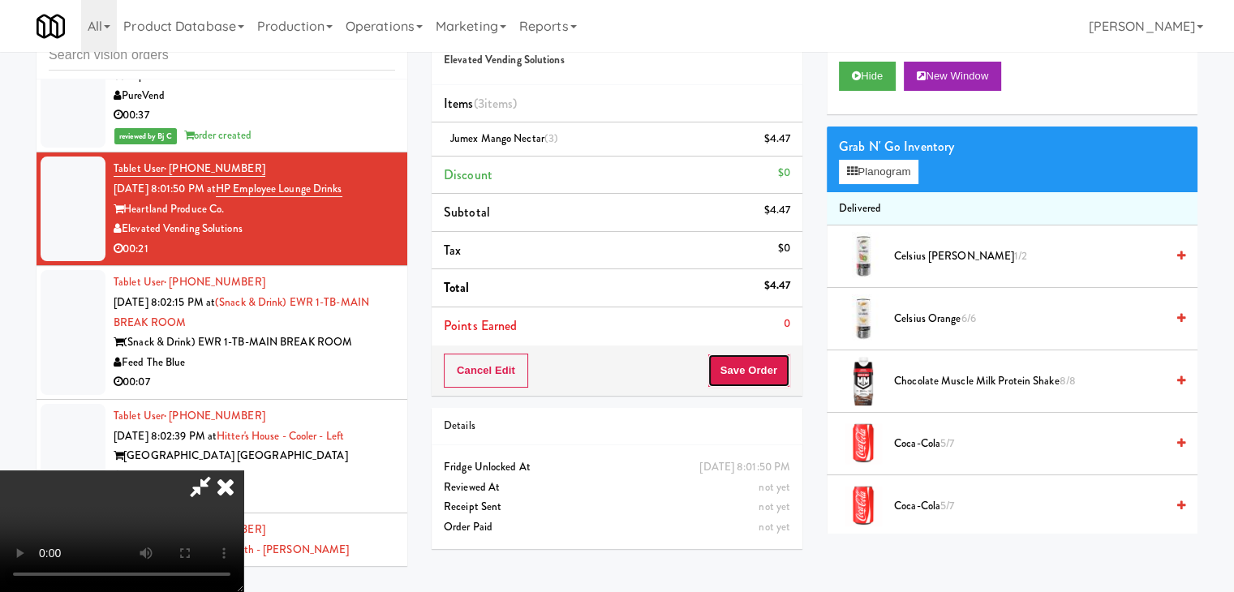
click at [789, 368] on button "Save Order" at bounding box center [748, 371] width 83 height 34
click at [783, 368] on button "Save Order" at bounding box center [748, 371] width 83 height 34
click at [782, 368] on button "Save Order" at bounding box center [748, 371] width 83 height 34
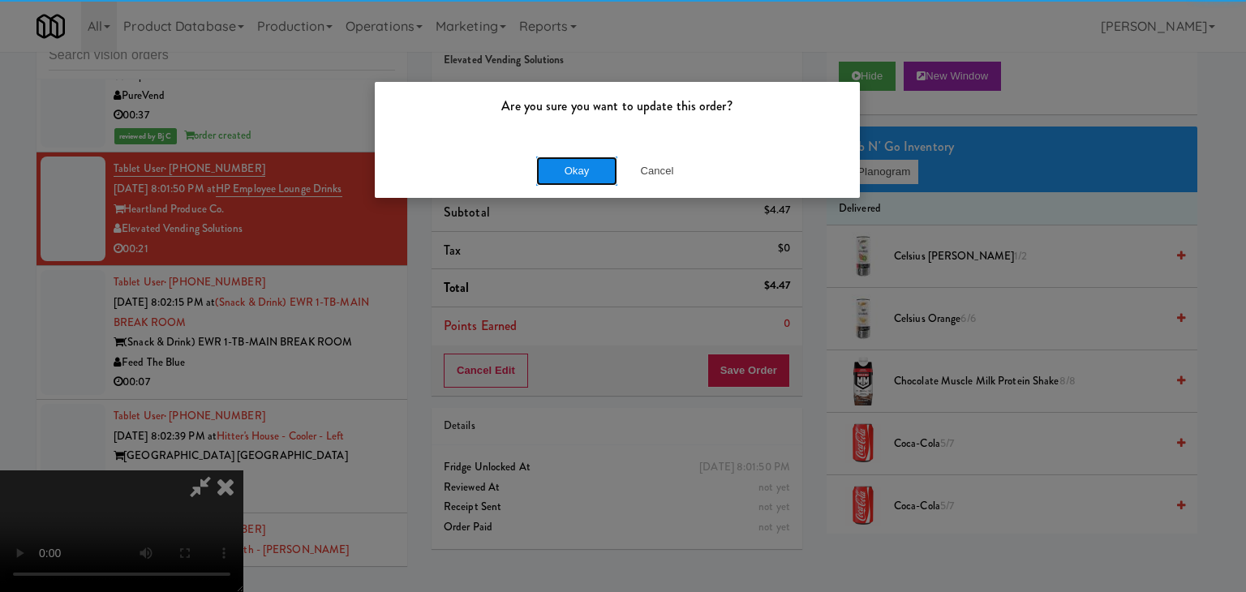
click at [582, 164] on button "Okay" at bounding box center [576, 171] width 81 height 29
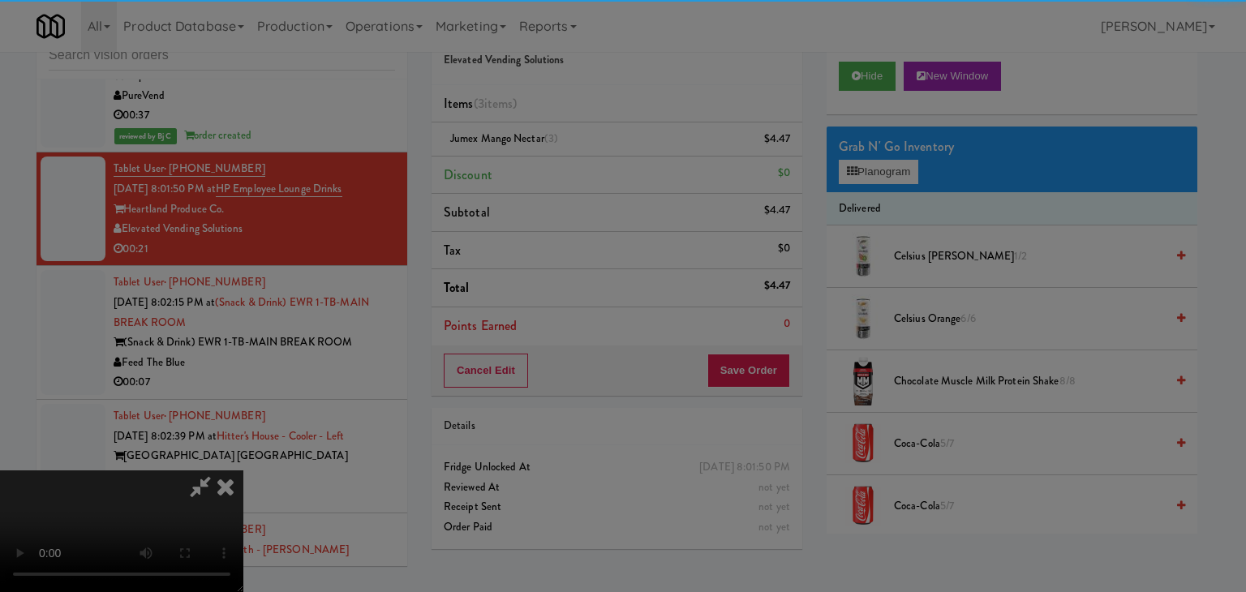
click at [582, 156] on button "Okay" at bounding box center [576, 141] width 81 height 29
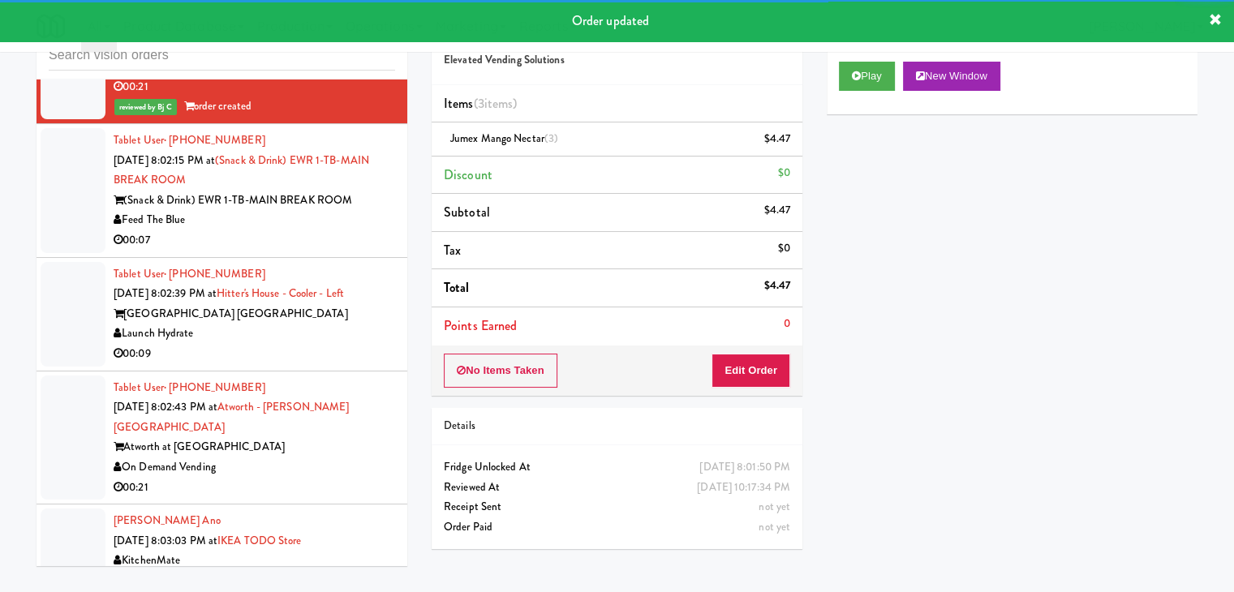
scroll to position [7782, 0]
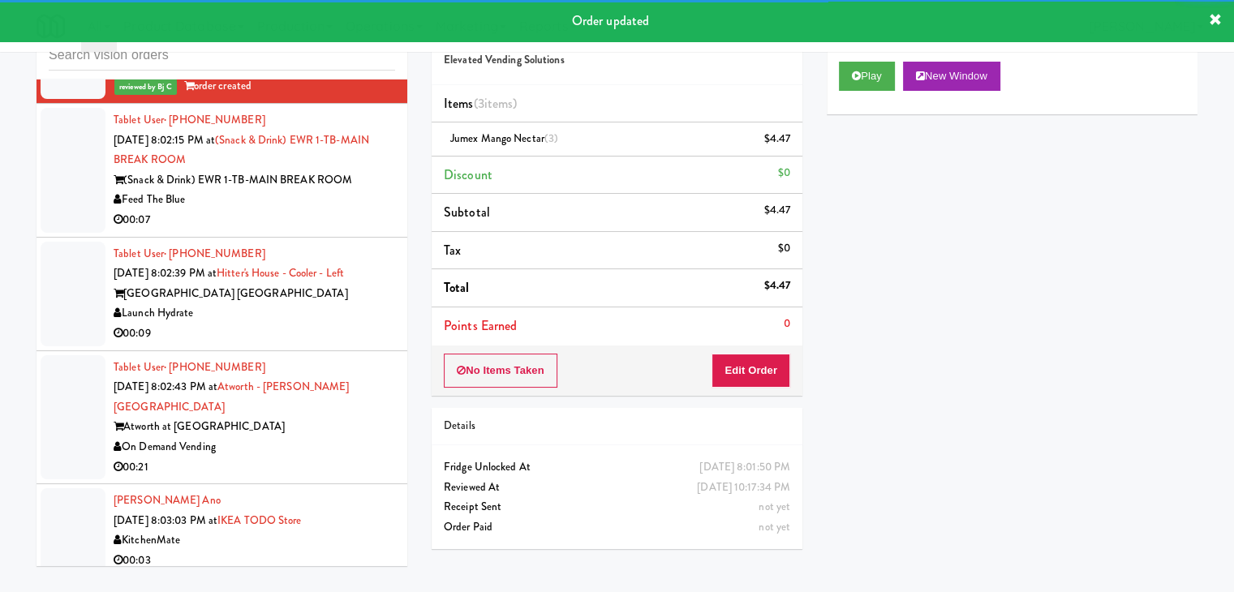
click at [350, 210] on div "00:07" at bounding box center [255, 220] width 282 height 20
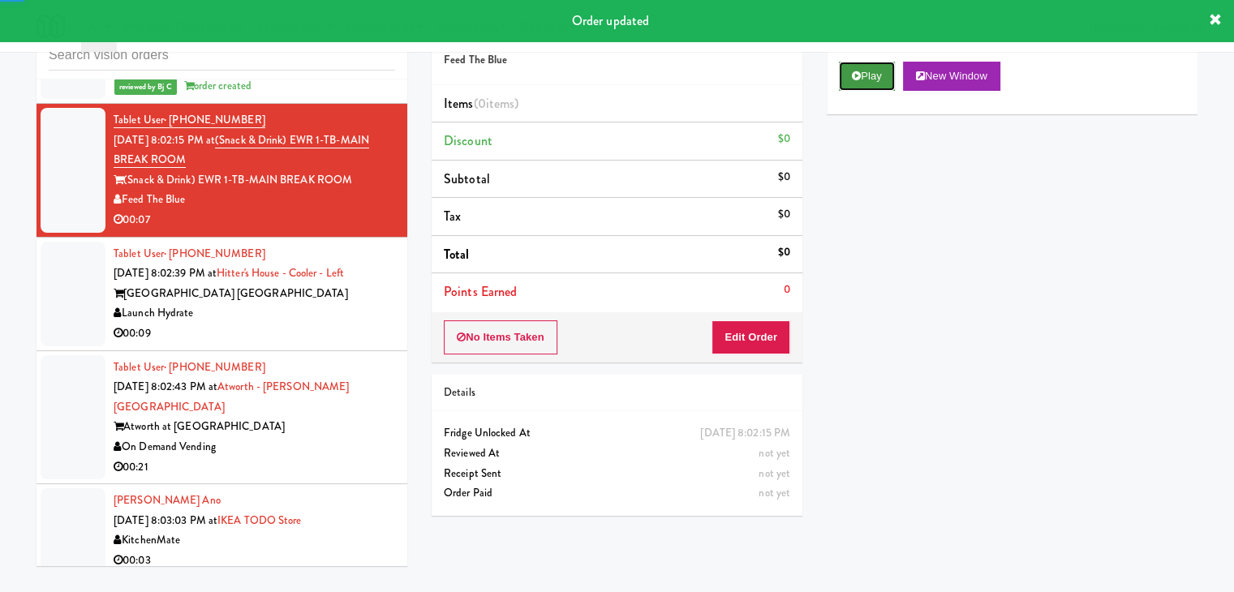
click at [880, 85] on button "Play" at bounding box center [867, 76] width 56 height 29
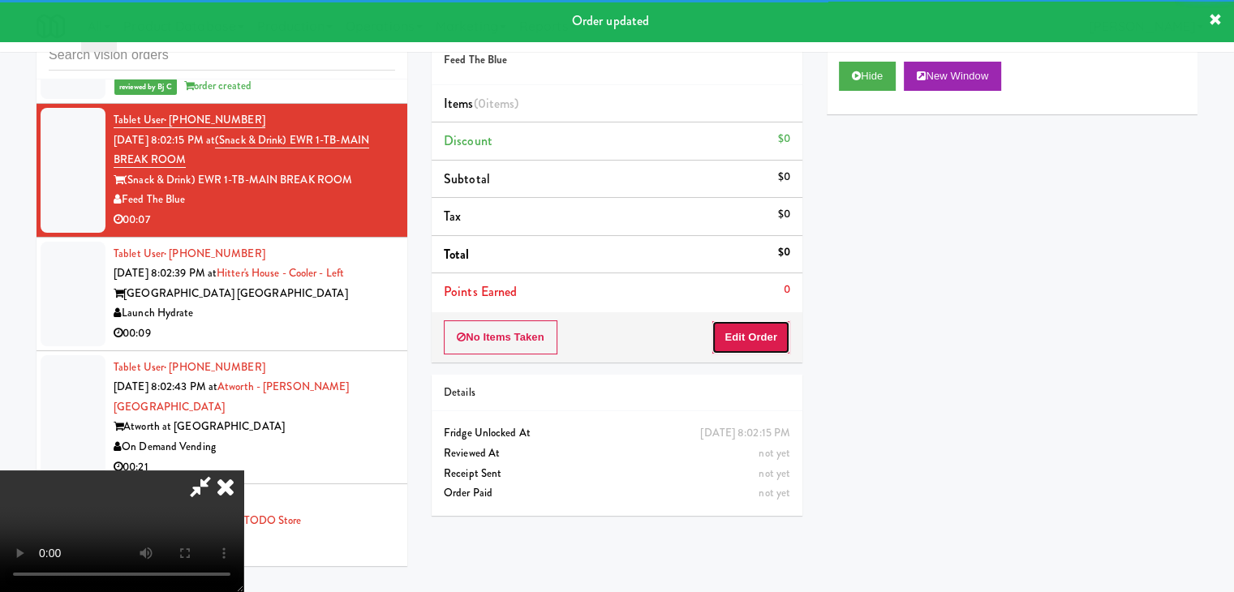
click at [759, 325] on button "Edit Order" at bounding box center [750, 337] width 79 height 34
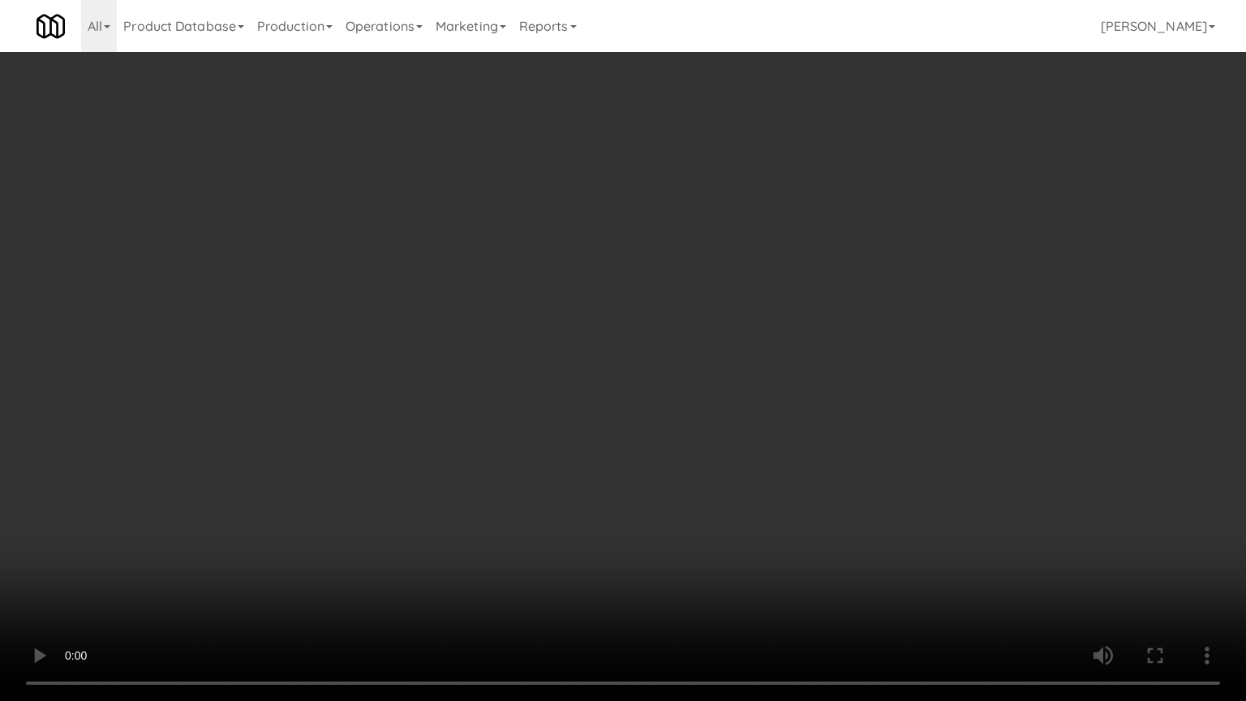
click at [659, 448] on video at bounding box center [623, 350] width 1246 height 701
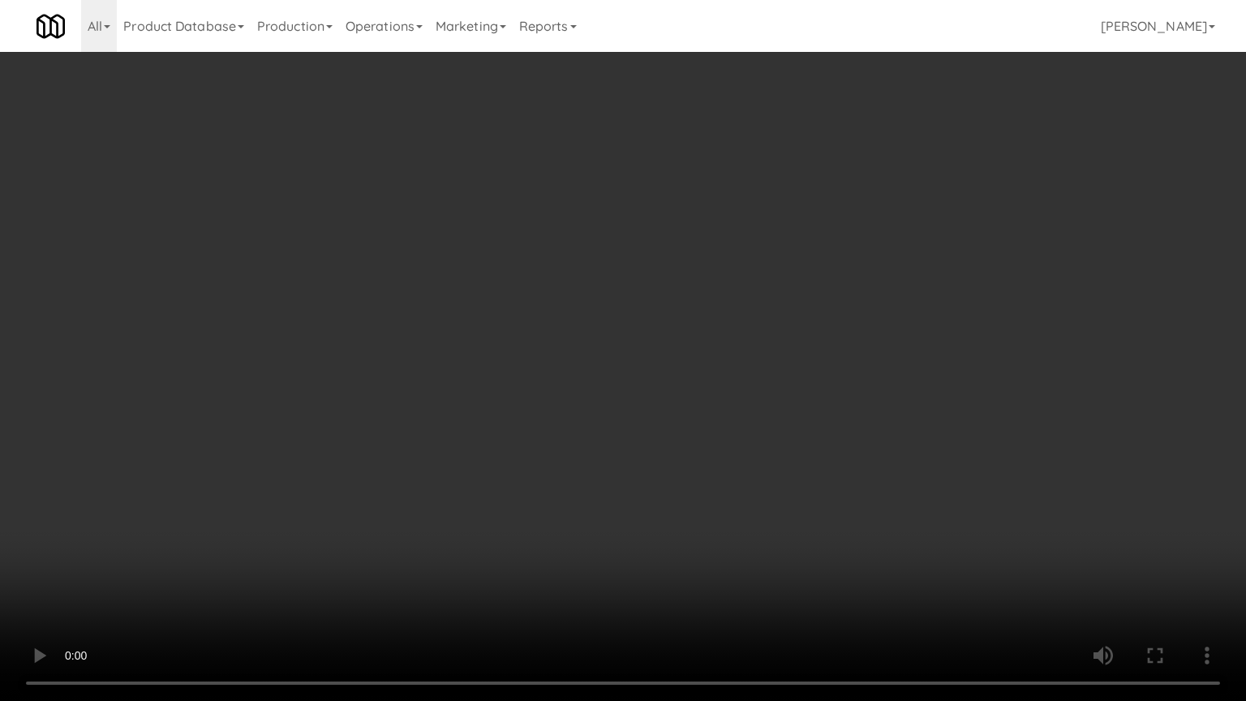
click at [659, 448] on video at bounding box center [623, 350] width 1246 height 701
drag, startPoint x: 659, startPoint y: 448, endPoint x: 667, endPoint y: 438, distance: 12.7
click at [664, 441] on video at bounding box center [623, 350] width 1246 height 701
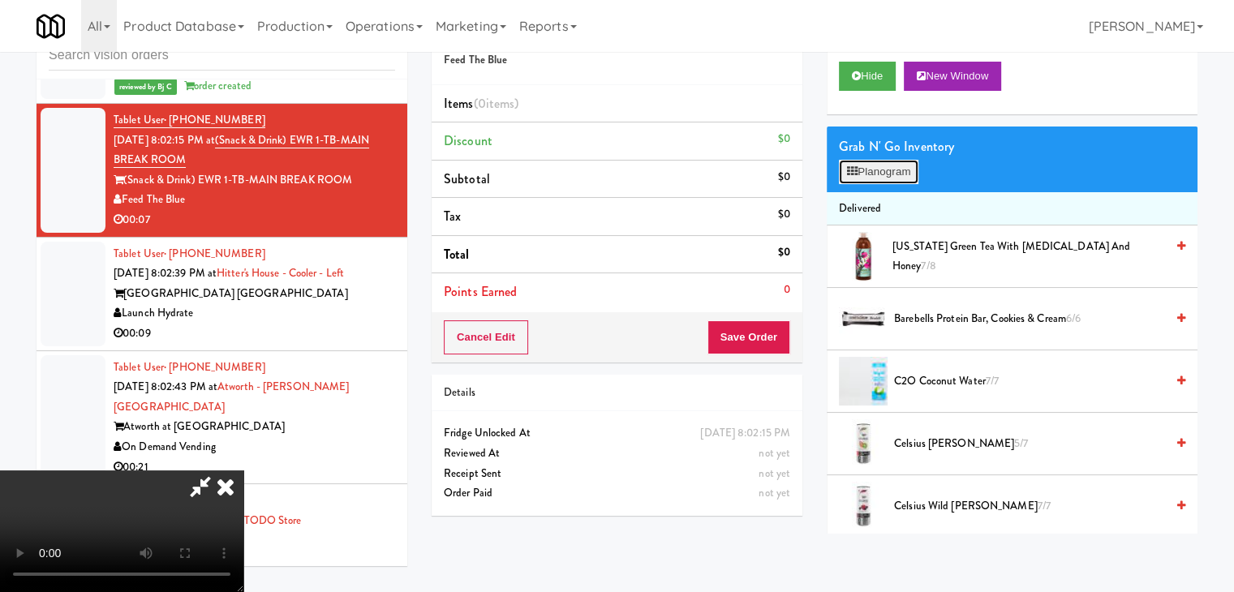
click at [864, 167] on button "Planogram" at bounding box center [879, 172] width 80 height 24
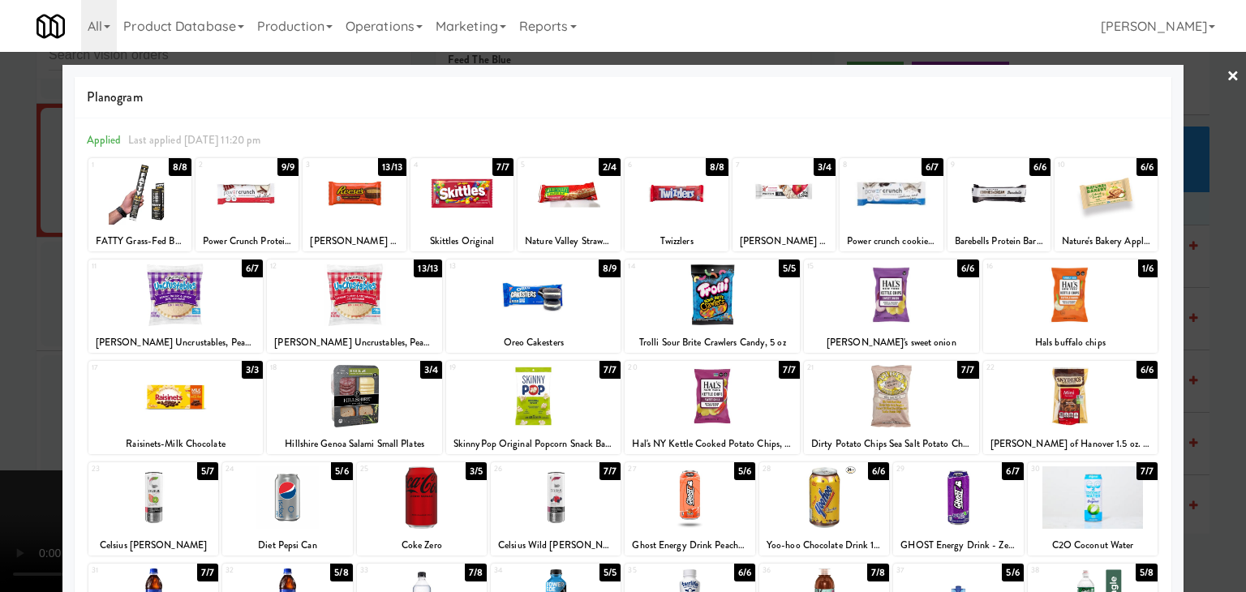
click at [203, 423] on div at bounding box center [175, 396] width 175 height 62
click at [676, 403] on div at bounding box center [712, 396] width 175 height 62
drag, startPoint x: 0, startPoint y: 393, endPoint x: 202, endPoint y: 389, distance: 202.0
click at [3, 391] on div at bounding box center [623, 296] width 1246 height 592
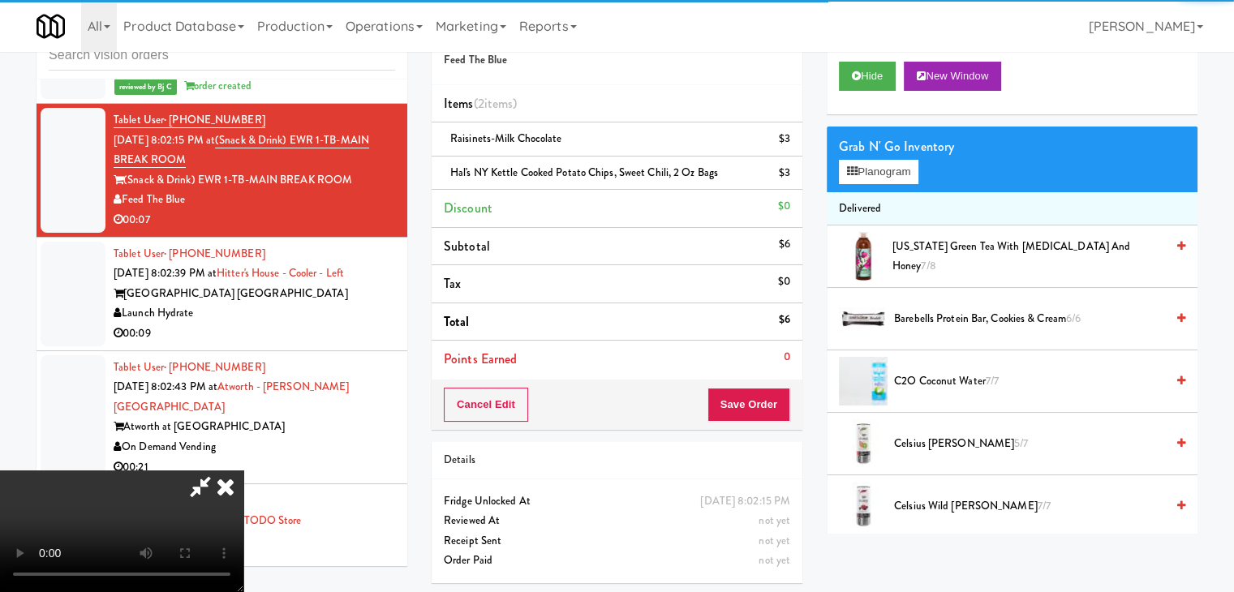
scroll to position [2, 0]
click at [740, 400] on button "Save Order" at bounding box center [748, 405] width 83 height 34
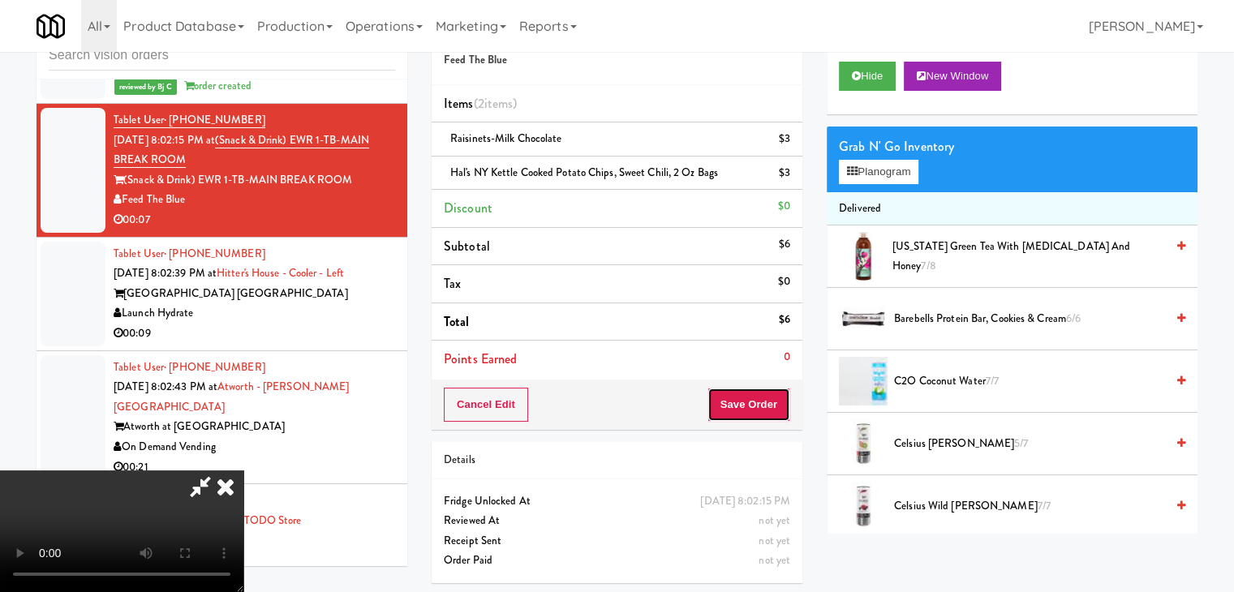
click at [741, 400] on button "Save Order" at bounding box center [748, 405] width 83 height 34
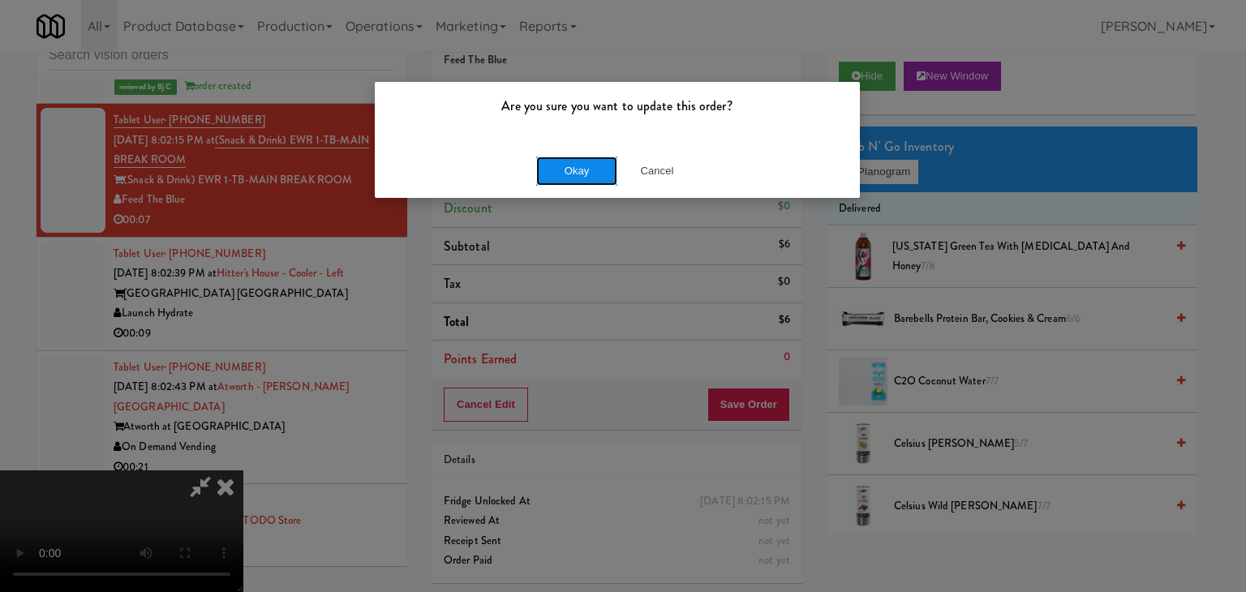
click at [578, 173] on button "Okay" at bounding box center [576, 171] width 81 height 29
click at [578, 173] on div "Okay Cancel" at bounding box center [617, 171] width 485 height 54
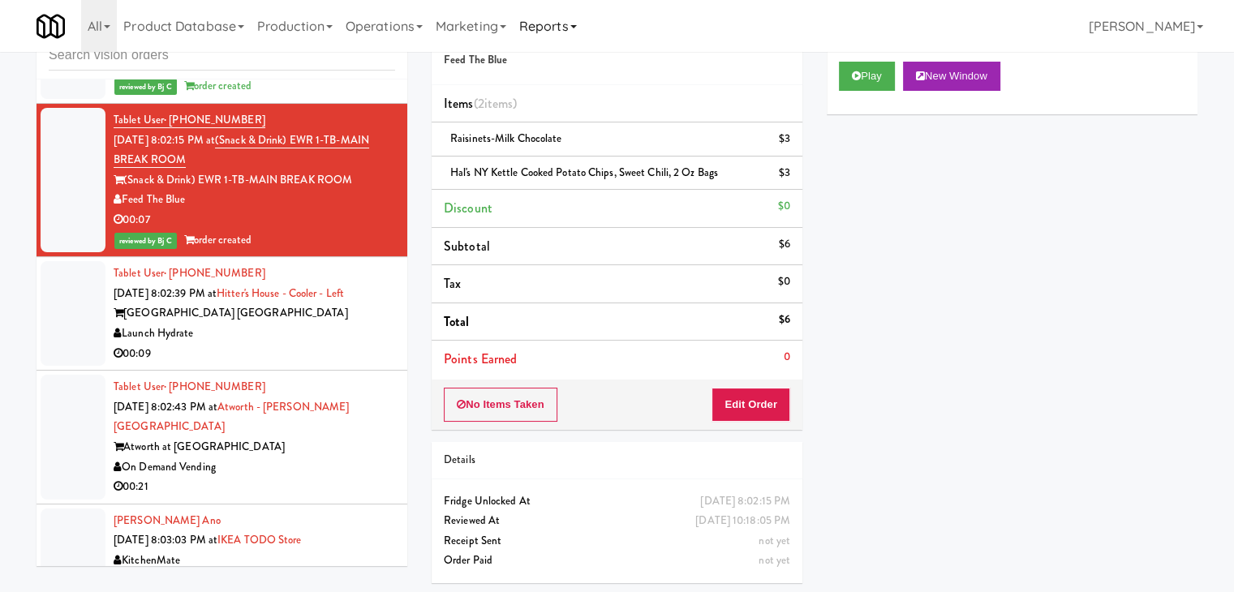
scroll to position [0, 0]
click at [302, 303] on div "[GEOGRAPHIC_DATA] [GEOGRAPHIC_DATA]" at bounding box center [255, 313] width 282 height 20
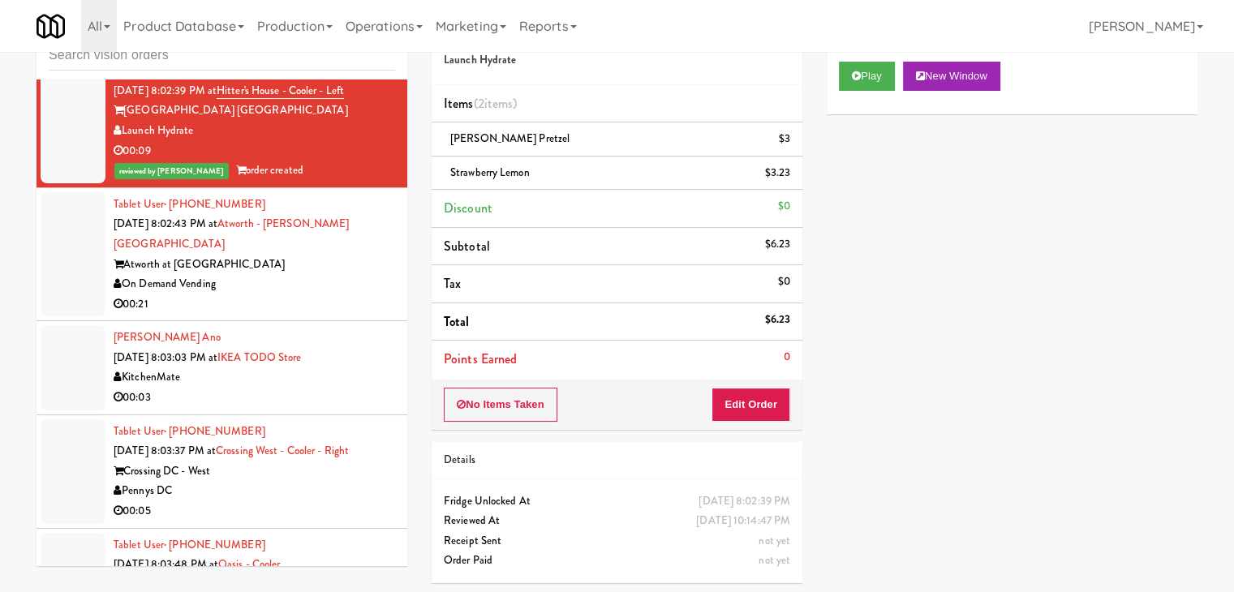
scroll to position [8025, 0]
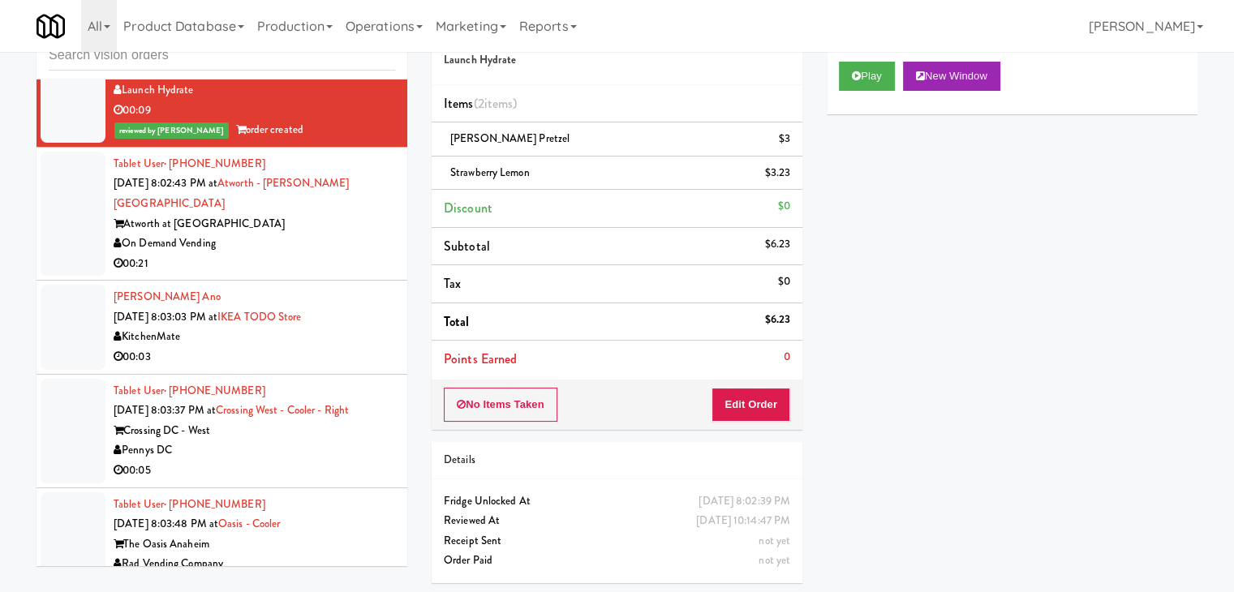
click at [380, 254] on div "00:21" at bounding box center [255, 264] width 282 height 20
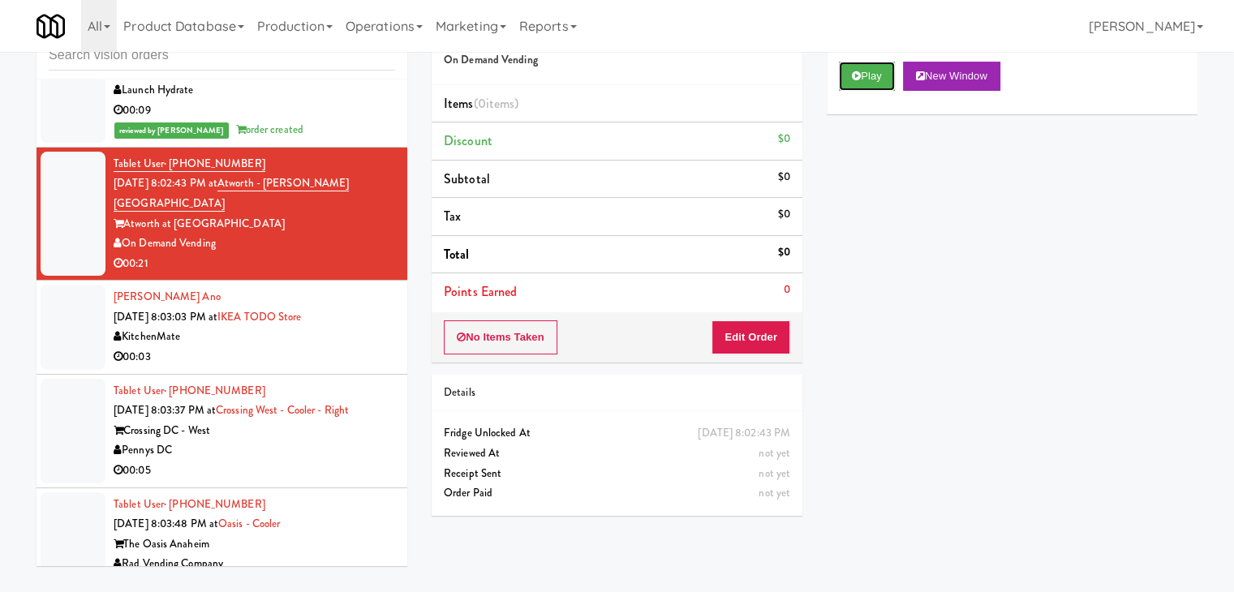
drag, startPoint x: 873, startPoint y: 75, endPoint x: 828, endPoint y: 129, distance: 69.7
click at [872, 75] on button "Play" at bounding box center [867, 76] width 56 height 29
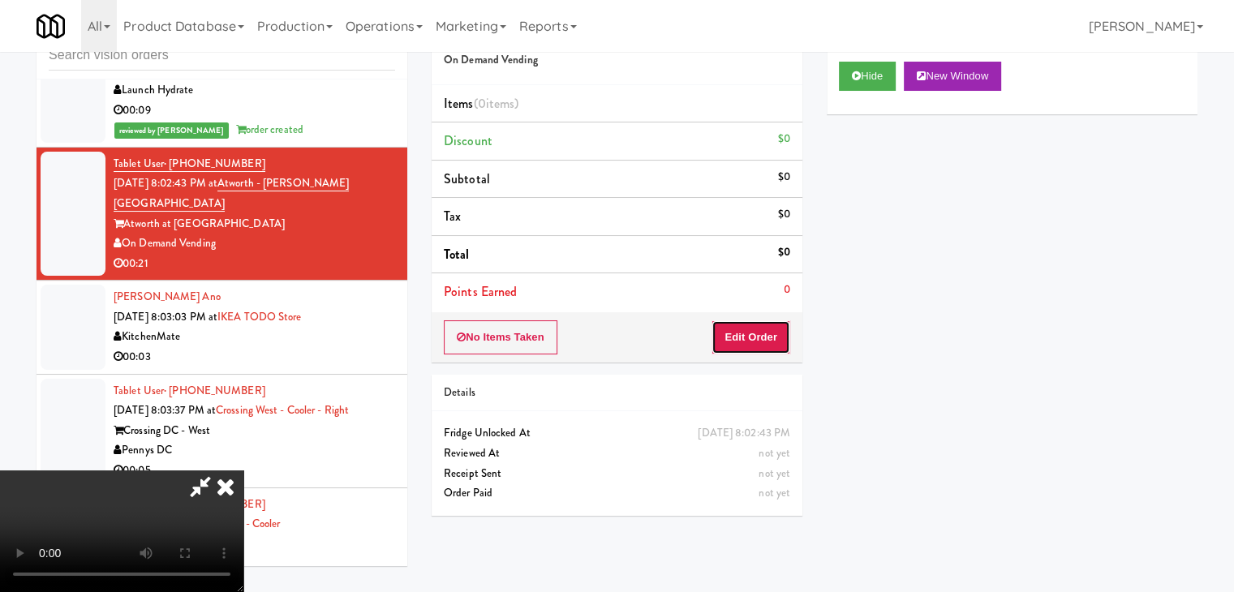
click at [746, 320] on button "Edit Order" at bounding box center [750, 337] width 79 height 34
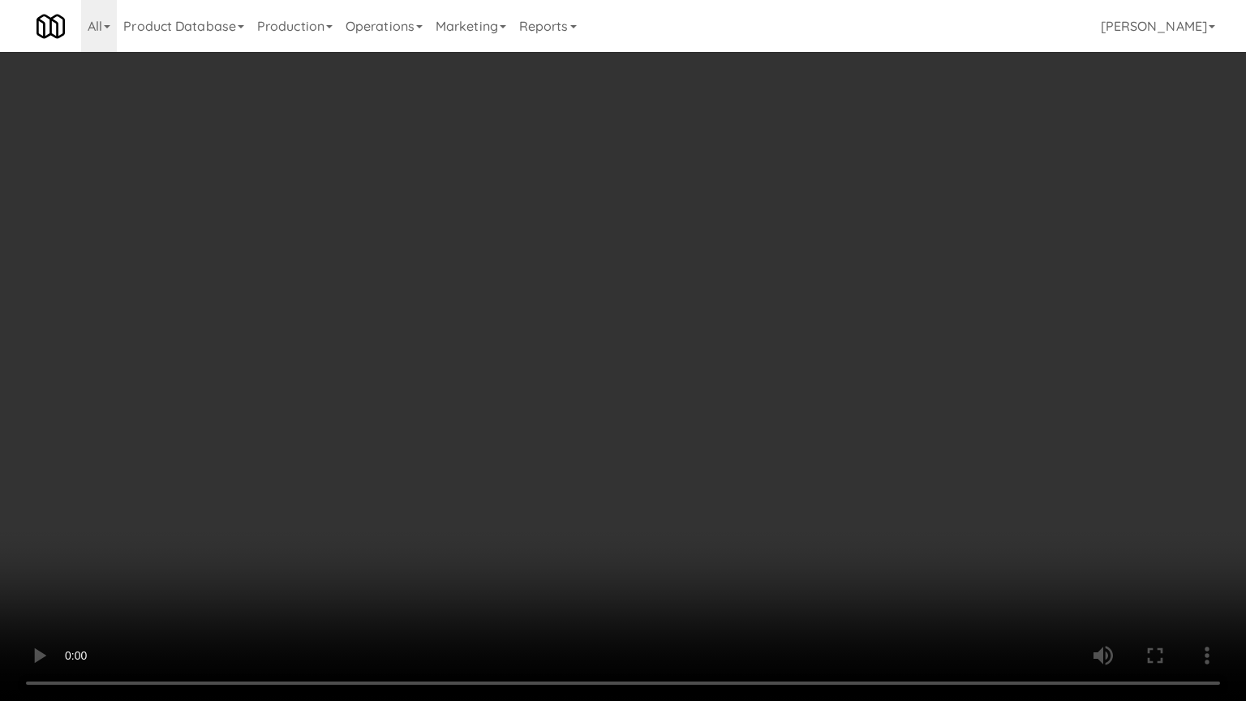
click at [686, 490] on video at bounding box center [623, 350] width 1246 height 701
click at [686, 488] on video at bounding box center [623, 350] width 1246 height 701
click at [707, 449] on video at bounding box center [623, 350] width 1246 height 701
click at [708, 448] on video at bounding box center [623, 350] width 1246 height 701
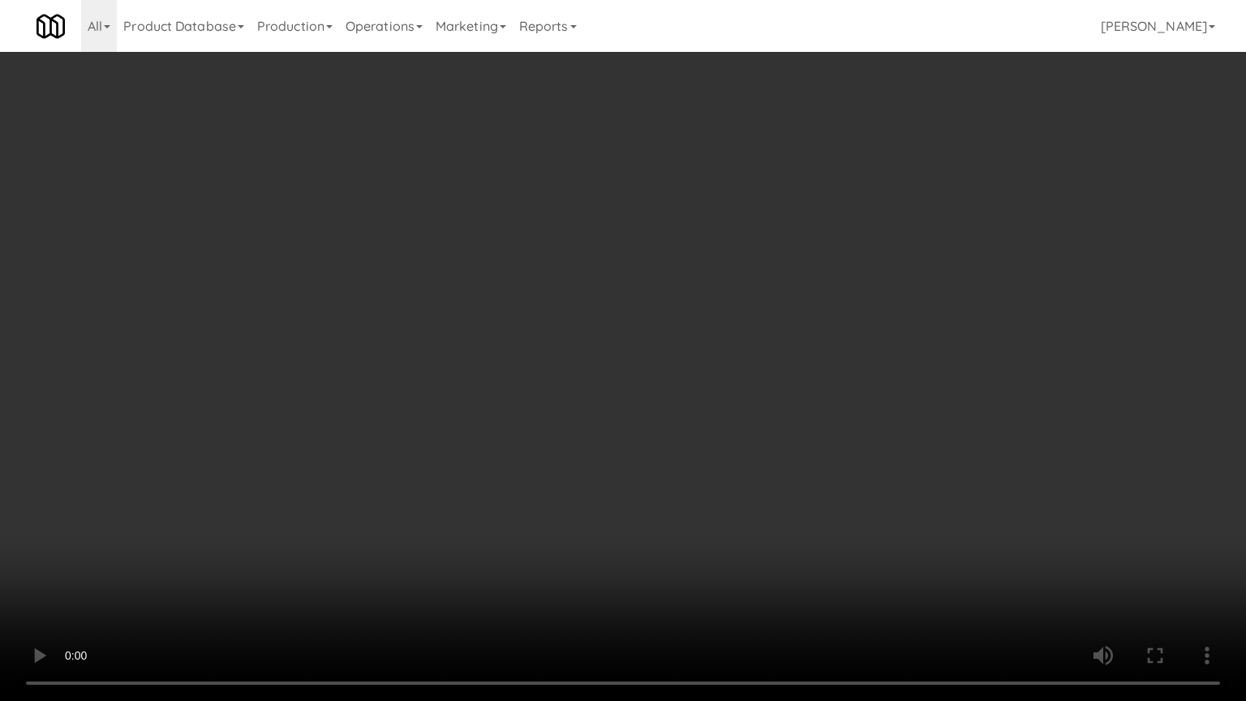
click at [708, 448] on video at bounding box center [623, 350] width 1246 height 701
click at [716, 441] on video at bounding box center [623, 350] width 1246 height 701
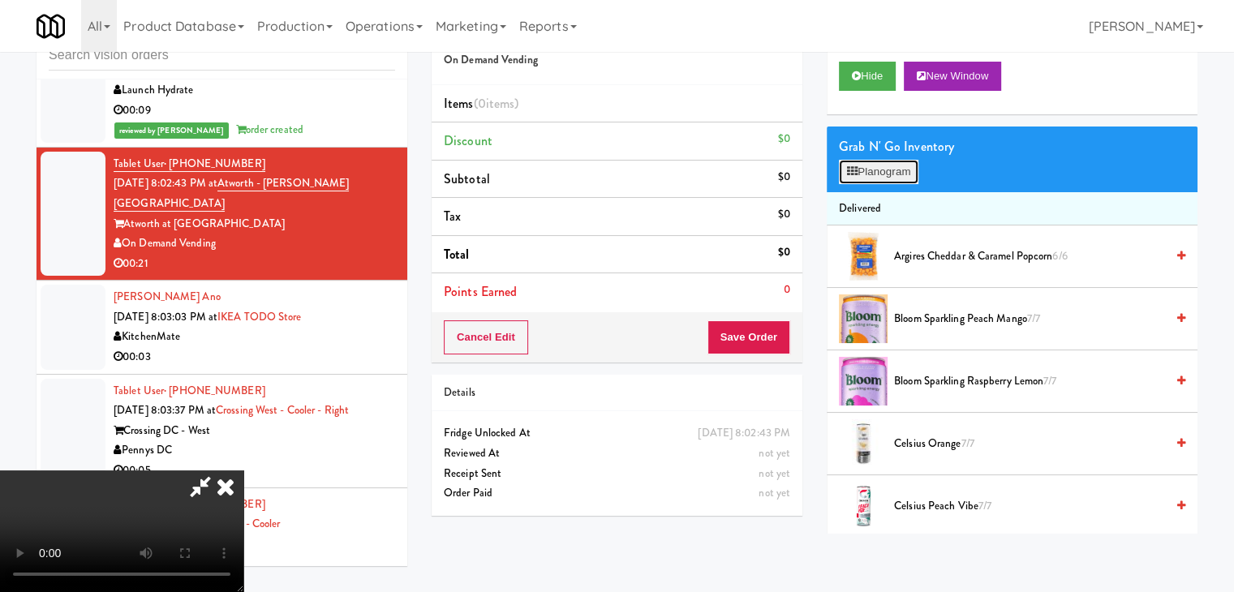
click at [866, 170] on button "Planogram" at bounding box center [879, 172] width 80 height 24
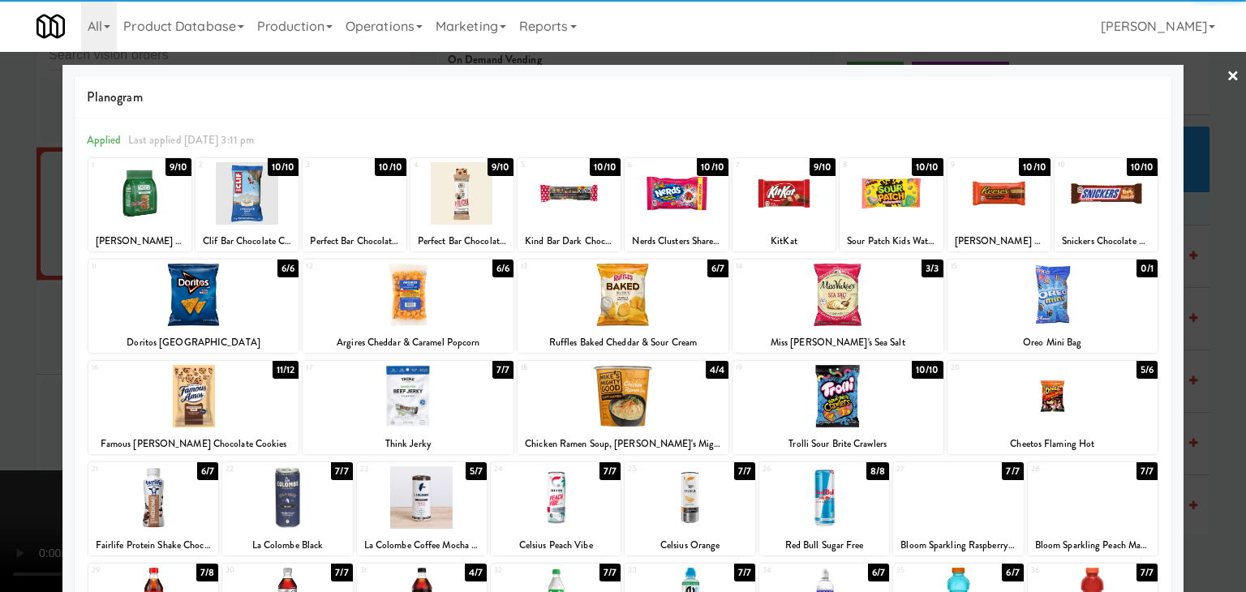
click at [892, 190] on div at bounding box center [891, 193] width 103 height 62
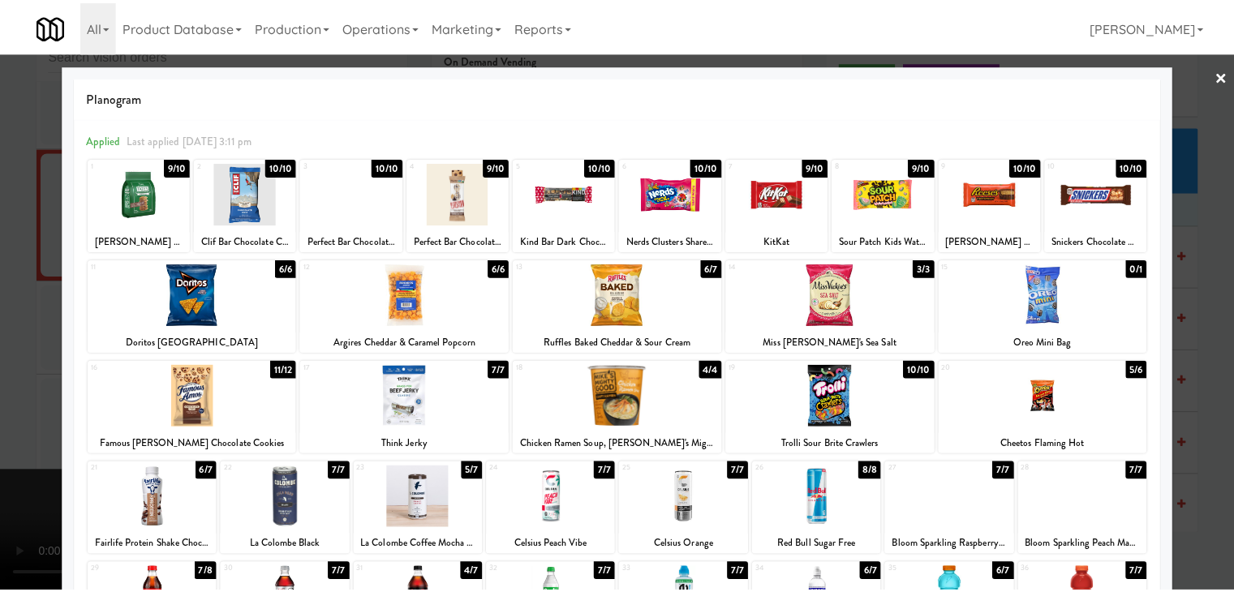
scroll to position [204, 0]
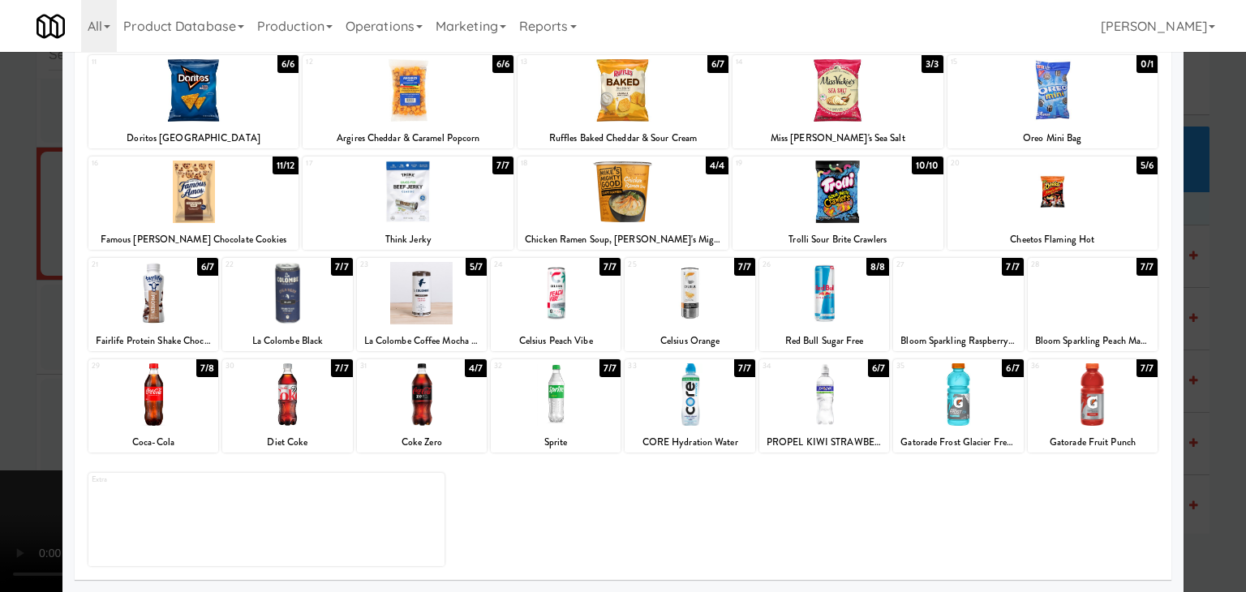
click at [195, 410] on div at bounding box center [153, 394] width 130 height 62
drag, startPoint x: 0, startPoint y: 406, endPoint x: 341, endPoint y: 361, distance: 343.7
click at [3, 405] on div at bounding box center [623, 296] width 1246 height 592
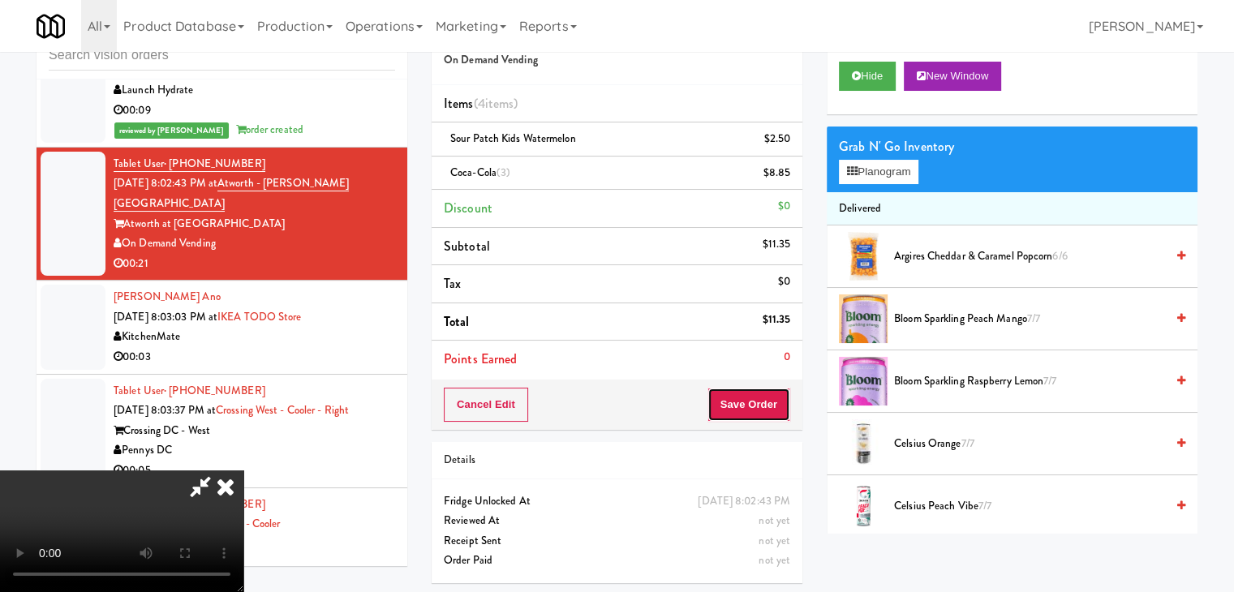
click at [759, 406] on button "Save Order" at bounding box center [748, 405] width 83 height 34
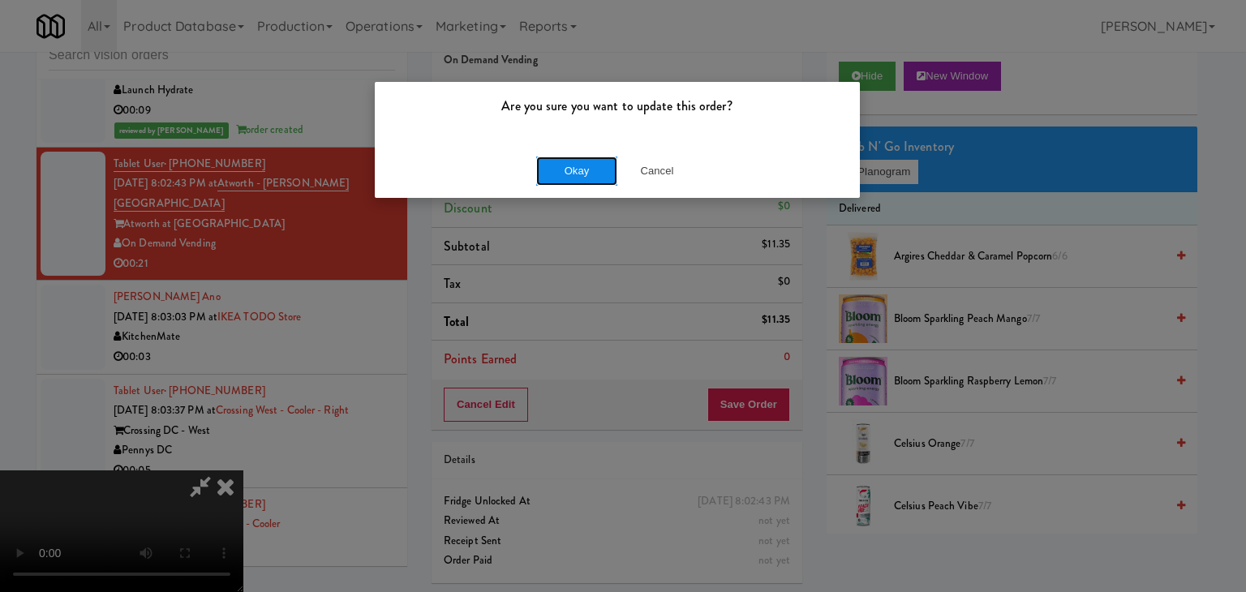
click at [604, 165] on button "Okay" at bounding box center [576, 171] width 81 height 29
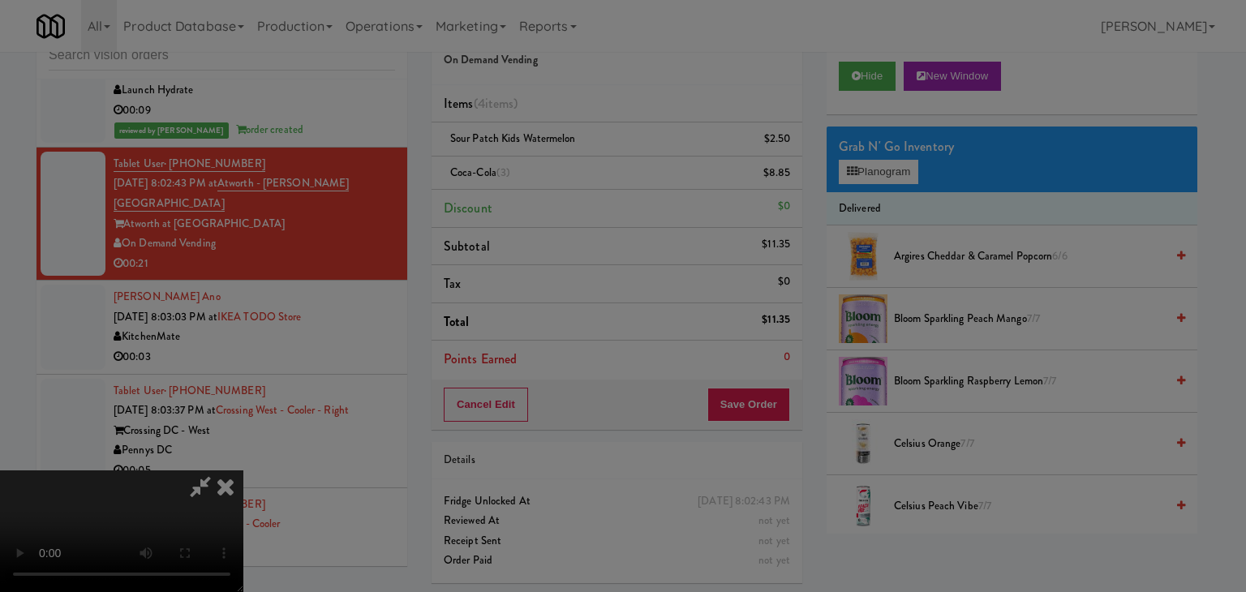
click at [603, 156] on button "Okay" at bounding box center [576, 141] width 81 height 29
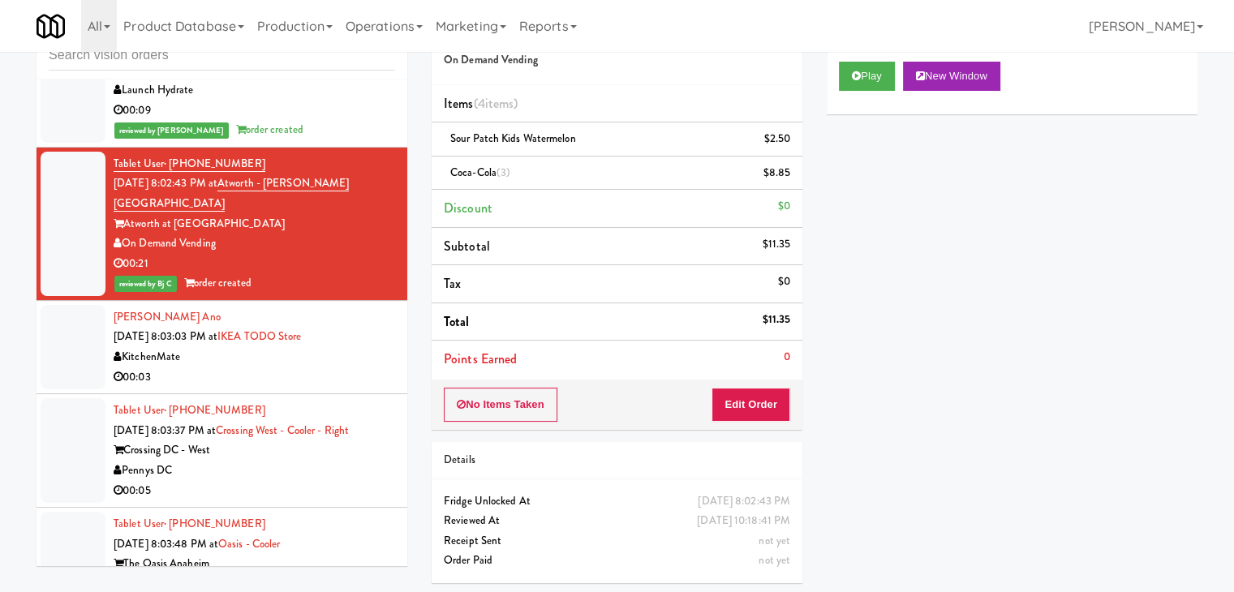
click at [347, 368] on div "00:03" at bounding box center [255, 378] width 282 height 20
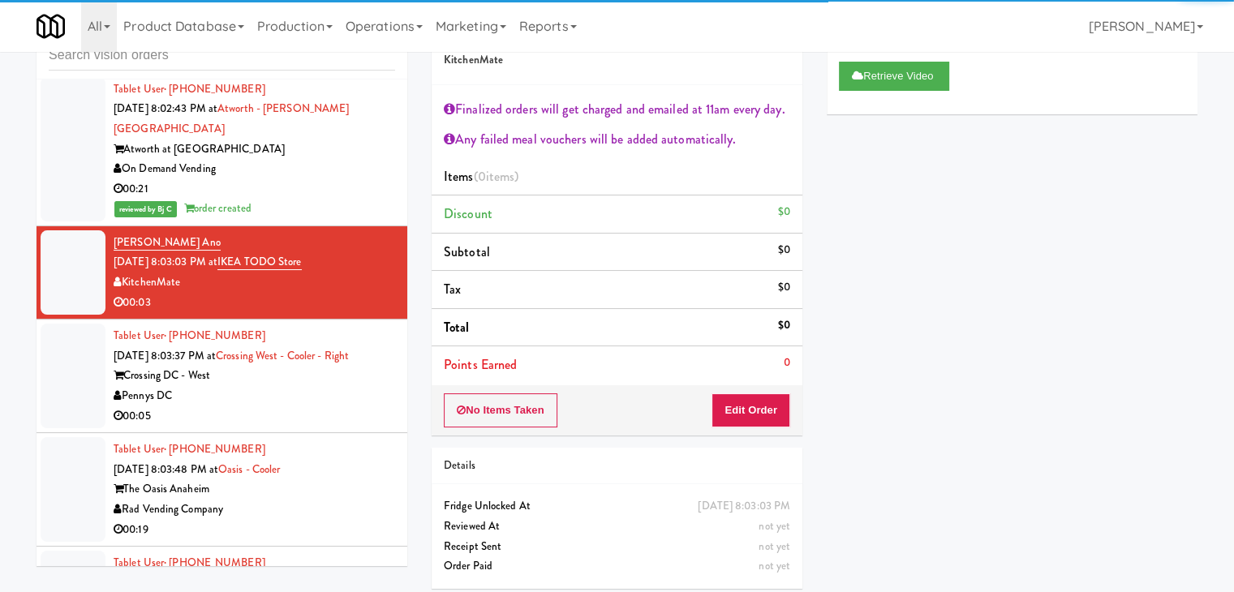
scroll to position [8187, 0]
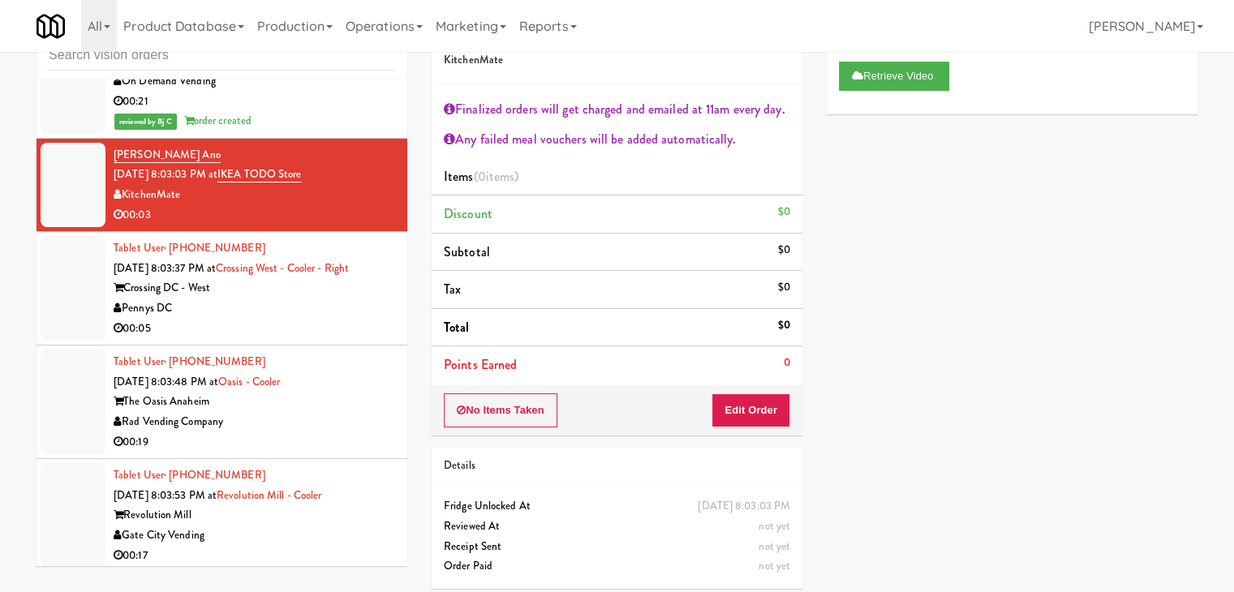
click at [322, 299] on div "Pennys DC" at bounding box center [255, 309] width 282 height 20
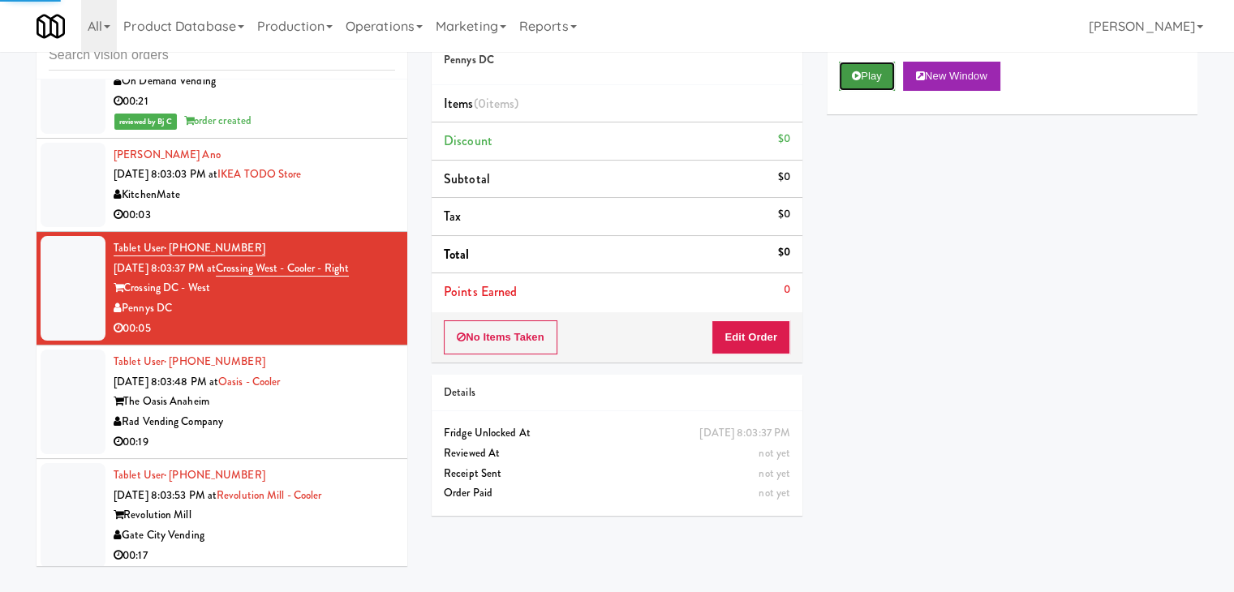
drag, startPoint x: 869, startPoint y: 71, endPoint x: 862, endPoint y: 77, distance: 8.6
click at [869, 72] on button "Play" at bounding box center [867, 76] width 56 height 29
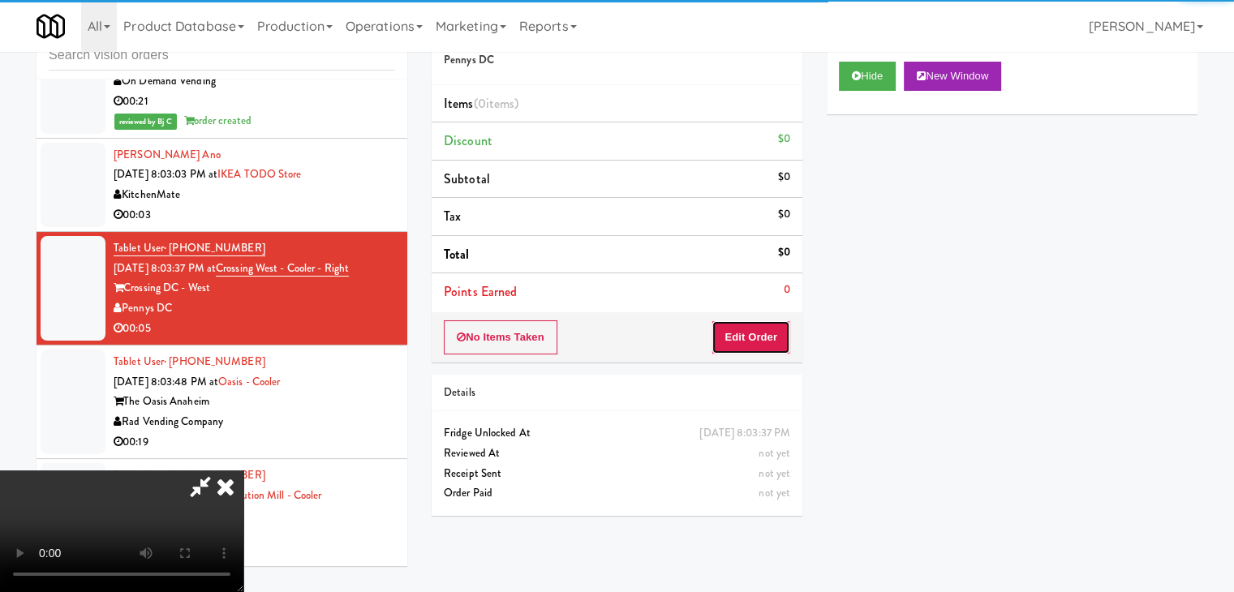
click at [758, 347] on button "Edit Order" at bounding box center [750, 337] width 79 height 34
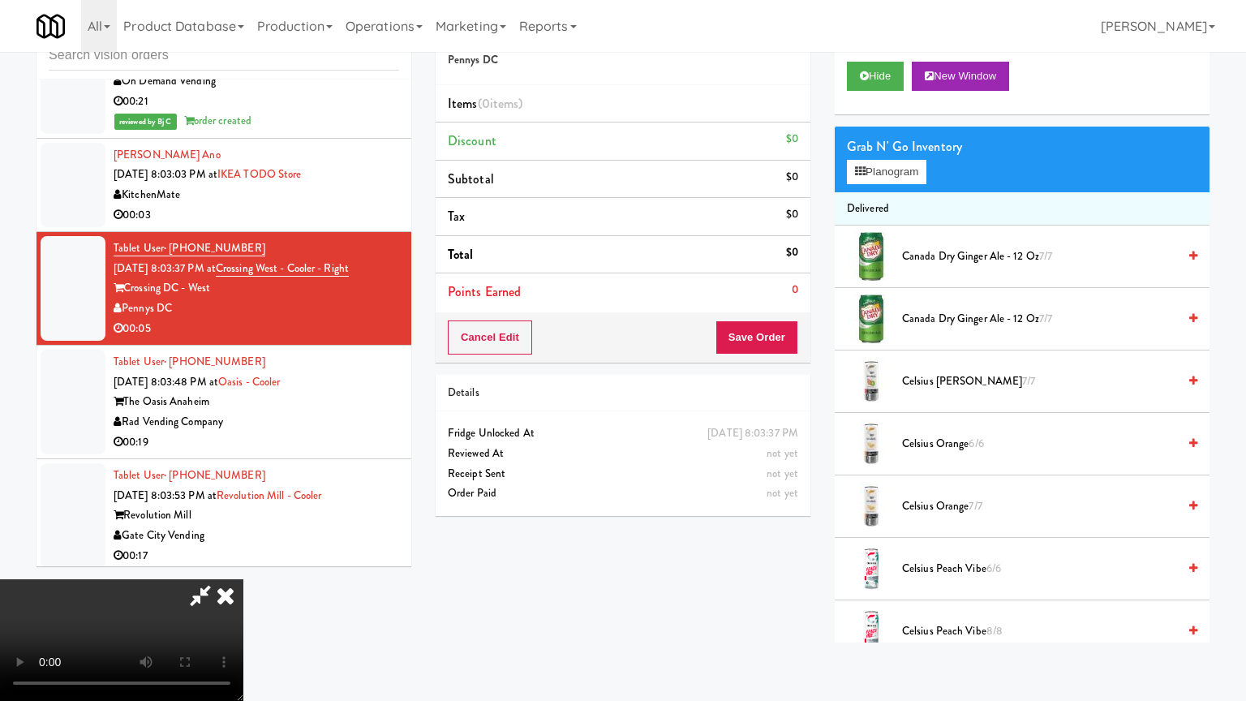
click at [243, 579] on video at bounding box center [121, 640] width 243 height 122
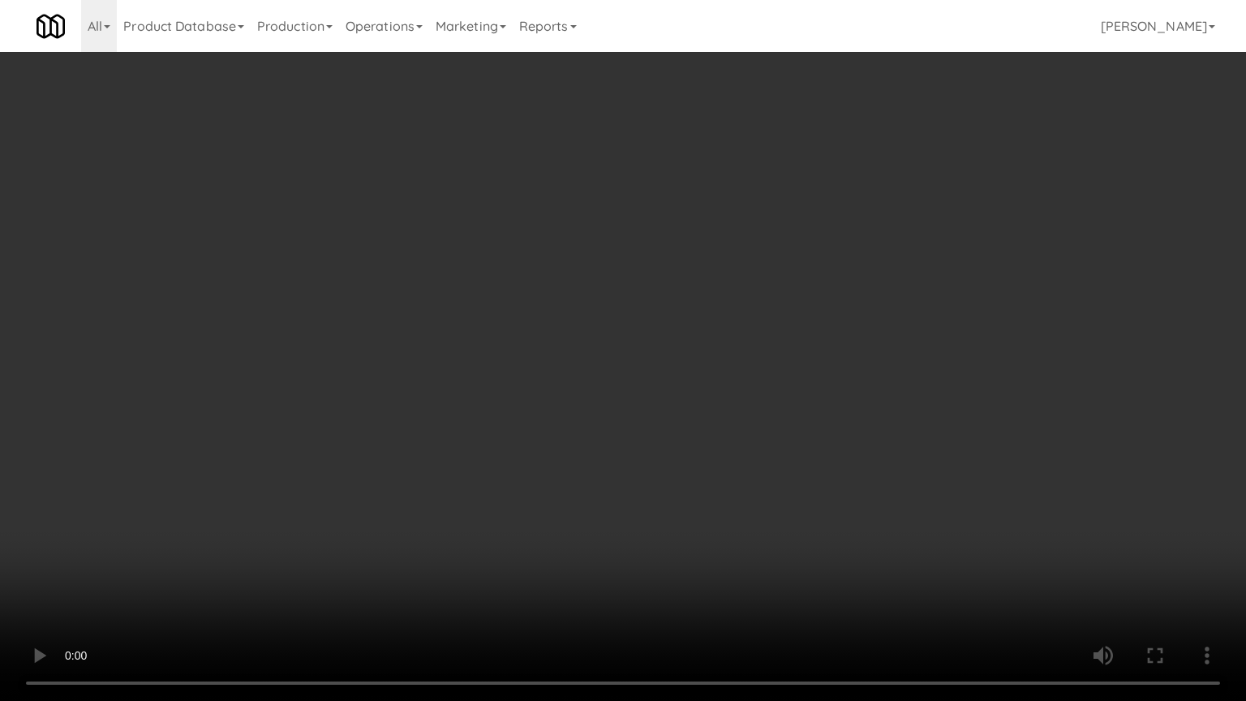
click at [726, 514] on video at bounding box center [623, 350] width 1246 height 701
click at [724, 516] on video at bounding box center [623, 350] width 1246 height 701
click at [728, 516] on video at bounding box center [623, 350] width 1246 height 701
click at [761, 492] on video at bounding box center [623, 350] width 1246 height 701
drag, startPoint x: 761, startPoint y: 492, endPoint x: 834, endPoint y: 284, distance: 220.1
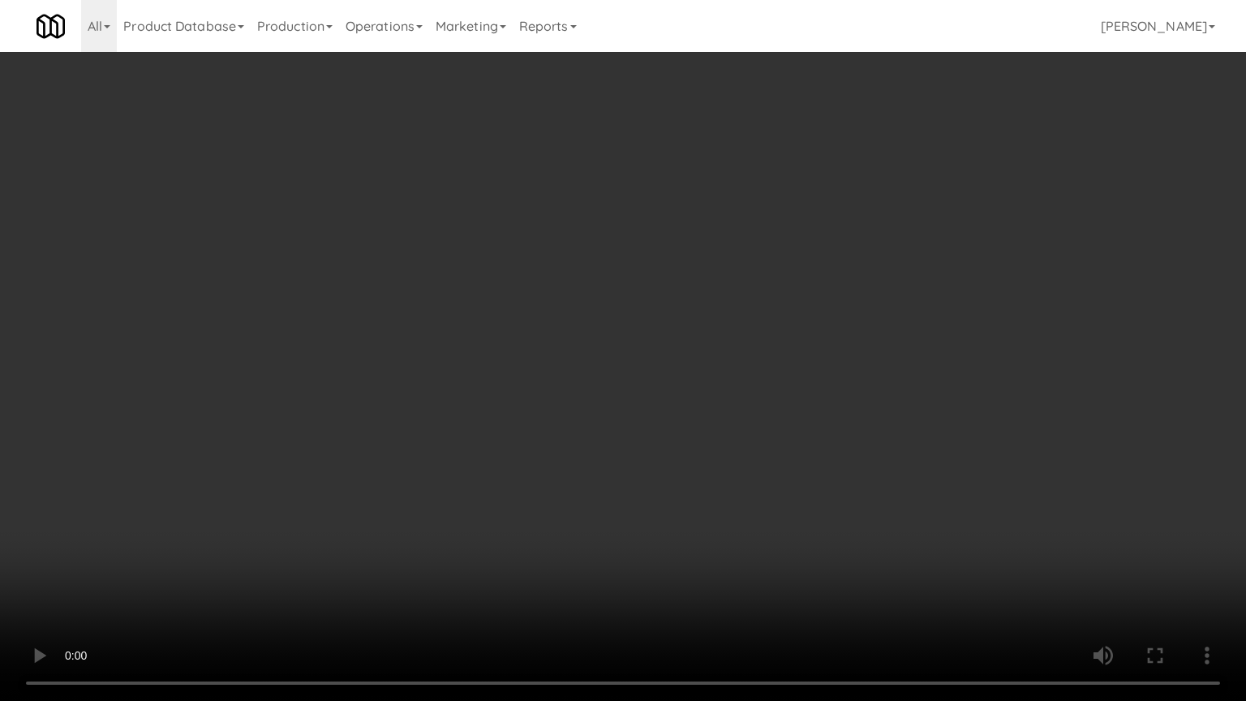
click at [768, 473] on video at bounding box center [623, 350] width 1246 height 701
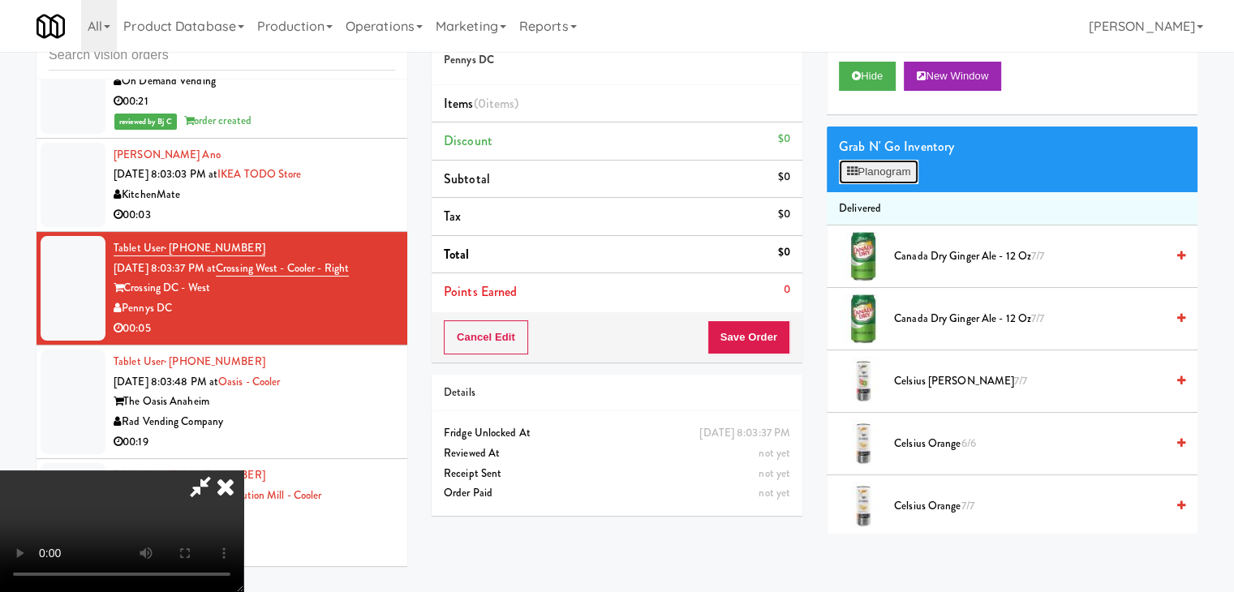
click at [893, 166] on button "Planogram" at bounding box center [879, 172] width 80 height 24
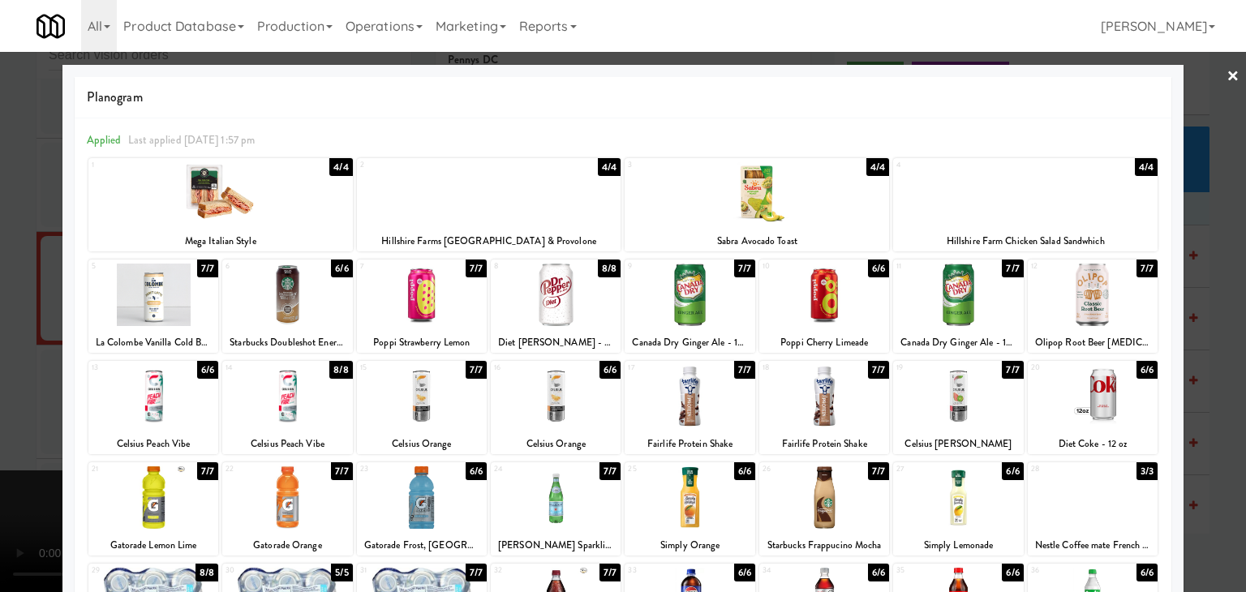
click at [703, 388] on div at bounding box center [690, 396] width 130 height 62
drag, startPoint x: 0, startPoint y: 363, endPoint x: 139, endPoint y: 358, distance: 138.8
click at [0, 364] on div at bounding box center [623, 296] width 1246 height 592
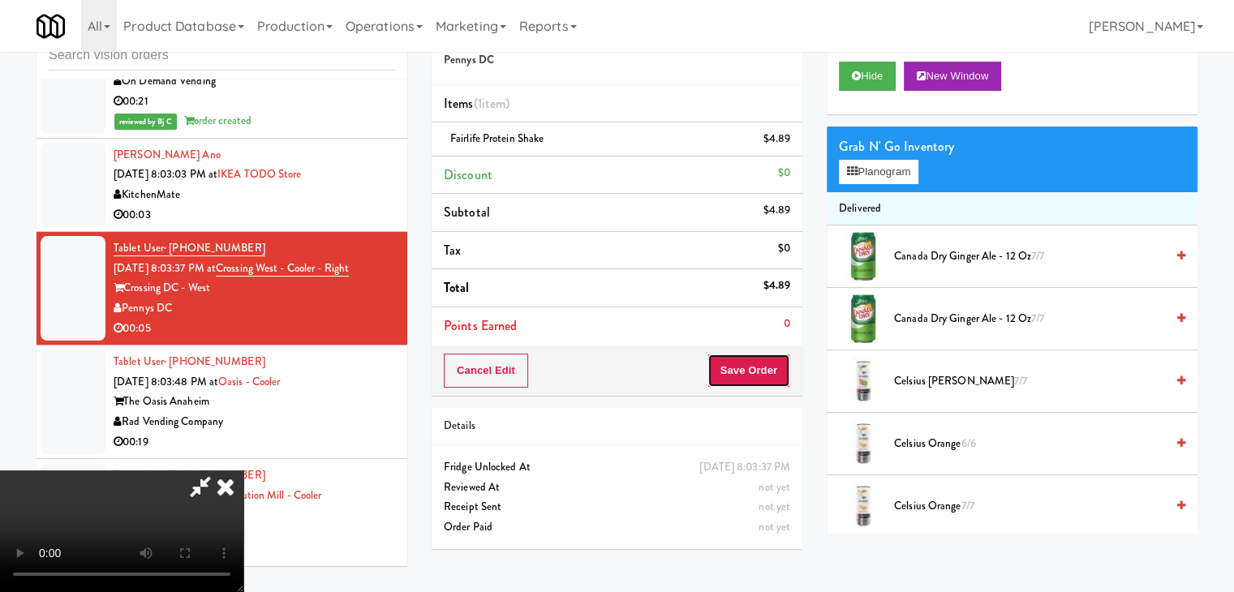
click at [759, 369] on button "Save Order" at bounding box center [748, 371] width 83 height 34
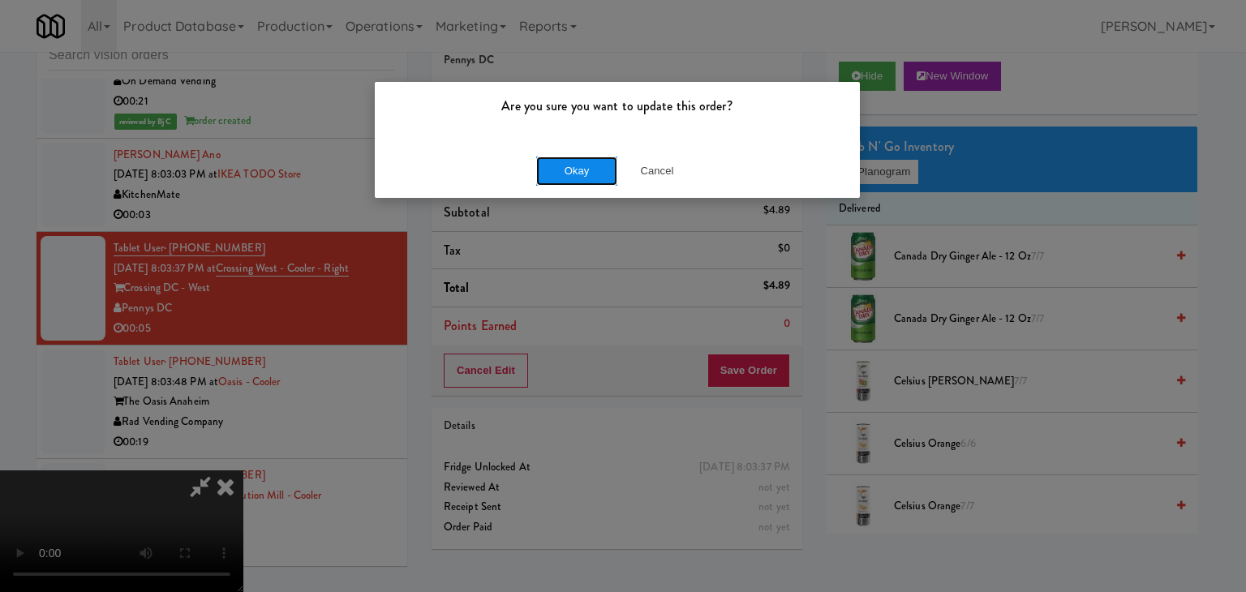
click at [579, 157] on button "Okay" at bounding box center [576, 171] width 81 height 29
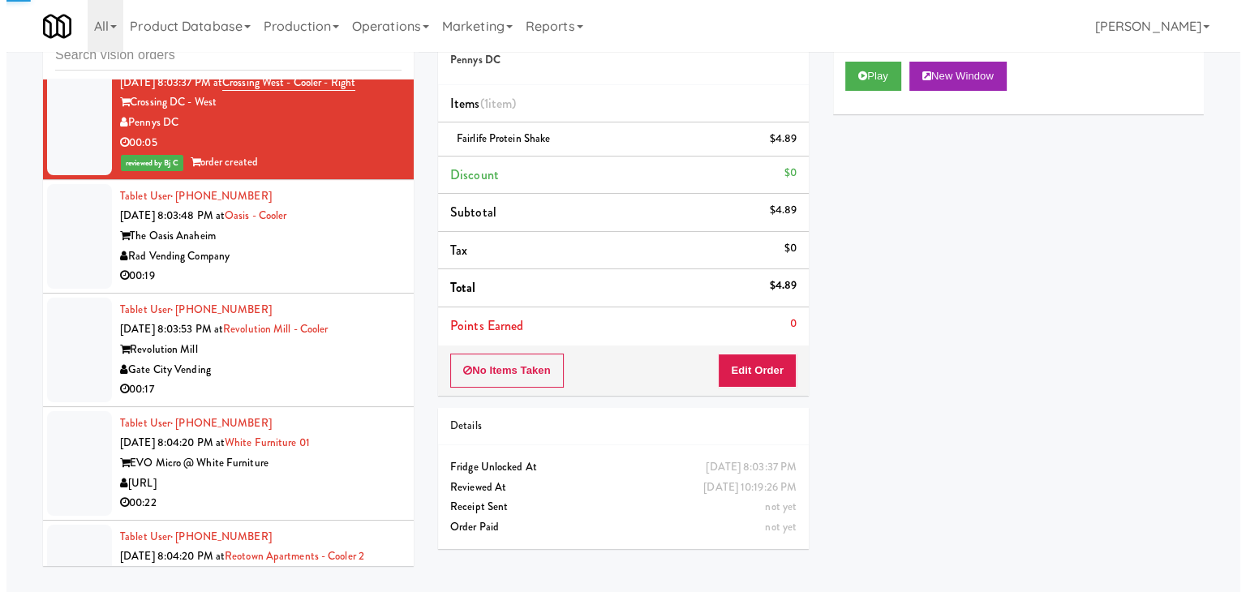
scroll to position [8431, 0]
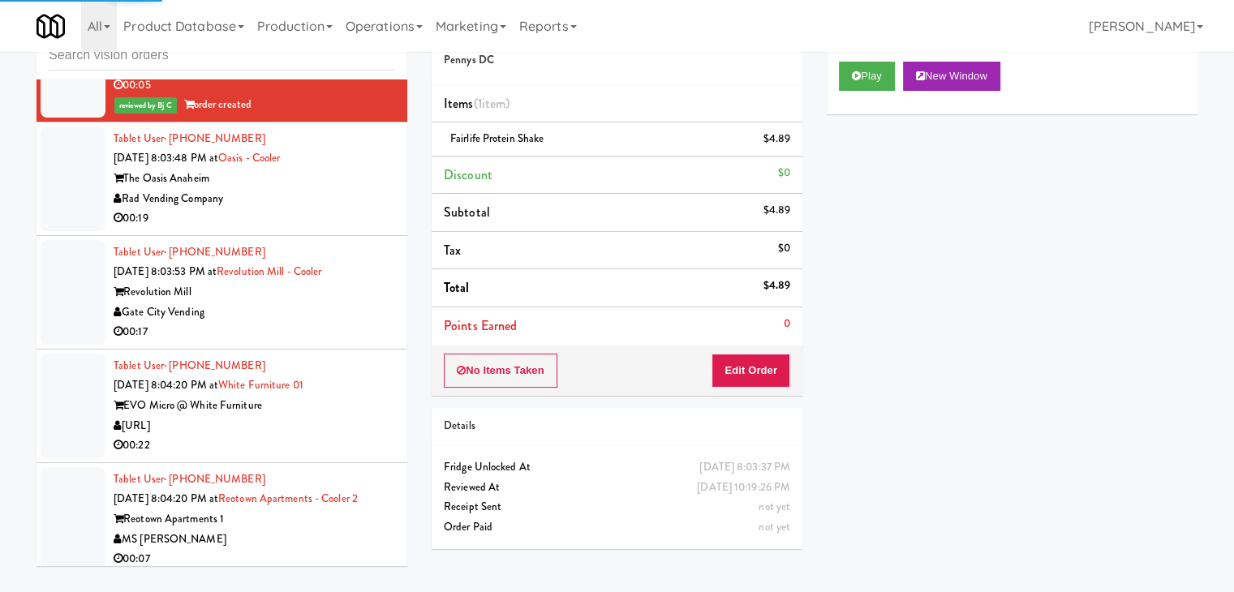
click at [341, 169] on div "The Oasis Anaheim" at bounding box center [255, 179] width 282 height 20
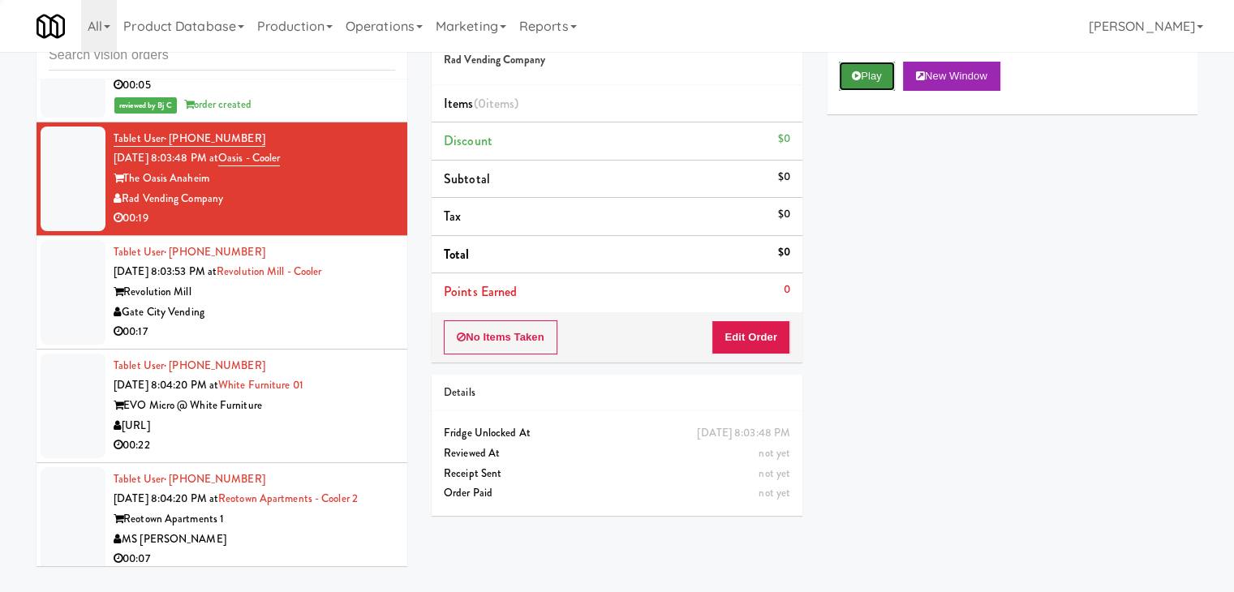
click at [876, 78] on button "Play" at bounding box center [867, 76] width 56 height 29
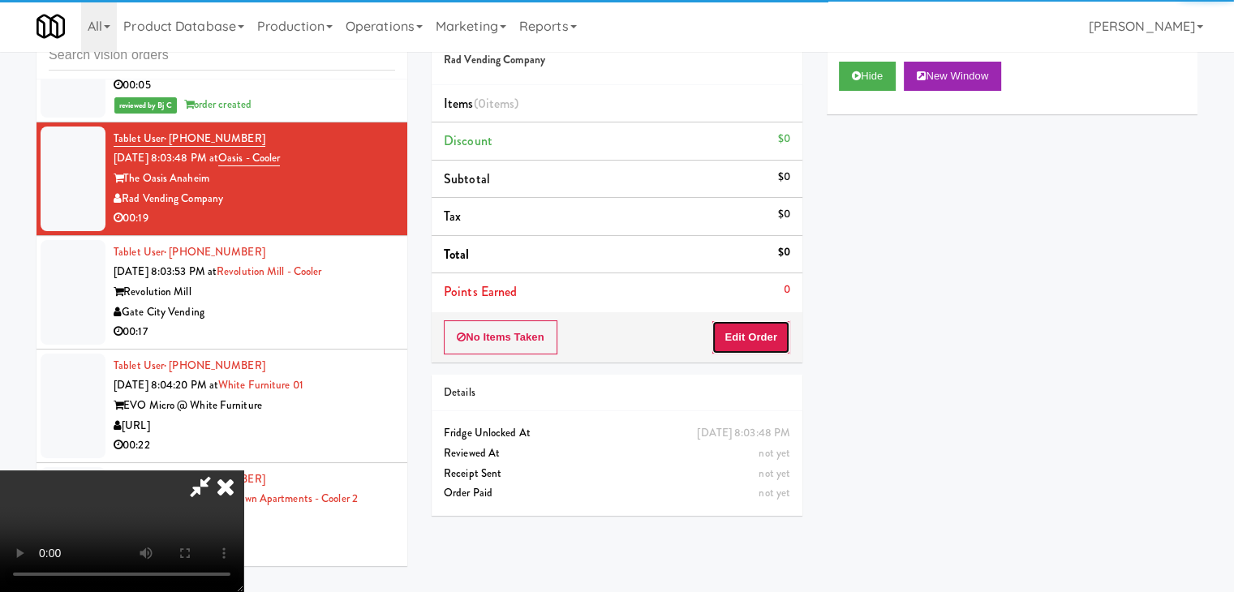
click at [746, 326] on button "Edit Order" at bounding box center [750, 337] width 79 height 34
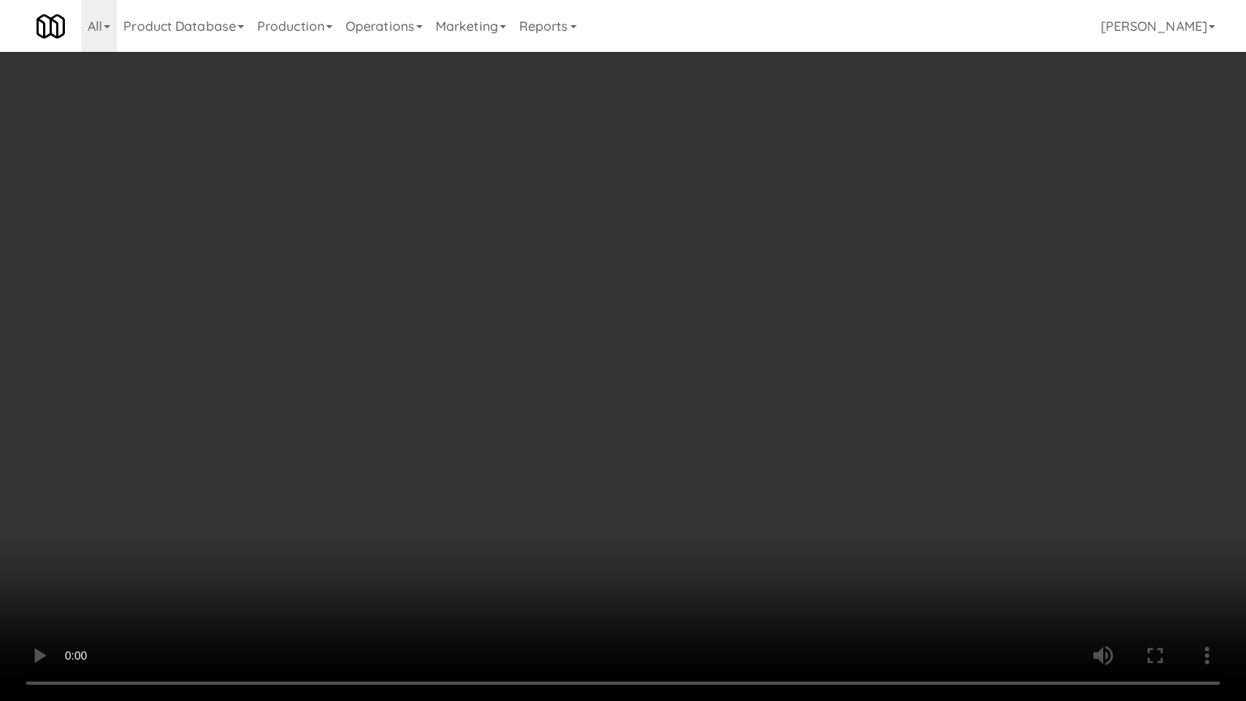
click at [733, 446] on video at bounding box center [623, 350] width 1246 height 701
click at [737, 428] on video at bounding box center [623, 350] width 1246 height 701
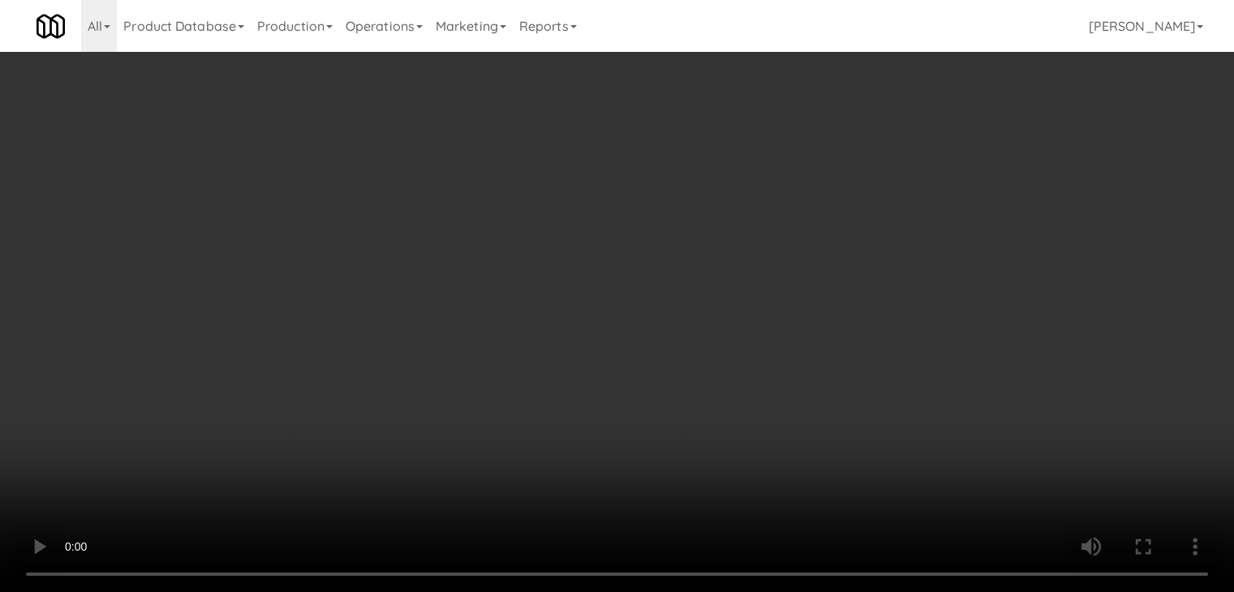
drag, startPoint x: 790, startPoint y: 267, endPoint x: 756, endPoint y: 273, distance: 34.7
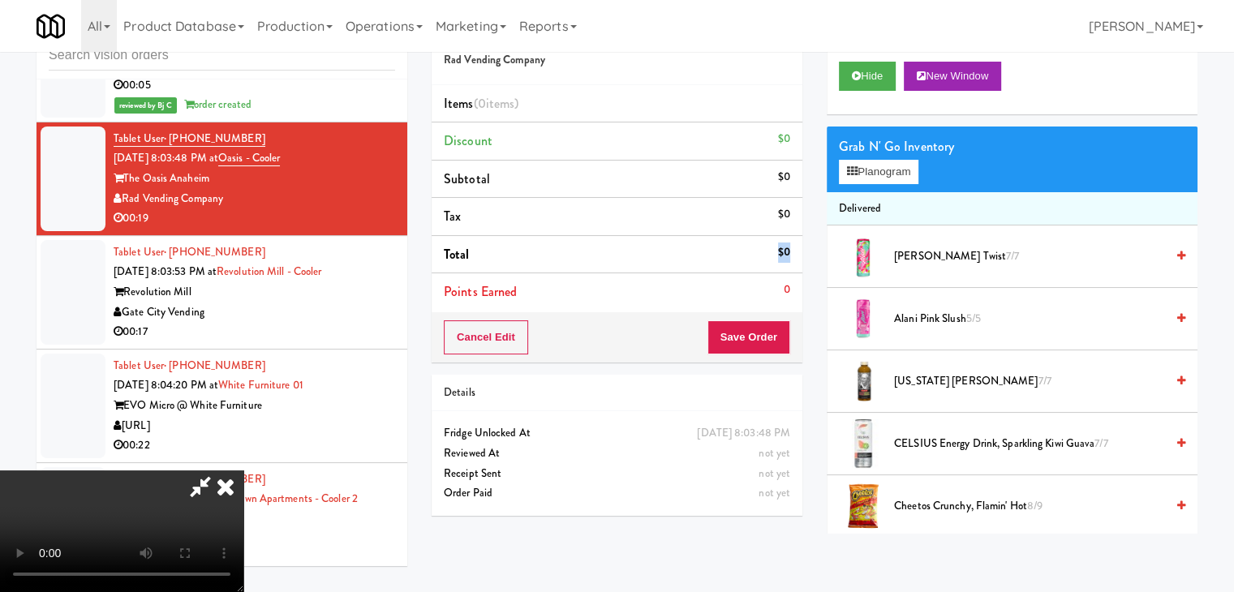
click at [780, 270] on li "Total $0" at bounding box center [617, 255] width 371 height 38
click at [243, 471] on video at bounding box center [121, 532] width 243 height 122
click at [886, 173] on button "Planogram" at bounding box center [879, 172] width 80 height 24
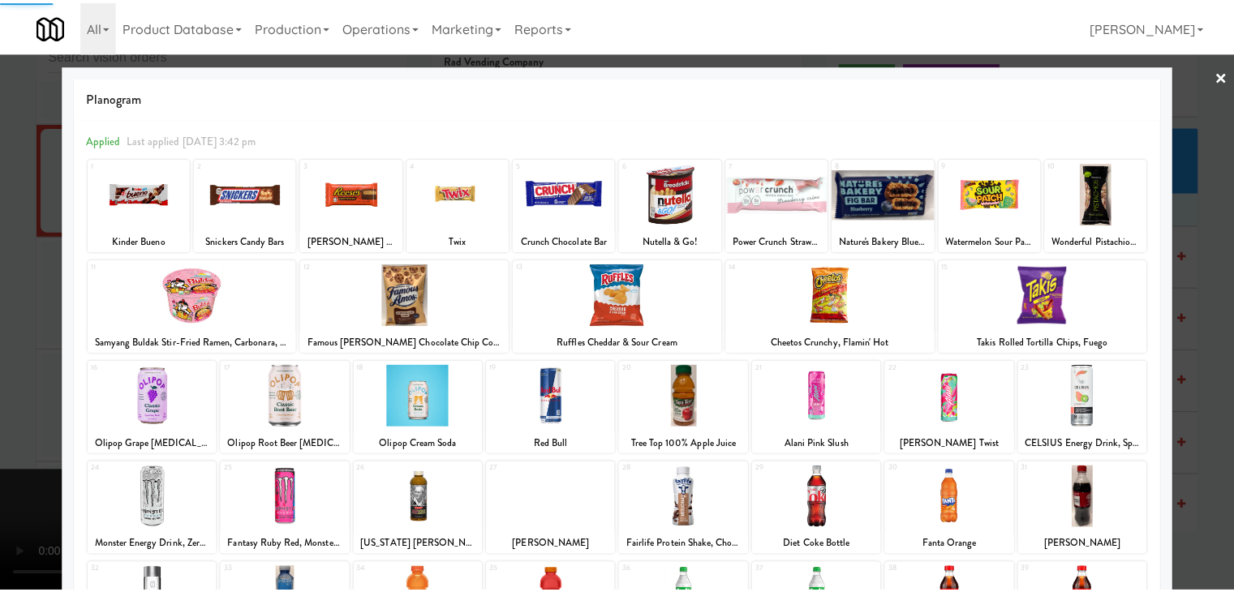
scroll to position [204, 0]
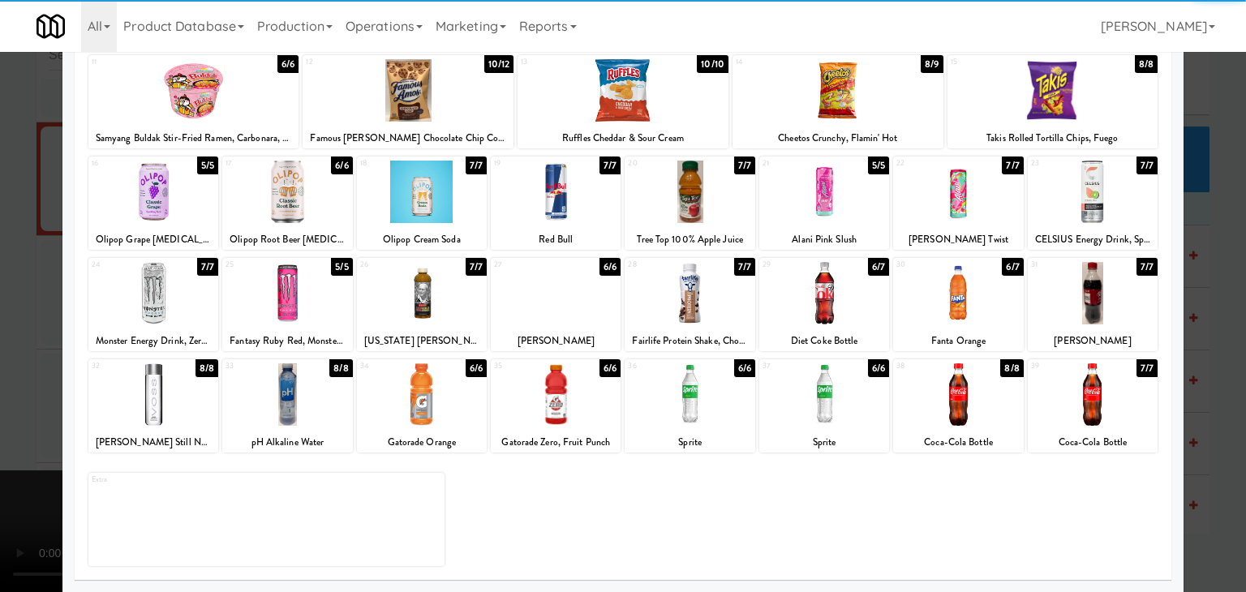
click at [929, 382] on div at bounding box center [958, 394] width 130 height 62
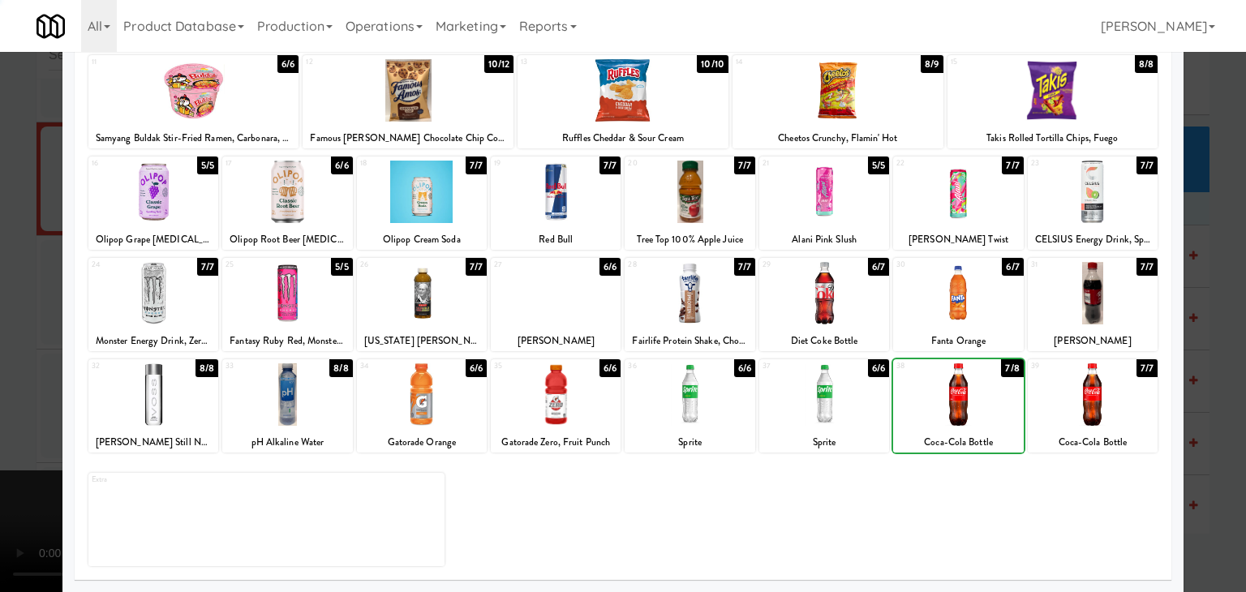
click at [929, 382] on div at bounding box center [958, 394] width 130 height 62
click at [0, 328] on div at bounding box center [623, 296] width 1246 height 592
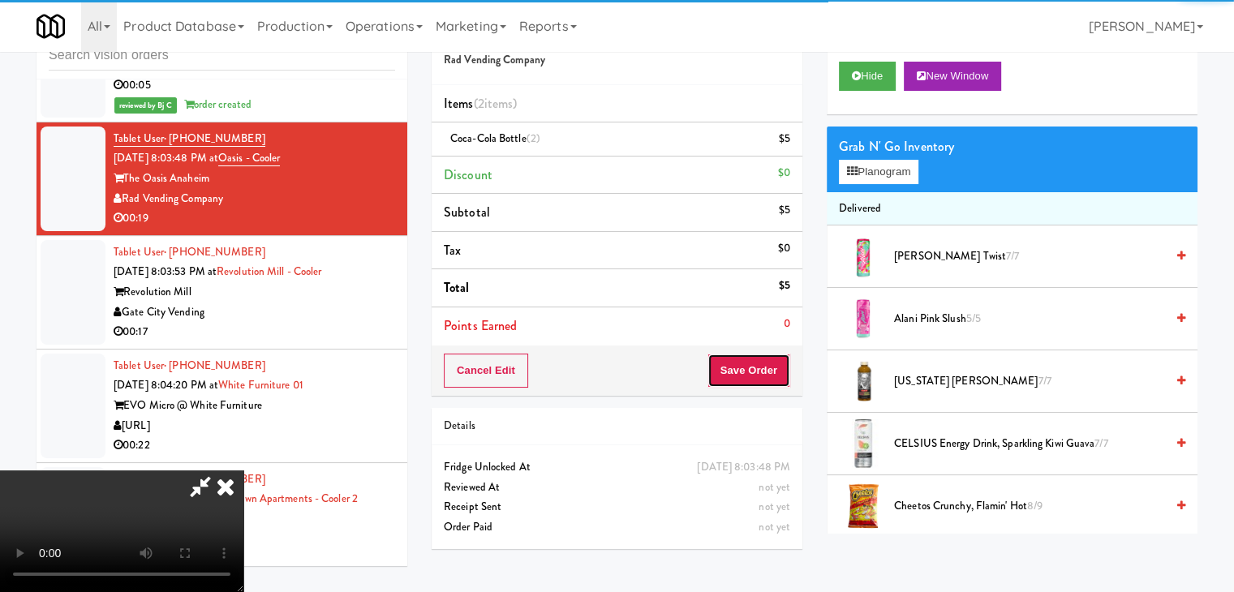
click at [788, 368] on button "Save Order" at bounding box center [748, 371] width 83 height 34
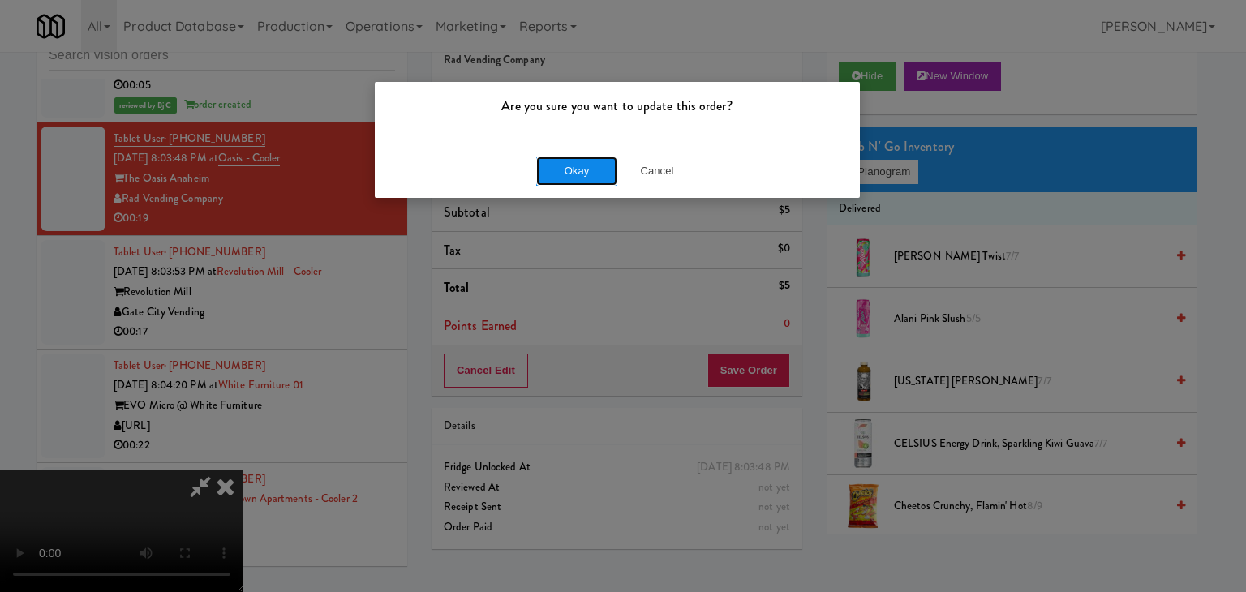
click at [577, 183] on button "Okay" at bounding box center [576, 171] width 81 height 29
click at [577, 183] on div "Are you sure you want to update this order? Okay Cancel" at bounding box center [623, 296] width 1246 height 592
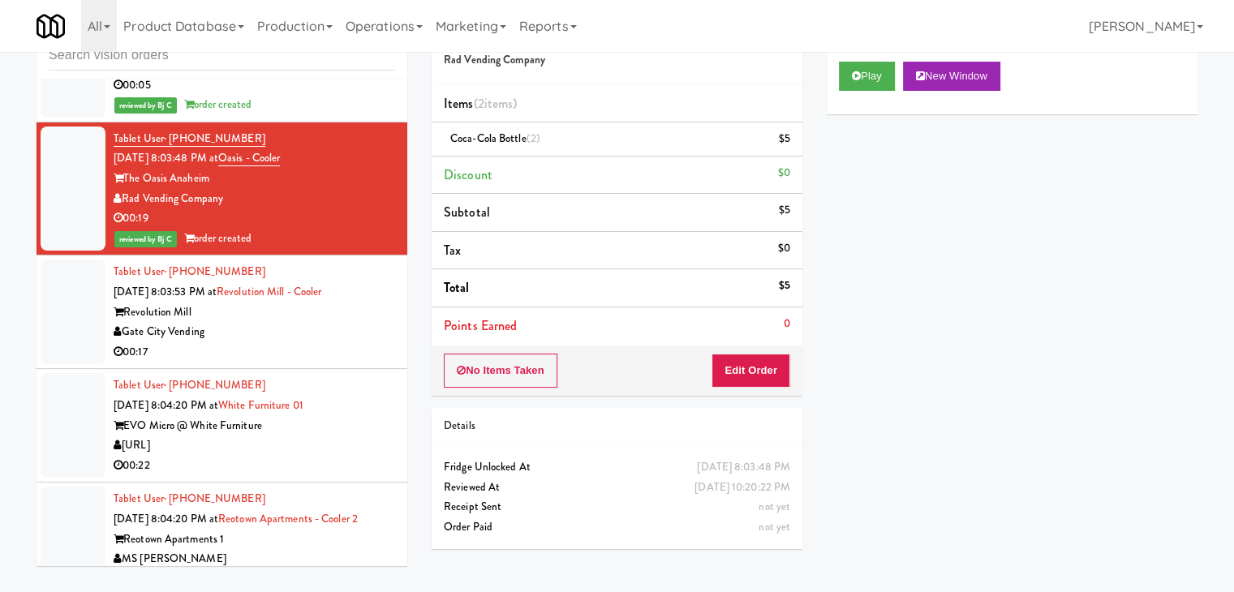
drag, startPoint x: 317, startPoint y: 300, endPoint x: 328, endPoint y: 304, distance: 11.3
click at [316, 342] on div "00:17" at bounding box center [255, 352] width 282 height 20
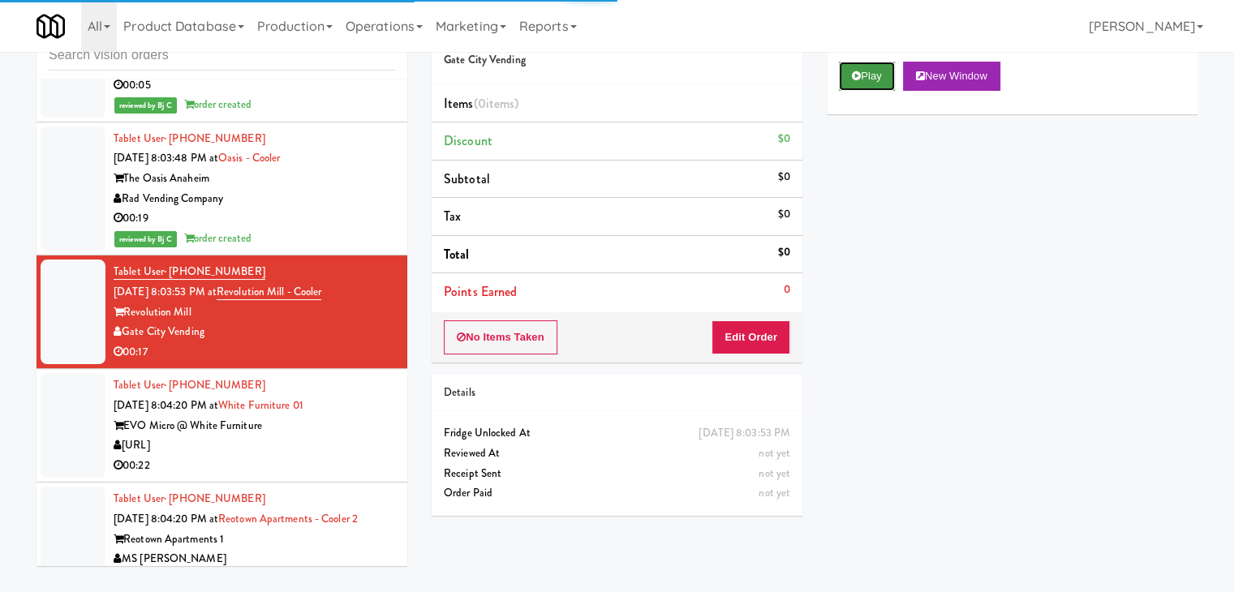
click at [883, 63] on button "Play" at bounding box center [867, 76] width 56 height 29
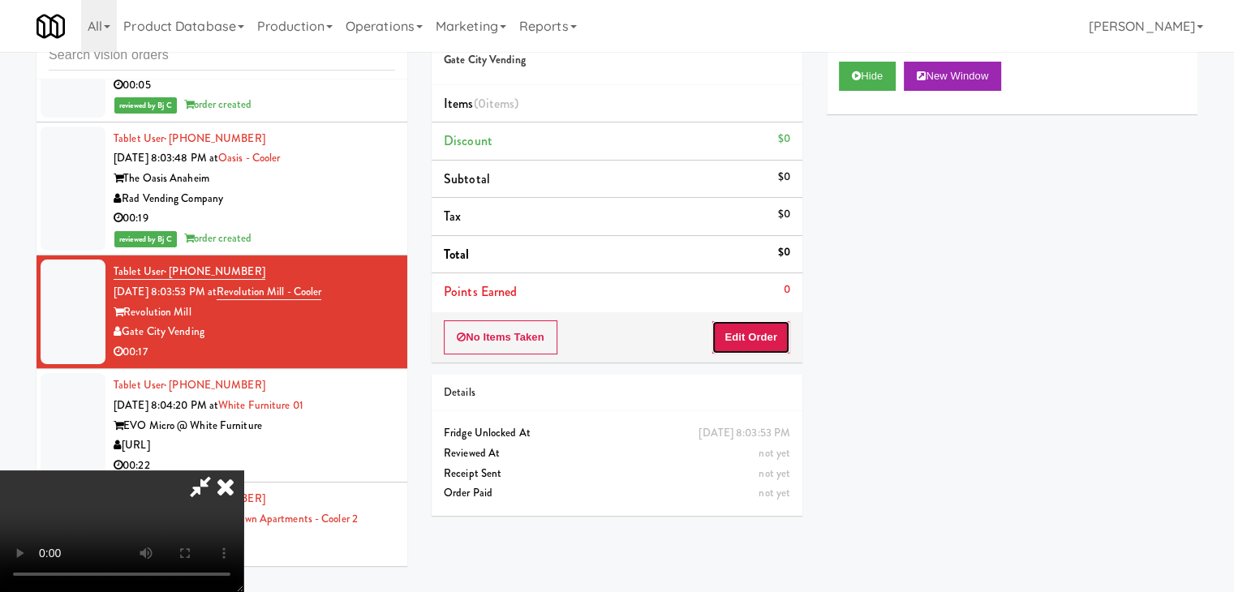
click at [767, 320] on button "Edit Order" at bounding box center [750, 337] width 79 height 34
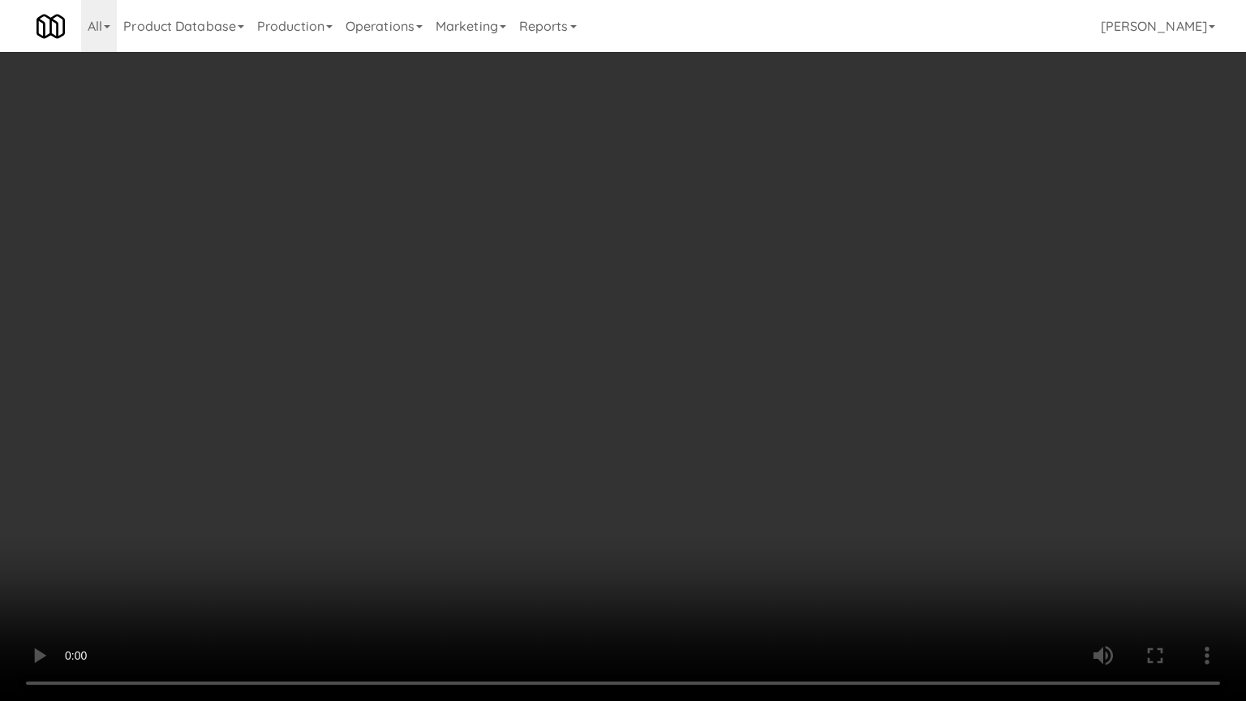
click at [702, 474] on video at bounding box center [623, 350] width 1246 height 701
drag, startPoint x: 700, startPoint y: 469, endPoint x: 701, endPoint y: 477, distance: 8.2
click at [701, 473] on video at bounding box center [623, 350] width 1246 height 701
click at [720, 456] on video at bounding box center [623, 350] width 1246 height 701
click at [720, 455] on video at bounding box center [623, 350] width 1246 height 701
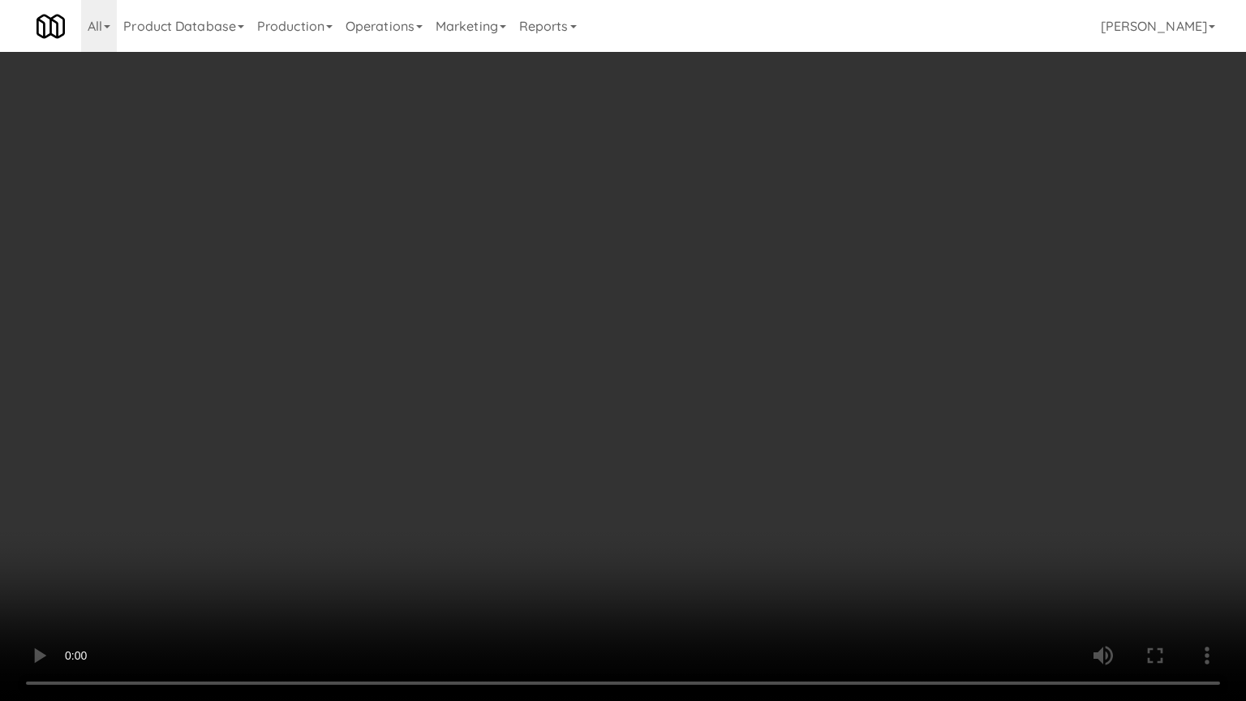
click at [733, 436] on video at bounding box center [623, 350] width 1246 height 701
click at [733, 439] on video at bounding box center [623, 350] width 1246 height 701
click at [737, 432] on video at bounding box center [623, 350] width 1246 height 701
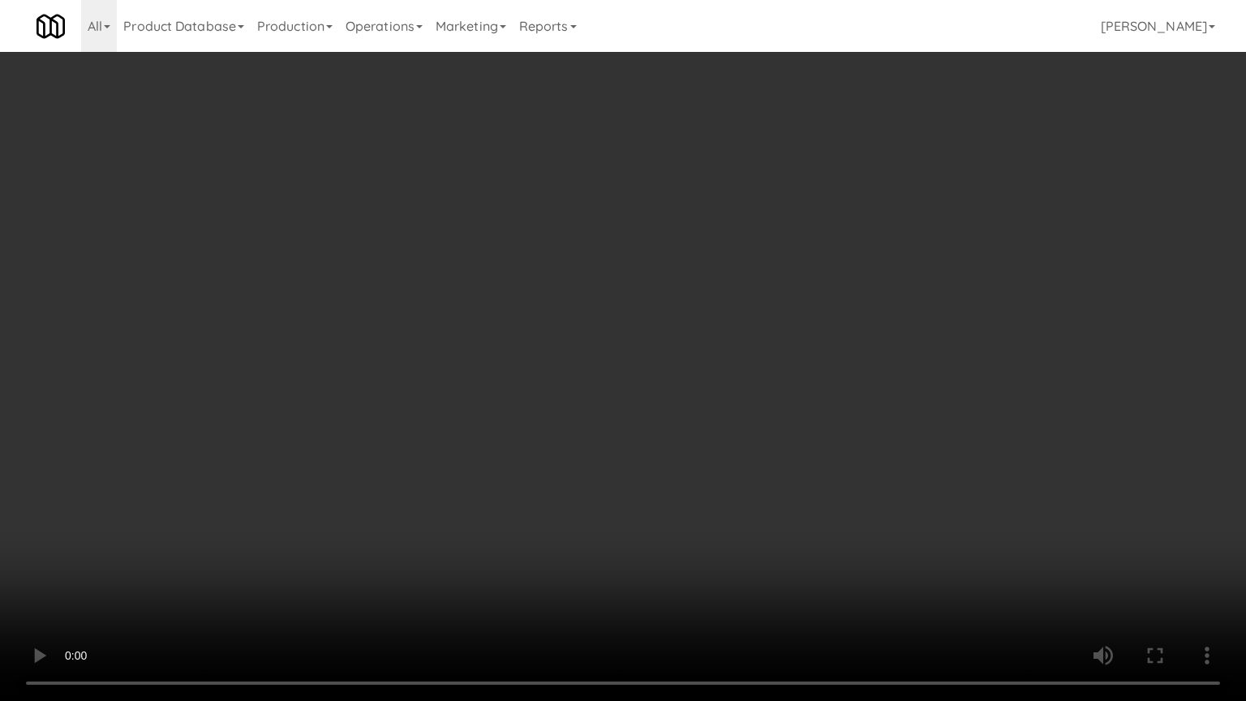
click at [736, 432] on video at bounding box center [623, 350] width 1246 height 701
click at [738, 432] on video at bounding box center [623, 350] width 1246 height 701
click at [746, 420] on video at bounding box center [623, 350] width 1246 height 701
click at [746, 419] on video at bounding box center [623, 350] width 1246 height 701
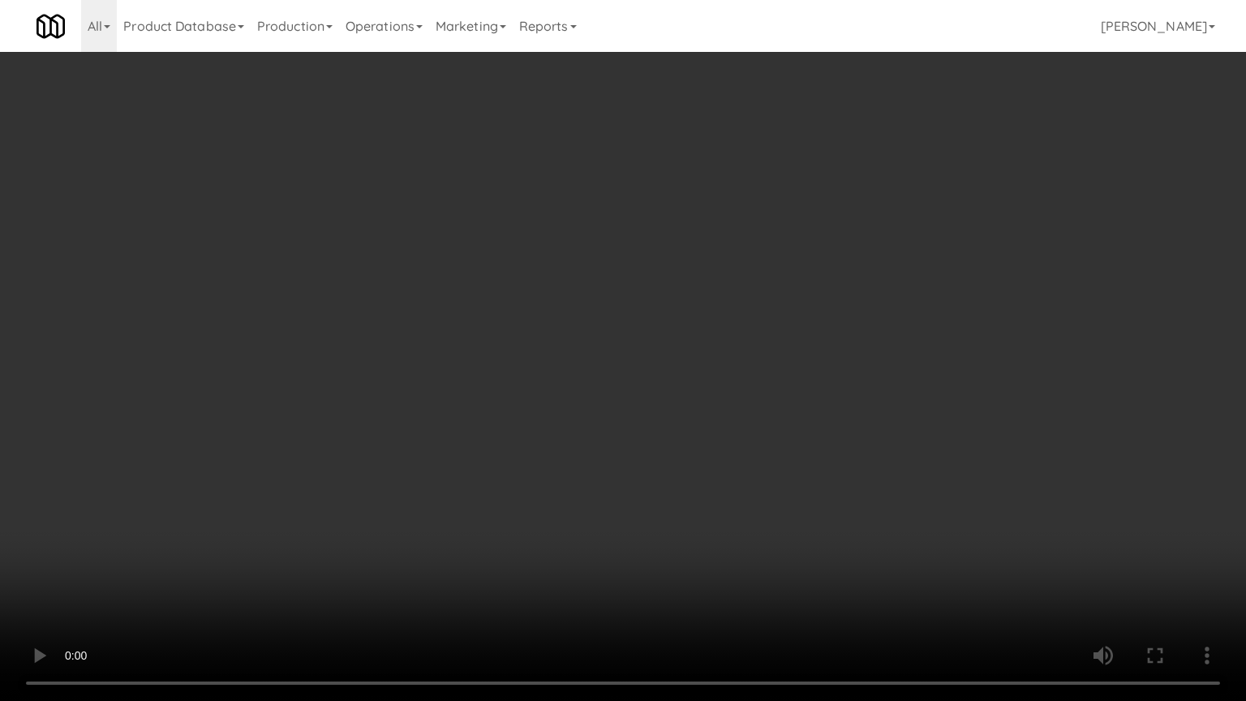
click at [743, 417] on video at bounding box center [623, 350] width 1246 height 701
click at [746, 415] on video at bounding box center [623, 350] width 1246 height 701
click at [746, 413] on video at bounding box center [623, 350] width 1246 height 701
click at [746, 412] on video at bounding box center [623, 350] width 1246 height 701
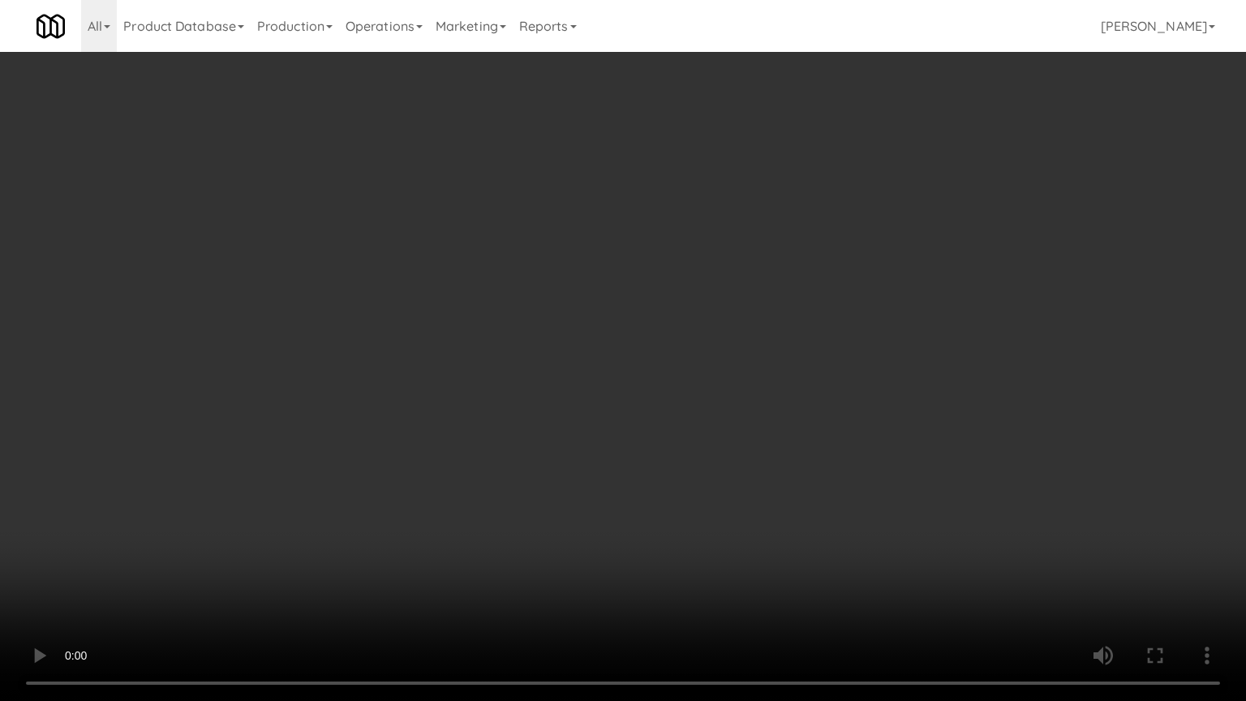
click at [746, 412] on video at bounding box center [623, 350] width 1246 height 701
click at [782, 389] on video at bounding box center [623, 350] width 1246 height 701
drag, startPoint x: 782, startPoint y: 389, endPoint x: 857, endPoint y: 183, distance: 219.9
click at [782, 383] on video at bounding box center [623, 350] width 1246 height 701
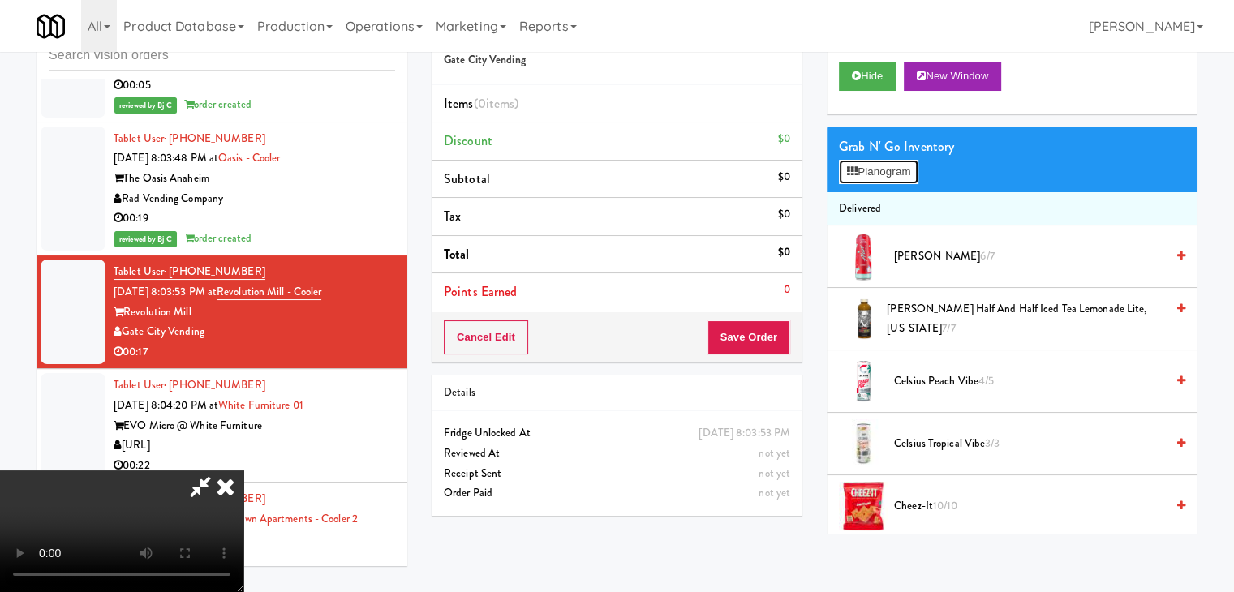
click at [883, 179] on button "Planogram" at bounding box center [879, 172] width 80 height 24
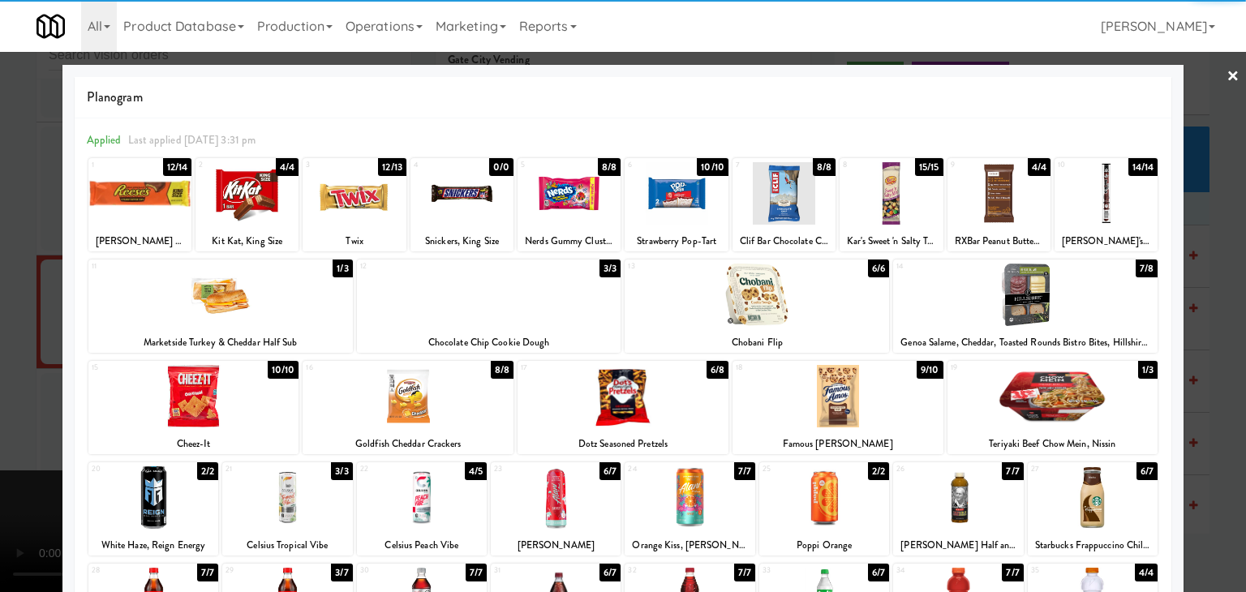
click at [143, 184] on div at bounding box center [139, 193] width 103 height 62
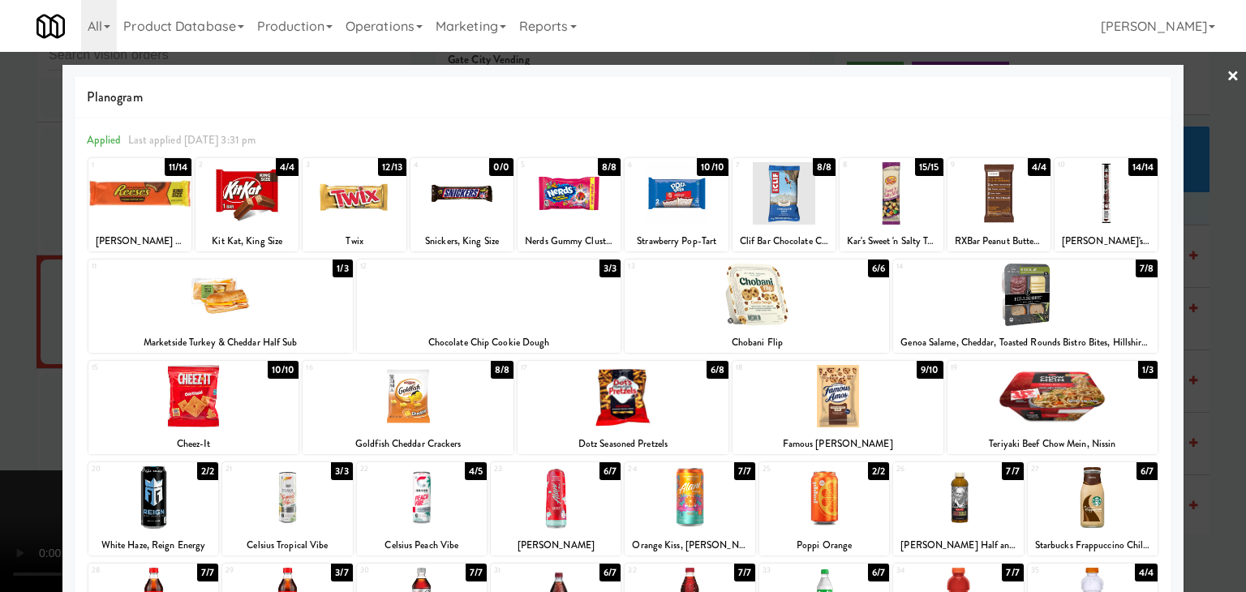
click at [806, 377] on div at bounding box center [838, 396] width 211 height 62
drag, startPoint x: 0, startPoint y: 312, endPoint x: 206, endPoint y: 322, distance: 206.3
click at [3, 309] on div at bounding box center [623, 296] width 1246 height 592
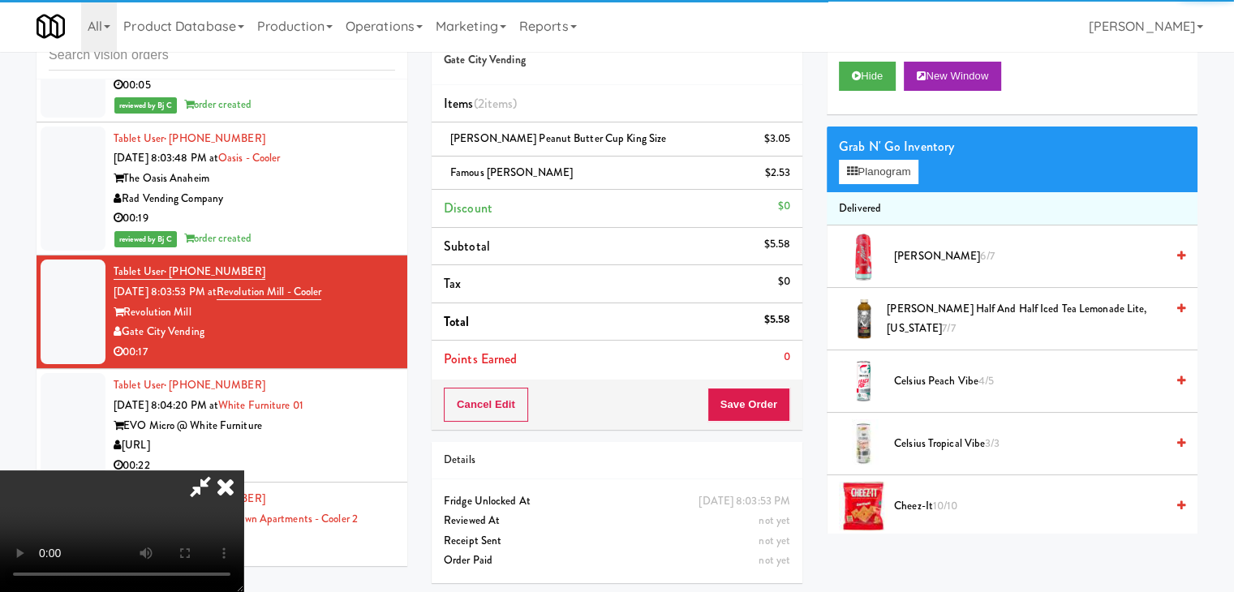
click at [243, 471] on video at bounding box center [121, 532] width 243 height 122
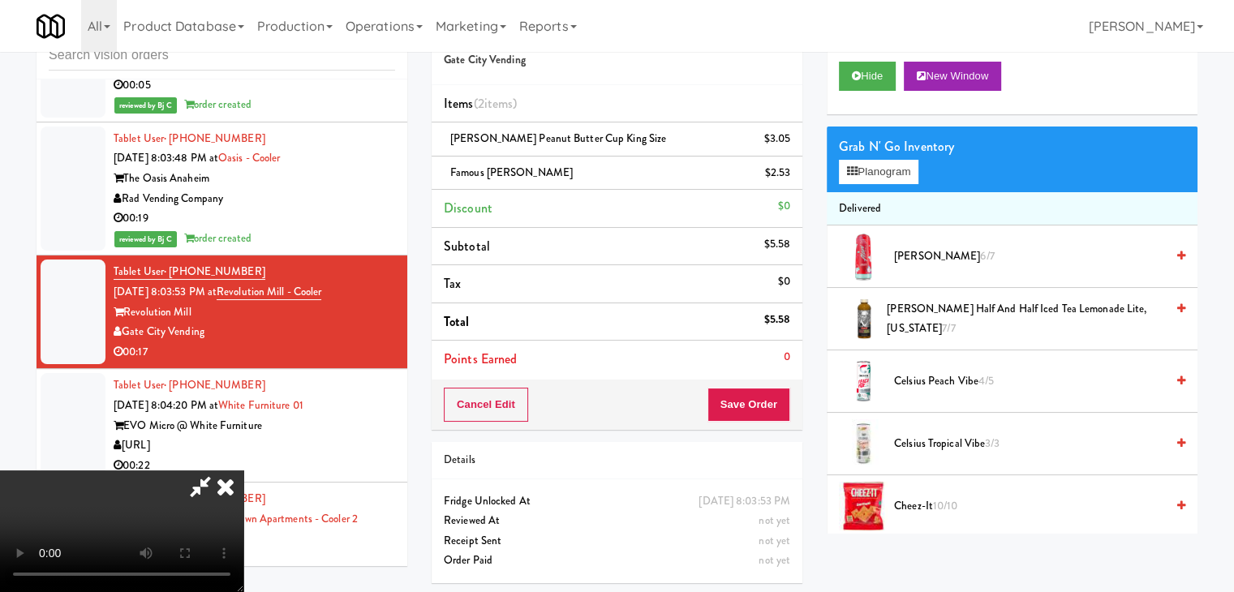
click at [243, 471] on video at bounding box center [121, 532] width 243 height 122
click at [761, 395] on button "Save Order" at bounding box center [748, 405] width 83 height 34
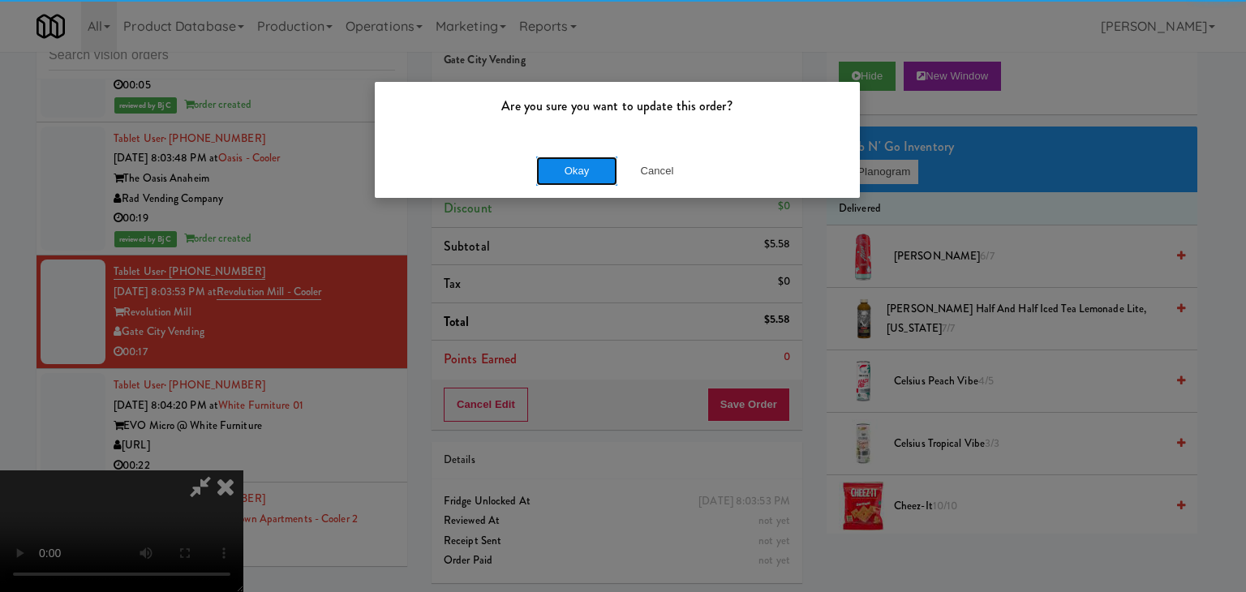
click at [579, 160] on button "Okay" at bounding box center [576, 171] width 81 height 29
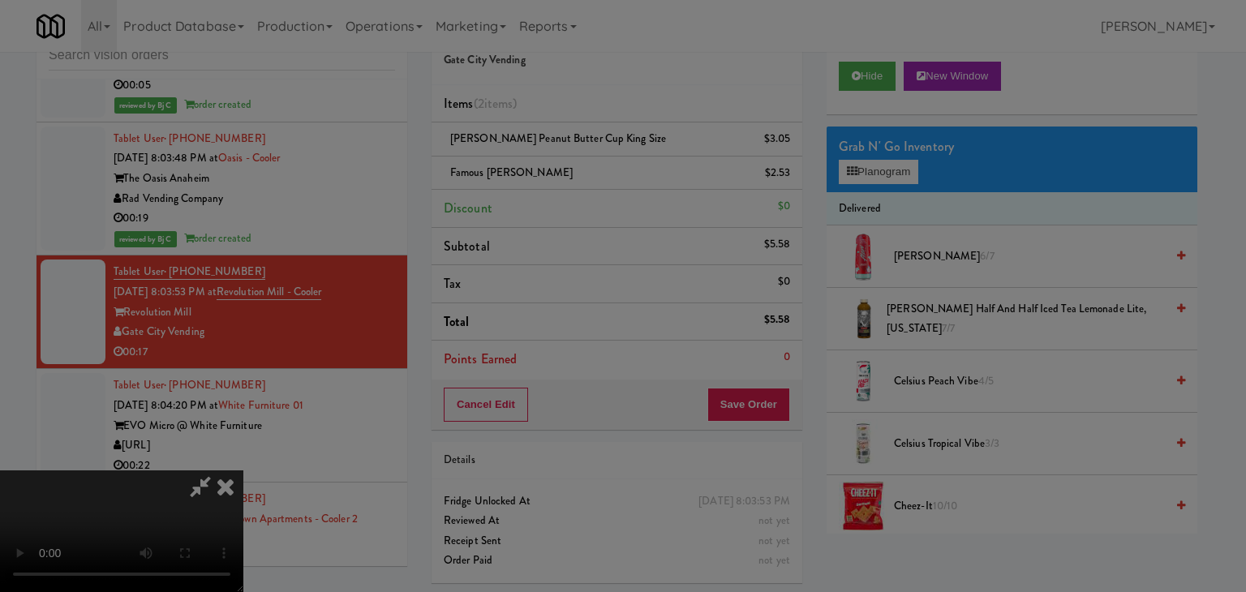
click at [579, 156] on button "Okay" at bounding box center [576, 141] width 81 height 29
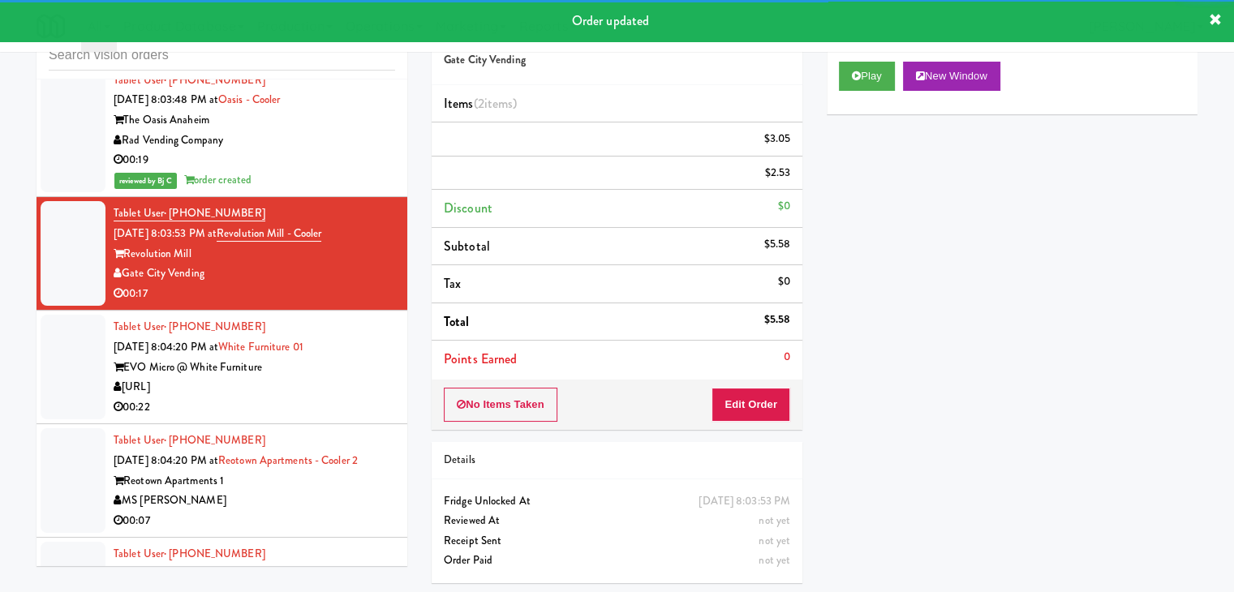
scroll to position [8593, 0]
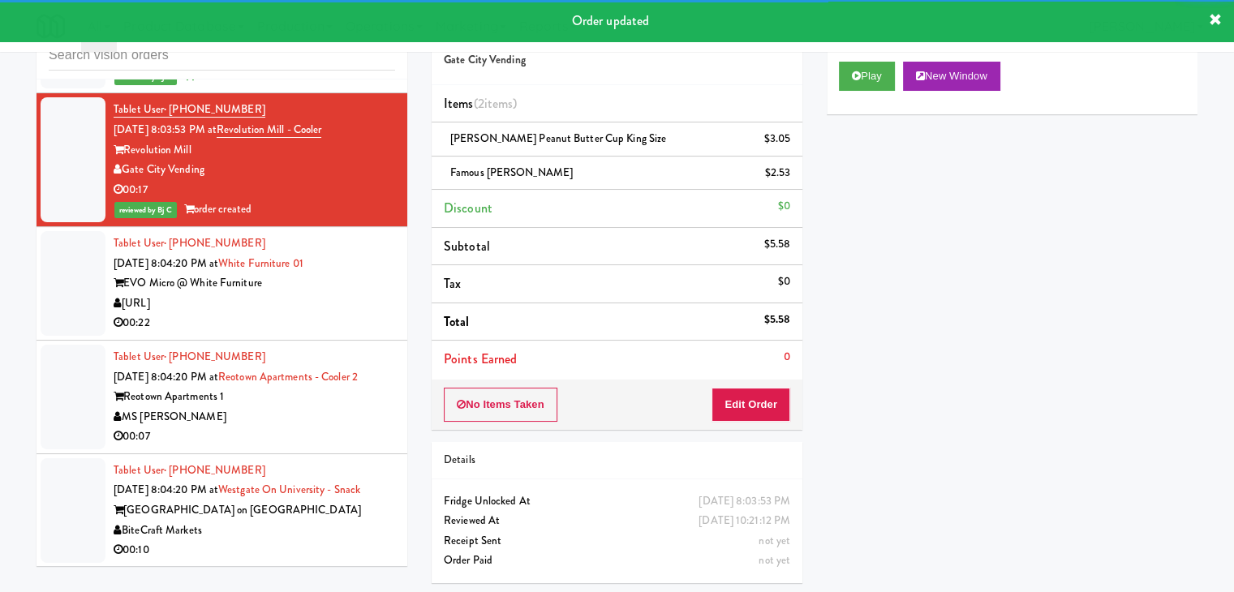
click at [322, 267] on div "Tablet User · (404) 409-7856 [DATE] 8:04:20 PM at White Furniture 01 EVO Micro …" at bounding box center [255, 284] width 282 height 100
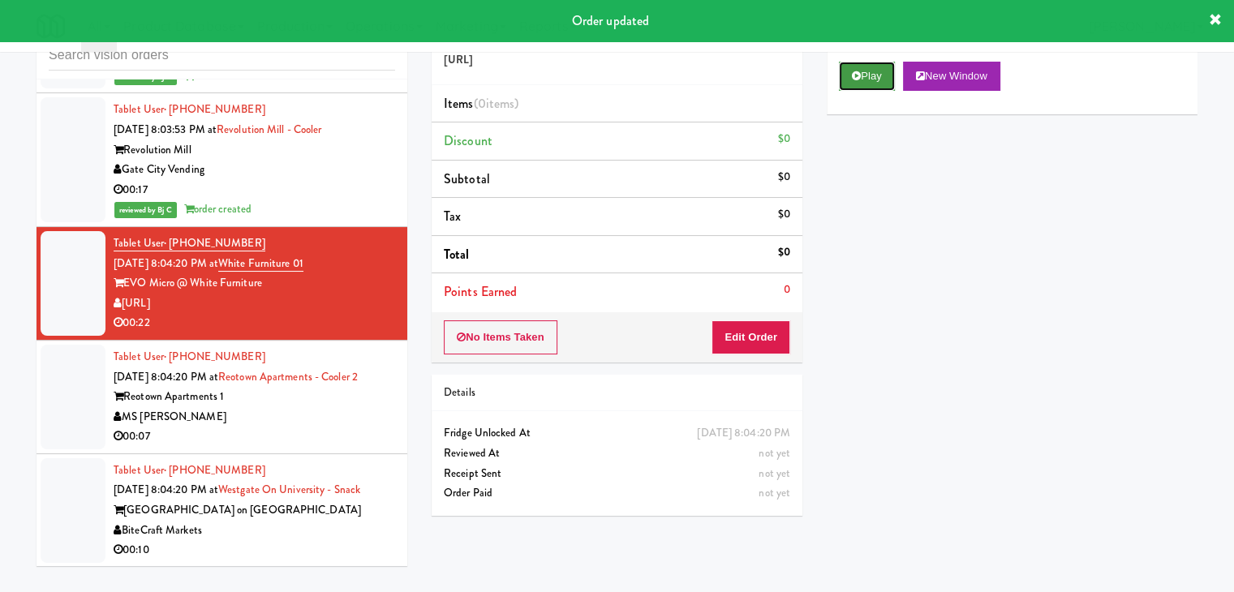
click at [878, 86] on button "Play" at bounding box center [867, 76] width 56 height 29
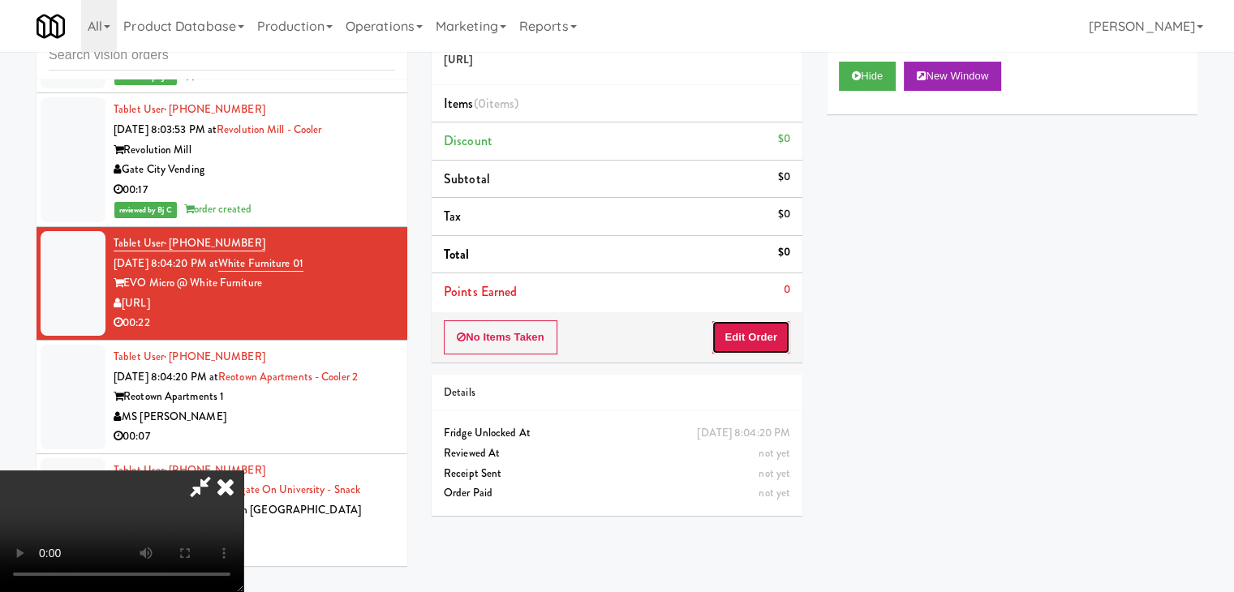
click at [742, 330] on button "Edit Order" at bounding box center [750, 337] width 79 height 34
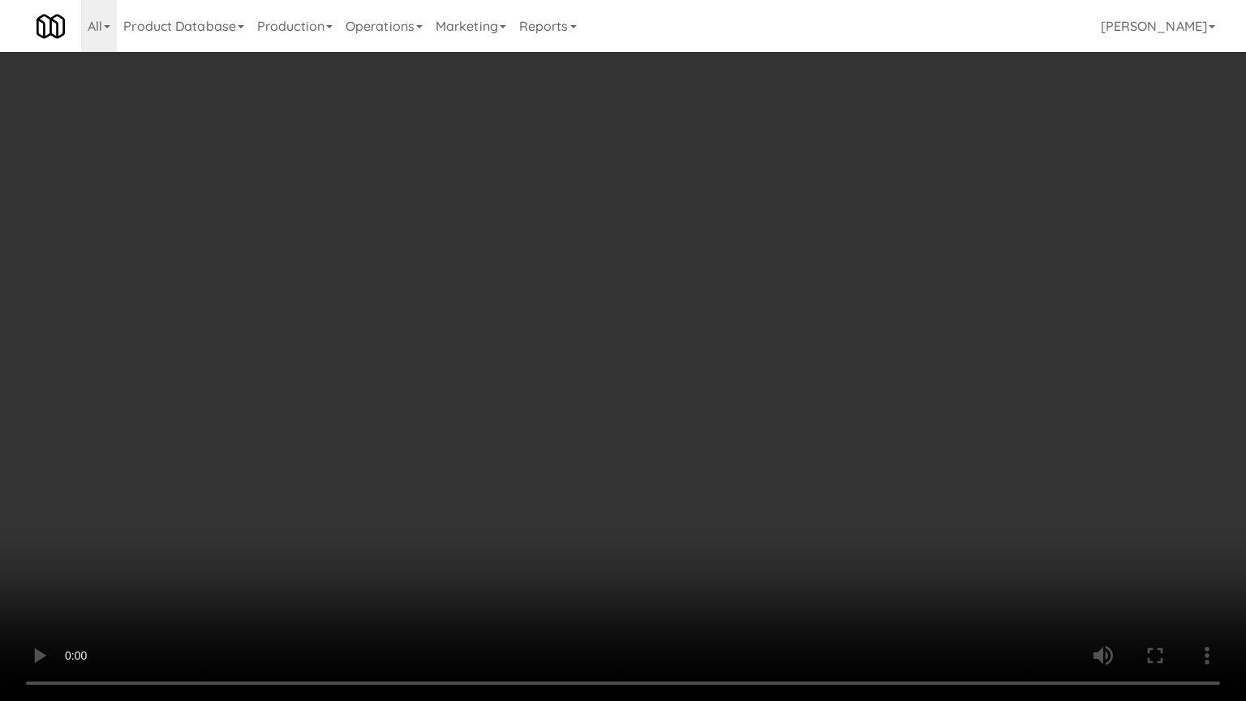
click at [718, 389] on video at bounding box center [623, 350] width 1246 height 701
click at [716, 393] on video at bounding box center [623, 350] width 1246 height 701
click at [718, 393] on video at bounding box center [623, 350] width 1246 height 701
click at [738, 394] on video at bounding box center [623, 350] width 1246 height 701
click at [746, 381] on video at bounding box center [623, 350] width 1246 height 701
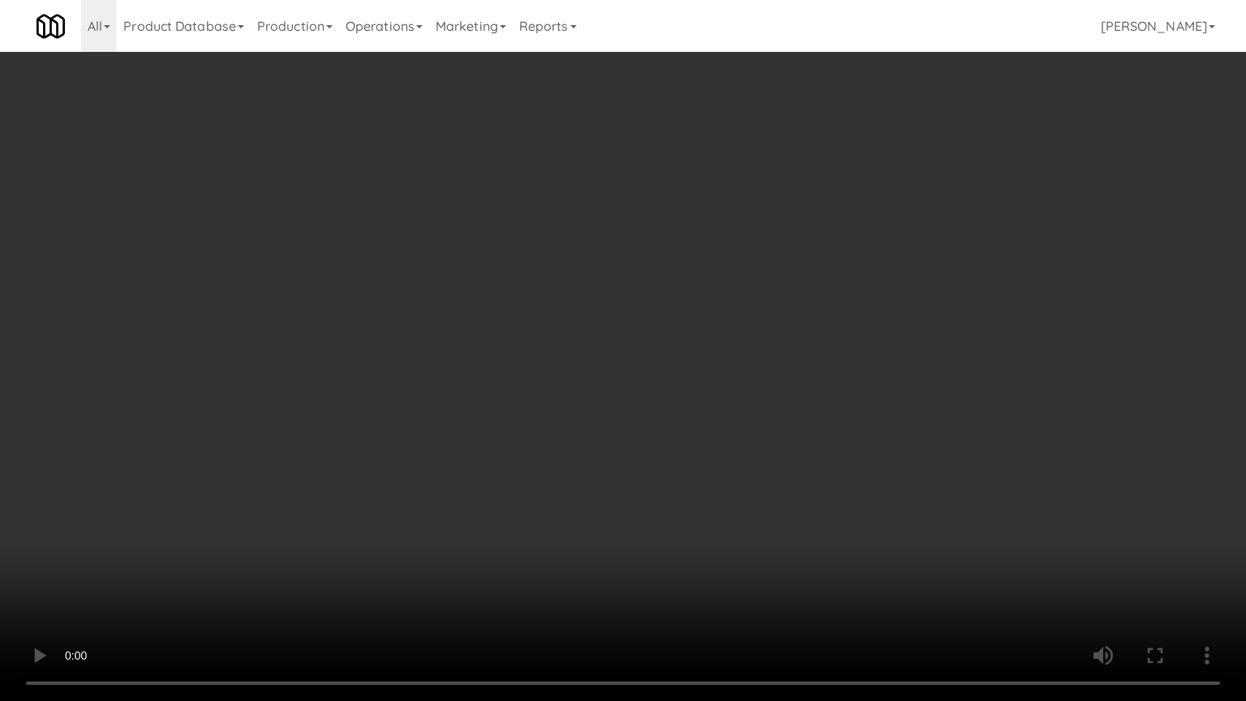
click at [749, 376] on video at bounding box center [623, 350] width 1246 height 701
click at [772, 363] on video at bounding box center [623, 350] width 1246 height 701
click at [816, 320] on video at bounding box center [623, 350] width 1246 height 701
drag, startPoint x: 816, startPoint y: 320, endPoint x: 969, endPoint y: 143, distance: 233.5
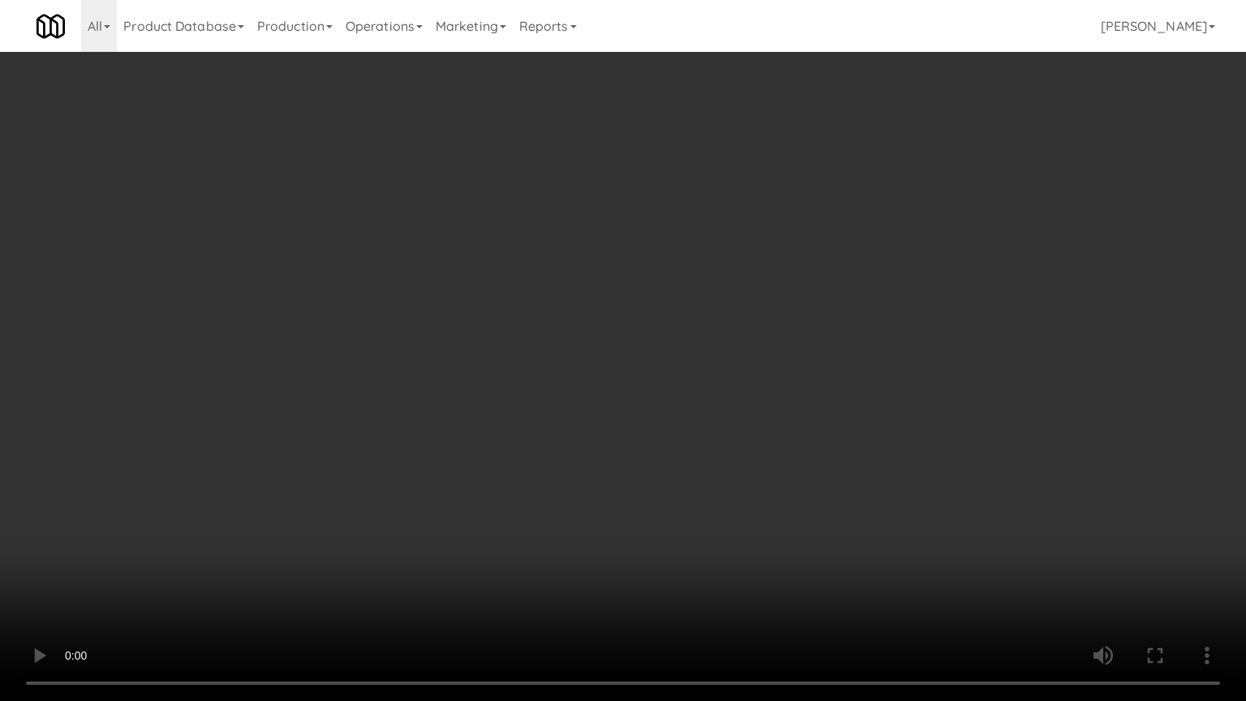
click at [819, 316] on video at bounding box center [623, 350] width 1246 height 701
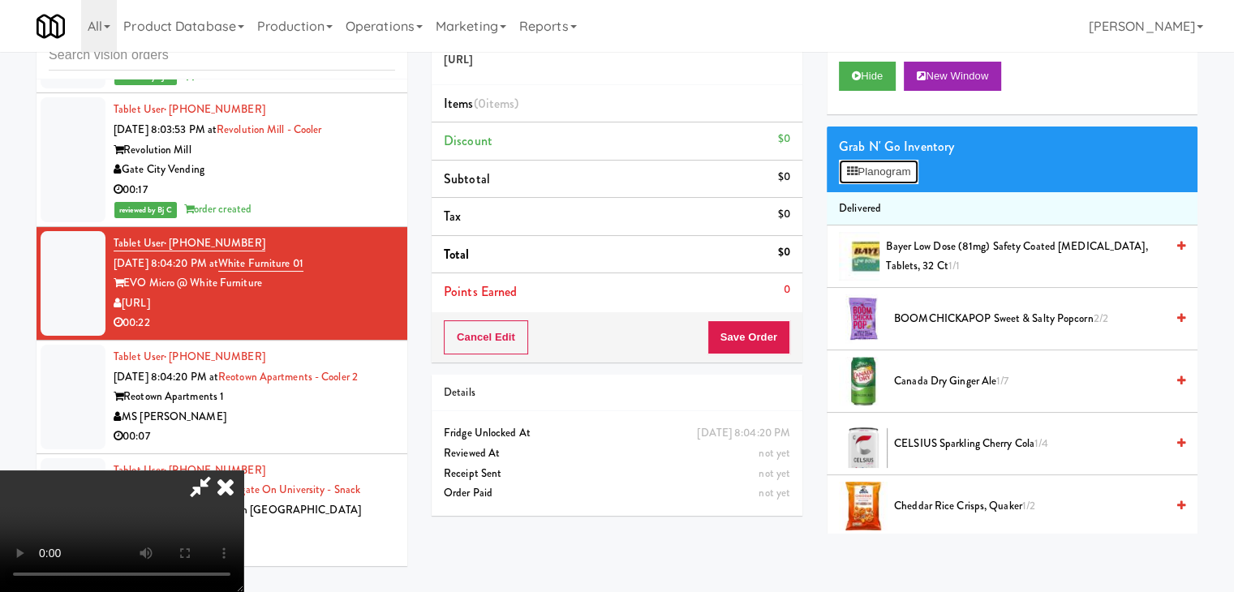
click at [900, 166] on button "Planogram" at bounding box center [879, 172] width 80 height 24
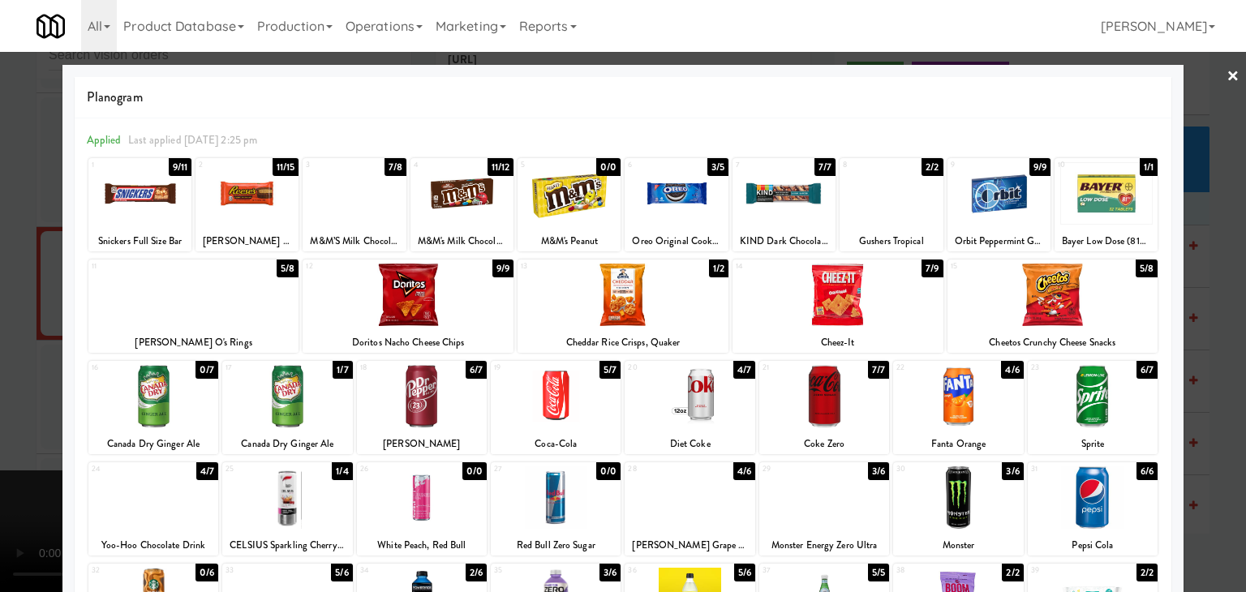
click at [796, 501] on div at bounding box center [824, 497] width 130 height 62
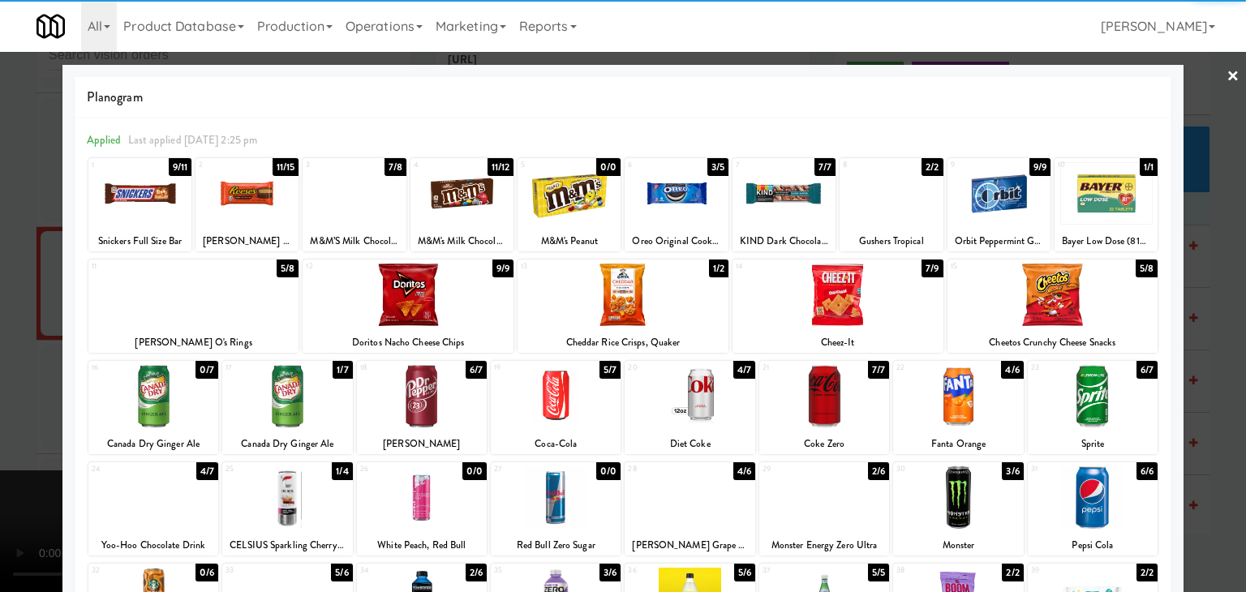
click at [693, 400] on div at bounding box center [690, 396] width 130 height 62
click at [261, 197] on div at bounding box center [247, 193] width 103 height 62
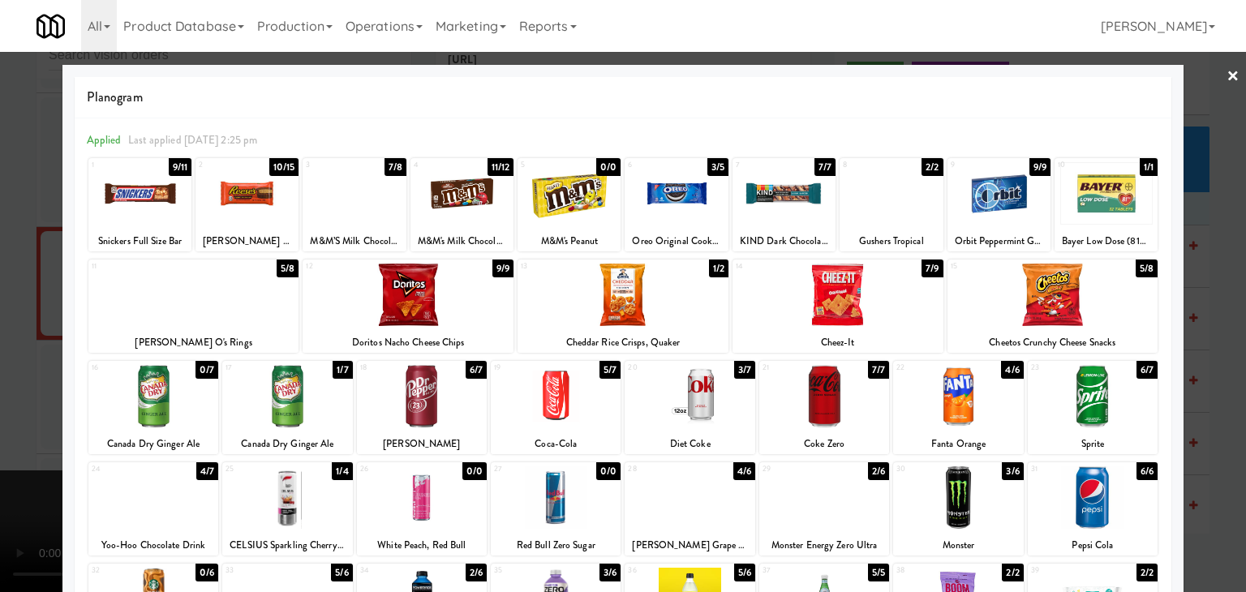
click at [336, 187] on div at bounding box center [354, 193] width 103 height 62
drag, startPoint x: 0, startPoint y: 244, endPoint x: 114, endPoint y: 244, distance: 114.4
click at [0, 244] on div at bounding box center [623, 296] width 1246 height 592
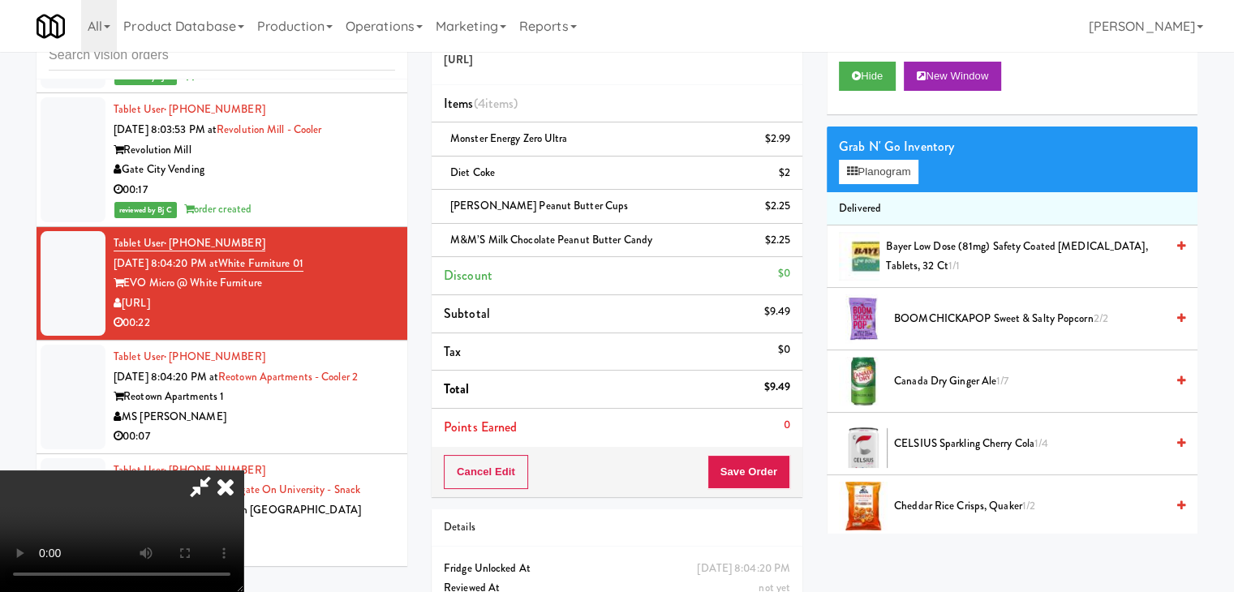
click at [243, 471] on video at bounding box center [121, 532] width 243 height 122
click at [777, 465] on button "Save Order" at bounding box center [748, 472] width 83 height 34
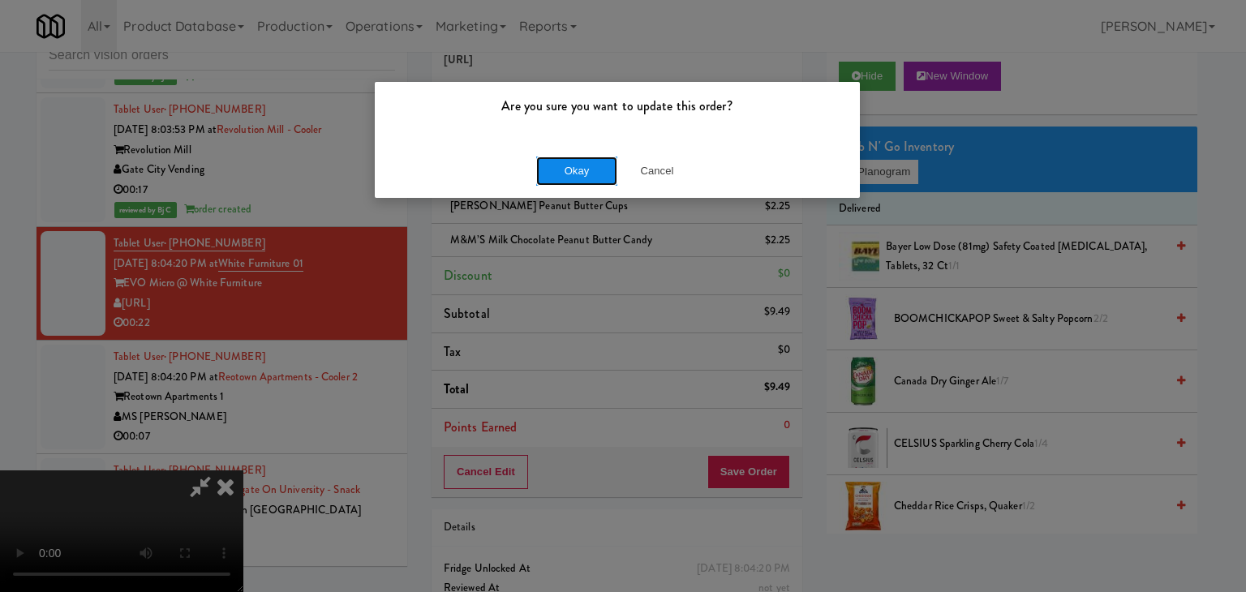
click at [579, 170] on button "Okay" at bounding box center [576, 171] width 81 height 29
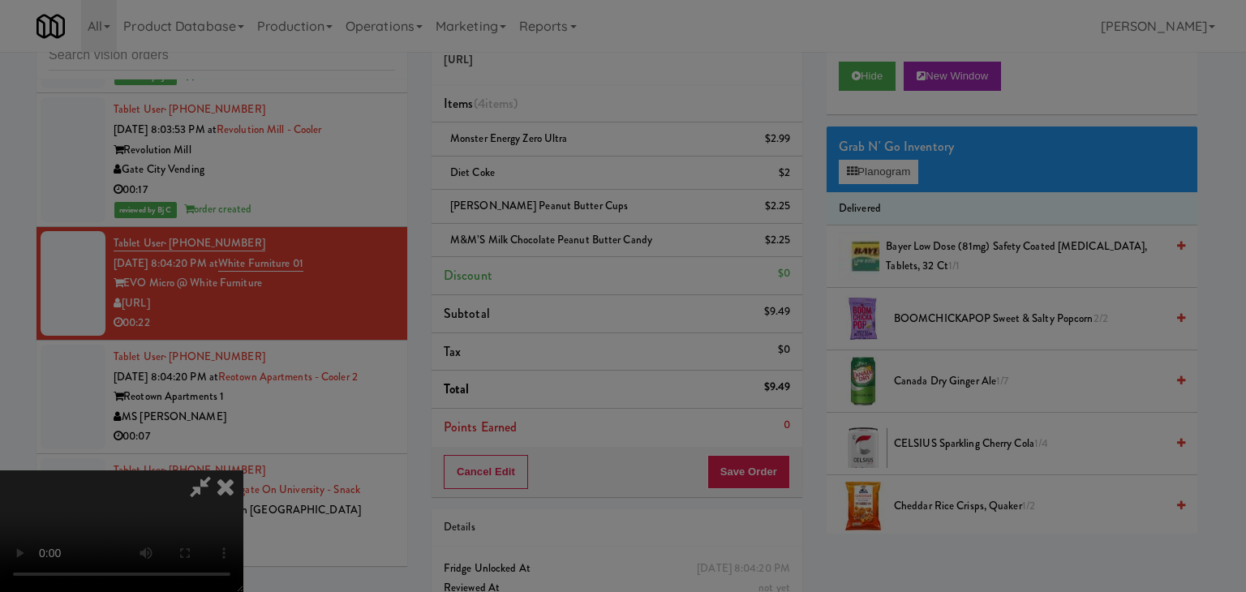
click at [579, 156] on button "Okay" at bounding box center [576, 141] width 81 height 29
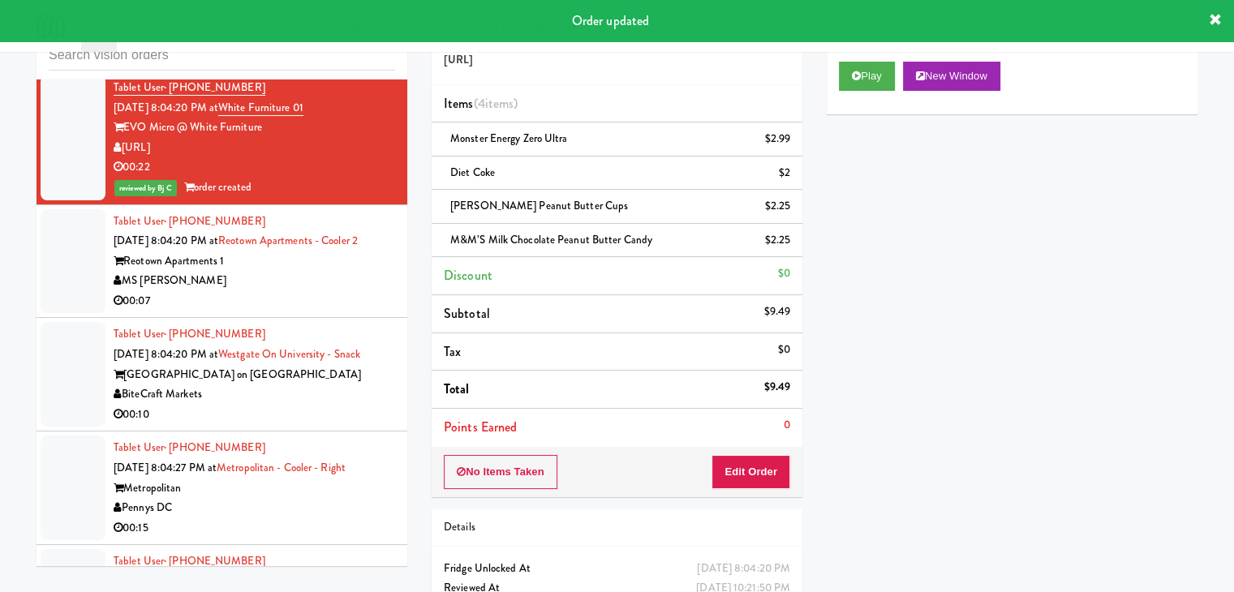
scroll to position [8755, 0]
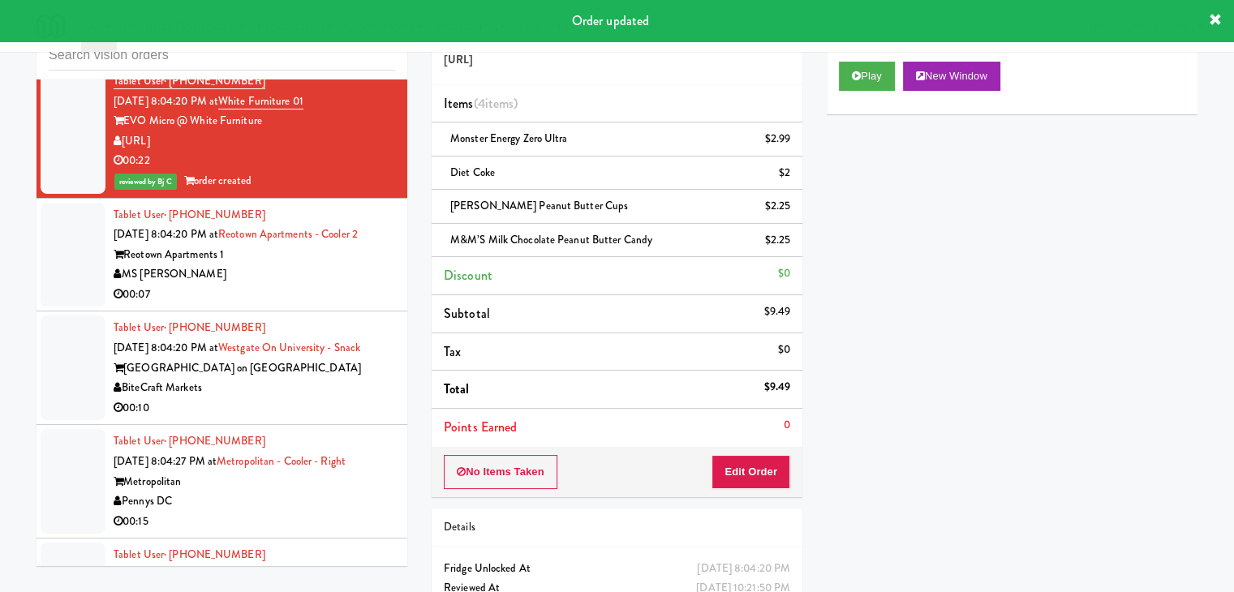
click at [321, 245] on div "Reotown Apartments 1" at bounding box center [255, 255] width 282 height 20
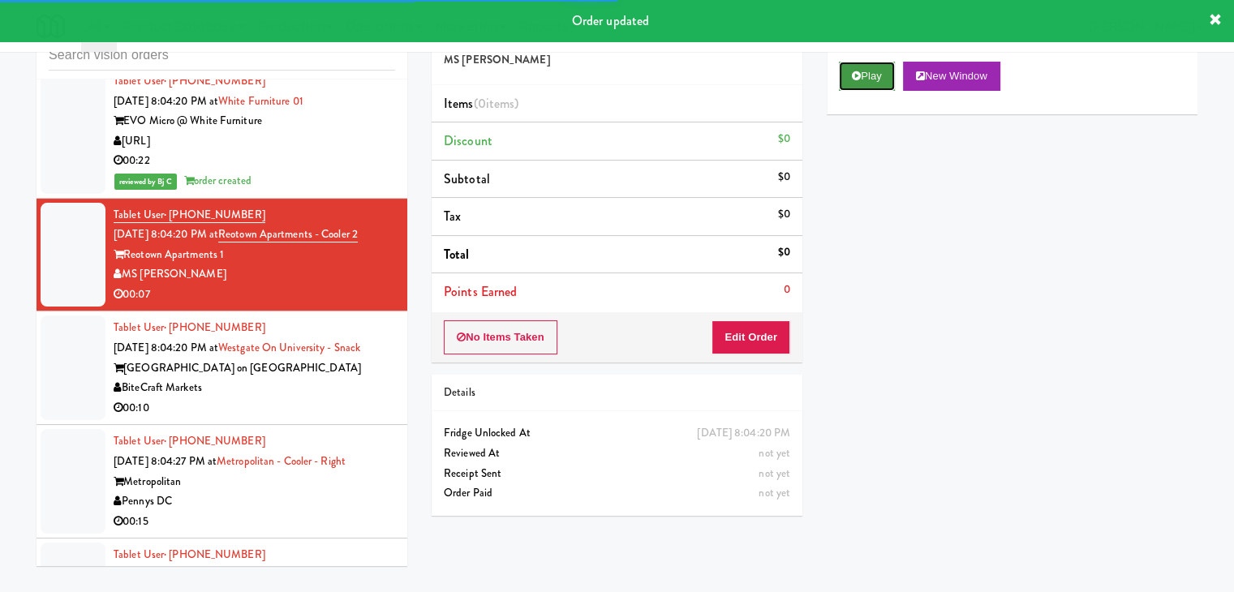
click at [857, 84] on button "Play" at bounding box center [867, 76] width 56 height 29
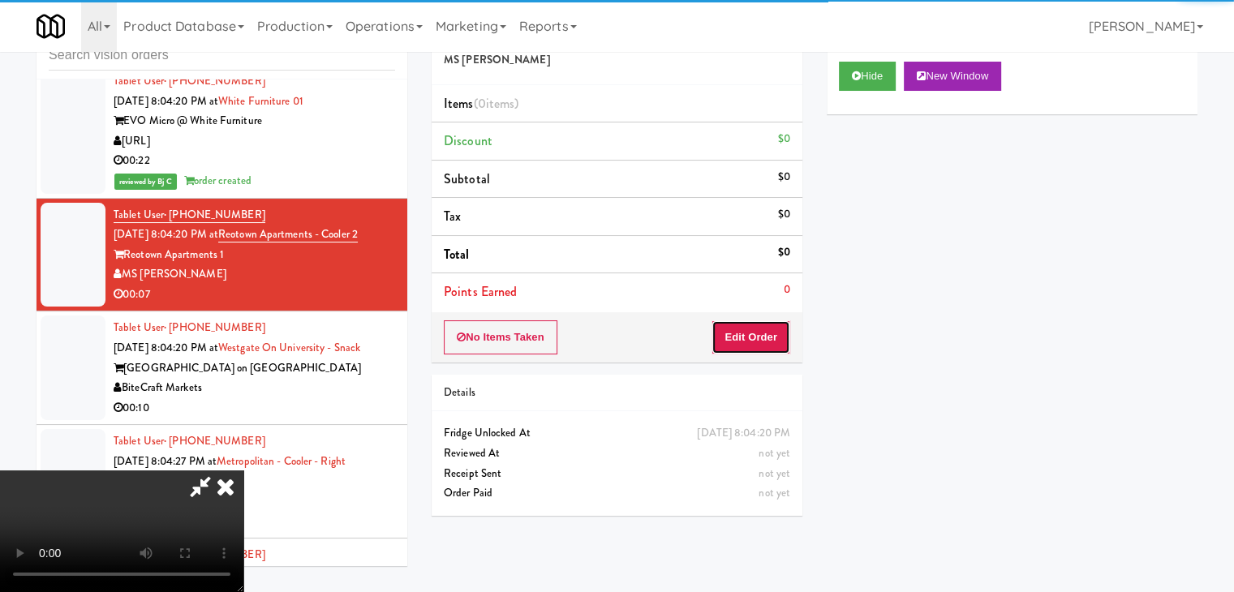
click at [756, 333] on button "Edit Order" at bounding box center [750, 337] width 79 height 34
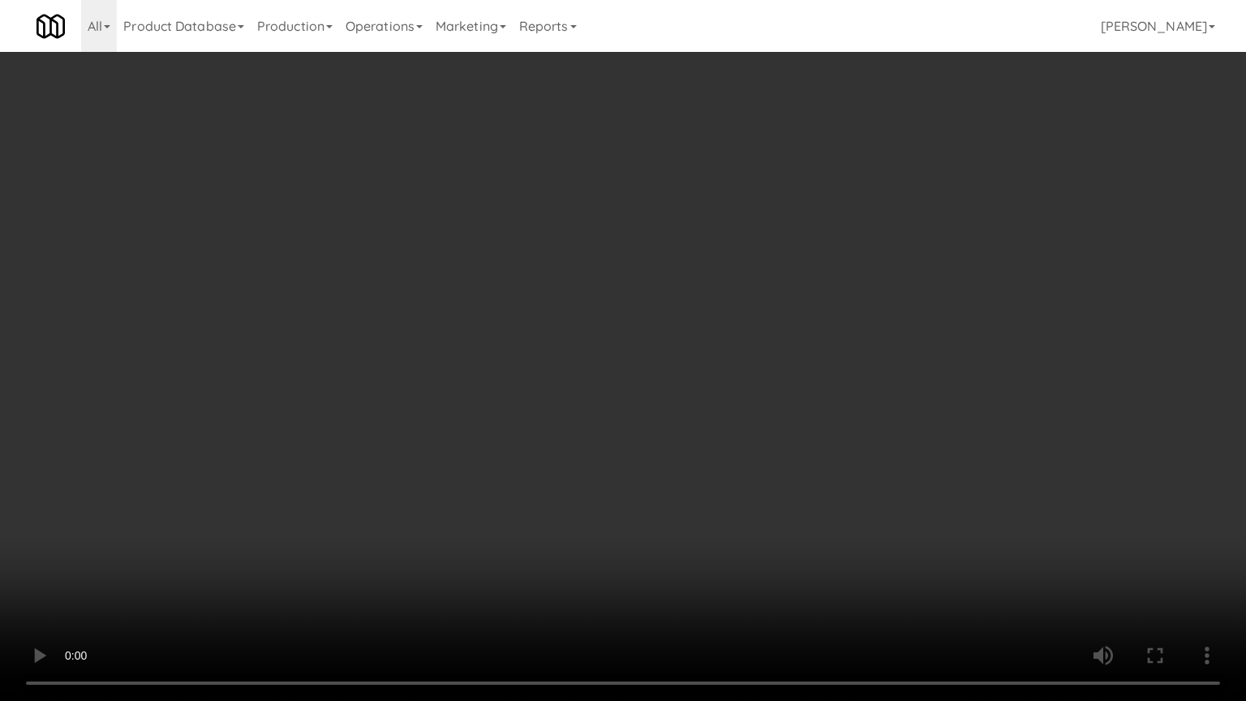
click at [675, 500] on video at bounding box center [623, 350] width 1246 height 701
click at [675, 501] on video at bounding box center [623, 350] width 1246 height 701
click at [676, 499] on video at bounding box center [623, 350] width 1246 height 701
click at [677, 496] on video at bounding box center [623, 350] width 1246 height 701
click at [708, 446] on video at bounding box center [623, 350] width 1246 height 701
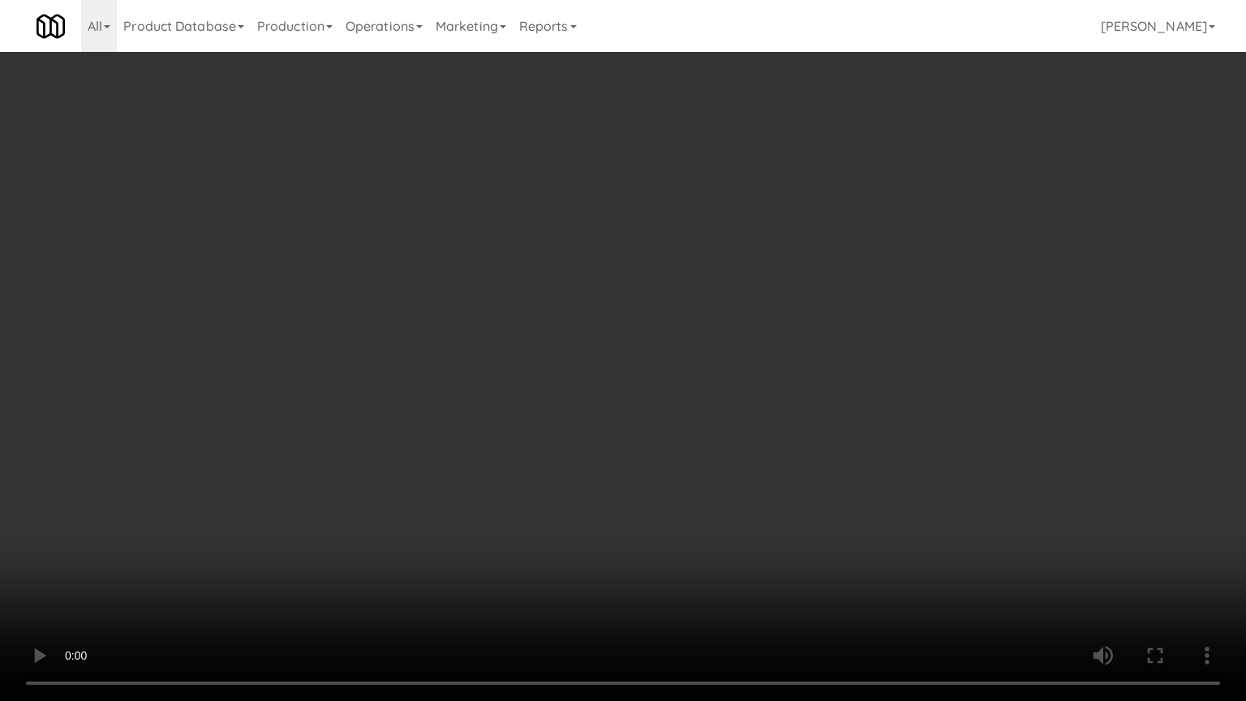
drag, startPoint x: 708, startPoint y: 446, endPoint x: 765, endPoint y: 290, distance: 165.8
click at [709, 444] on video at bounding box center [623, 350] width 1246 height 701
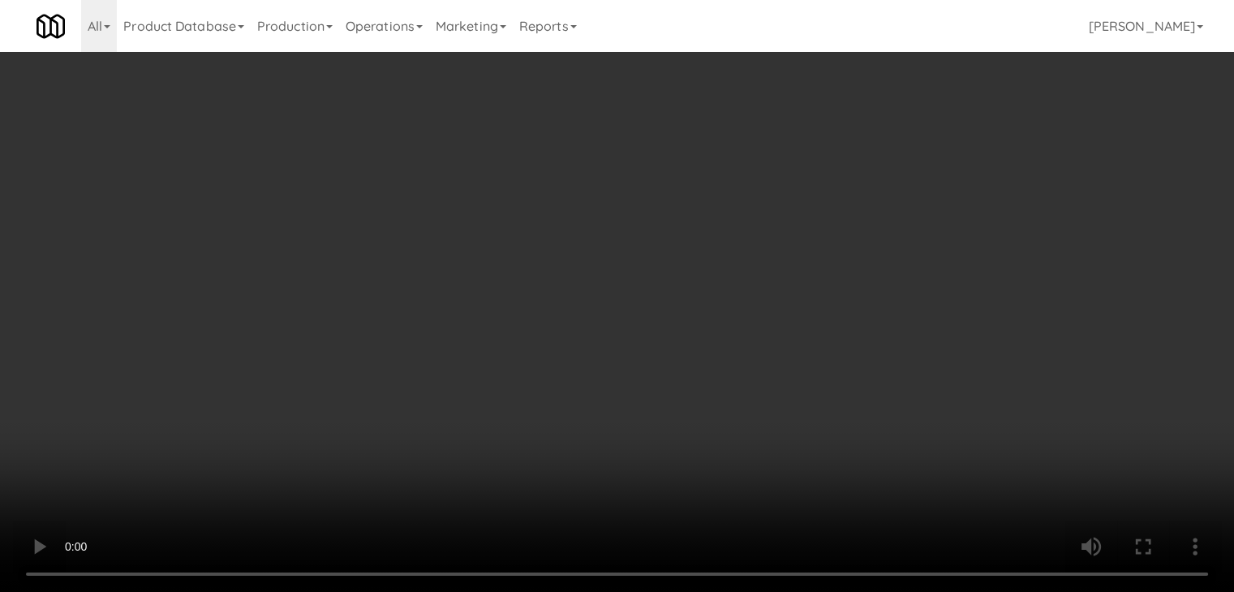
click at [635, 299] on video at bounding box center [617, 296] width 1234 height 592
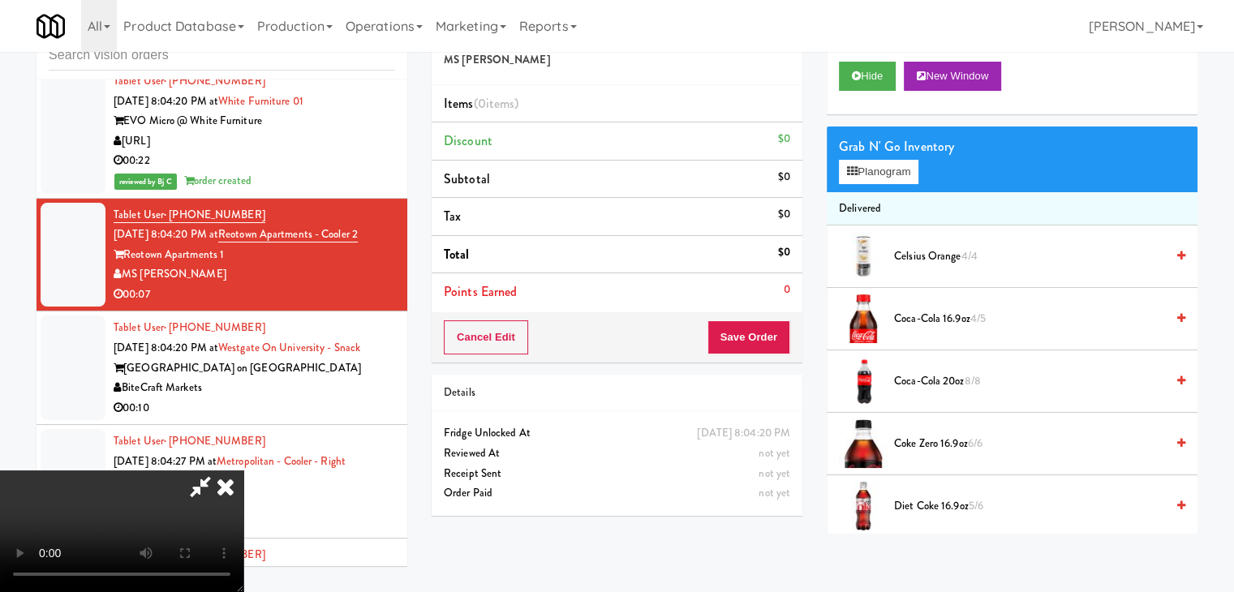
click at [243, 471] on video at bounding box center [121, 532] width 243 height 122
drag, startPoint x: 643, startPoint y: 299, endPoint x: 647, endPoint y: 368, distance: 69.0
click at [243, 471] on video at bounding box center [121, 532] width 243 height 122
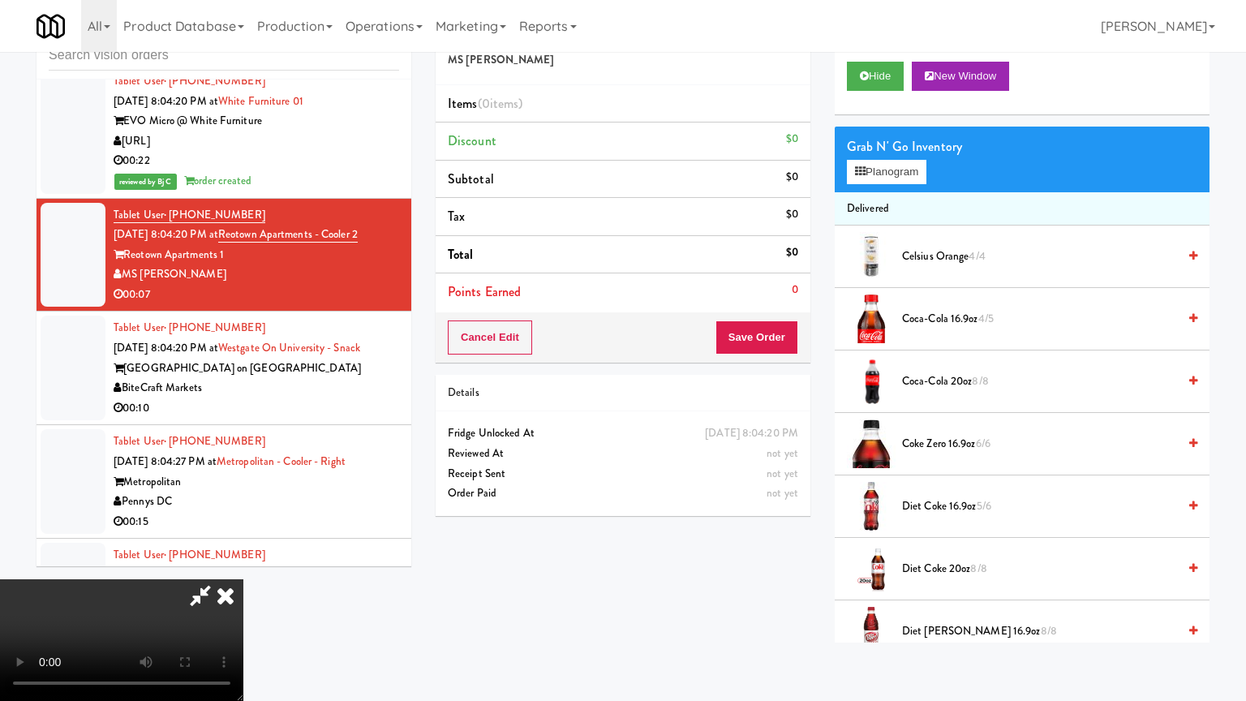
click at [243, 579] on video at bounding box center [121, 640] width 243 height 122
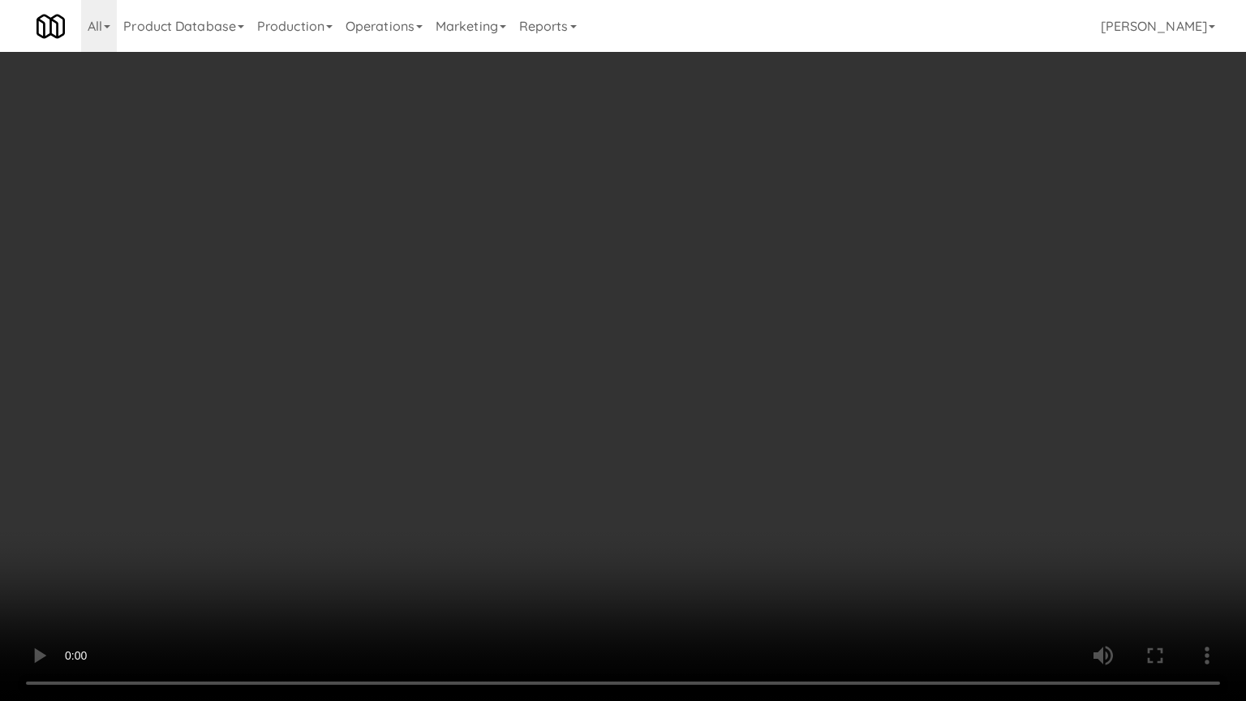
click at [681, 368] on video at bounding box center [623, 350] width 1246 height 701
click at [691, 361] on video at bounding box center [623, 350] width 1246 height 701
drag, startPoint x: 692, startPoint y: 358, endPoint x: 779, endPoint y: 221, distance: 162.3
click at [697, 351] on video at bounding box center [623, 350] width 1246 height 701
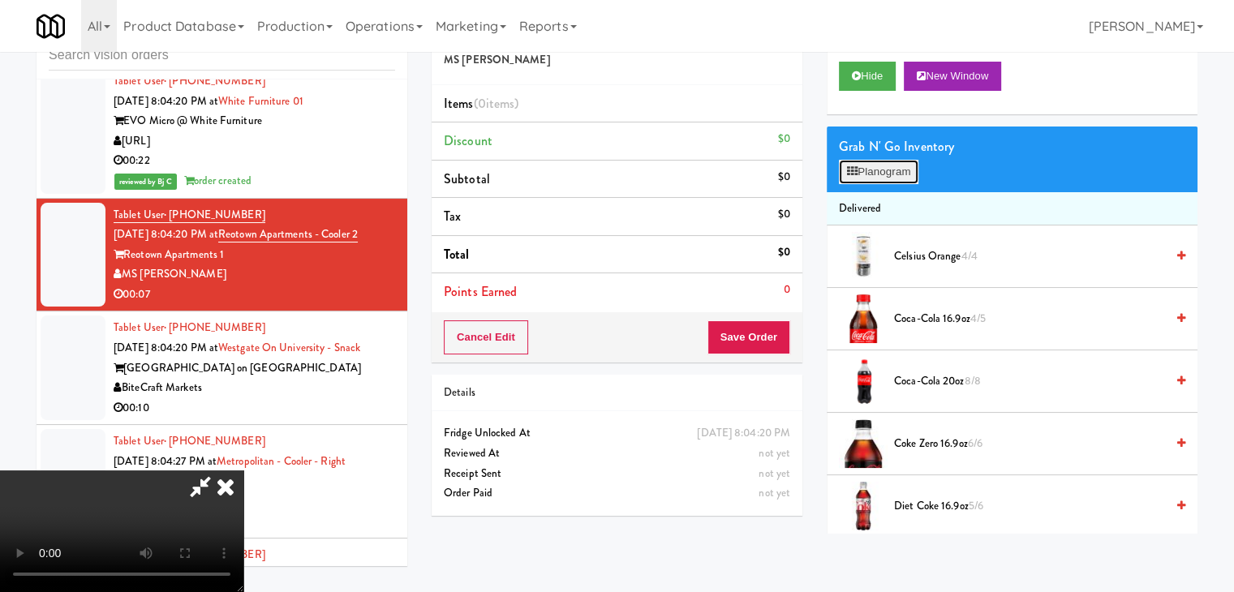
click at [882, 170] on button "Planogram" at bounding box center [879, 172] width 80 height 24
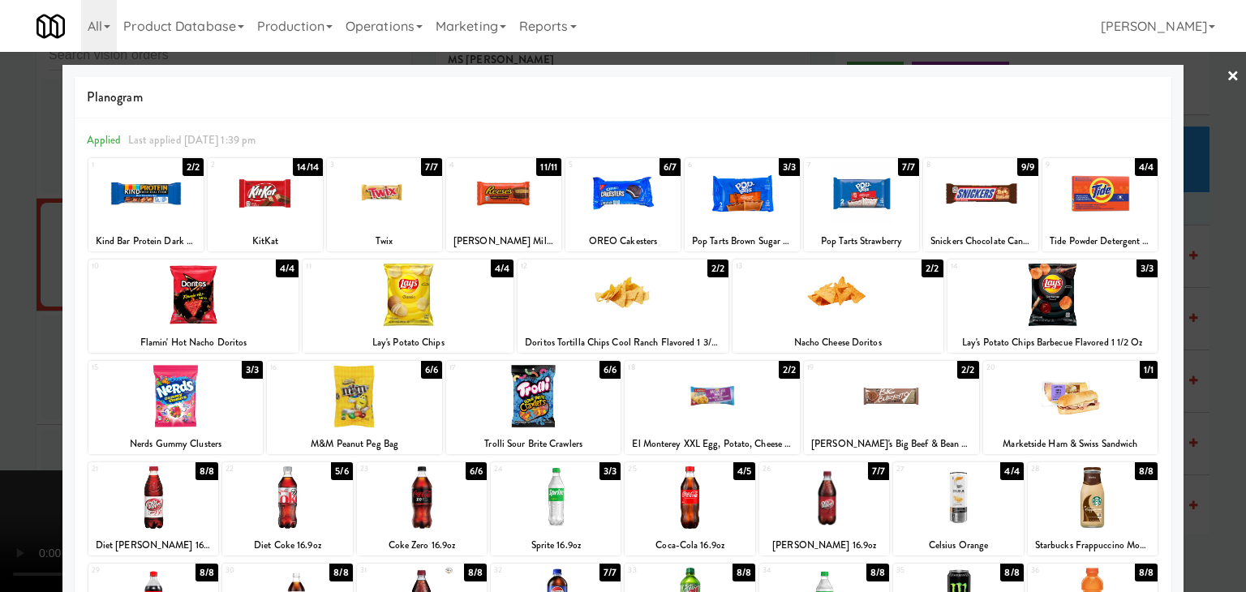
click at [404, 385] on div at bounding box center [354, 396] width 175 height 62
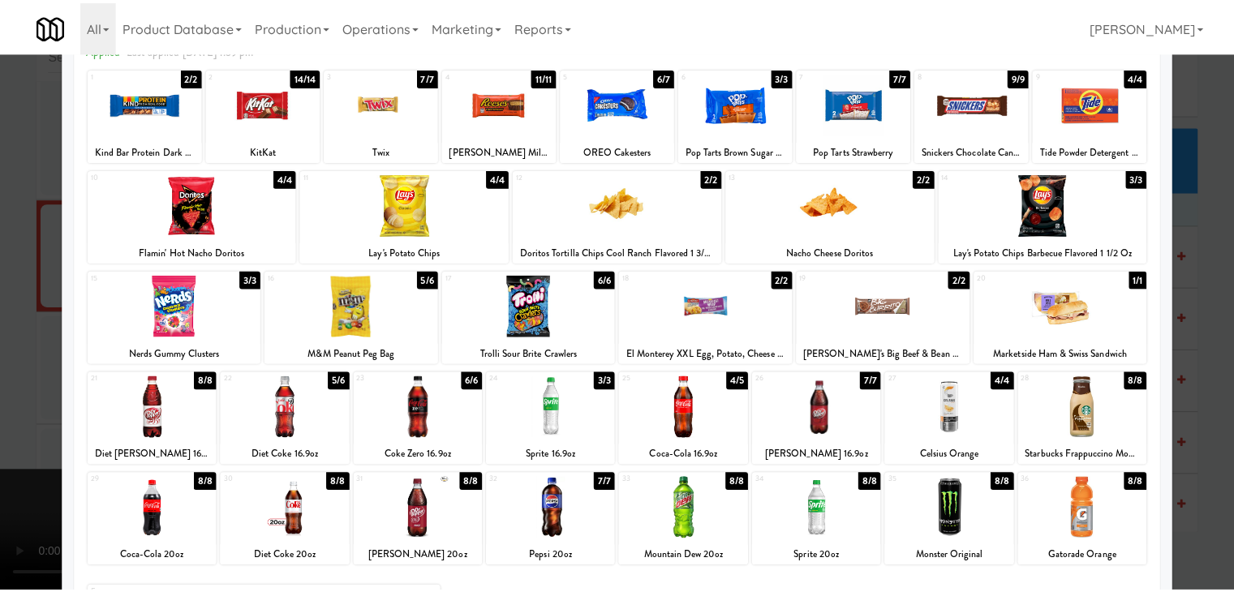
scroll to position [162, 0]
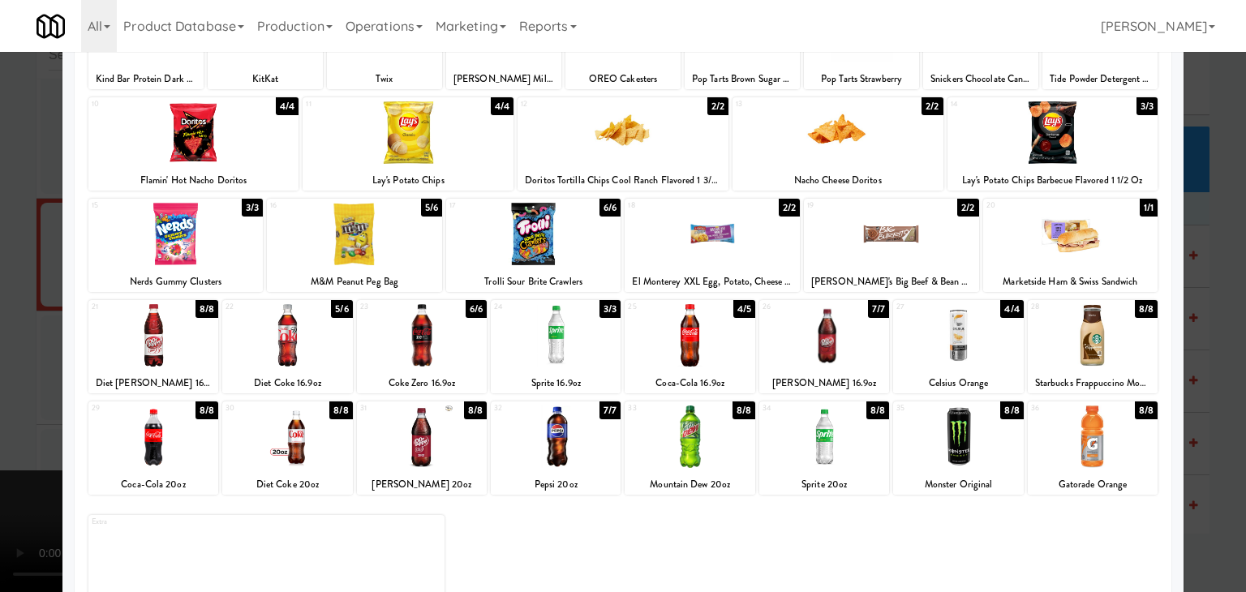
drag, startPoint x: 0, startPoint y: 390, endPoint x: 175, endPoint y: 384, distance: 175.4
click at [3, 388] on div at bounding box center [623, 296] width 1246 height 592
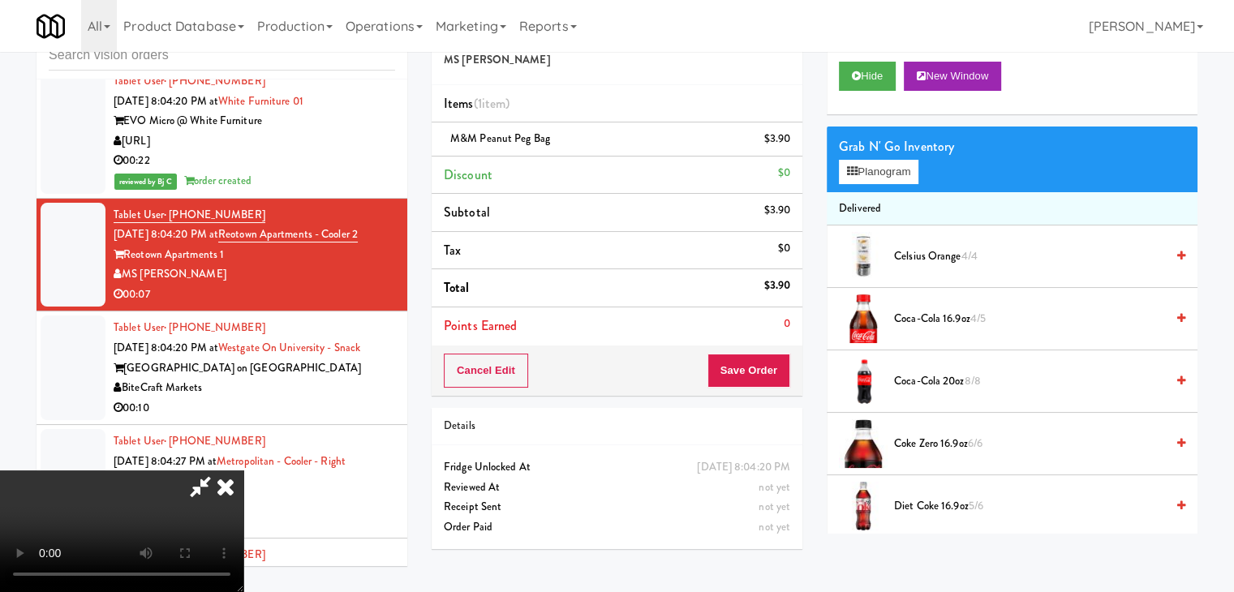
click at [243, 471] on video at bounding box center [121, 532] width 243 height 122
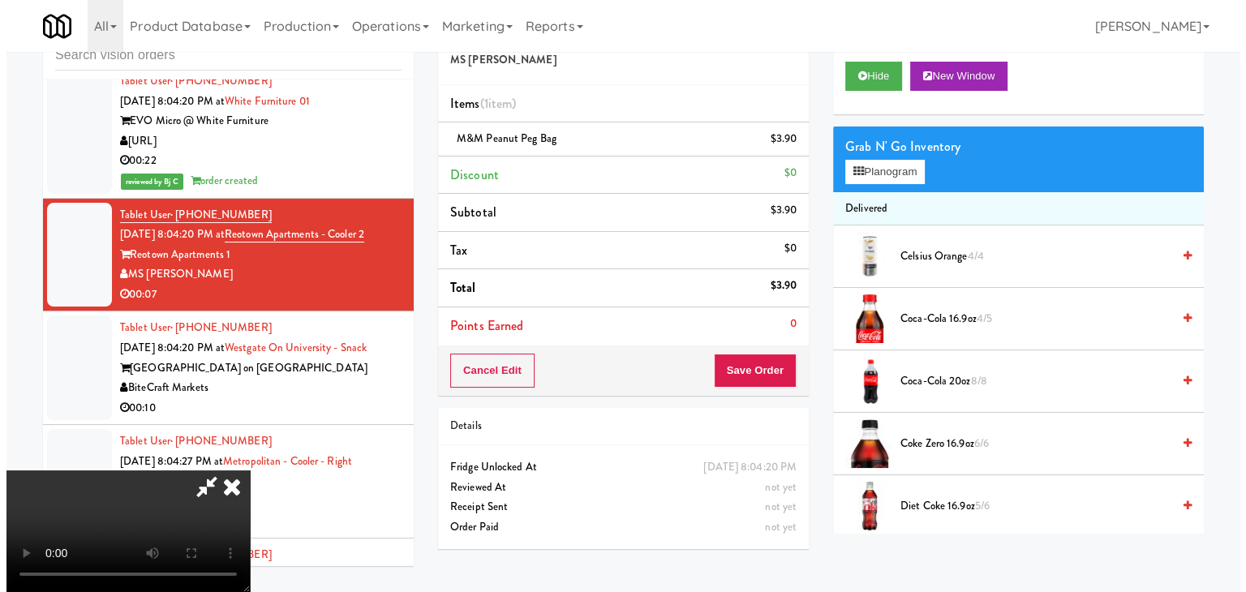
scroll to position [228, 0]
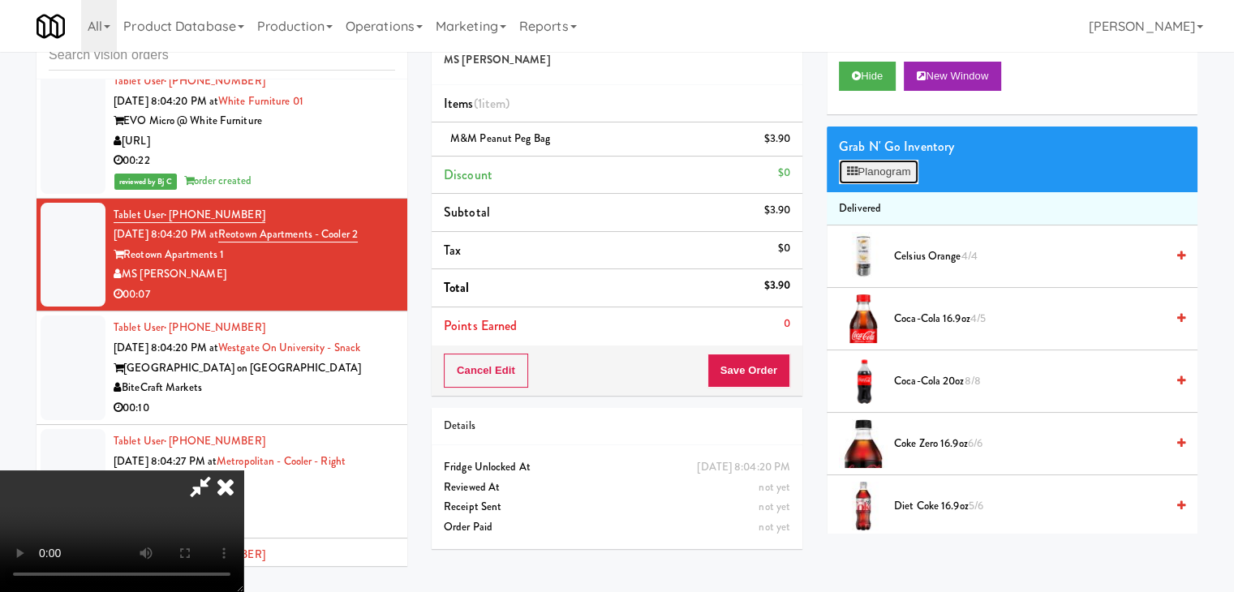
click at [902, 170] on button "Planogram" at bounding box center [879, 172] width 80 height 24
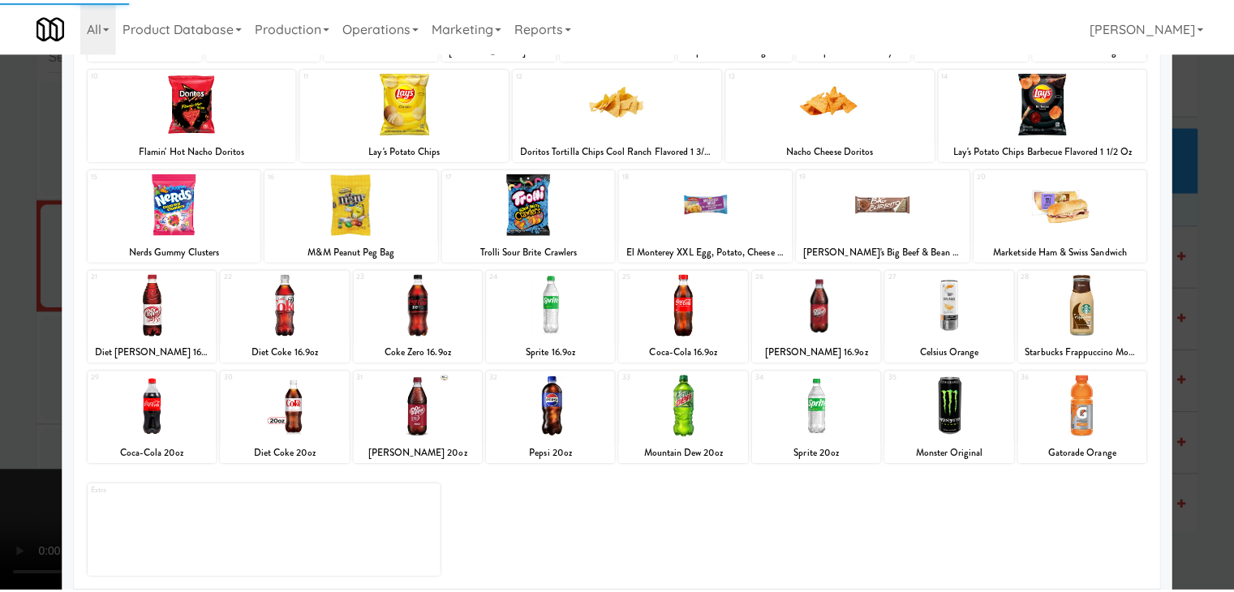
scroll to position [204, 0]
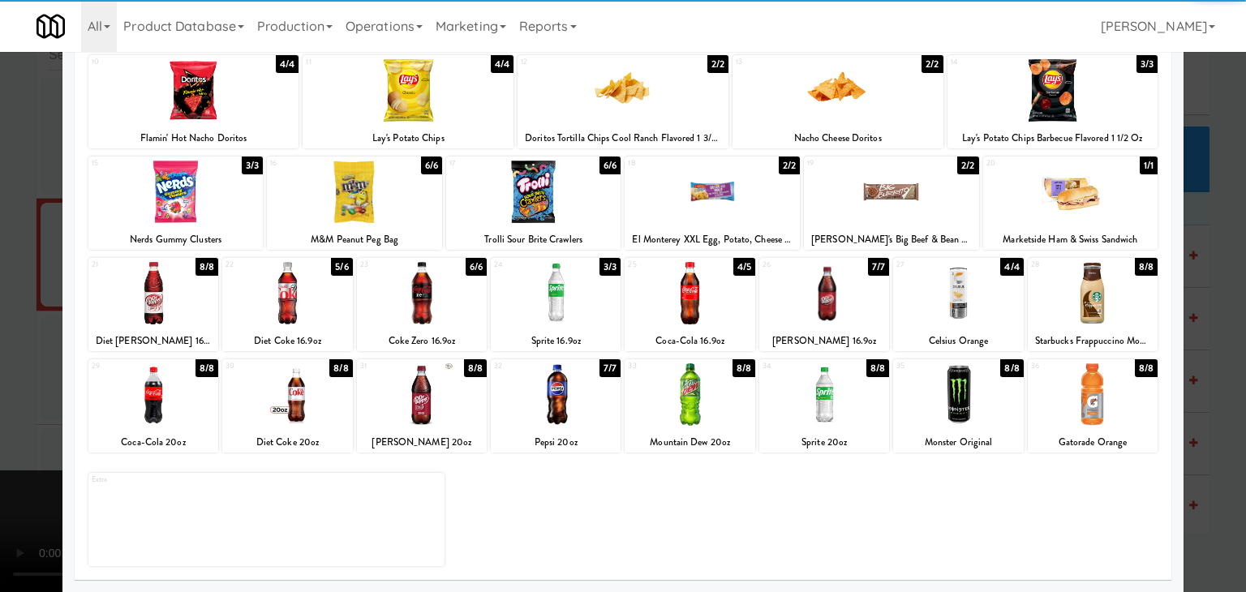
click at [1106, 402] on div at bounding box center [1093, 394] width 130 height 62
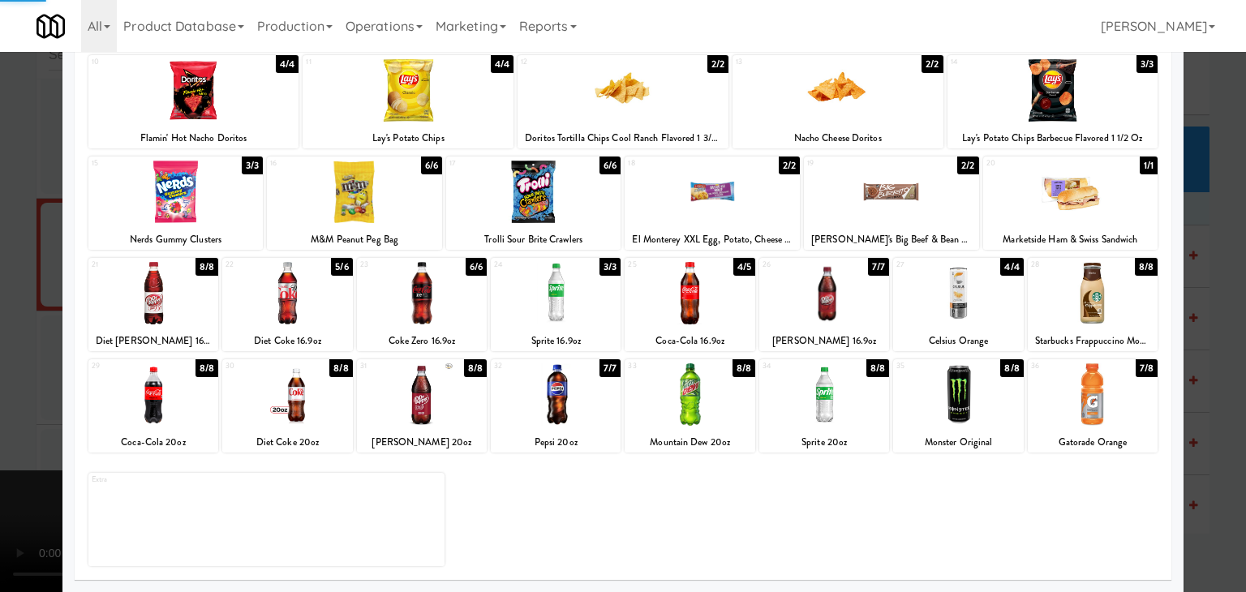
click at [1191, 406] on div at bounding box center [623, 296] width 1246 height 592
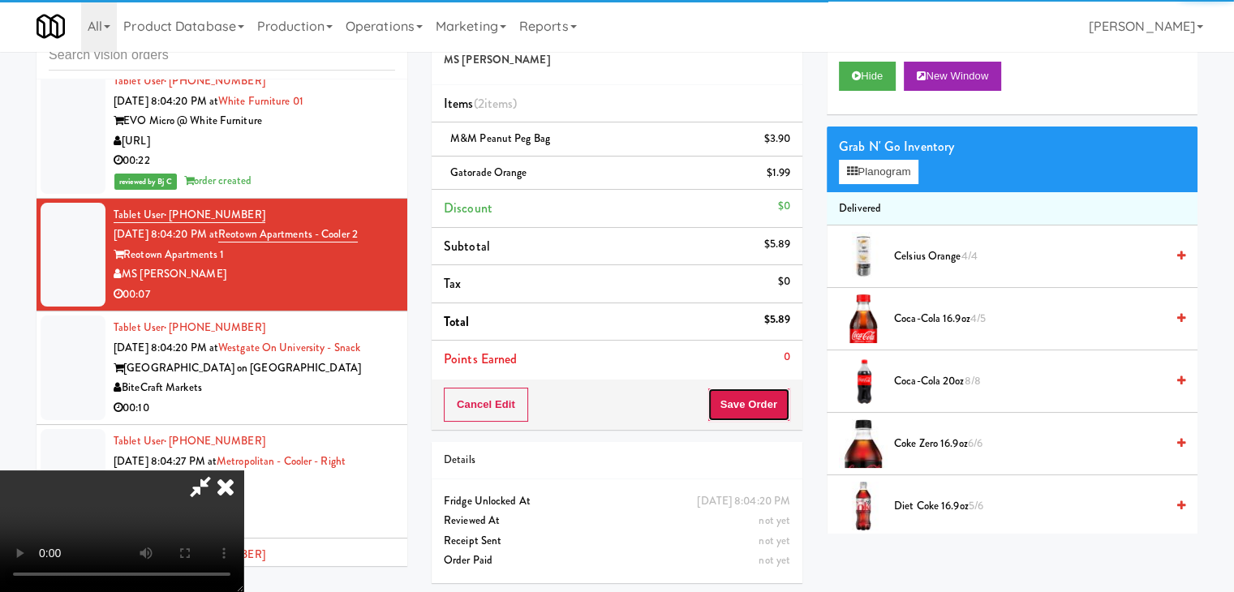
drag, startPoint x: 789, startPoint y: 410, endPoint x: 779, endPoint y: 411, distance: 9.8
click at [779, 411] on button "Save Order" at bounding box center [748, 405] width 83 height 34
click at [779, 410] on button "Save Order" at bounding box center [748, 405] width 83 height 34
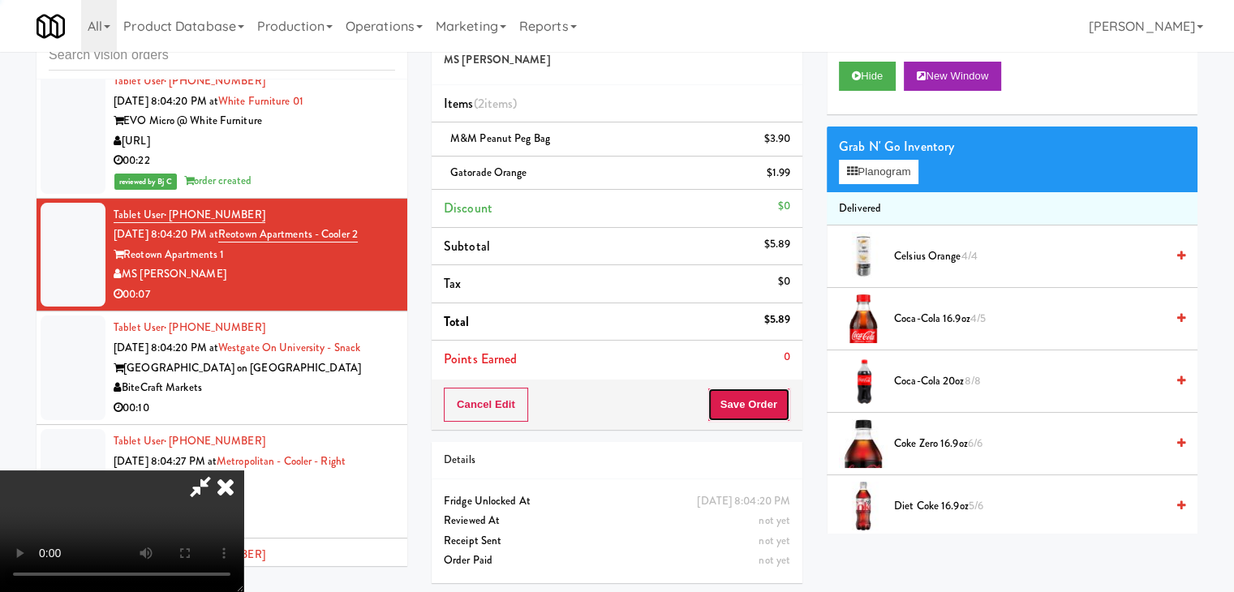
click at [779, 410] on button "Save Order" at bounding box center [748, 405] width 83 height 34
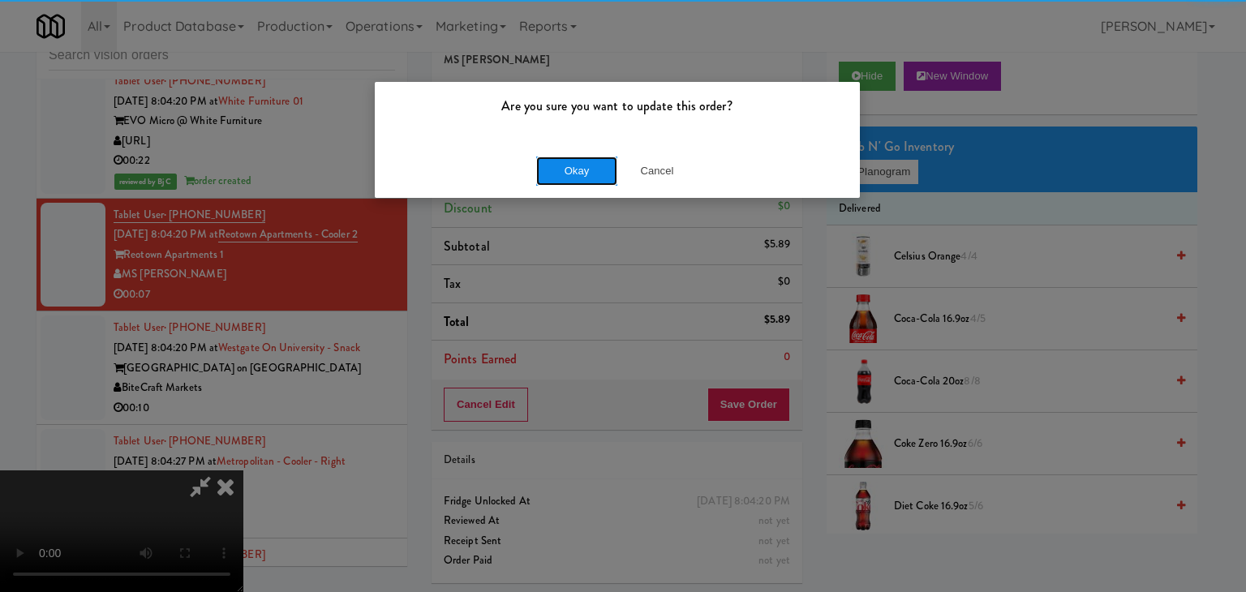
click at [574, 173] on button "Okay" at bounding box center [576, 171] width 81 height 29
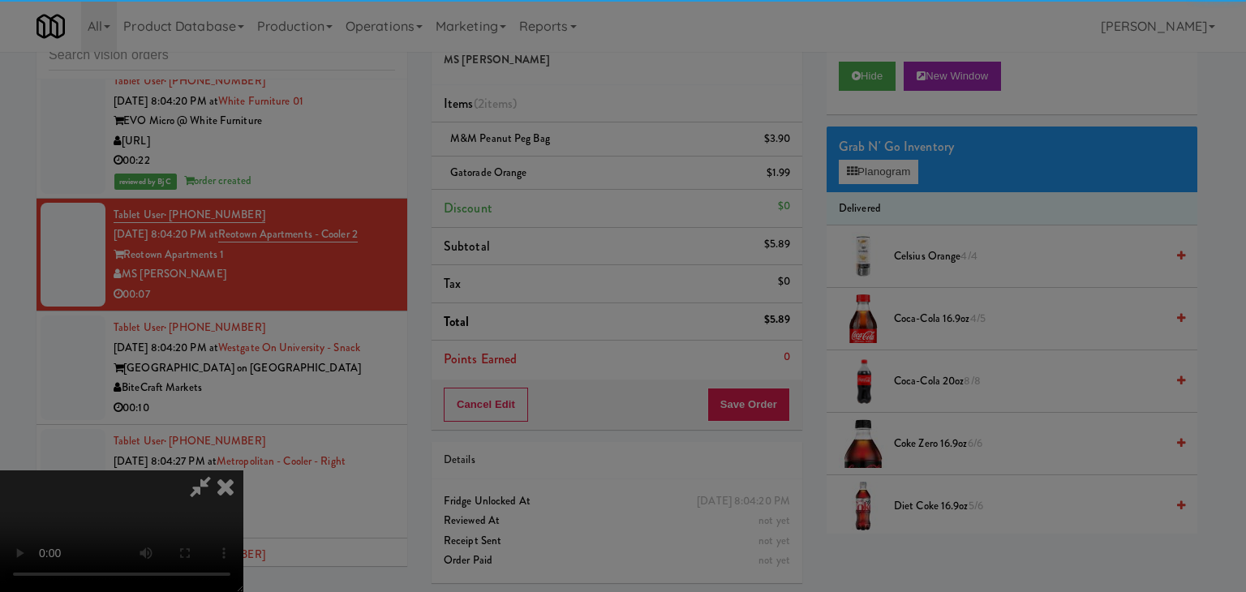
click at [574, 173] on body "Are you sure you want to update this order? Okay Cancel Okay Are you sure you w…" at bounding box center [623, 296] width 1246 height 592
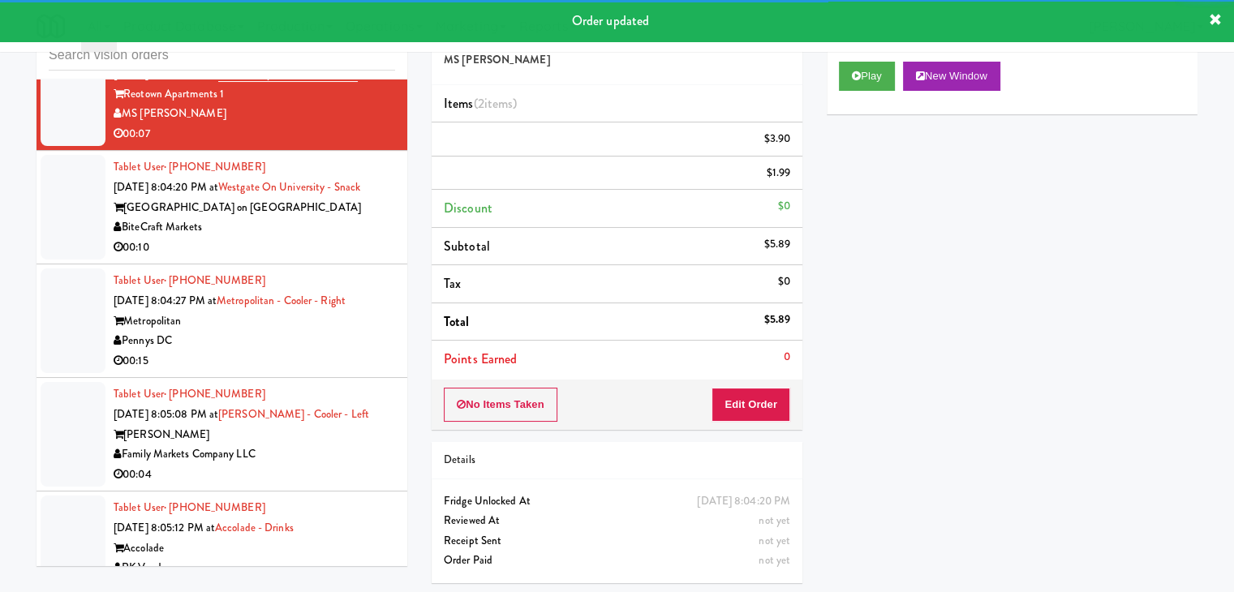
scroll to position [8917, 0]
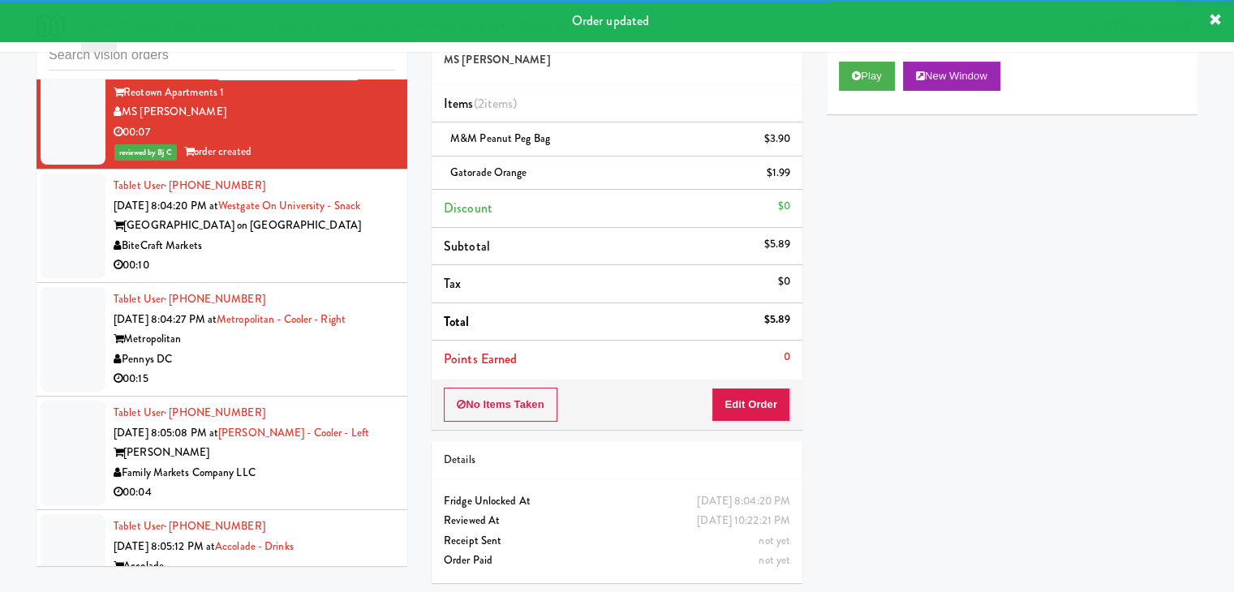
click at [334, 228] on div "[GEOGRAPHIC_DATA] on [GEOGRAPHIC_DATA]" at bounding box center [255, 226] width 282 height 20
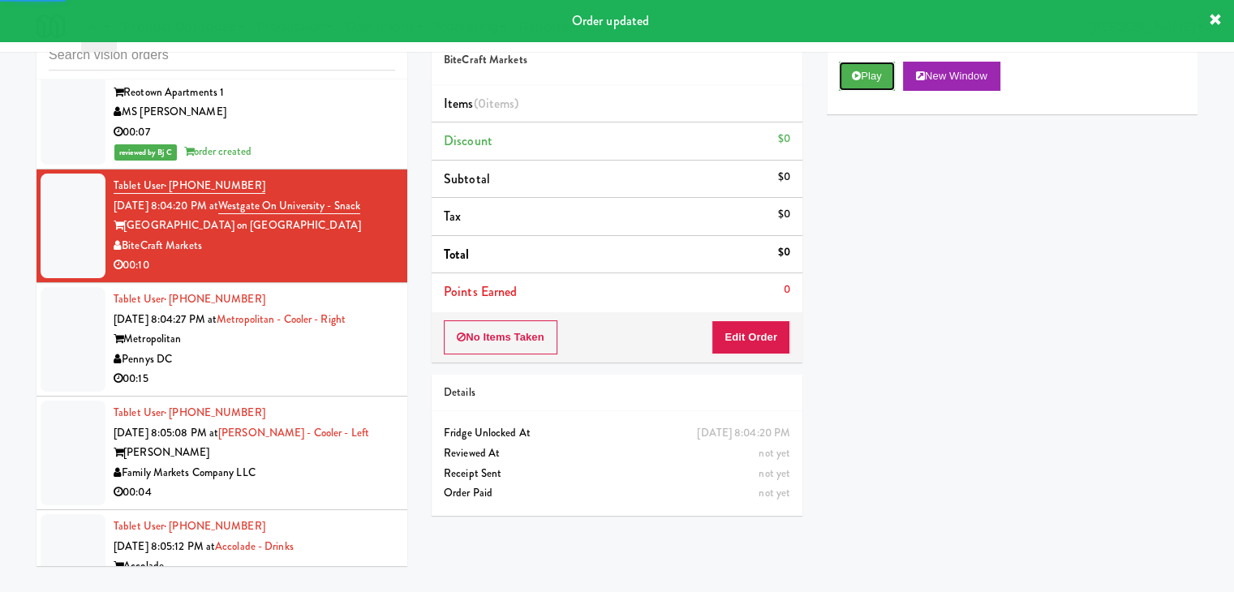
drag, startPoint x: 892, startPoint y: 79, endPoint x: 874, endPoint y: 114, distance: 39.2
click at [891, 79] on button "Play" at bounding box center [867, 76] width 56 height 29
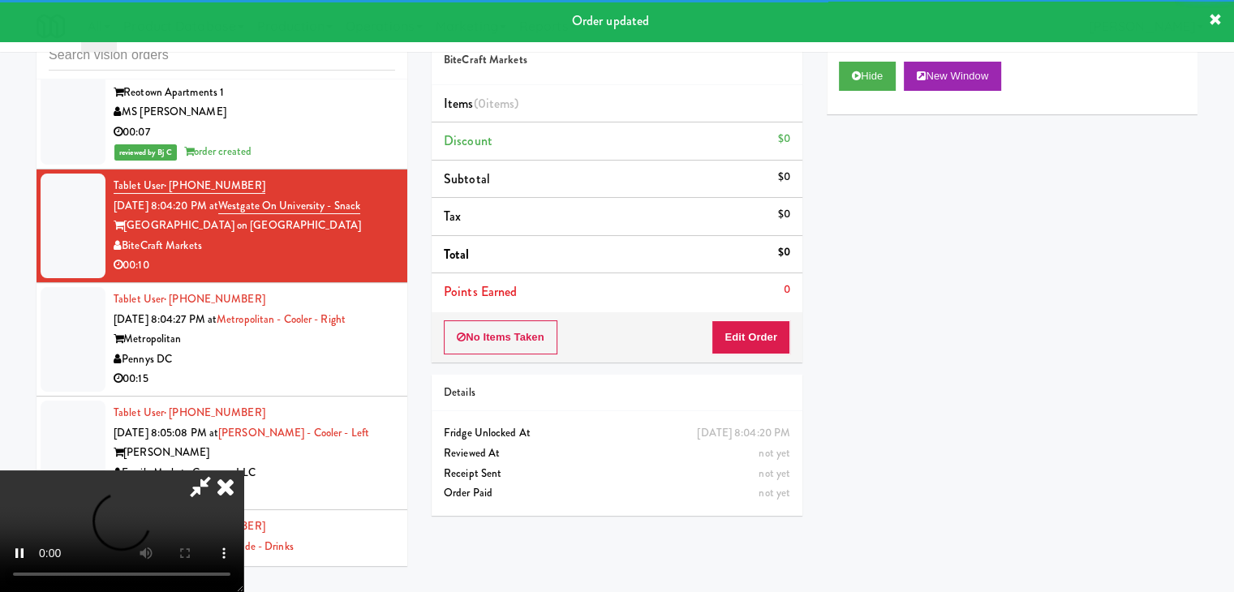
click at [739, 317] on div "No Items Taken Edit Order" at bounding box center [617, 337] width 371 height 50
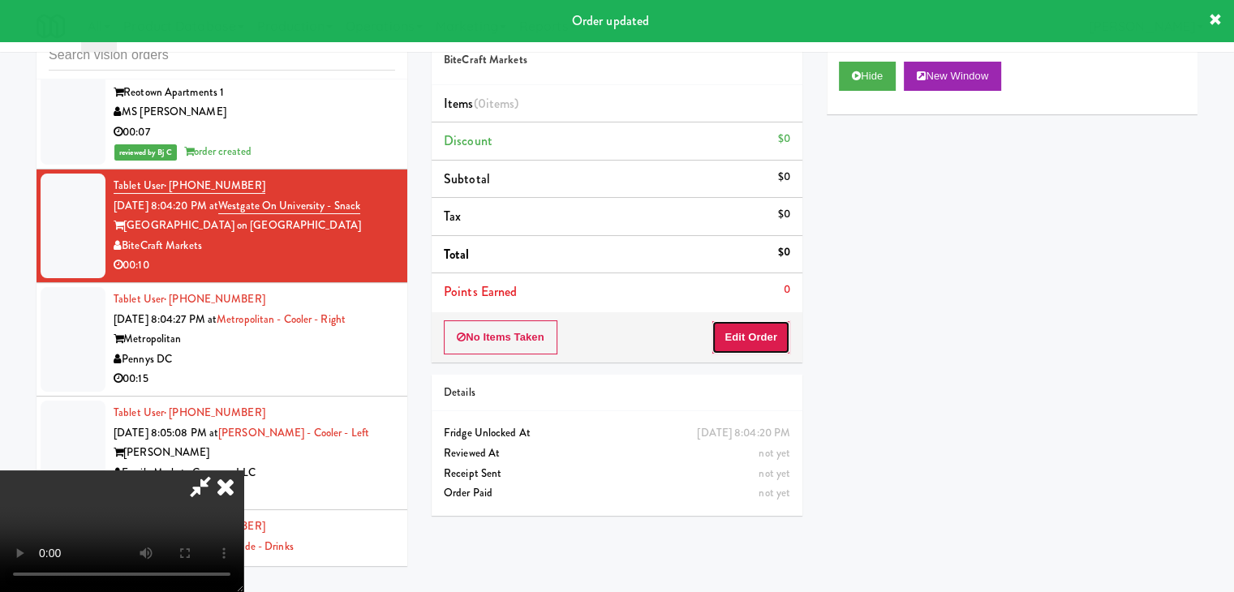
click at [745, 325] on button "Edit Order" at bounding box center [750, 337] width 79 height 34
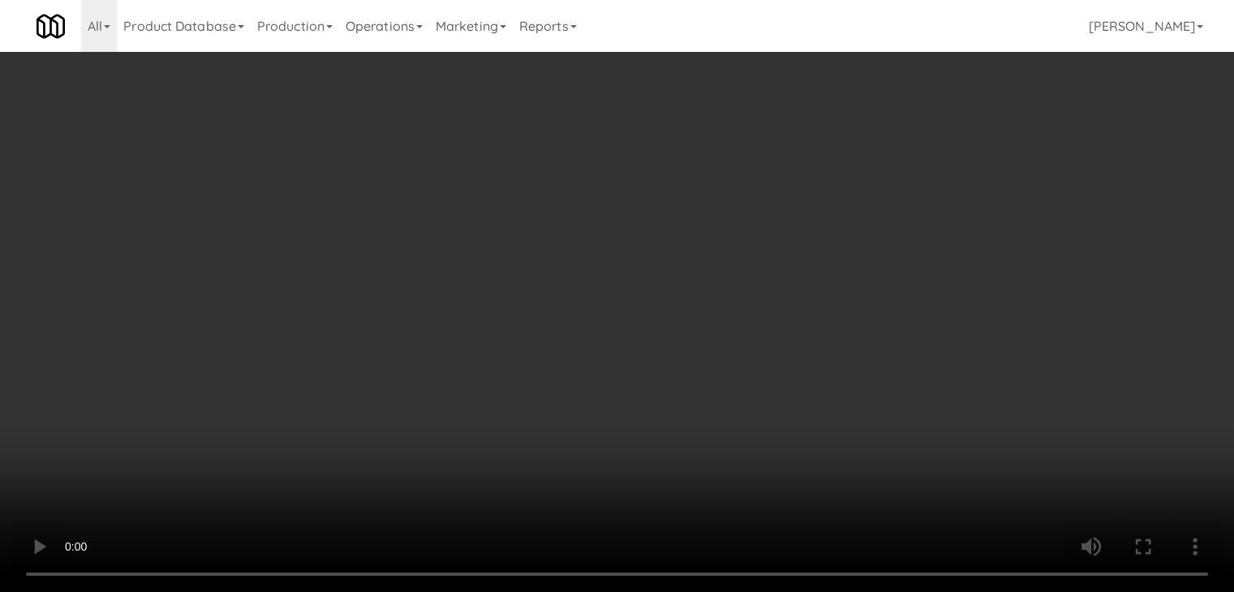
scroll to position [8897, 0]
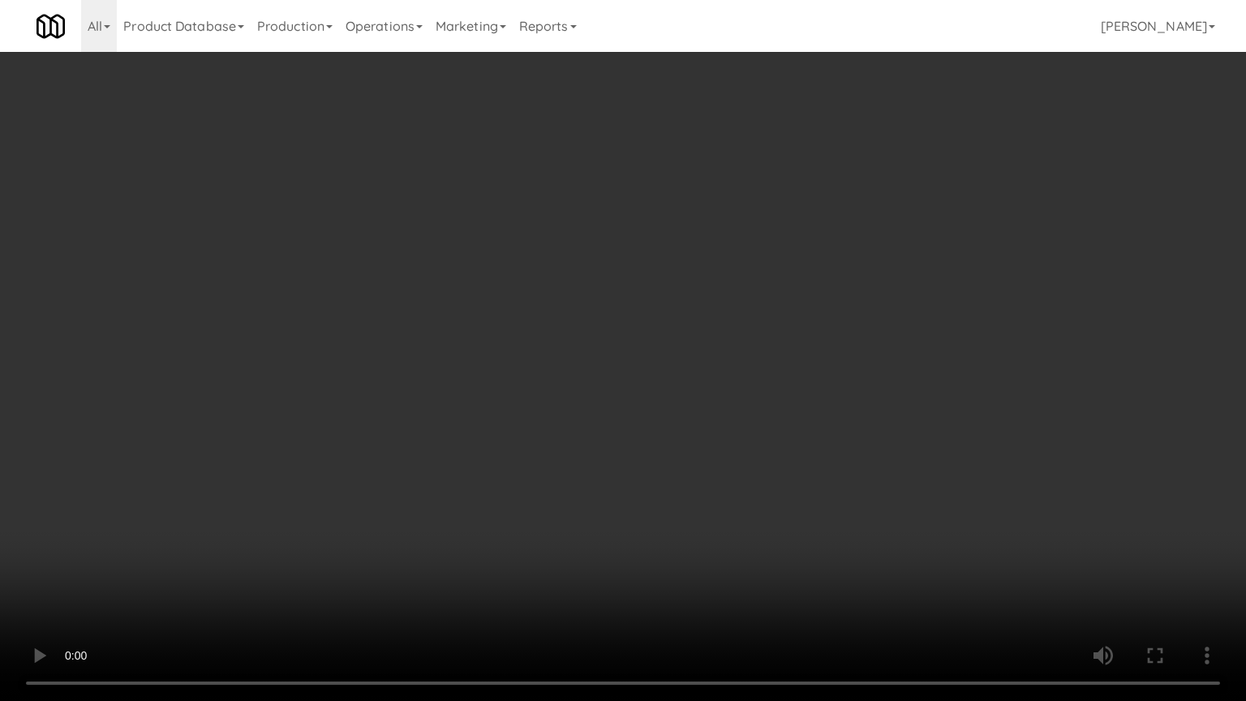
click at [623, 477] on video at bounding box center [623, 350] width 1246 height 701
click at [610, 477] on video at bounding box center [623, 350] width 1246 height 701
click at [592, 476] on video at bounding box center [623, 350] width 1246 height 701
click at [594, 476] on video at bounding box center [623, 350] width 1246 height 701
click at [600, 475] on video at bounding box center [623, 350] width 1246 height 701
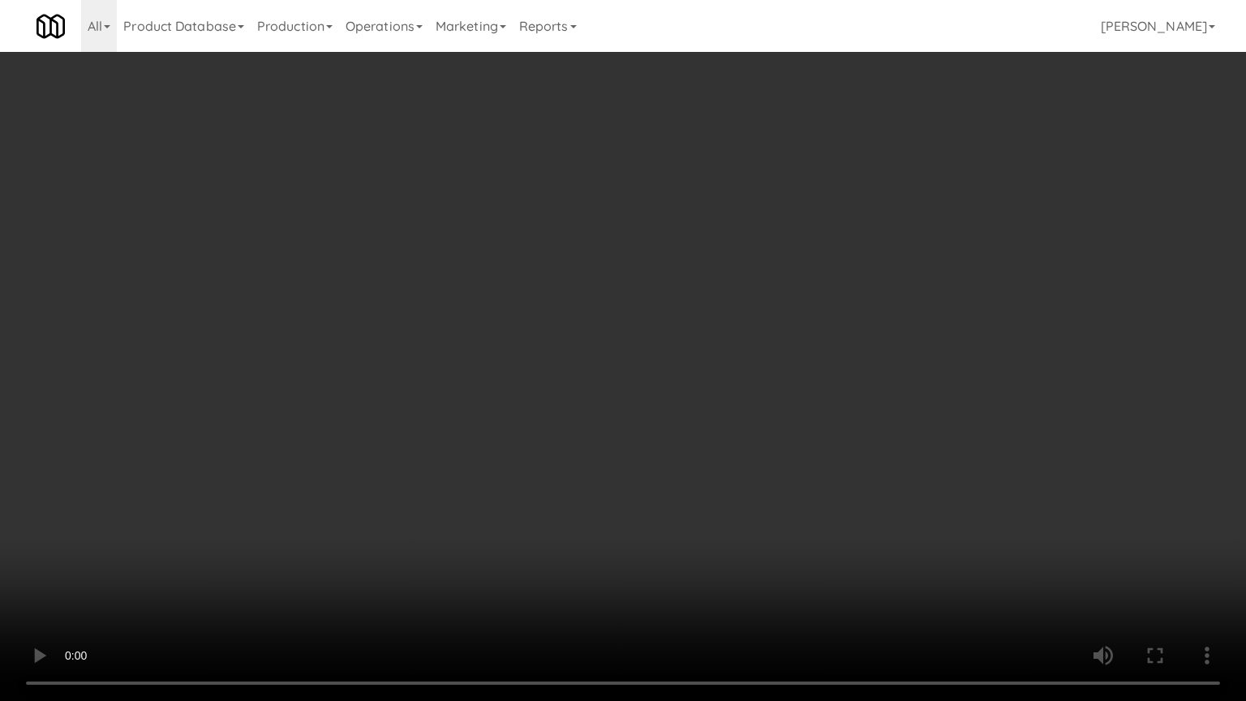
click at [607, 473] on video at bounding box center [623, 350] width 1246 height 701
click at [615, 471] on video at bounding box center [623, 350] width 1246 height 701
click at [616, 472] on video at bounding box center [623, 350] width 1246 height 701
click at [624, 466] on video at bounding box center [623, 350] width 1246 height 701
click at [624, 465] on video at bounding box center [623, 350] width 1246 height 701
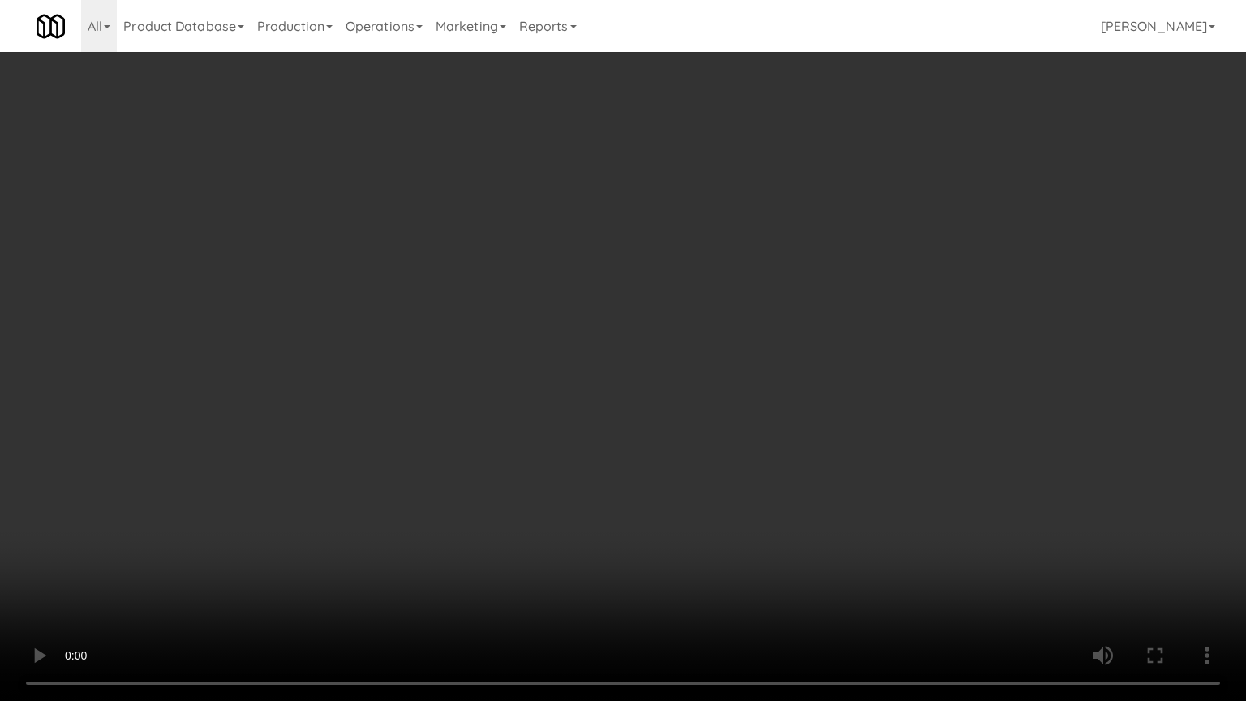
click at [636, 447] on video at bounding box center [623, 350] width 1246 height 701
drag, startPoint x: 636, startPoint y: 447, endPoint x: 642, endPoint y: 374, distance: 73.2
click at [637, 447] on video at bounding box center [623, 350] width 1246 height 701
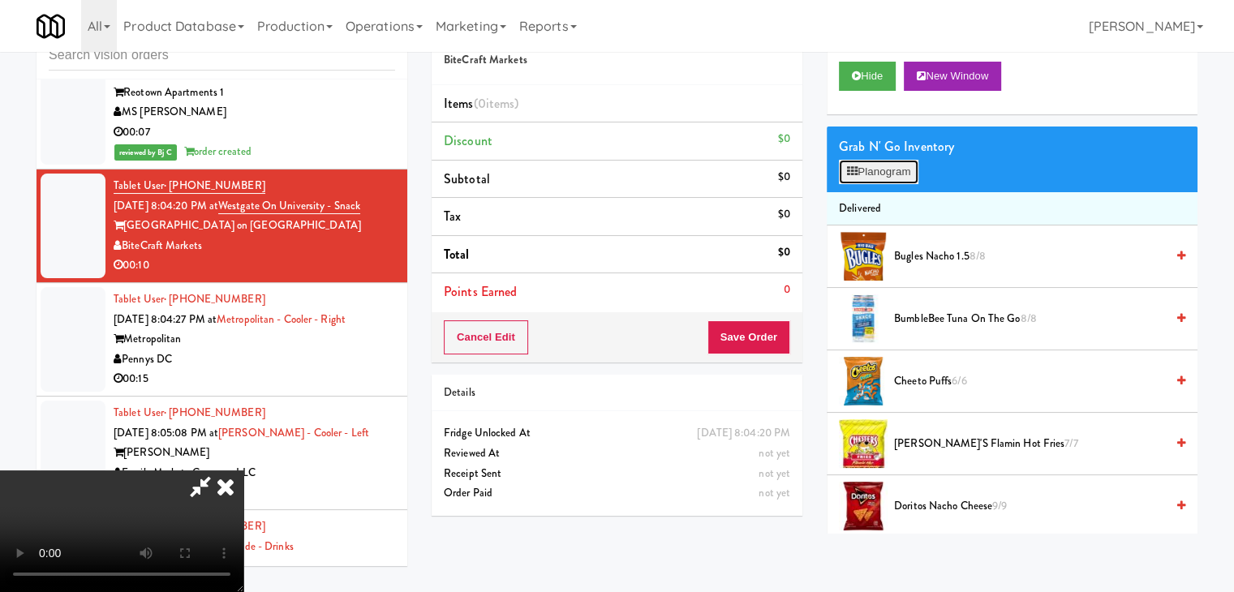
click at [873, 165] on button "Planogram" at bounding box center [879, 172] width 80 height 24
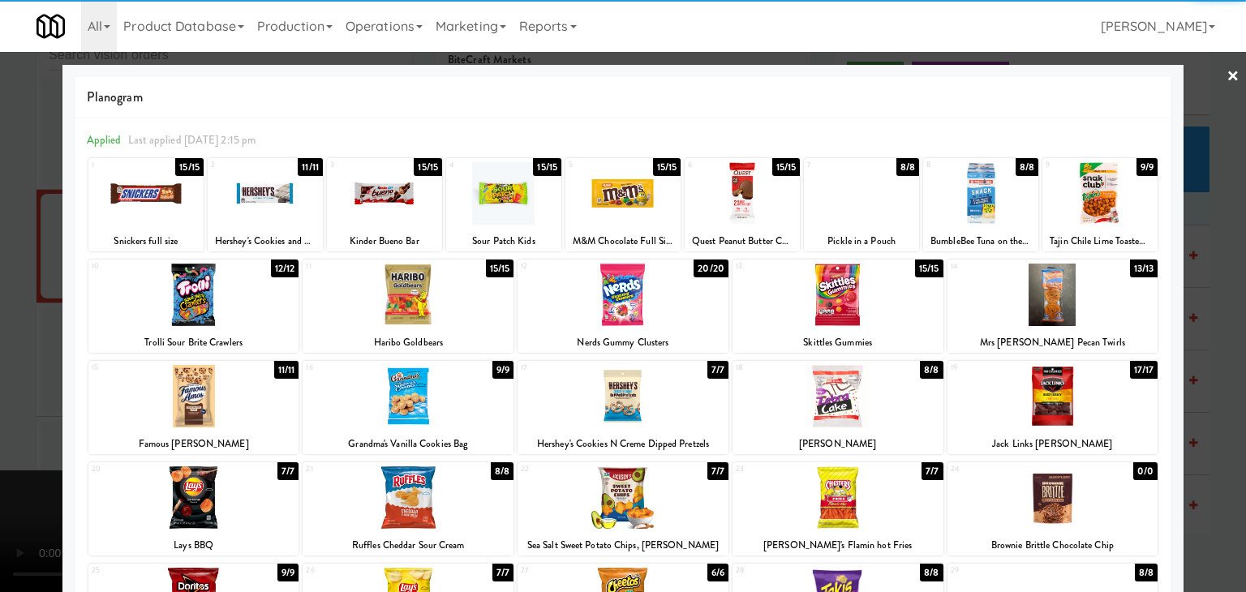
click at [236, 422] on div at bounding box center [193, 396] width 211 height 62
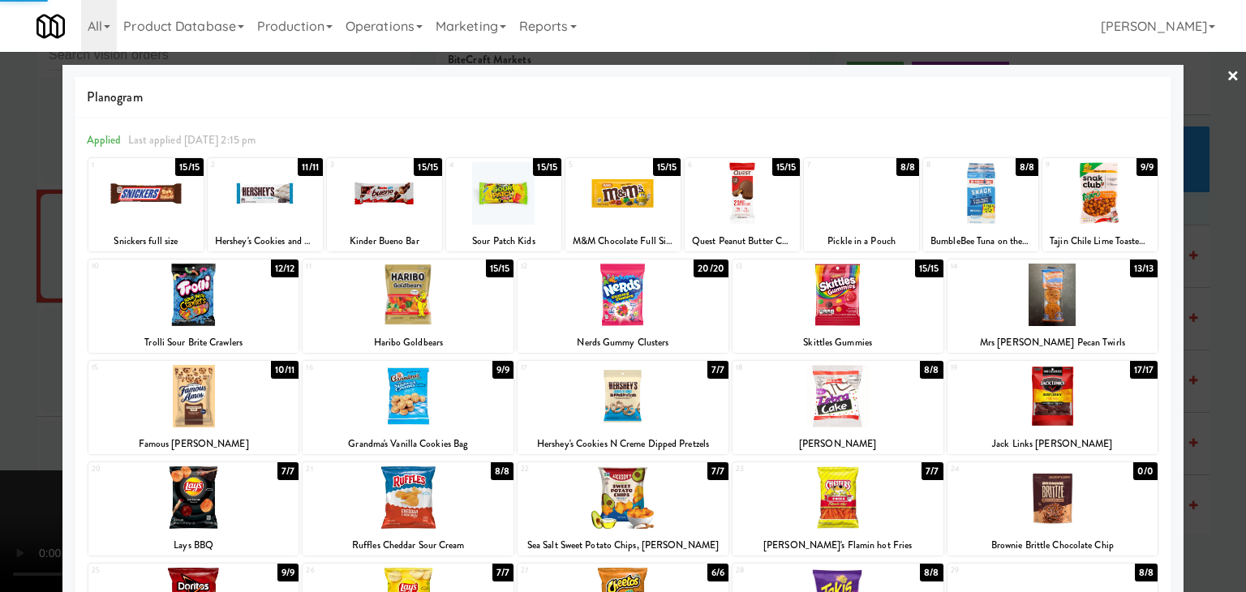
click at [171, 179] on div at bounding box center [145, 193] width 115 height 62
click at [16, 277] on div at bounding box center [623, 296] width 1246 height 592
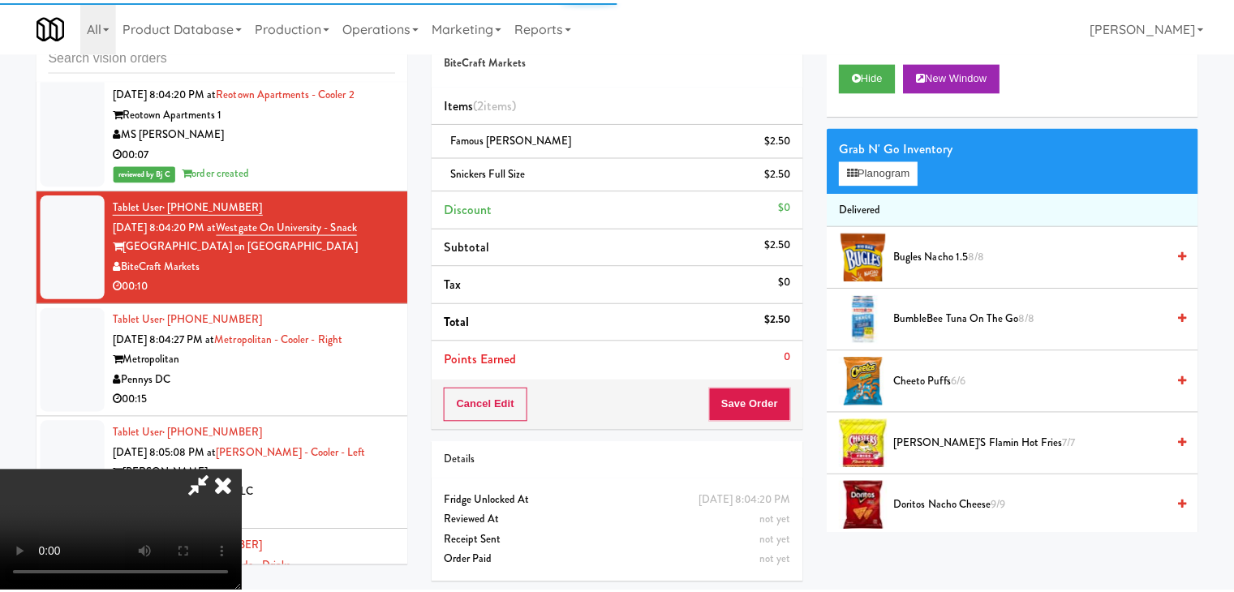
scroll to position [8917, 0]
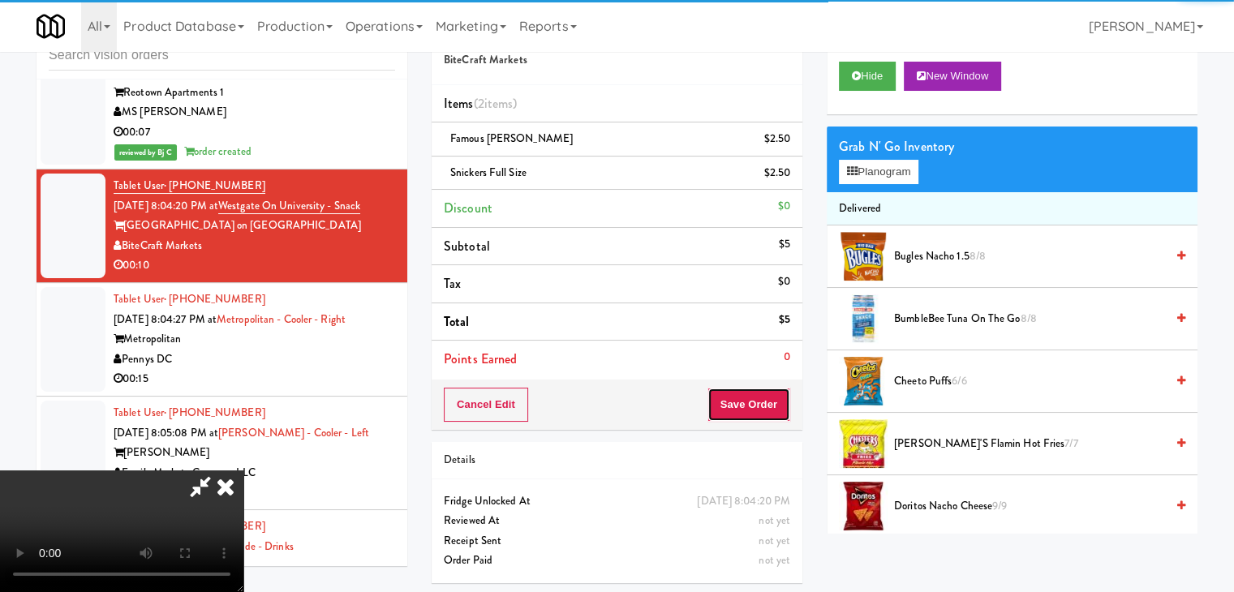
click at [771, 408] on button "Save Order" at bounding box center [748, 405] width 83 height 34
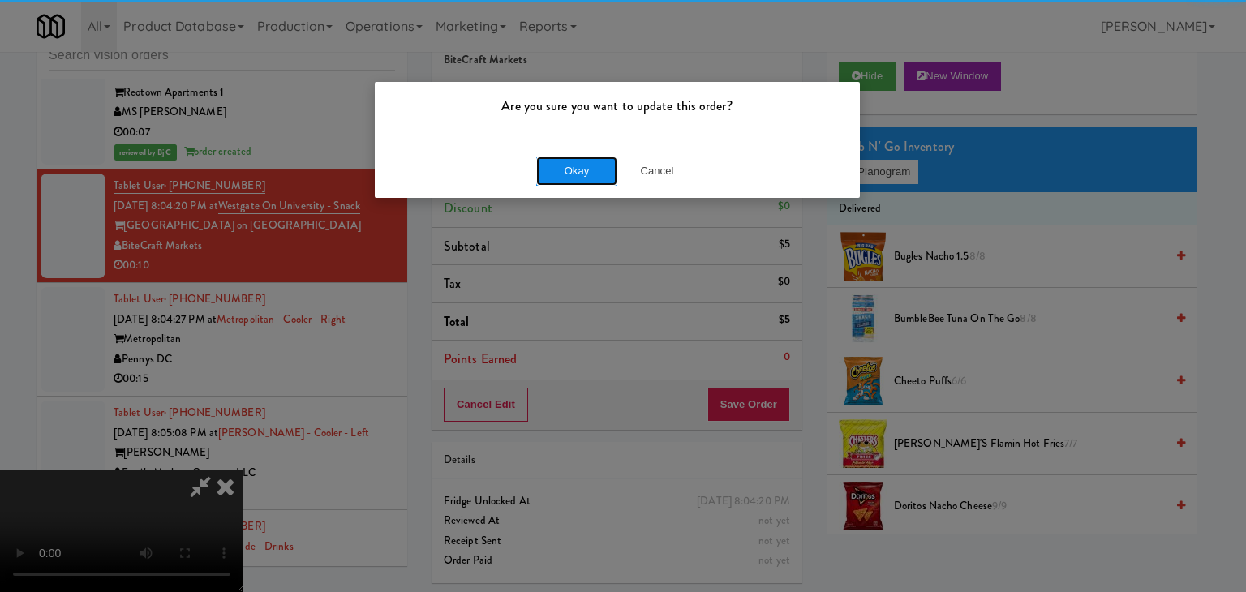
click at [591, 163] on button "Okay" at bounding box center [576, 171] width 81 height 29
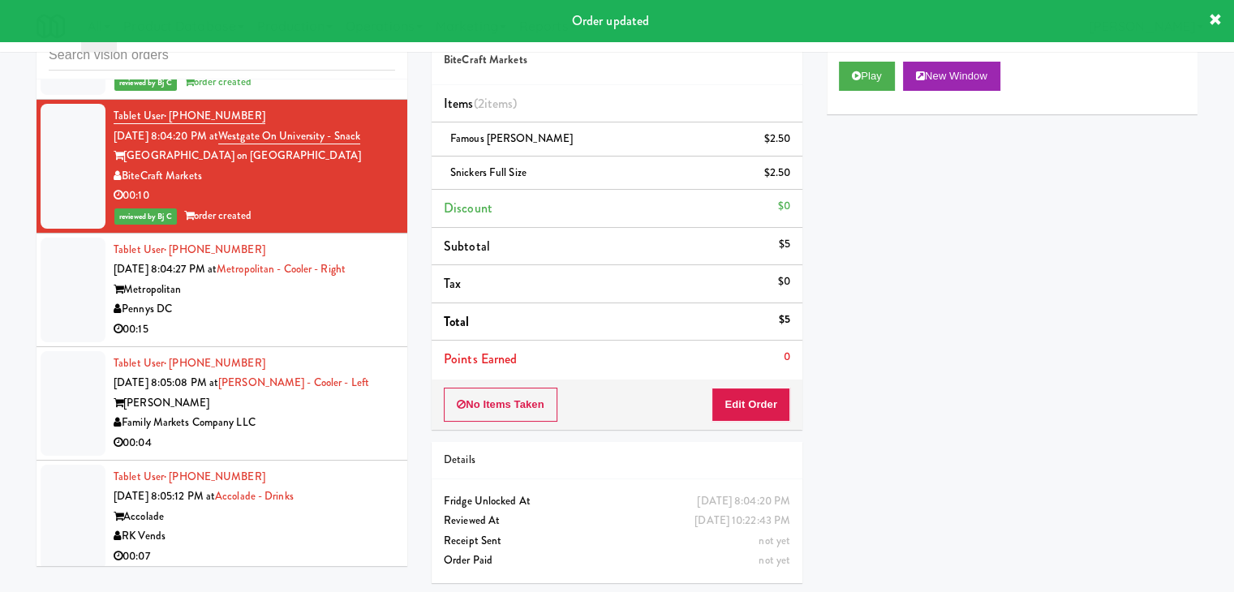
scroll to position [8999, 0]
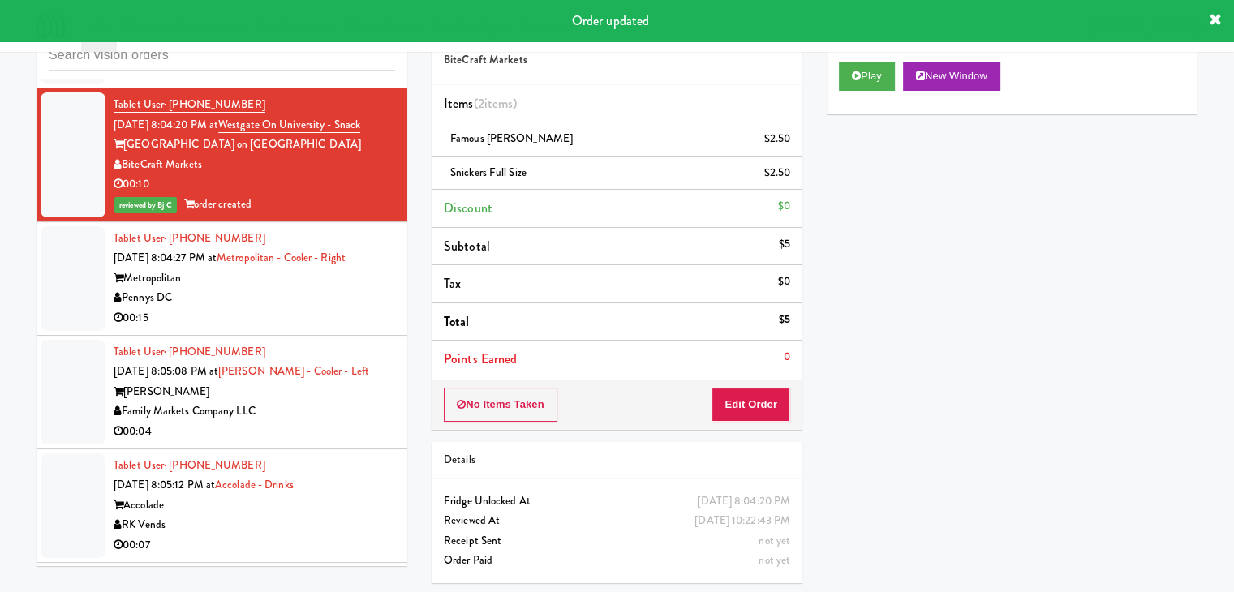
click at [331, 294] on div "Pennys DC" at bounding box center [255, 298] width 282 height 20
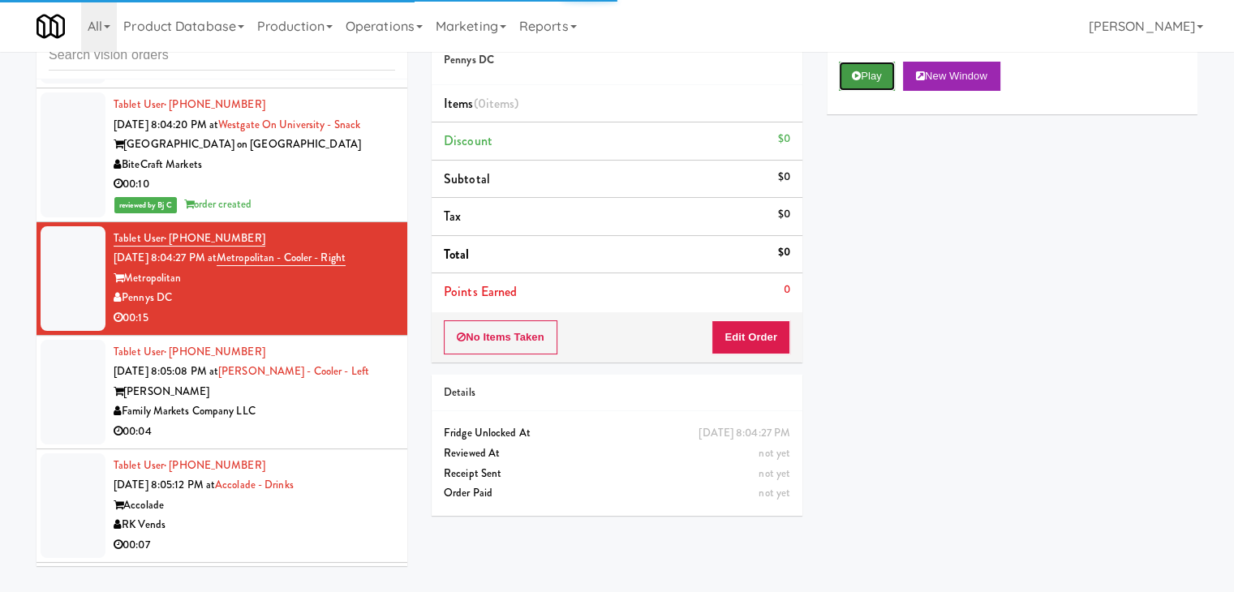
click at [876, 81] on button "Play" at bounding box center [867, 76] width 56 height 29
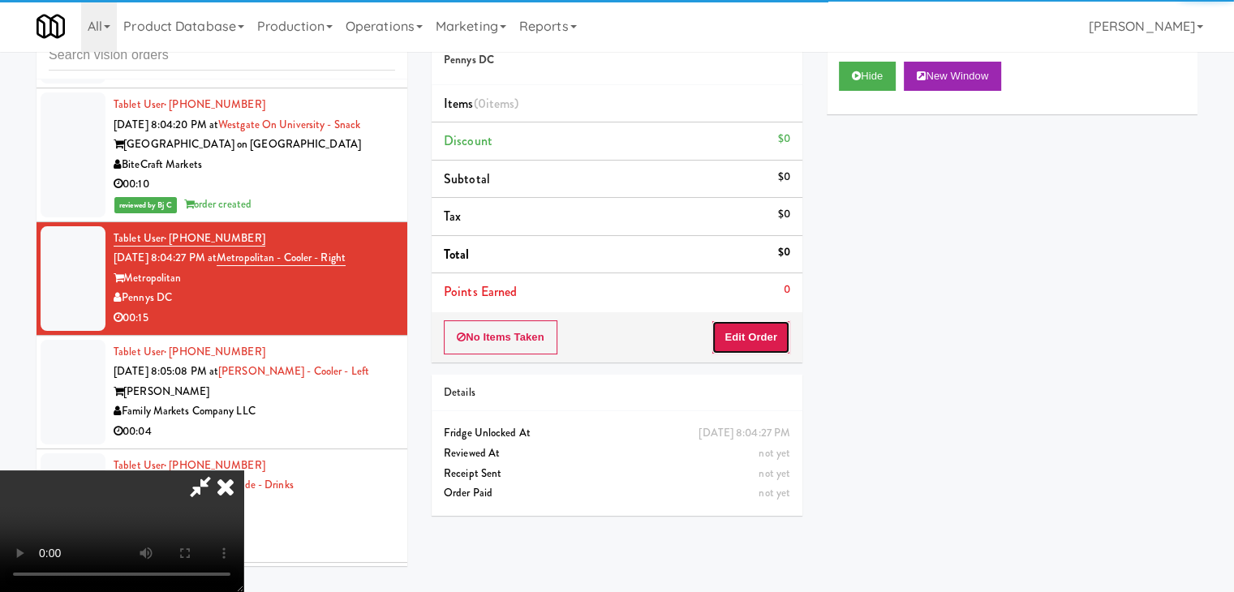
click at [755, 334] on button "Edit Order" at bounding box center [750, 337] width 79 height 34
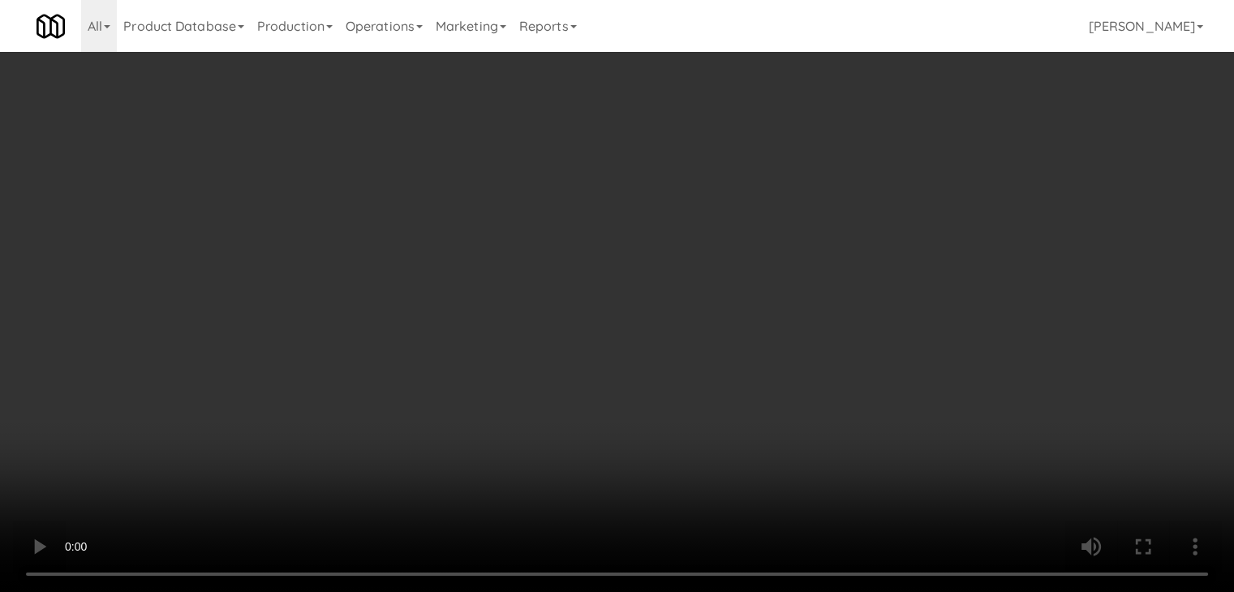
scroll to position [8978, 0]
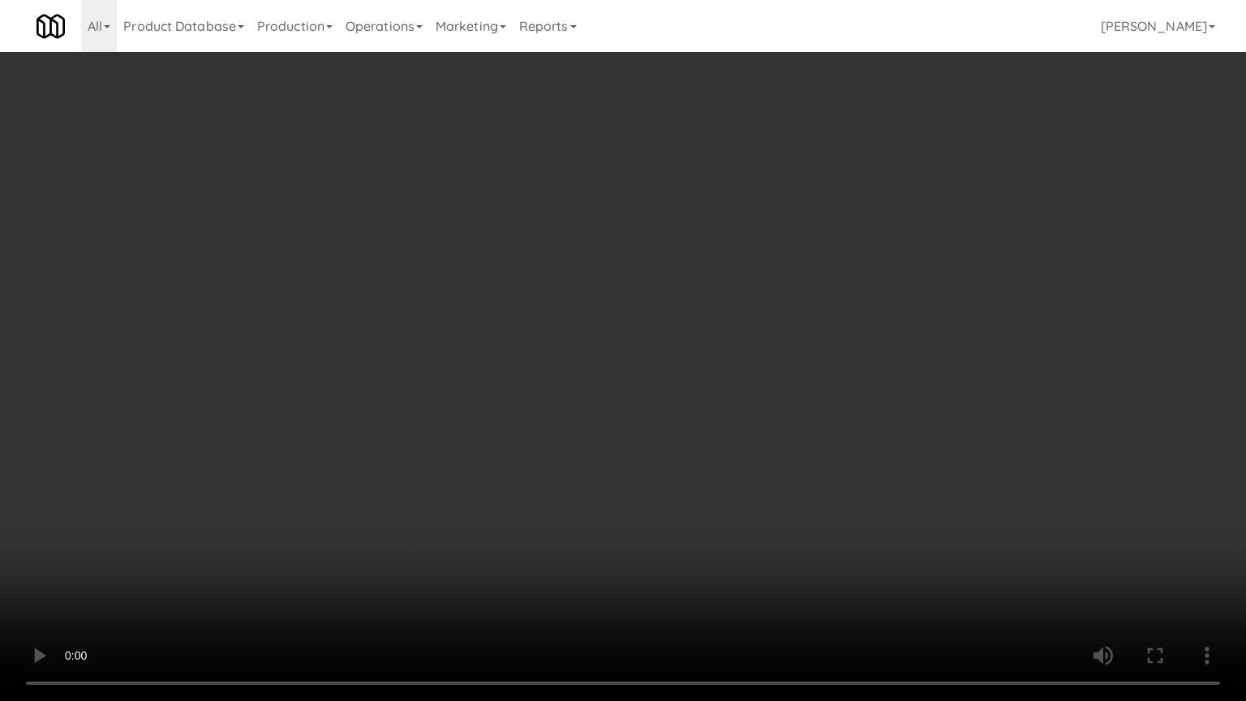
click at [616, 487] on video at bounding box center [623, 350] width 1246 height 701
drag, startPoint x: 616, startPoint y: 487, endPoint x: 694, endPoint y: 358, distance: 150.7
click at [617, 487] on video at bounding box center [623, 350] width 1246 height 701
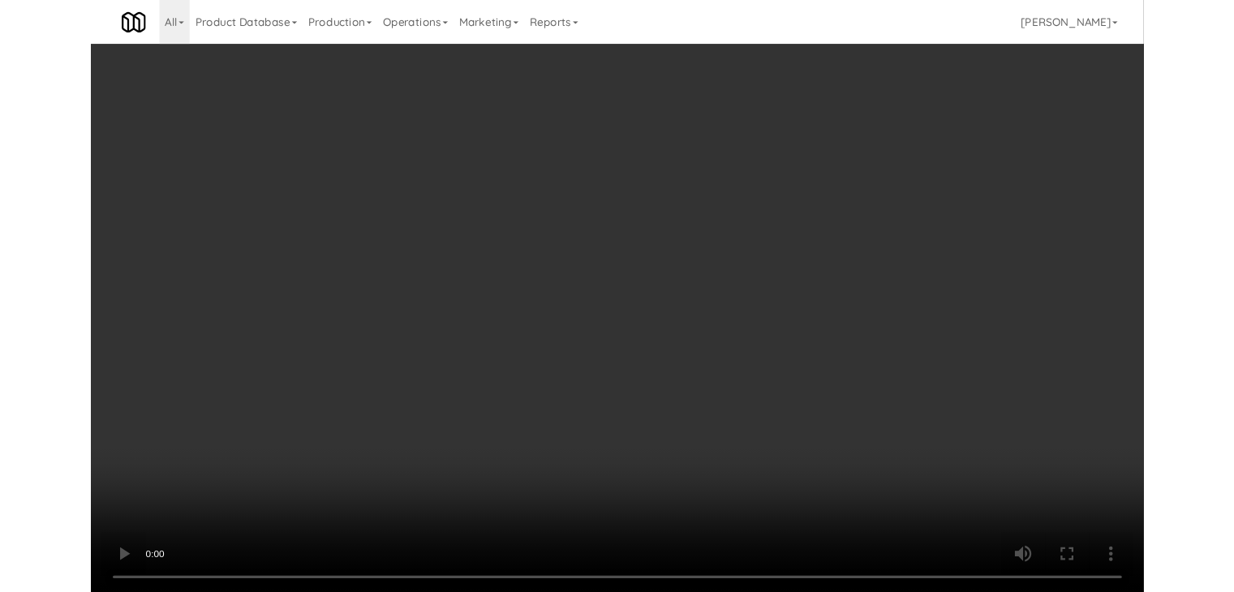
scroll to position [8999, 0]
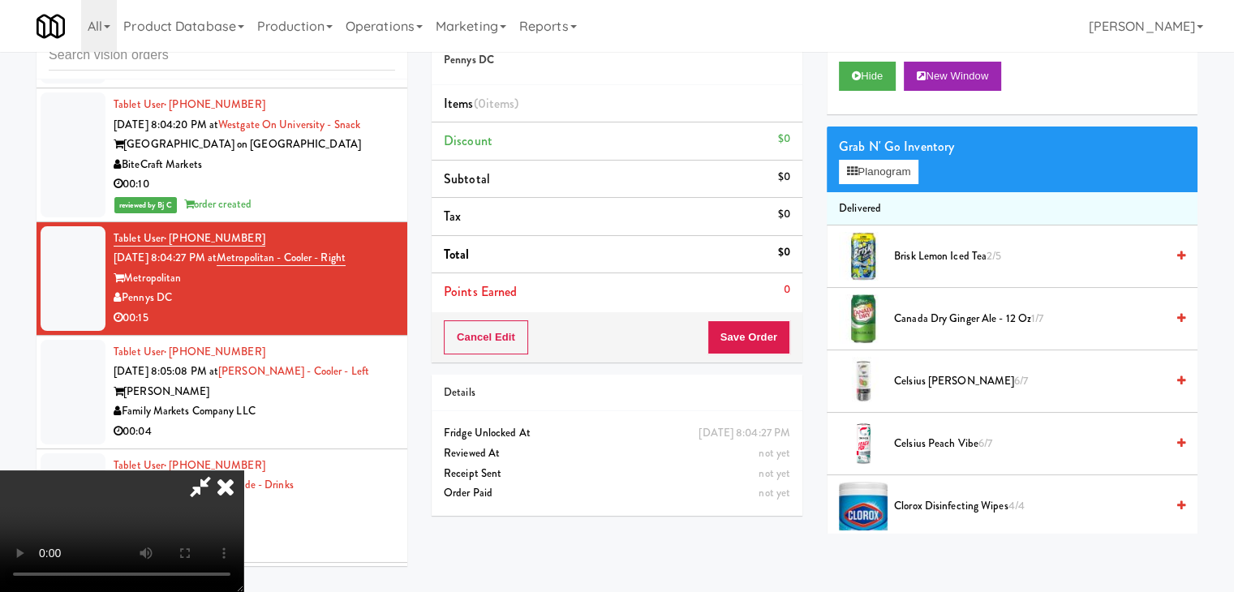
click at [926, 317] on span "Canada Dry Ginger Ale - 12 oz 1/7" at bounding box center [1029, 319] width 271 height 20
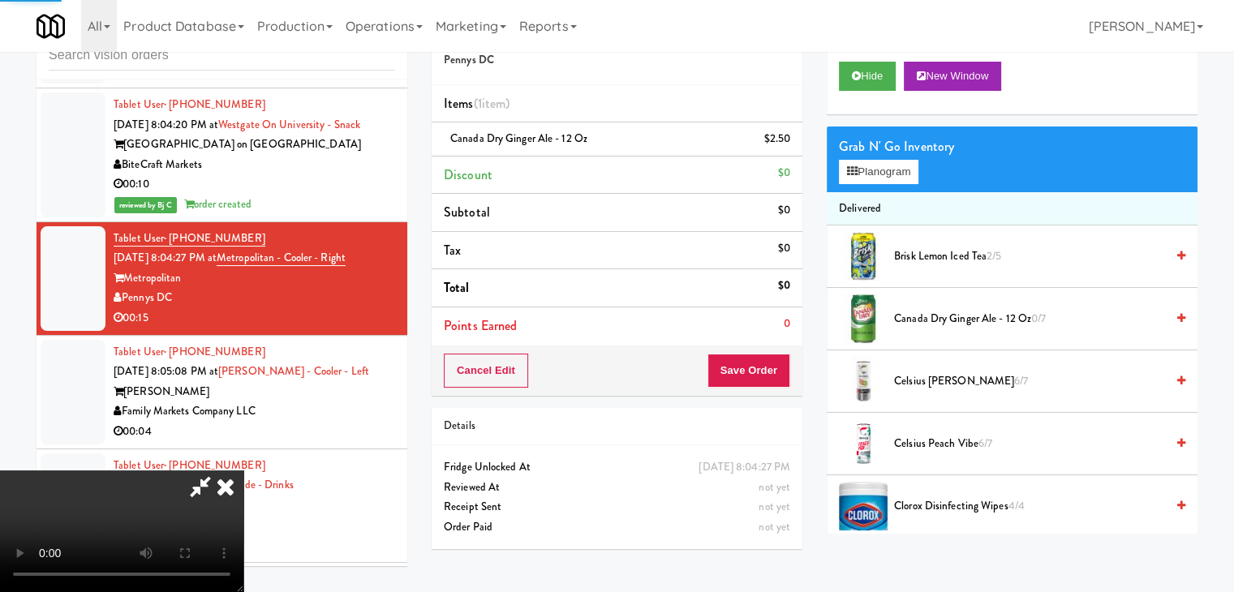
click at [243, 471] on video at bounding box center [121, 532] width 243 height 122
click at [881, 170] on button "Planogram" at bounding box center [879, 172] width 80 height 24
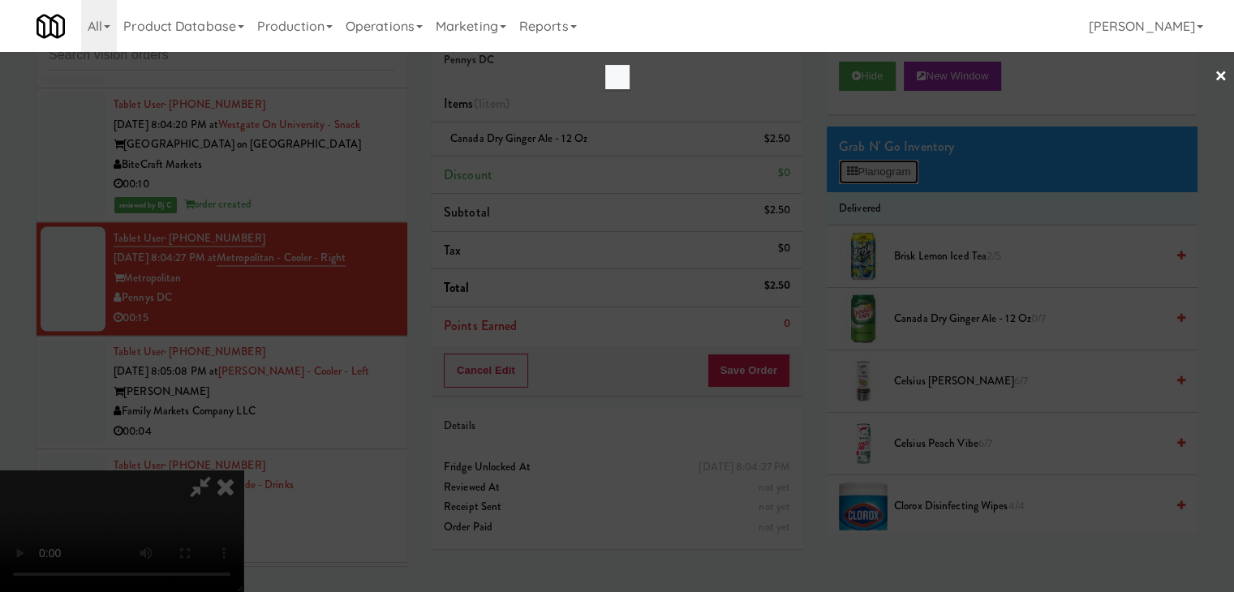
scroll to position [8978, 0]
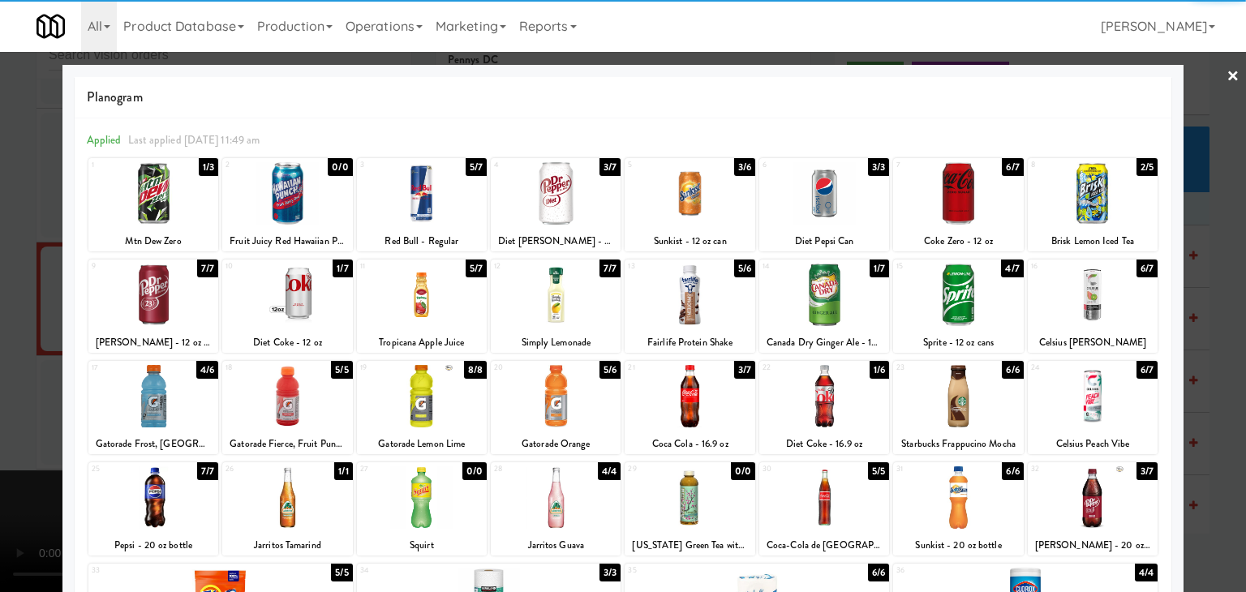
click at [174, 222] on div at bounding box center [153, 193] width 130 height 62
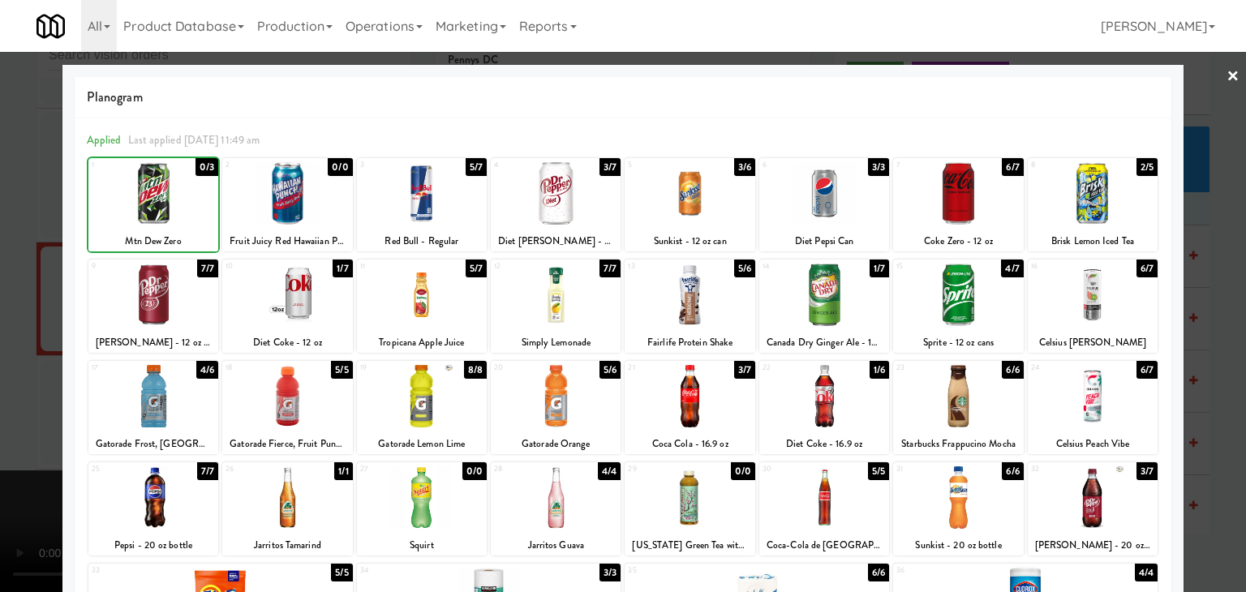
drag, startPoint x: 0, startPoint y: 273, endPoint x: 569, endPoint y: 320, distance: 570.6
click at [5, 273] on div at bounding box center [623, 296] width 1246 height 592
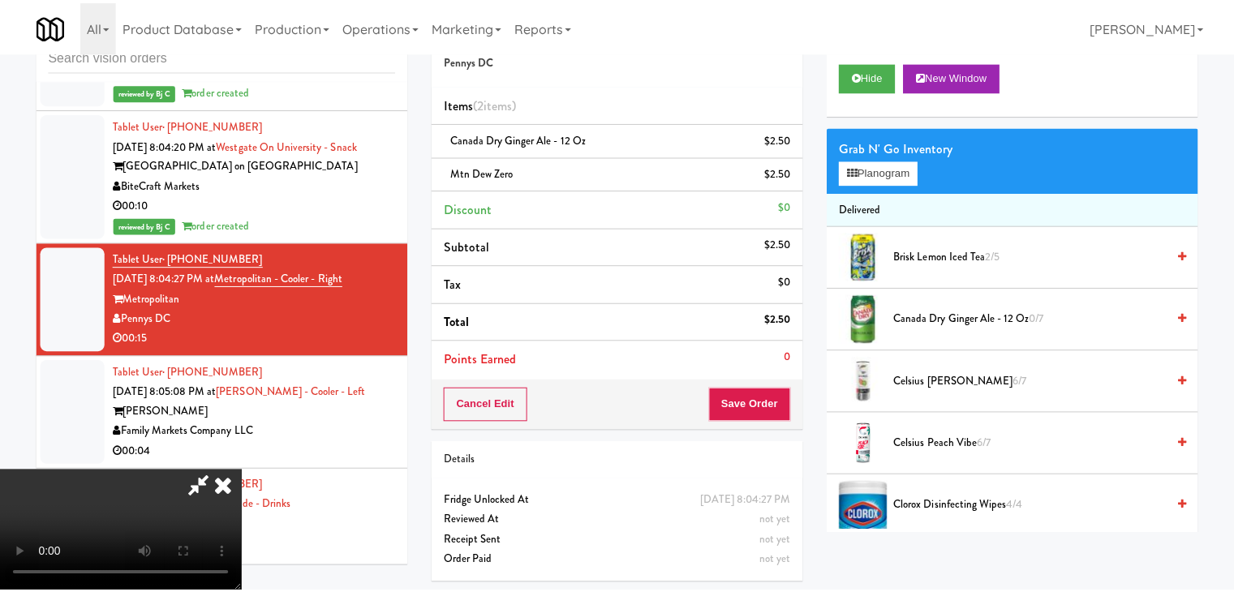
scroll to position [8999, 0]
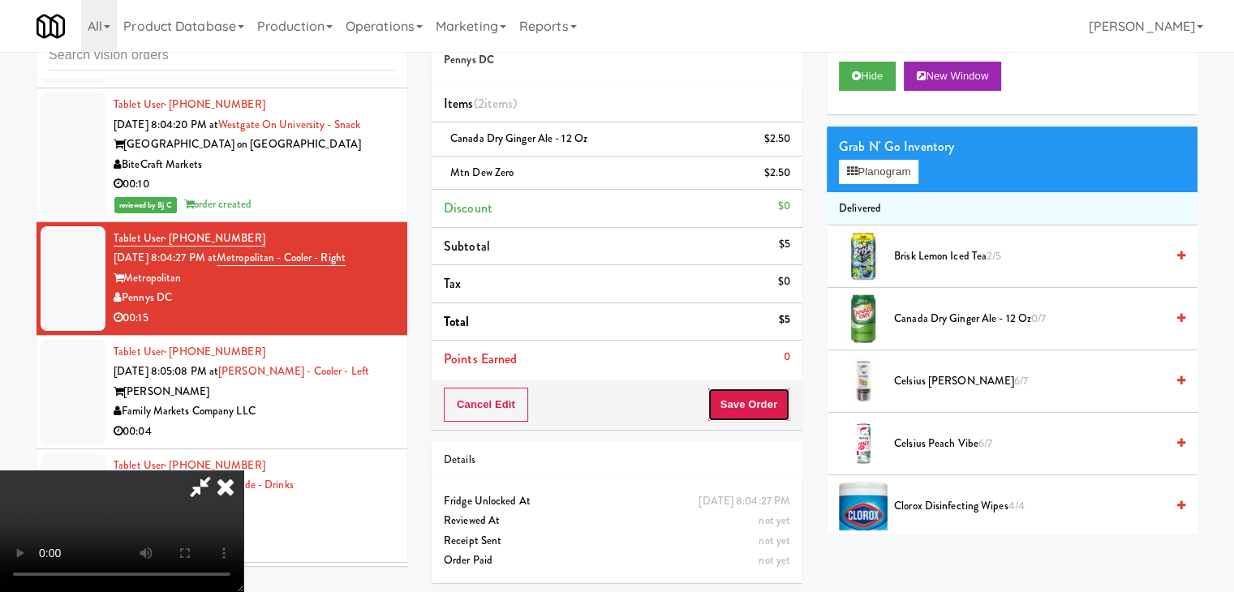
click at [763, 405] on button "Save Order" at bounding box center [748, 405] width 83 height 34
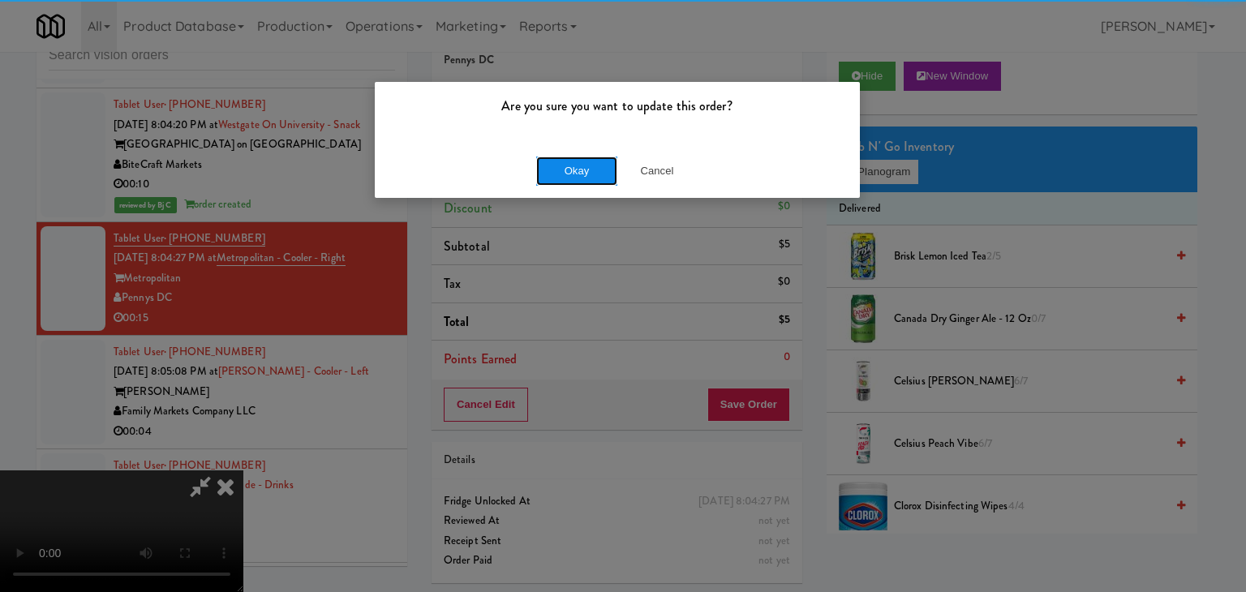
click at [549, 170] on button "Okay" at bounding box center [576, 171] width 81 height 29
click at [549, 170] on div "Okay Cancel" at bounding box center [617, 171] width 485 height 54
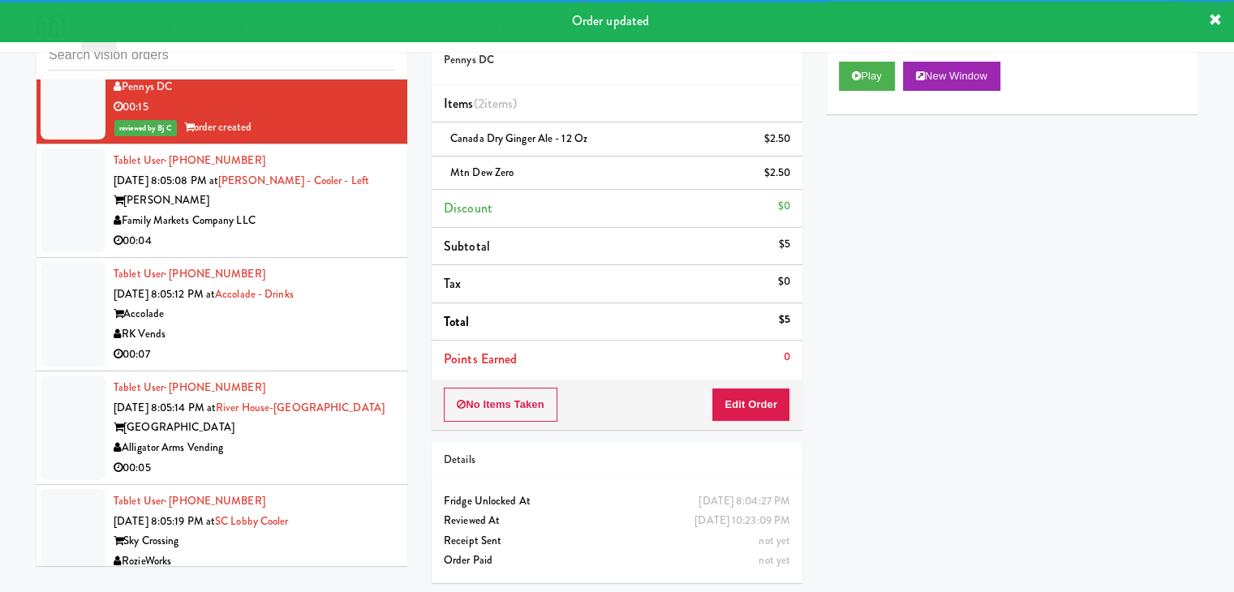
scroll to position [9242, 0]
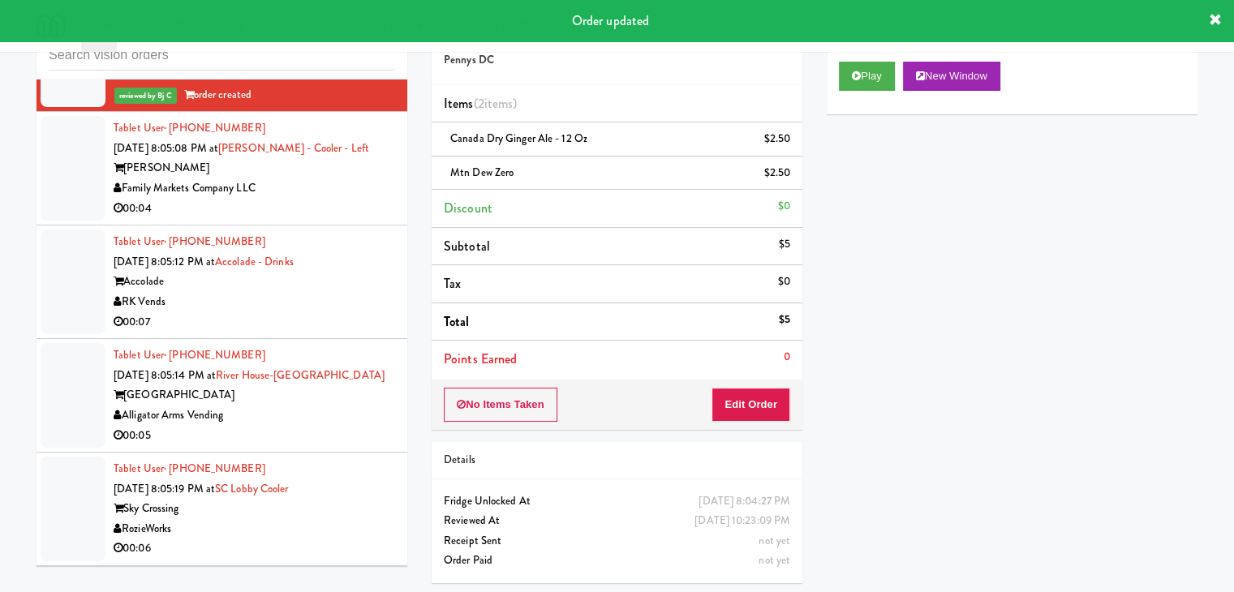
click at [337, 200] on div "00:04" at bounding box center [255, 209] width 282 height 20
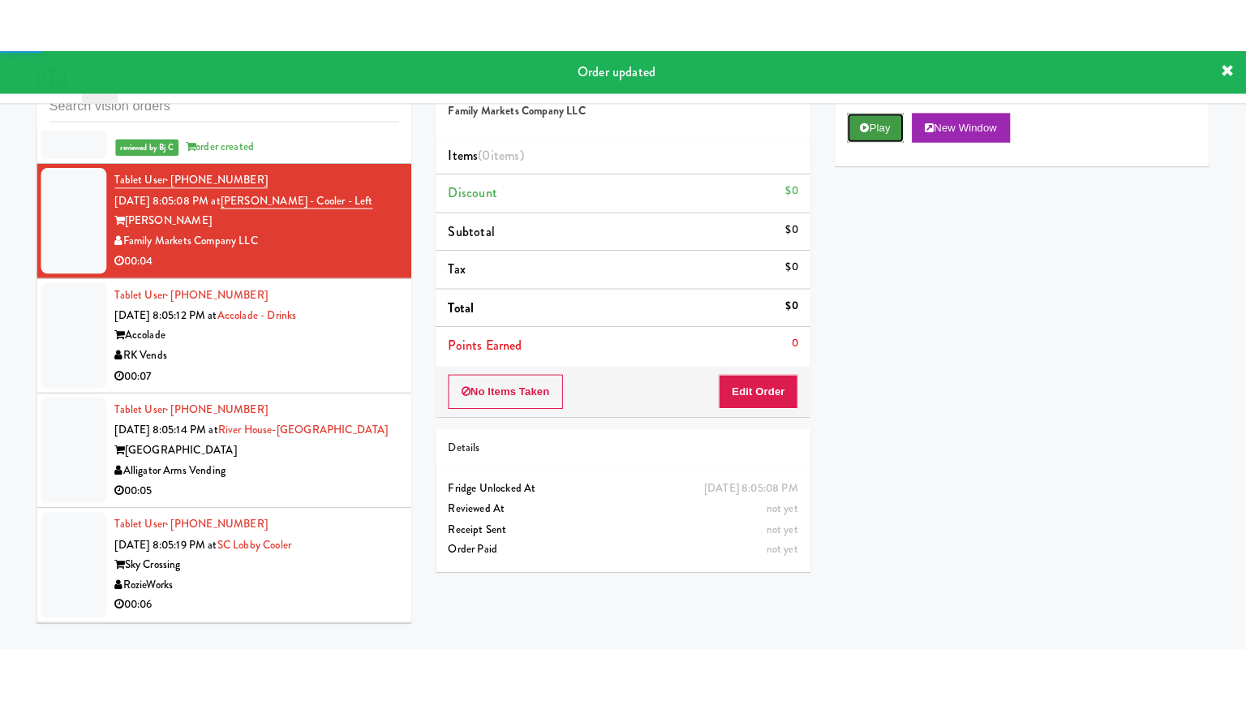
click
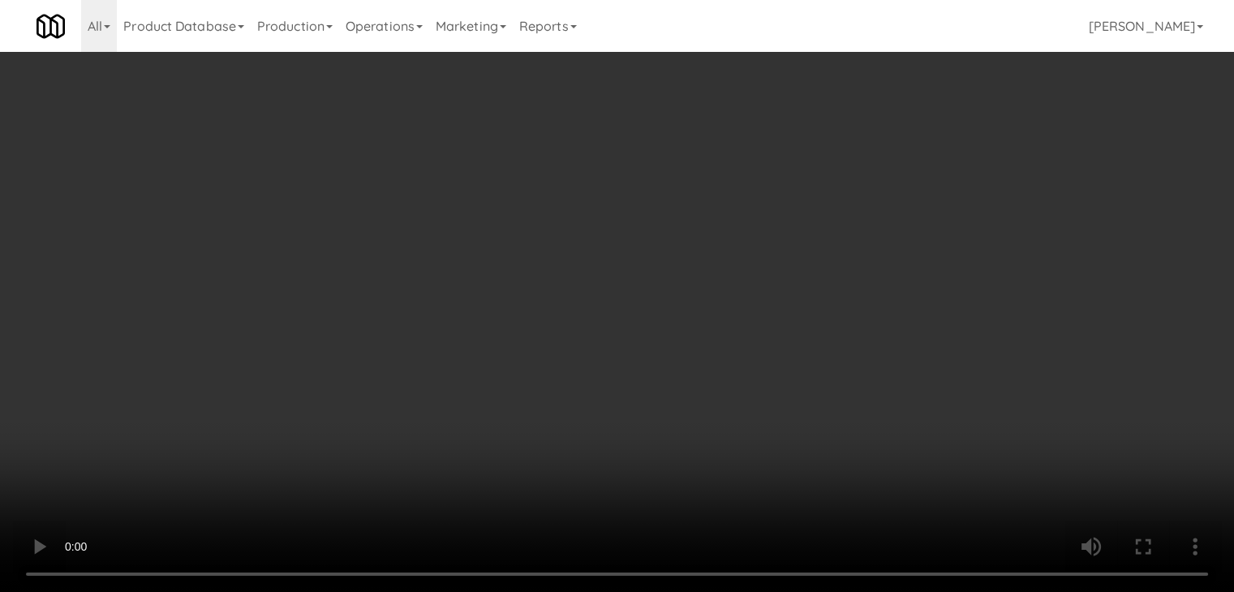
scroll to position [9202, 0]
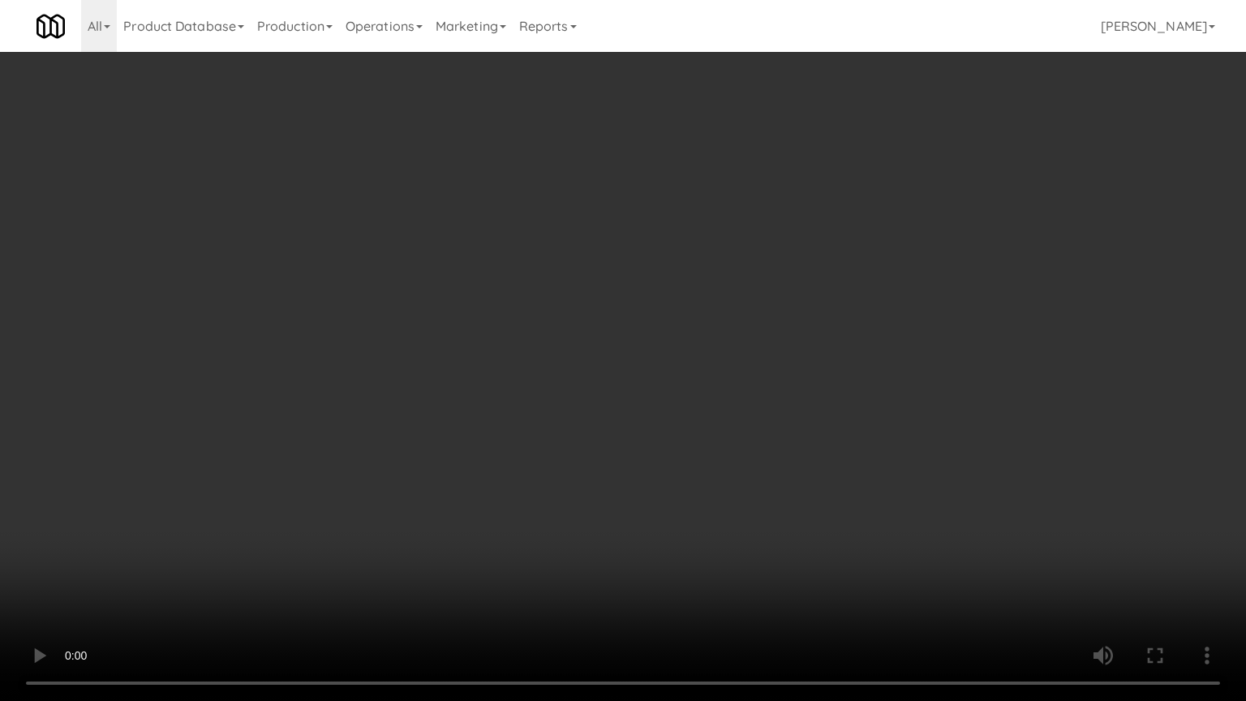
drag, startPoint x: 792, startPoint y: 441, endPoint x: 871, endPoint y: 267, distance: 191.7
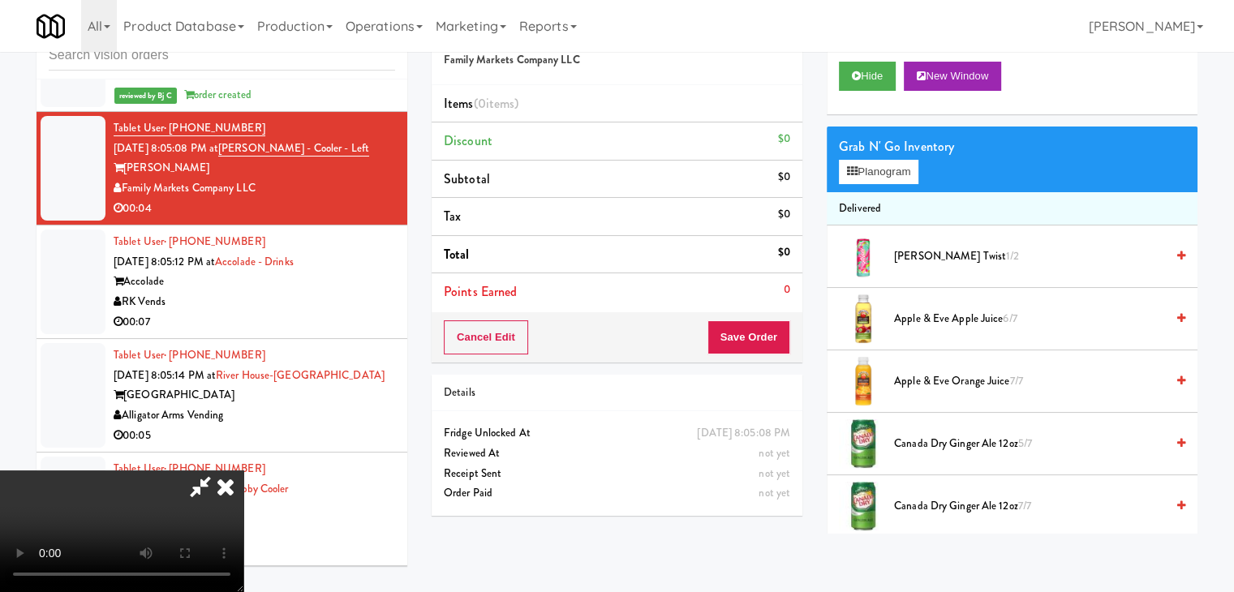
scroll to position [228, 0]
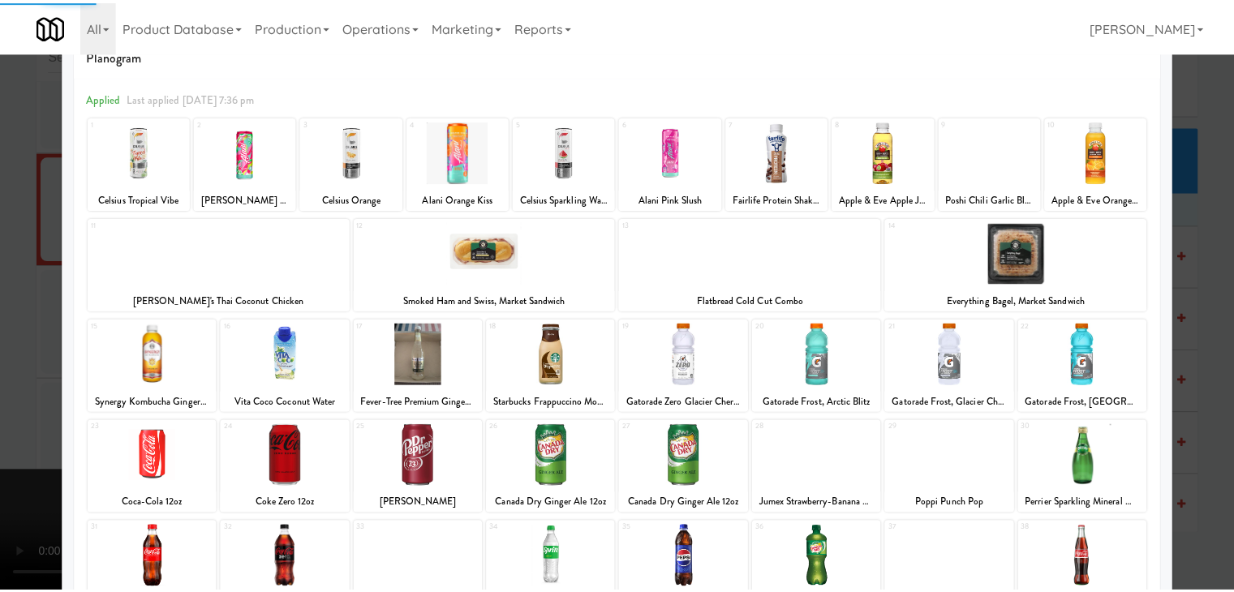
scroll to position [162, 0]
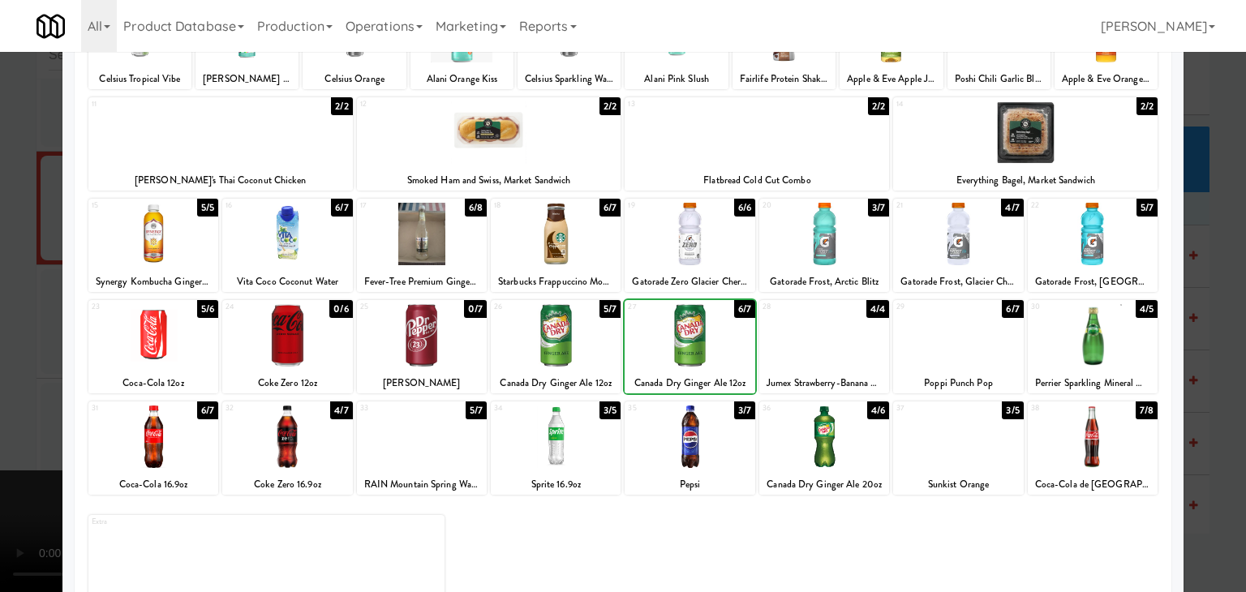
drag, startPoint x: 0, startPoint y: 351, endPoint x: 243, endPoint y: 358, distance: 243.5
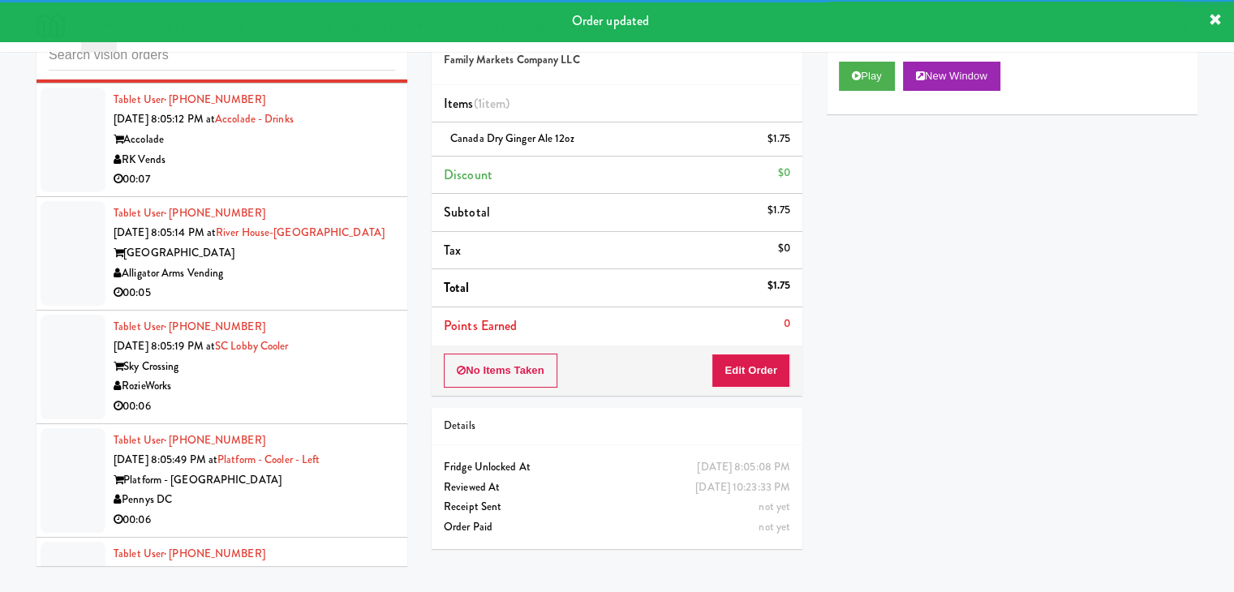
scroll to position [9424, 0]
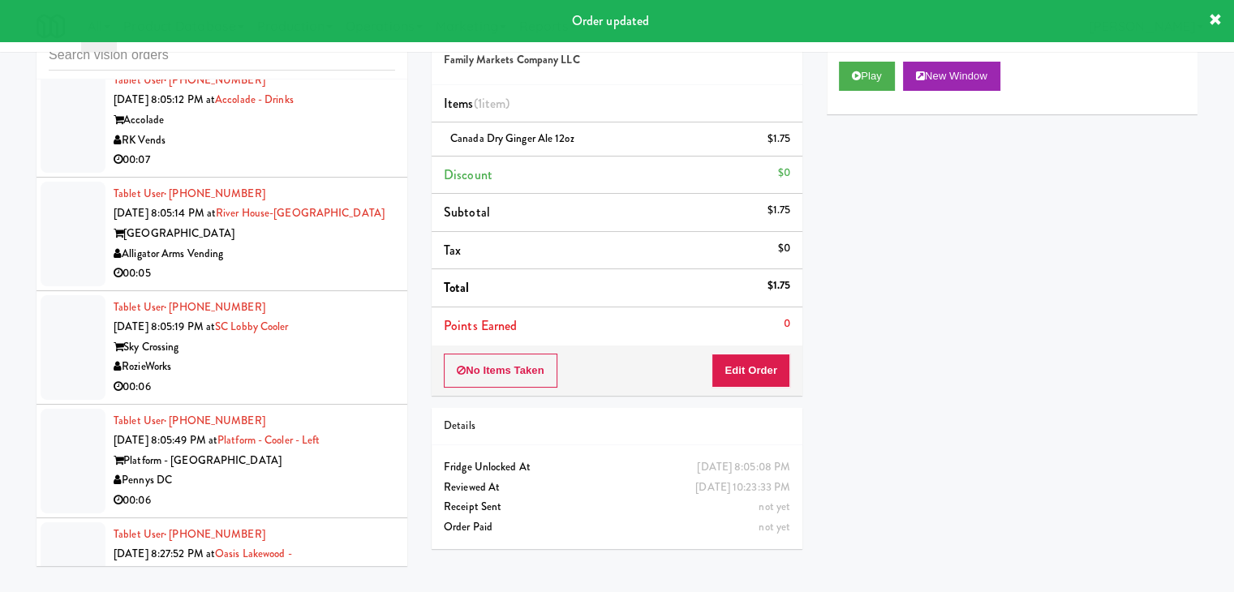
drag, startPoint x: 328, startPoint y: 151, endPoint x: 310, endPoint y: 177, distance: 31.5
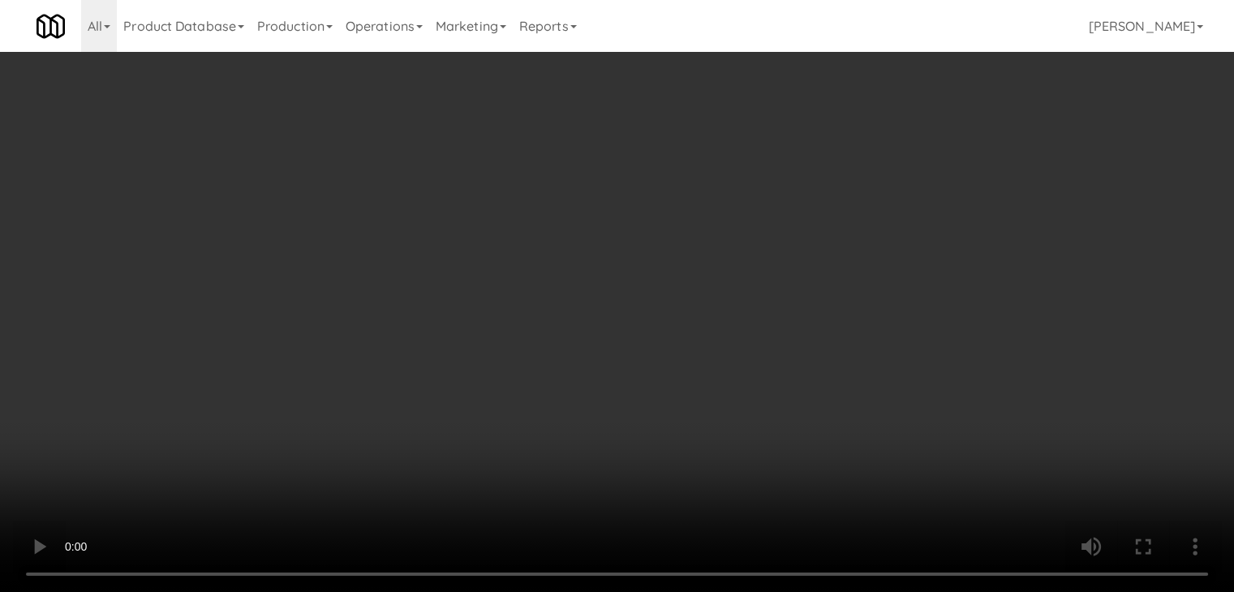
scroll to position [9384, 0]
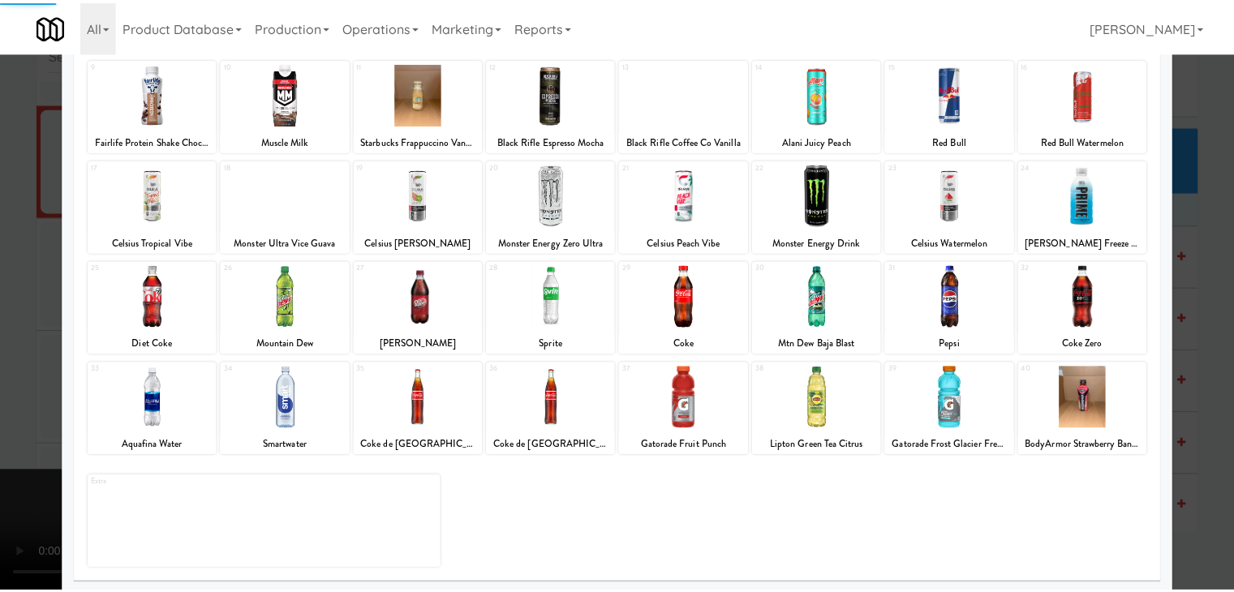
scroll to position [204, 0]
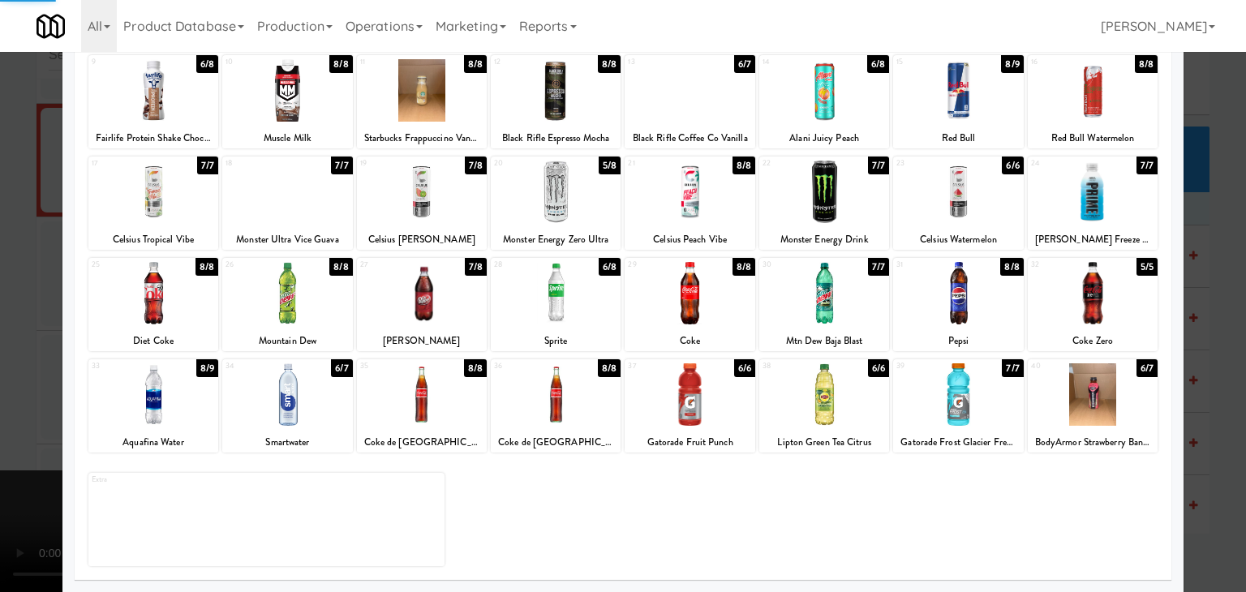
drag, startPoint x: 0, startPoint y: 353, endPoint x: 451, endPoint y: 360, distance: 451.1
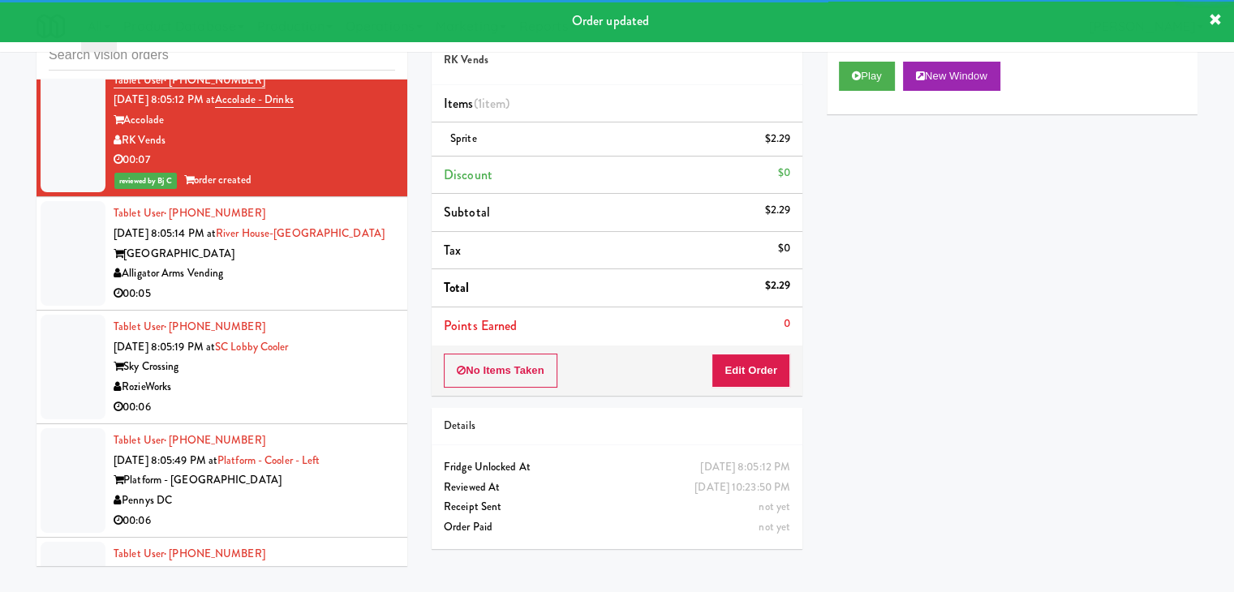
drag, startPoint x: 318, startPoint y: 247, endPoint x: 322, endPoint y: 256, distance: 9.1
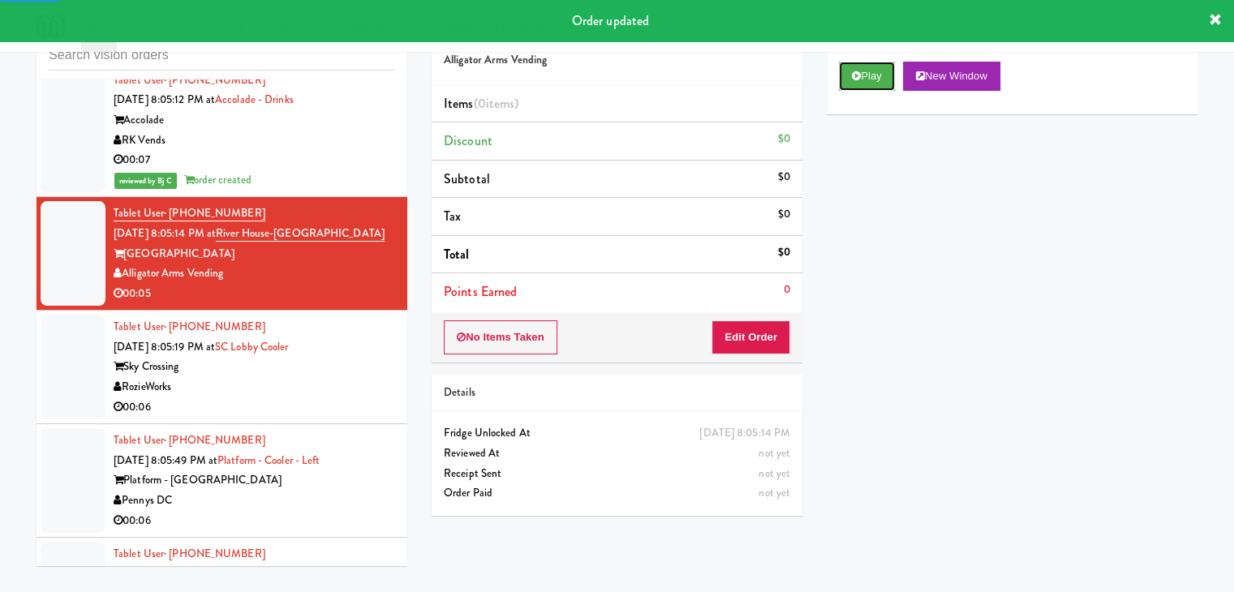
drag, startPoint x: 866, startPoint y: 85, endPoint x: 858, endPoint y: 101, distance: 18.1
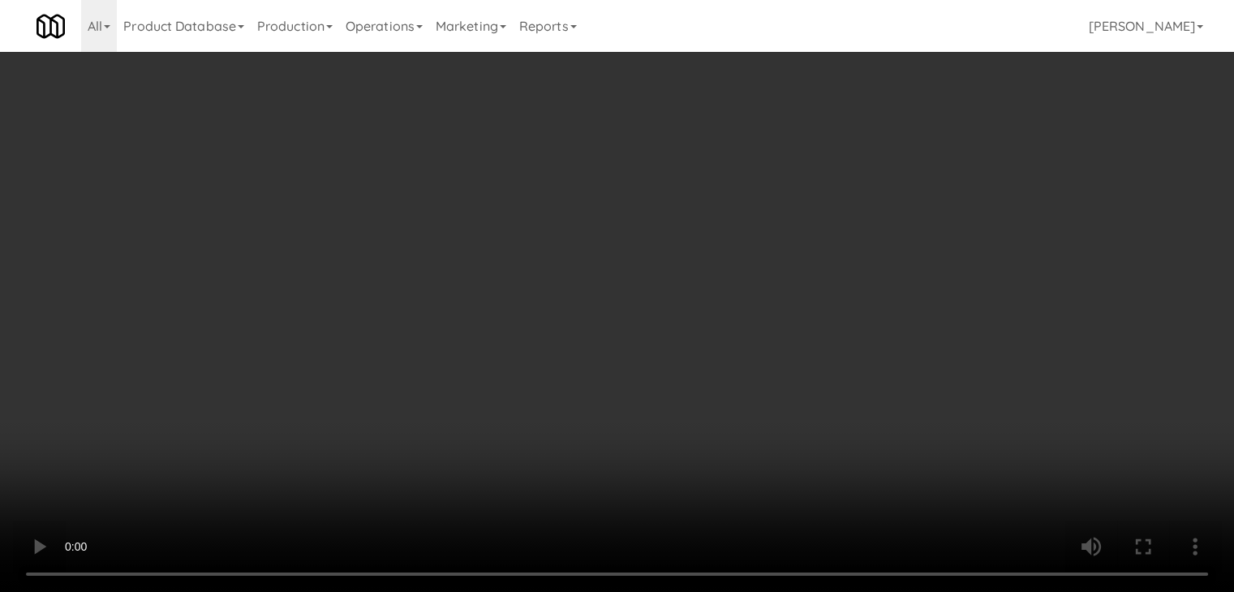
scroll to position [9384, 0]
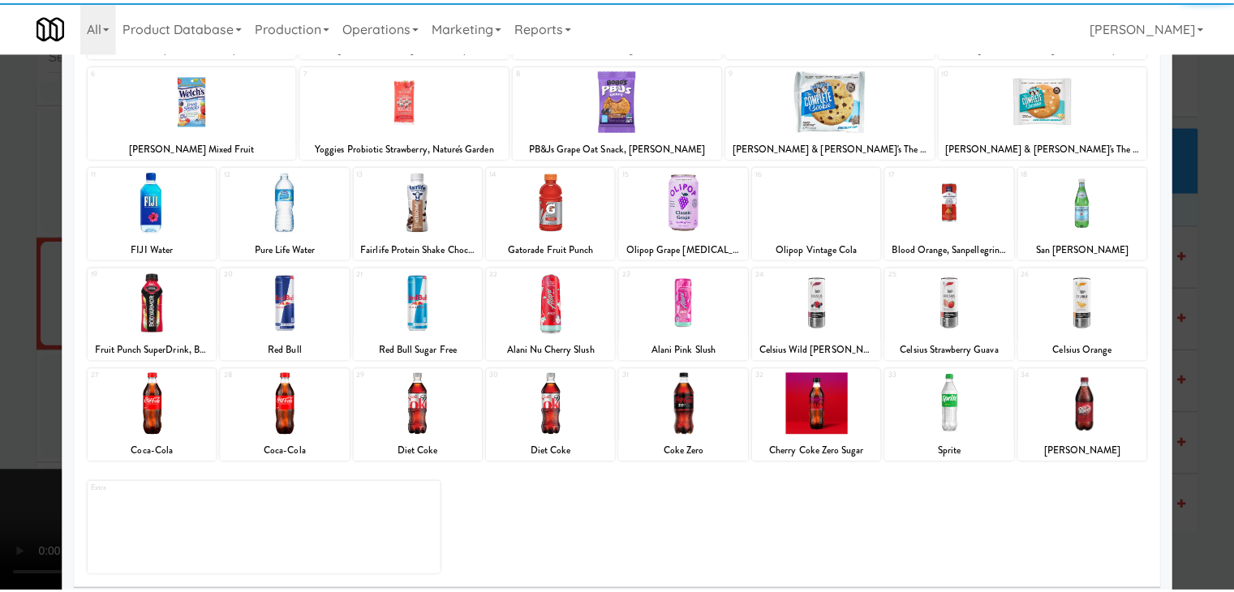
scroll to position [204, 0]
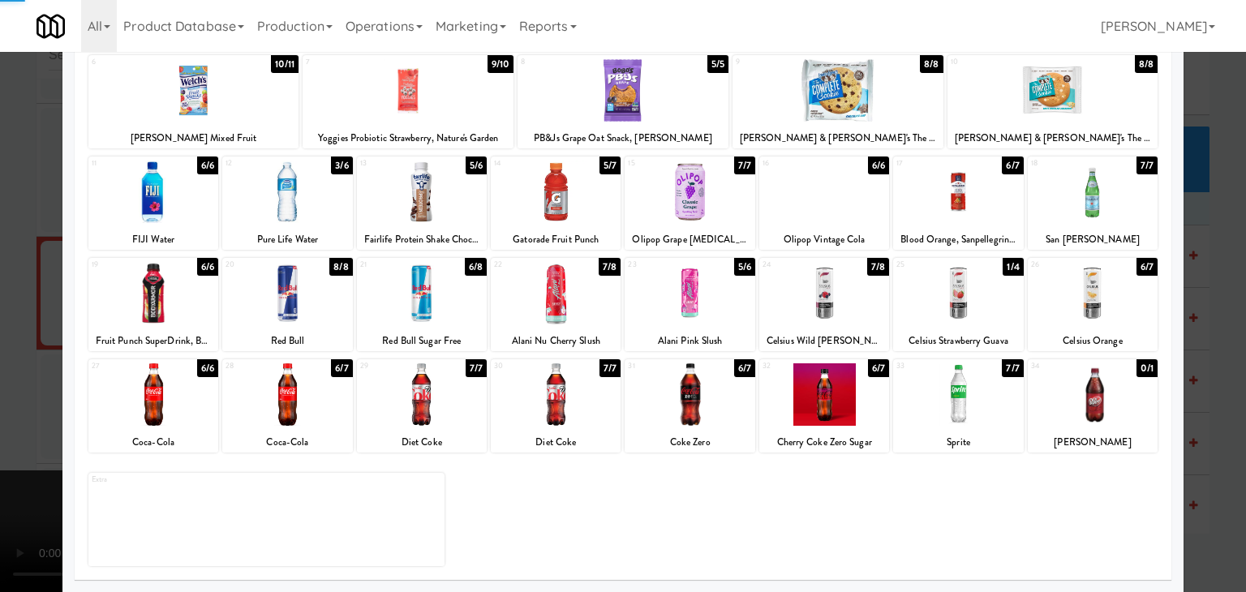
drag, startPoint x: 0, startPoint y: 401, endPoint x: 423, endPoint y: 399, distance: 422.7
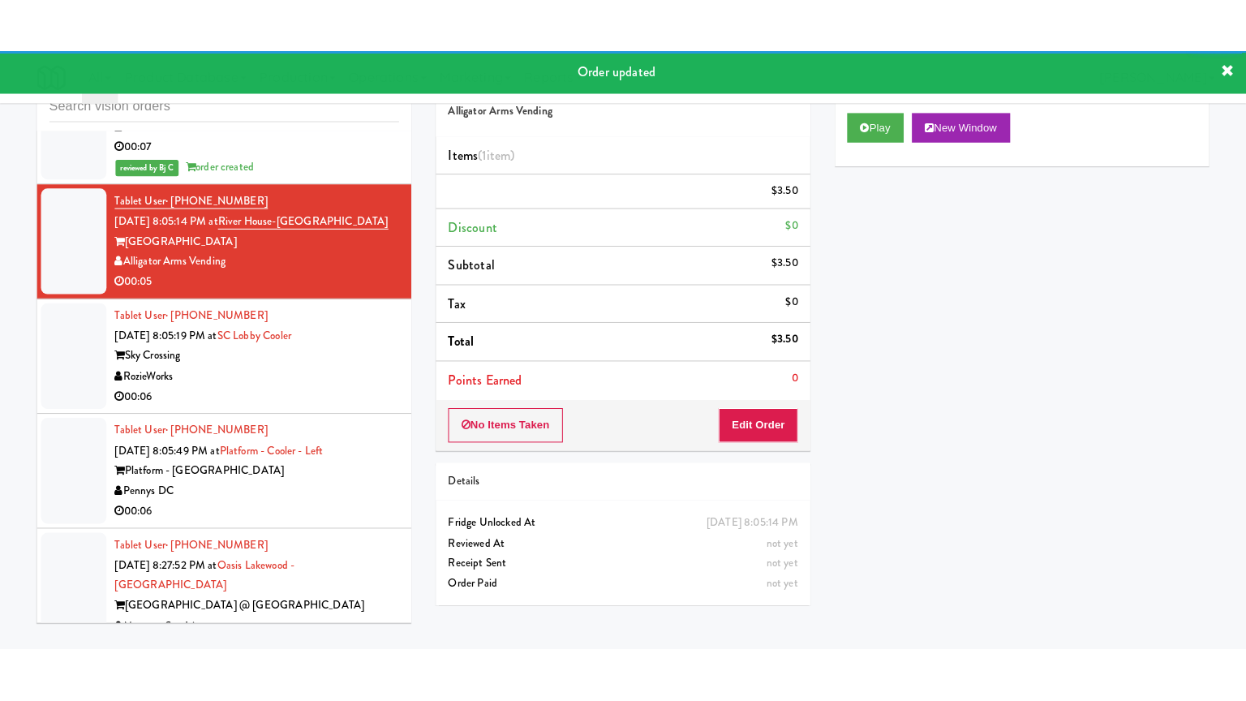
scroll to position [9586, 0]
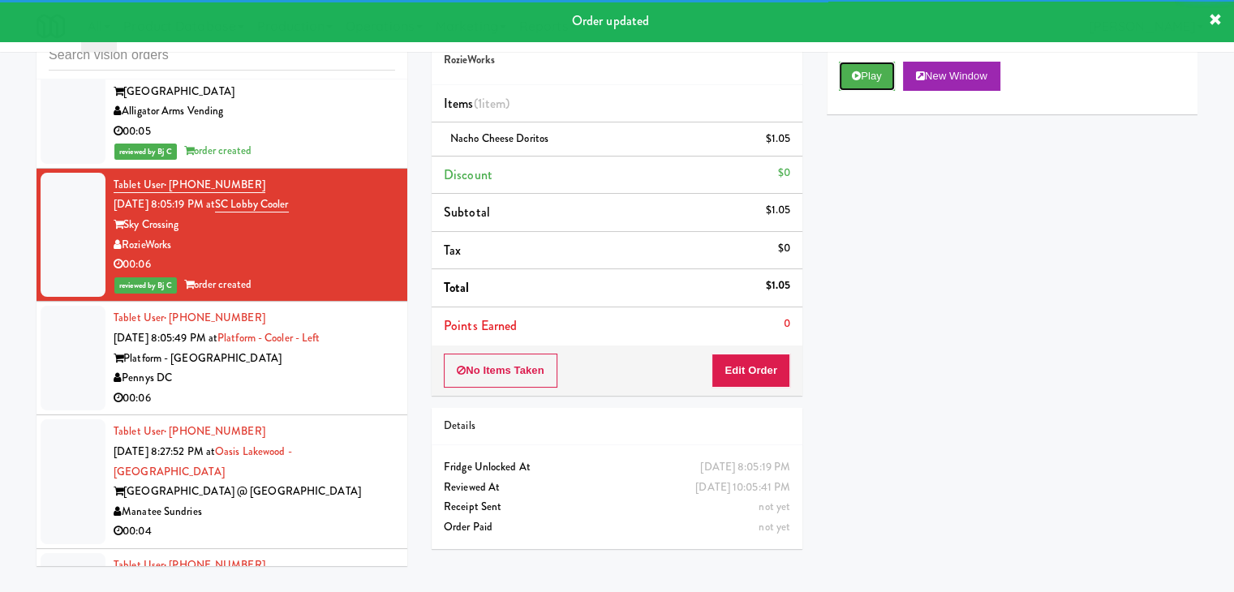
drag, startPoint x: 870, startPoint y: 79, endPoint x: 859, endPoint y: 210, distance: 131.8
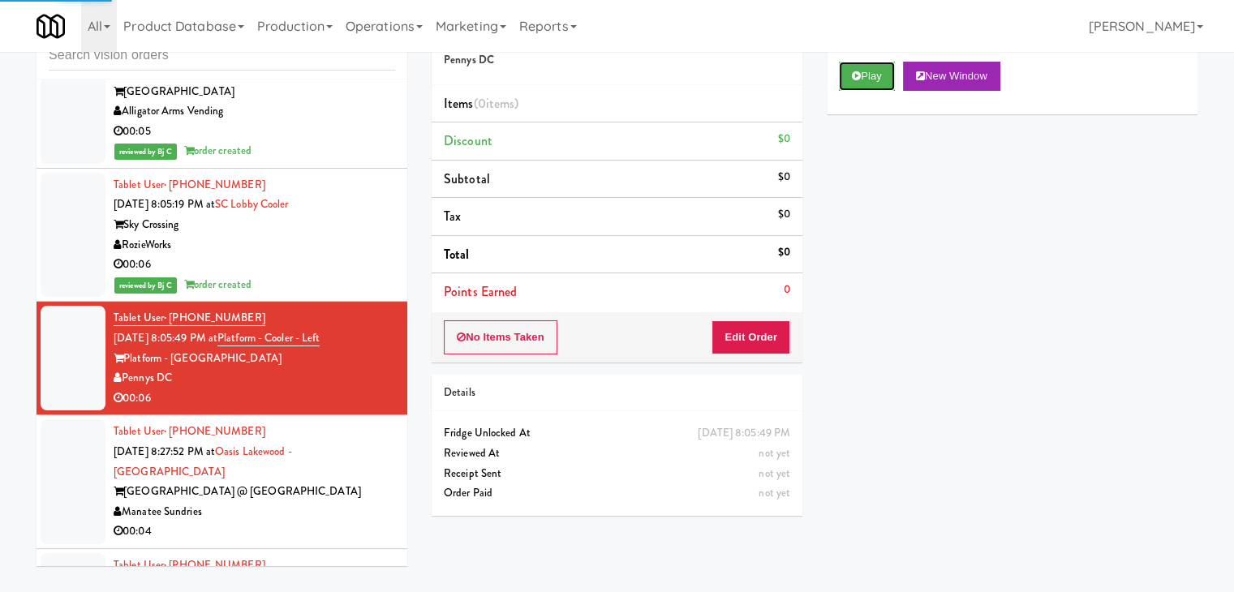
drag, startPoint x: 878, startPoint y: 67, endPoint x: 862, endPoint y: 128, distance: 63.8
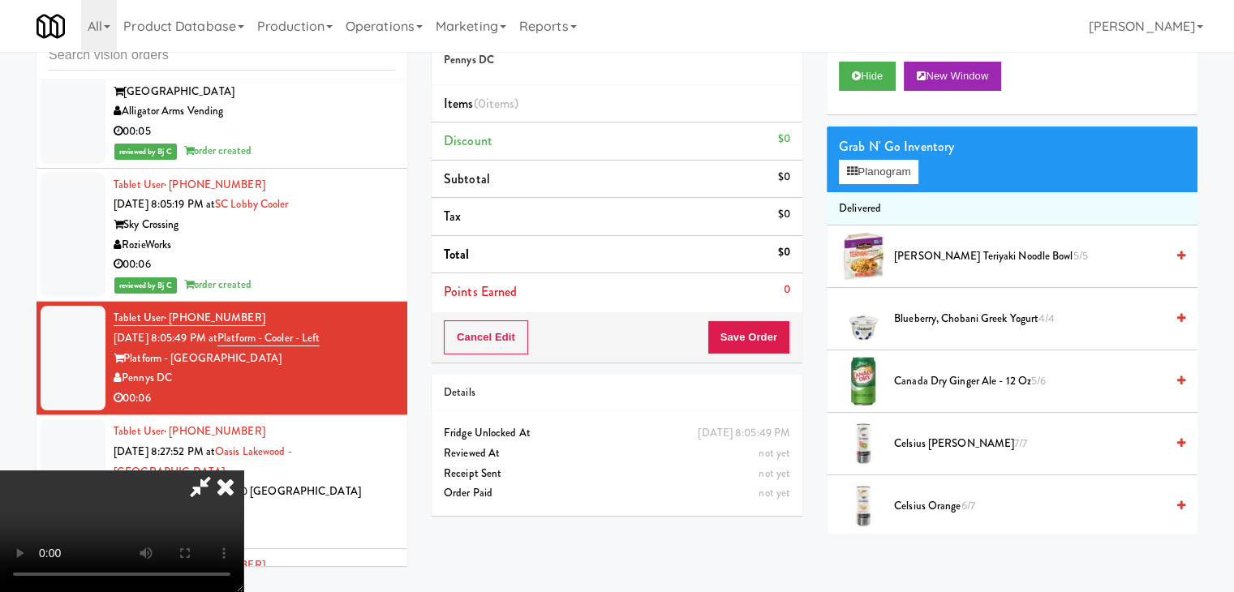
scroll to position [9546, 0]
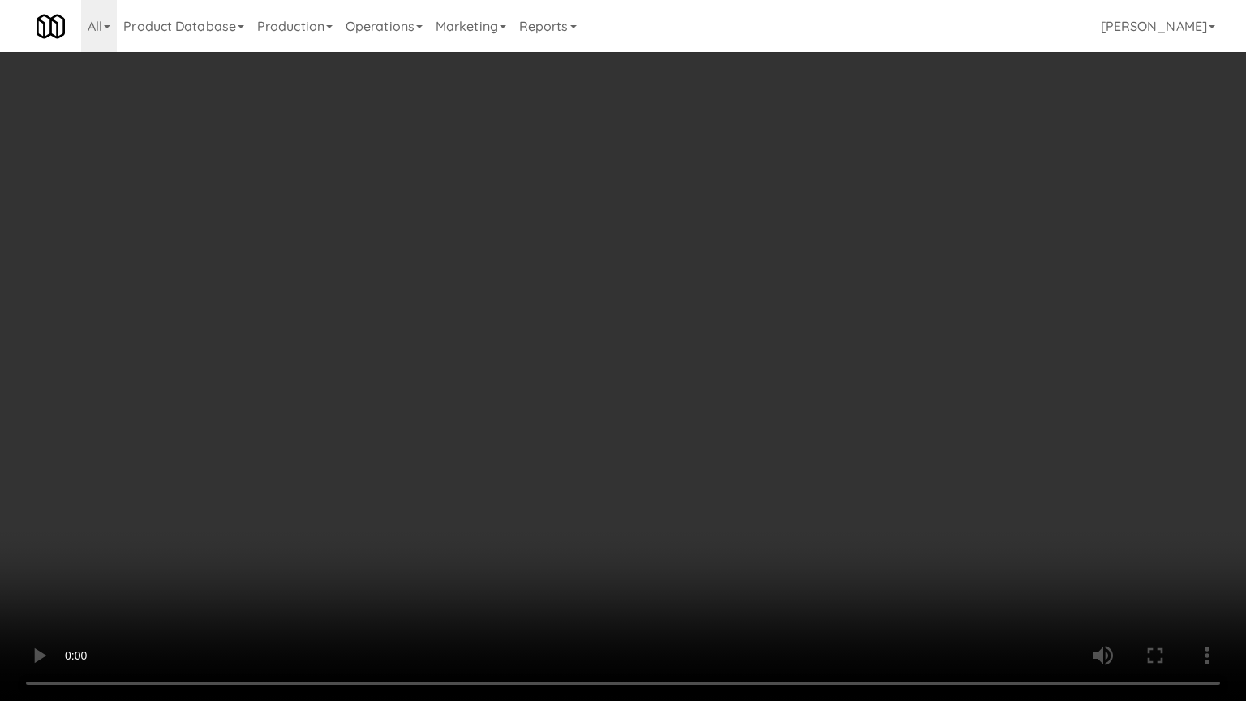
drag, startPoint x: 781, startPoint y: 462, endPoint x: 900, endPoint y: 212, distance: 277.6
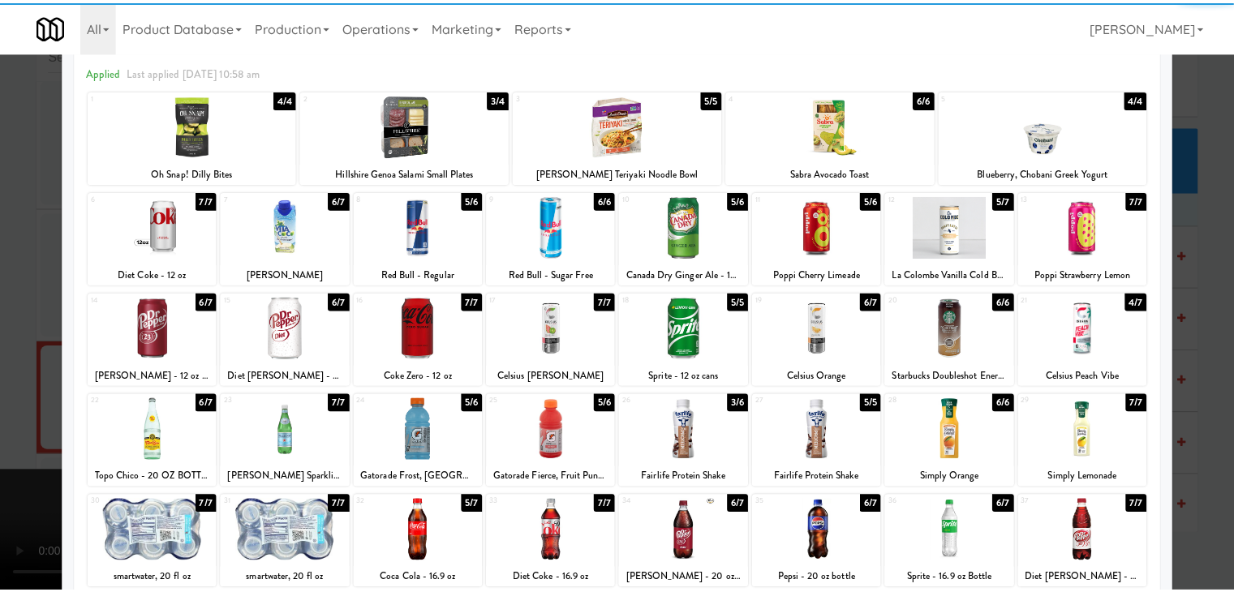
scroll to position [81, 0]
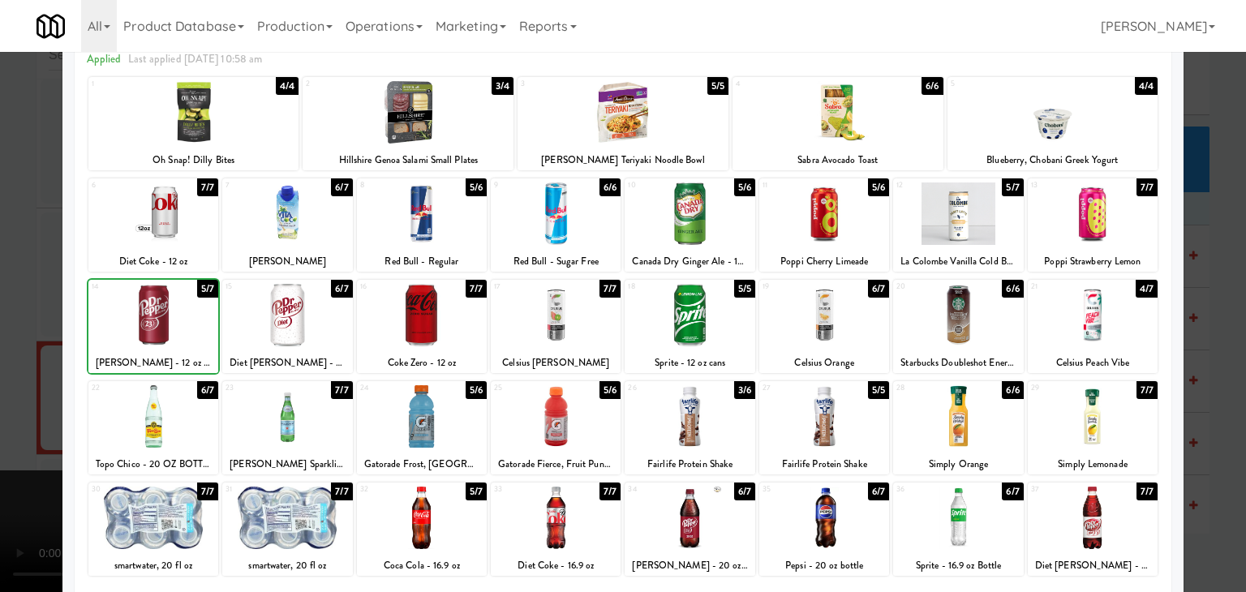
drag, startPoint x: 0, startPoint y: 342, endPoint x: 521, endPoint y: 352, distance: 520.9
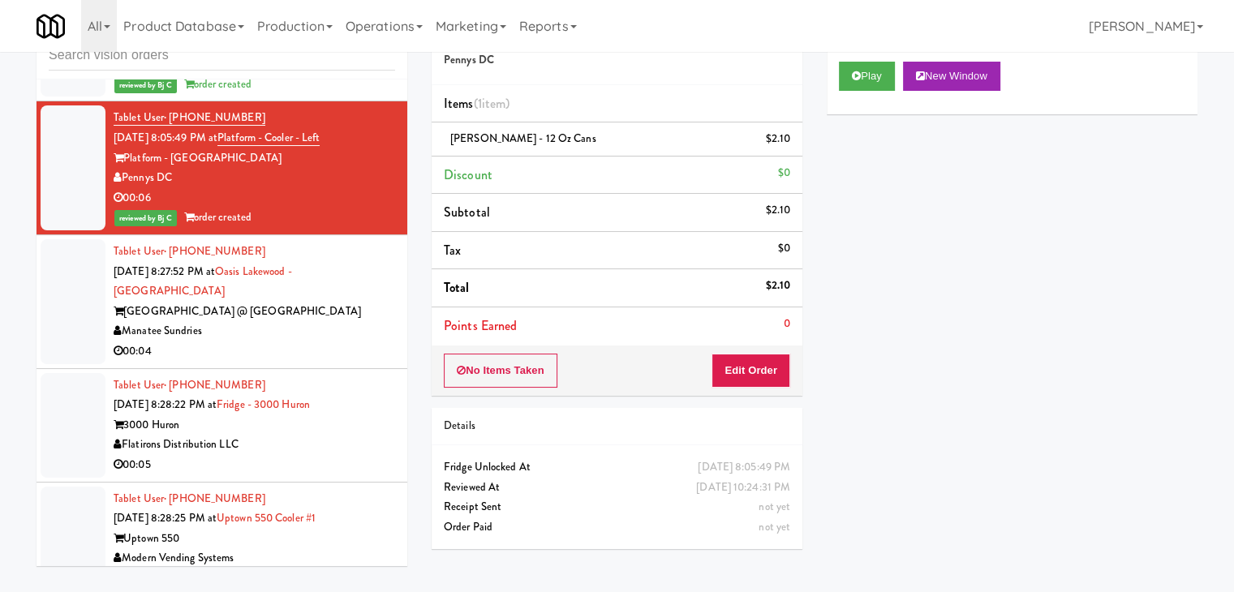
scroll to position [9889, 0]
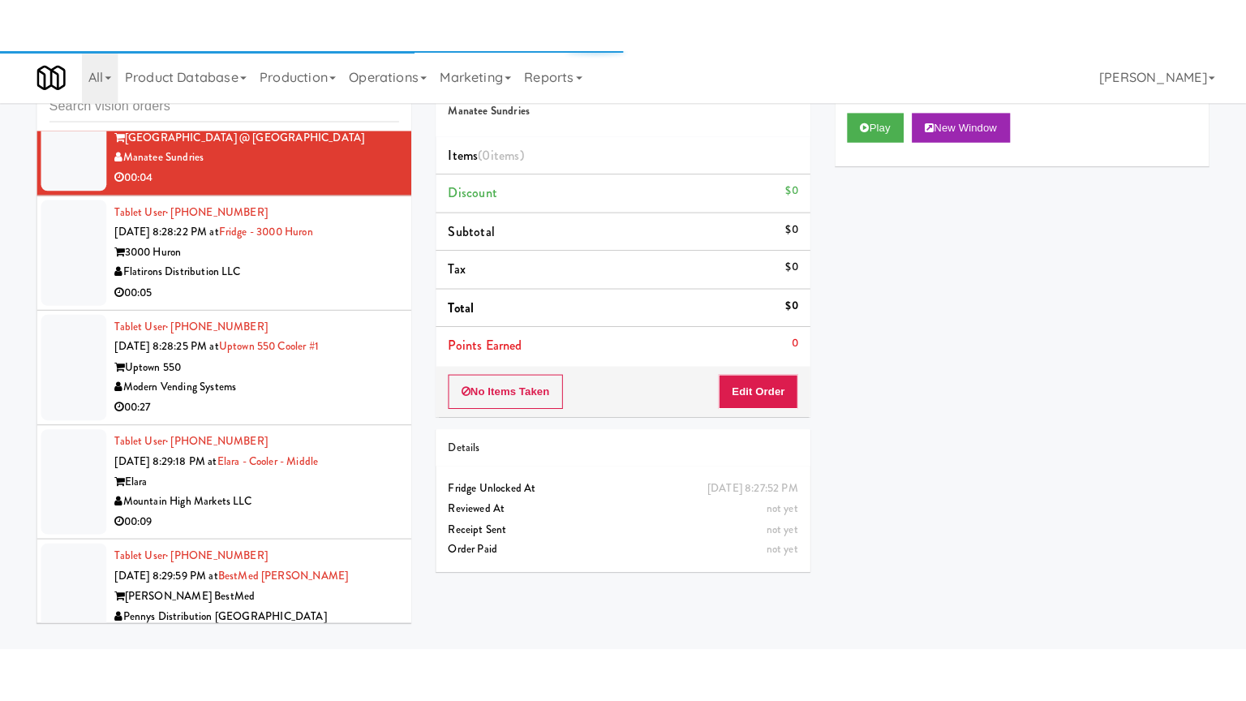
scroll to position [10052, 0]
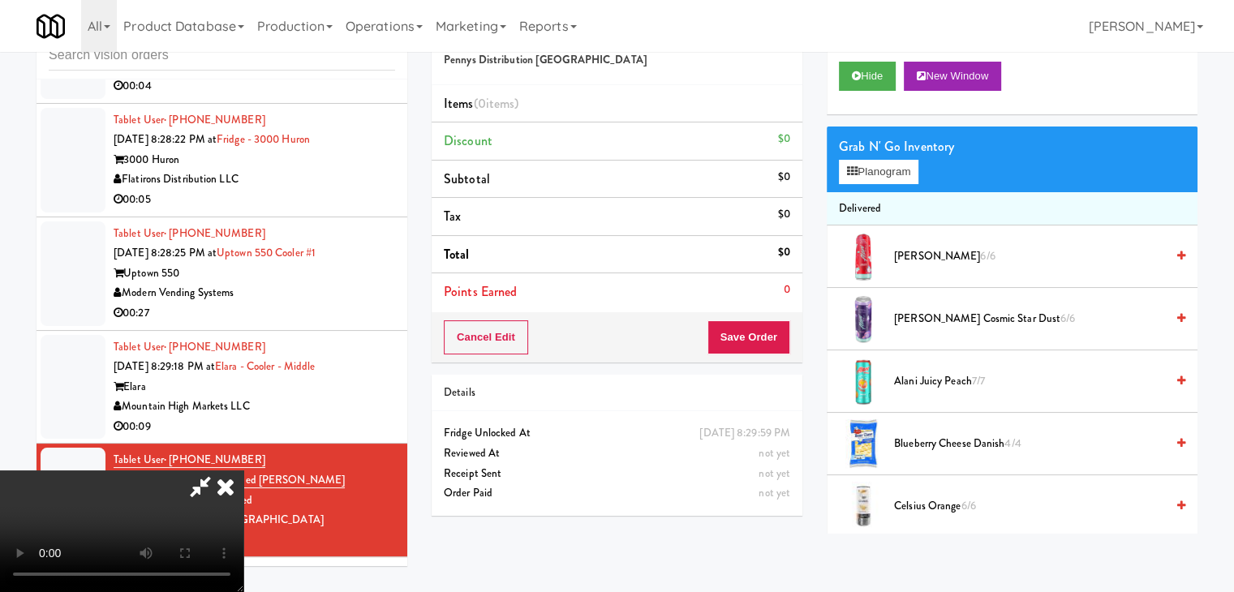
scroll to position [10011, 0]
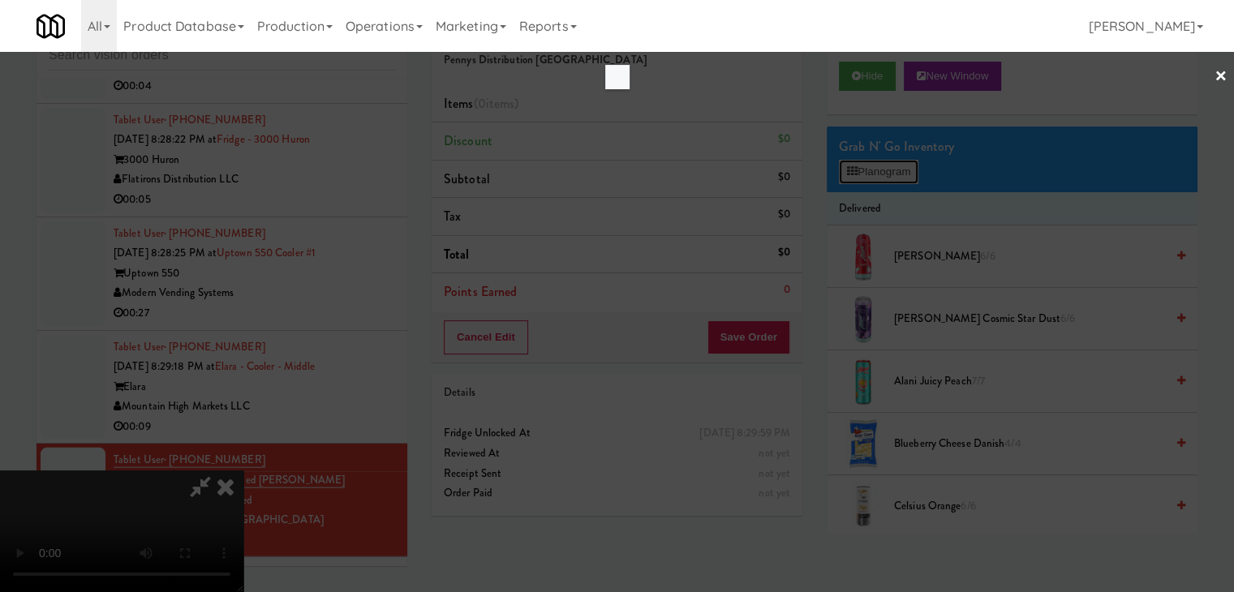
scroll to position [10011, 0]
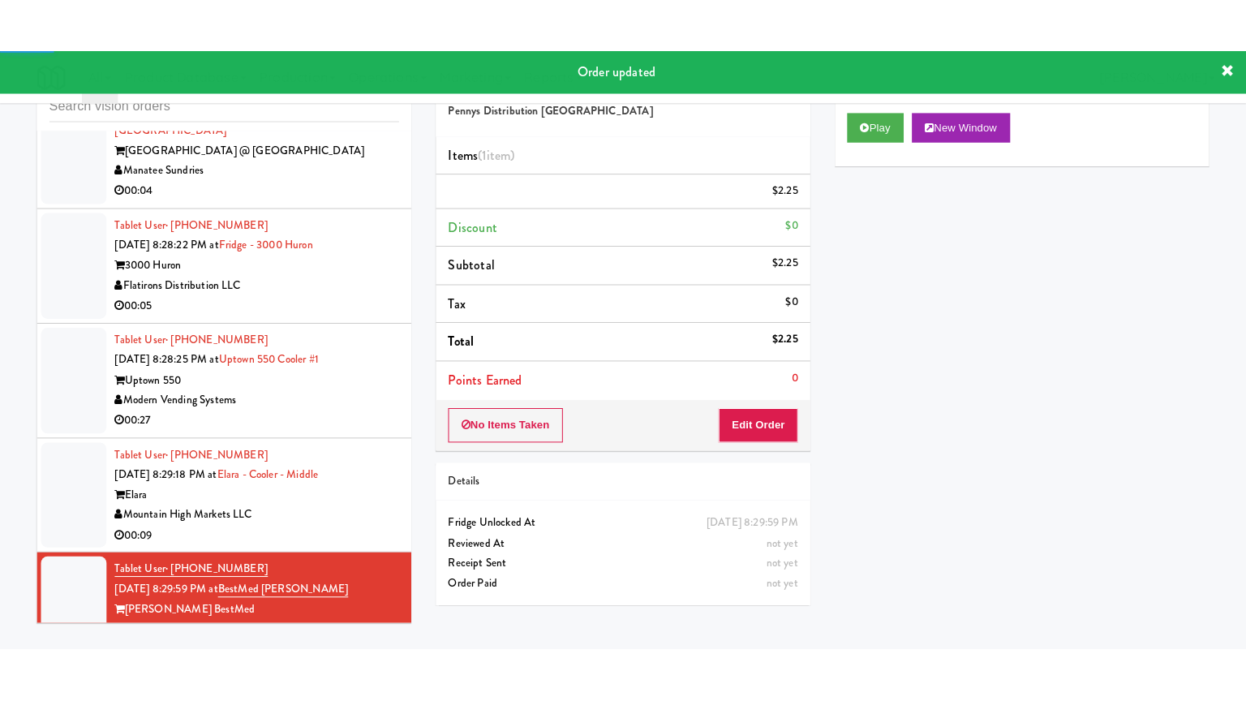
scroll to position [9970, 0]
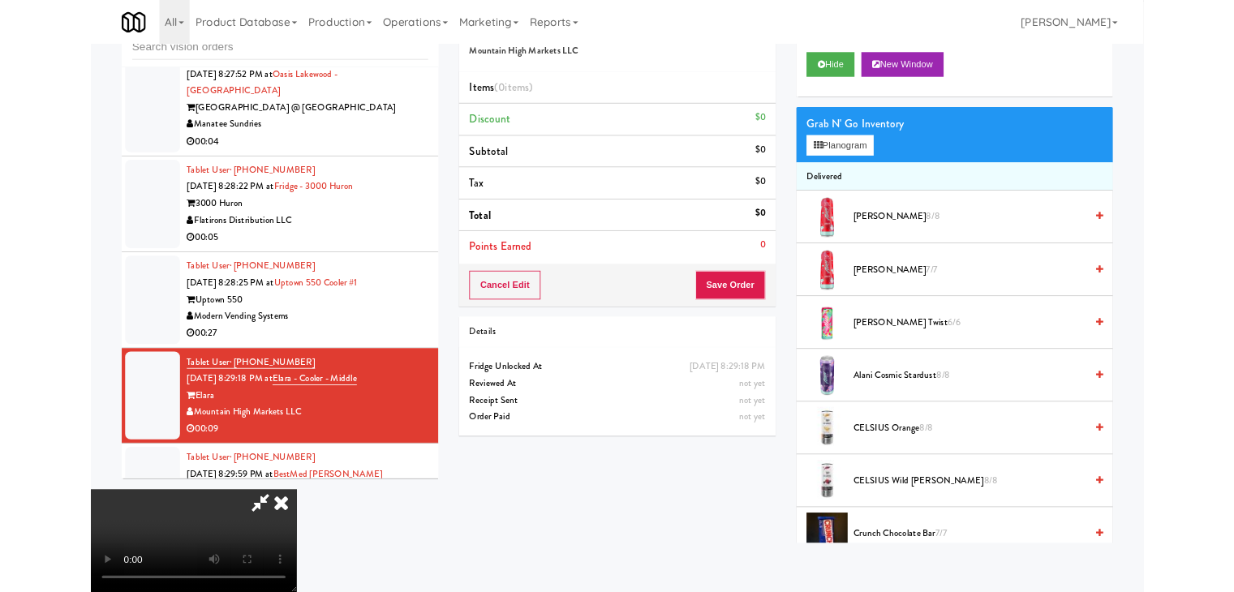
scroll to position [9930, 0]
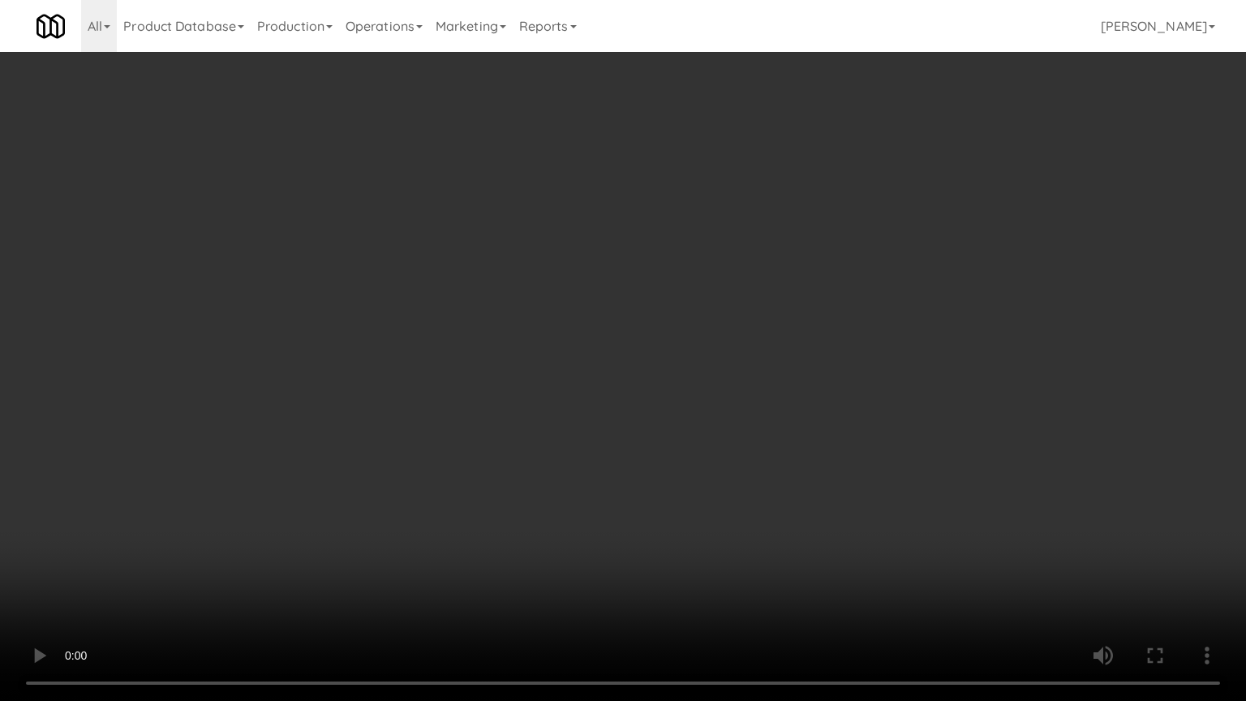
drag, startPoint x: 694, startPoint y: 456, endPoint x: 819, endPoint y: 308, distance: 193.9
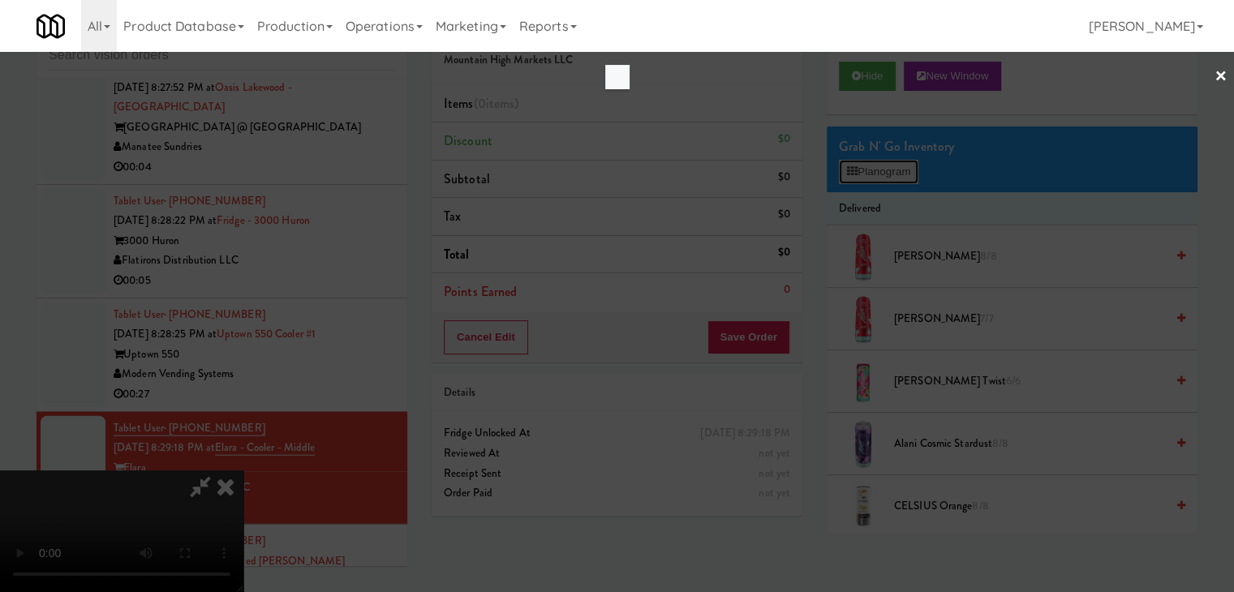
scroll to position [9930, 0]
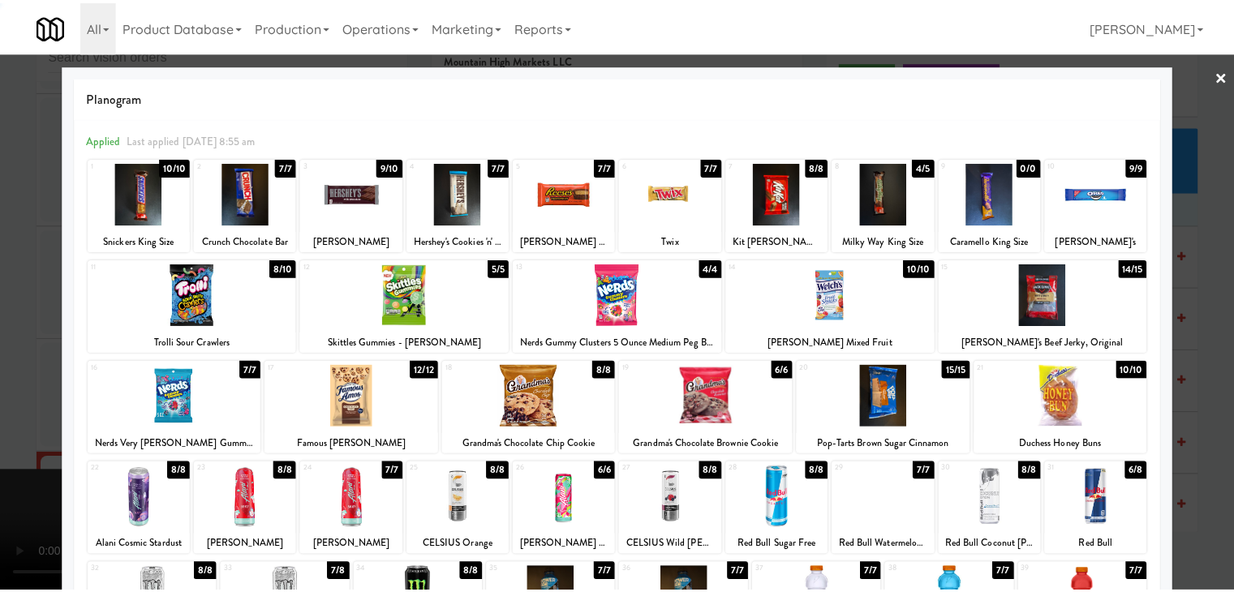
scroll to position [9970, 0]
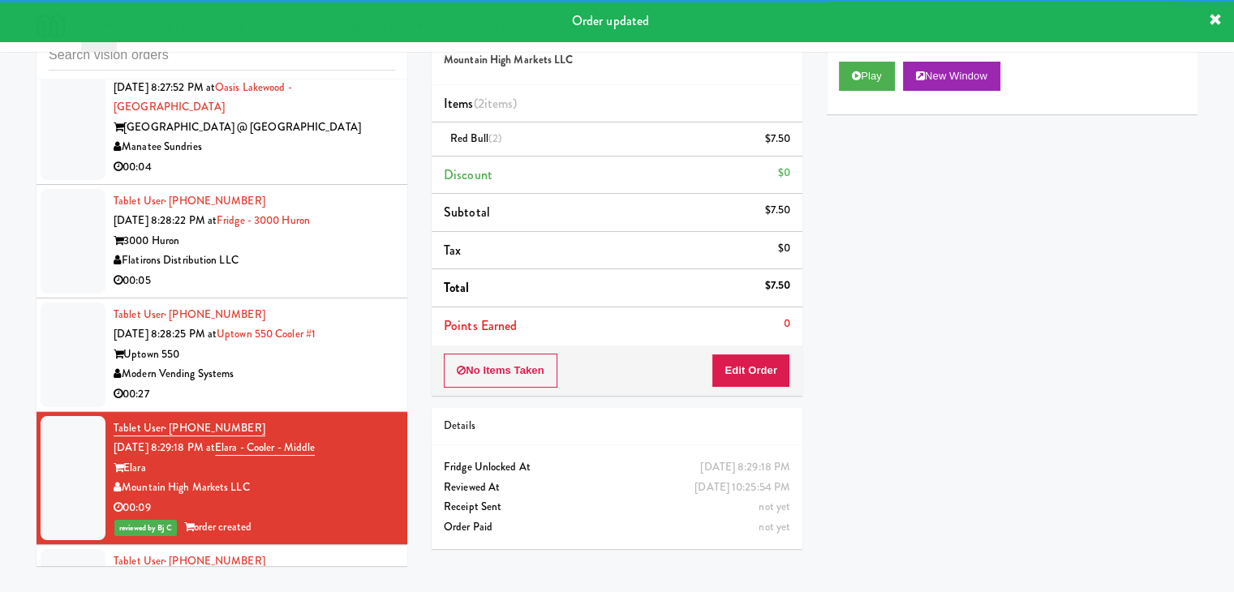
drag, startPoint x: 354, startPoint y: 361, endPoint x: 353, endPoint y: 353, distance: 8.2
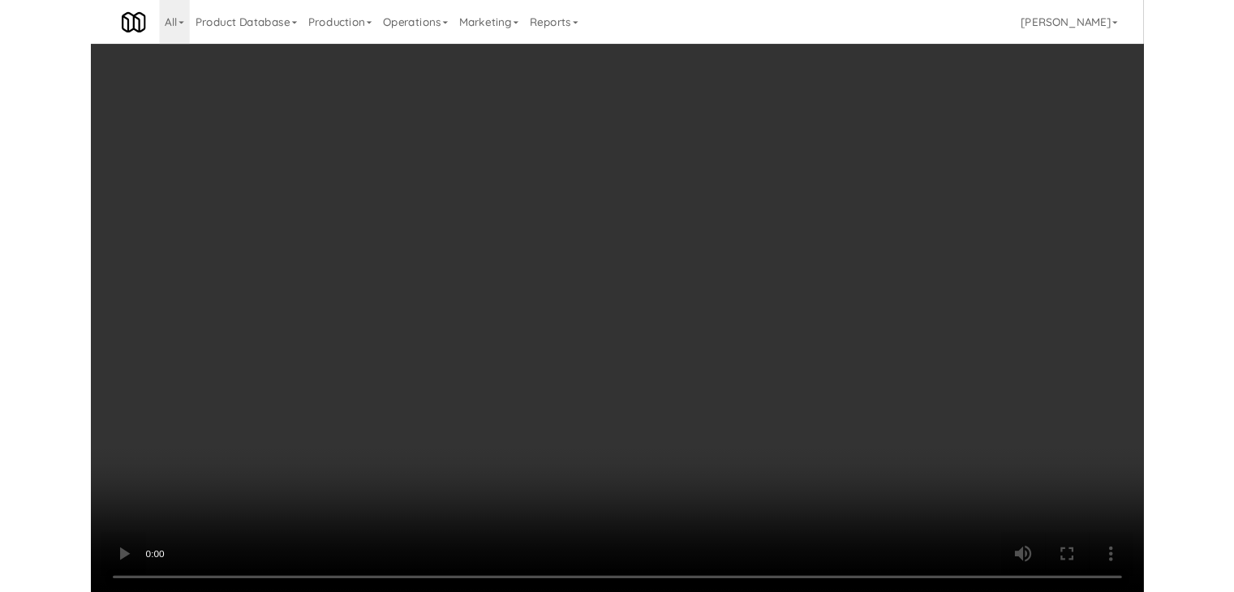
scroll to position [9930, 0]
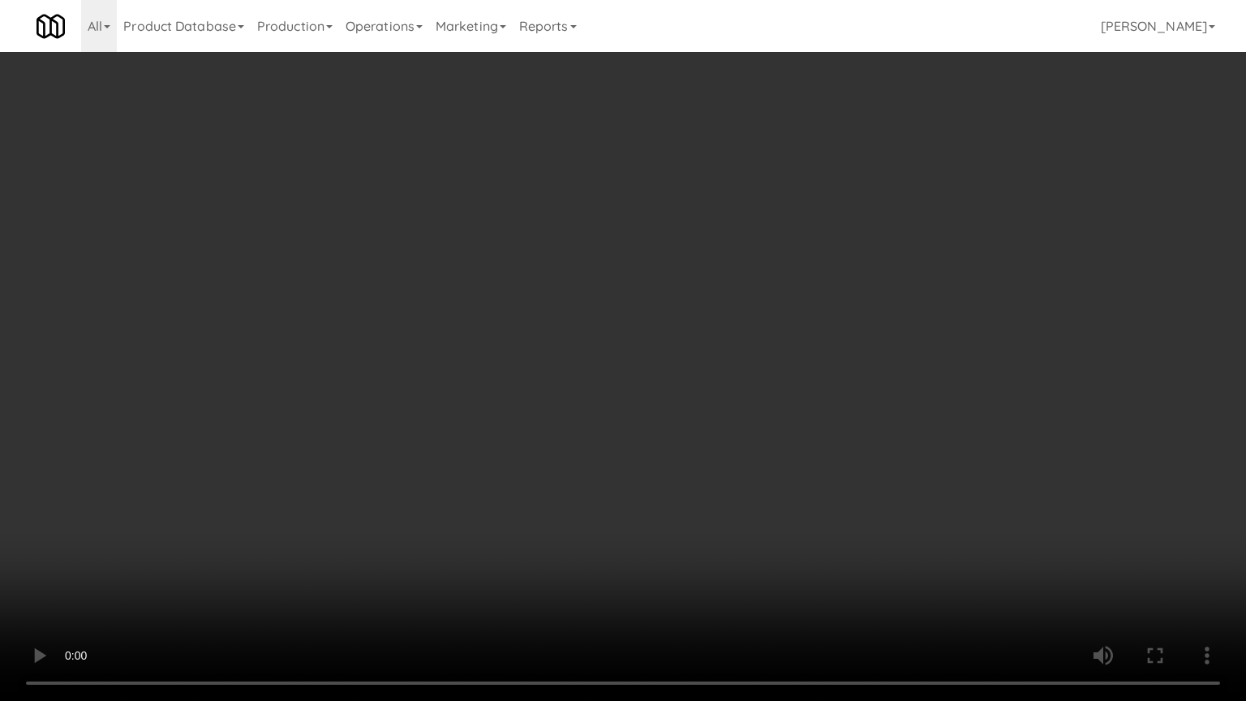
drag, startPoint x: 780, startPoint y: 519, endPoint x: 791, endPoint y: 522, distance: 10.8
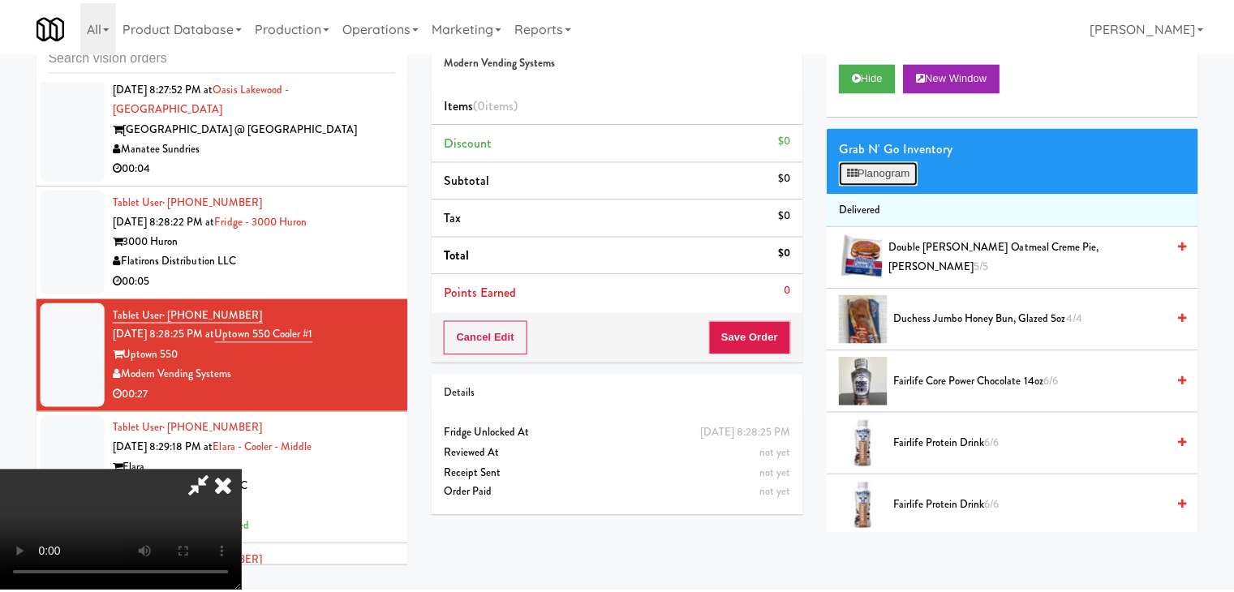
scroll to position [9930, 0]
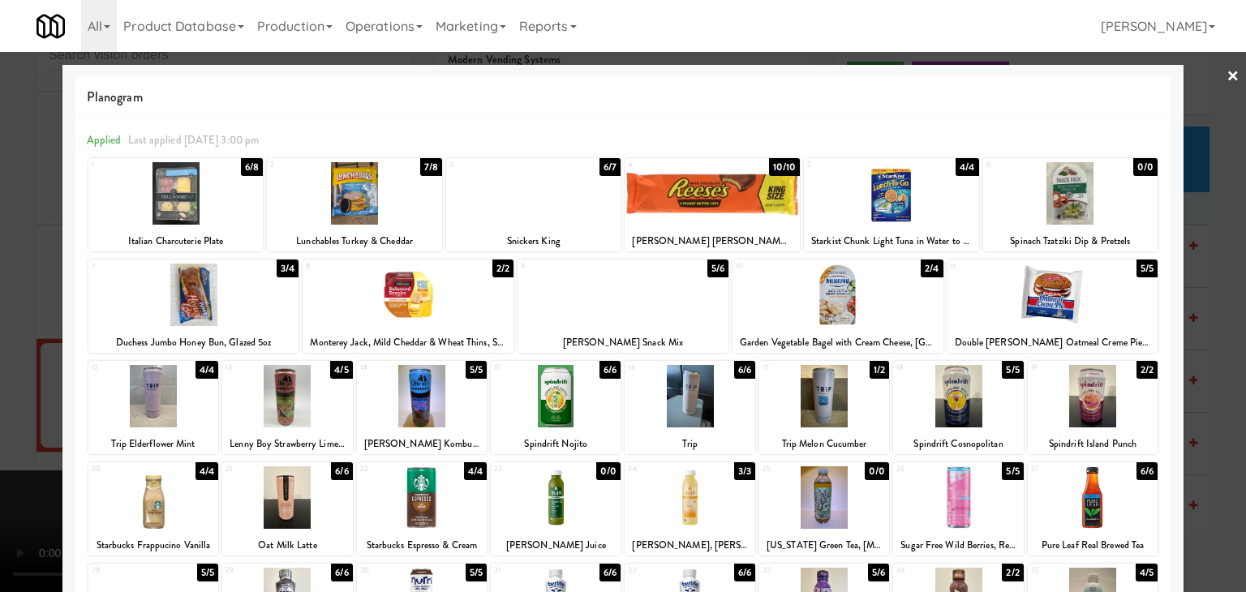
drag, startPoint x: 0, startPoint y: 312, endPoint x: 263, endPoint y: 301, distance: 263.1
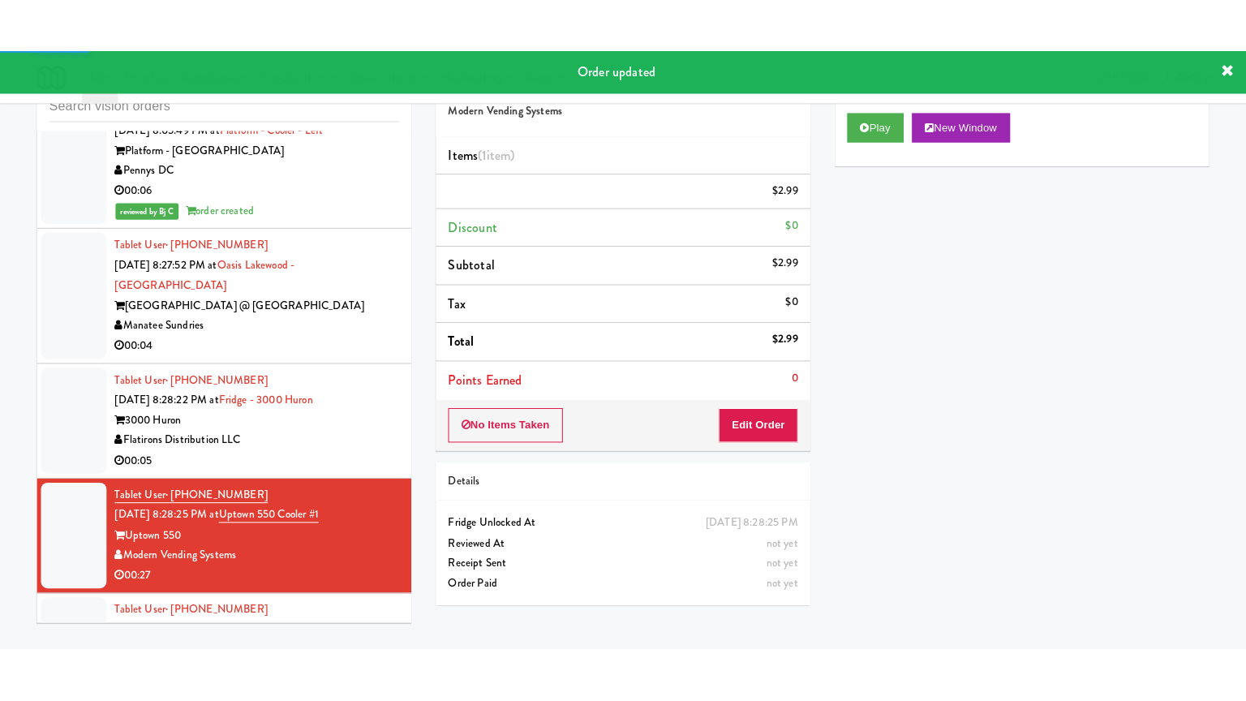
scroll to position [9808, 0]
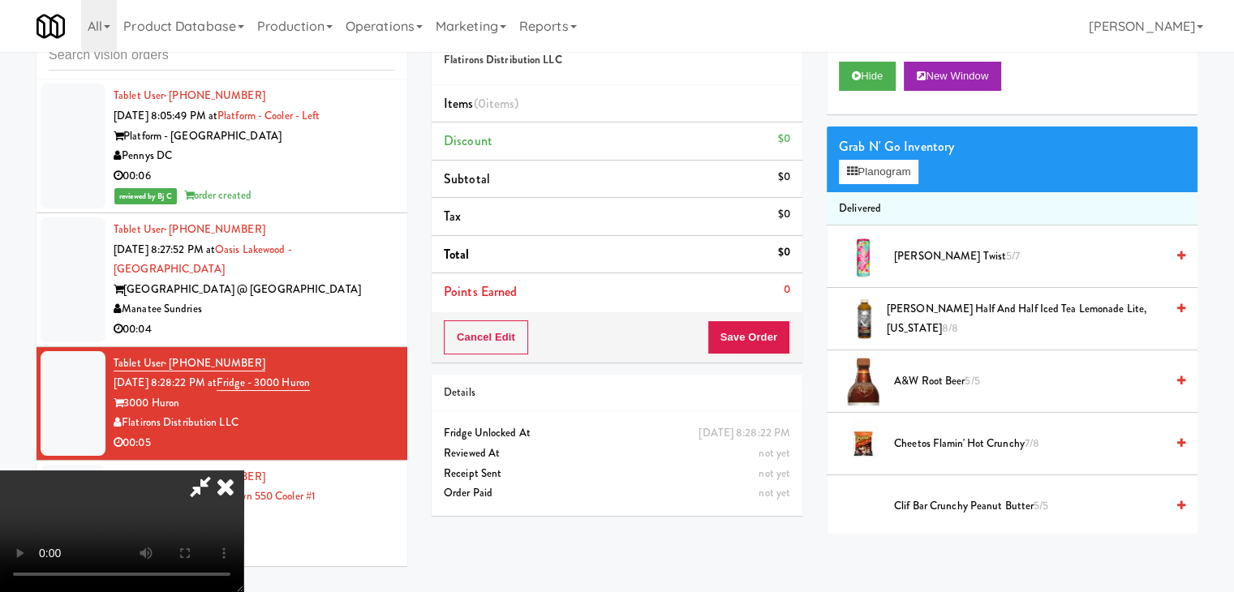
scroll to position [9768, 0]
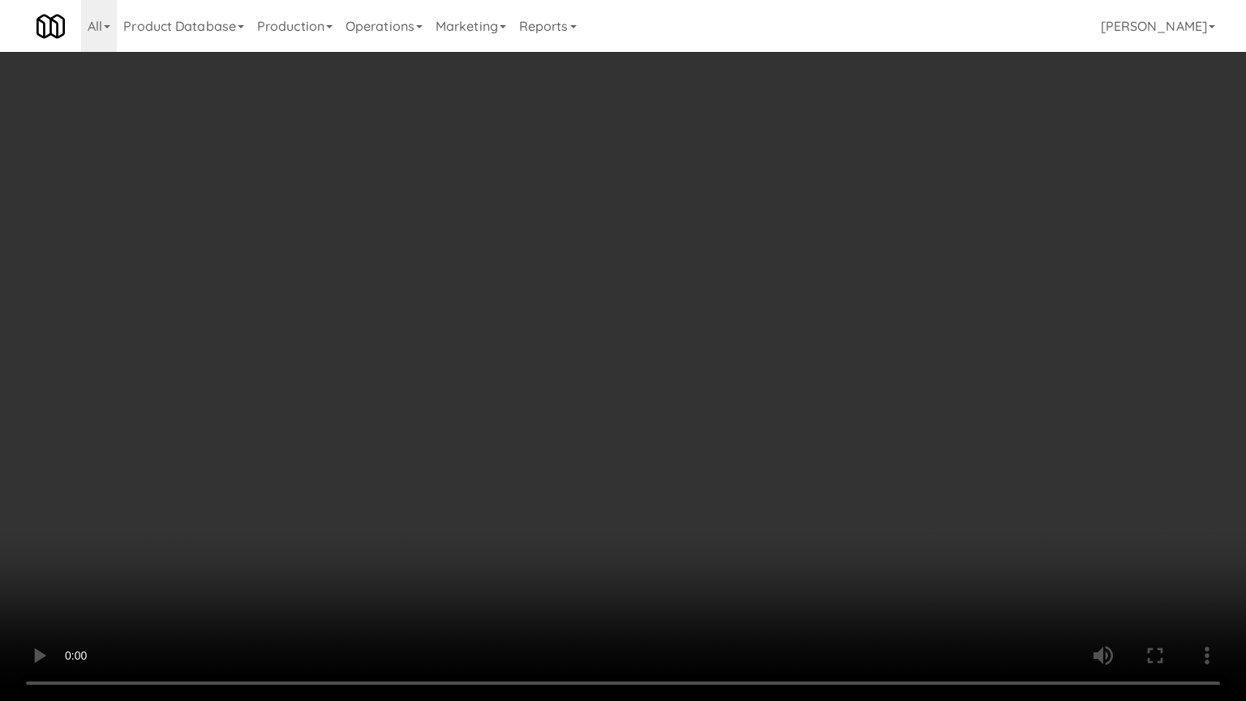
drag, startPoint x: 721, startPoint y: 493, endPoint x: 831, endPoint y: 273, distance: 245.6
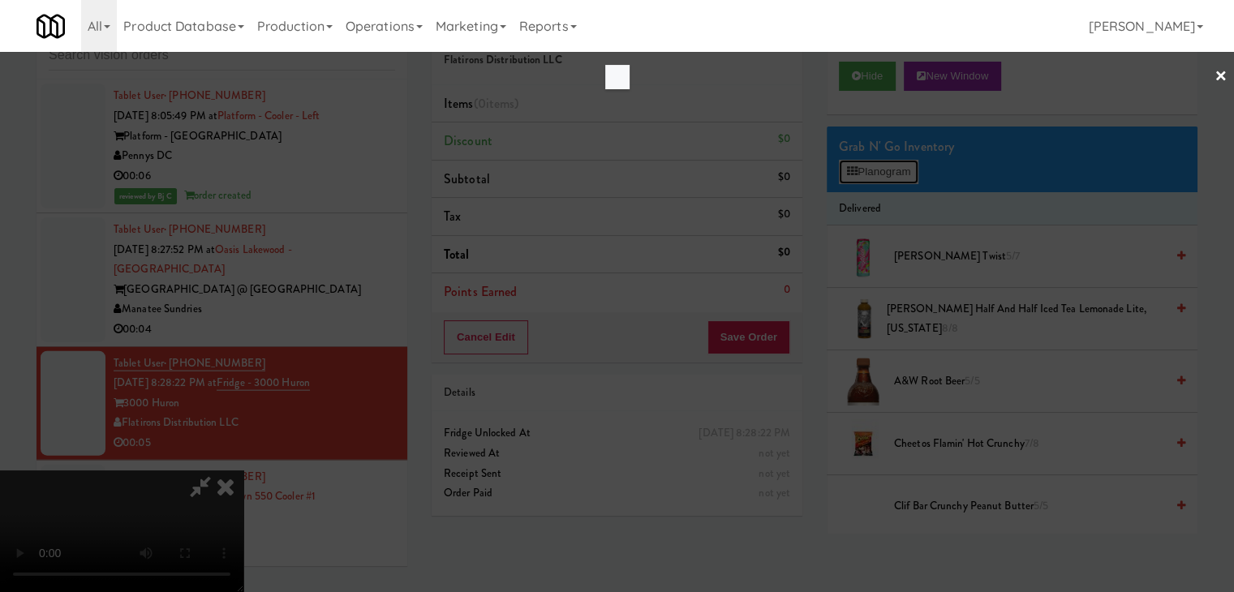
scroll to position [9768, 0]
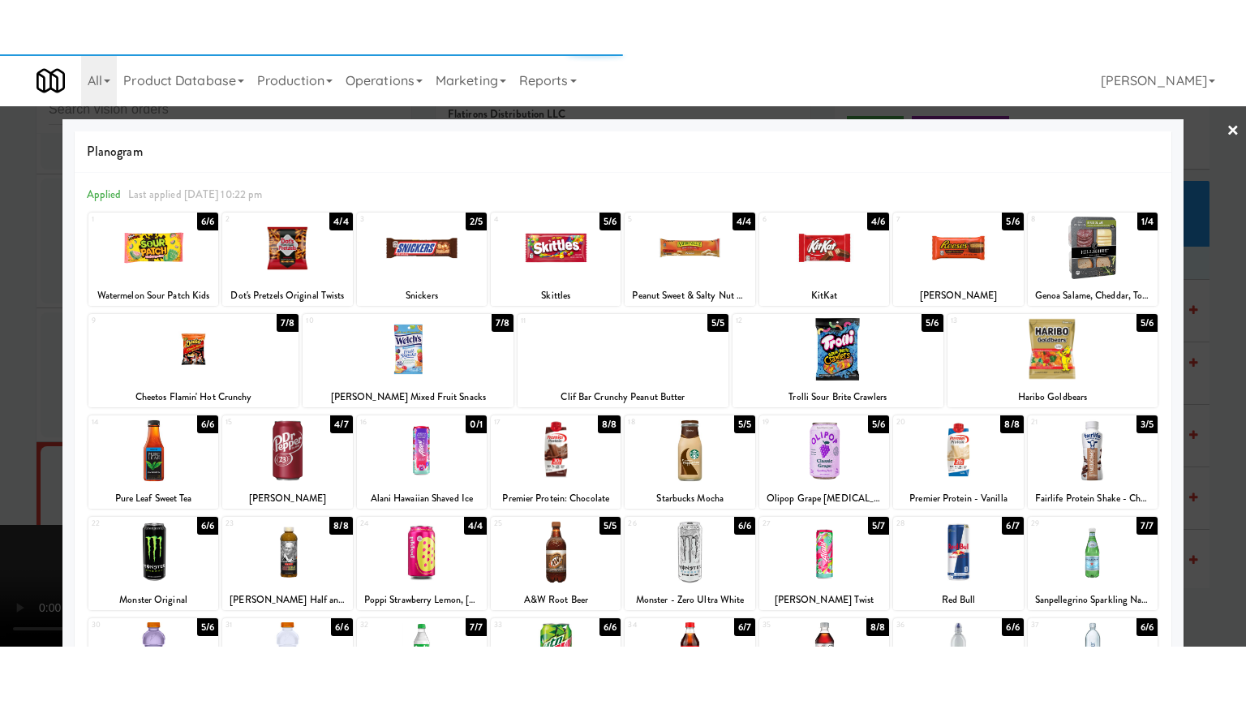
scroll to position [9808, 0]
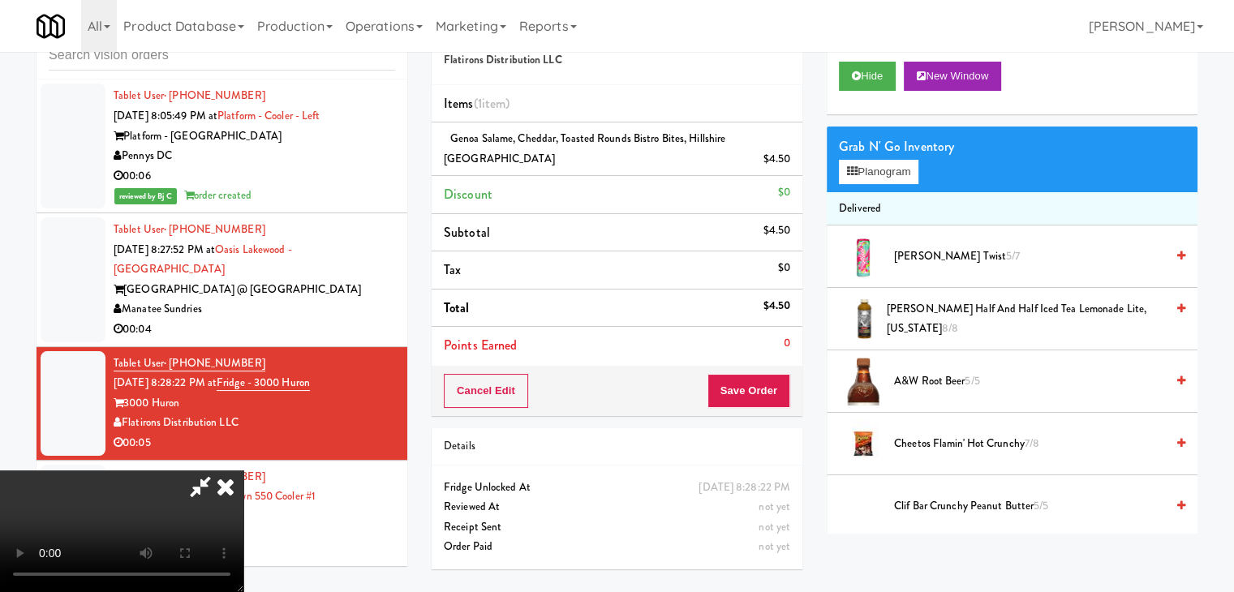
drag, startPoint x: 777, startPoint y: 371, endPoint x: 772, endPoint y: 384, distance: 13.9
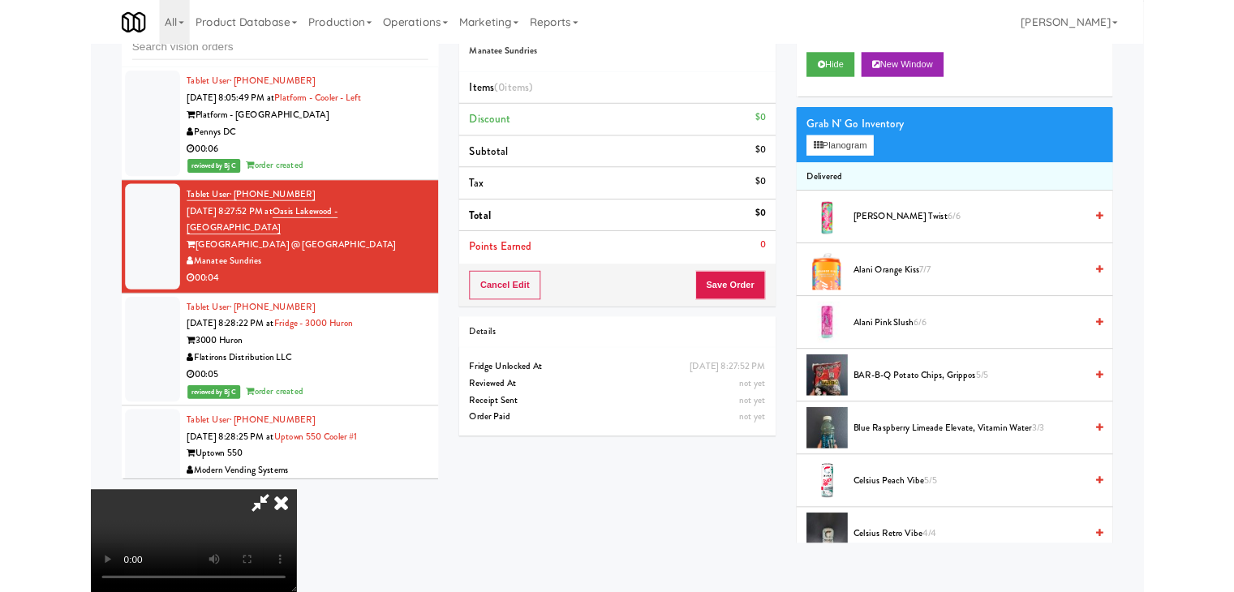
scroll to position [9768, 0]
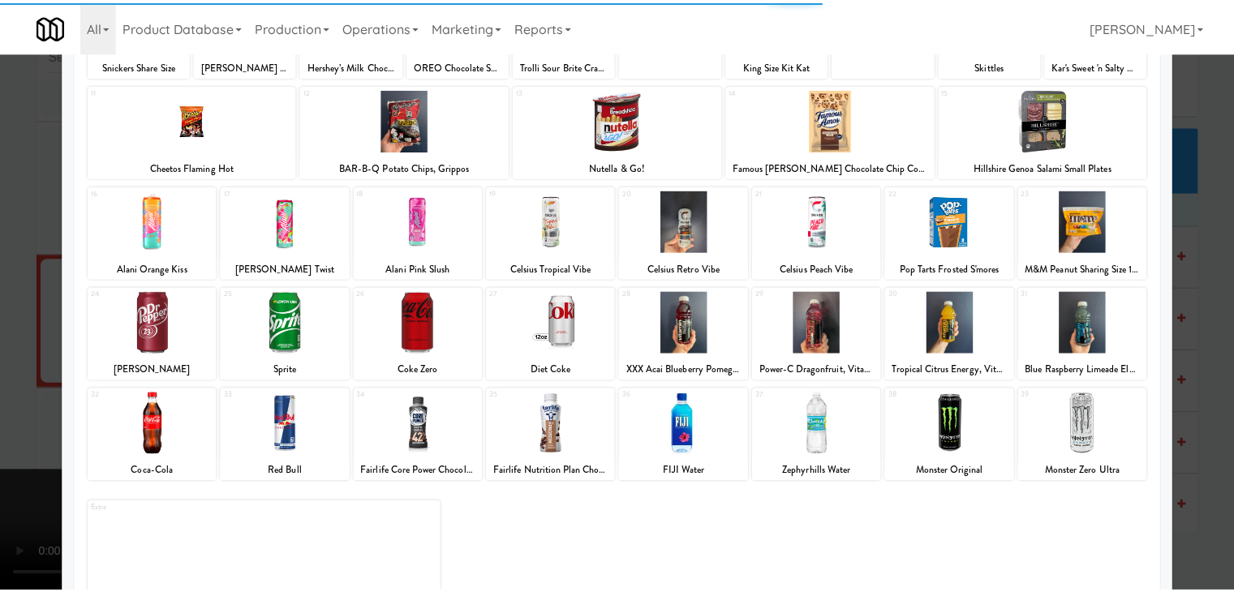
scroll to position [204, 0]
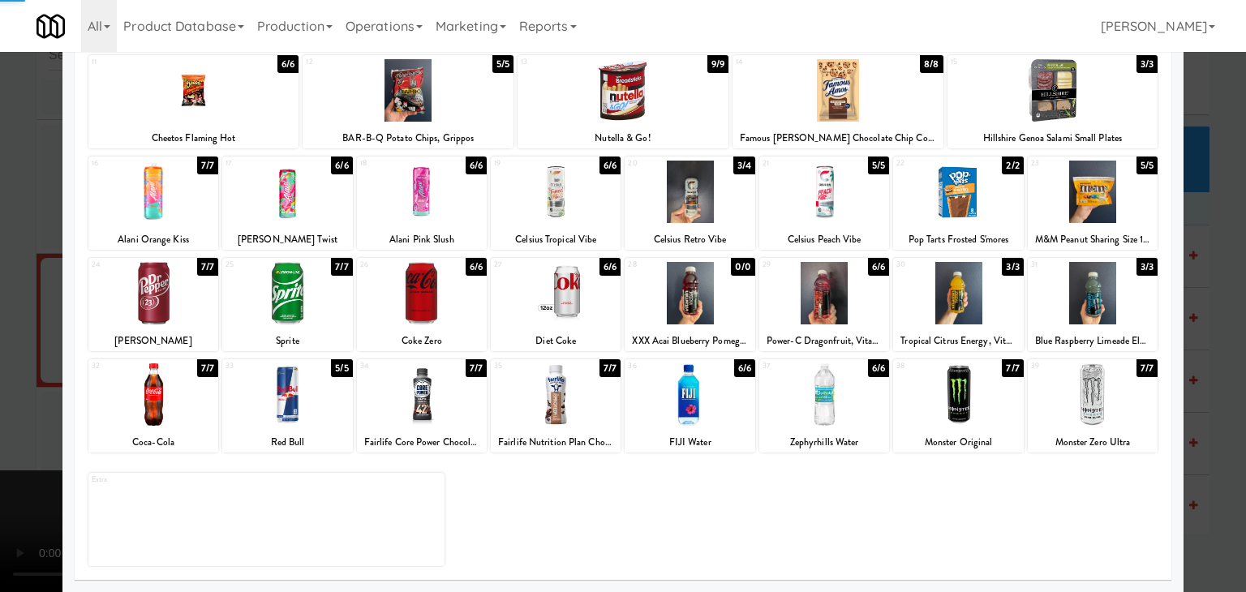
drag, startPoint x: 0, startPoint y: 326, endPoint x: 218, endPoint y: 319, distance: 218.4
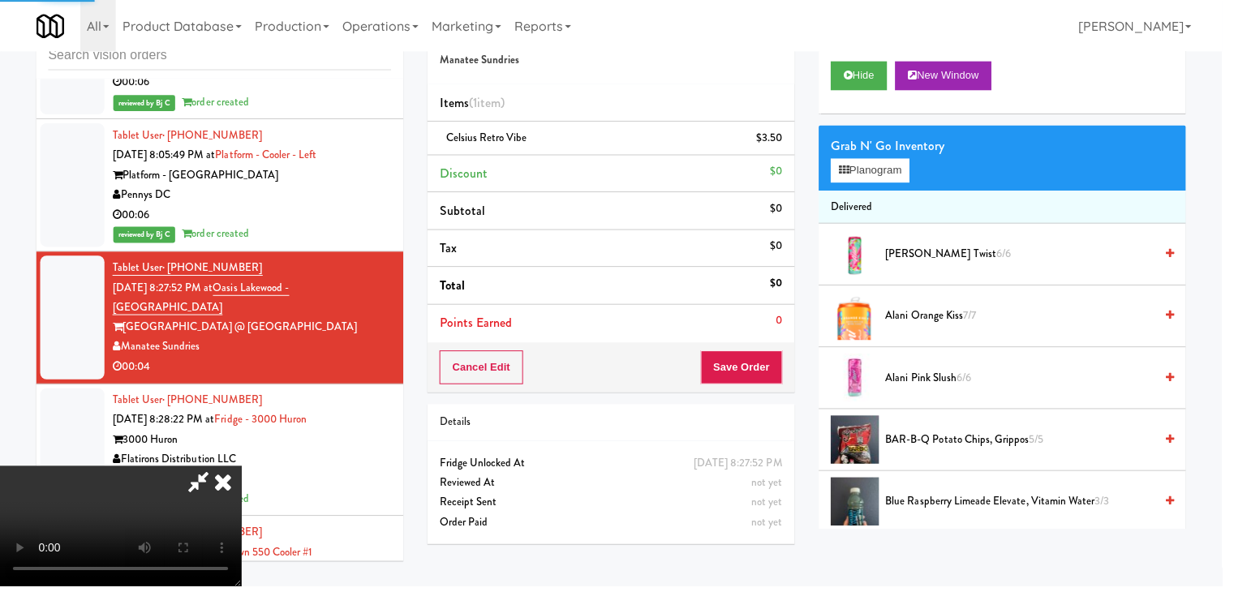
scroll to position [9808, 0]
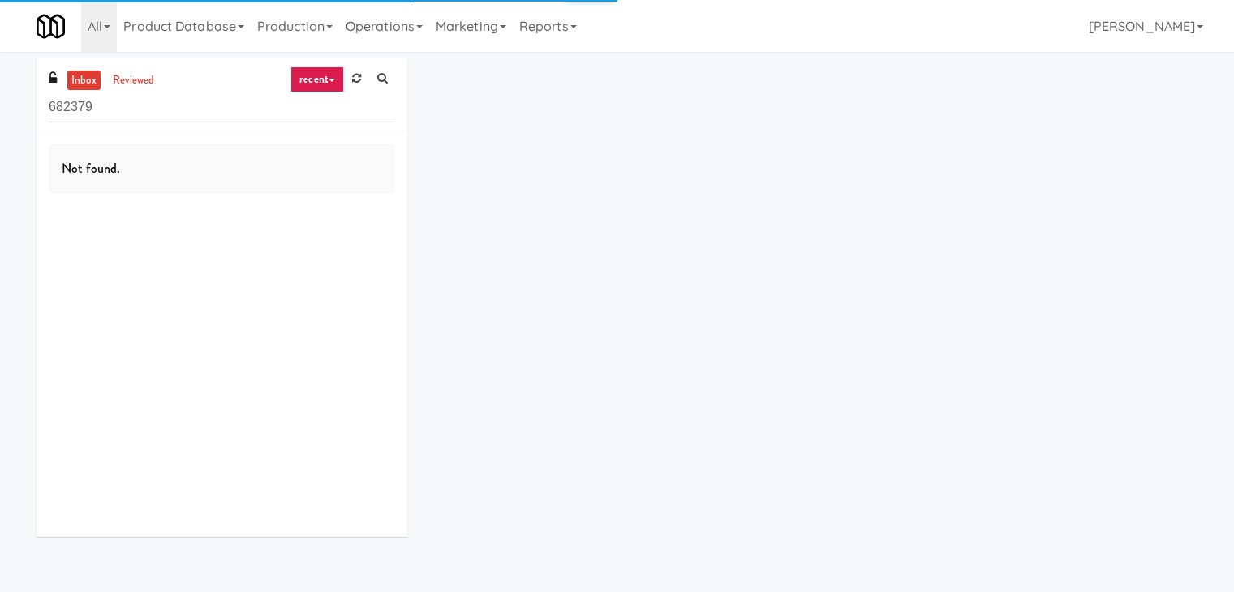
click at [205, 103] on input "682379" at bounding box center [222, 107] width 346 height 30
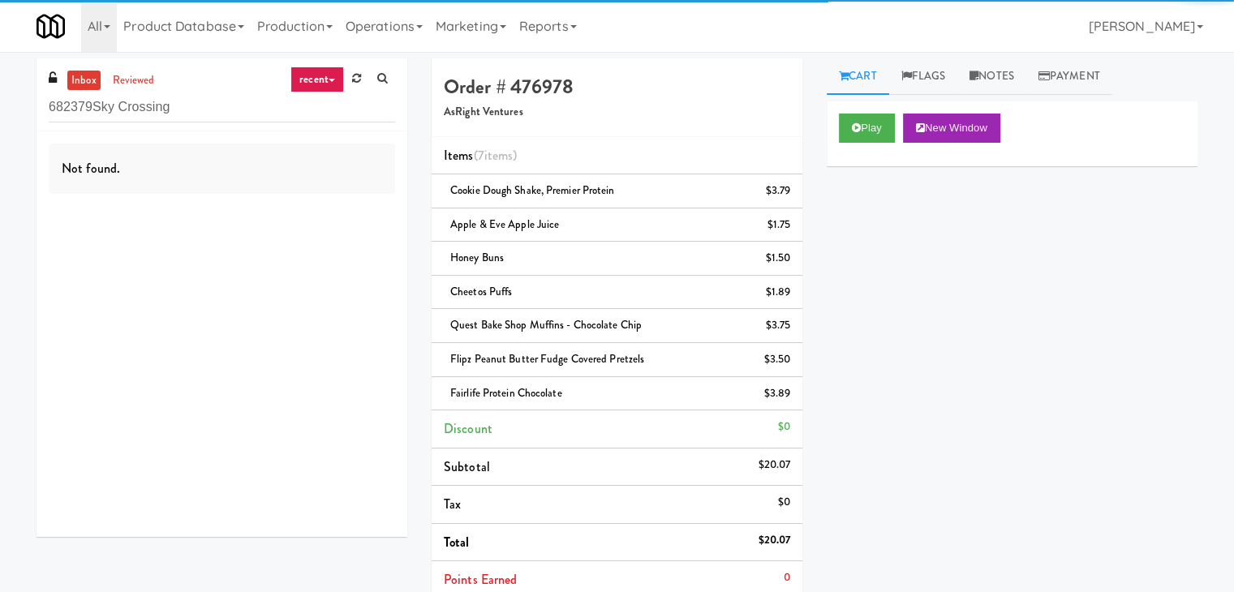
drag, startPoint x: 205, startPoint y: 104, endPoint x: 0, endPoint y: 90, distance: 205.7
click at [0, 89] on div "inbox reviewed recent all unclear take inventory issue suspicious failed recent…" at bounding box center [617, 437] width 1234 height 758
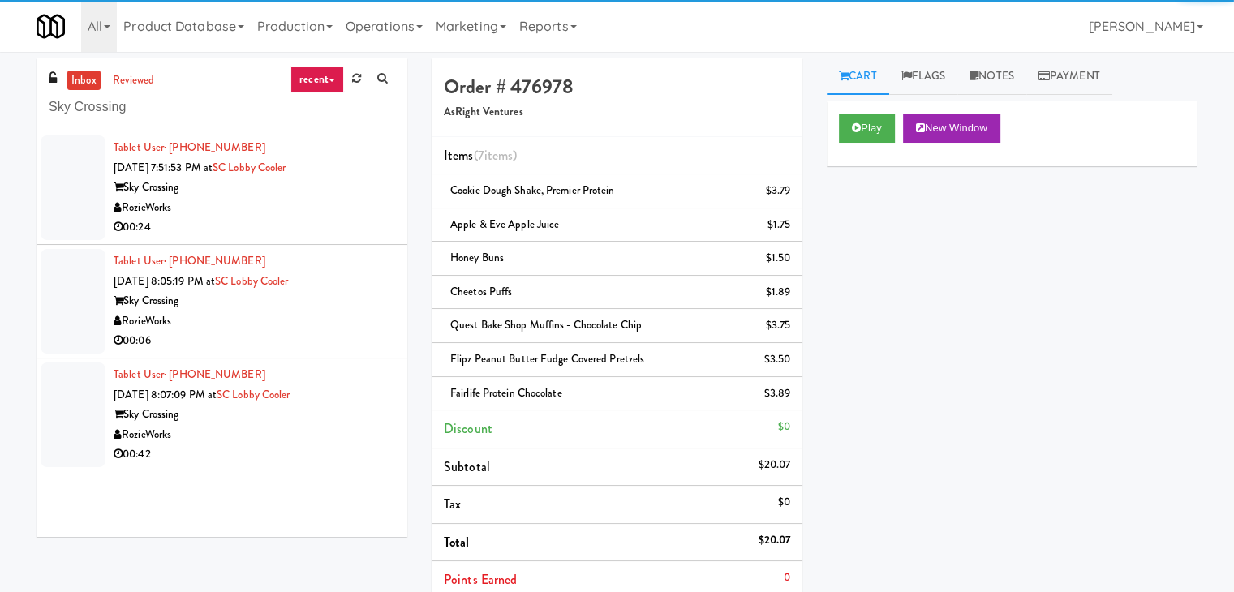
type input "Sky Crossing"
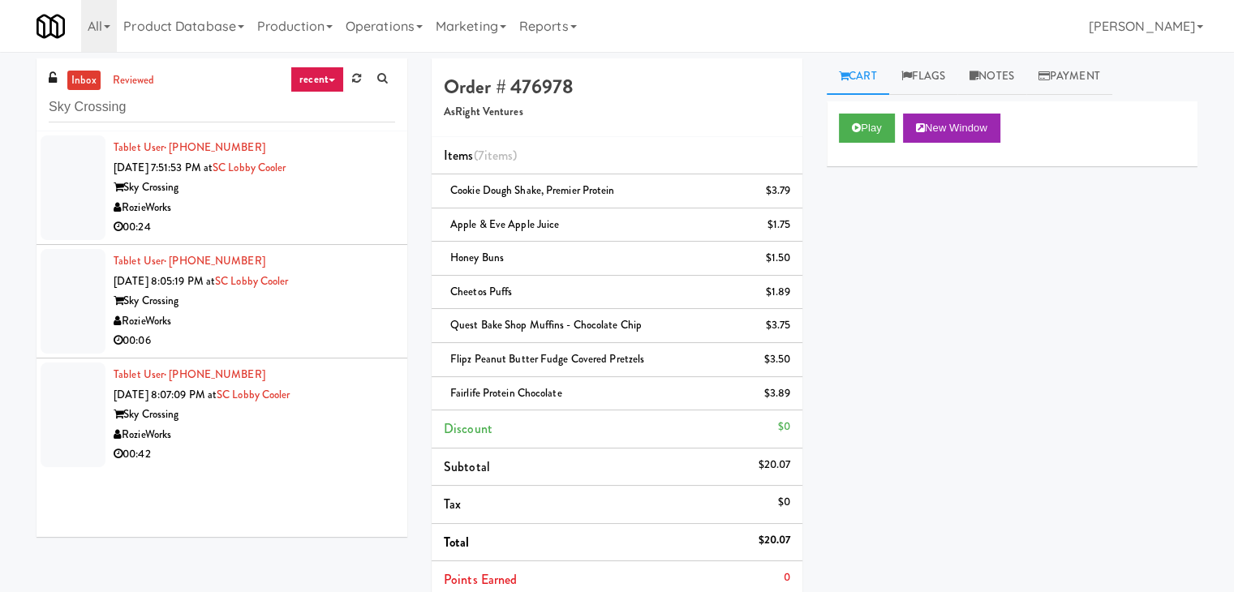
click at [346, 205] on div "RozieWorks" at bounding box center [255, 208] width 282 height 20
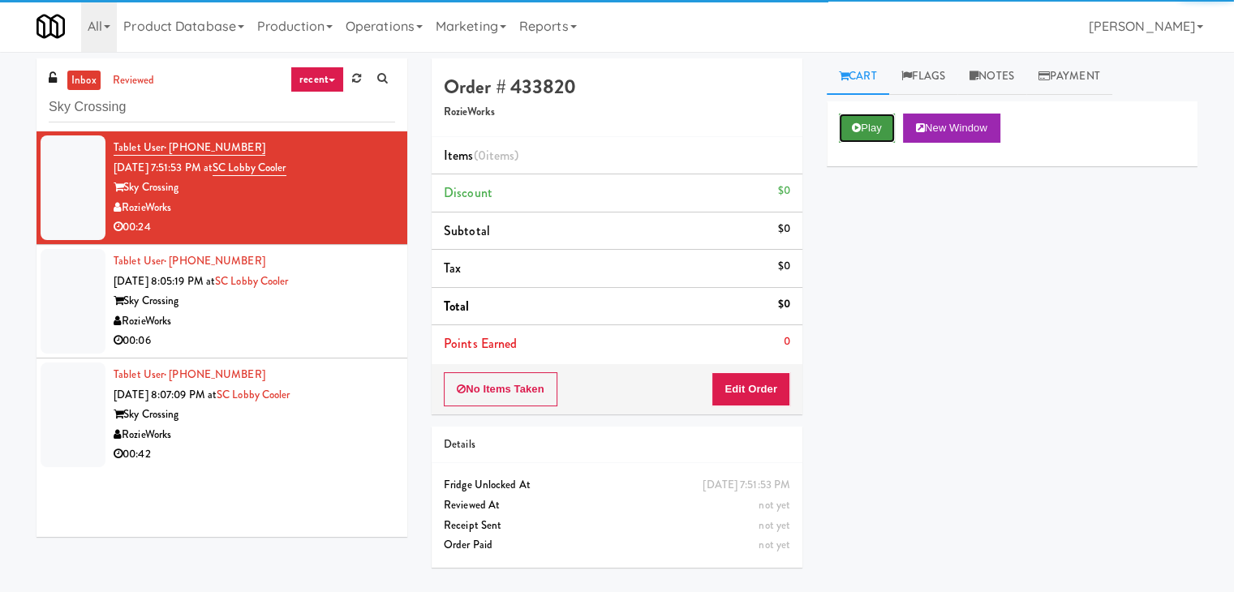
click at [861, 124] on button "Play" at bounding box center [867, 128] width 56 height 29
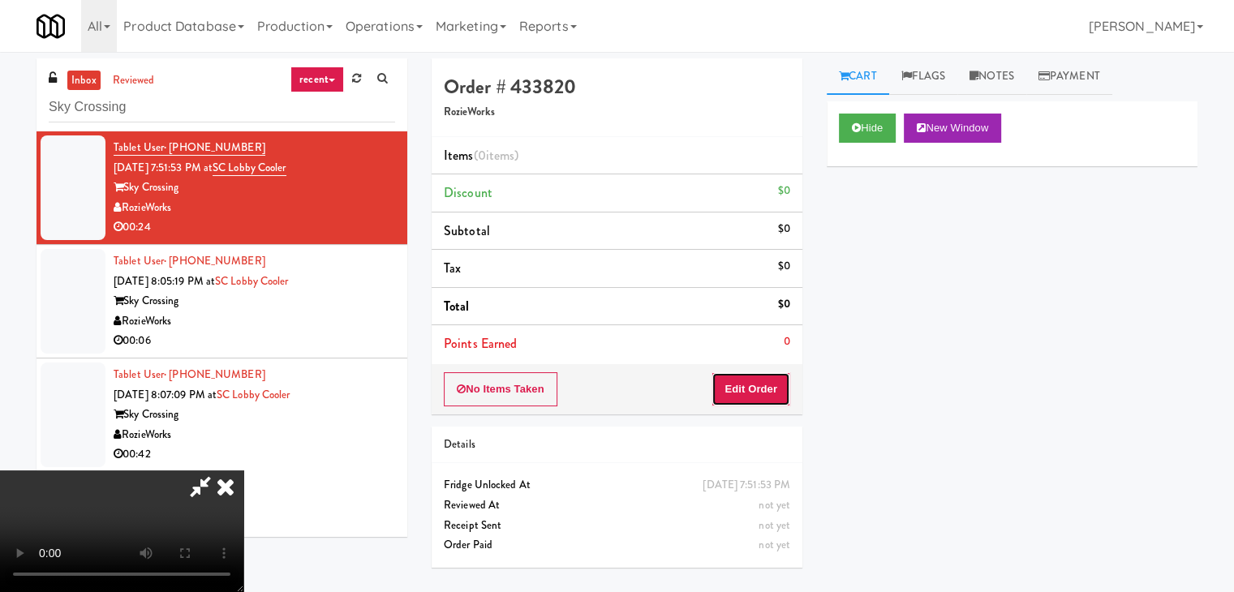
click at [754, 374] on button "Edit Order" at bounding box center [750, 389] width 79 height 34
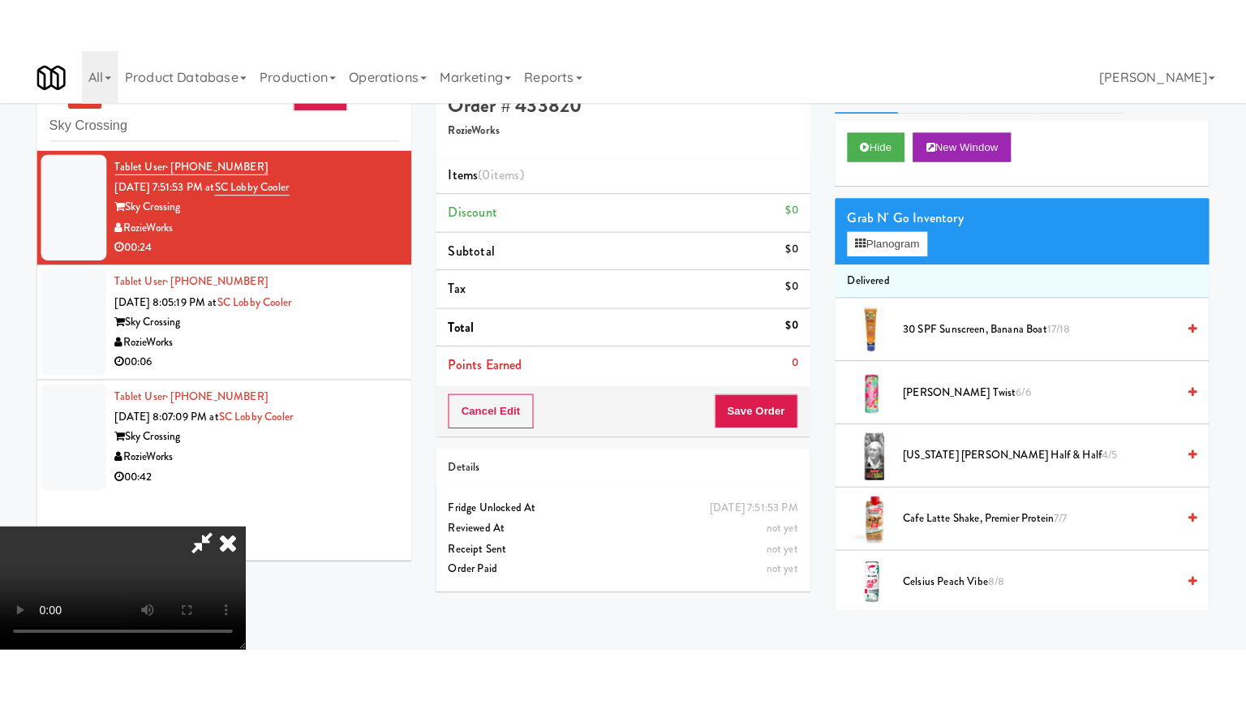
scroll to position [52, 0]
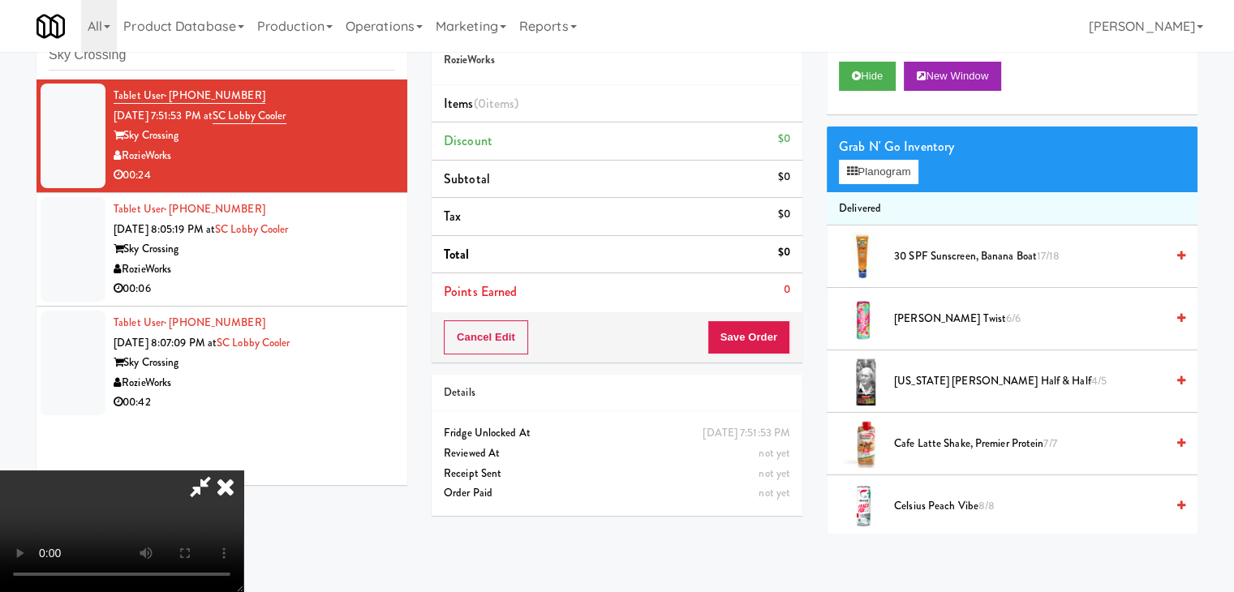
click at [243, 471] on video at bounding box center [121, 532] width 243 height 122
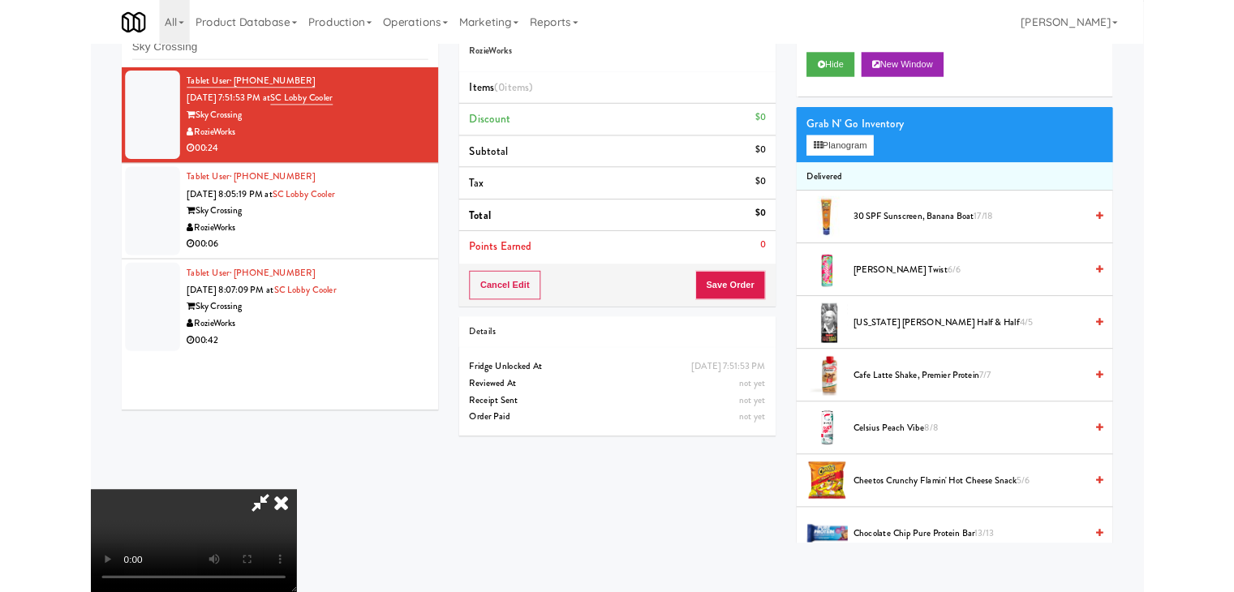
scroll to position [0, 0]
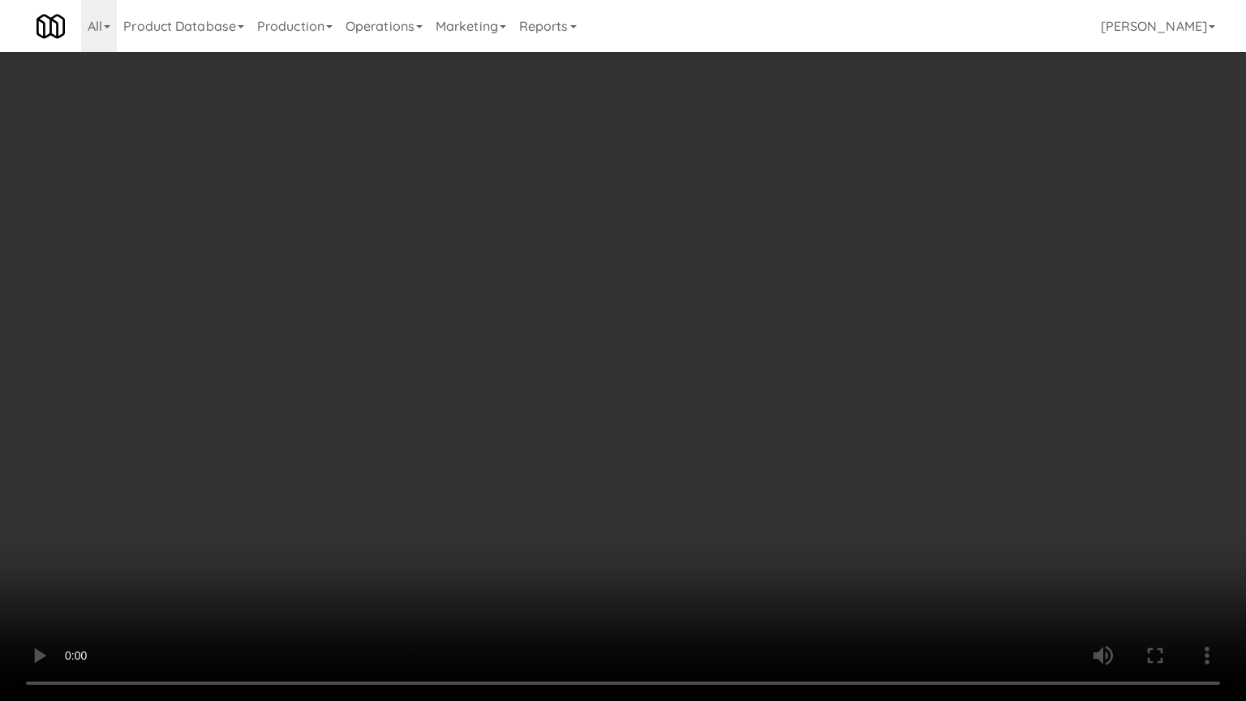
click at [779, 458] on video at bounding box center [623, 350] width 1246 height 701
click at [780, 458] on video at bounding box center [623, 350] width 1246 height 701
click at [781, 458] on video at bounding box center [623, 350] width 1246 height 701
click at [797, 460] on video at bounding box center [623, 350] width 1246 height 701
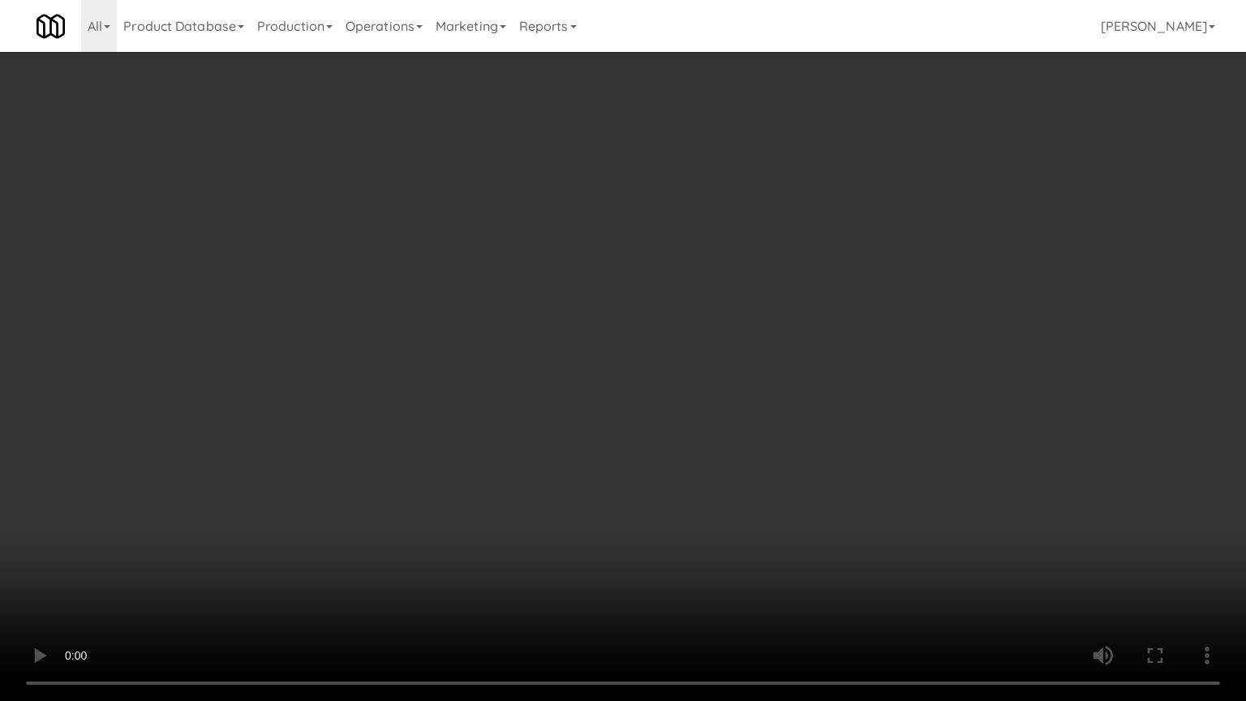
click at [797, 459] on video at bounding box center [623, 350] width 1246 height 701
click at [805, 453] on video at bounding box center [623, 350] width 1246 height 701
click at [792, 448] on video at bounding box center [623, 350] width 1246 height 701
click at [686, 370] on video at bounding box center [623, 350] width 1246 height 701
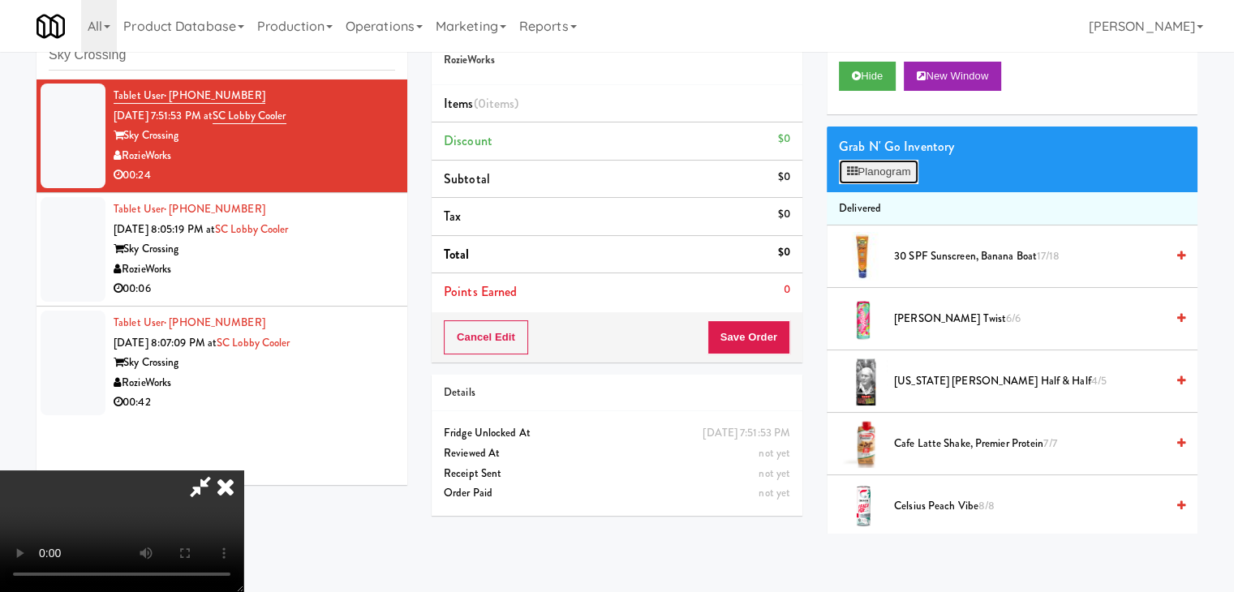
click at [884, 170] on button "Planogram" at bounding box center [879, 172] width 80 height 24
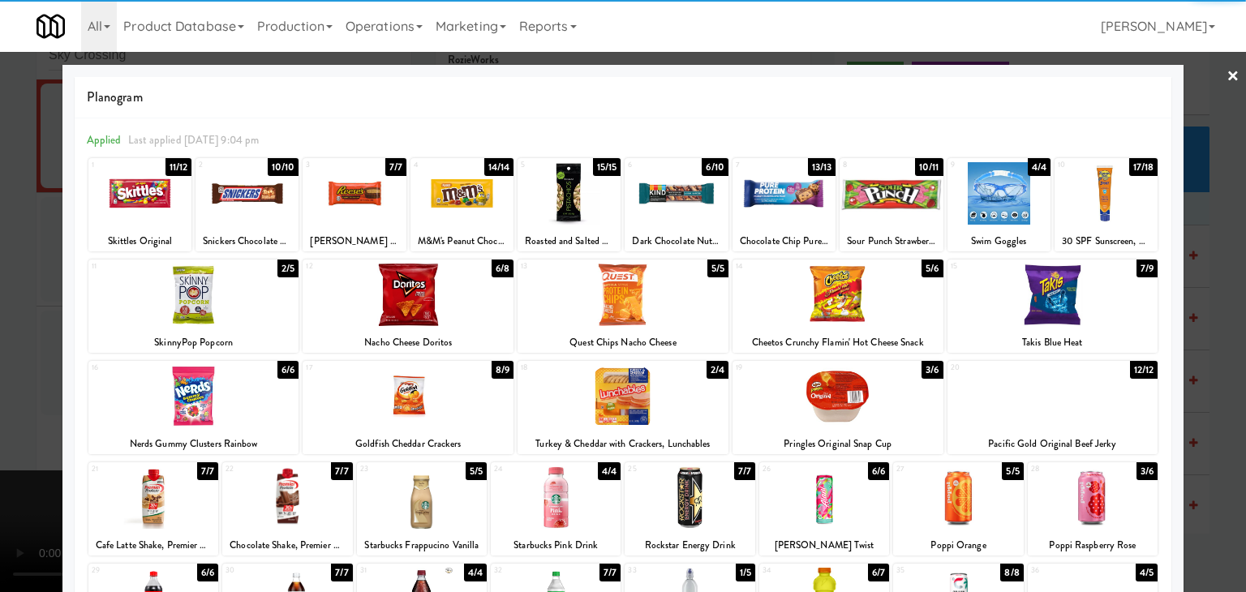
click at [404, 312] on div at bounding box center [408, 295] width 211 height 62
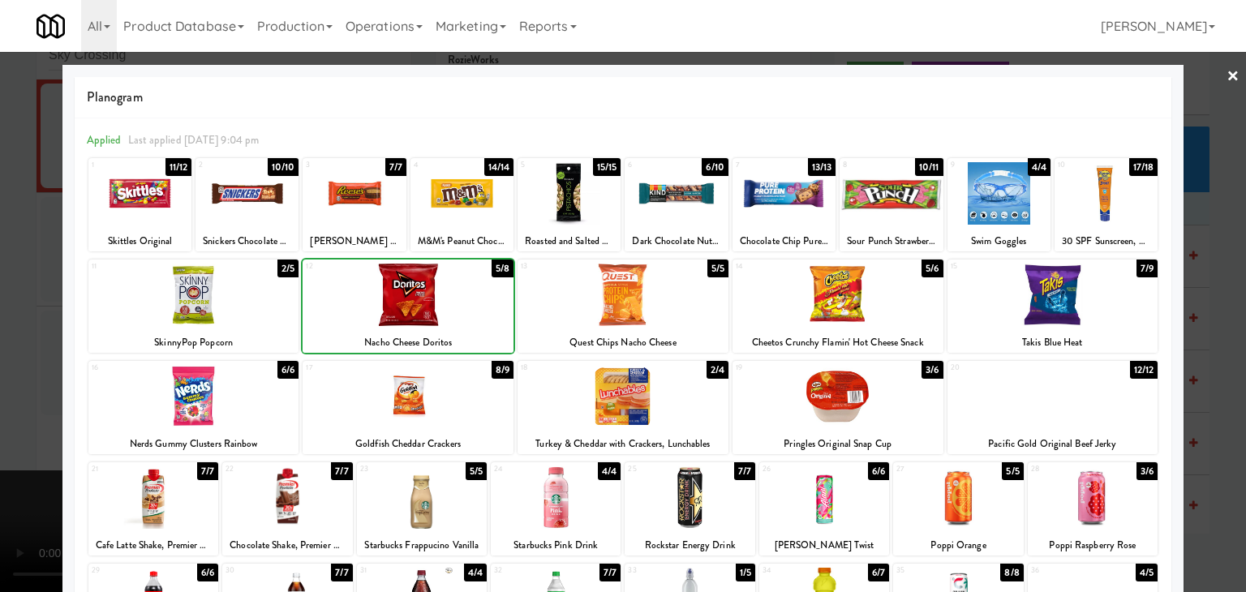
click at [404, 312] on div at bounding box center [408, 295] width 211 height 62
click at [1071, 500] on div at bounding box center [1093, 497] width 130 height 62
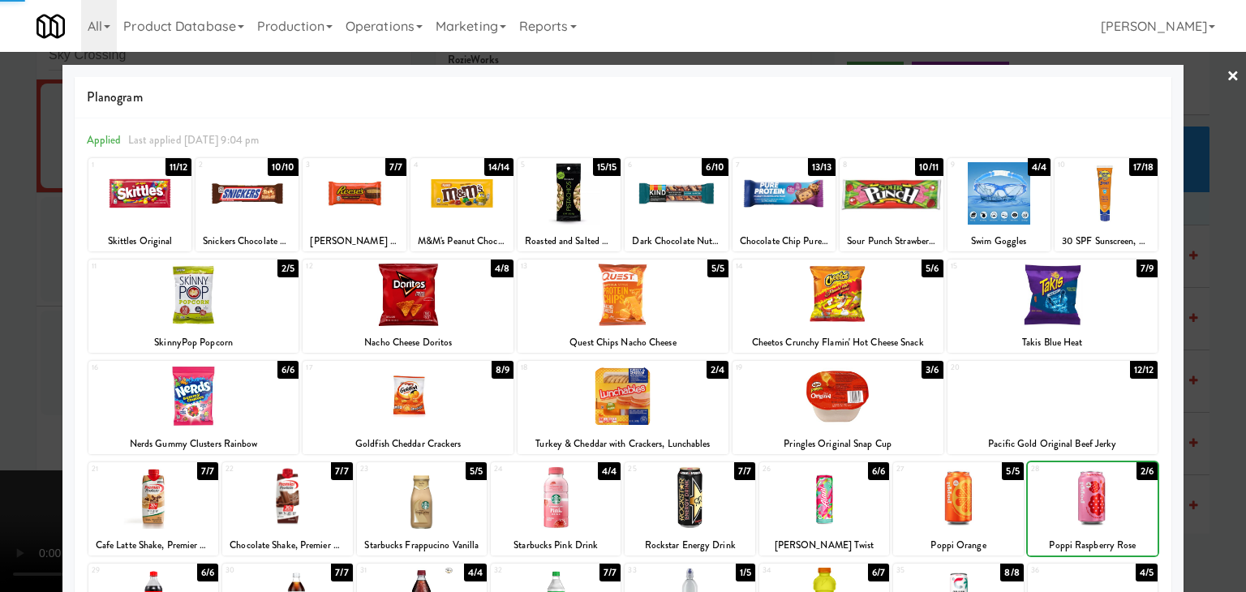
click at [939, 496] on div at bounding box center [958, 497] width 130 height 62
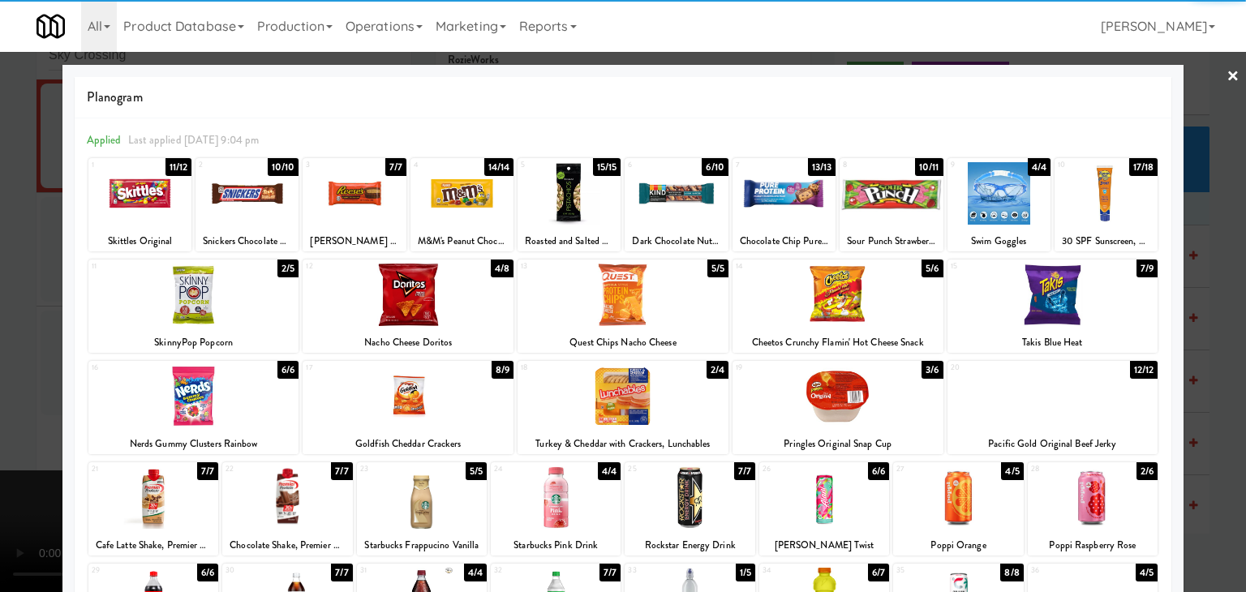
click at [1221, 484] on div at bounding box center [623, 296] width 1246 height 592
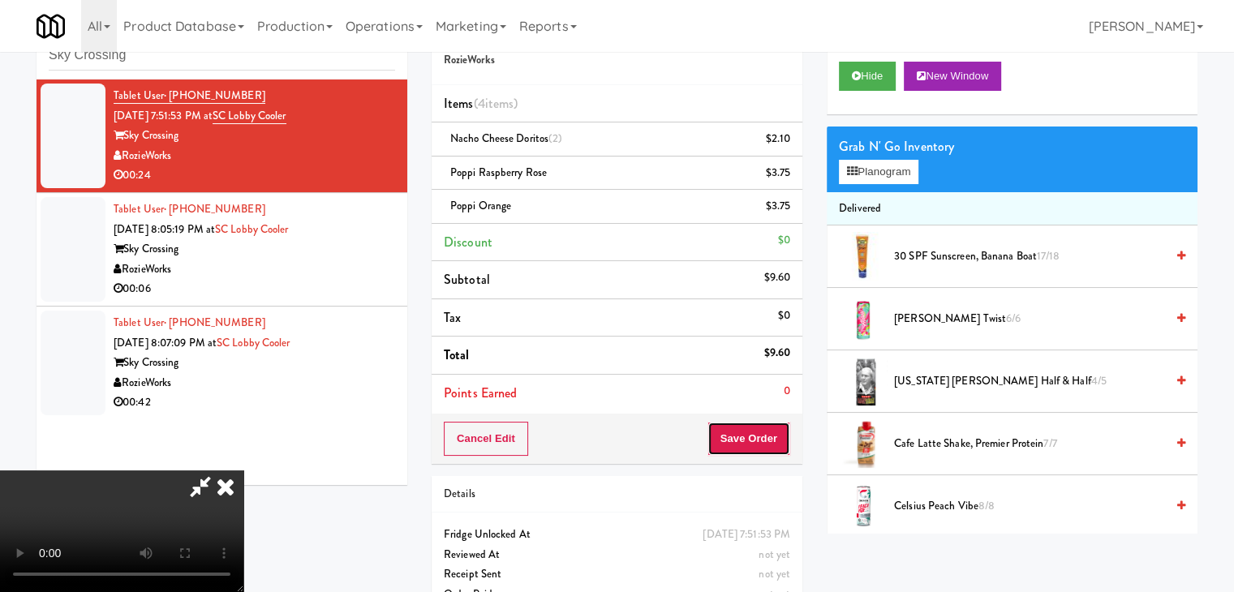
click at [746, 441] on button "Save Order" at bounding box center [748, 439] width 83 height 34
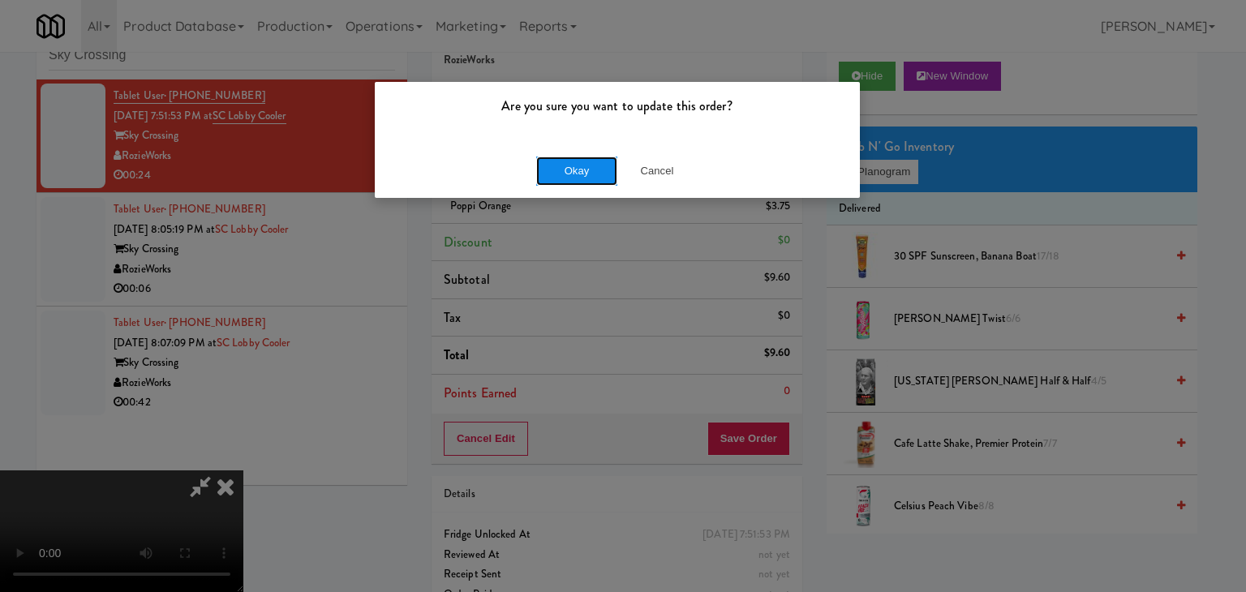
click at [560, 163] on button "Okay" at bounding box center [576, 171] width 81 height 29
click at [561, 163] on button "Okay" at bounding box center [576, 171] width 81 height 29
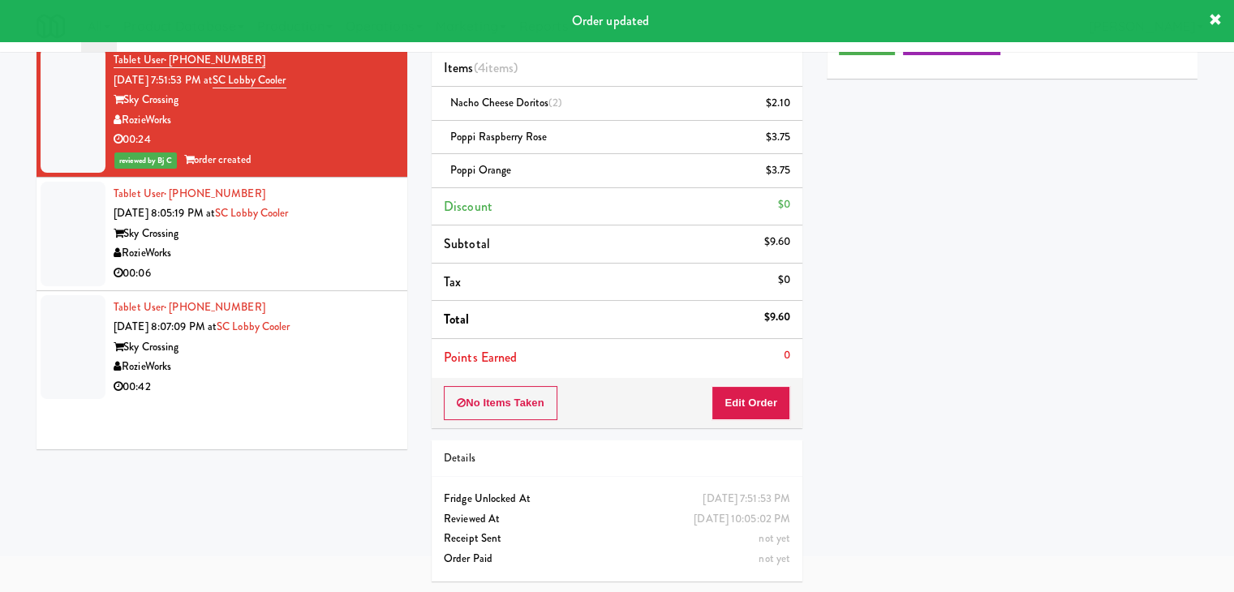
click at [350, 256] on div "RozieWorks" at bounding box center [255, 253] width 282 height 20
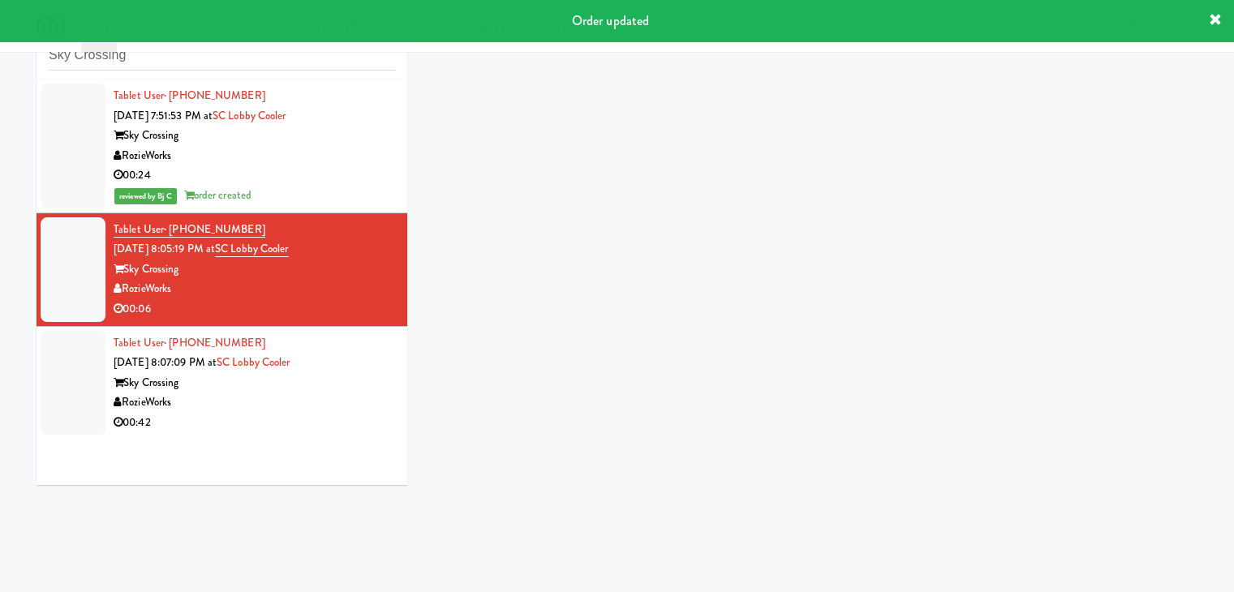
scroll to position [52, 0]
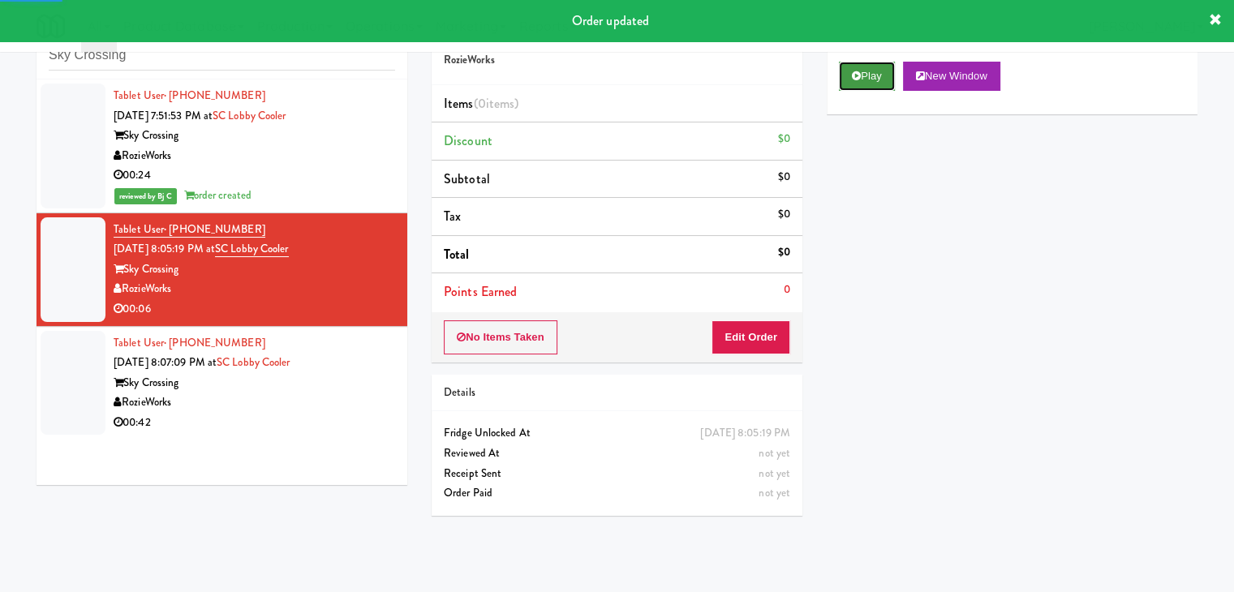
click at [850, 78] on button "Play" at bounding box center [867, 76] width 56 height 29
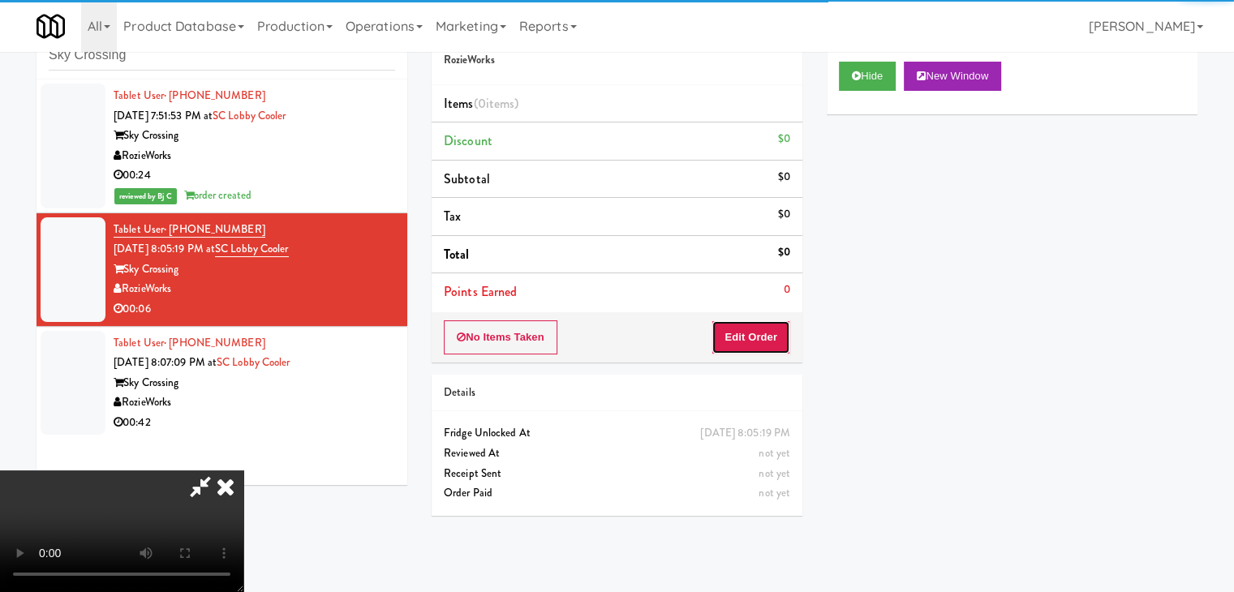
click at [744, 331] on button "Edit Order" at bounding box center [750, 337] width 79 height 34
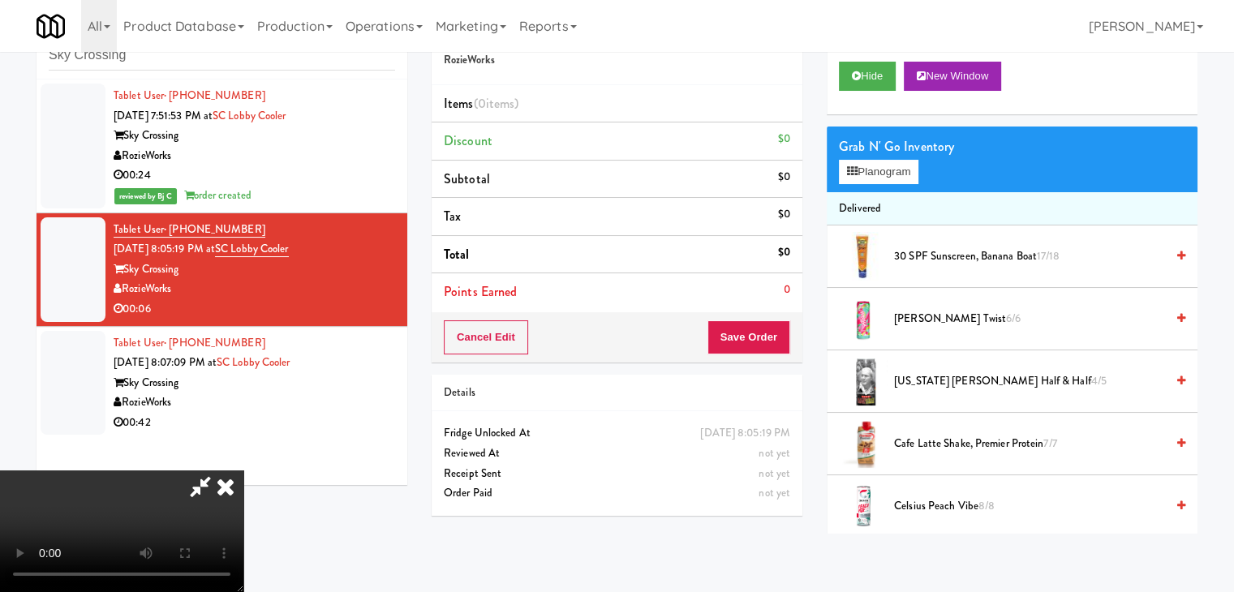
scroll to position [0, 0]
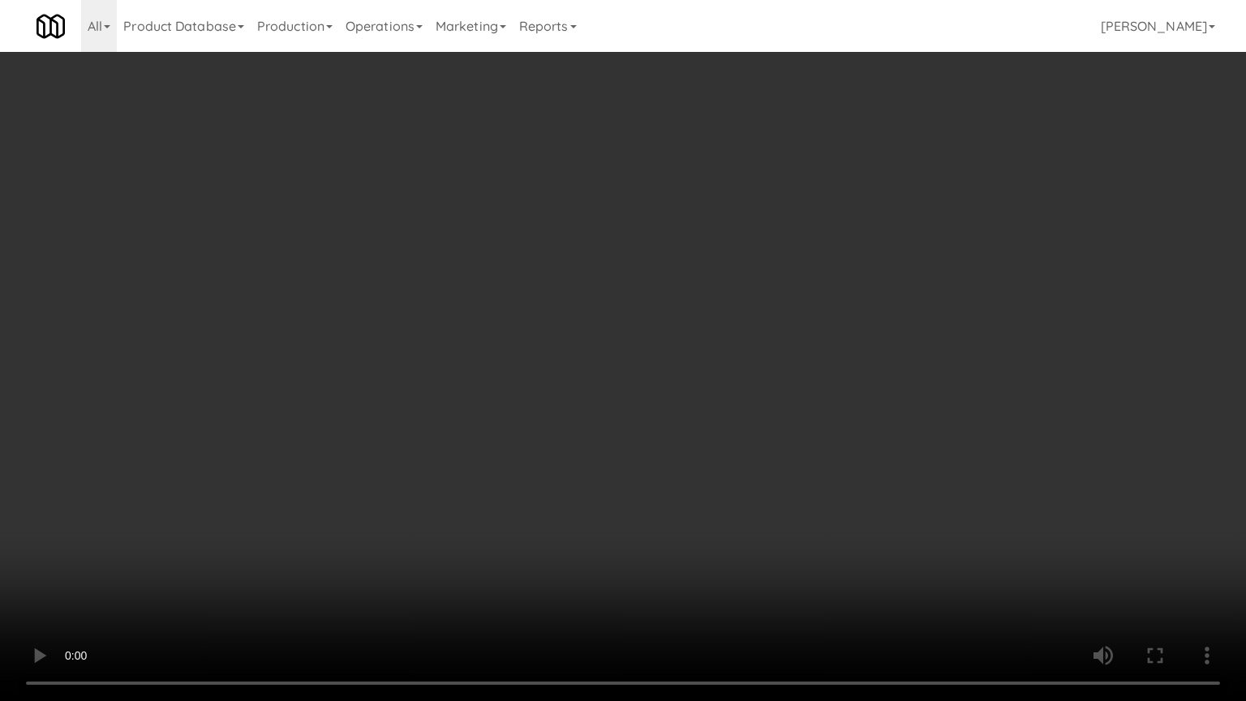
click at [743, 455] on video at bounding box center [623, 350] width 1246 height 701
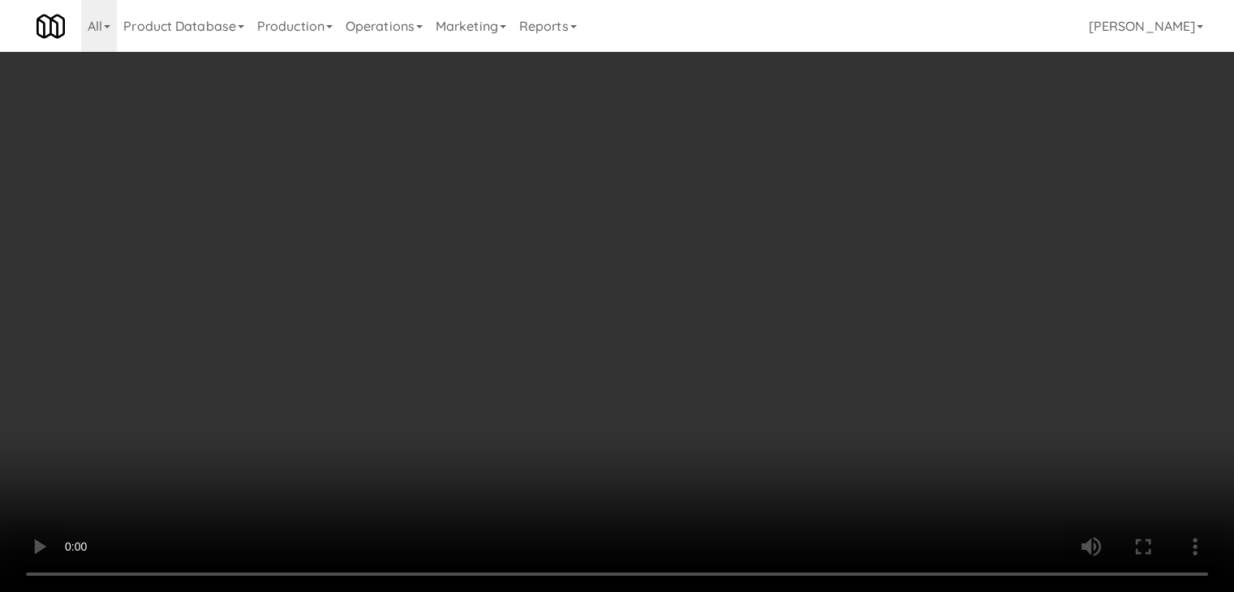
click at [546, 342] on video at bounding box center [617, 296] width 1234 height 592
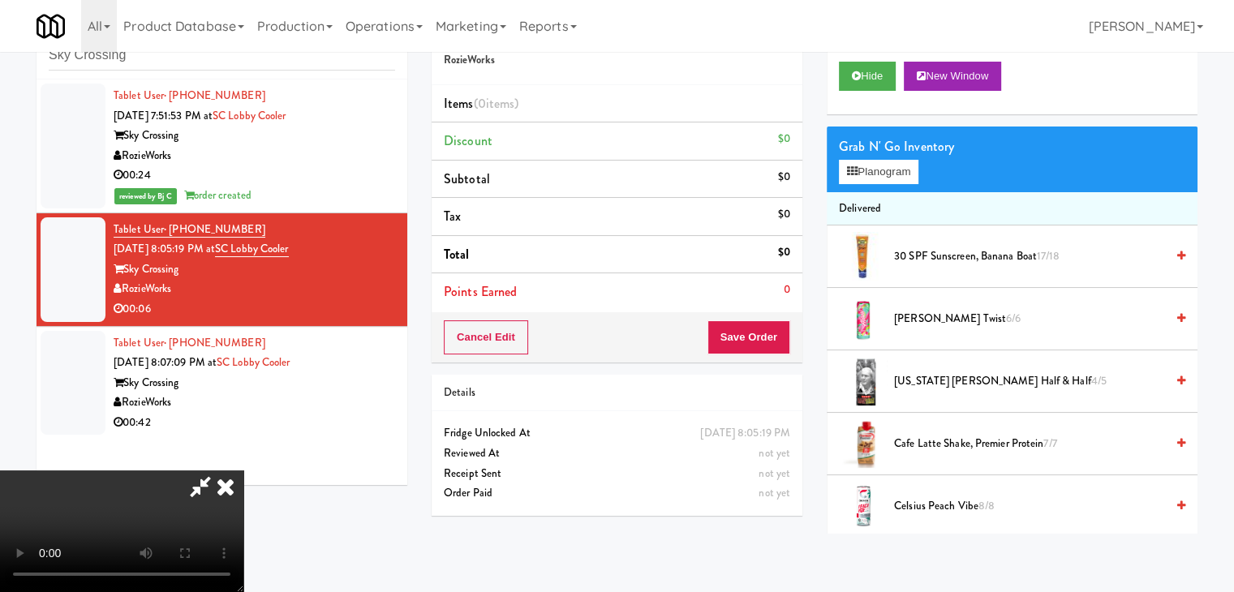
click at [243, 471] on video at bounding box center [121, 532] width 243 height 122
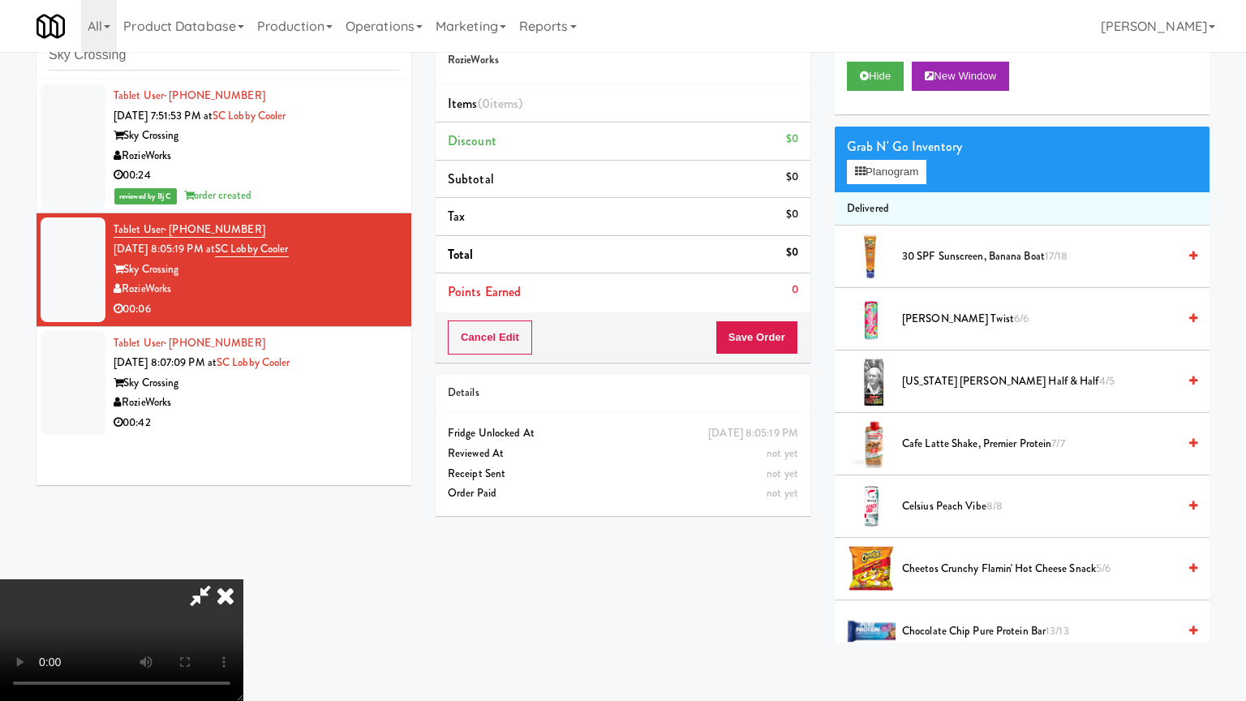
click at [243, 579] on video at bounding box center [121, 640] width 243 height 122
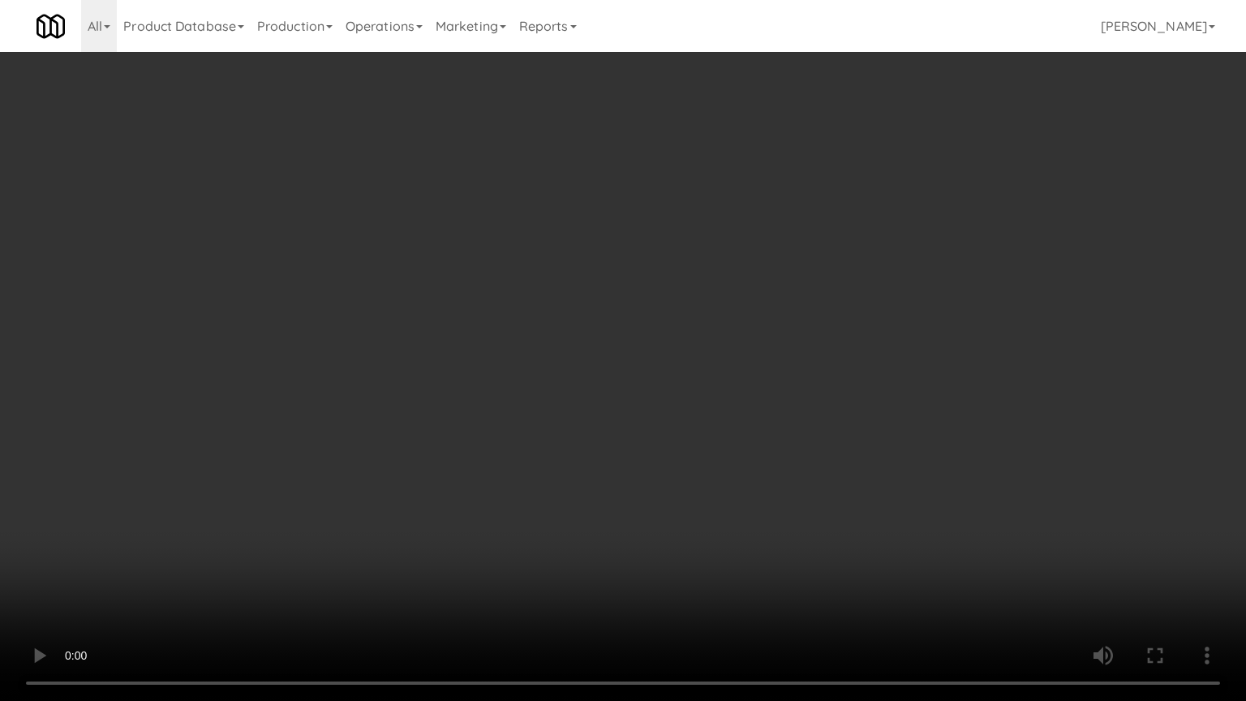
click at [609, 414] on video at bounding box center [623, 350] width 1246 height 701
click at [609, 413] on video at bounding box center [623, 350] width 1246 height 701
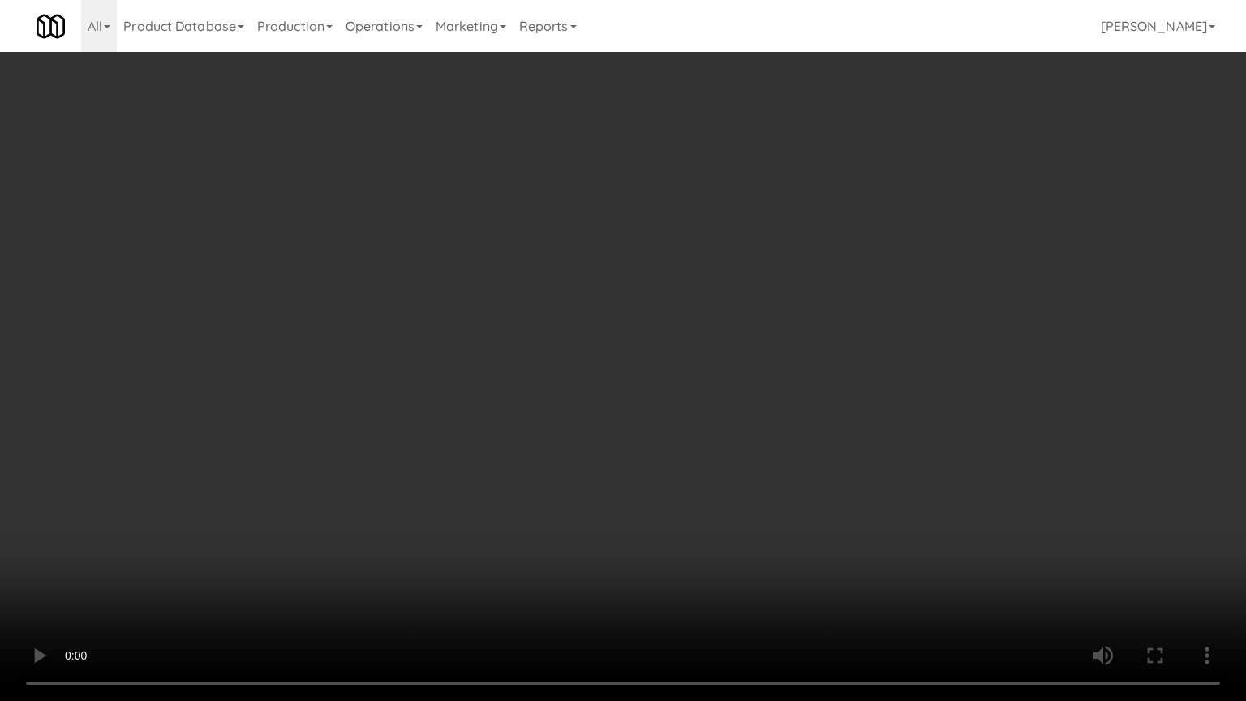
click at [609, 413] on video at bounding box center [623, 350] width 1246 height 701
click at [672, 394] on video at bounding box center [623, 350] width 1246 height 701
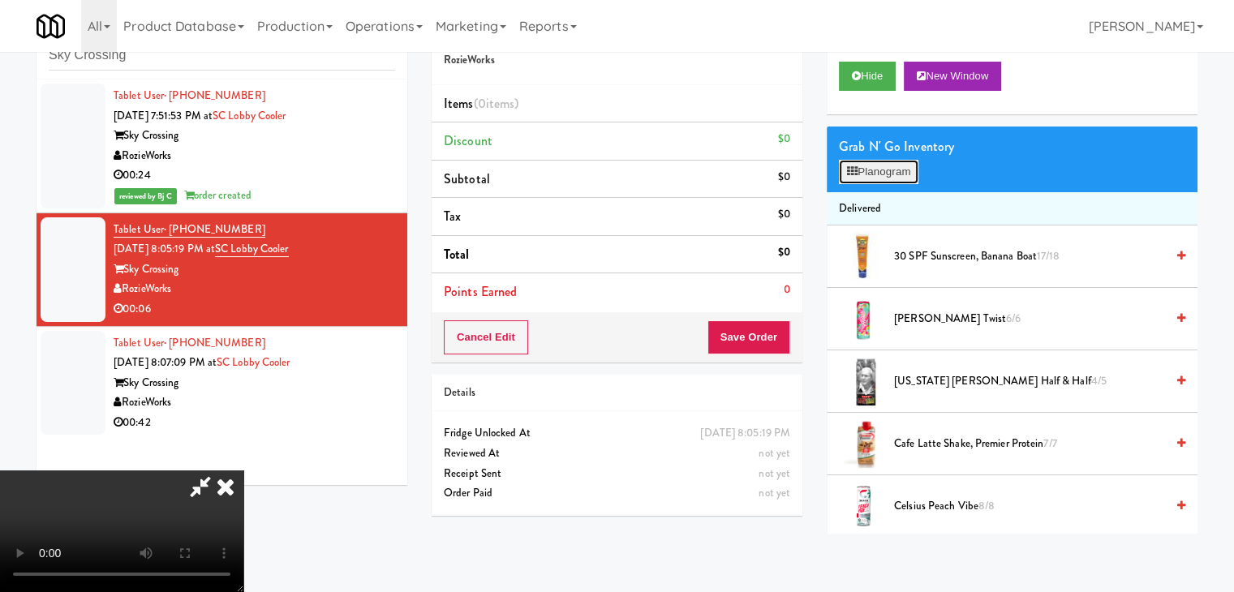
click at [909, 167] on button "Planogram" at bounding box center [879, 172] width 80 height 24
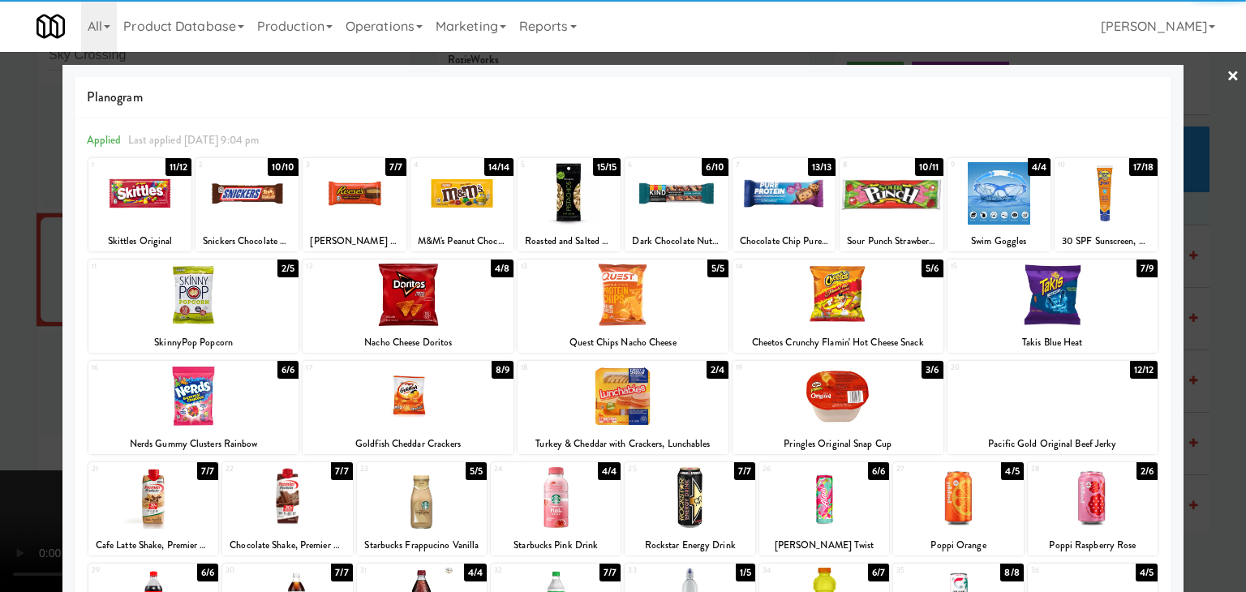
click at [425, 308] on div at bounding box center [408, 295] width 211 height 62
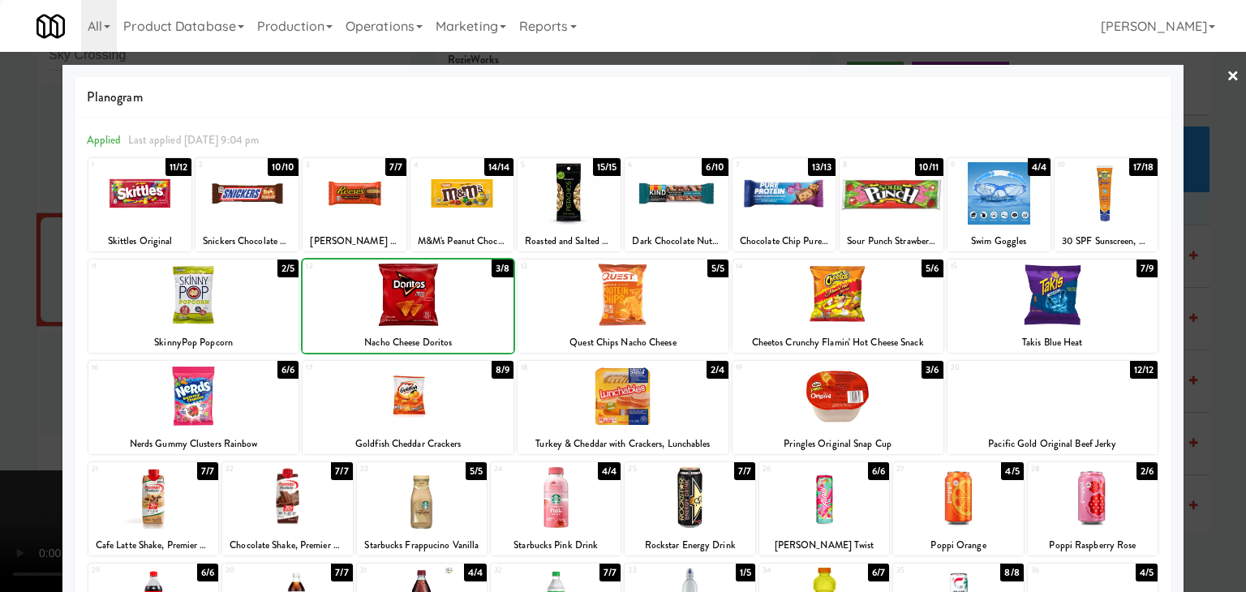
drag, startPoint x: 4, startPoint y: 403, endPoint x: 148, endPoint y: 381, distance: 145.3
click at [33, 388] on div at bounding box center [623, 296] width 1246 height 592
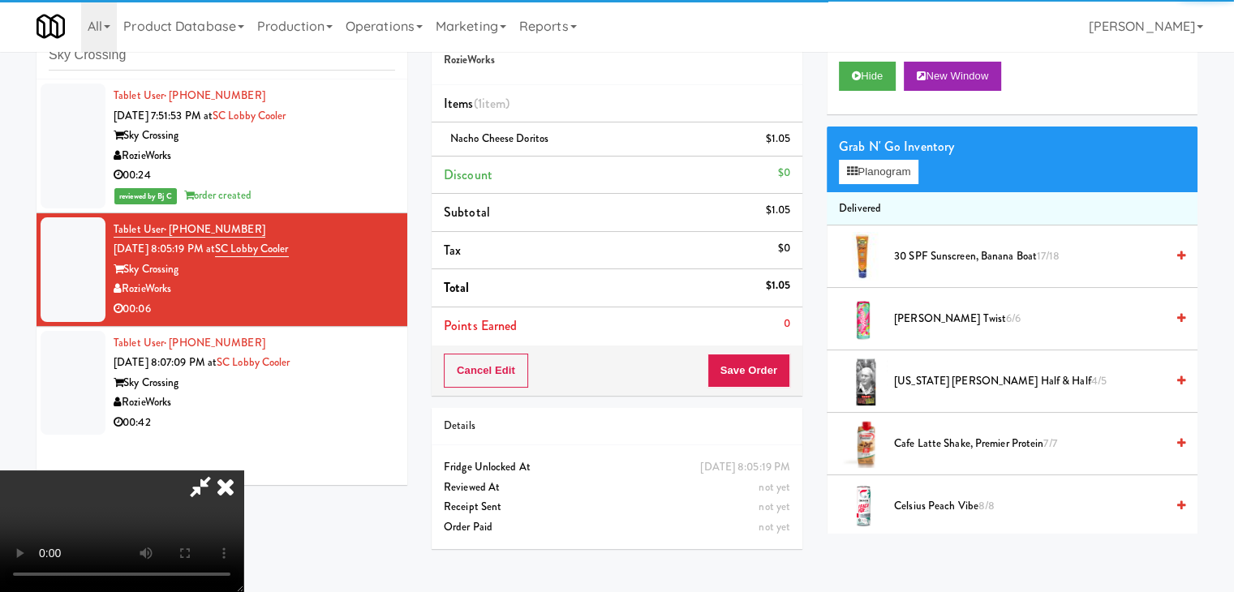
click at [791, 375] on div "Cancel Edit Save Order" at bounding box center [617, 371] width 371 height 50
click at [790, 375] on div "Cancel Edit Save Order" at bounding box center [617, 371] width 371 height 50
click at [785, 375] on button "Save Order" at bounding box center [748, 371] width 83 height 34
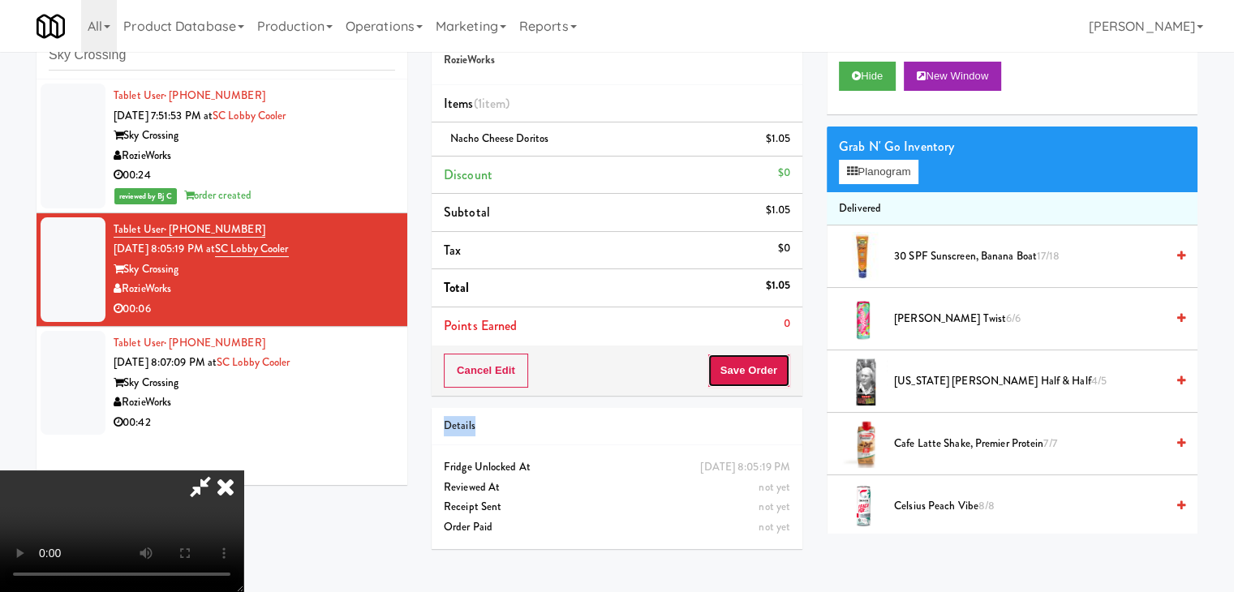
click at [782, 375] on button "Save Order" at bounding box center [748, 371] width 83 height 34
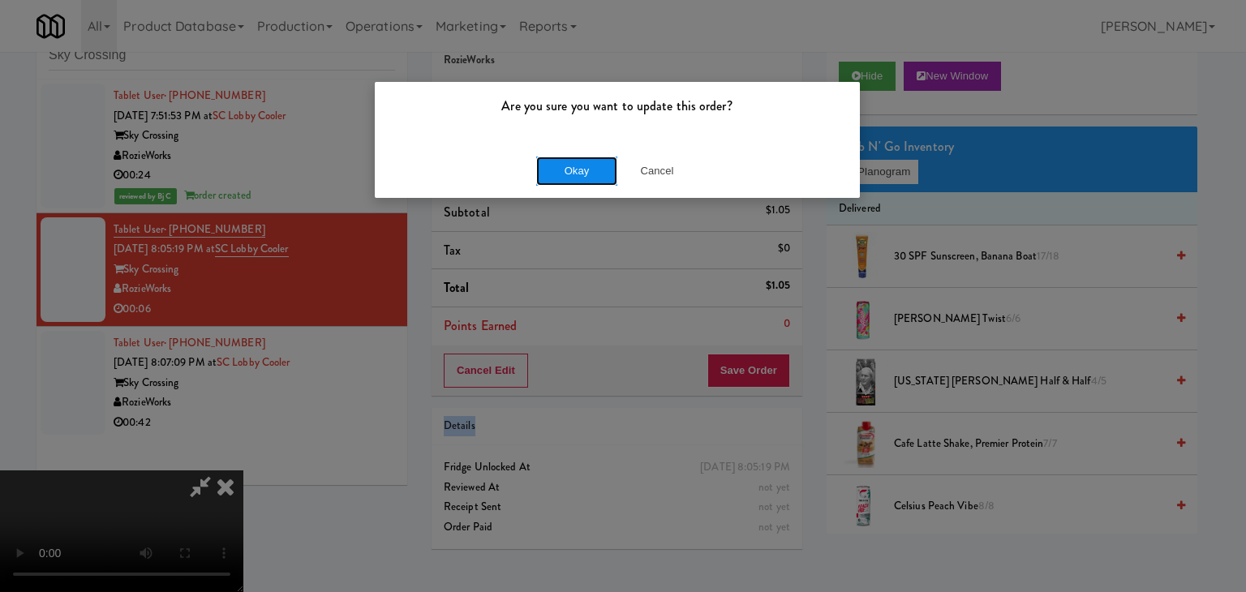
click at [561, 170] on button "Okay" at bounding box center [576, 171] width 81 height 29
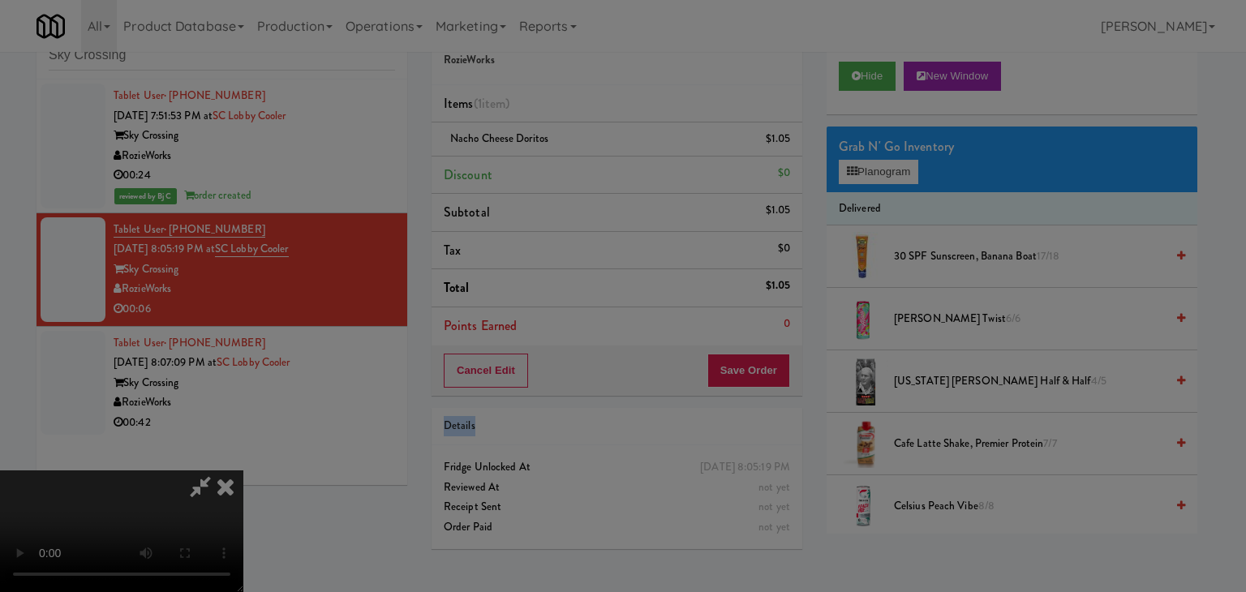
click at [561, 168] on div "Okay Cancel" at bounding box center [617, 141] width 485 height 54
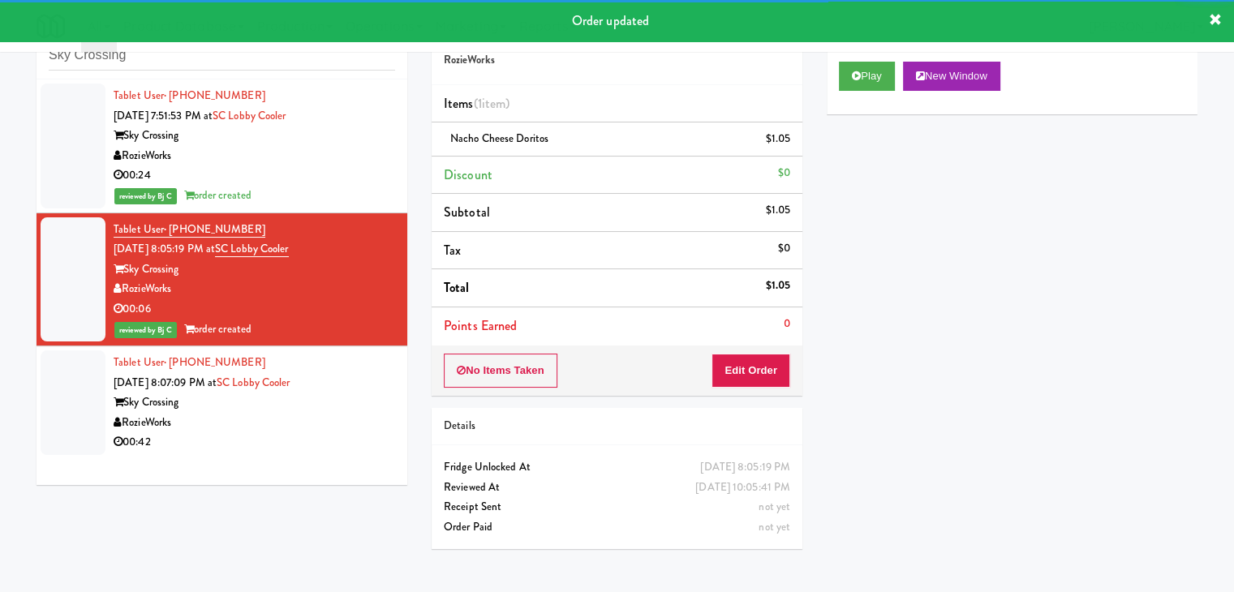
click at [354, 429] on div "RozieWorks" at bounding box center [255, 423] width 282 height 20
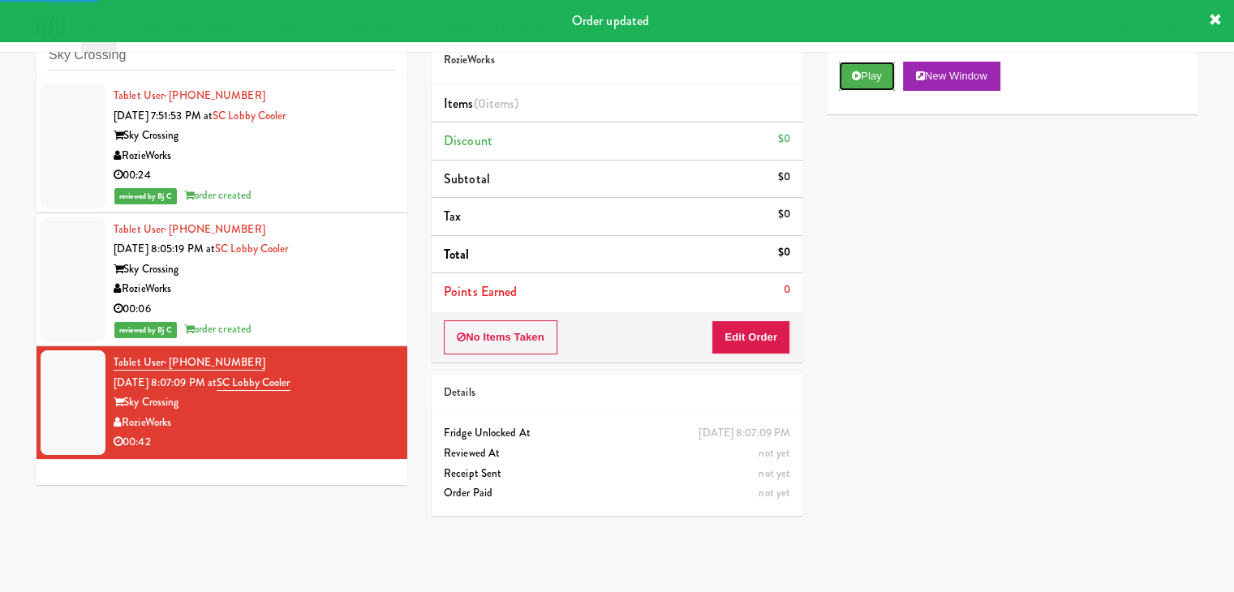
drag, startPoint x: 875, startPoint y: 68, endPoint x: 833, endPoint y: 114, distance: 62.0
click at [874, 68] on button "Play" at bounding box center [867, 76] width 56 height 29
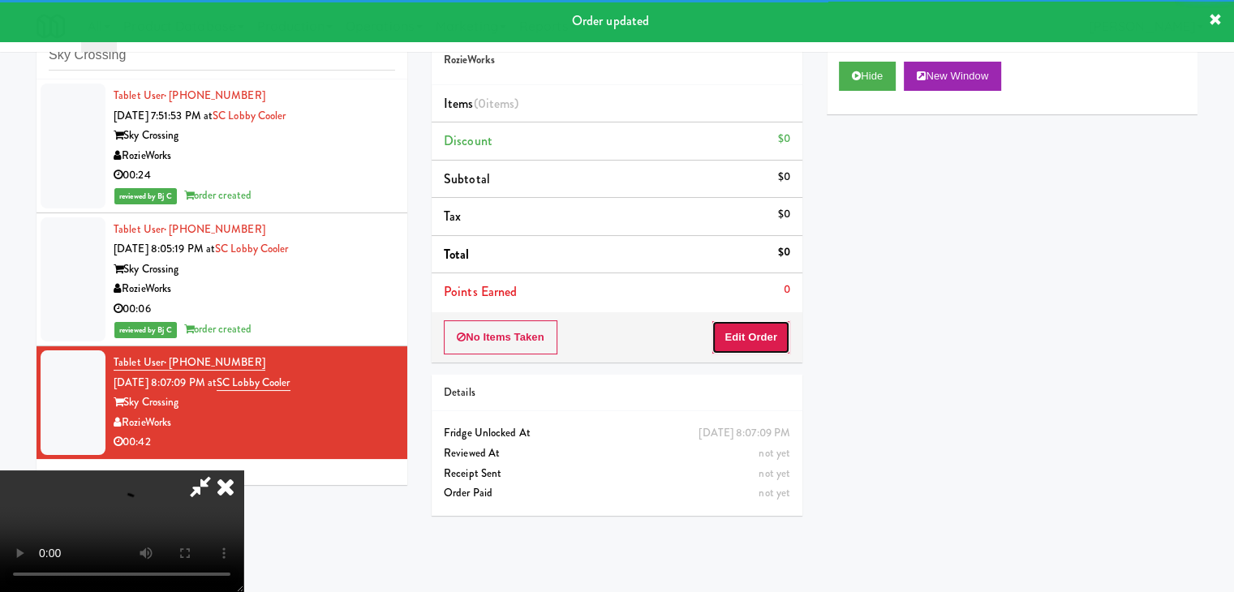
click at [763, 336] on button "Edit Order" at bounding box center [750, 337] width 79 height 34
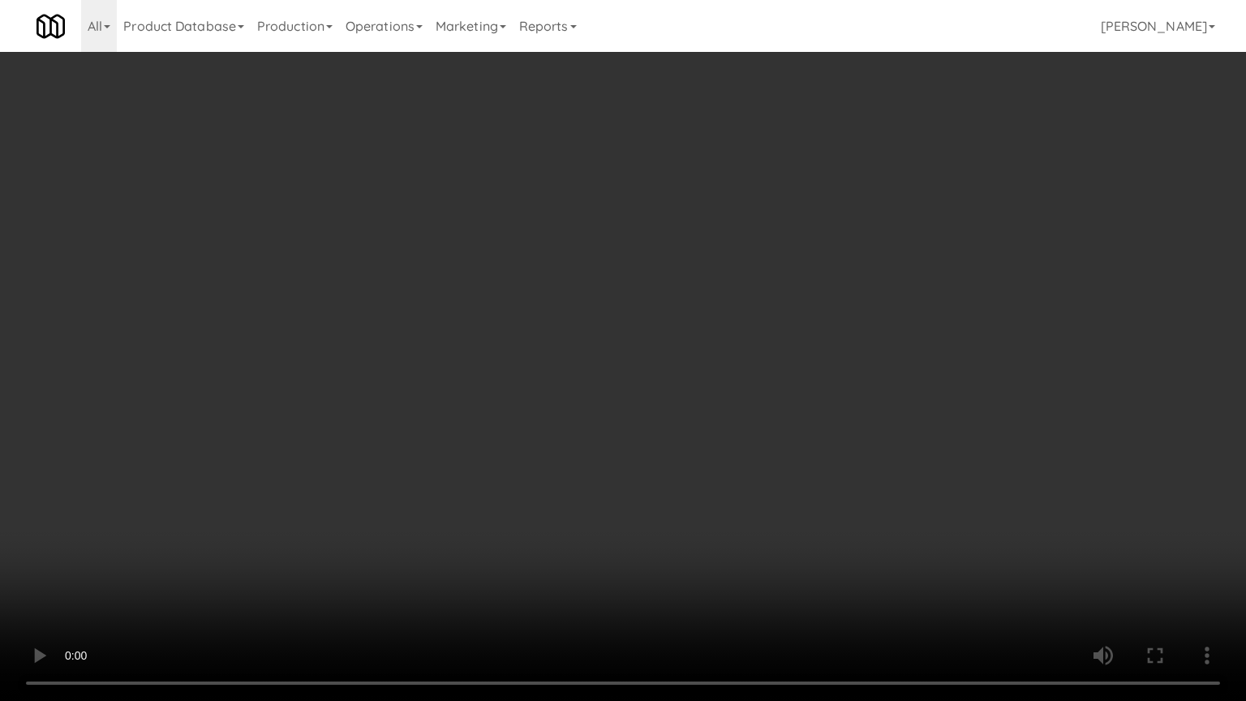
click at [806, 475] on video at bounding box center [623, 350] width 1246 height 701
click at [808, 473] on video at bounding box center [623, 350] width 1246 height 701
click at [805, 471] on video at bounding box center [623, 350] width 1246 height 701
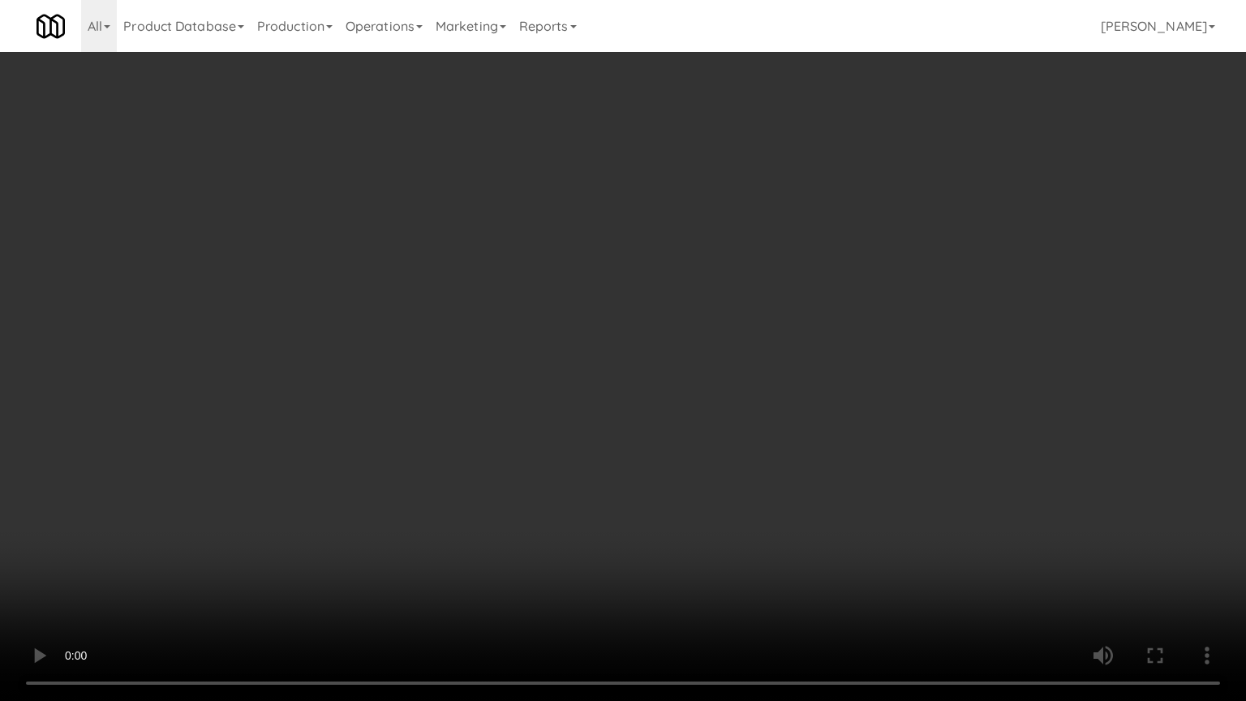
click at [805, 471] on video at bounding box center [623, 350] width 1246 height 701
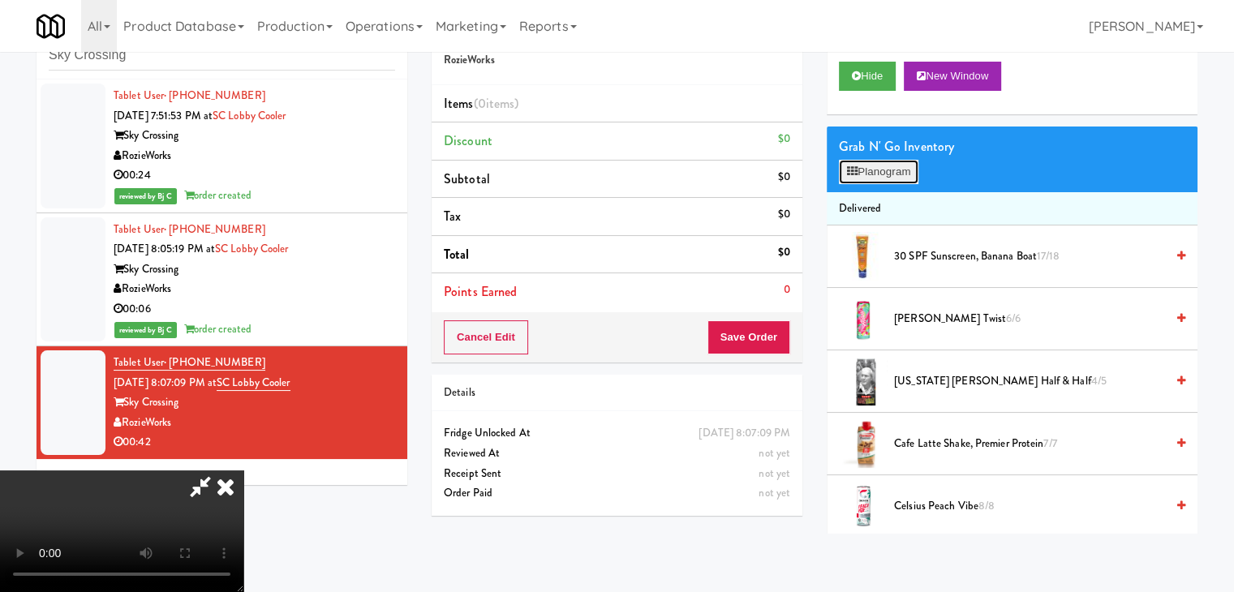
click at [899, 172] on button "Planogram" at bounding box center [879, 172] width 80 height 24
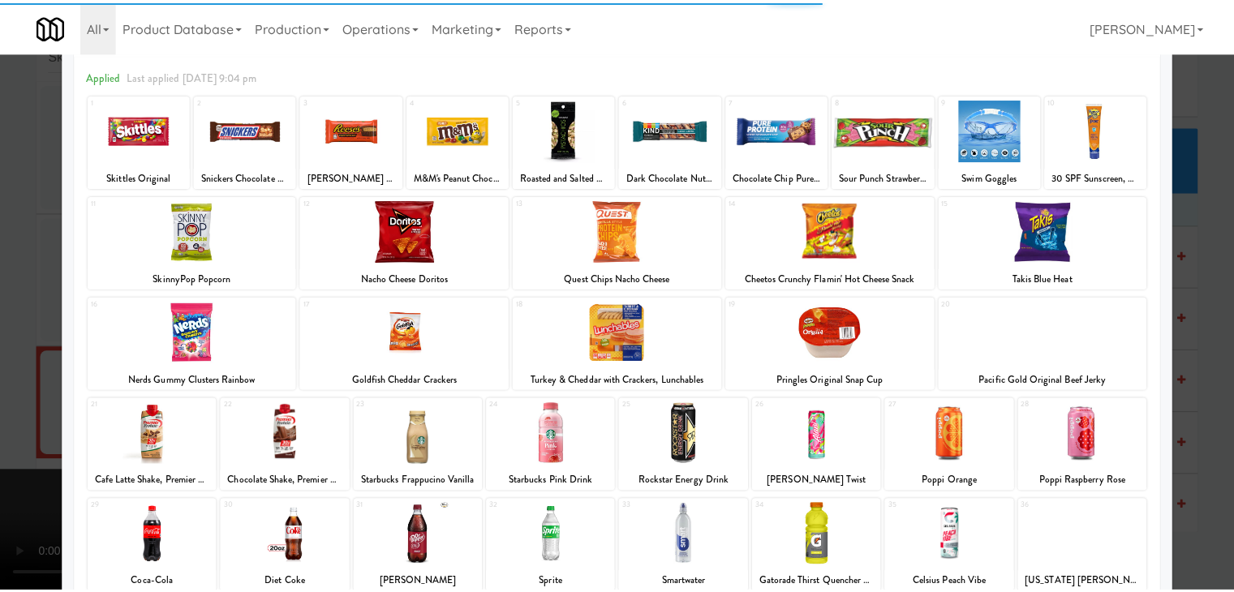
scroll to position [162, 0]
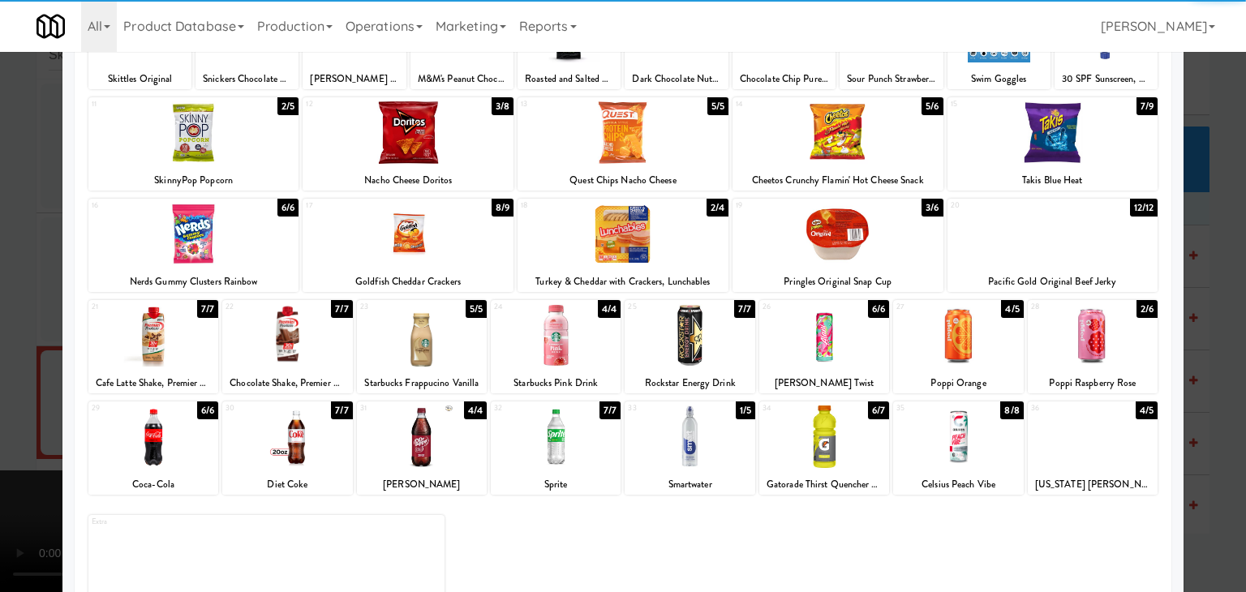
click at [576, 316] on div at bounding box center [556, 335] width 130 height 62
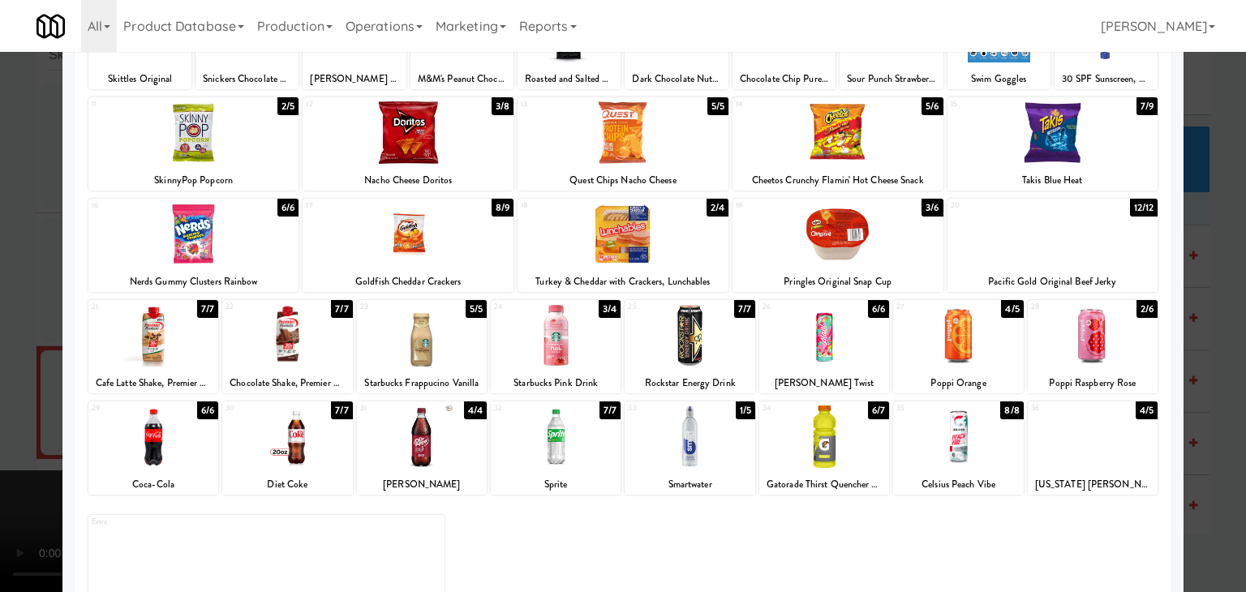
click at [1104, 436] on div at bounding box center [1093, 437] width 130 height 62
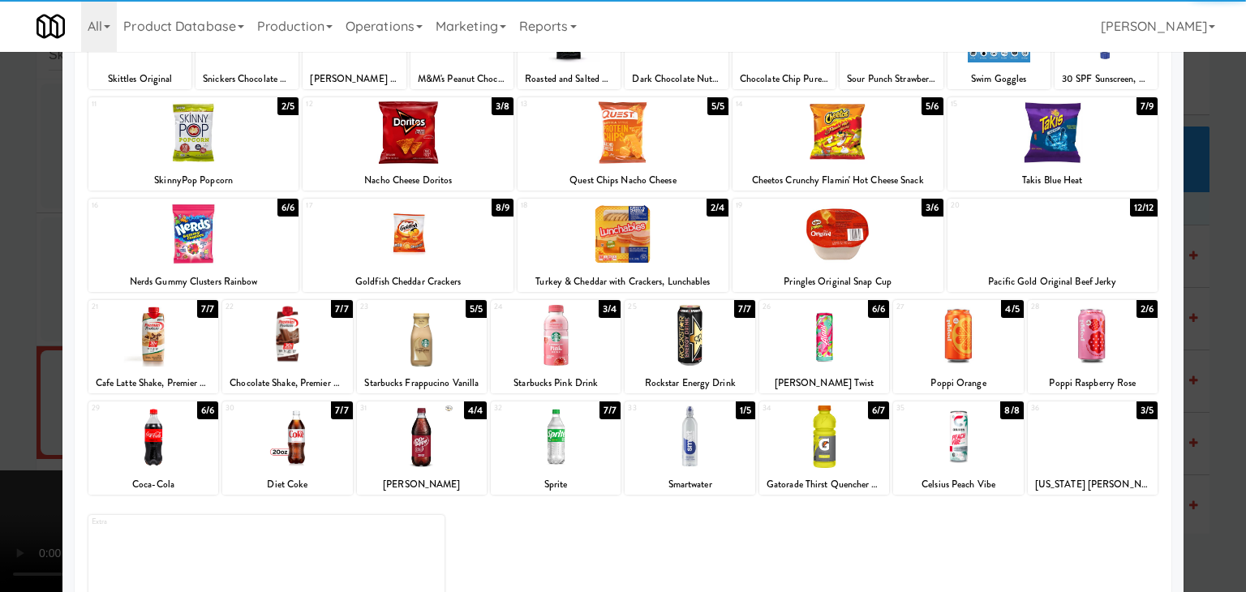
click at [1203, 426] on div at bounding box center [623, 296] width 1246 height 592
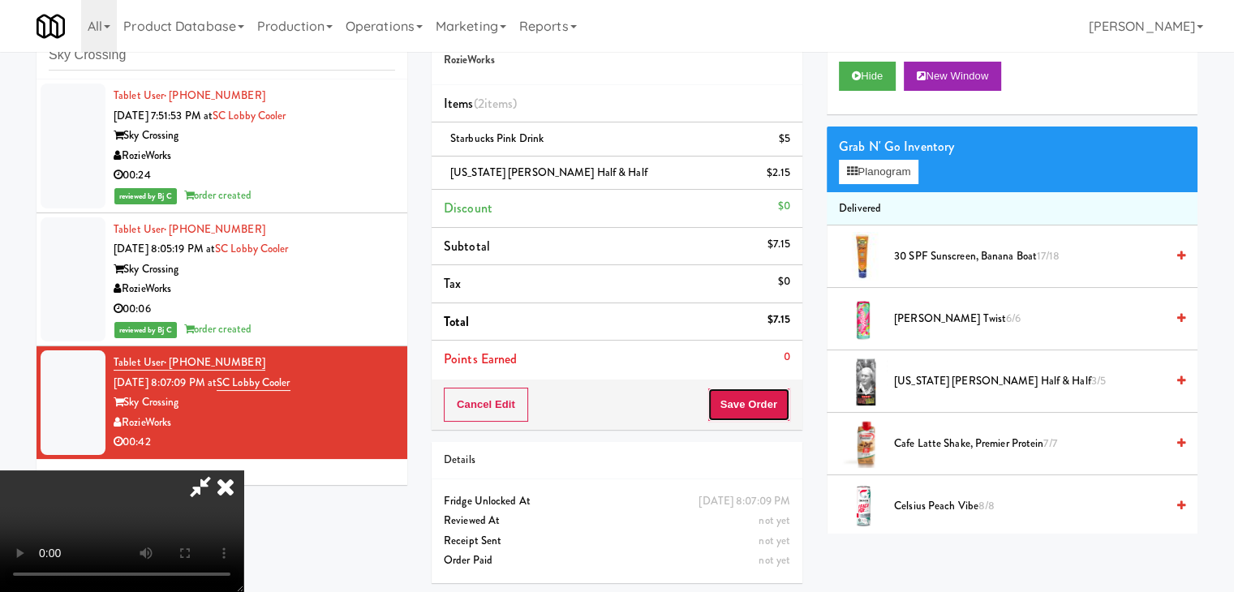
click at [759, 404] on button "Save Order" at bounding box center [748, 405] width 83 height 34
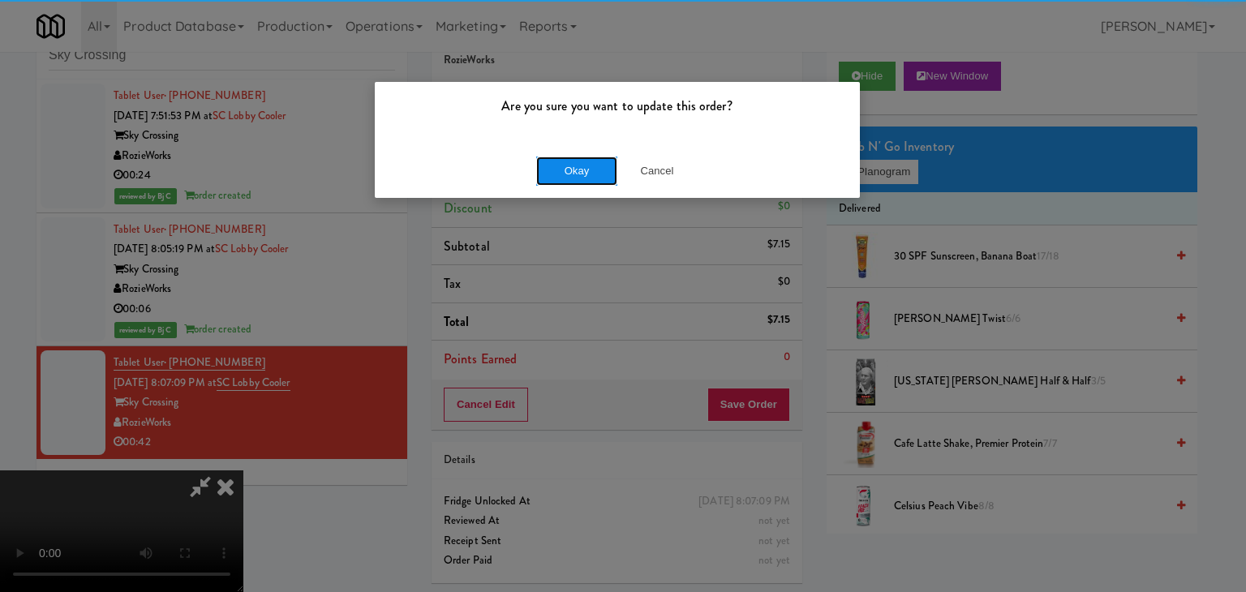
click at [584, 176] on button "Okay" at bounding box center [576, 171] width 81 height 29
click at [583, 176] on div "Okay Cancel" at bounding box center [617, 171] width 485 height 54
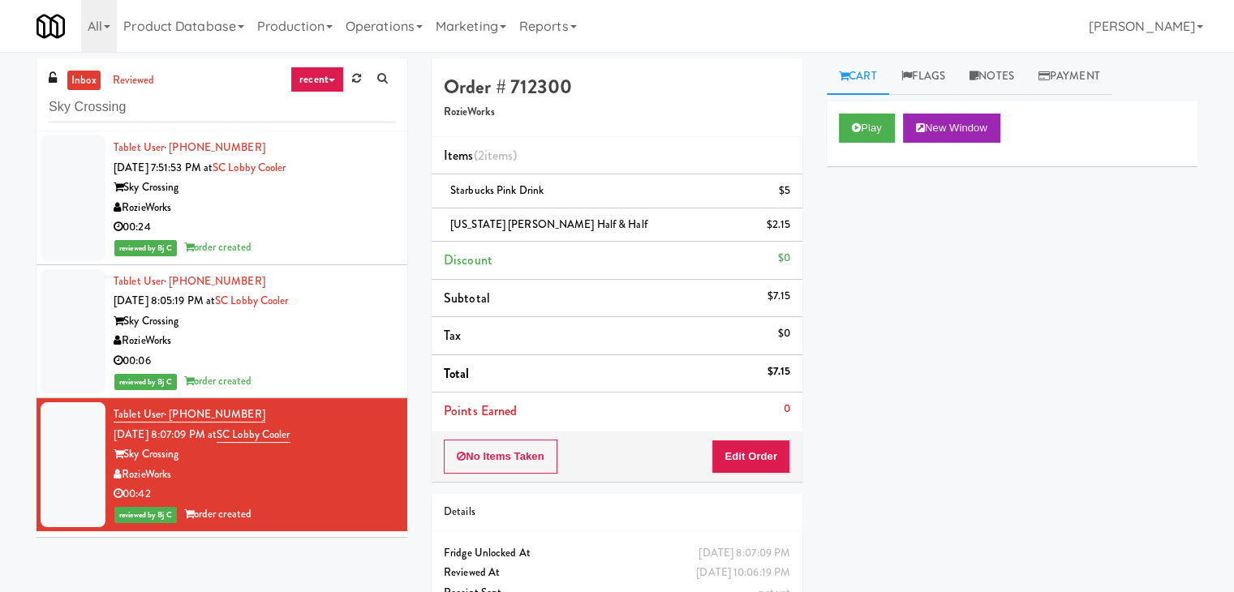
click at [326, 325] on div "Sky Crossing" at bounding box center [255, 322] width 282 height 20
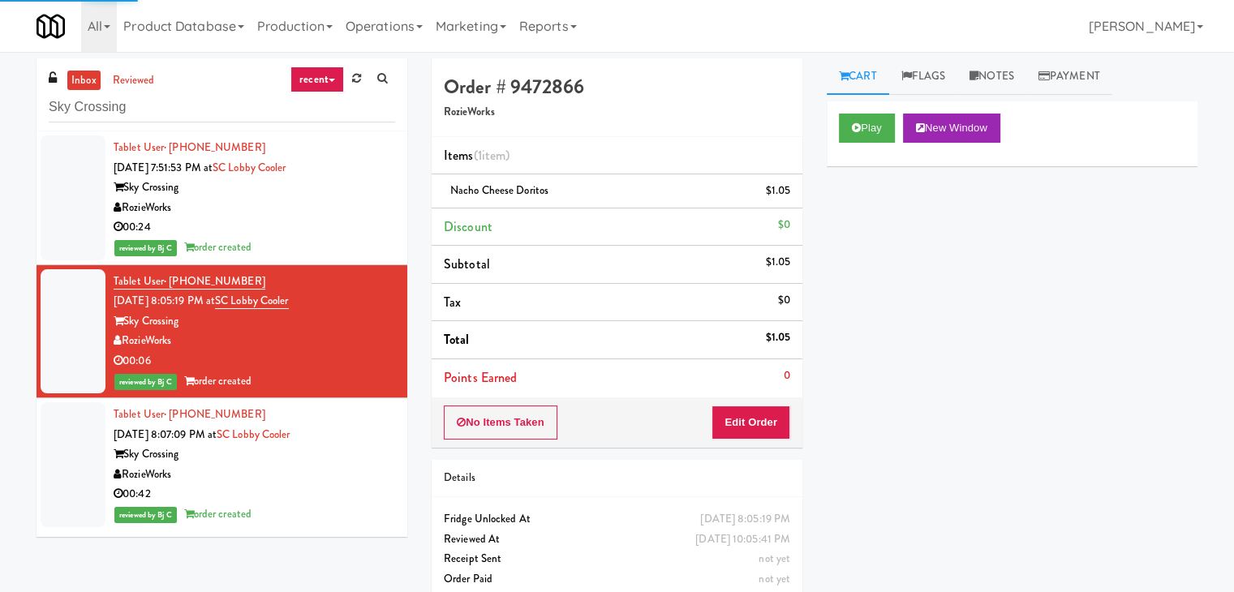
click at [332, 465] on div "RozieWorks" at bounding box center [255, 475] width 282 height 20
